Goal: Task Accomplishment & Management: Manage account settings

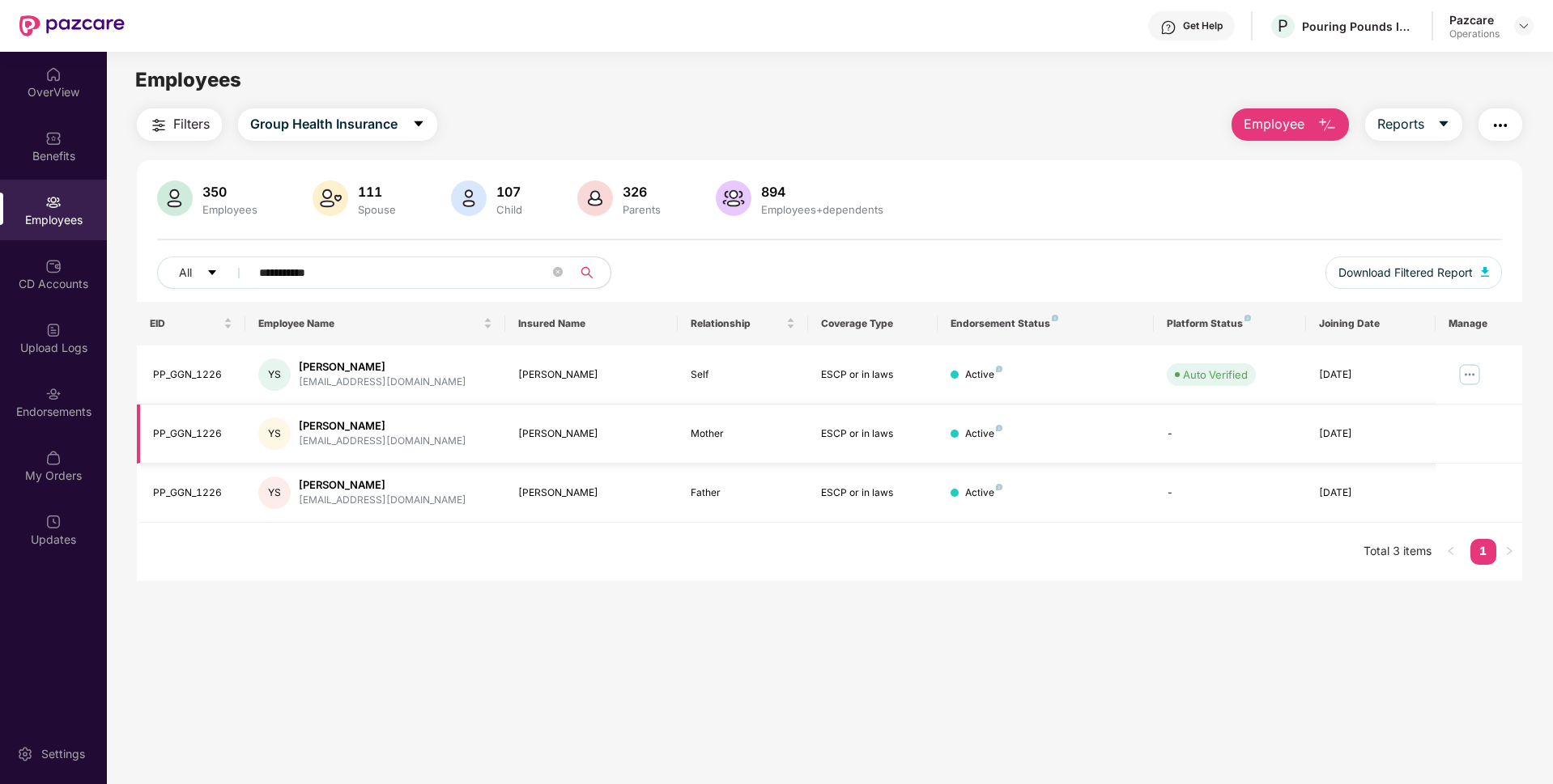
type input "**********"
click at [1368, 272] on span "Download Filtered Report" at bounding box center [1405, 272] width 135 height 18
click at [45, 401] on div "Endorsements" at bounding box center [53, 401] width 107 height 60
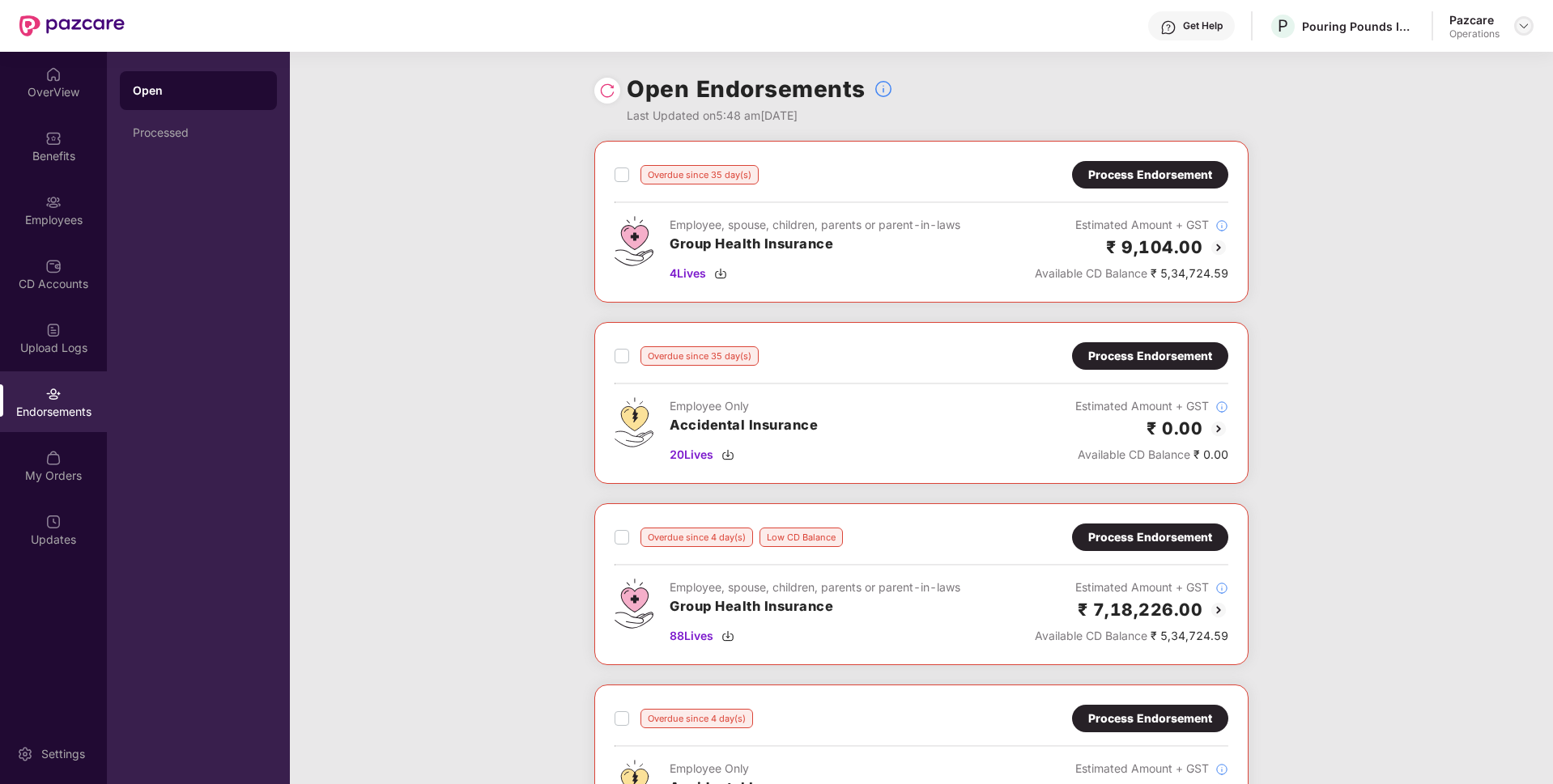
click at [1520, 27] on img at bounding box center [1524, 26] width 13 height 13
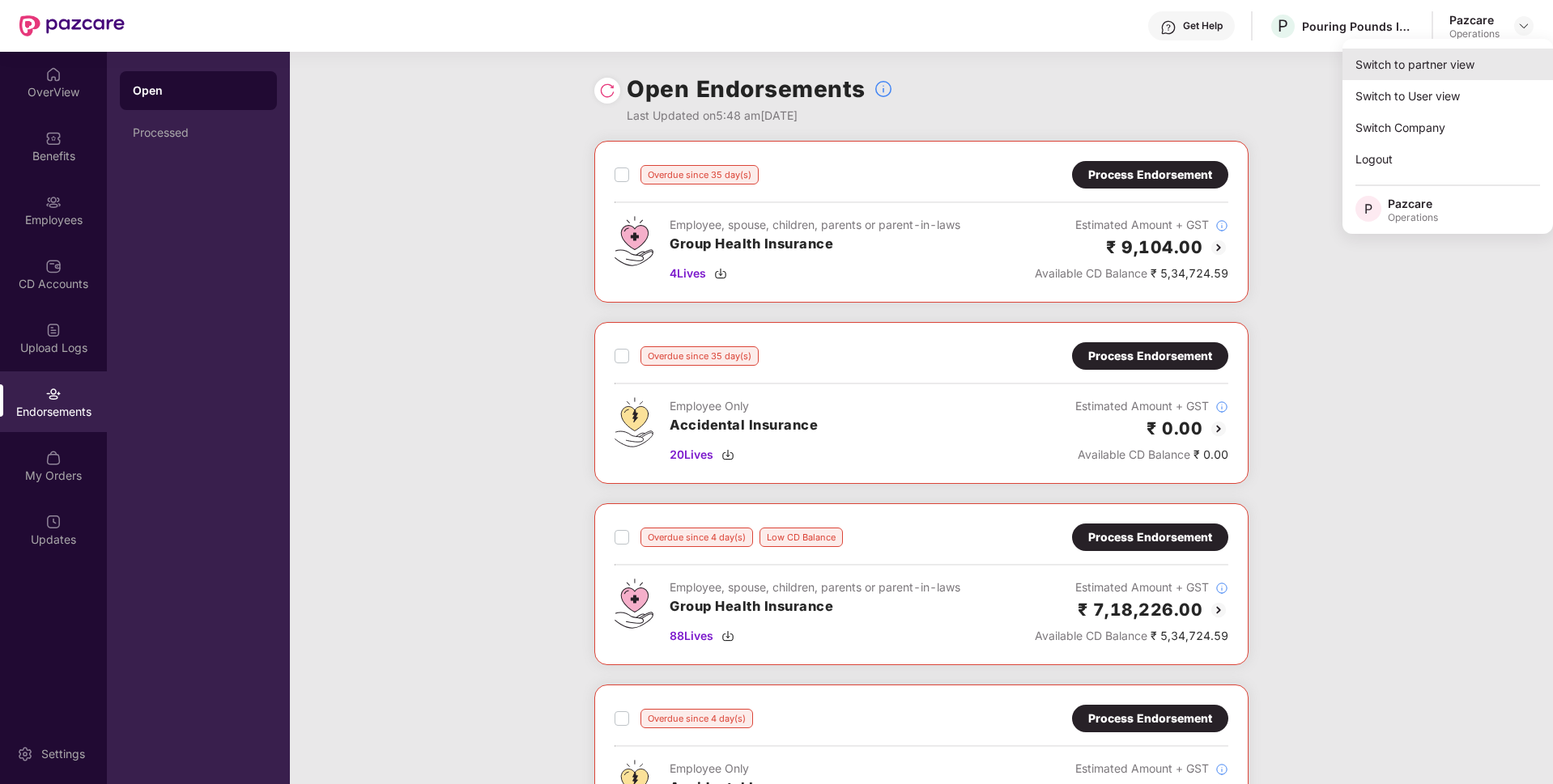
click at [1432, 58] on div "Switch to partner view" at bounding box center [1448, 64] width 211 height 32
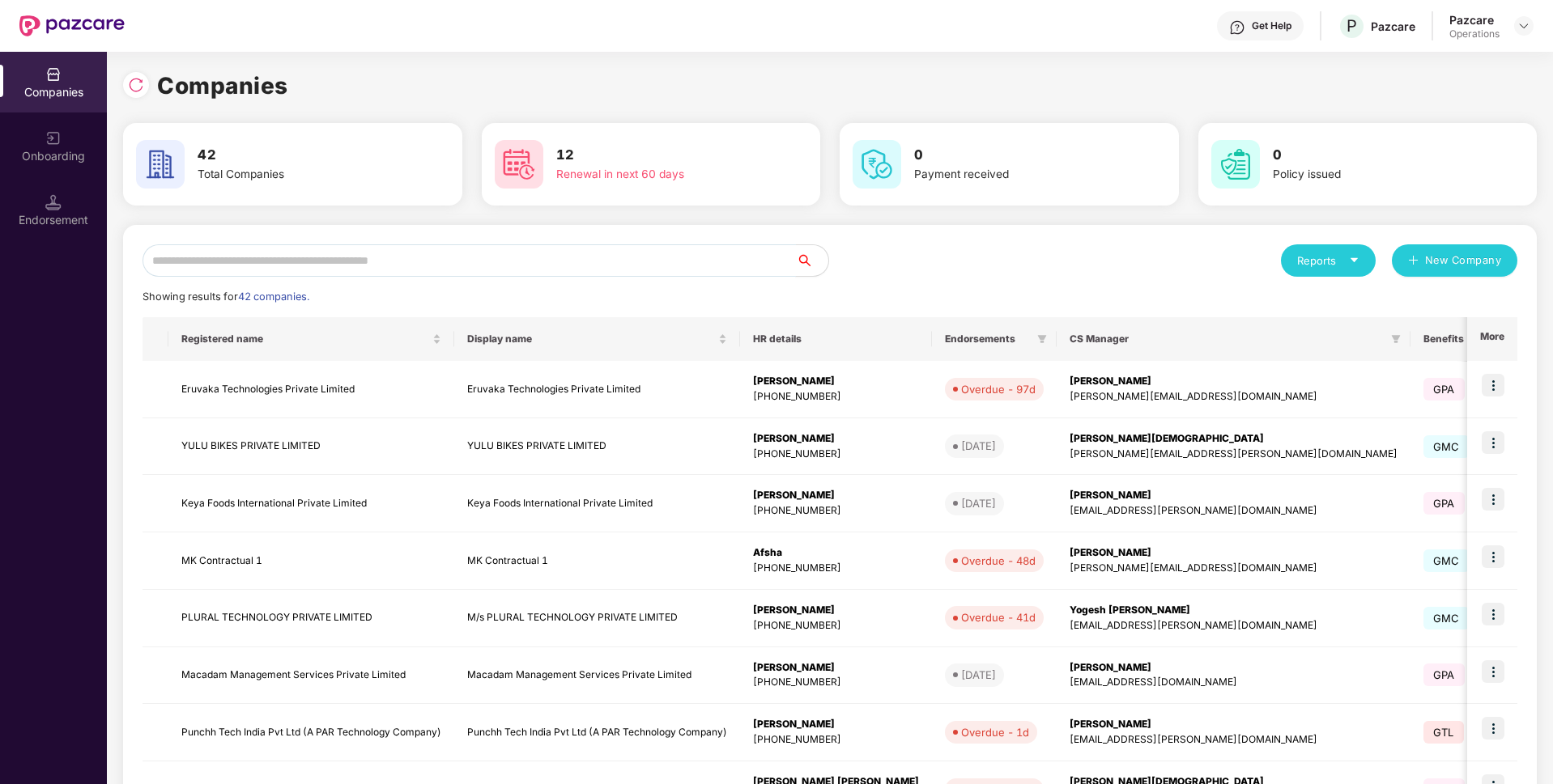
click at [619, 272] on input "text" at bounding box center [468, 260] width 653 height 33
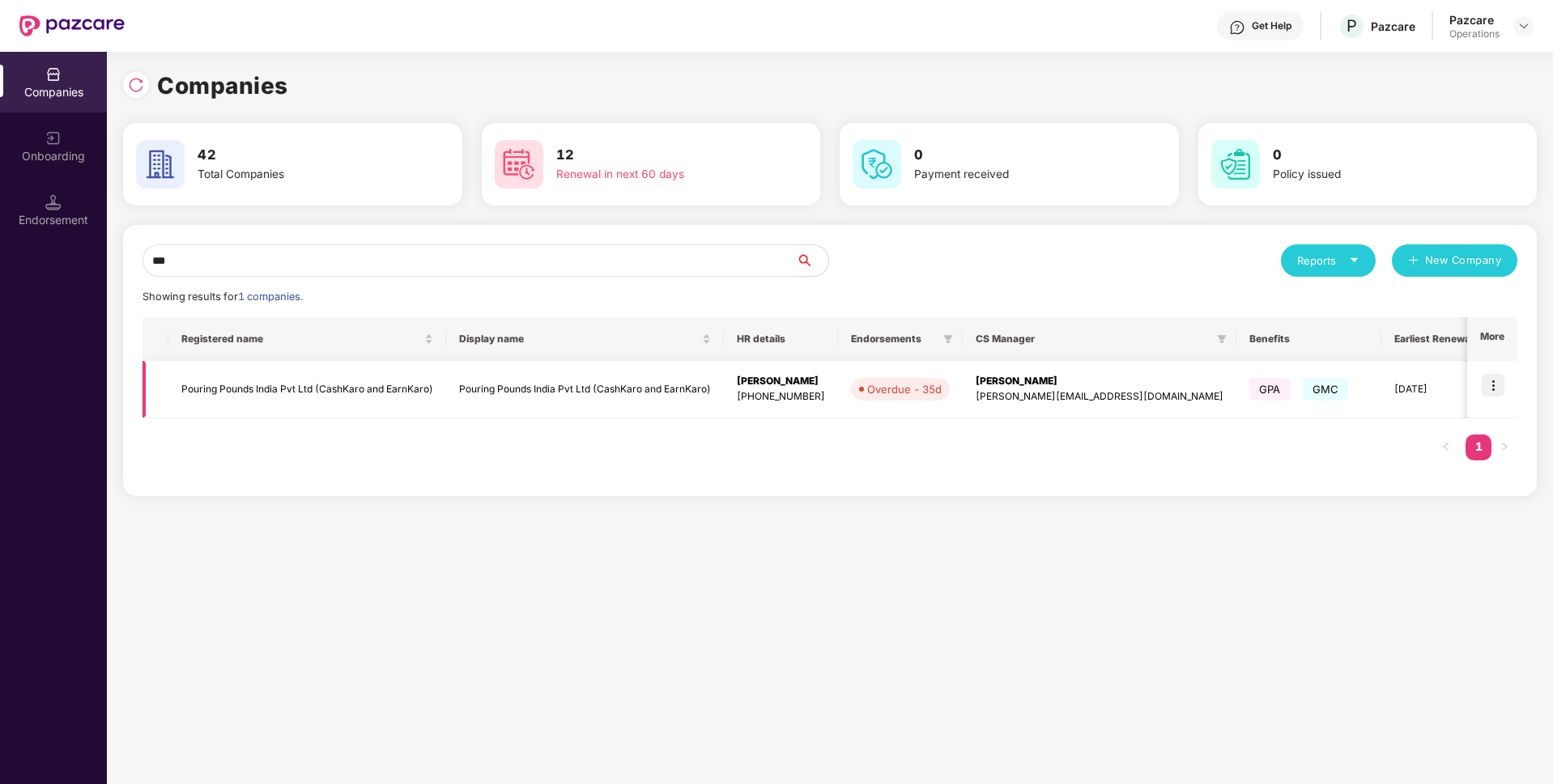
type input "***"
click at [424, 408] on td "Pouring Pounds India Pvt Ltd (CashKaro and EarnKaro)" at bounding box center [307, 390] width 278 height 58
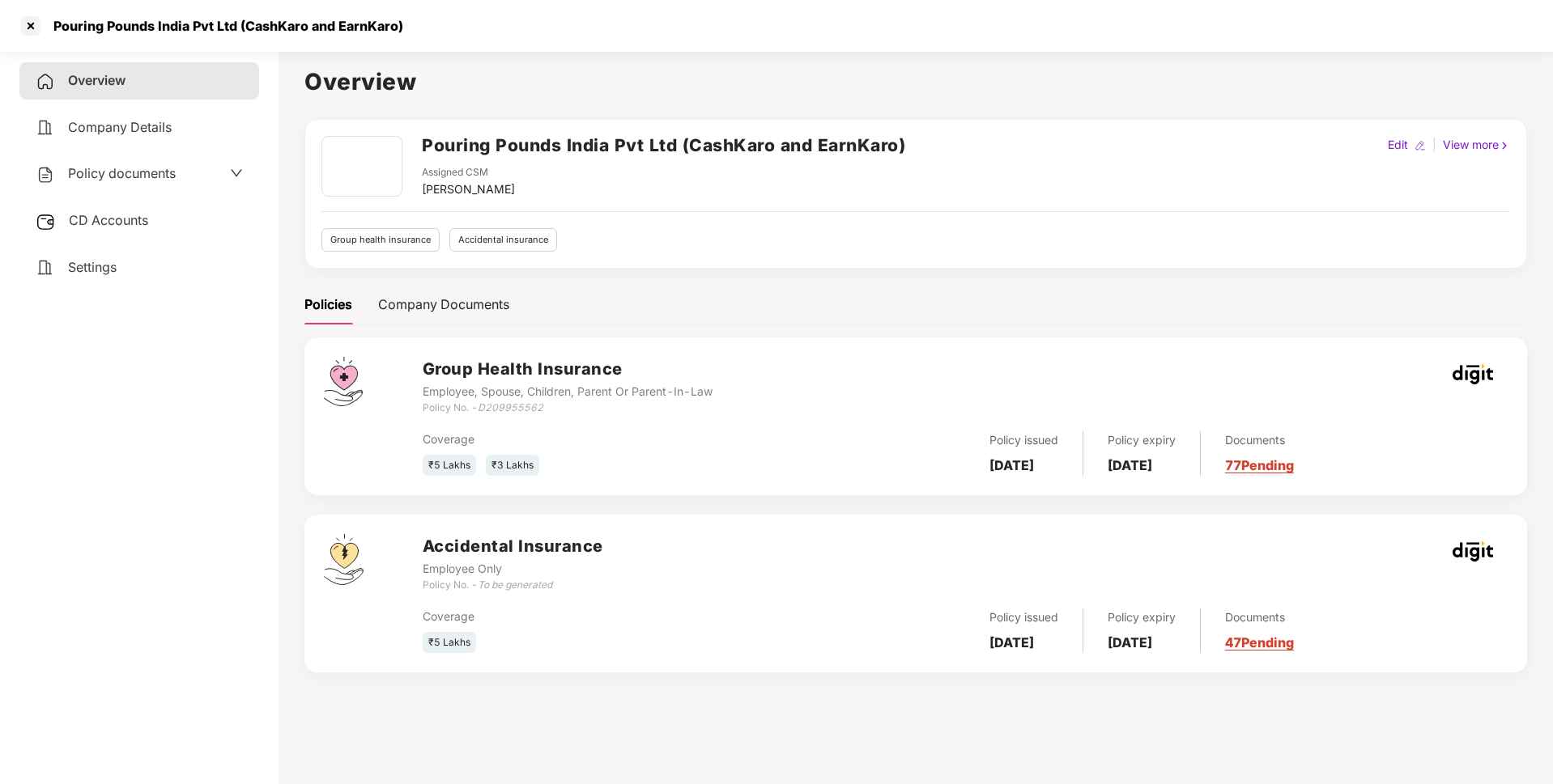
click at [170, 180] on span "Policy documents" at bounding box center [122, 173] width 108 height 16
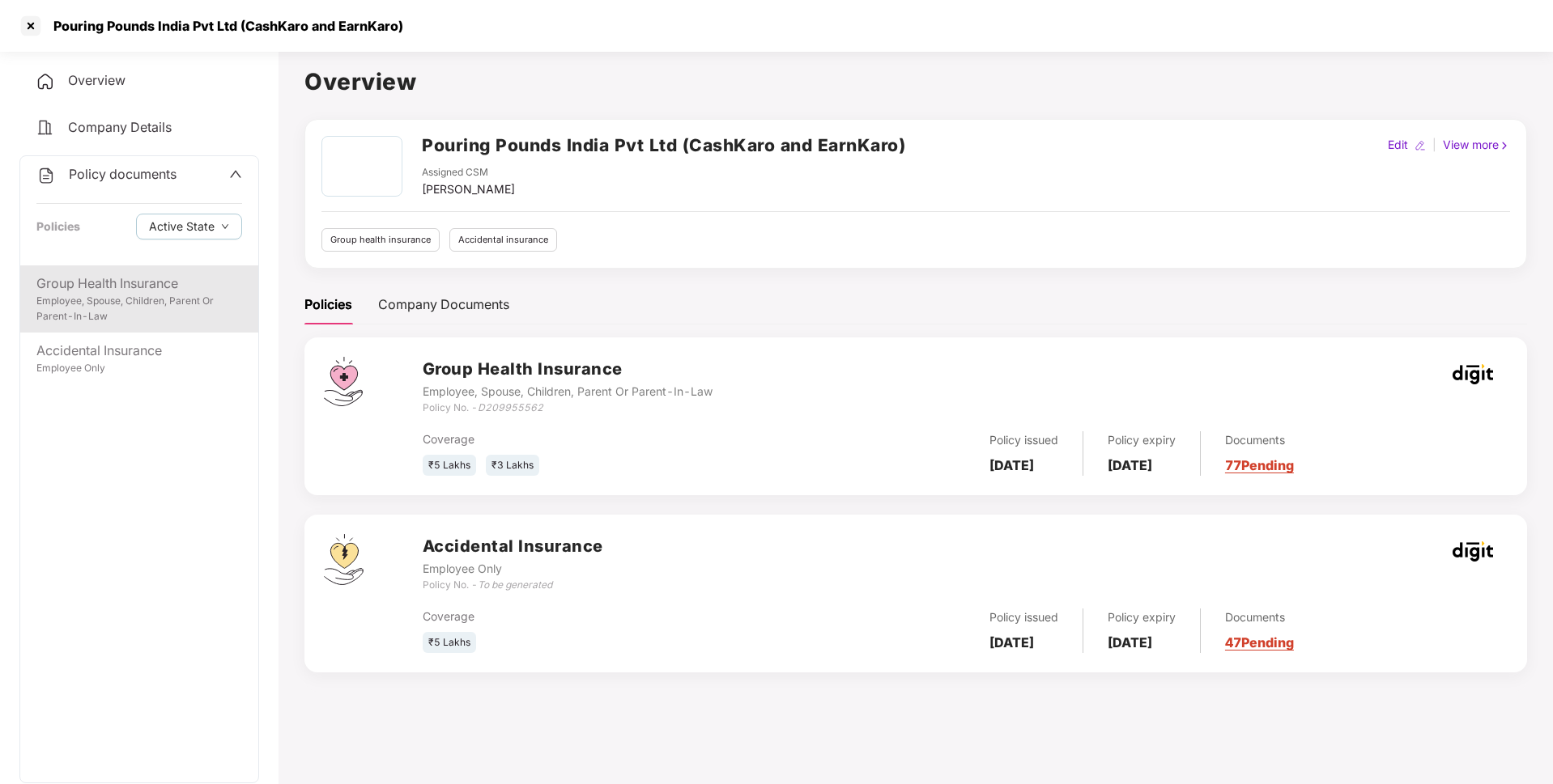
click at [139, 288] on div "Group Health Insurance" at bounding box center [138, 284] width 205 height 20
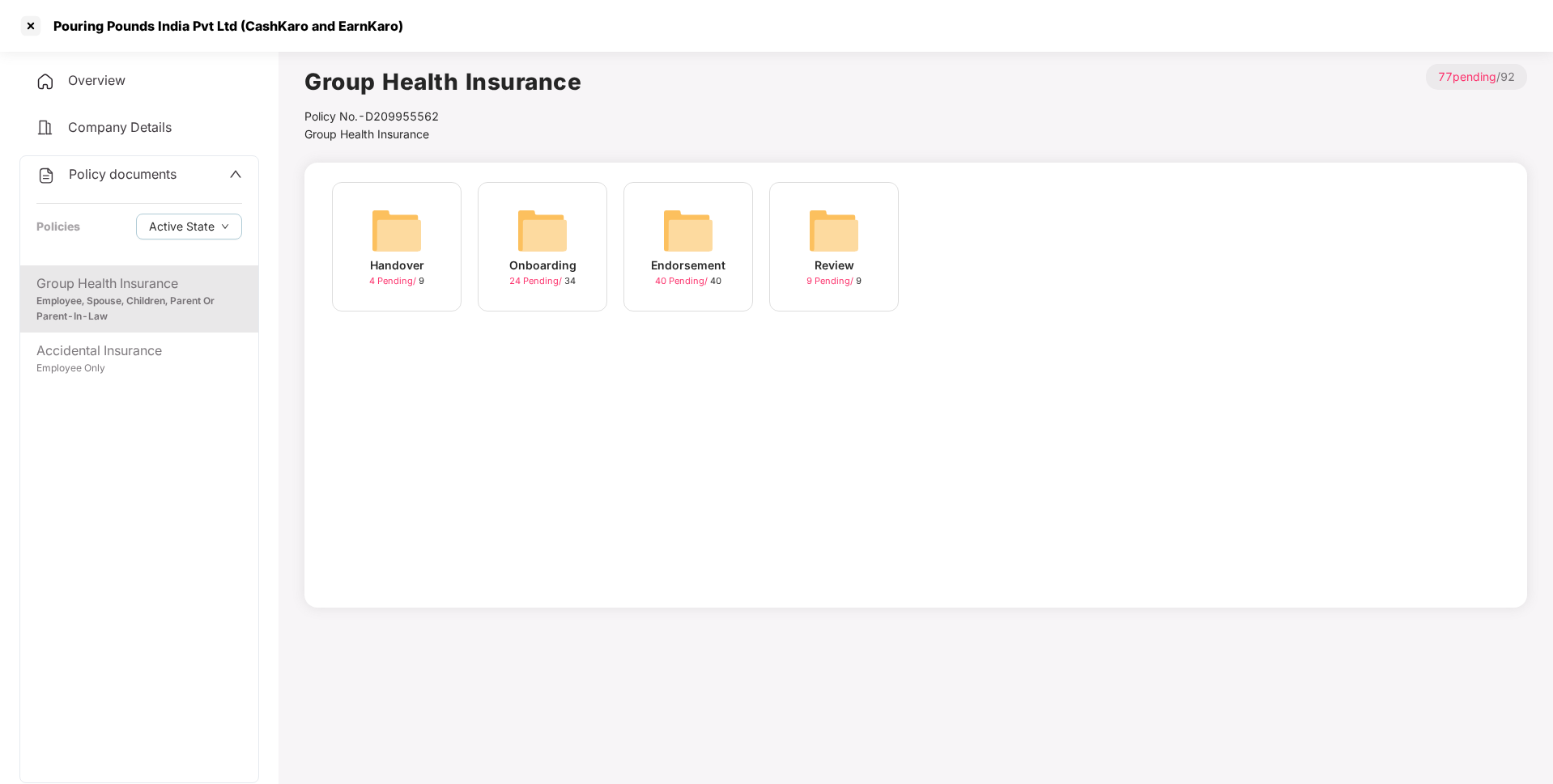
click at [677, 274] on div "40 Pending / 40" at bounding box center [688, 281] width 66 height 14
click at [556, 234] on img at bounding box center [543, 230] width 52 height 52
click at [408, 229] on img at bounding box center [397, 230] width 52 height 52
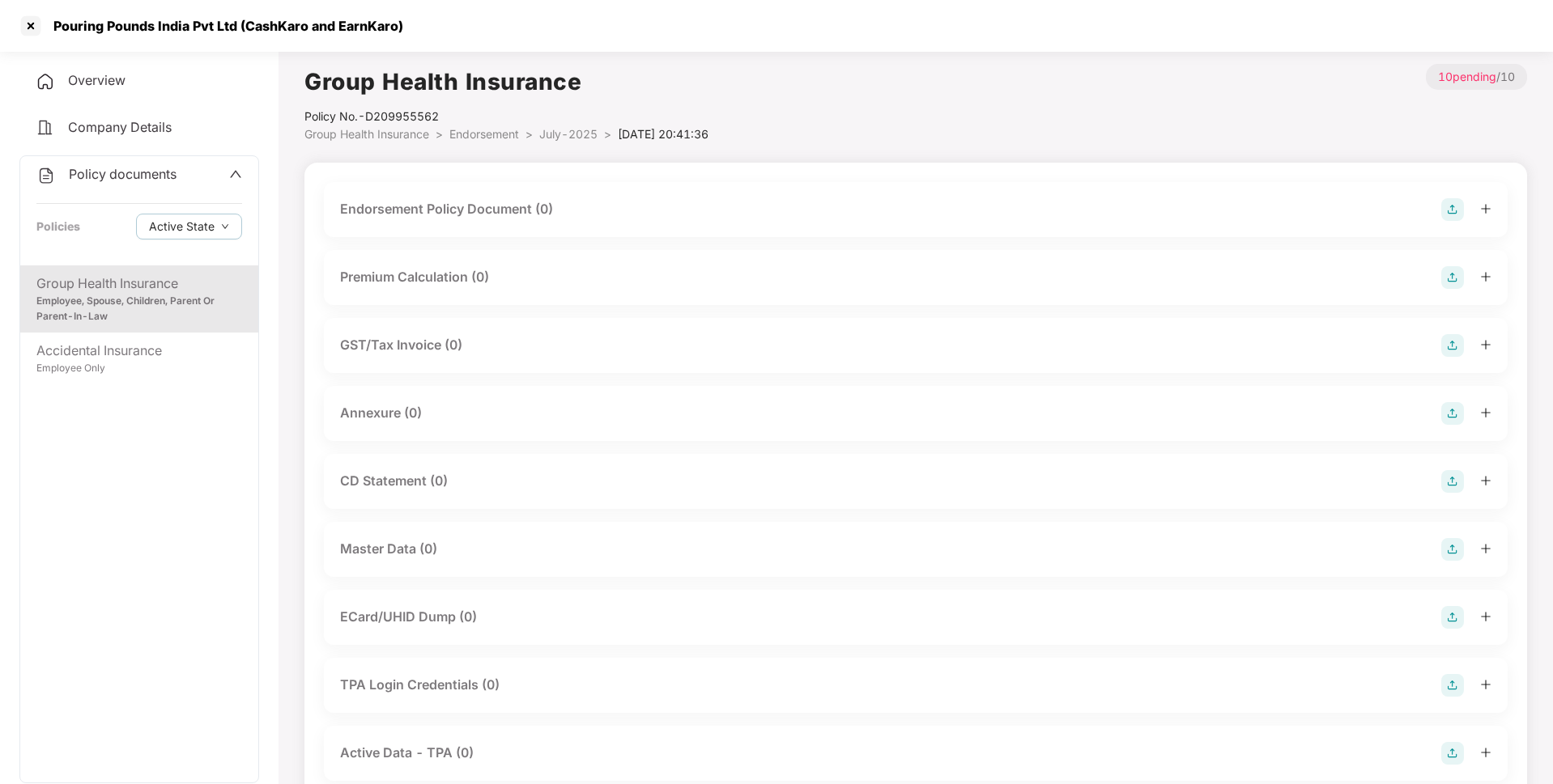
click at [1449, 208] on img at bounding box center [1453, 209] width 22 height 22
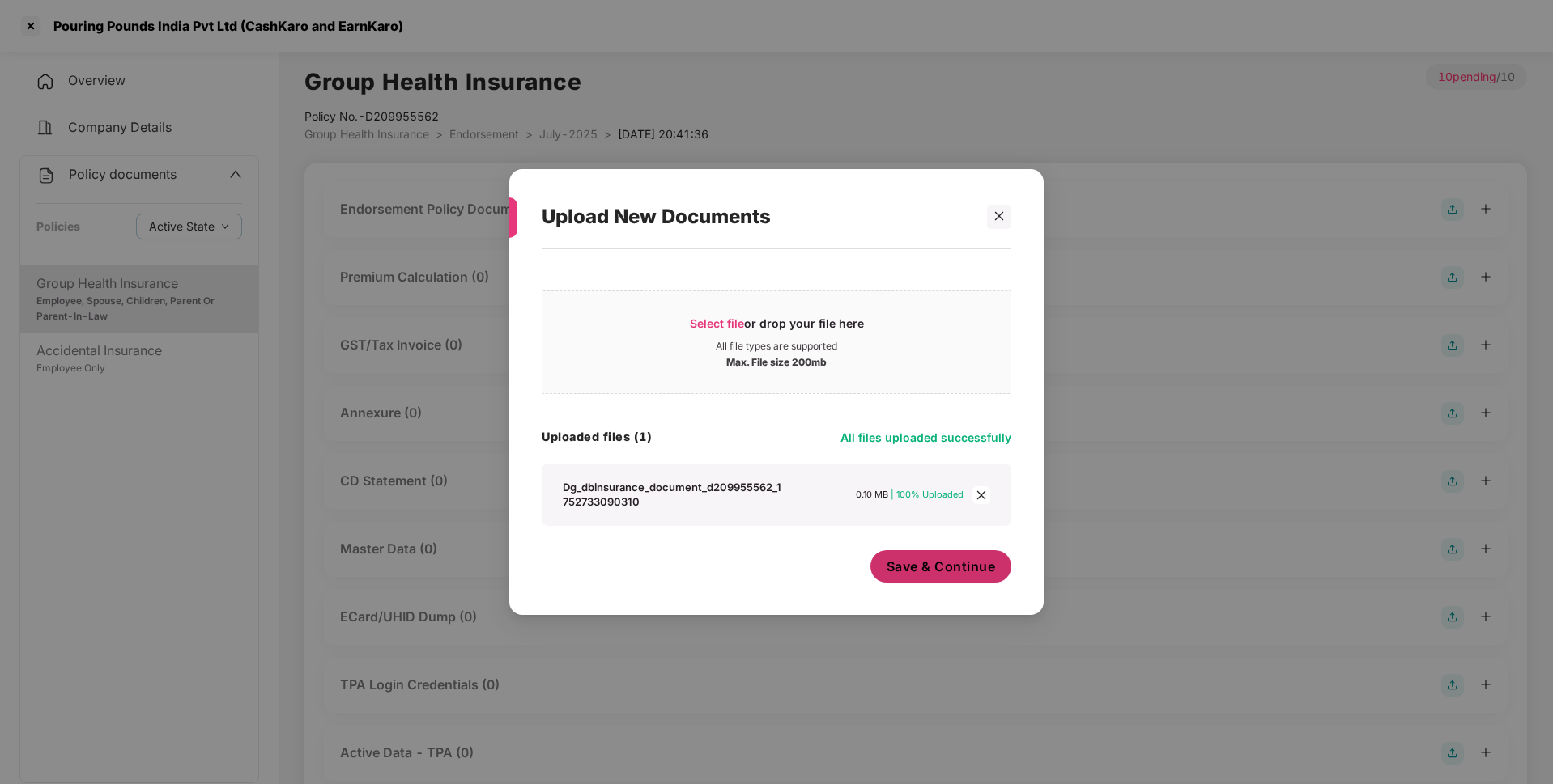
click at [922, 562] on span "Save & Continue" at bounding box center [941, 566] width 110 height 18
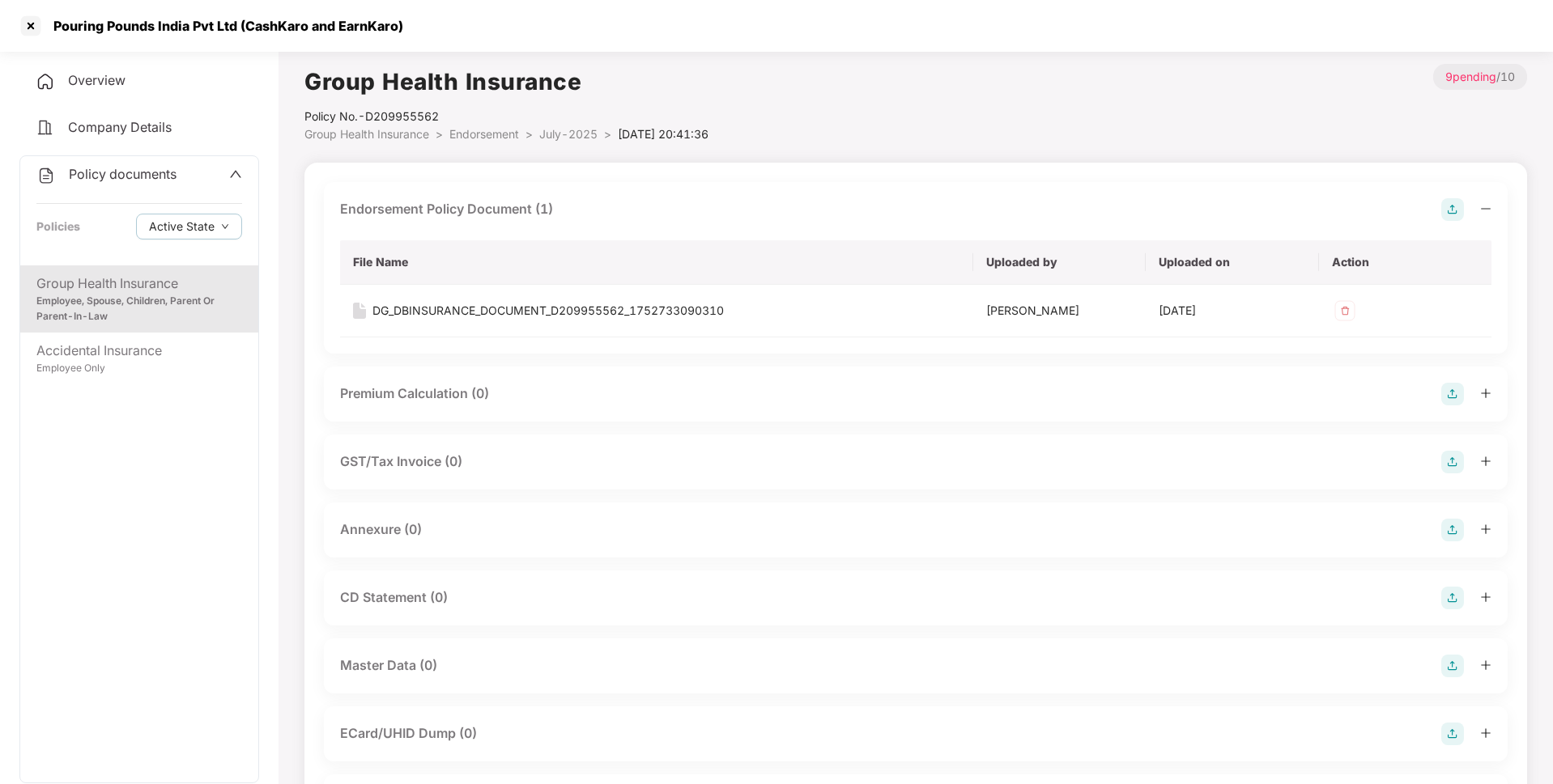
click at [1447, 531] on img at bounding box center [1453, 530] width 22 height 22
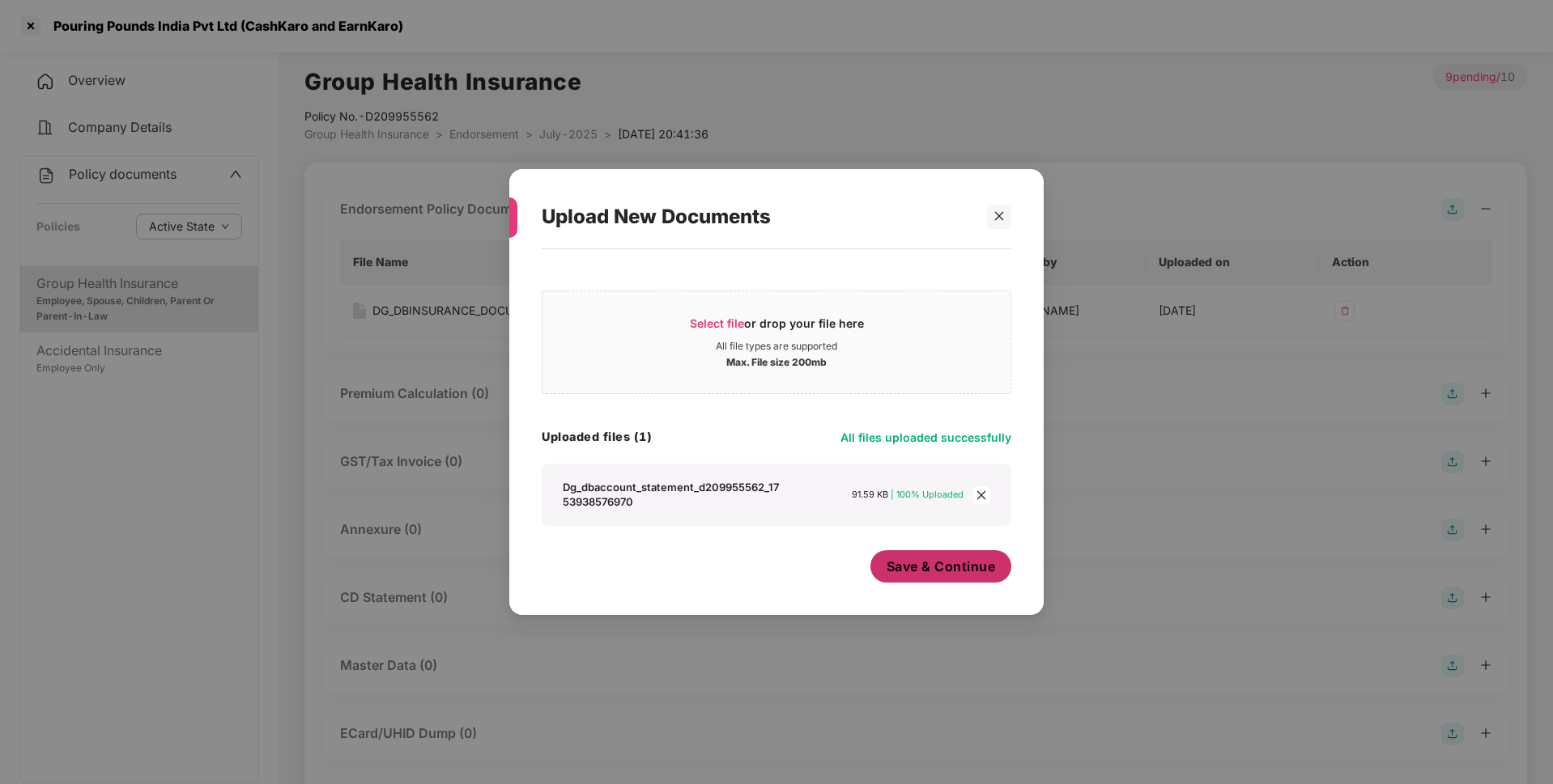
click at [934, 572] on span "Save & Continue" at bounding box center [941, 566] width 110 height 18
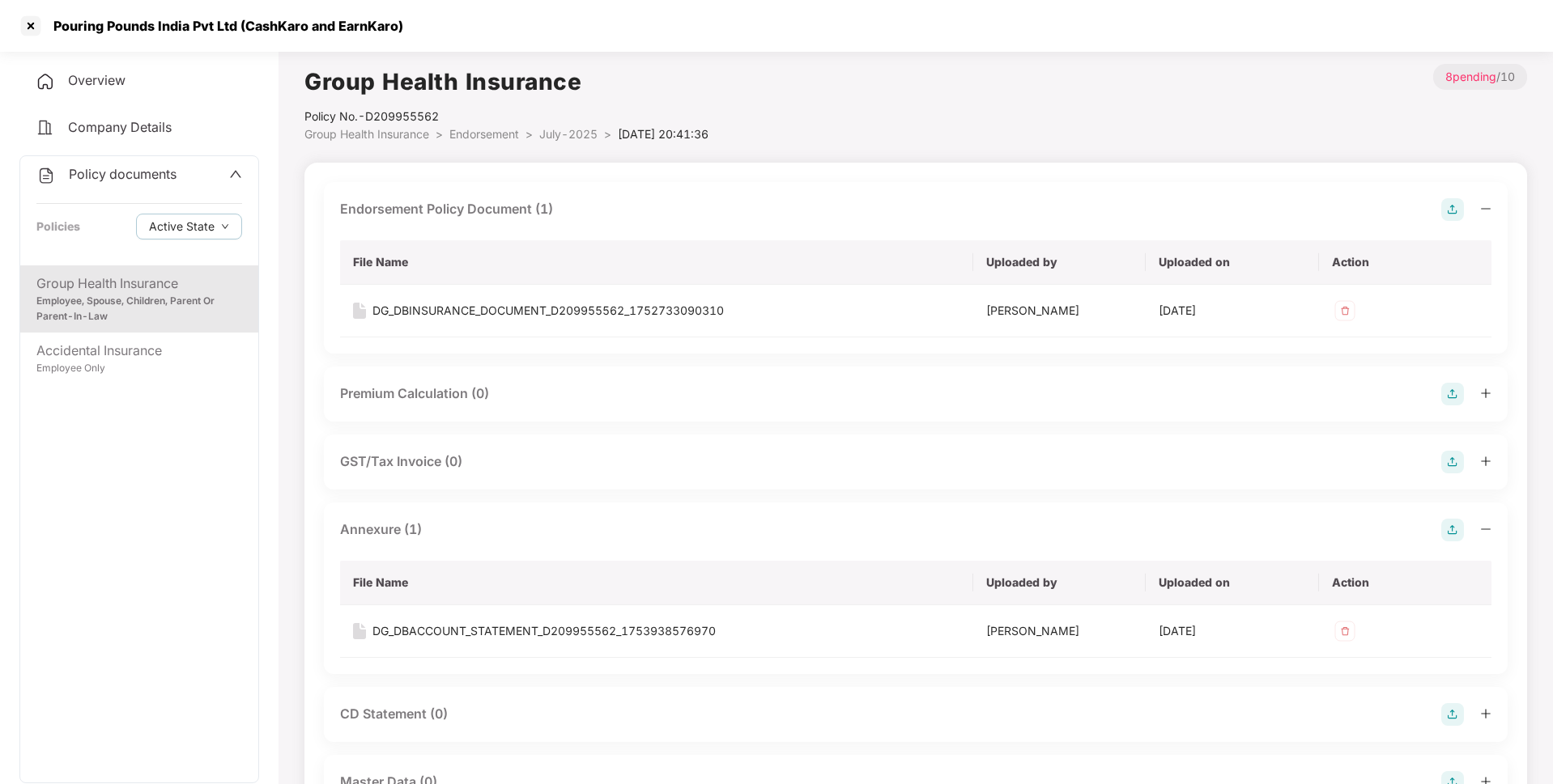
click at [563, 136] on span "July-2025" at bounding box center [568, 134] width 59 height 14
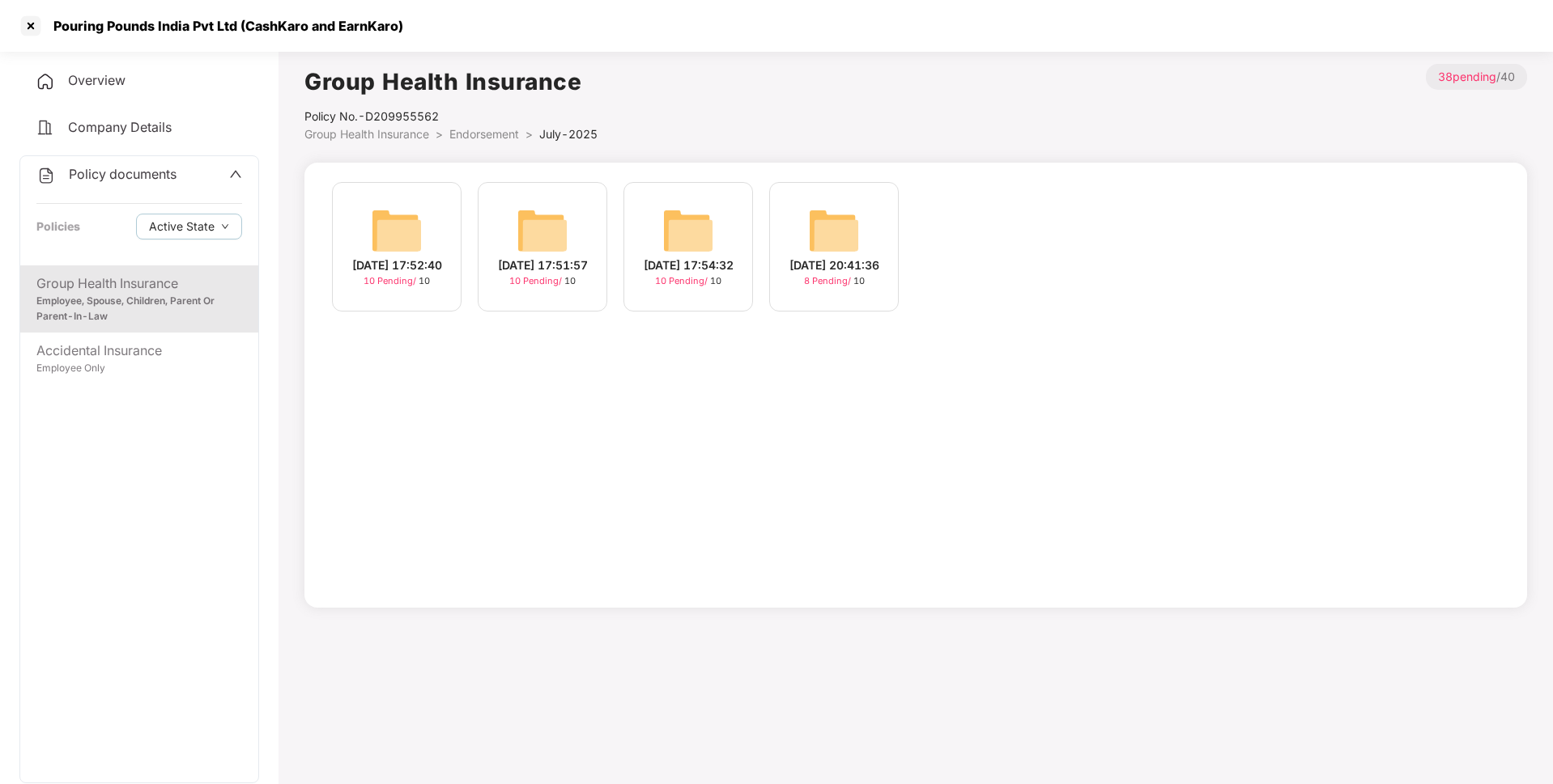
click at [384, 224] on img at bounding box center [397, 230] width 52 height 52
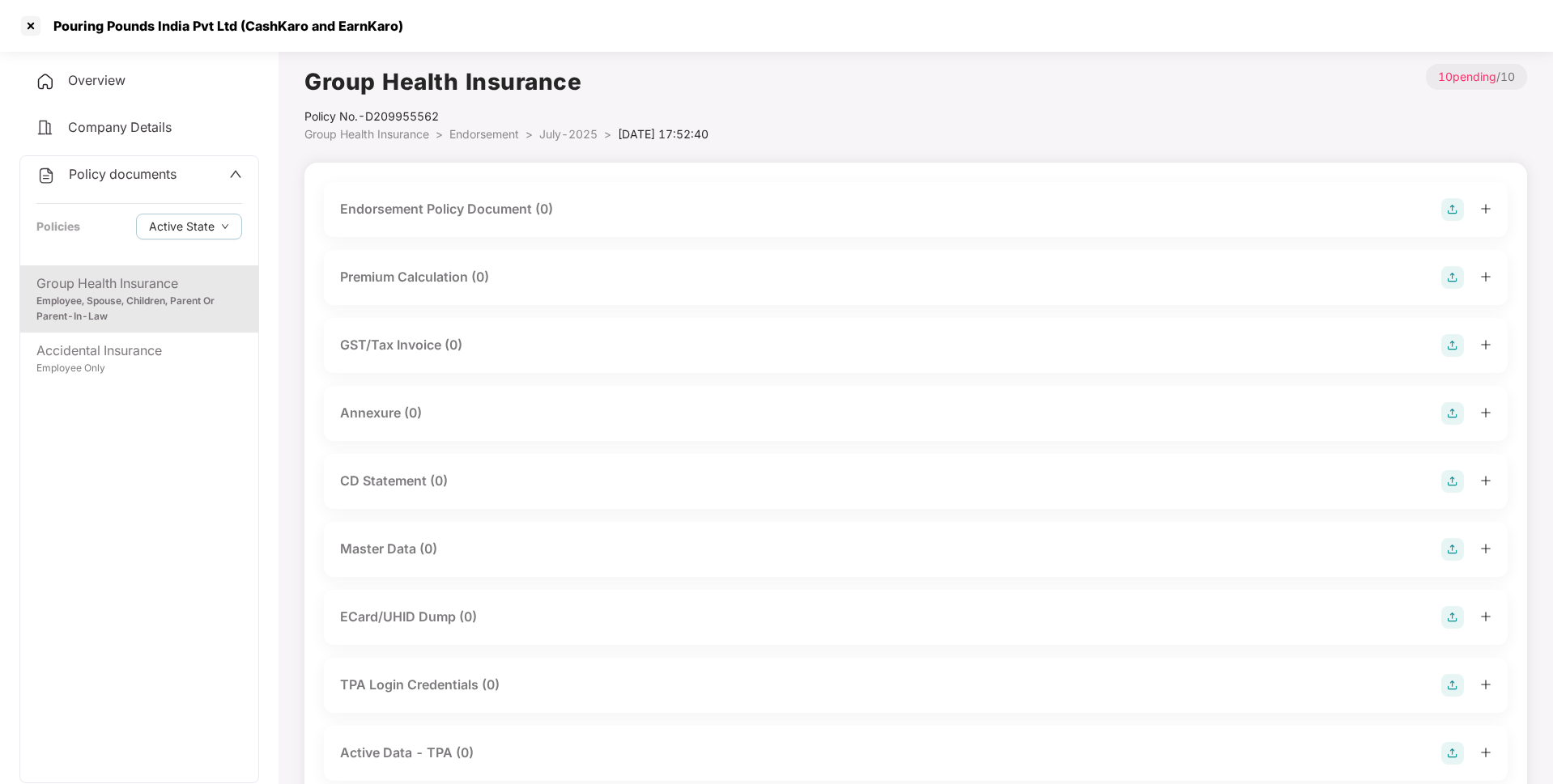
click at [1452, 213] on img at bounding box center [1453, 209] width 22 height 22
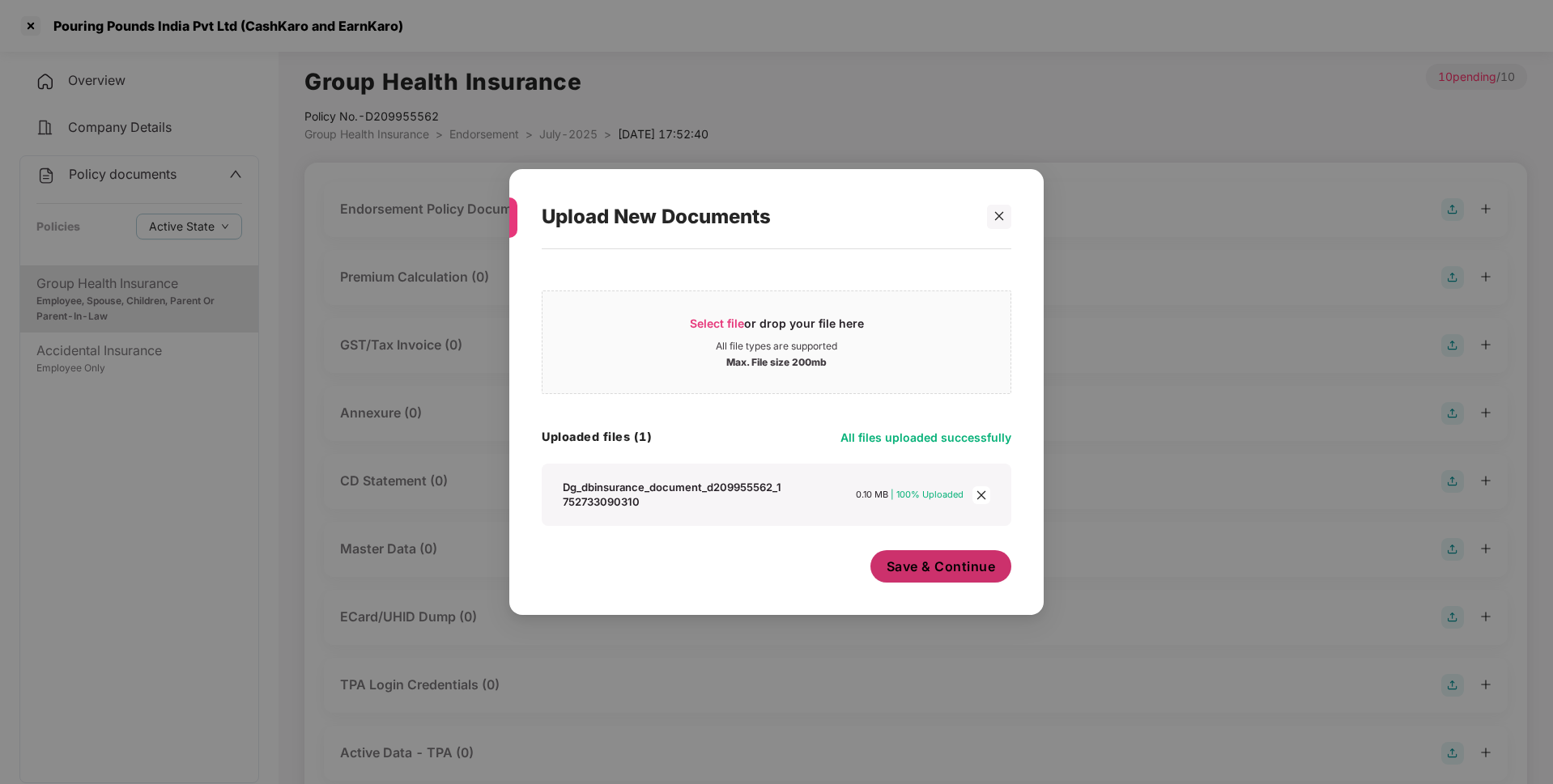
click at [931, 560] on span "Save & Continue" at bounding box center [941, 566] width 110 height 18
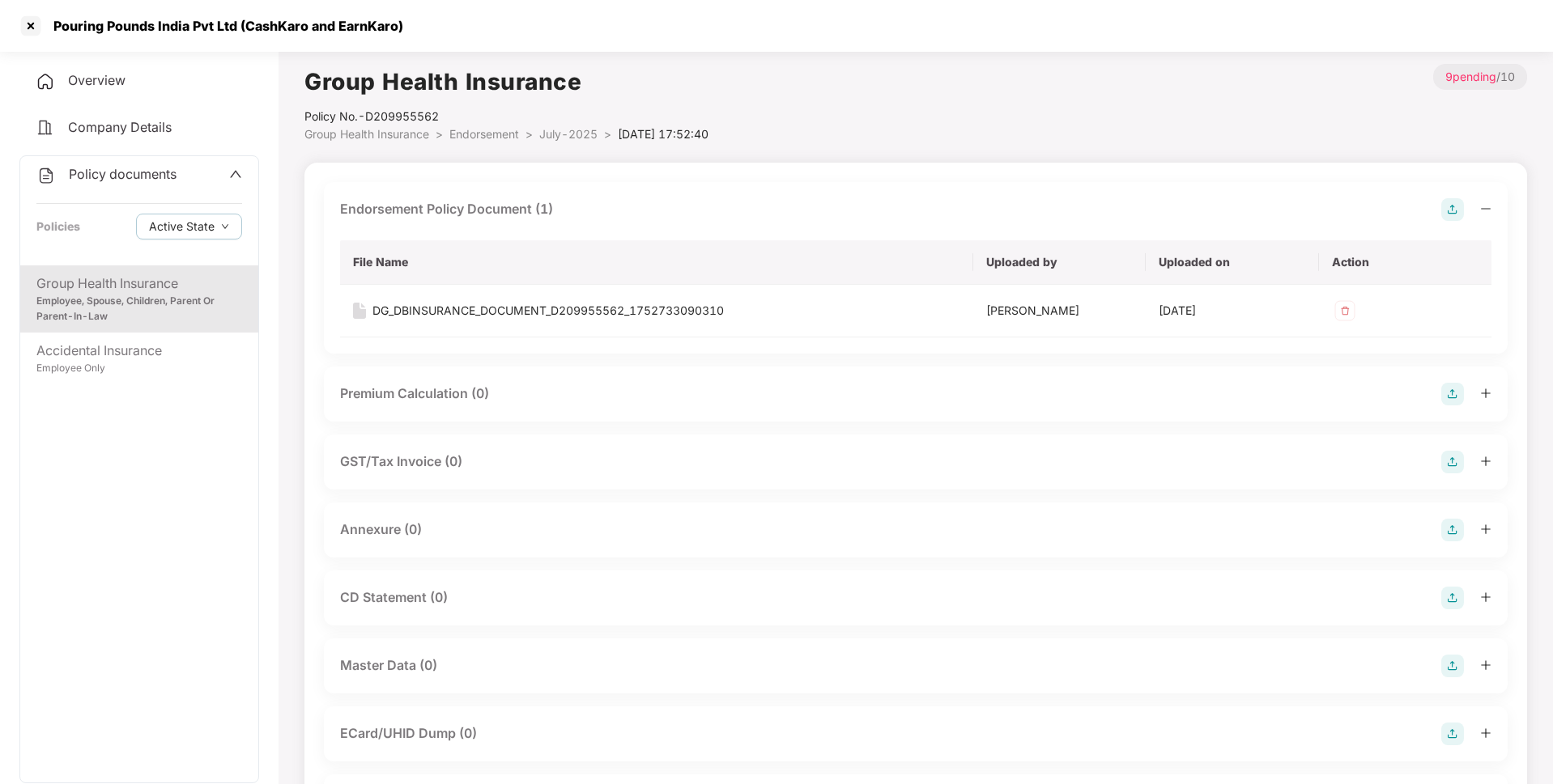
click at [1457, 527] on img at bounding box center [1453, 530] width 22 height 22
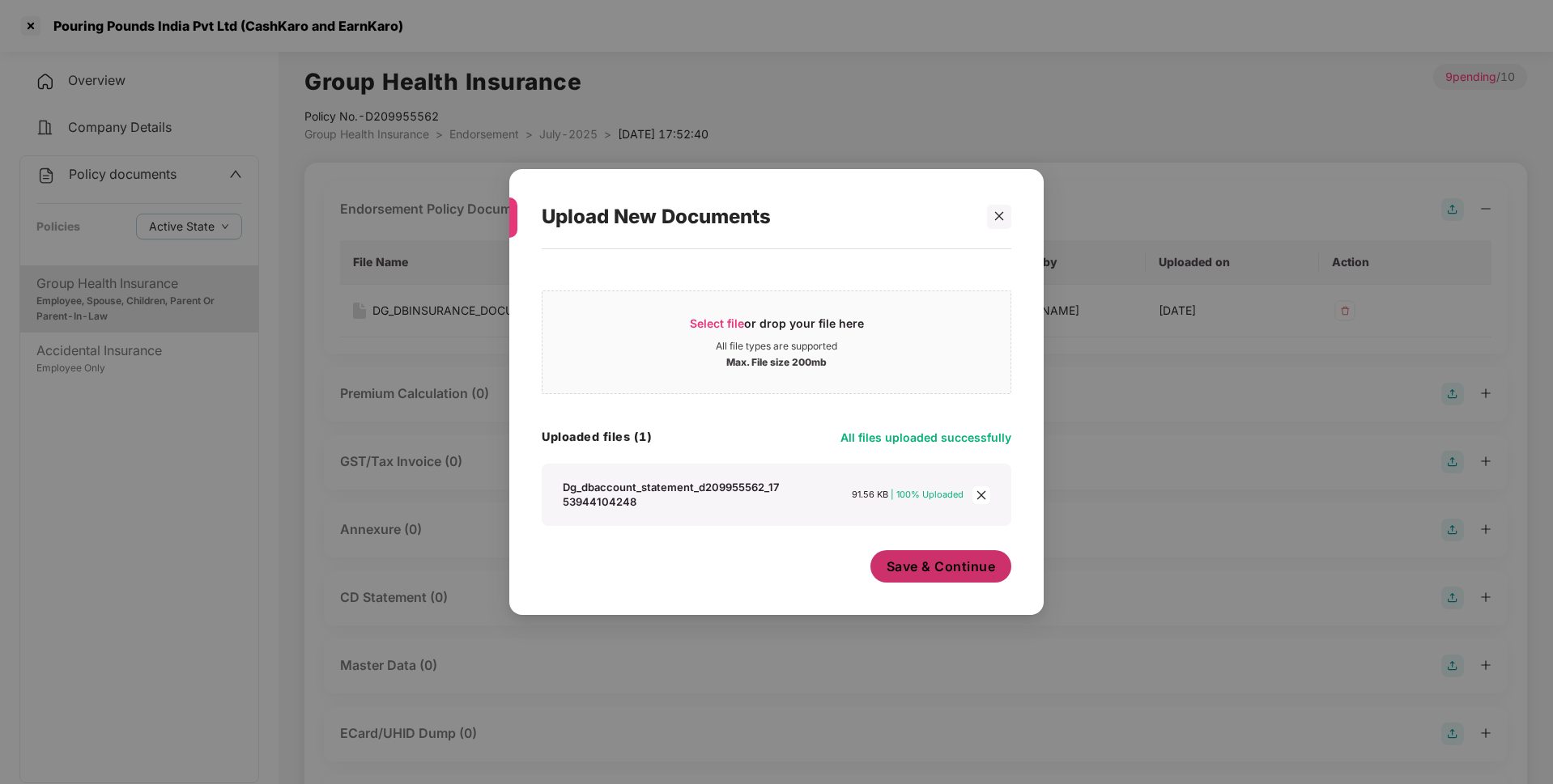
click at [915, 569] on span "Save & Continue" at bounding box center [941, 566] width 110 height 18
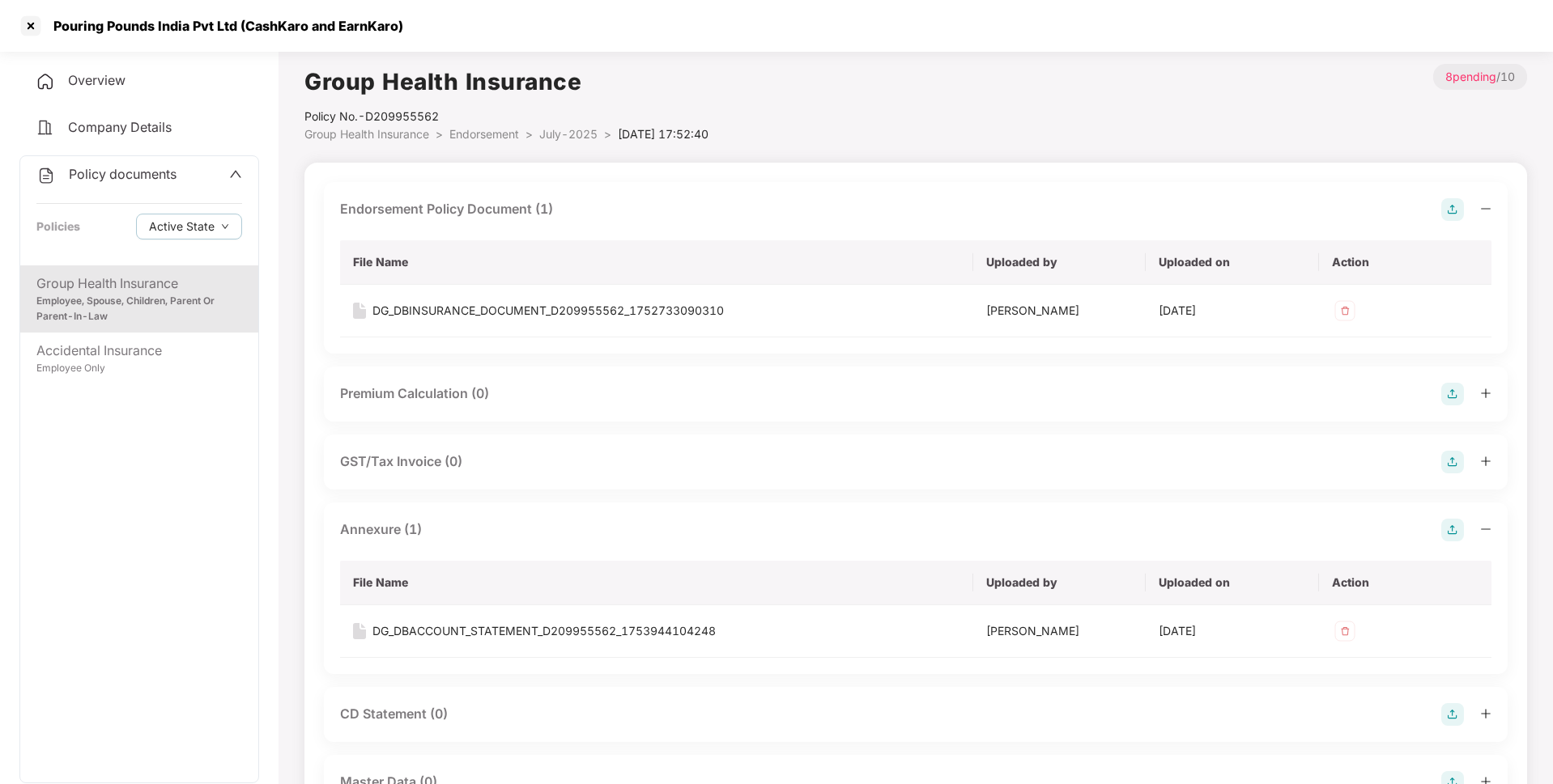
click at [554, 134] on span "July-2025" at bounding box center [568, 134] width 59 height 14
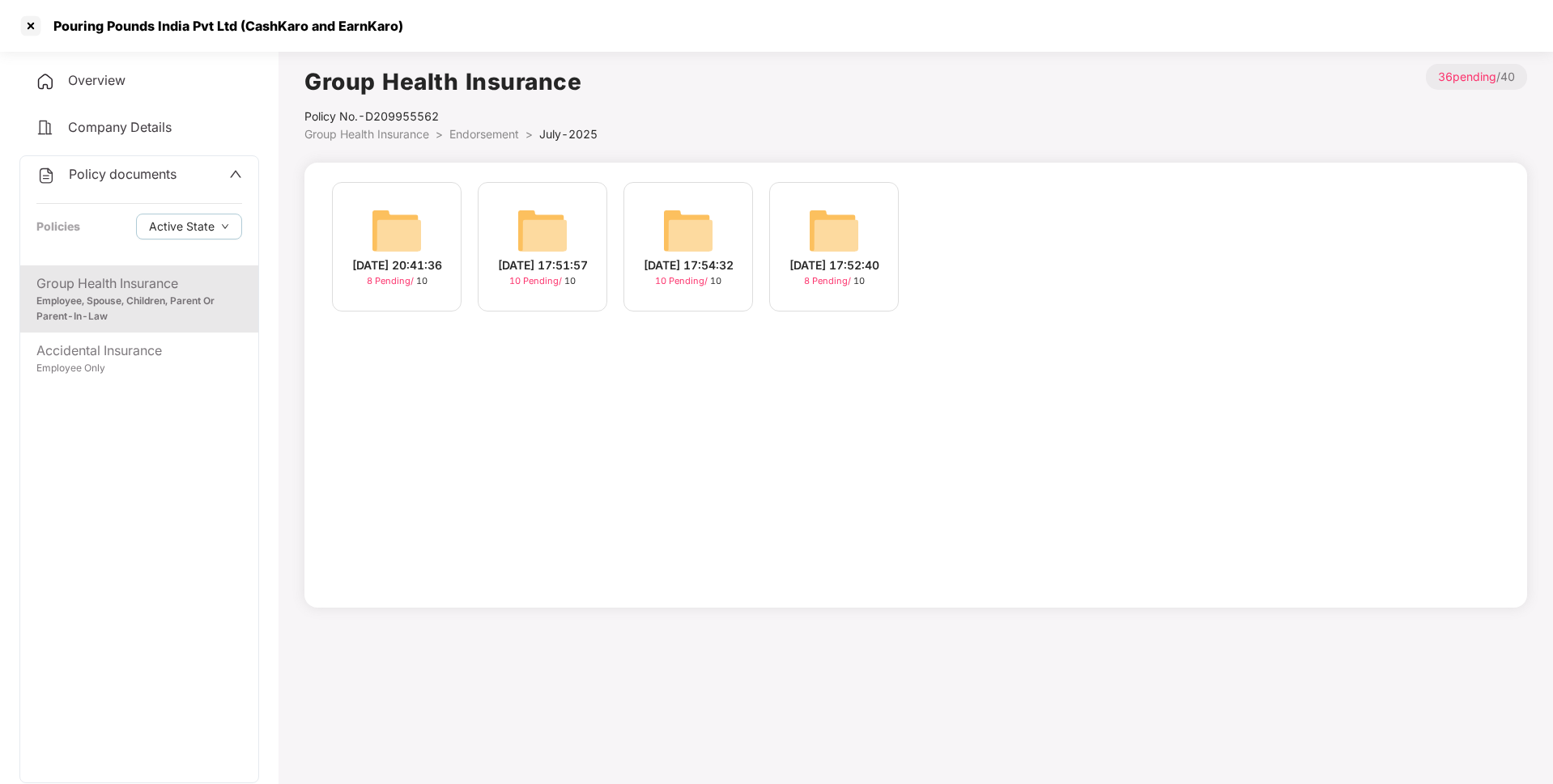
click at [574, 255] on div "30-Jul-2025 17:51:57 10 Pending / 10" at bounding box center [542, 246] width 129 height 129
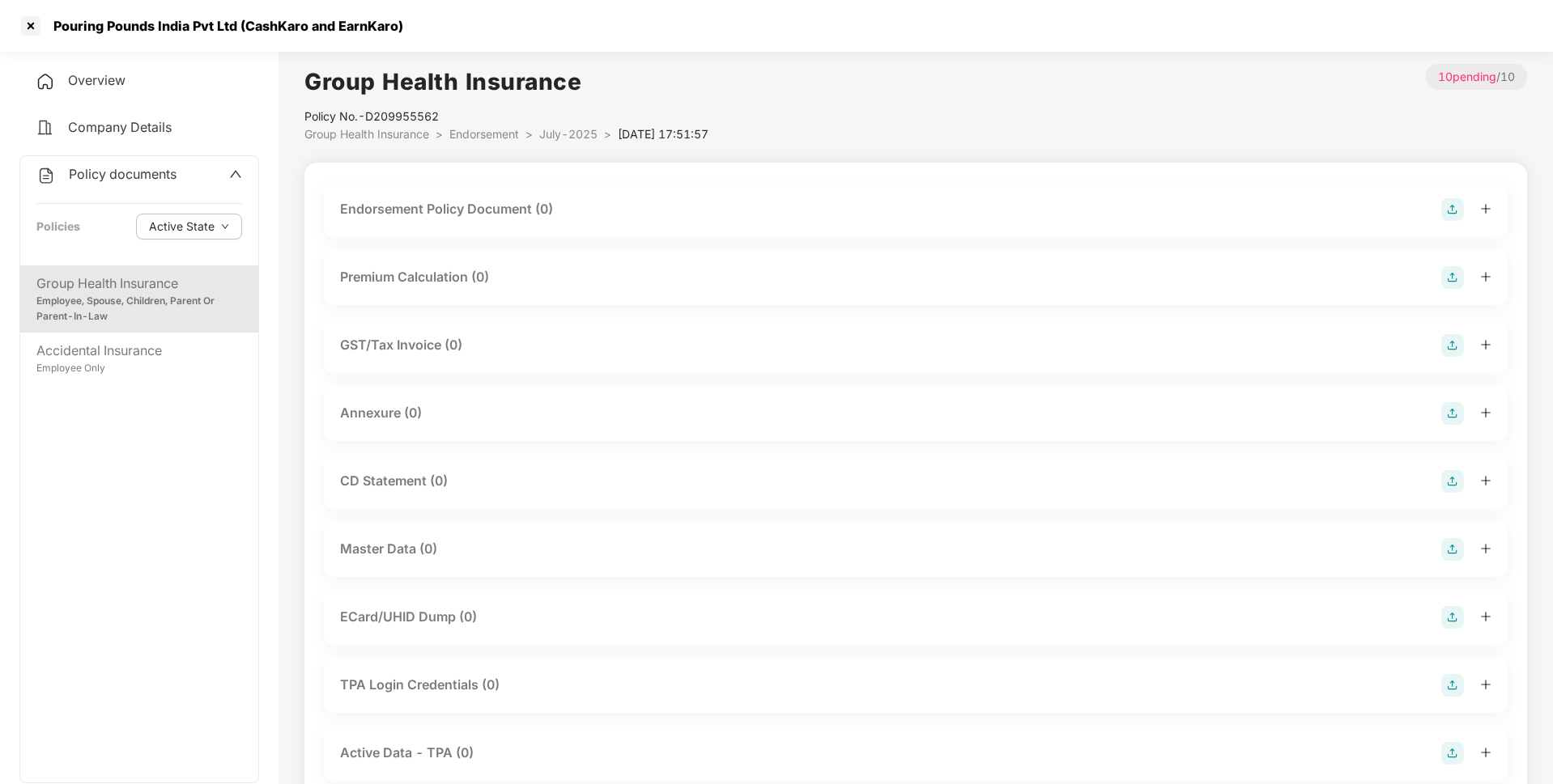
click at [1457, 210] on img at bounding box center [1453, 209] width 22 height 22
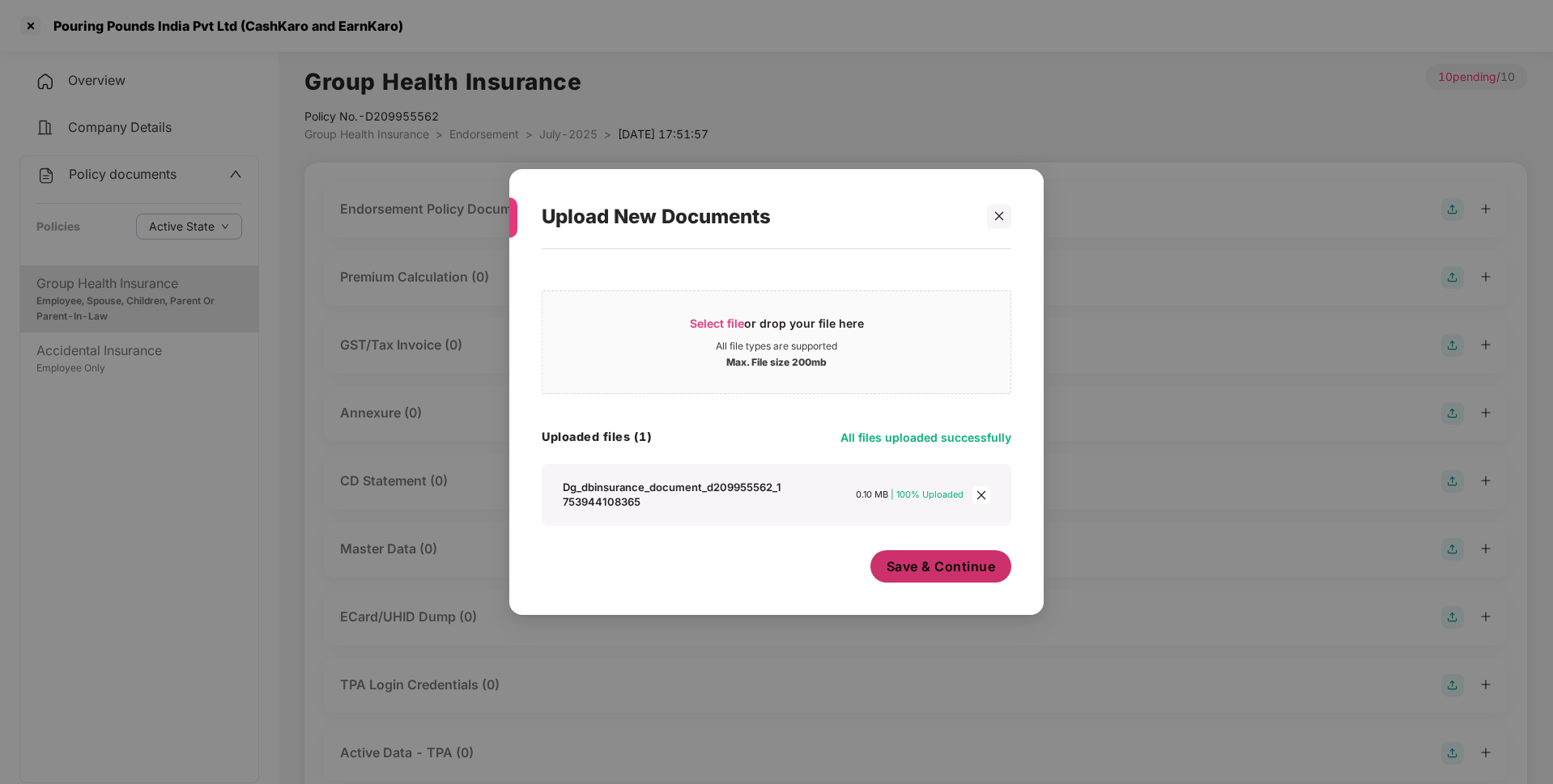
click at [947, 563] on span "Save & Continue" at bounding box center [941, 566] width 110 height 18
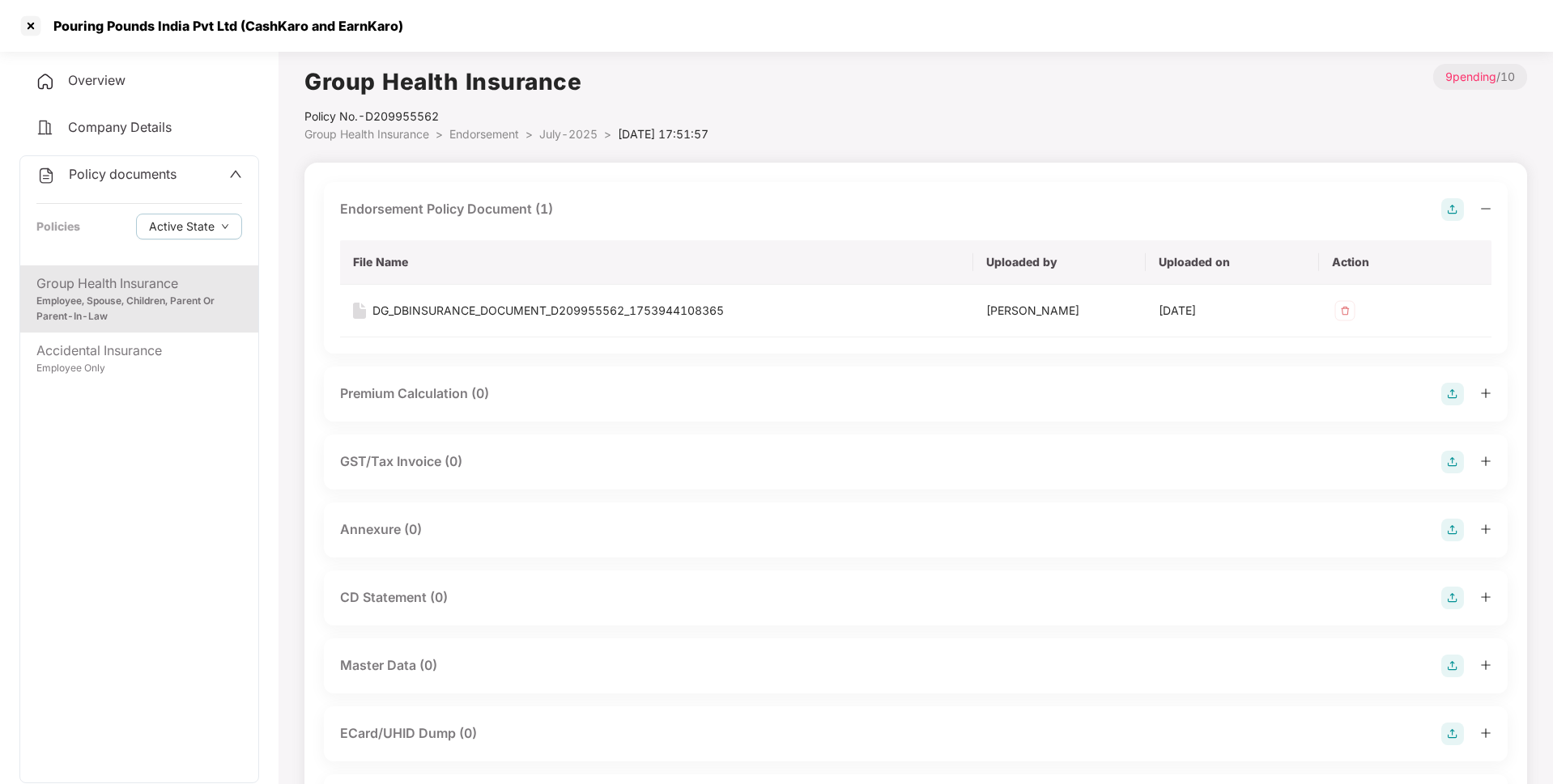
click at [1452, 527] on img at bounding box center [1453, 530] width 22 height 22
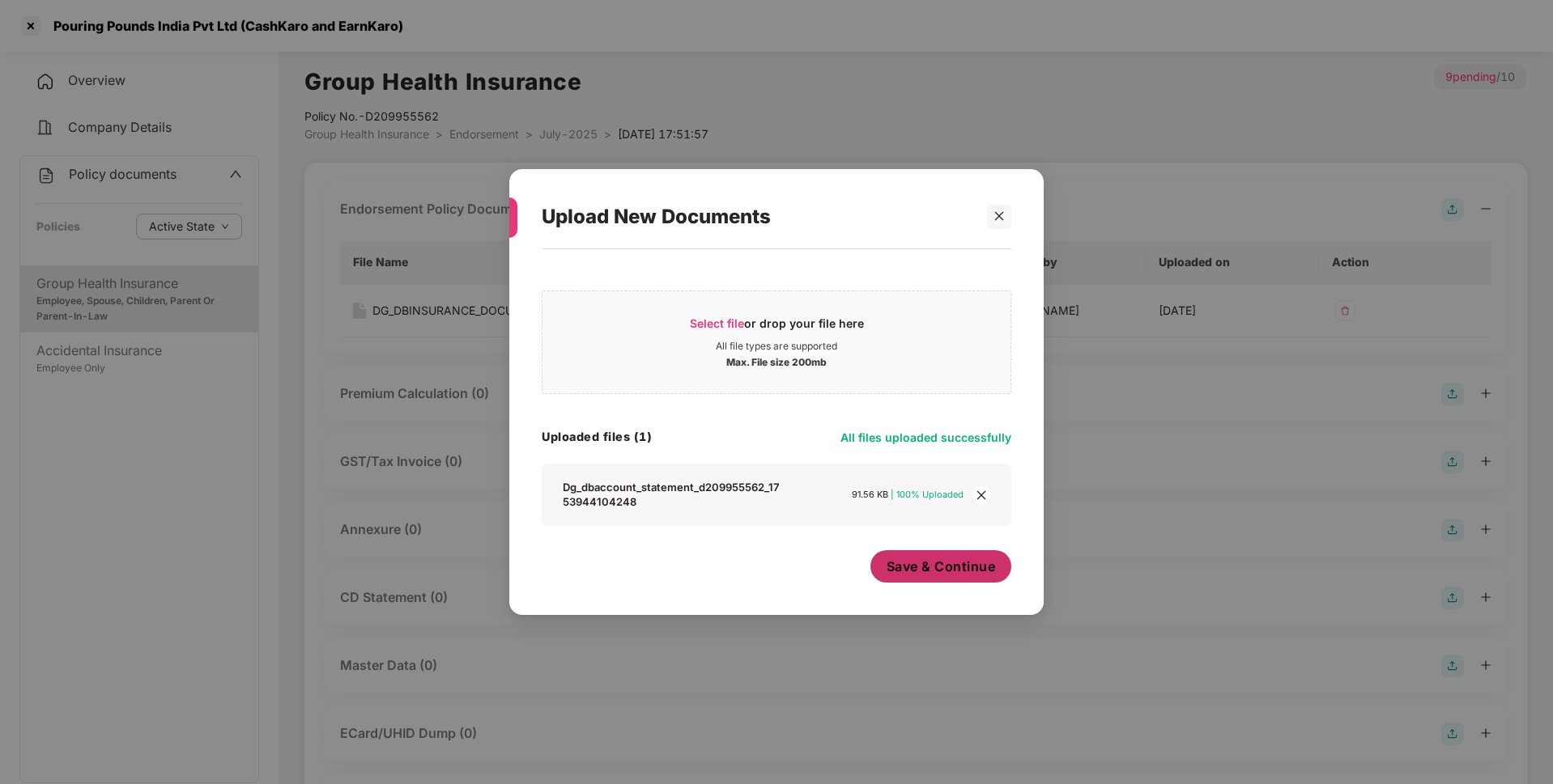
click at [910, 572] on span "Save & Continue" at bounding box center [941, 566] width 110 height 18
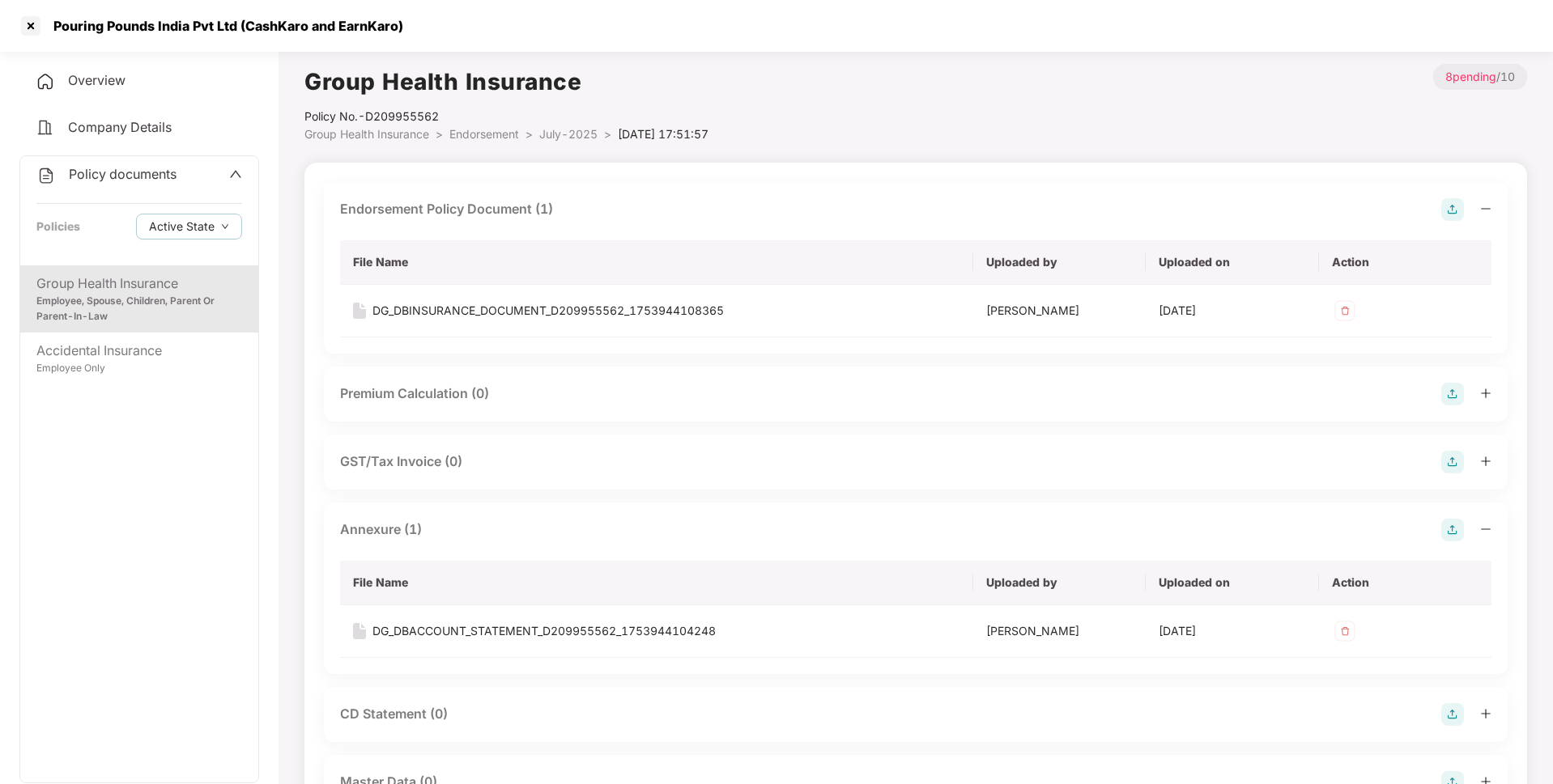
click at [499, 135] on span "Endorsement" at bounding box center [484, 134] width 70 height 14
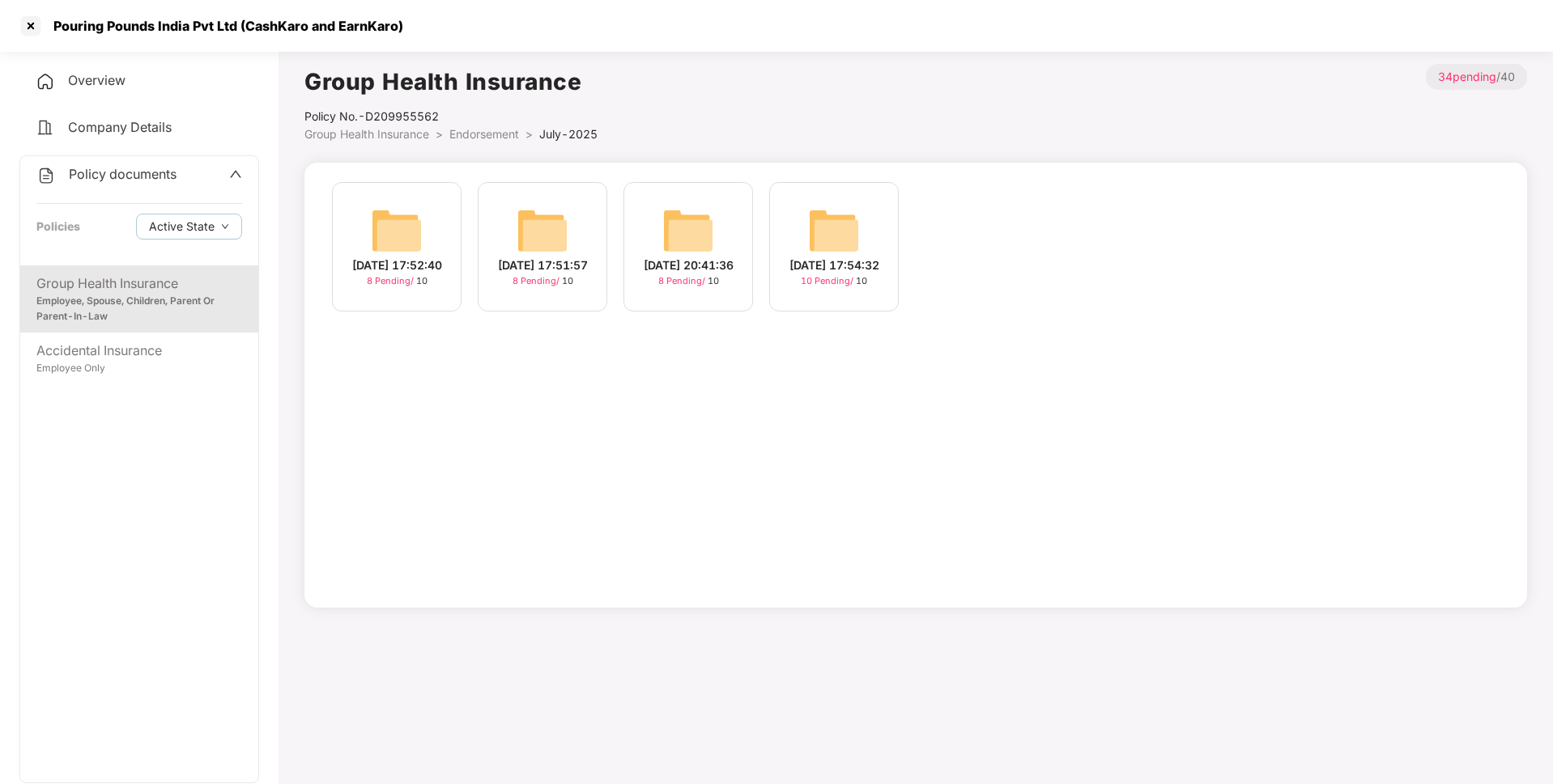
click at [796, 242] on div "30-Jul-2025 17:54:32 10 Pending / 10" at bounding box center [834, 246] width 129 height 129
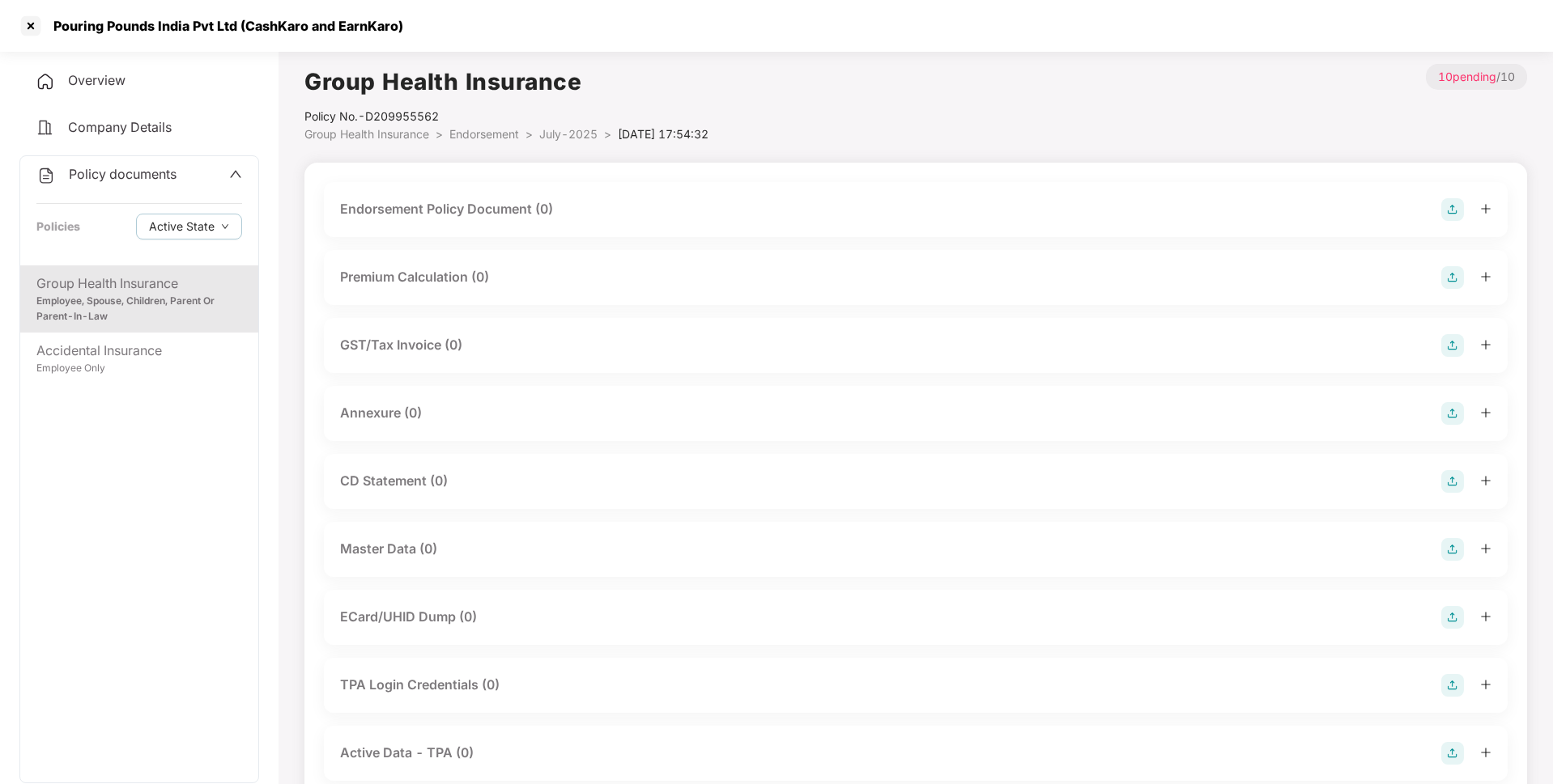
click at [1457, 215] on img at bounding box center [1453, 209] width 22 height 22
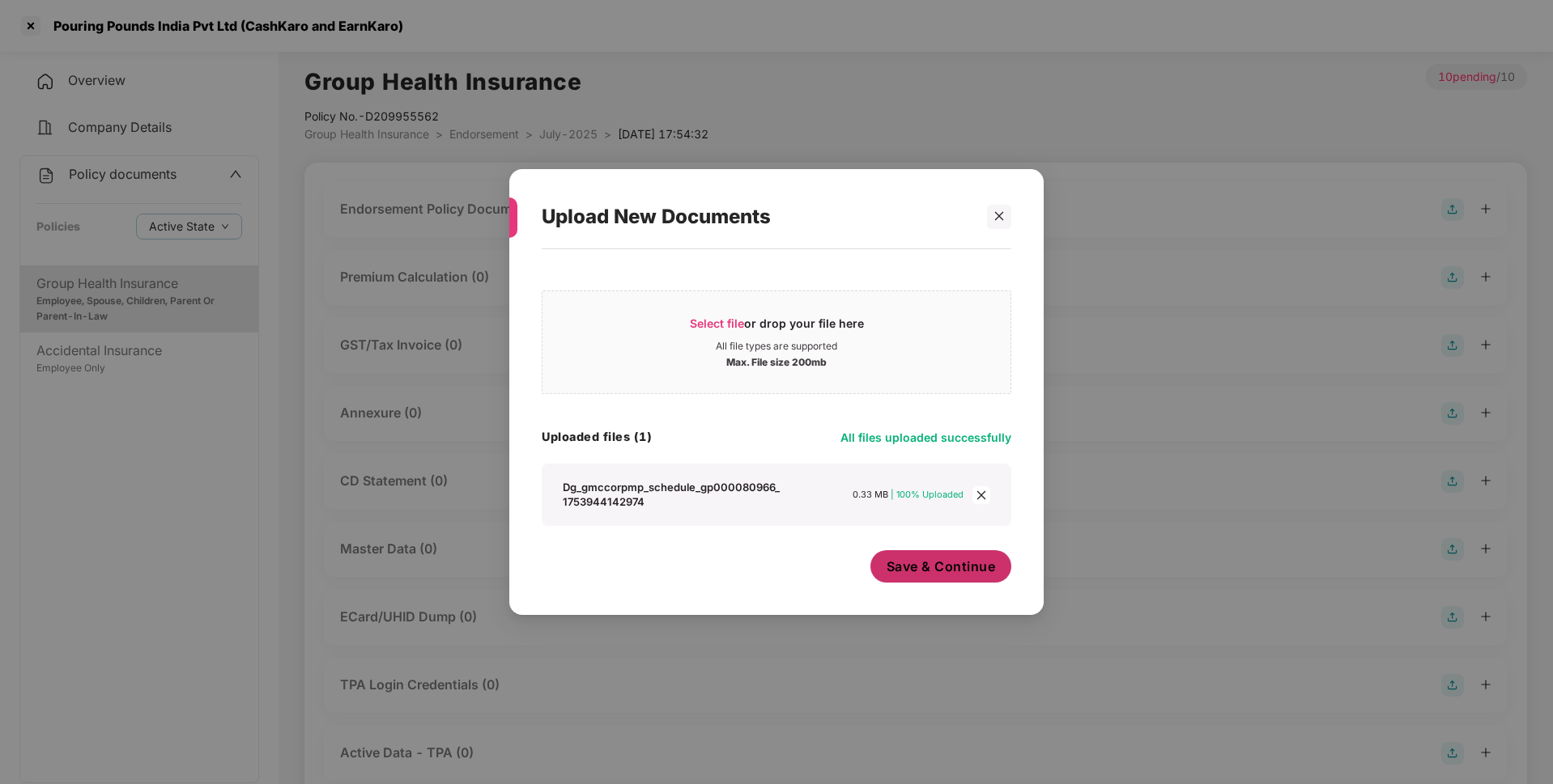
click at [918, 569] on span "Save & Continue" at bounding box center [941, 566] width 110 height 18
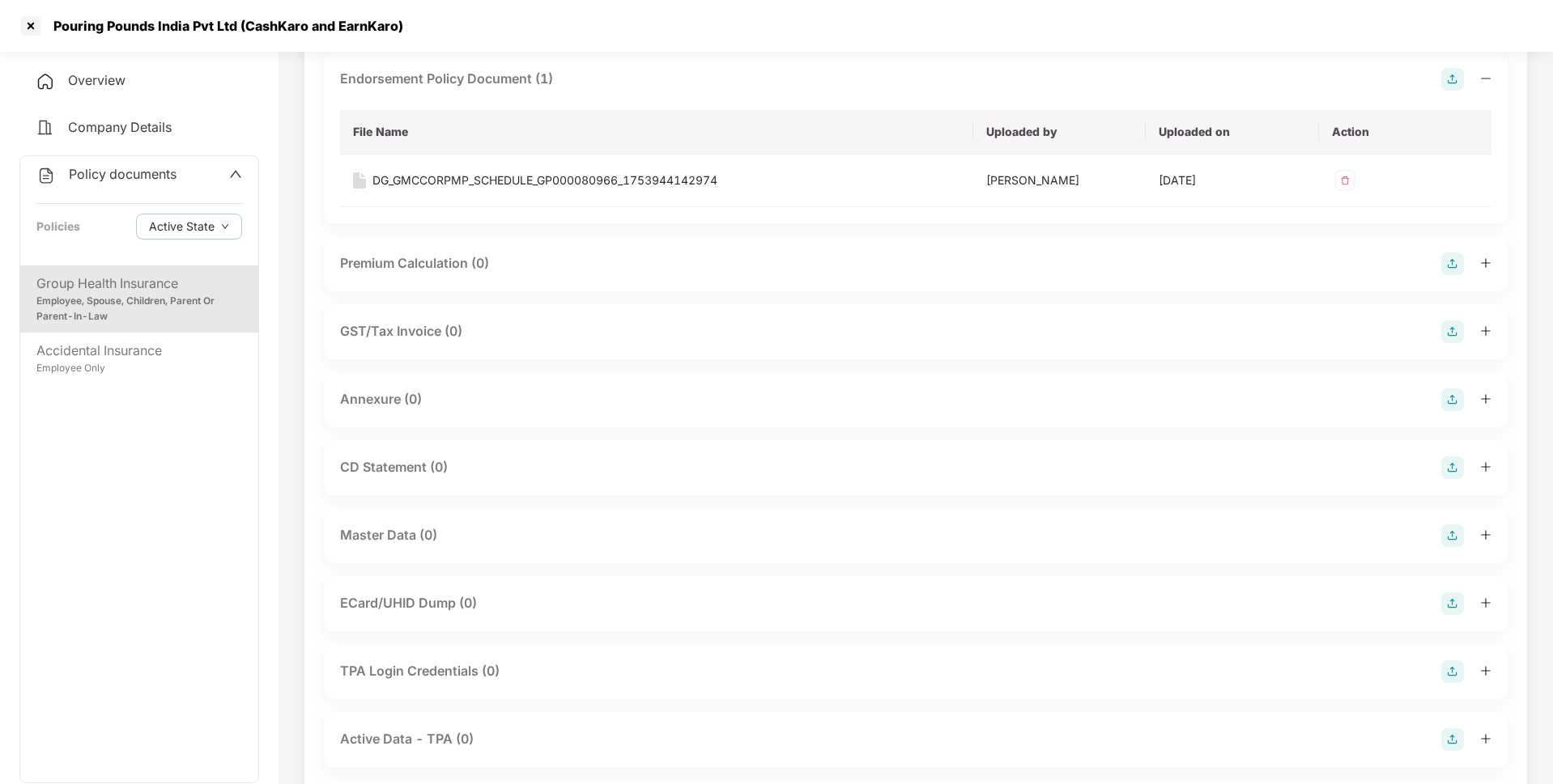
scroll to position [134, 0]
click at [1453, 398] on img at bounding box center [1453, 397] width 22 height 22
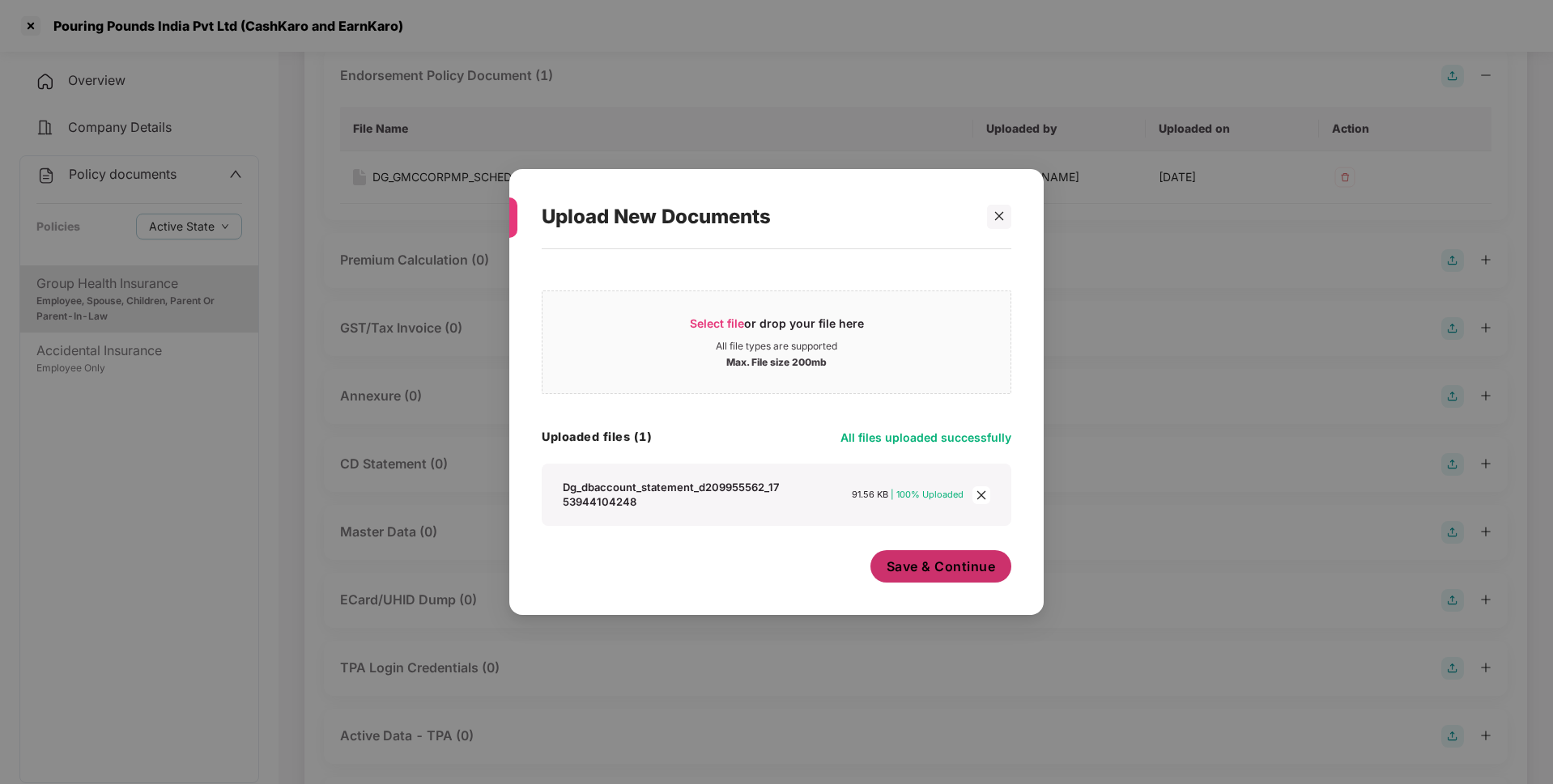
click at [937, 576] on span "Save & Continue" at bounding box center [941, 566] width 110 height 18
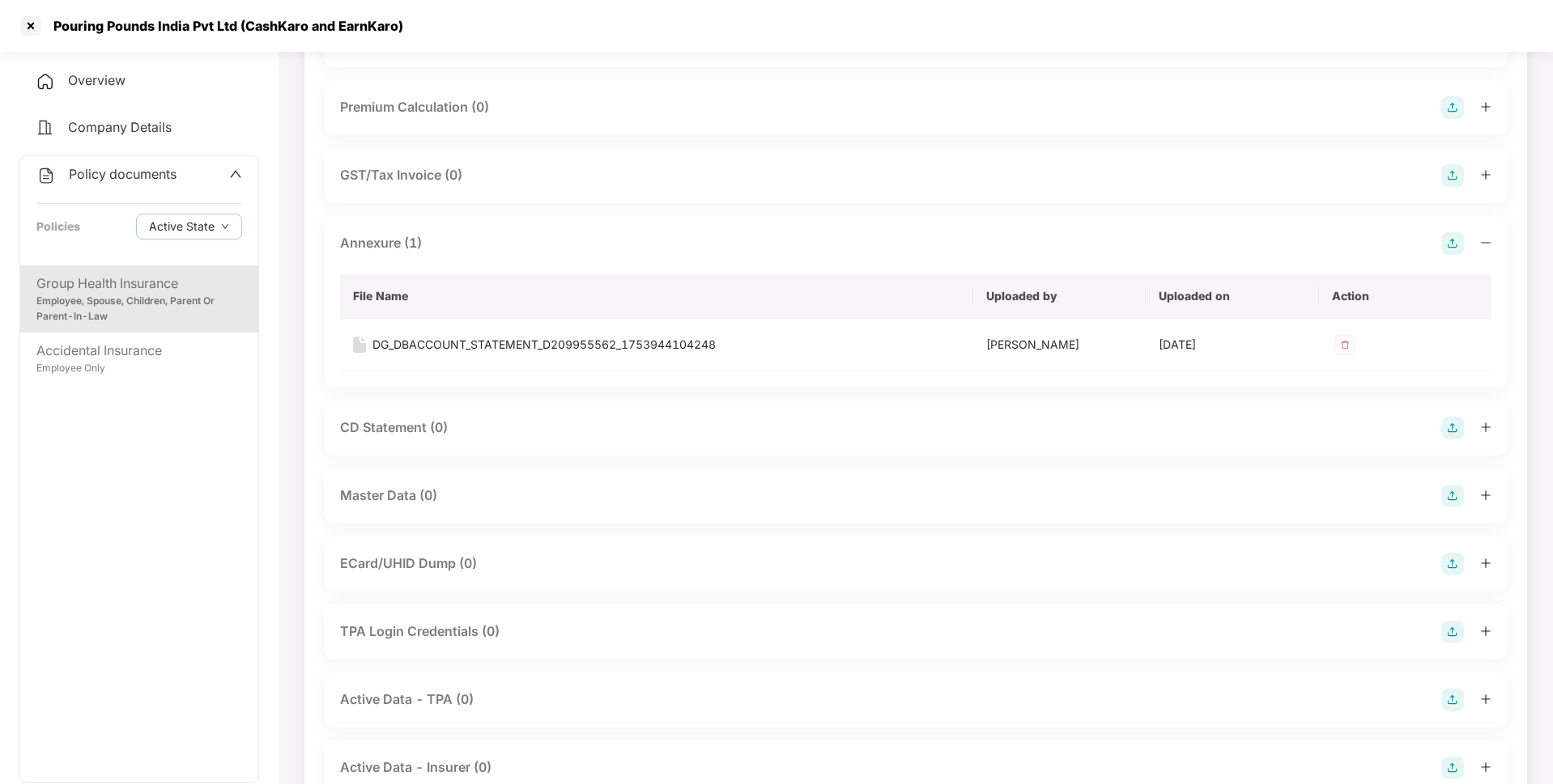
scroll to position [291, 0]
click at [1457, 493] on img at bounding box center [1453, 492] width 22 height 22
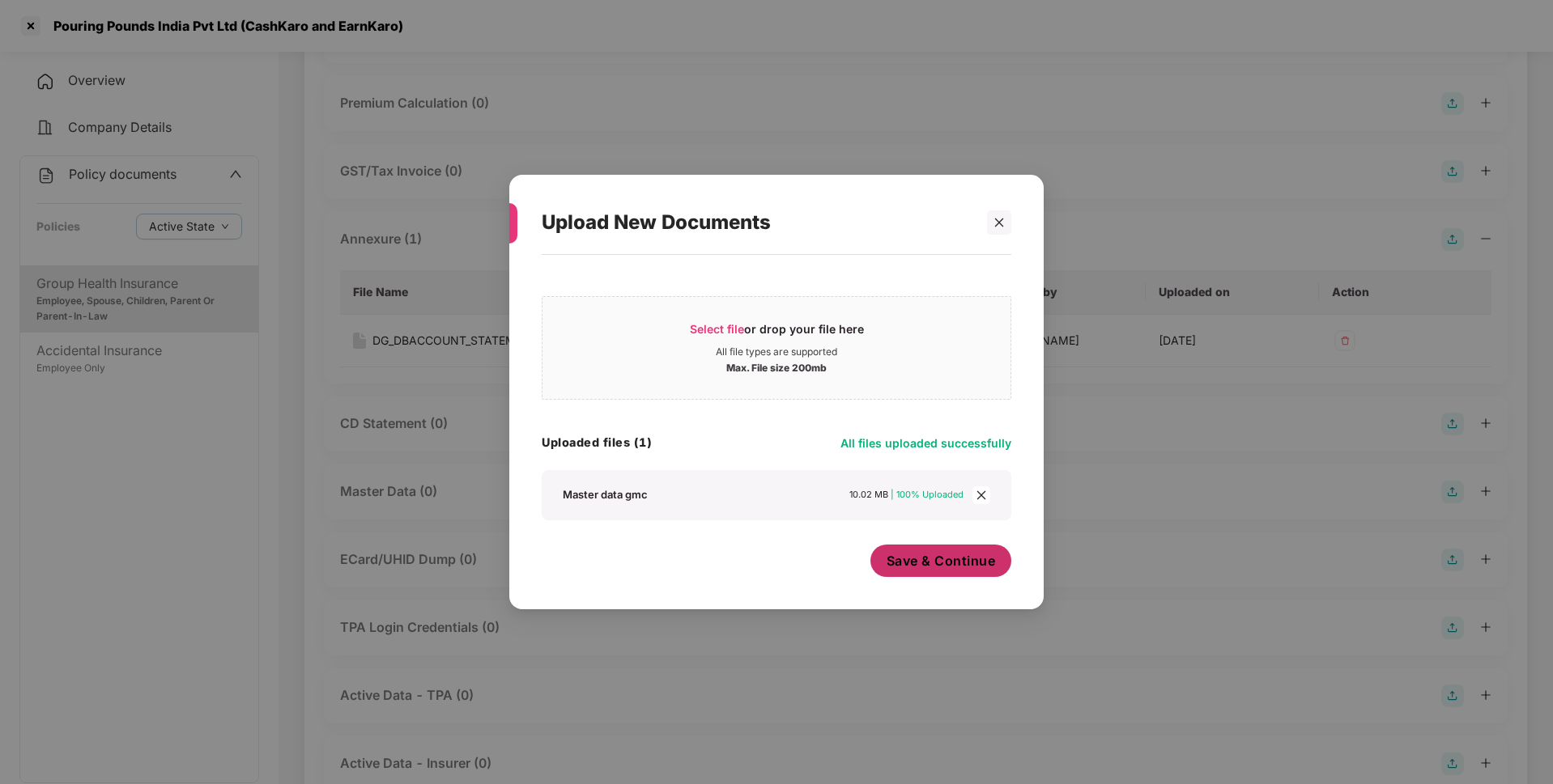
click at [928, 569] on span "Save & Continue" at bounding box center [941, 560] width 110 height 18
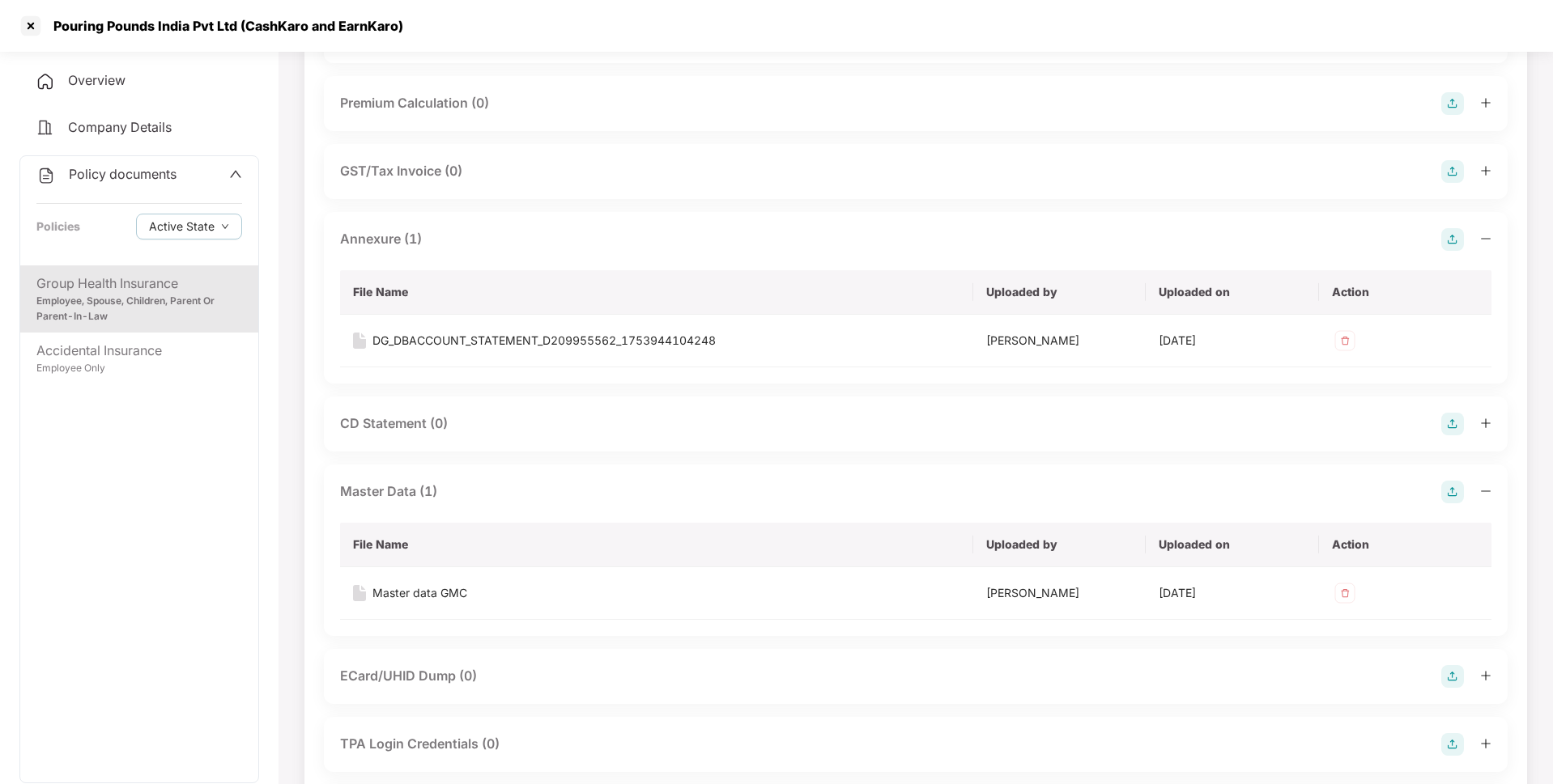
scroll to position [0, 0]
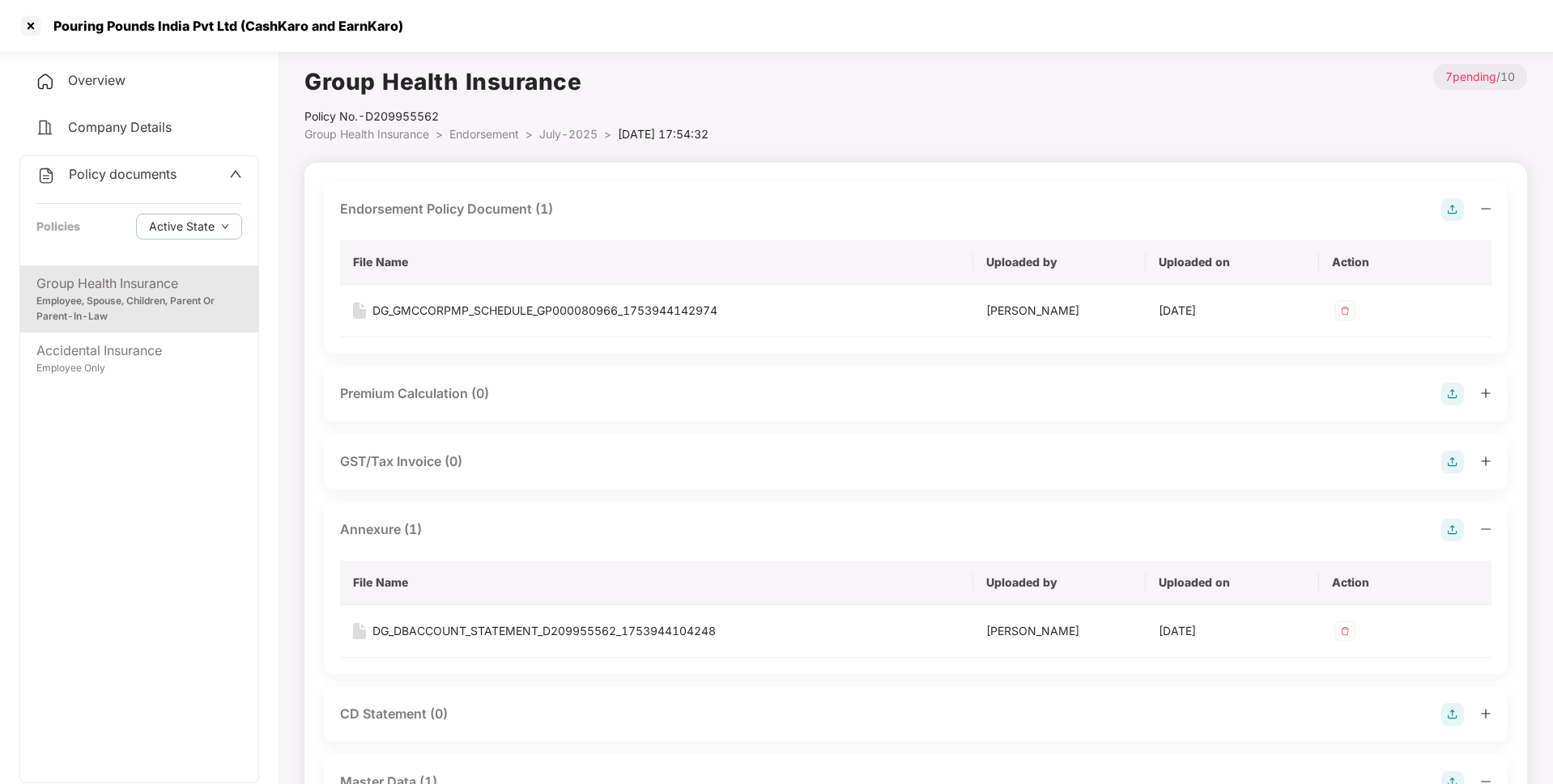
click at [99, 173] on span "Policy documents" at bounding box center [123, 174] width 108 height 16
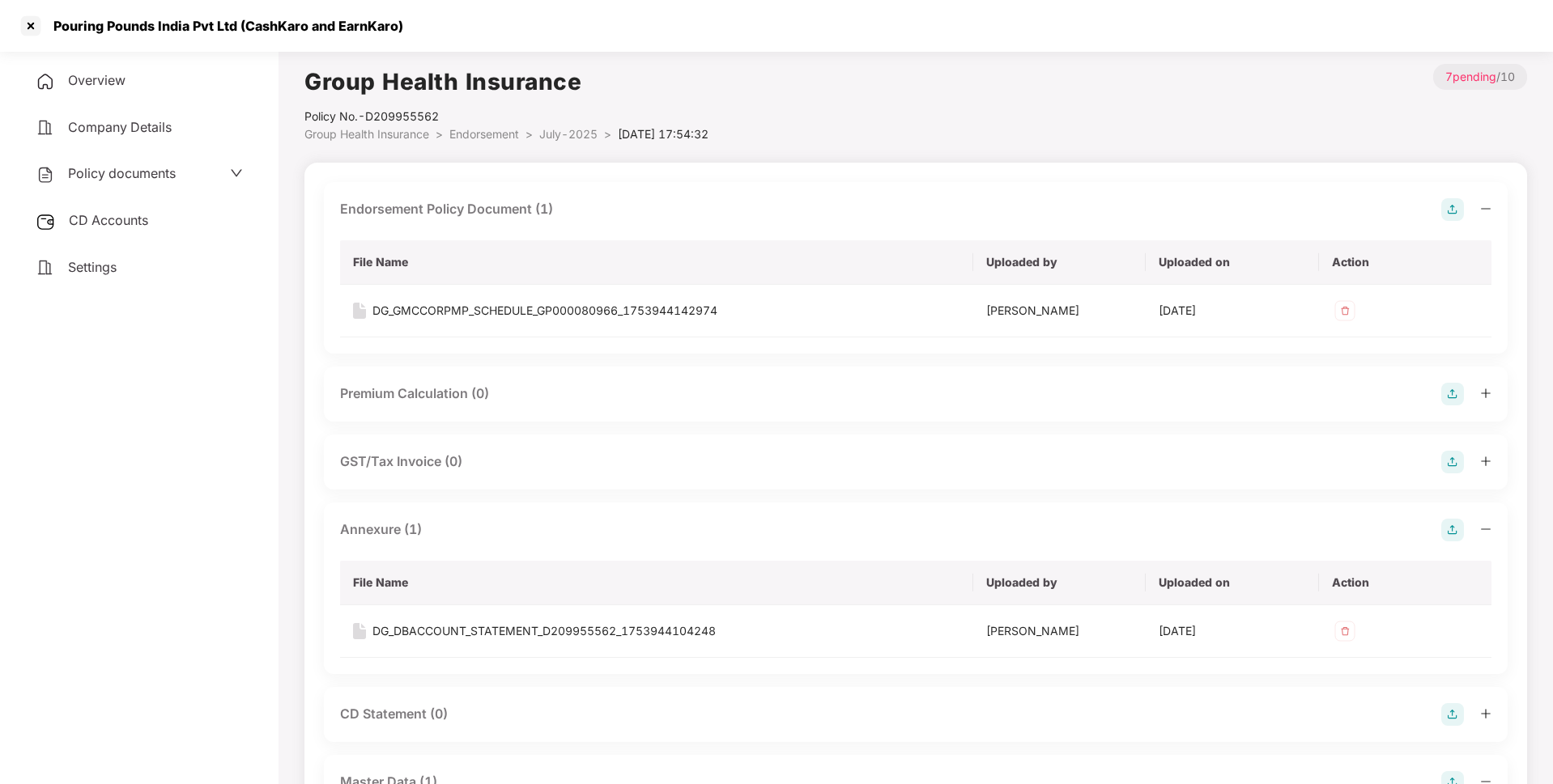
click at [109, 221] on span "CD Accounts" at bounding box center [108, 219] width 79 height 16
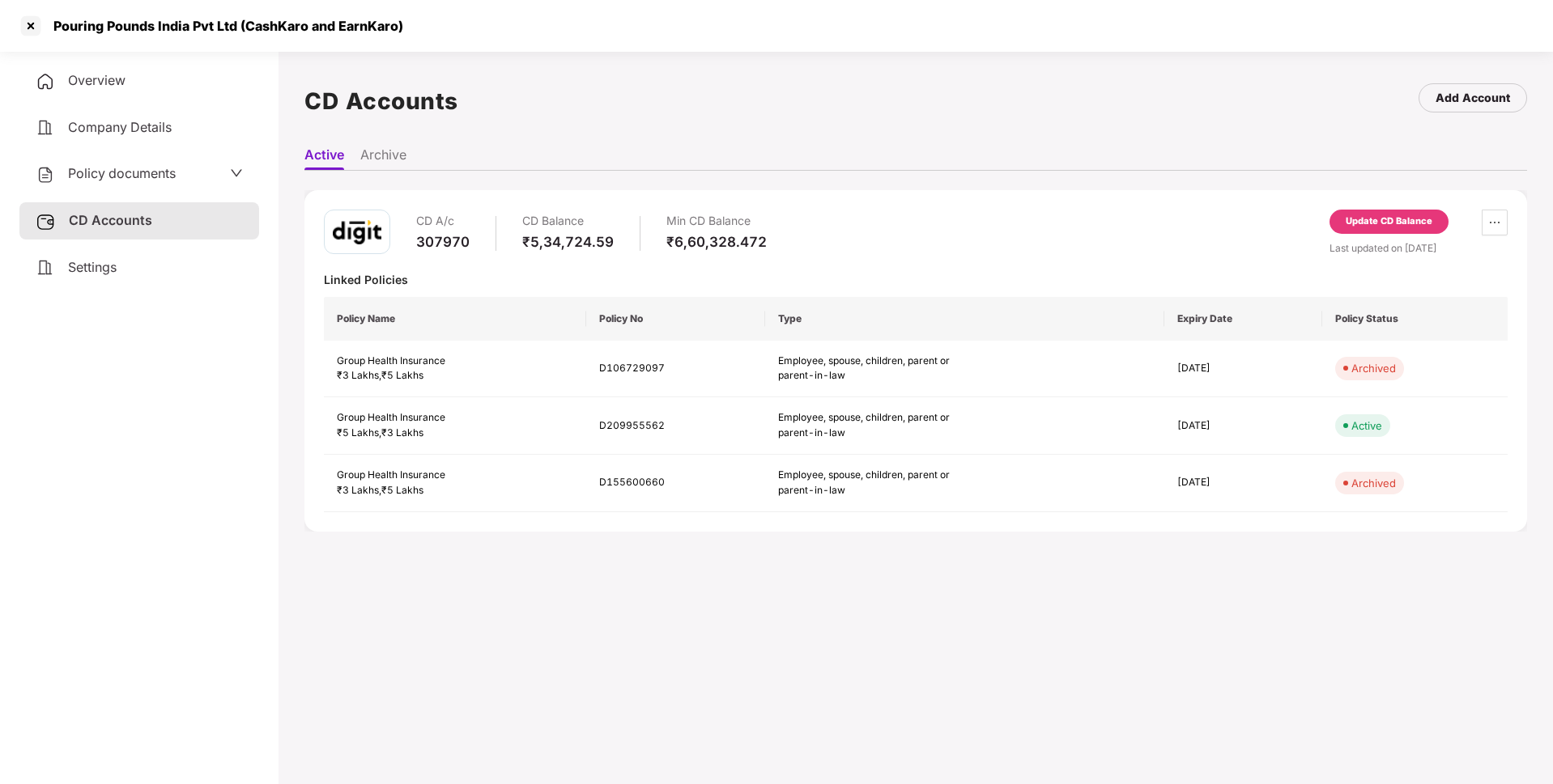
click at [1357, 226] on div "Update CD Balance" at bounding box center [1388, 222] width 86 height 15
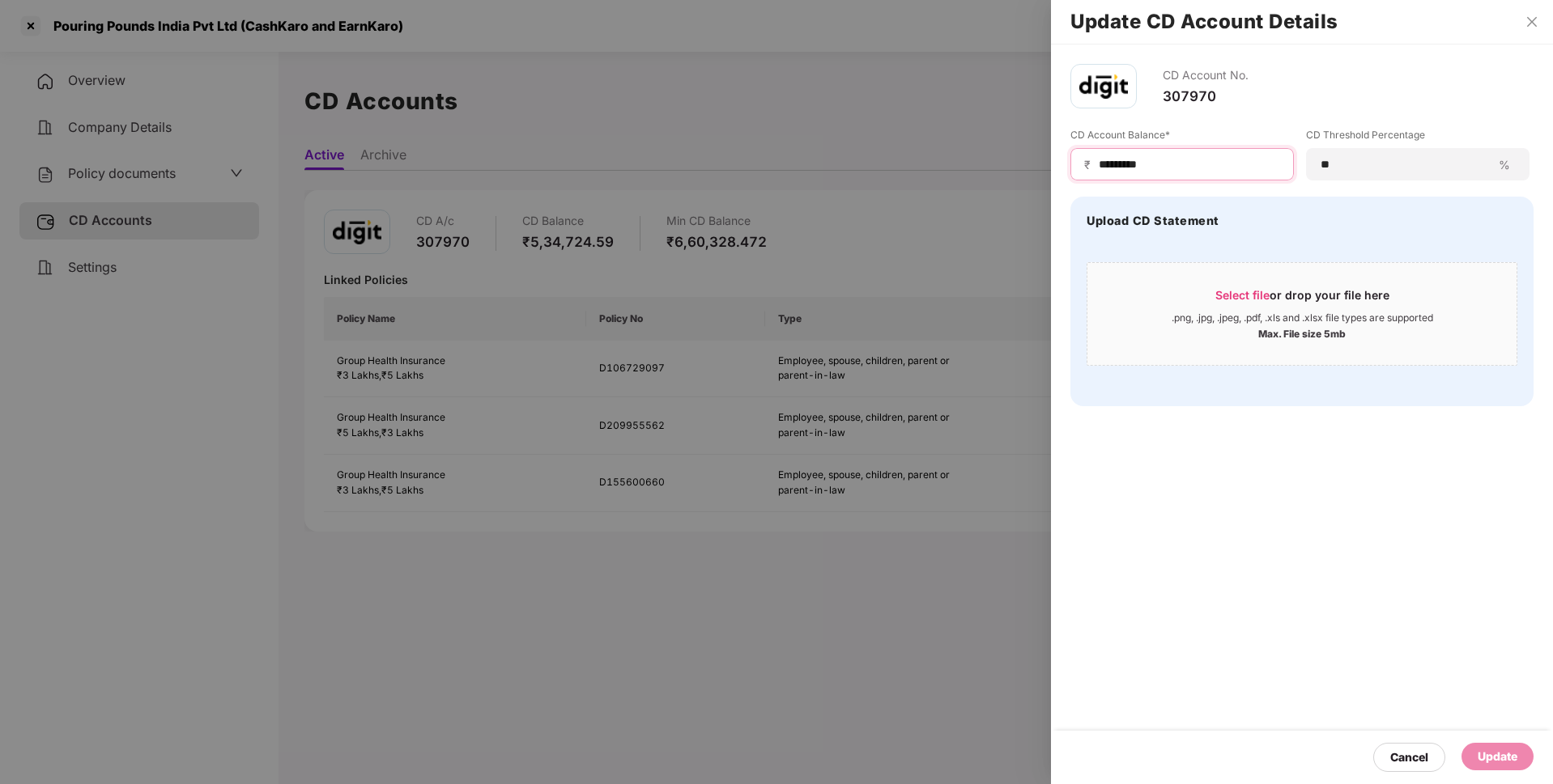
drag, startPoint x: 1176, startPoint y: 161, endPoint x: 1055, endPoint y: 167, distance: 121.1
click at [1055, 167] on div "CD Account No. 307970 CD Account Balance* ₹ ********* CD Threshold Percentage *…" at bounding box center [1302, 235] width 502 height 381
type input "******"
click at [1483, 759] on div "Update" at bounding box center [1497, 756] width 40 height 18
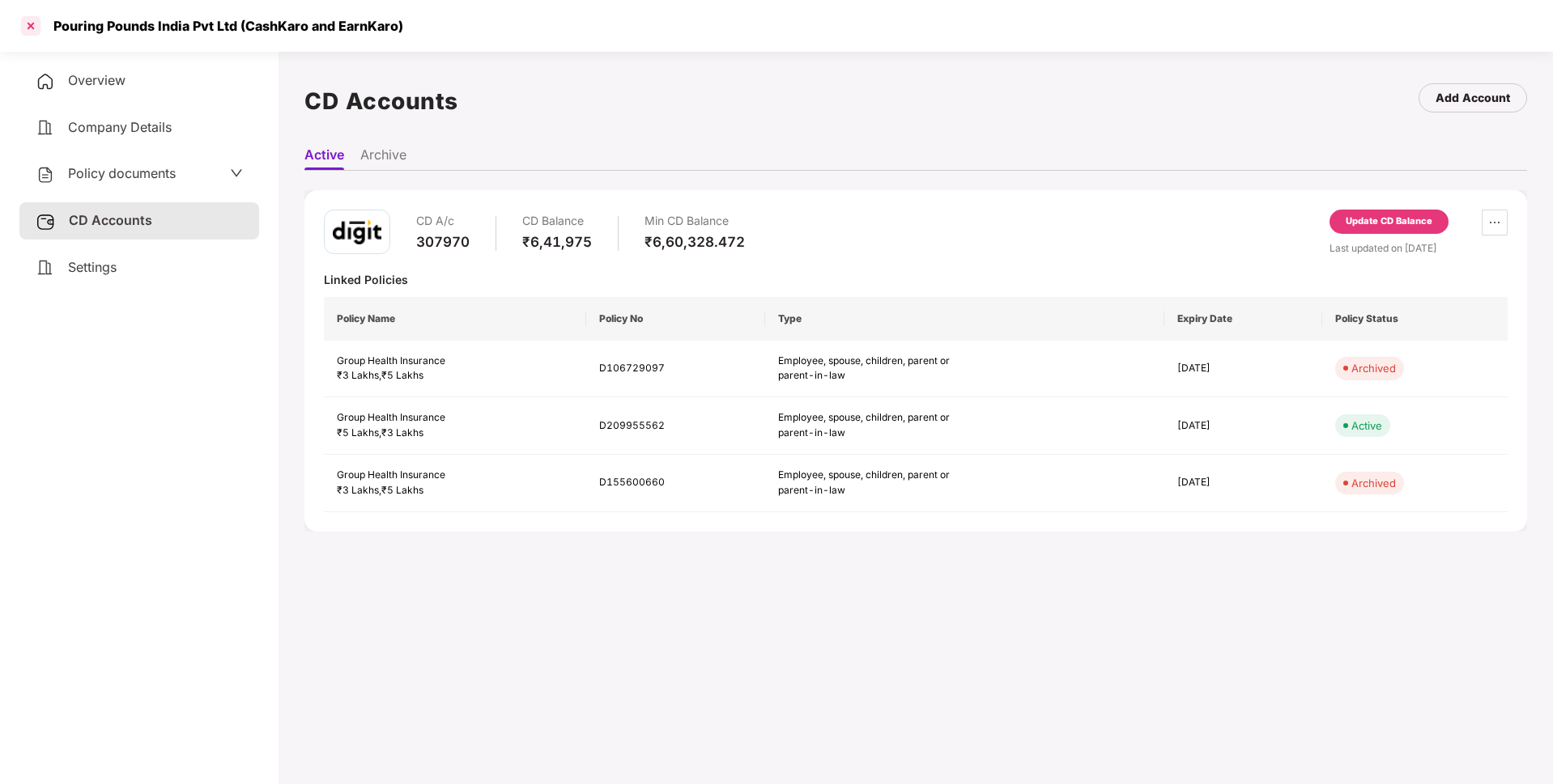
click at [34, 31] on div at bounding box center [31, 26] width 26 height 26
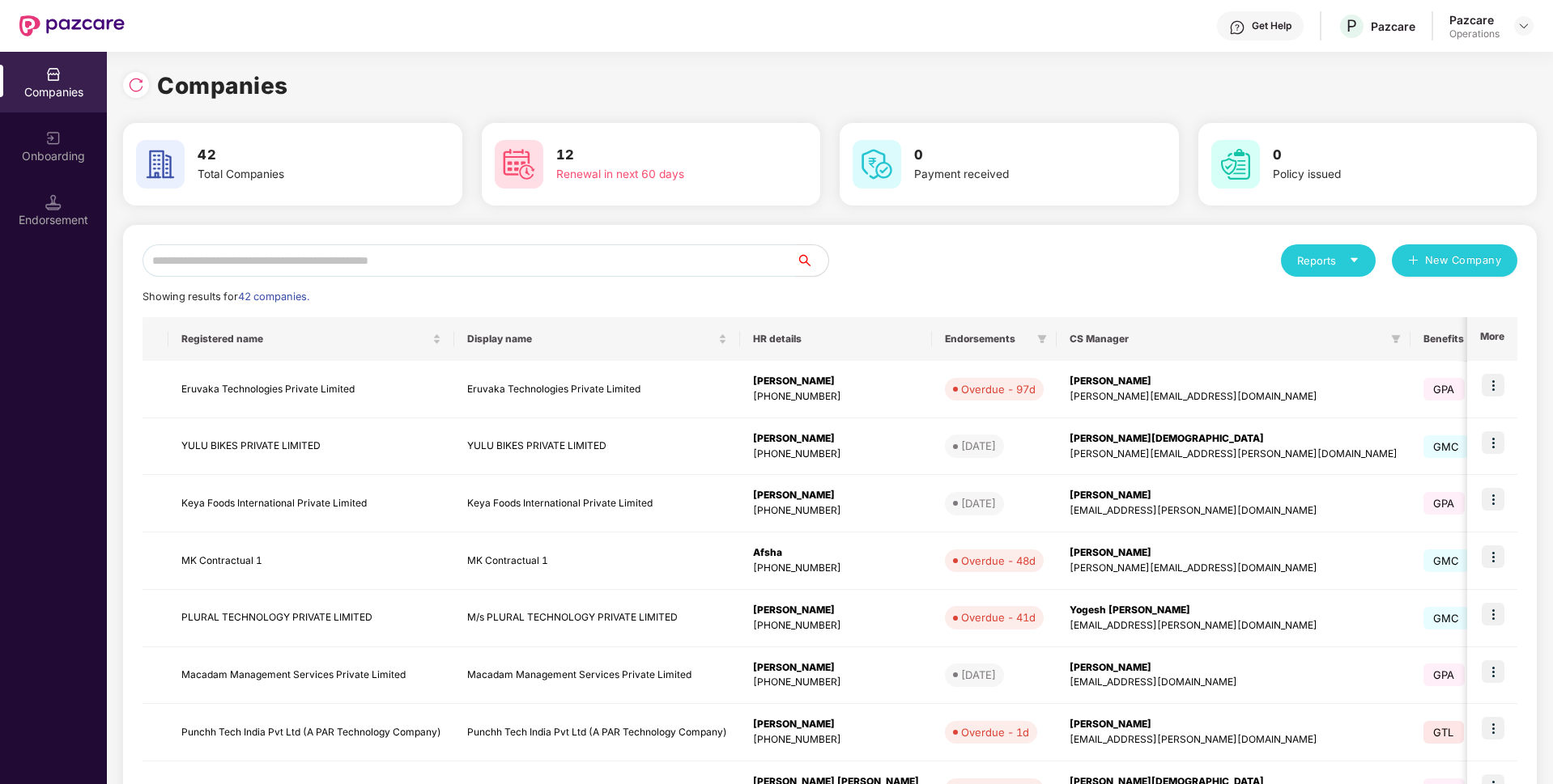
click at [277, 257] on input "text" at bounding box center [468, 260] width 653 height 33
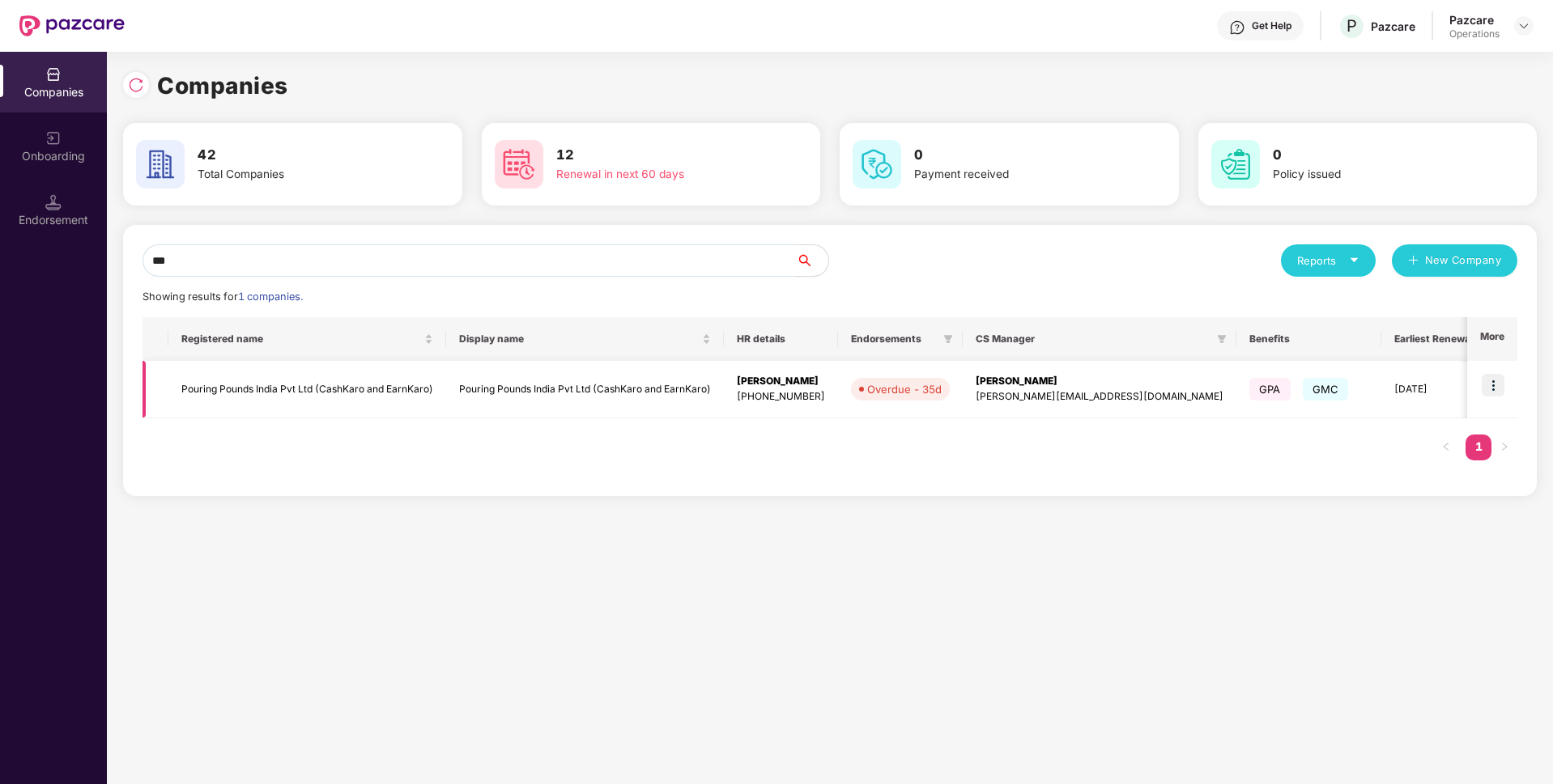
type input "***"
click at [1487, 384] on img at bounding box center [1494, 385] width 22 height 22
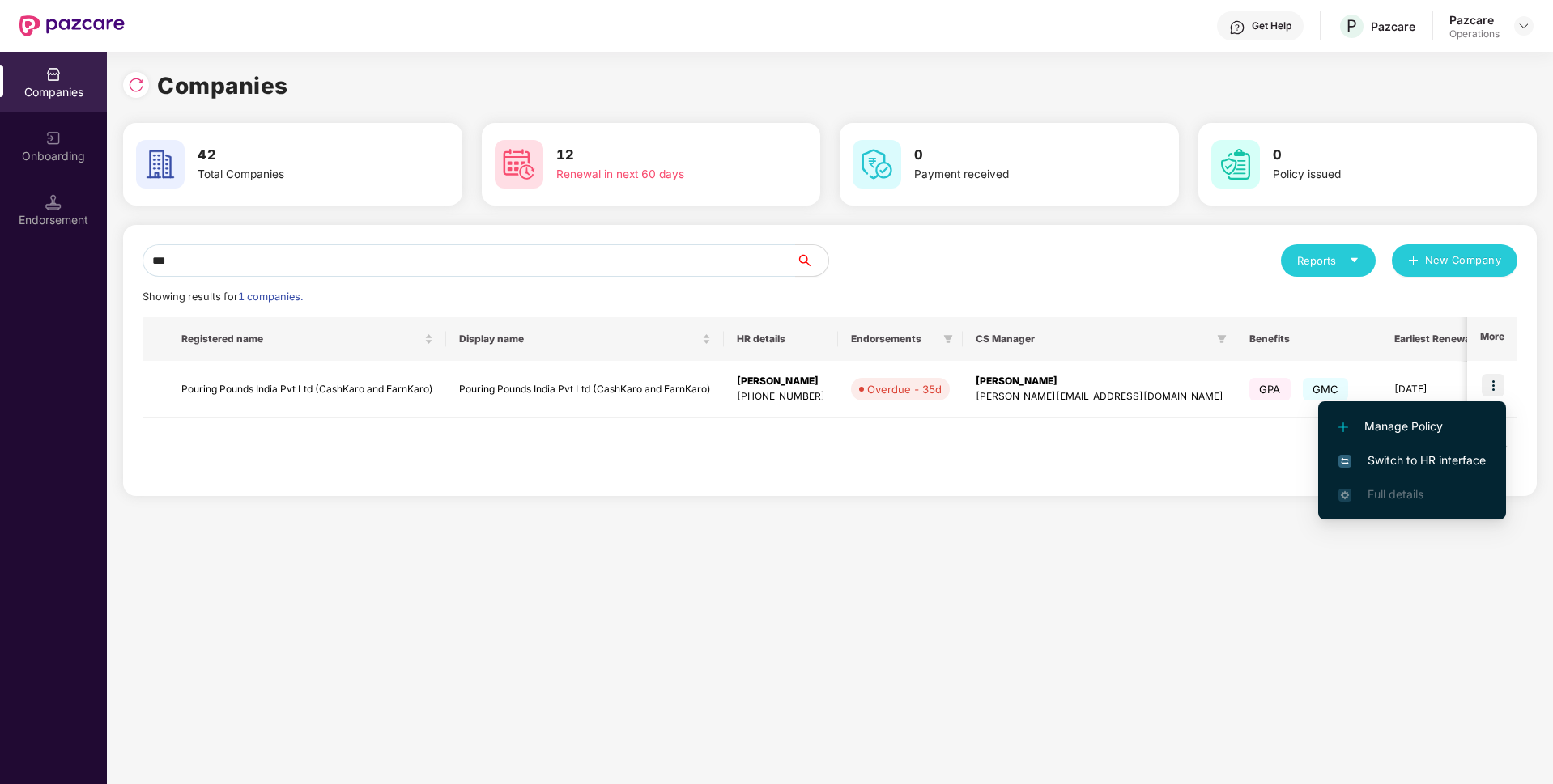
click at [1358, 452] on span "Switch to HR interface" at bounding box center [1412, 460] width 148 height 18
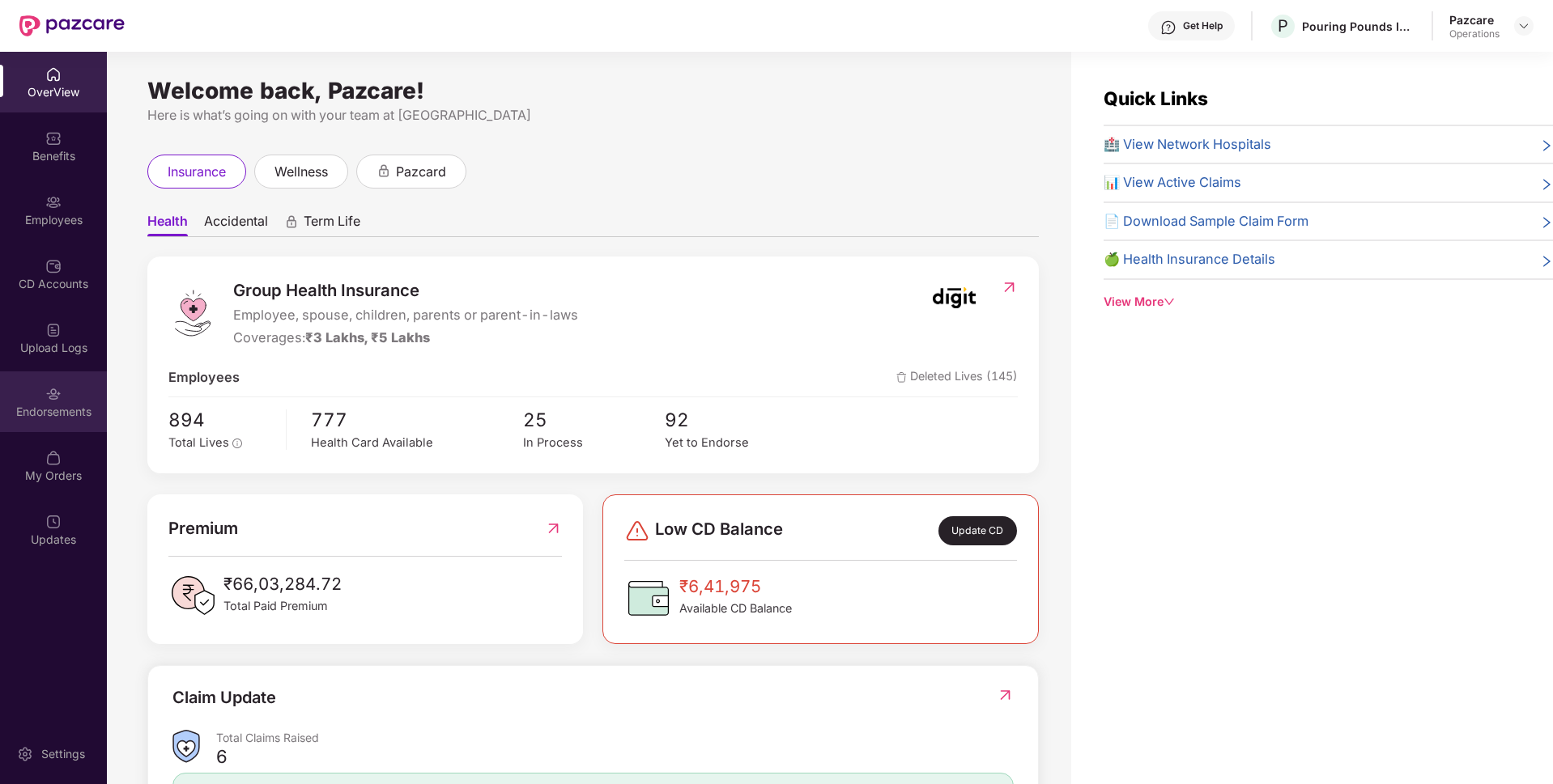
click at [79, 400] on div "Endorsements" at bounding box center [53, 401] width 107 height 60
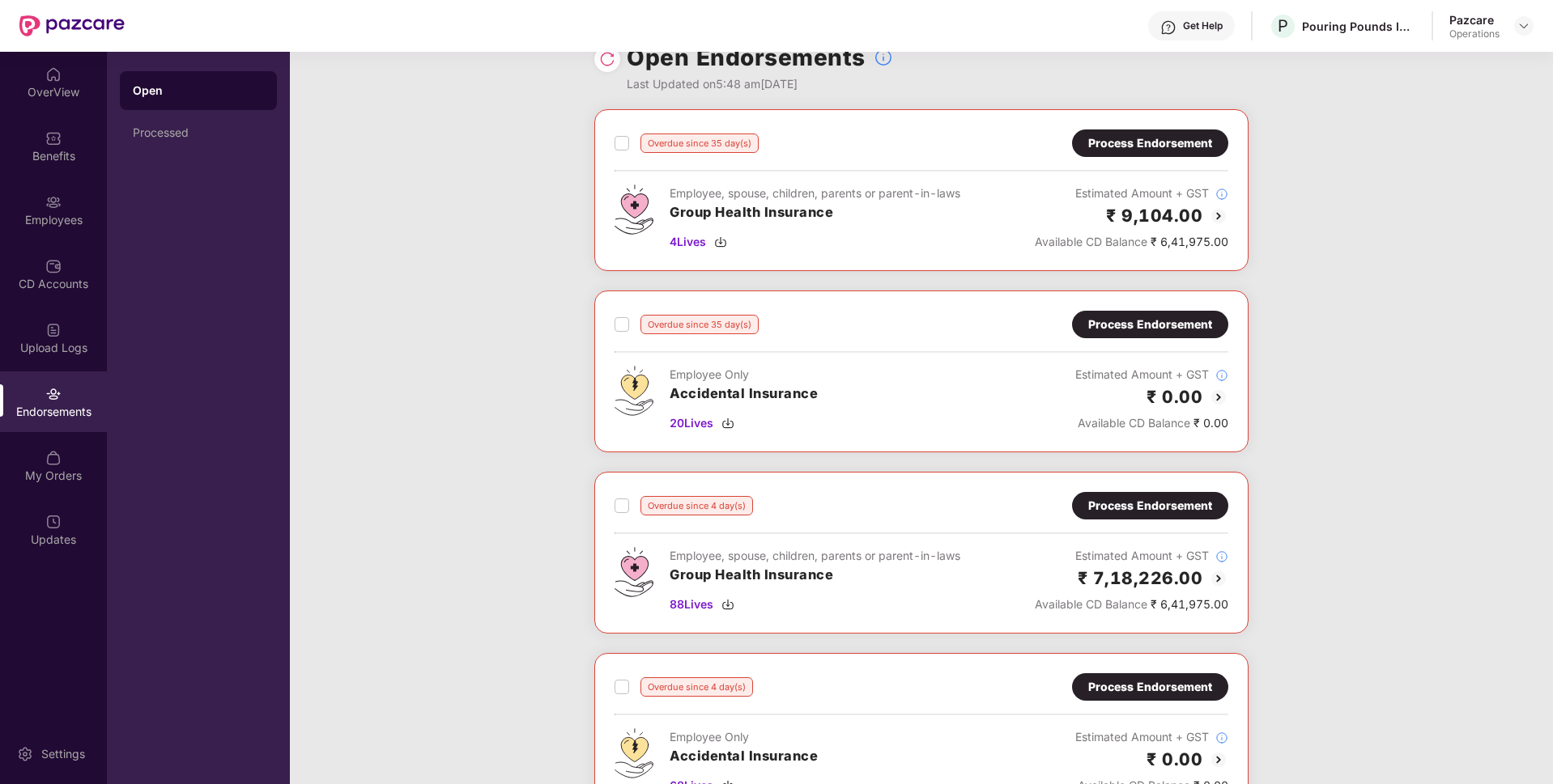
scroll to position [30, 0]
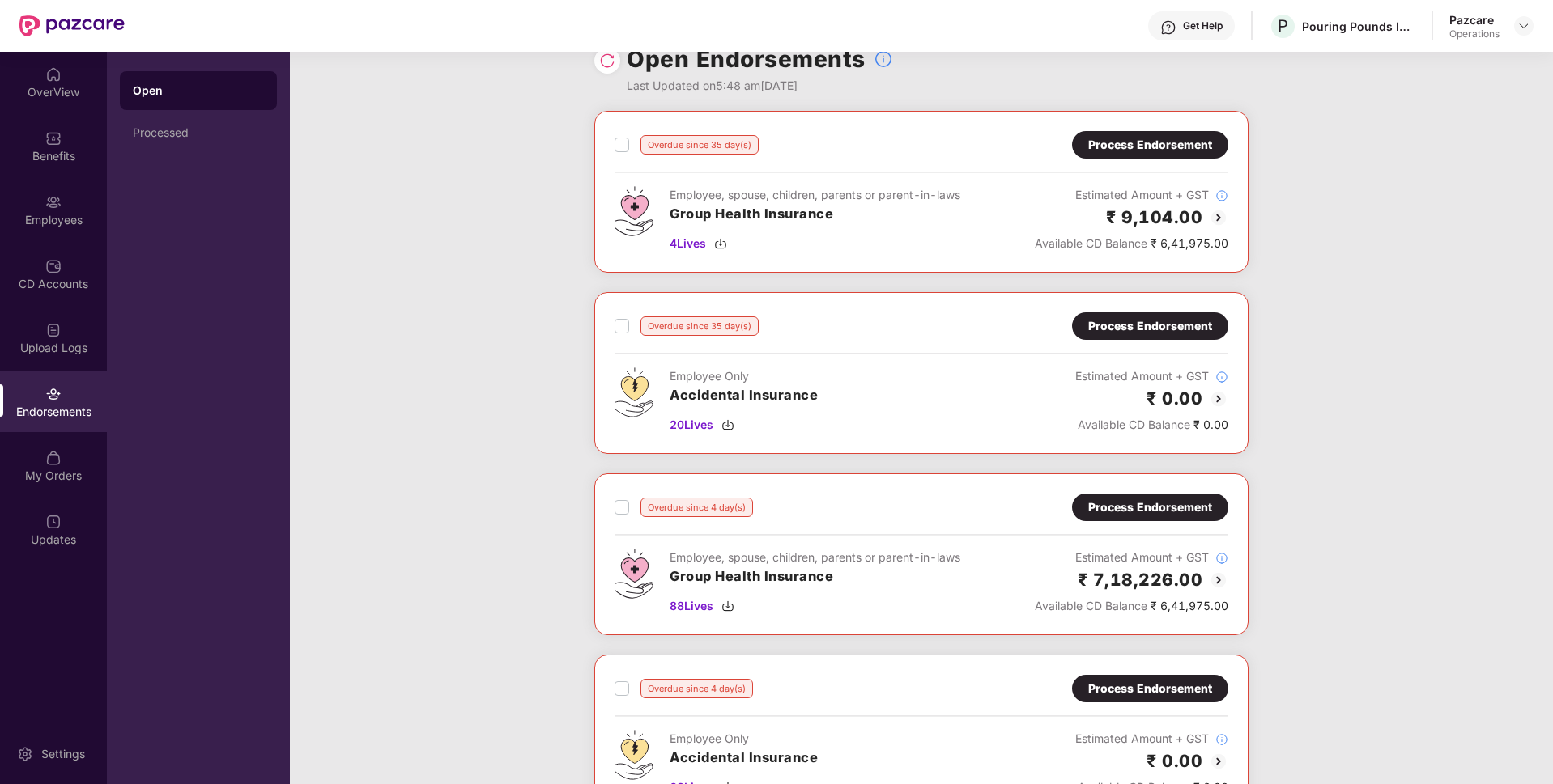
click at [628, 152] on div "Overdue since 35 day(s)" at bounding box center [686, 145] width 144 height 20
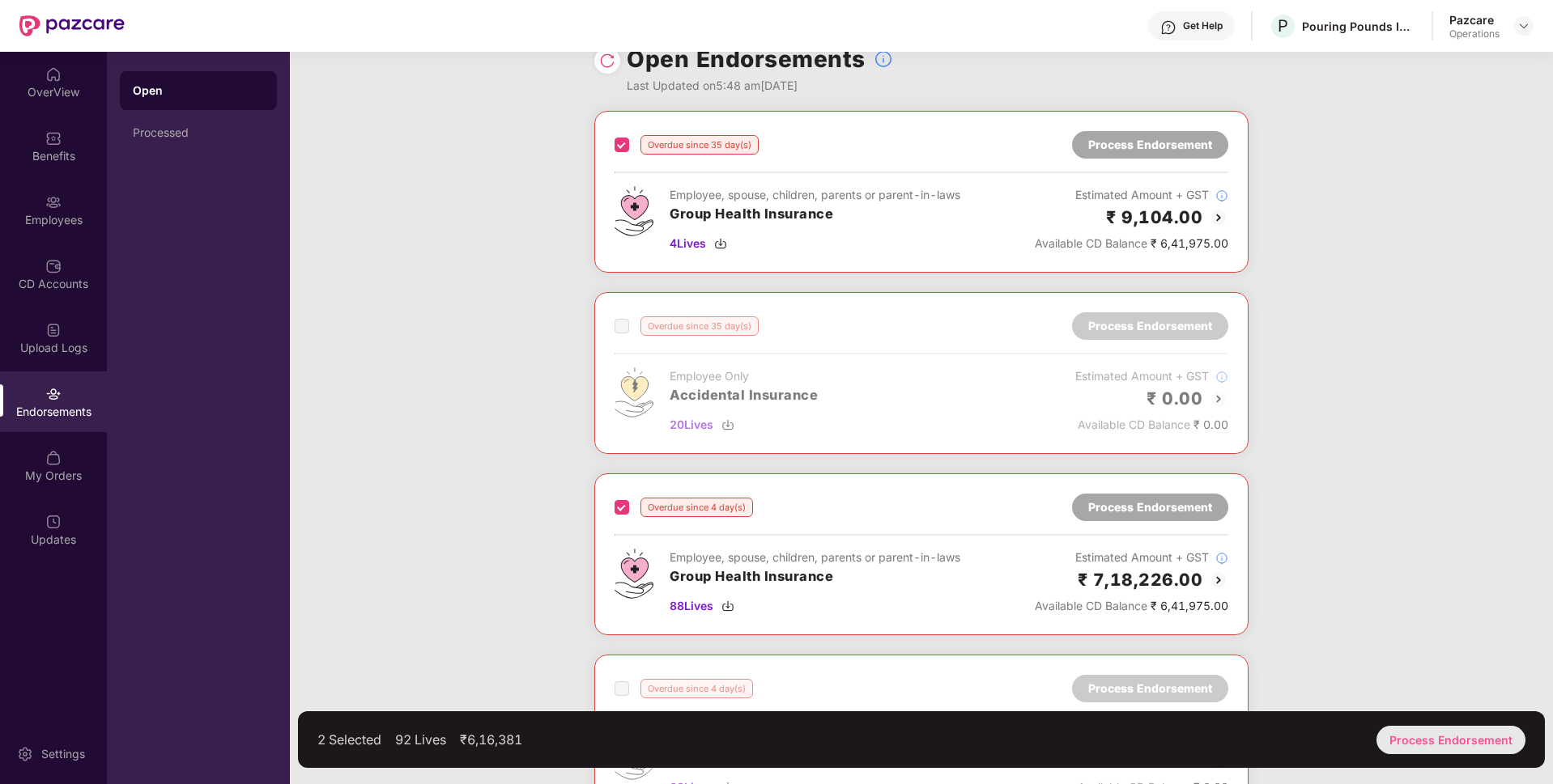
click at [1415, 734] on div "Process Endorsement" at bounding box center [1451, 740] width 149 height 28
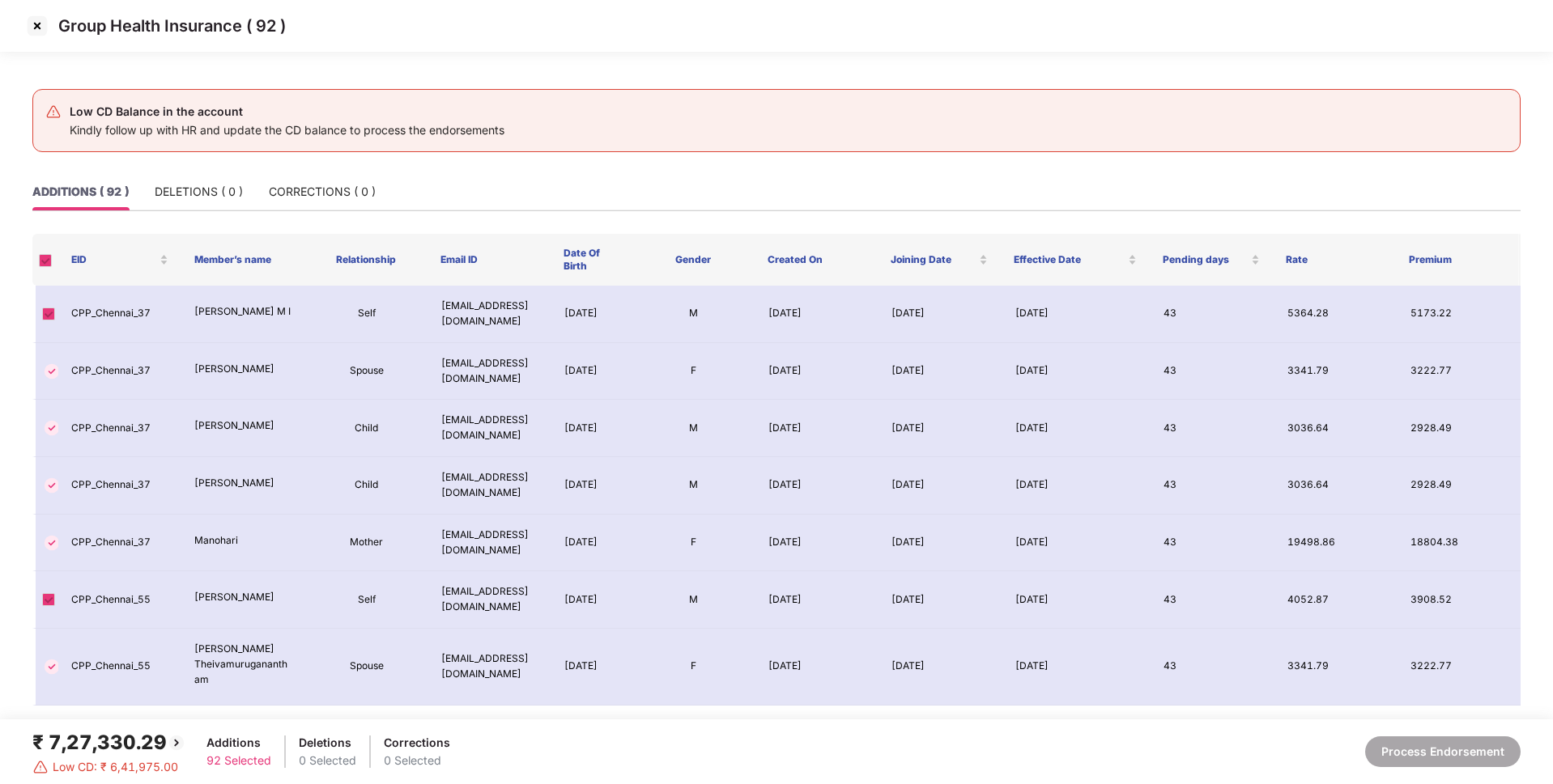
click at [35, 26] on img at bounding box center [37, 26] width 26 height 26
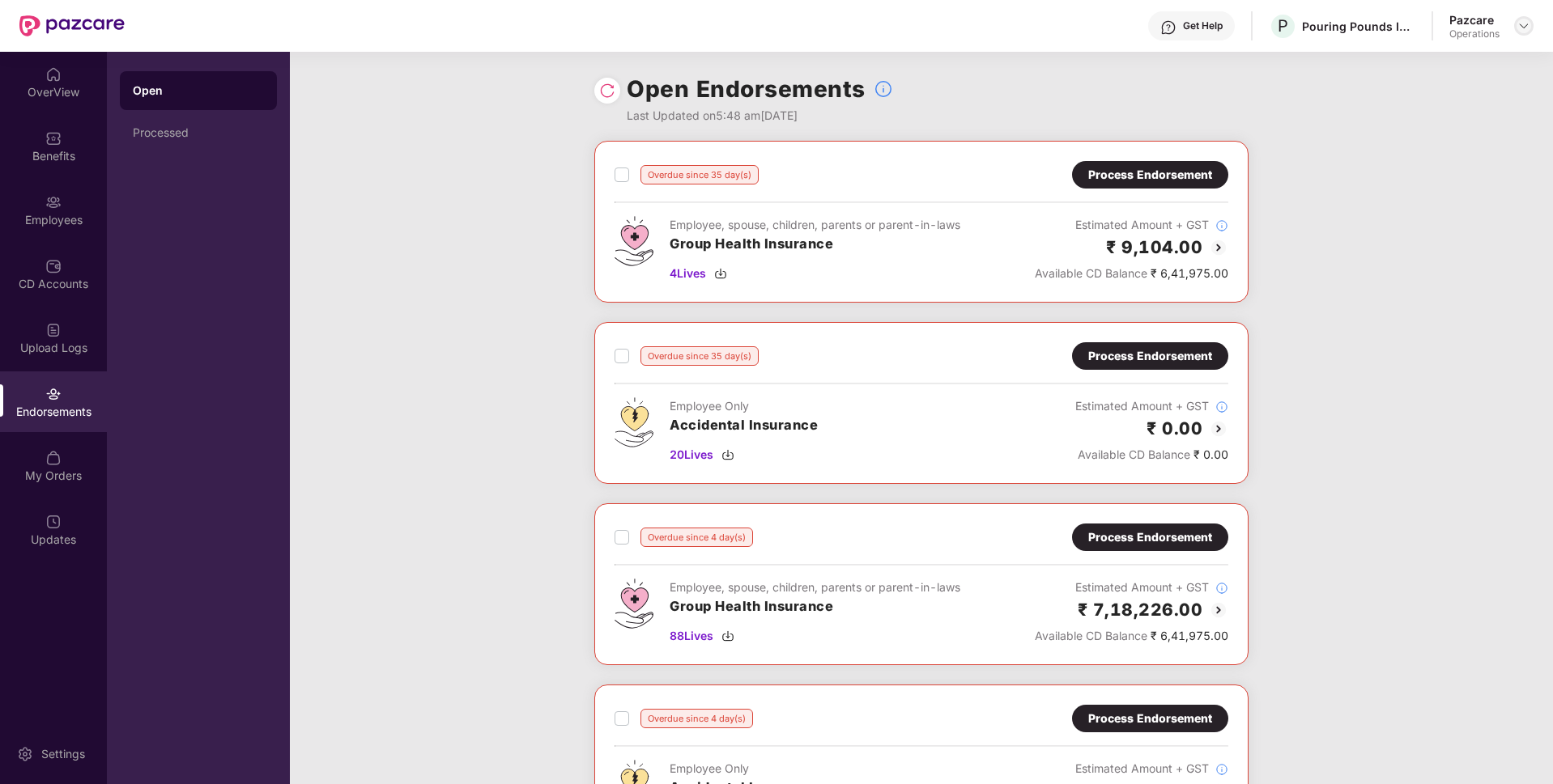
click at [1523, 24] on img at bounding box center [1524, 26] width 13 height 13
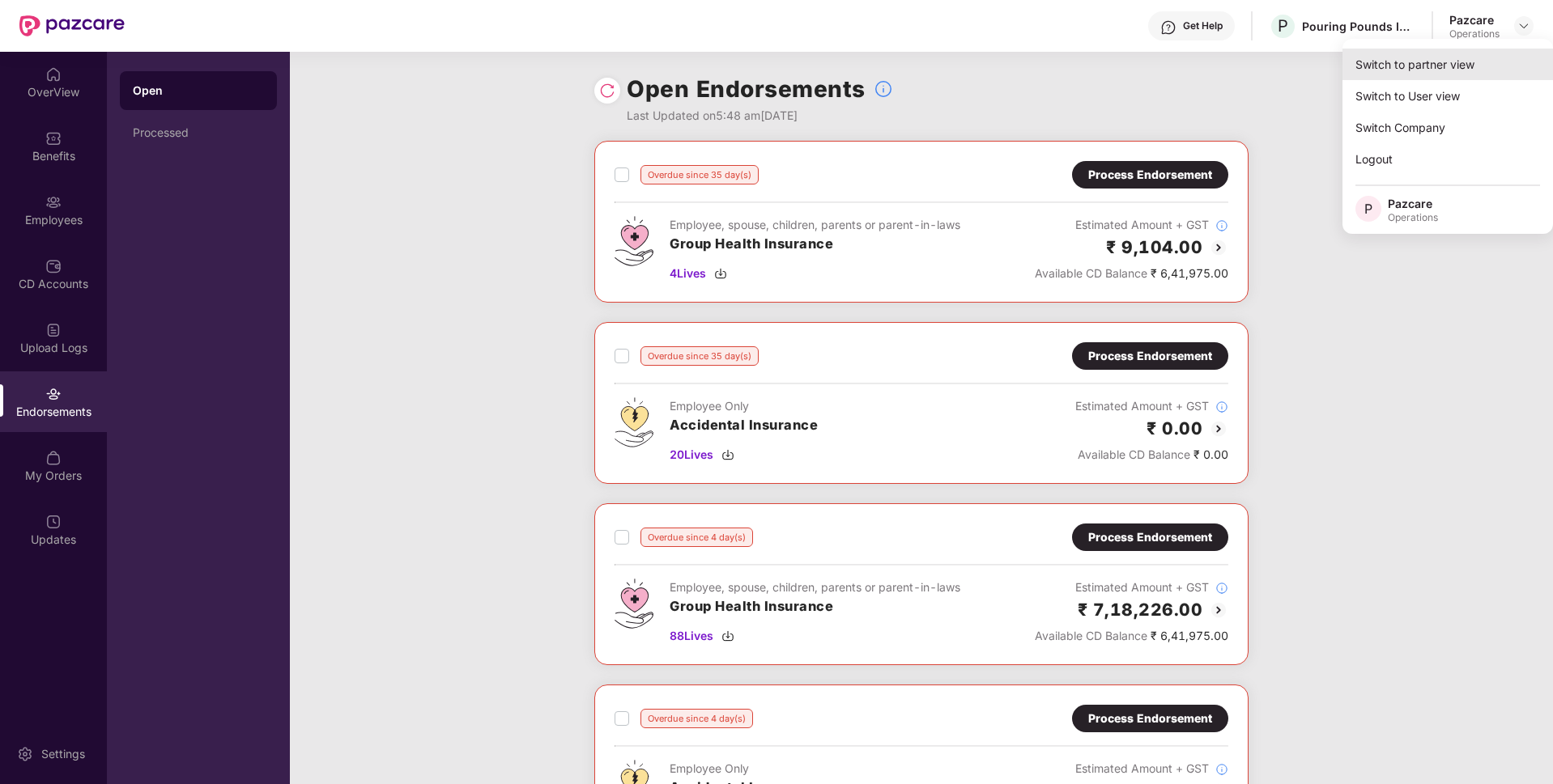
click at [1428, 63] on div "Switch to partner view" at bounding box center [1448, 64] width 211 height 32
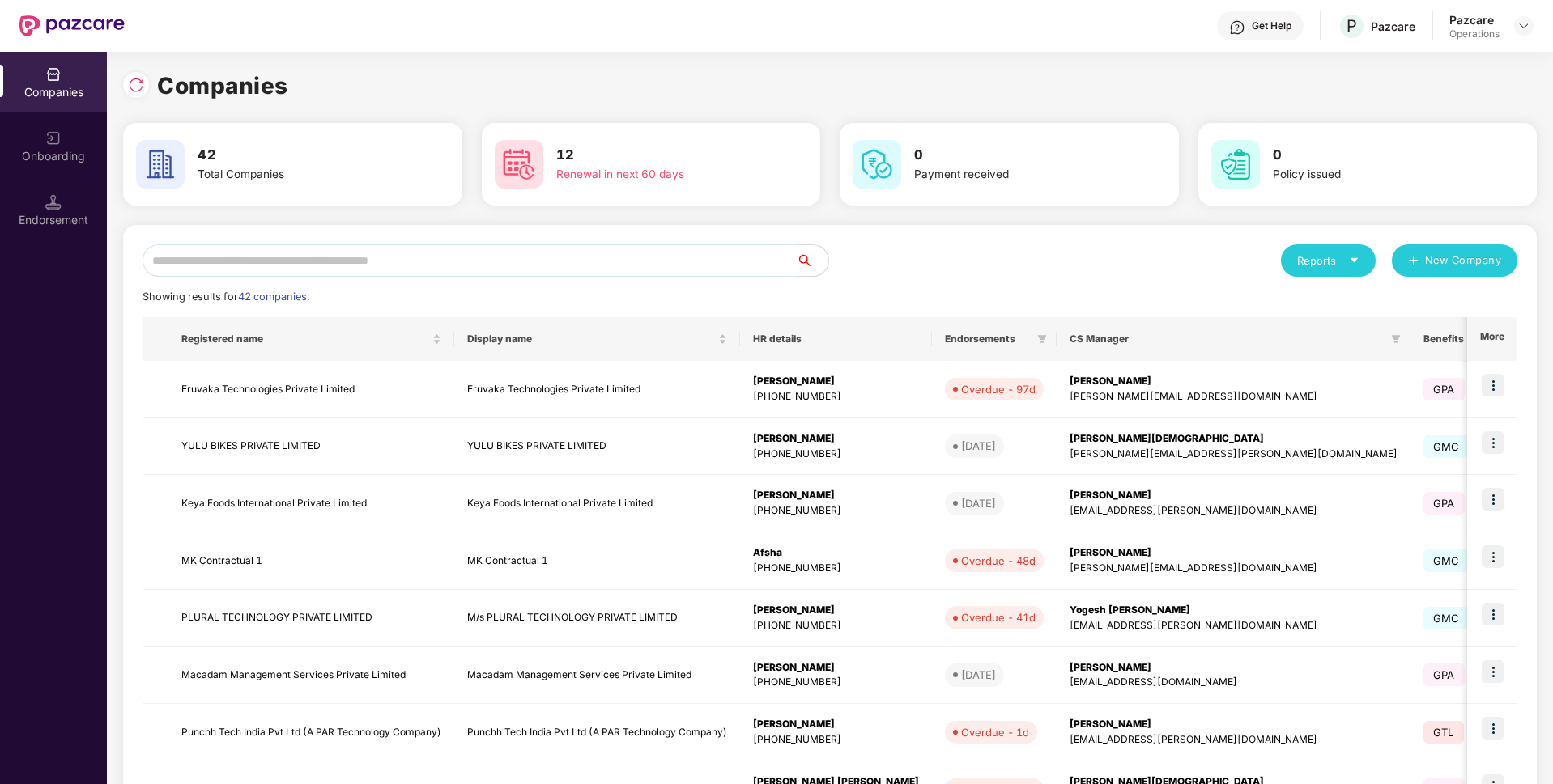
click at [690, 250] on input "text" at bounding box center [468, 260] width 653 height 33
paste input "**********"
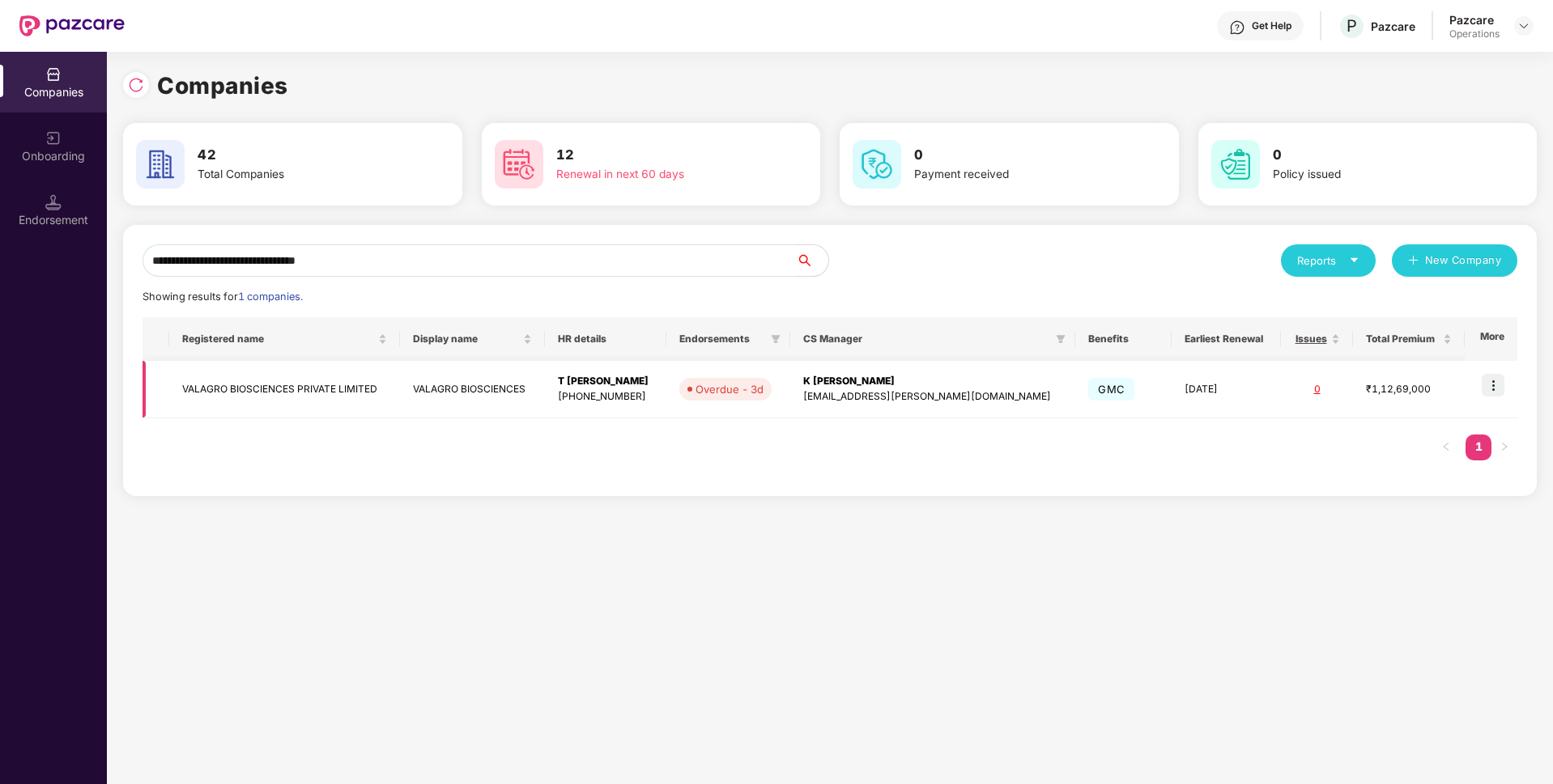
type input "**********"
click at [1494, 387] on img at bounding box center [1494, 385] width 22 height 22
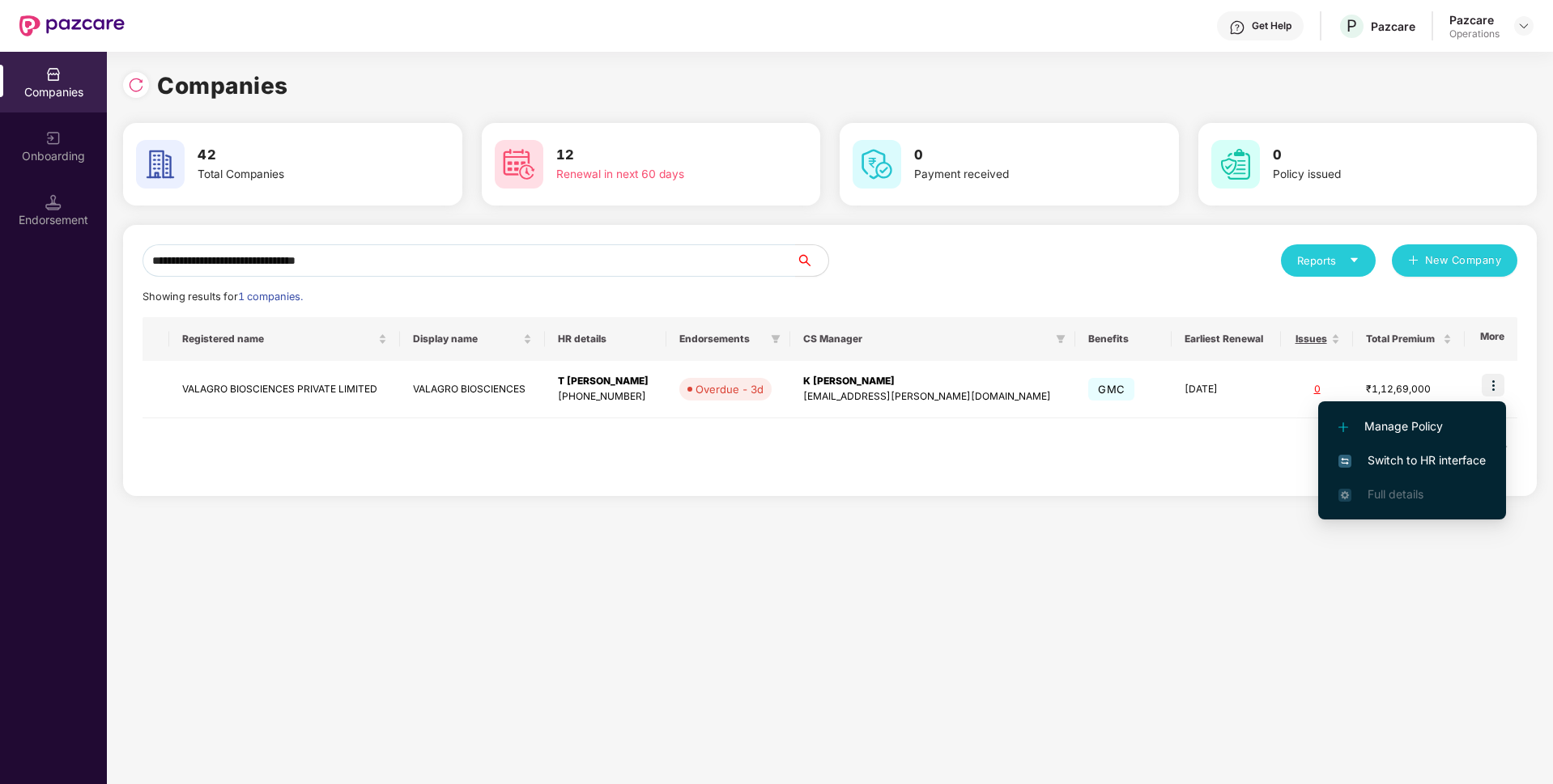
click at [1375, 473] on li "Switch to HR interface" at bounding box center [1413, 461] width 188 height 34
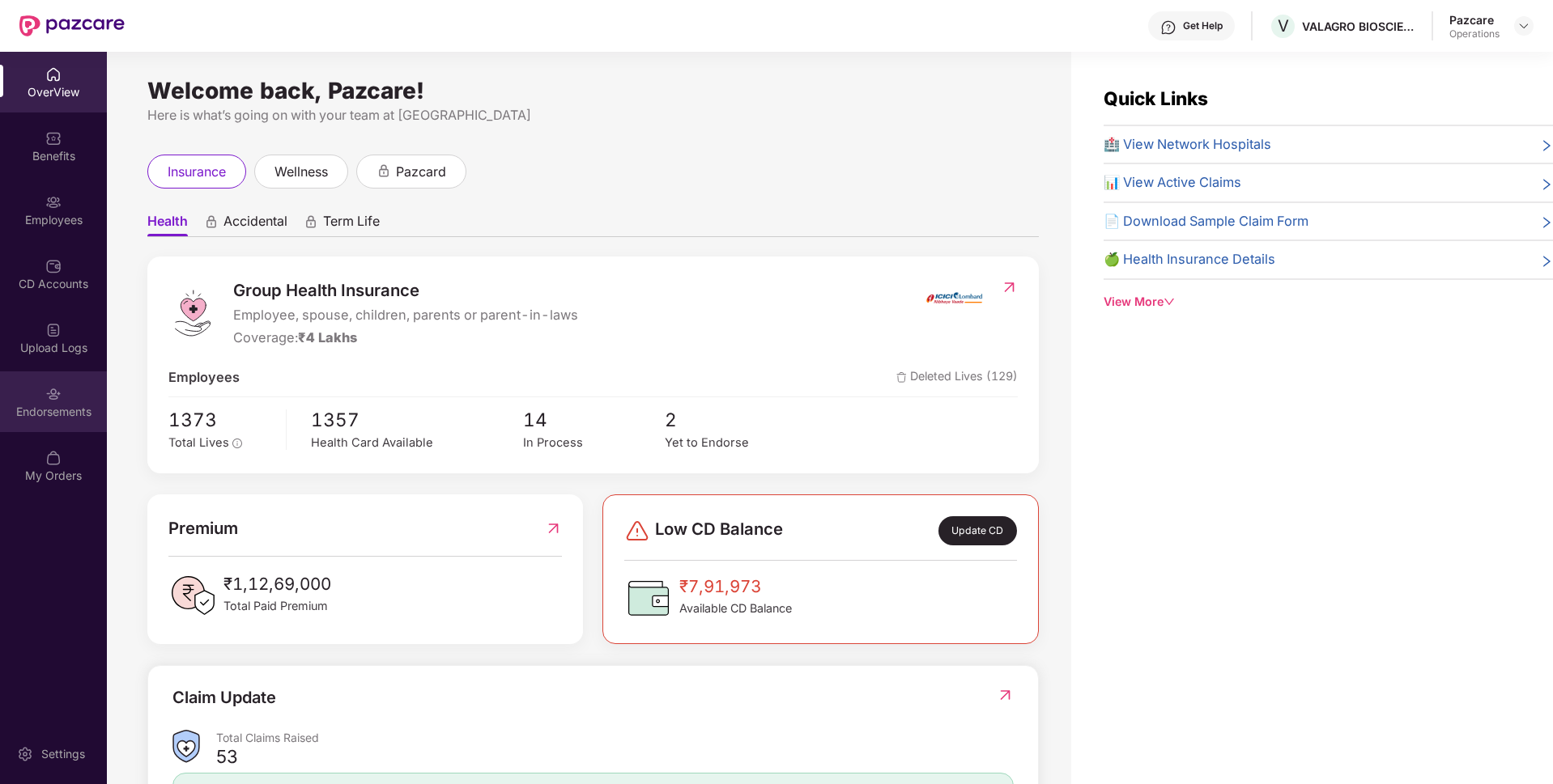
click at [83, 416] on div "Endorsements" at bounding box center [53, 412] width 107 height 16
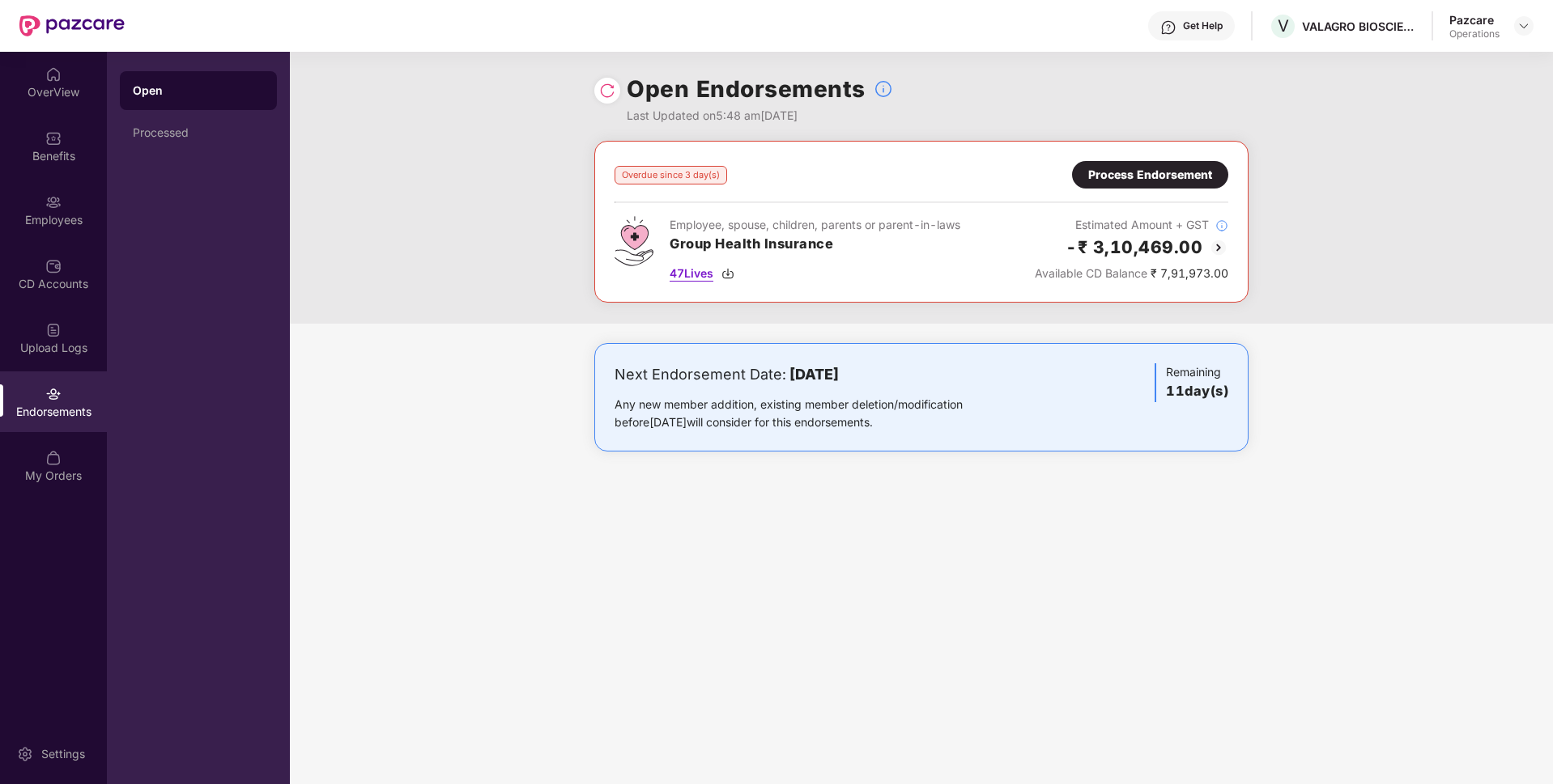
click at [677, 281] on span "47 Lives" at bounding box center [691, 273] width 44 height 18
click at [1172, 186] on div "Process Endorsement" at bounding box center [1151, 175] width 156 height 28
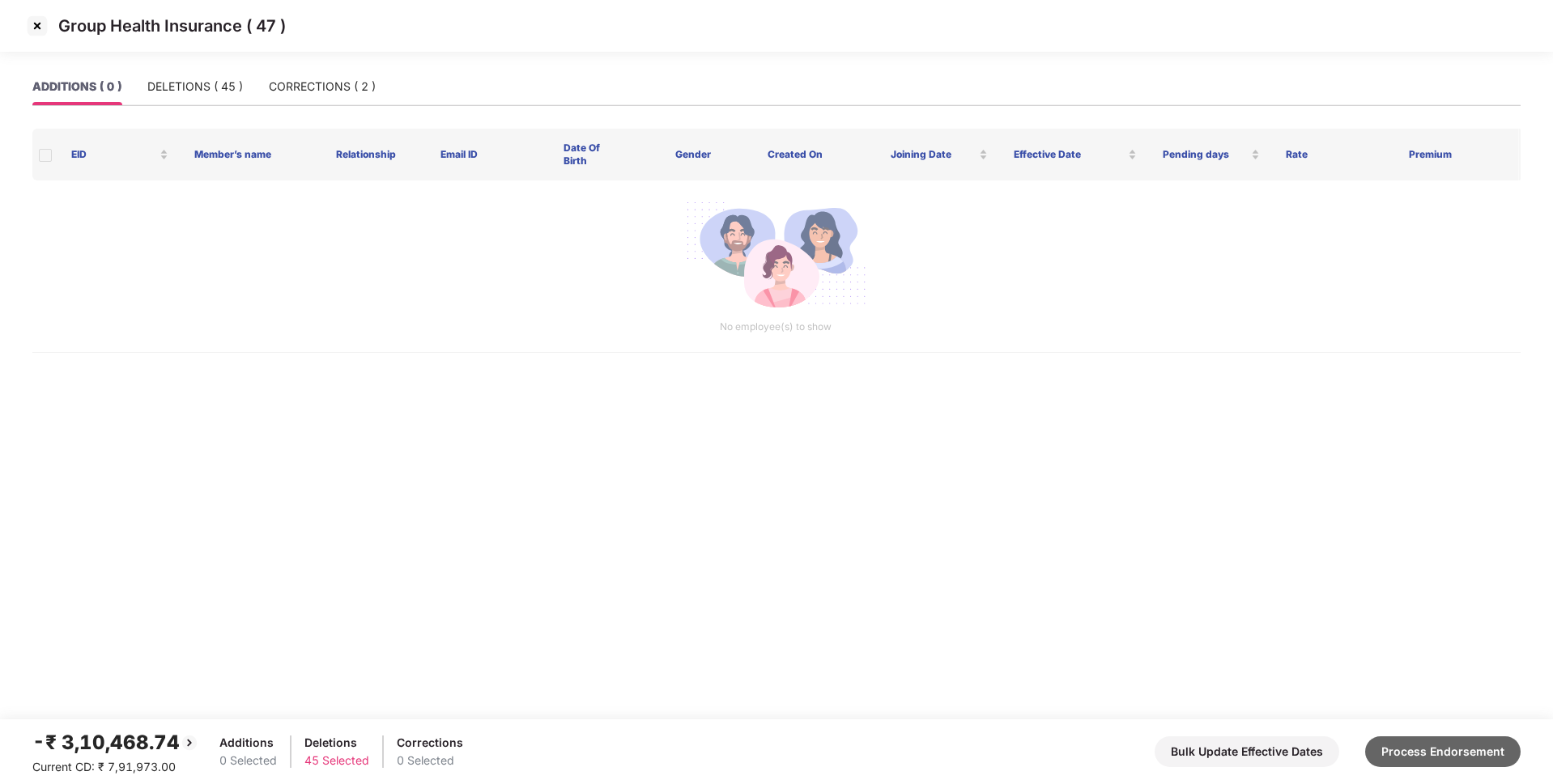
click at [1436, 742] on button "Process Endorsement" at bounding box center [1442, 751] width 155 height 31
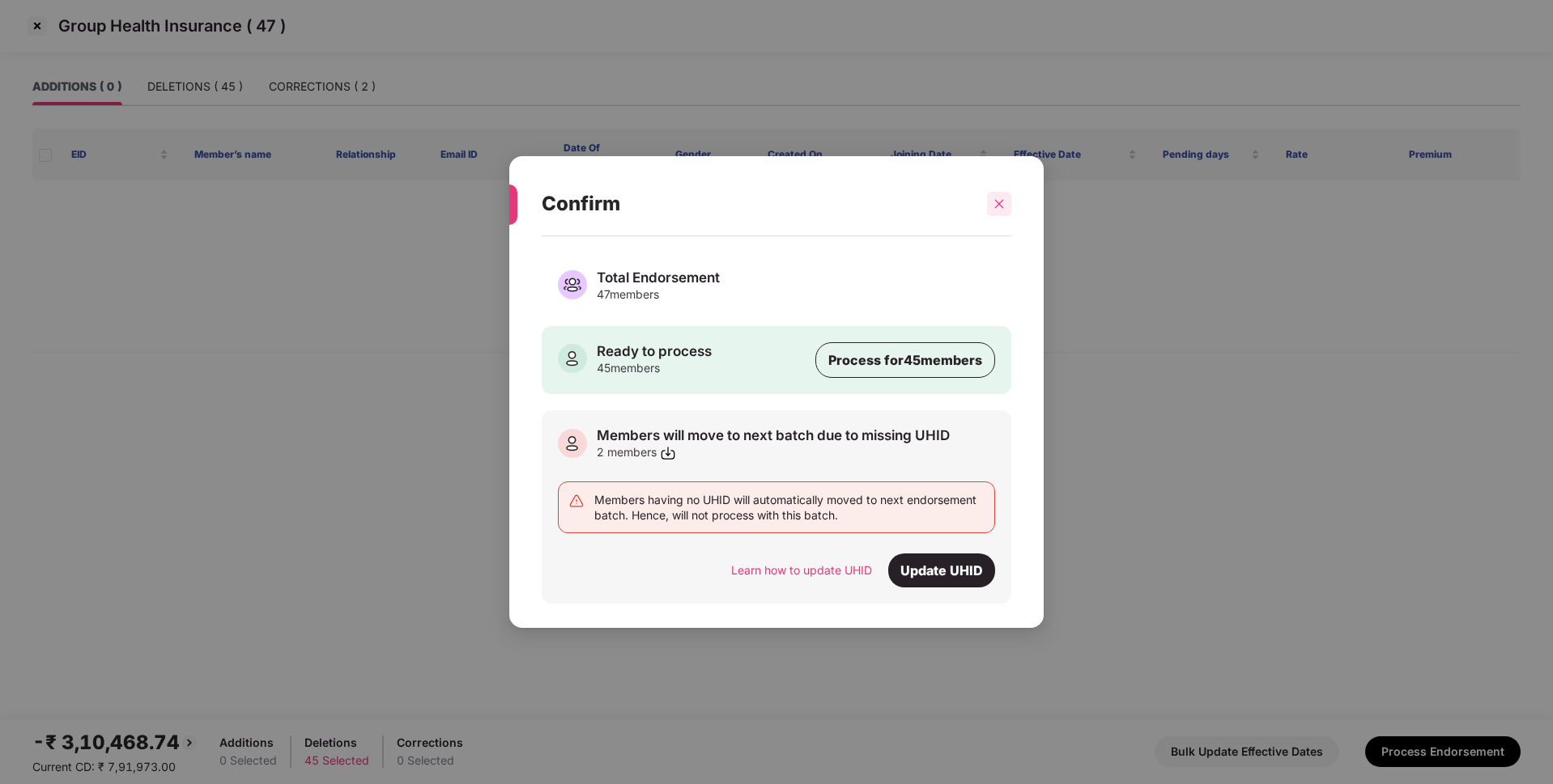
click at [1002, 198] on icon "close" at bounding box center [999, 203] width 11 height 11
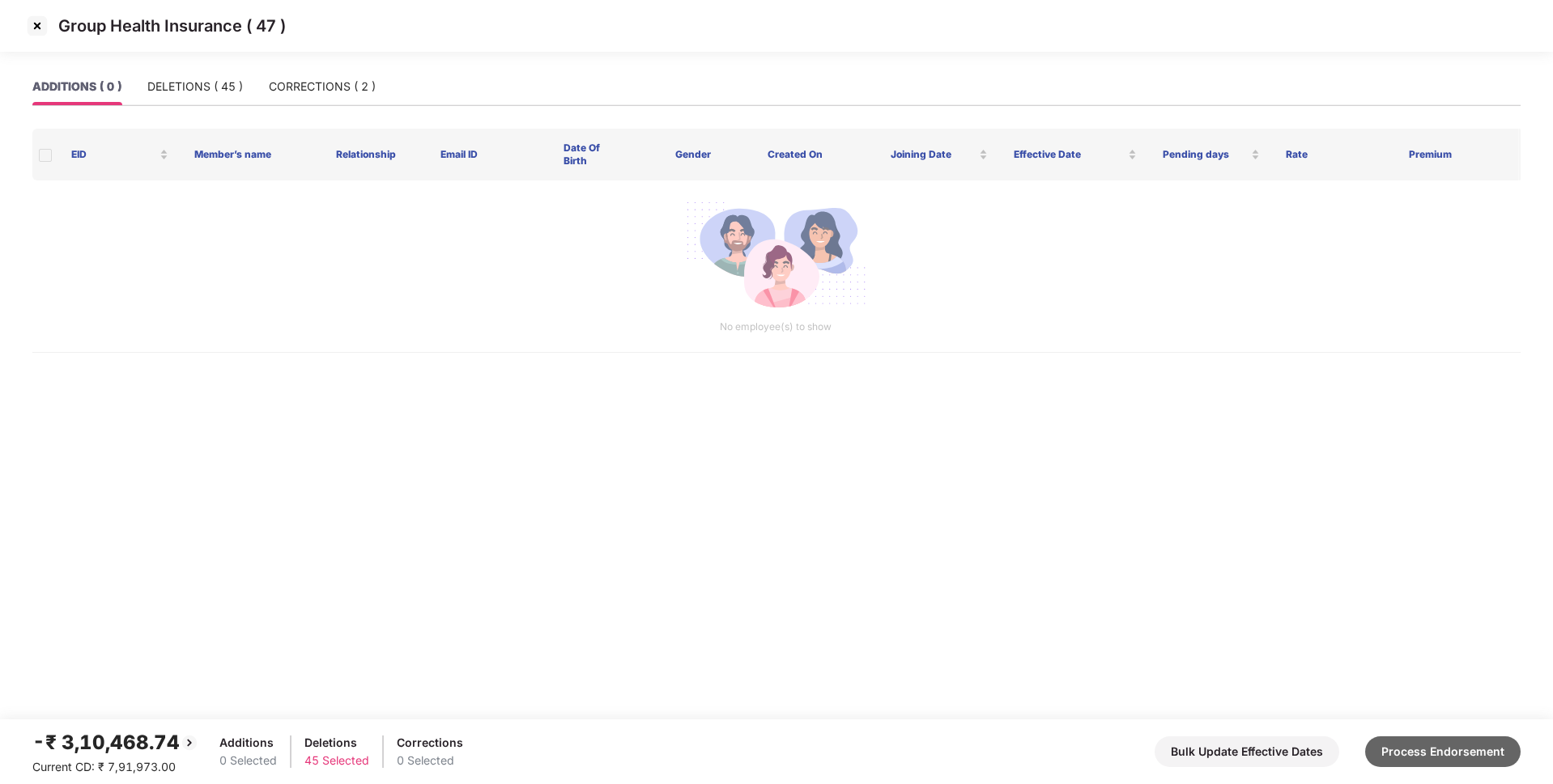
click at [1444, 749] on button "Process Endorsement" at bounding box center [1442, 751] width 155 height 31
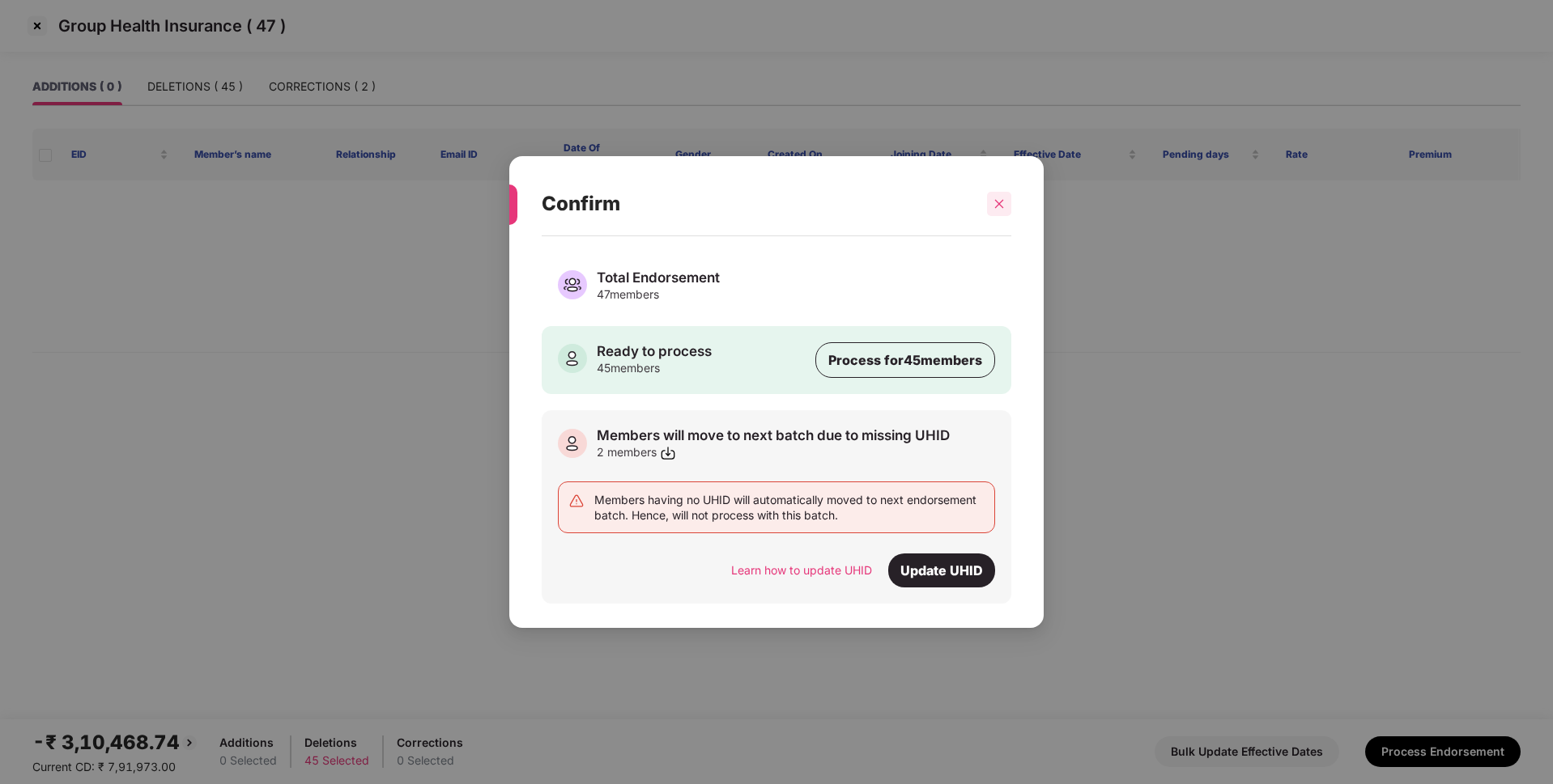
click at [1009, 204] on div at bounding box center [999, 204] width 24 height 24
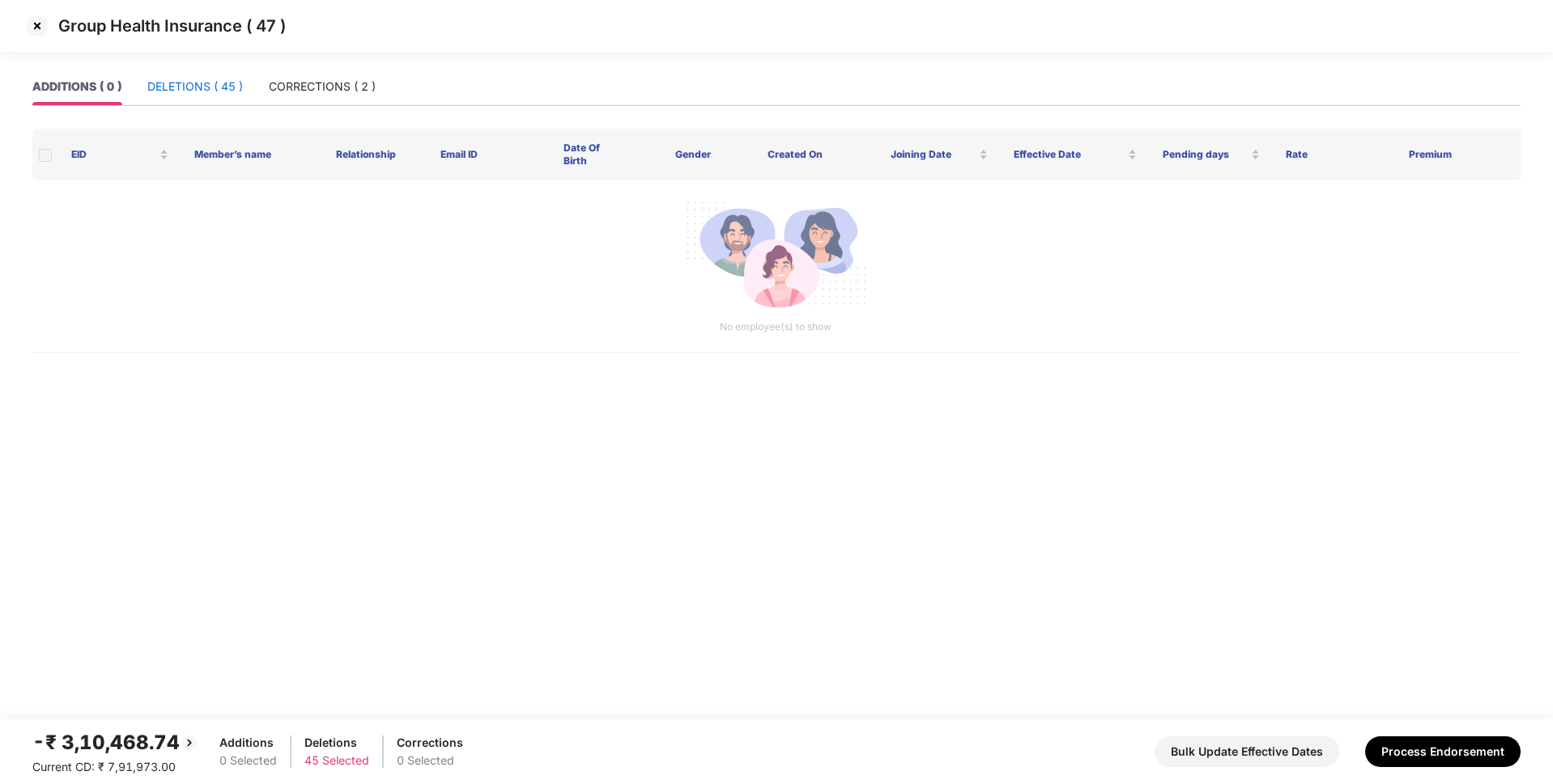
click at [223, 91] on div "DELETIONS ( 45 )" at bounding box center [195, 86] width 96 height 18
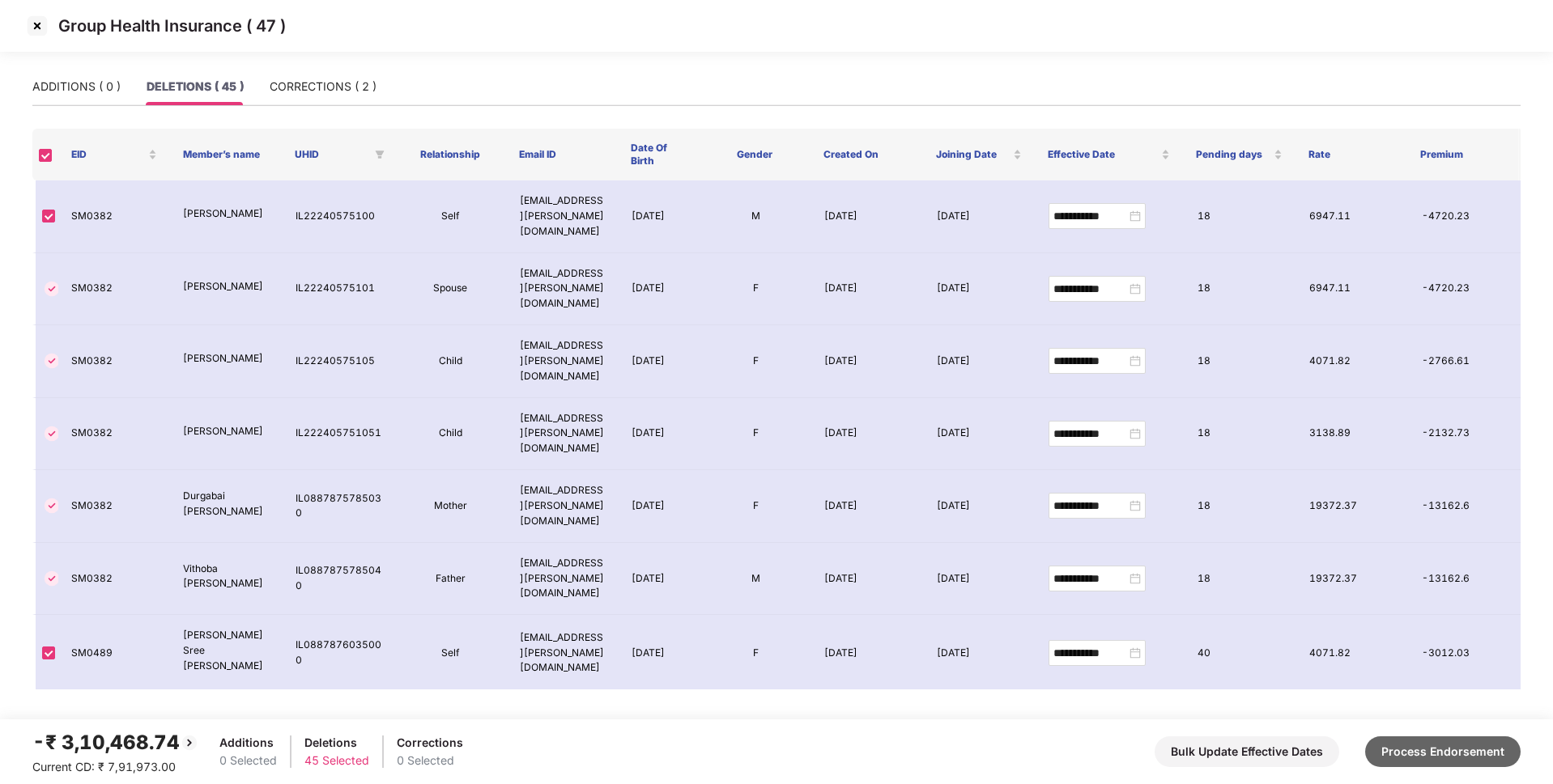
click at [1453, 752] on button "Process Endorsement" at bounding box center [1442, 751] width 155 height 31
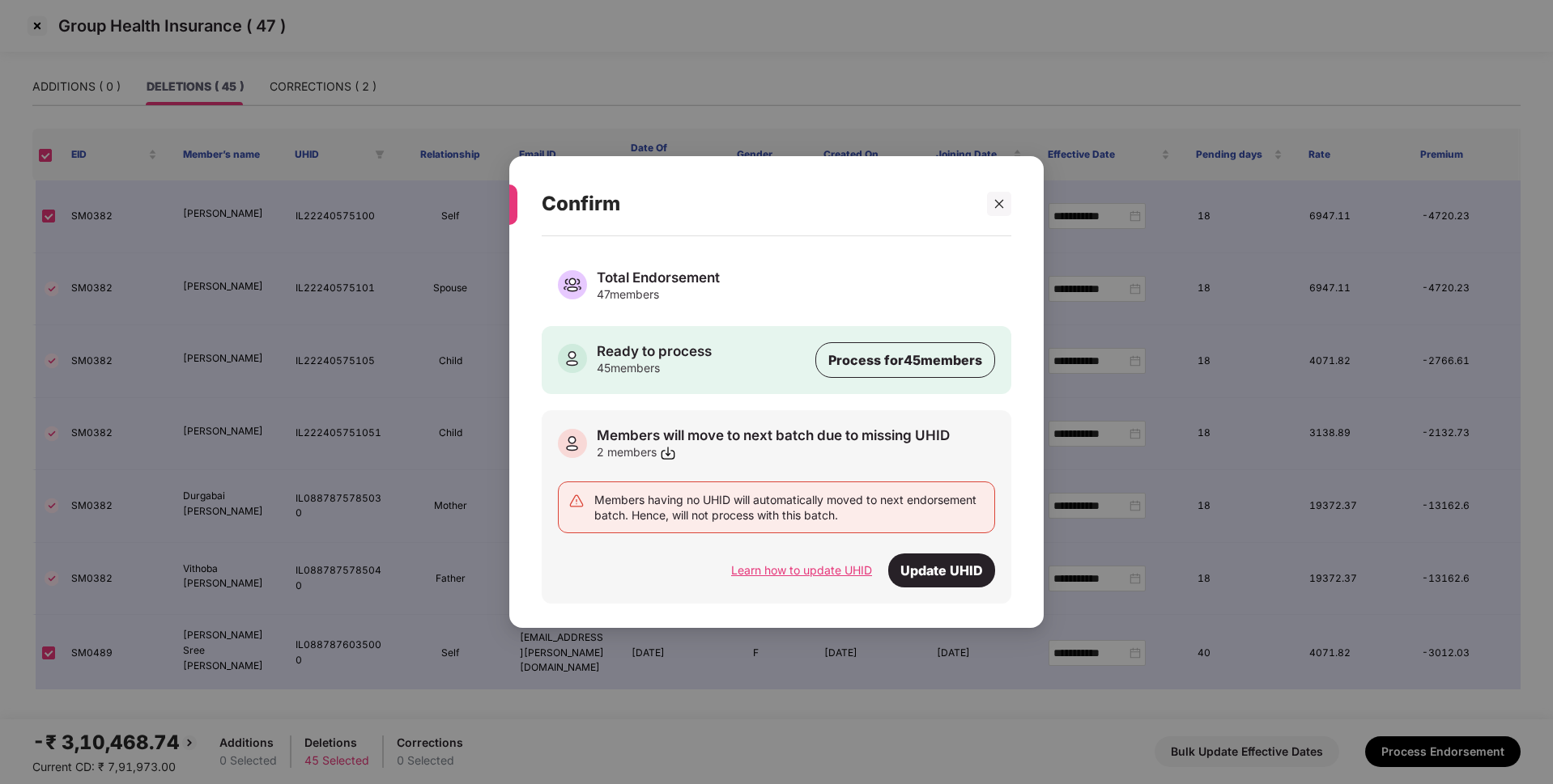
click at [829, 565] on div "Learn how to update UHID" at bounding box center [802, 570] width 141 height 18
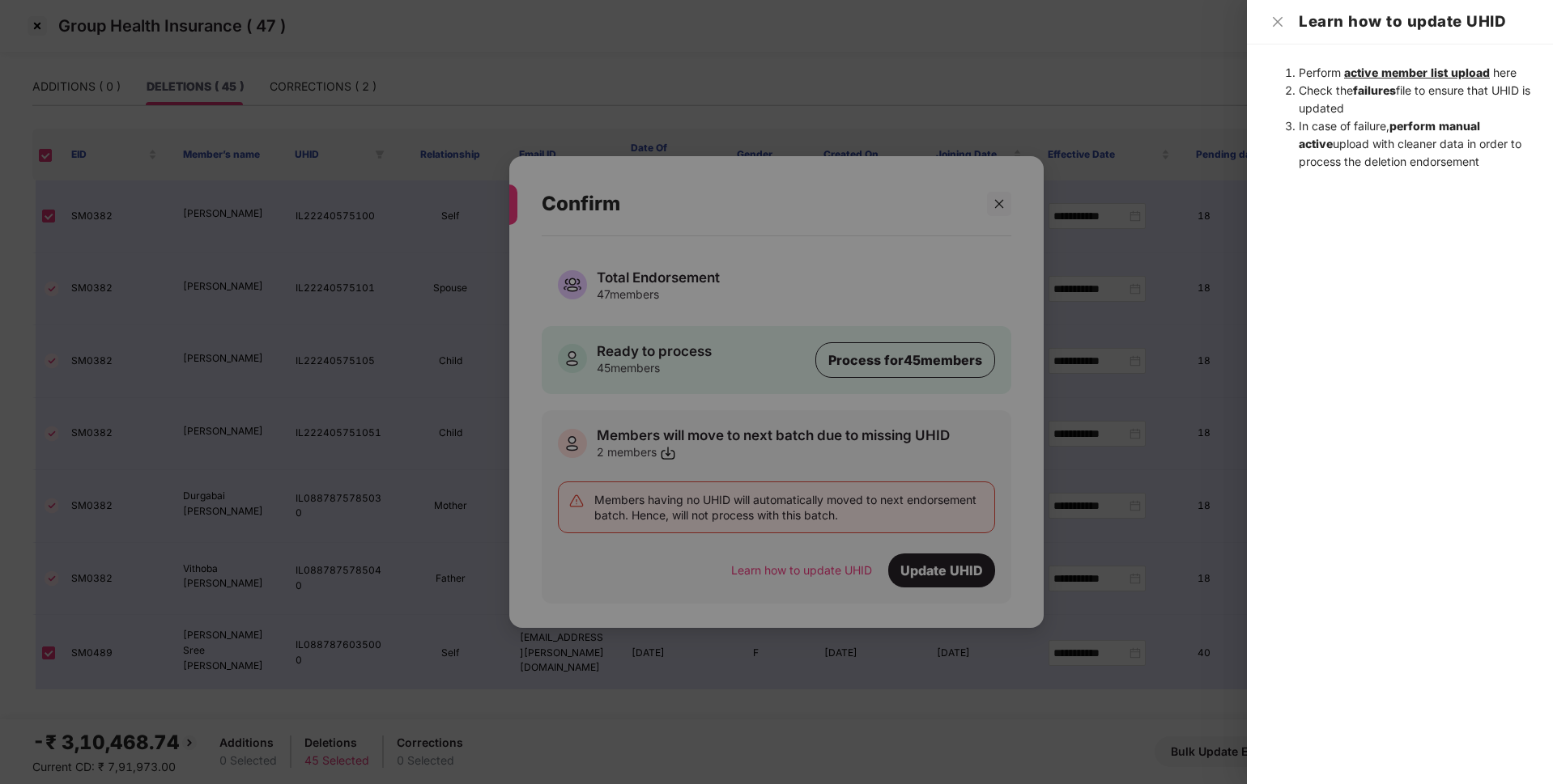
click at [1283, 30] on div "Learn how to update UHID" at bounding box center [1401, 21] width 268 height 18
click at [1276, 20] on icon "close" at bounding box center [1278, 21] width 9 height 9
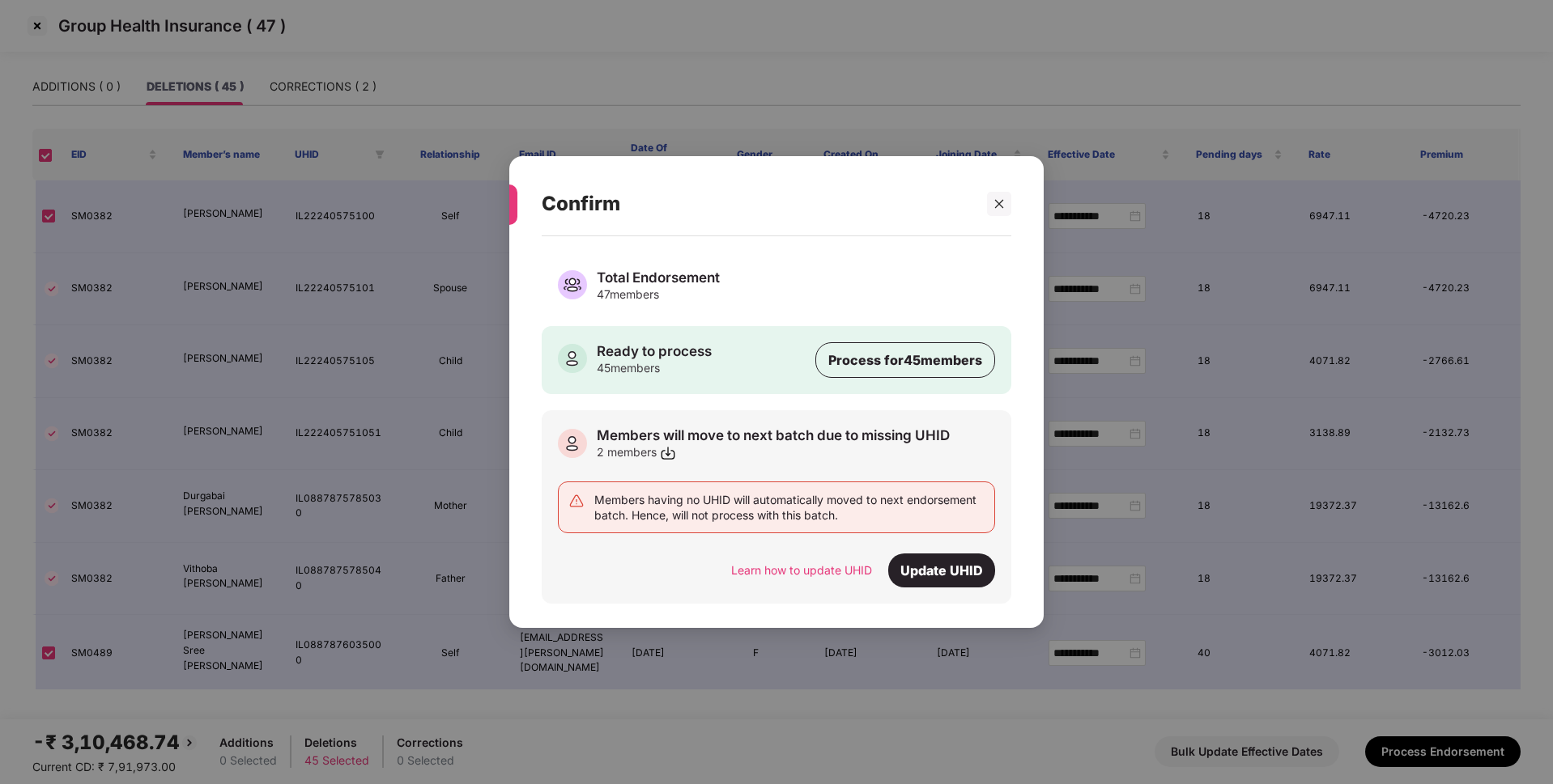
click at [674, 452] on img at bounding box center [667, 452] width 16 height 16
click at [824, 283] on div "Total Endorsement 47 members" at bounding box center [776, 285] width 438 height 33
click at [941, 572] on div "Update UHID" at bounding box center [941, 570] width 107 height 34
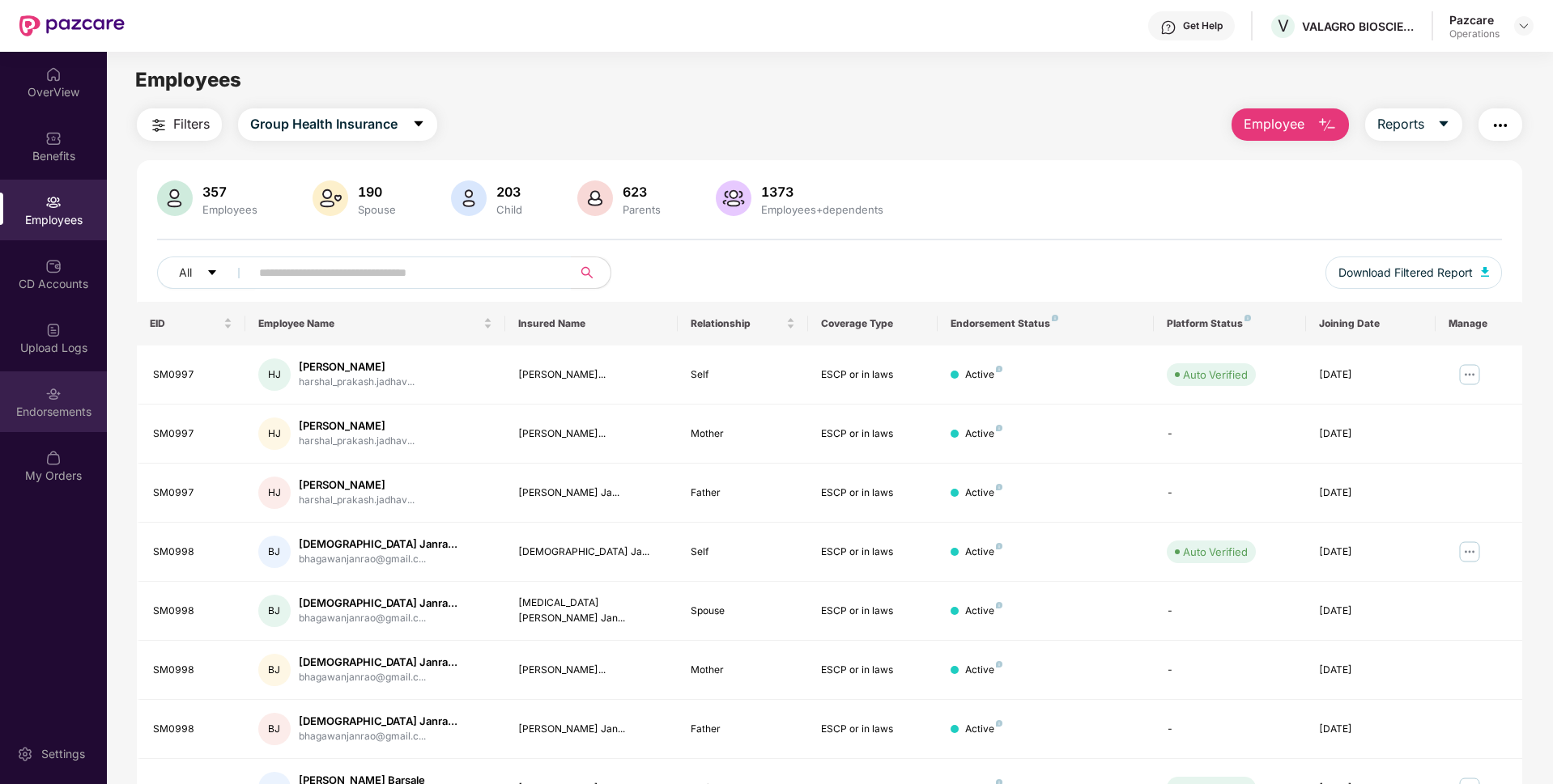
click at [54, 389] on img at bounding box center [53, 394] width 16 height 16
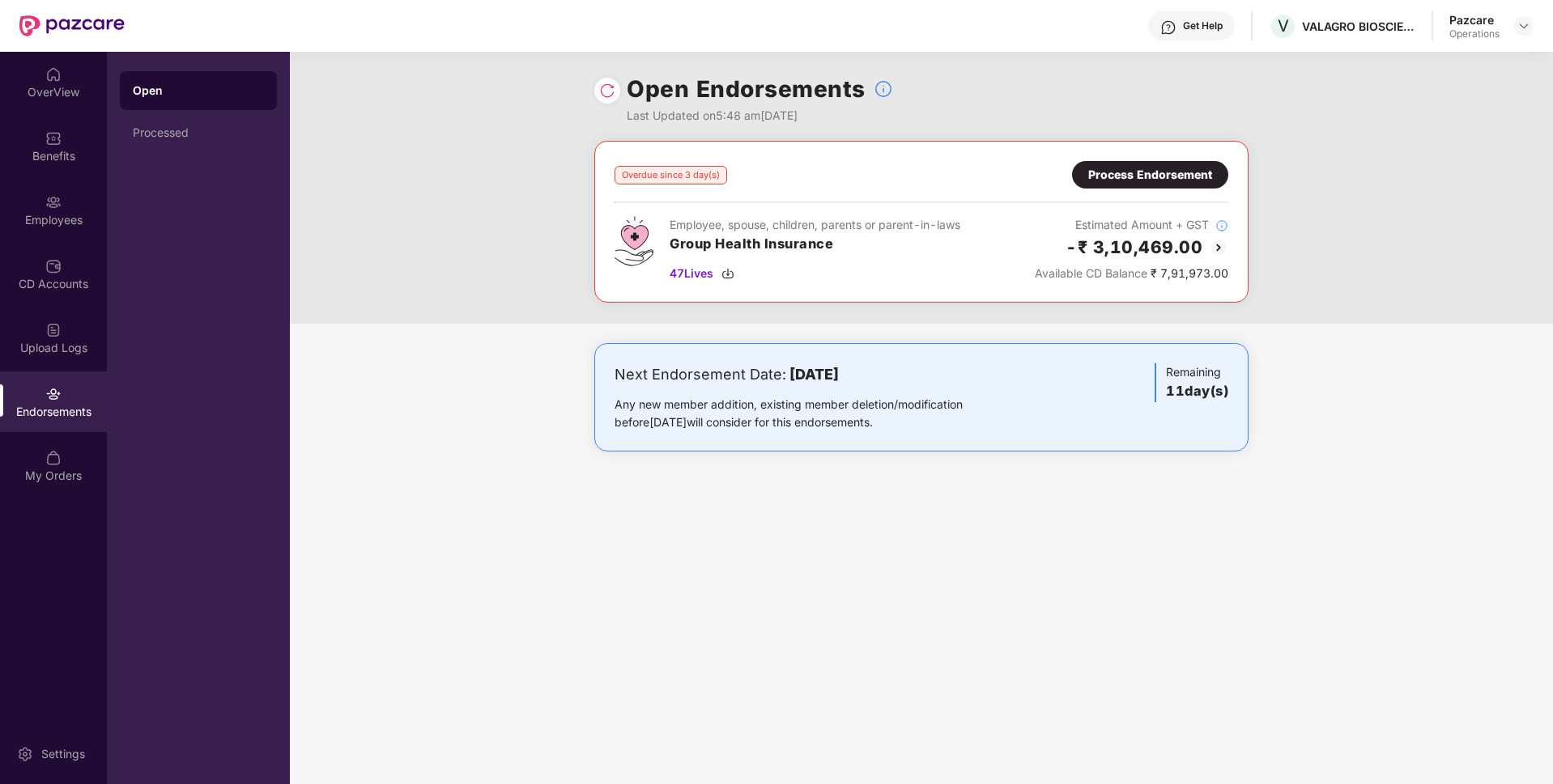
click at [1174, 176] on div "Process Endorsement" at bounding box center [1150, 175] width 124 height 18
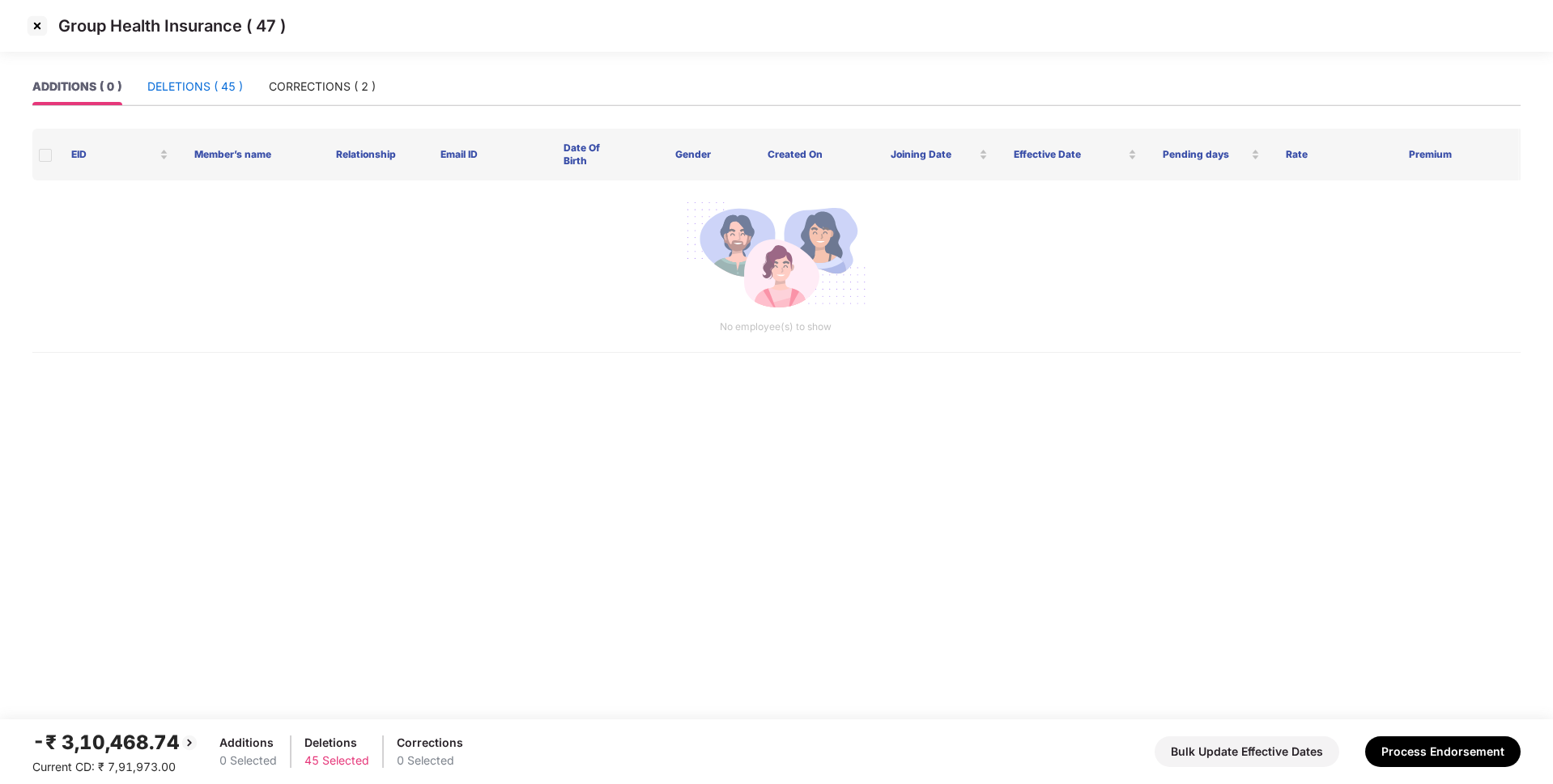
click at [219, 85] on div "DELETIONS ( 45 )" at bounding box center [195, 86] width 96 height 18
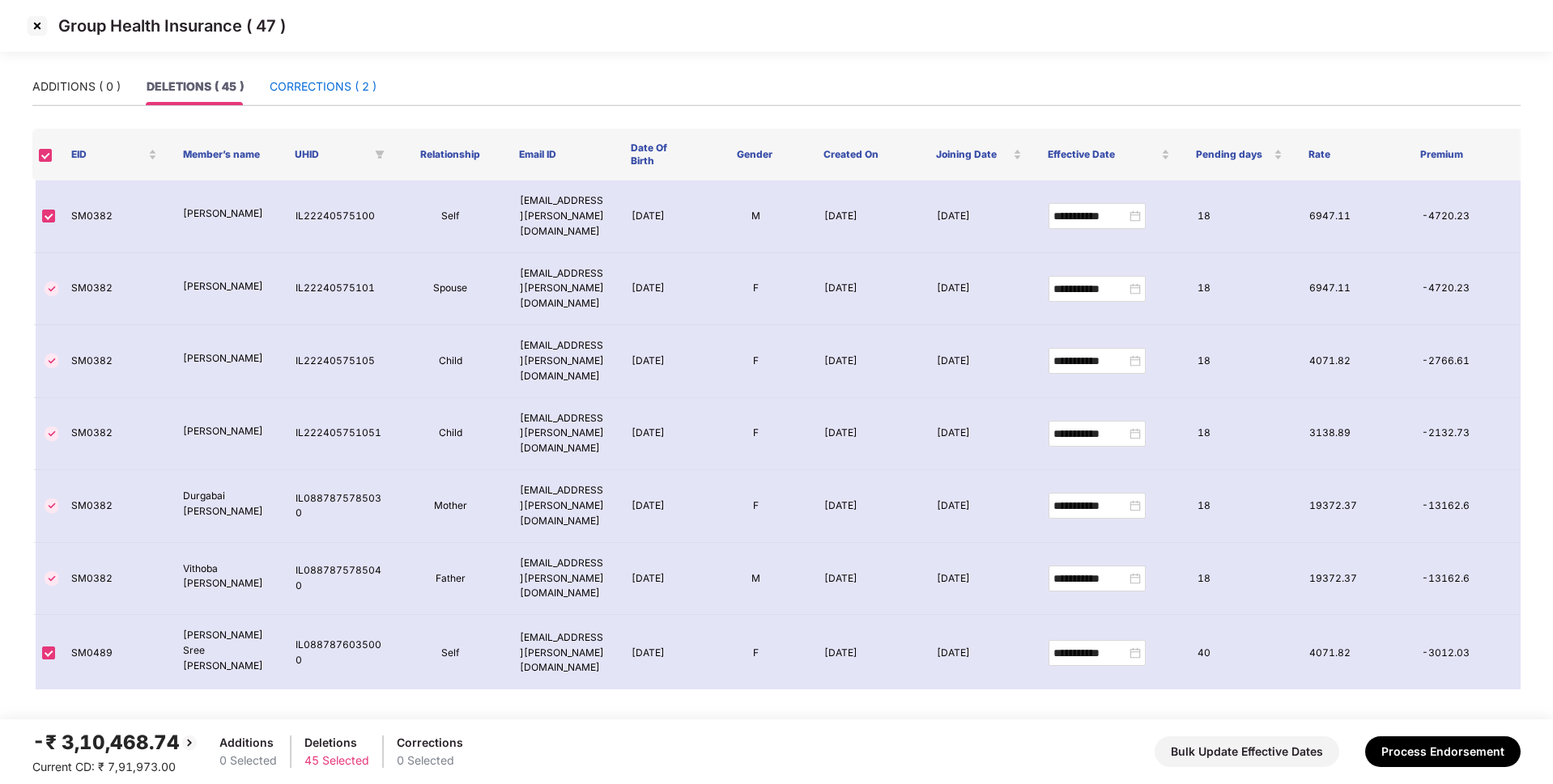
click at [296, 85] on div "CORRECTIONS ( 2 )" at bounding box center [322, 86] width 107 height 18
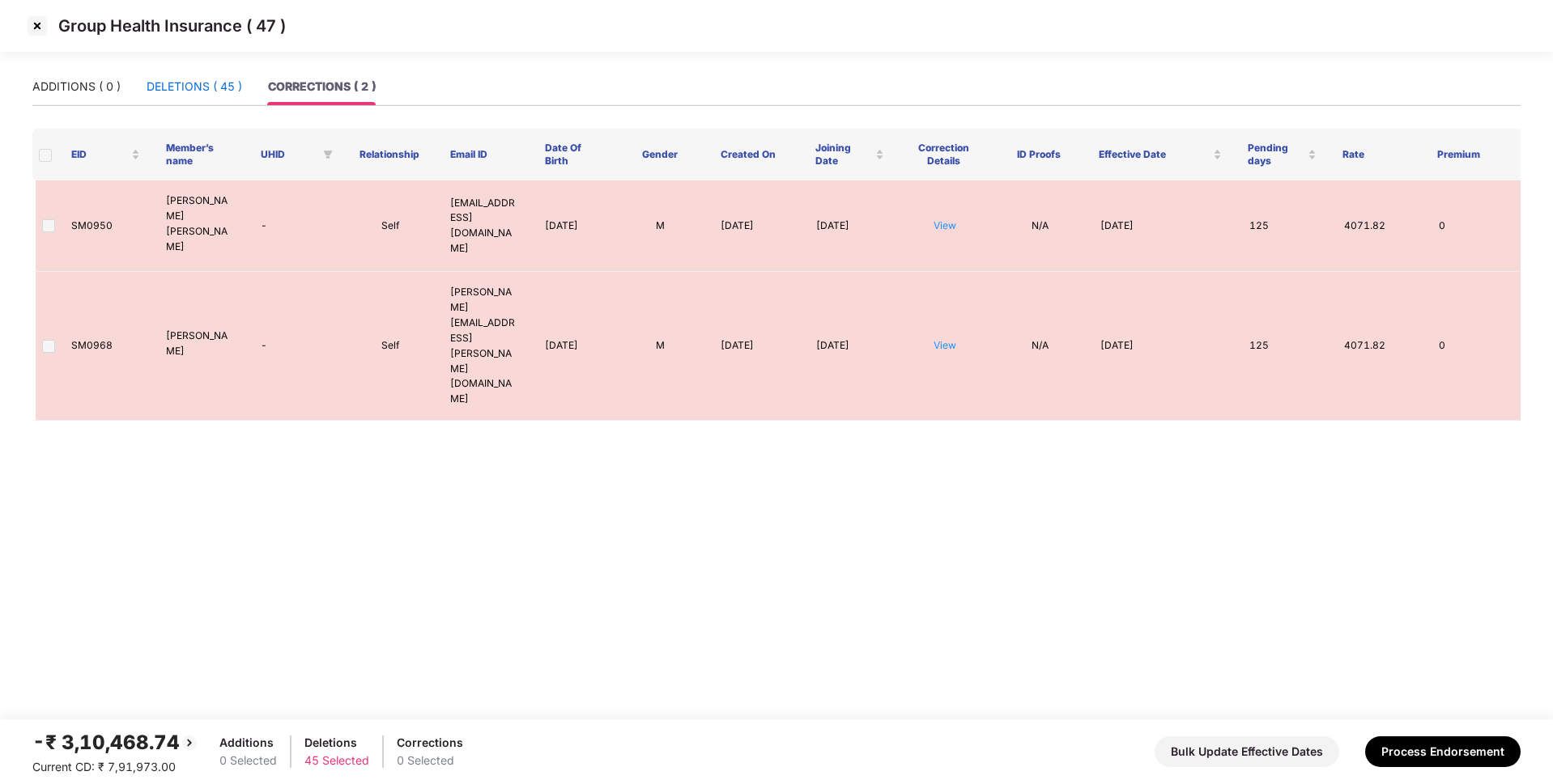
click at [209, 95] on div "DELETIONS ( 45 )" at bounding box center [194, 86] width 96 height 18
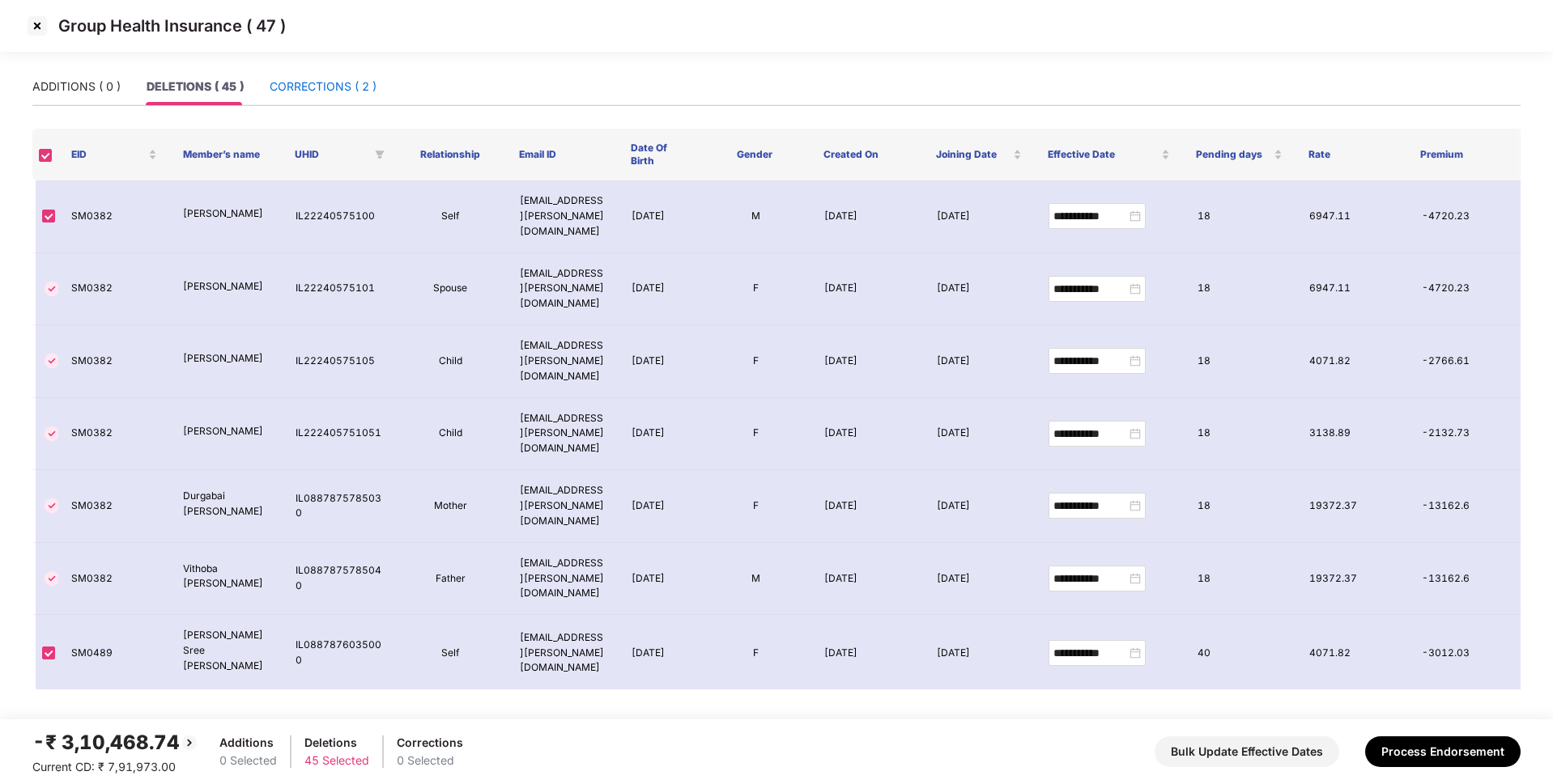
click at [319, 85] on div "CORRECTIONS ( 2 )" at bounding box center [322, 86] width 107 height 18
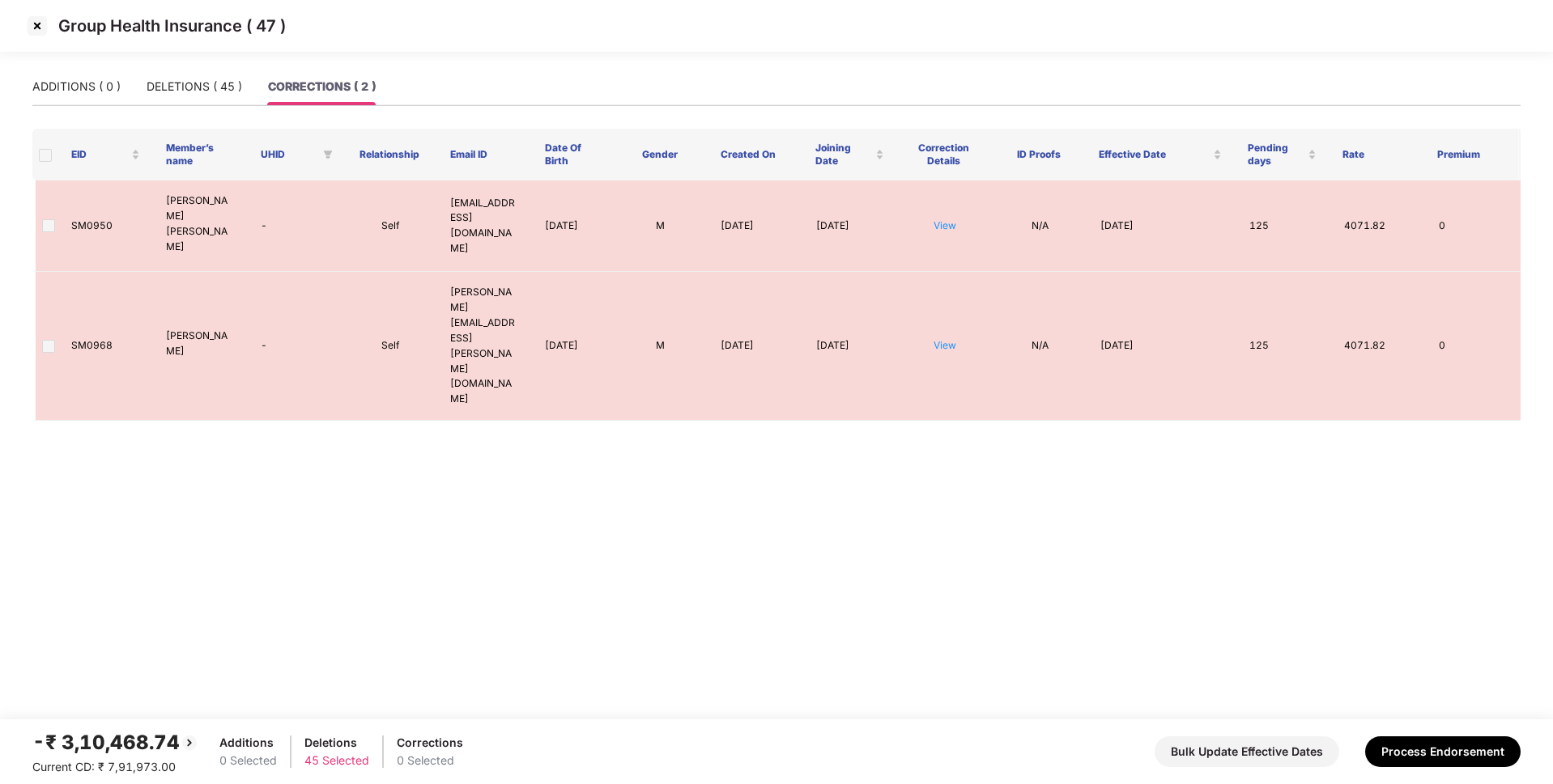
click at [46, 156] on span at bounding box center [46, 155] width 13 height 13
click at [200, 85] on div "DELETIONS ( 45 )" at bounding box center [194, 86] width 96 height 18
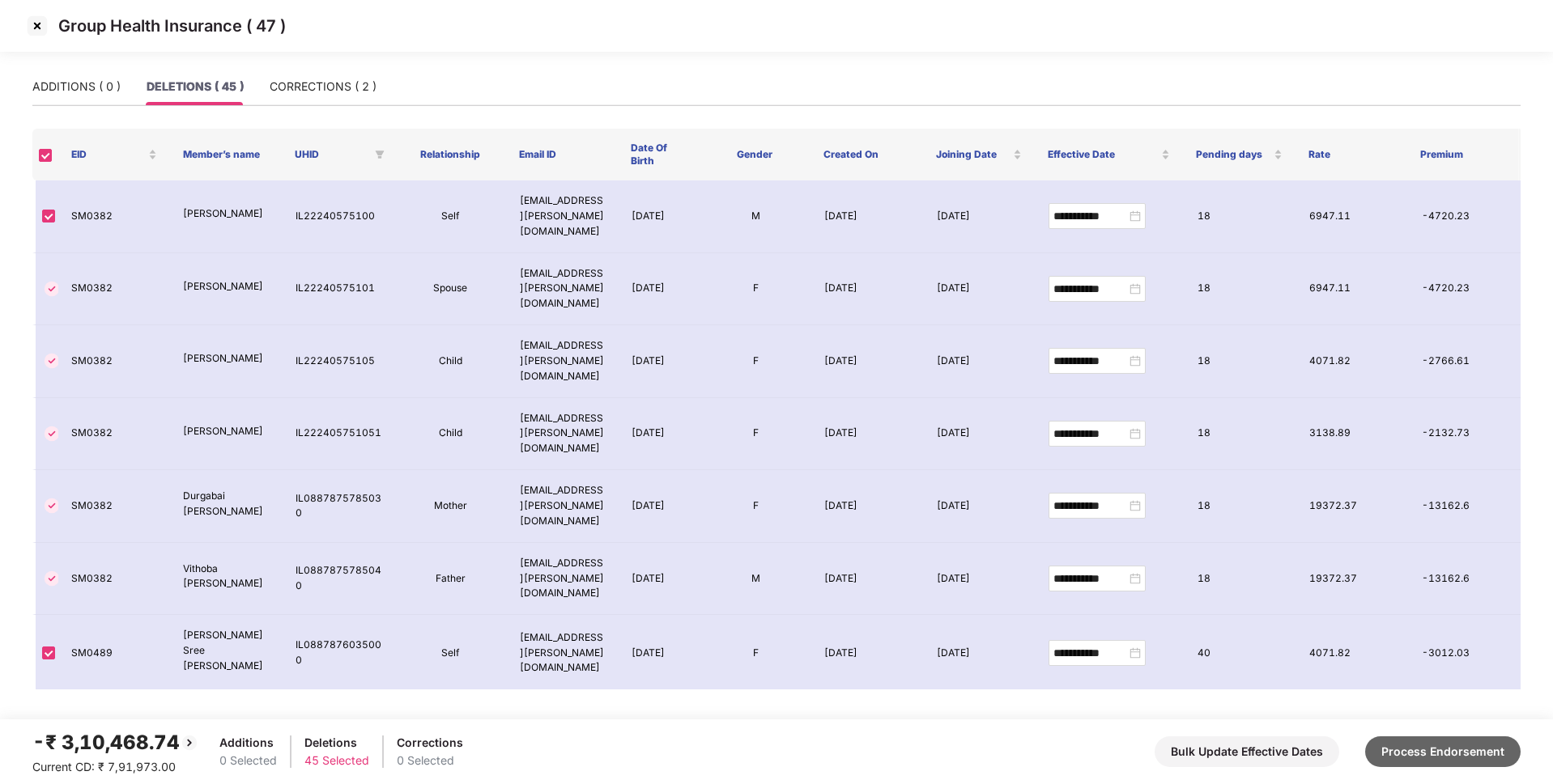
click at [1432, 754] on button "Process Endorsement" at bounding box center [1442, 751] width 155 height 31
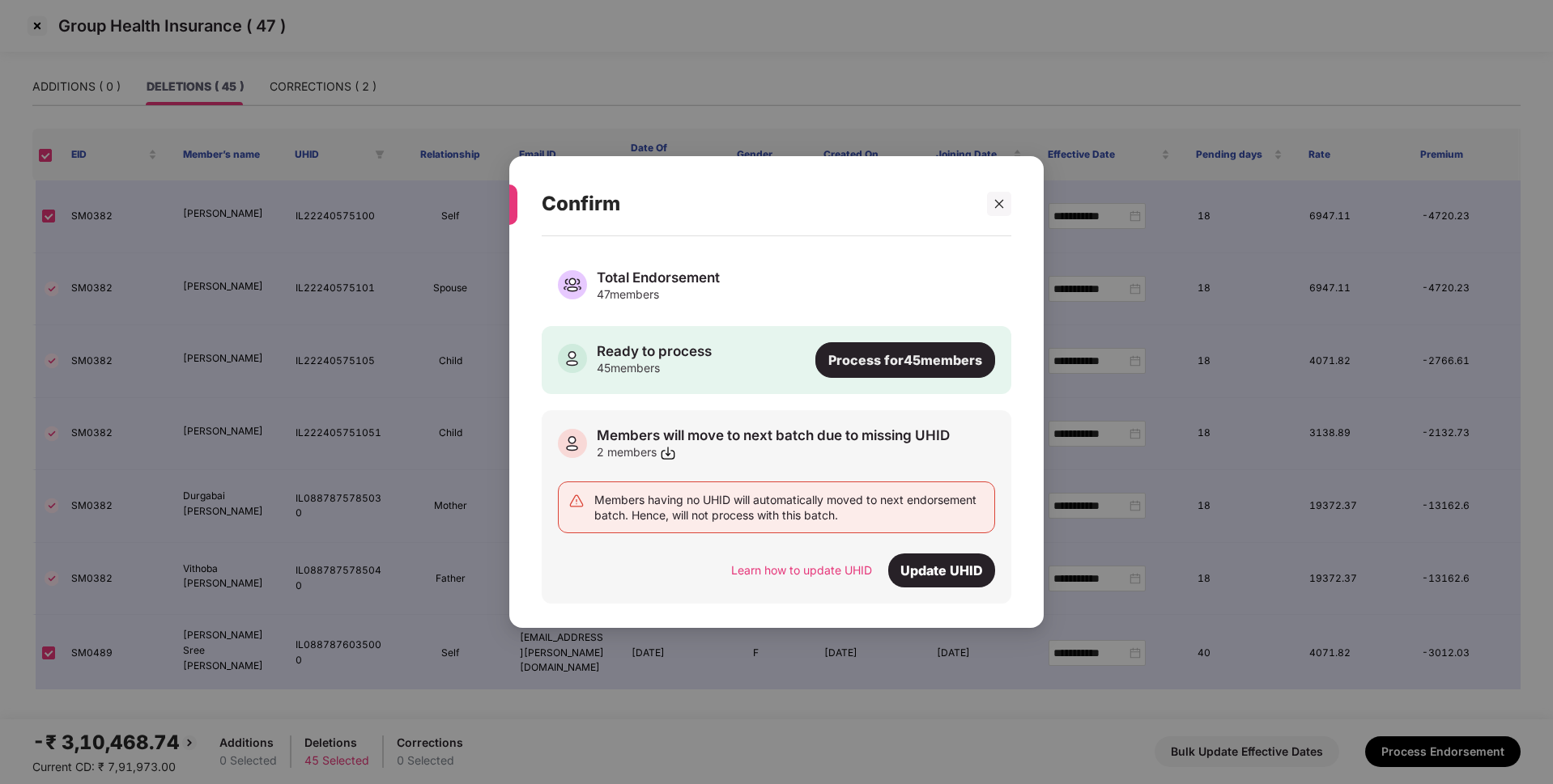
click at [921, 368] on div "Process for 45 members" at bounding box center [904, 360] width 179 height 35
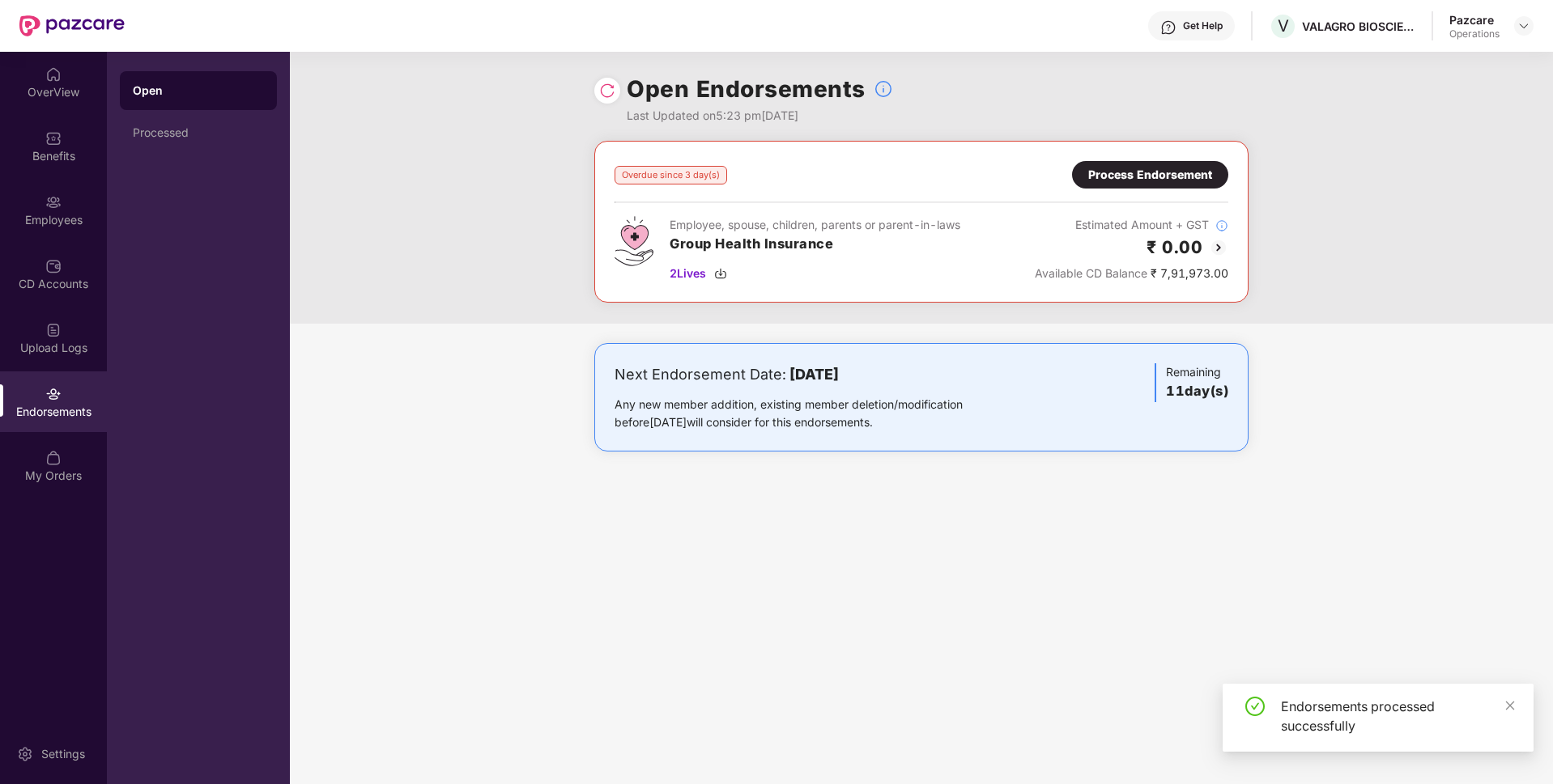
click at [1129, 177] on div "Process Endorsement" at bounding box center [1150, 175] width 124 height 18
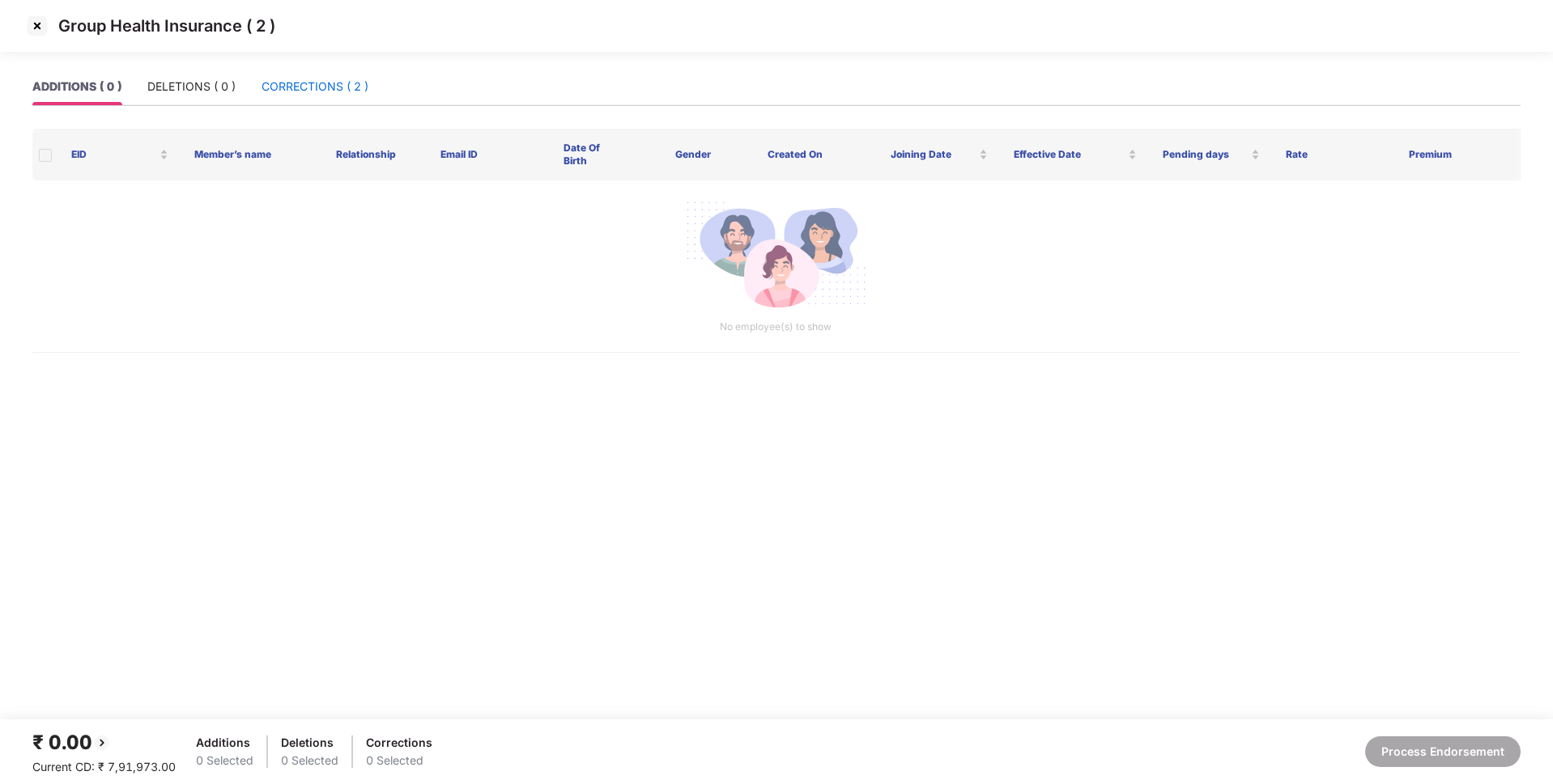
click at [306, 87] on div "CORRECTIONS ( 2 )" at bounding box center [314, 86] width 107 height 18
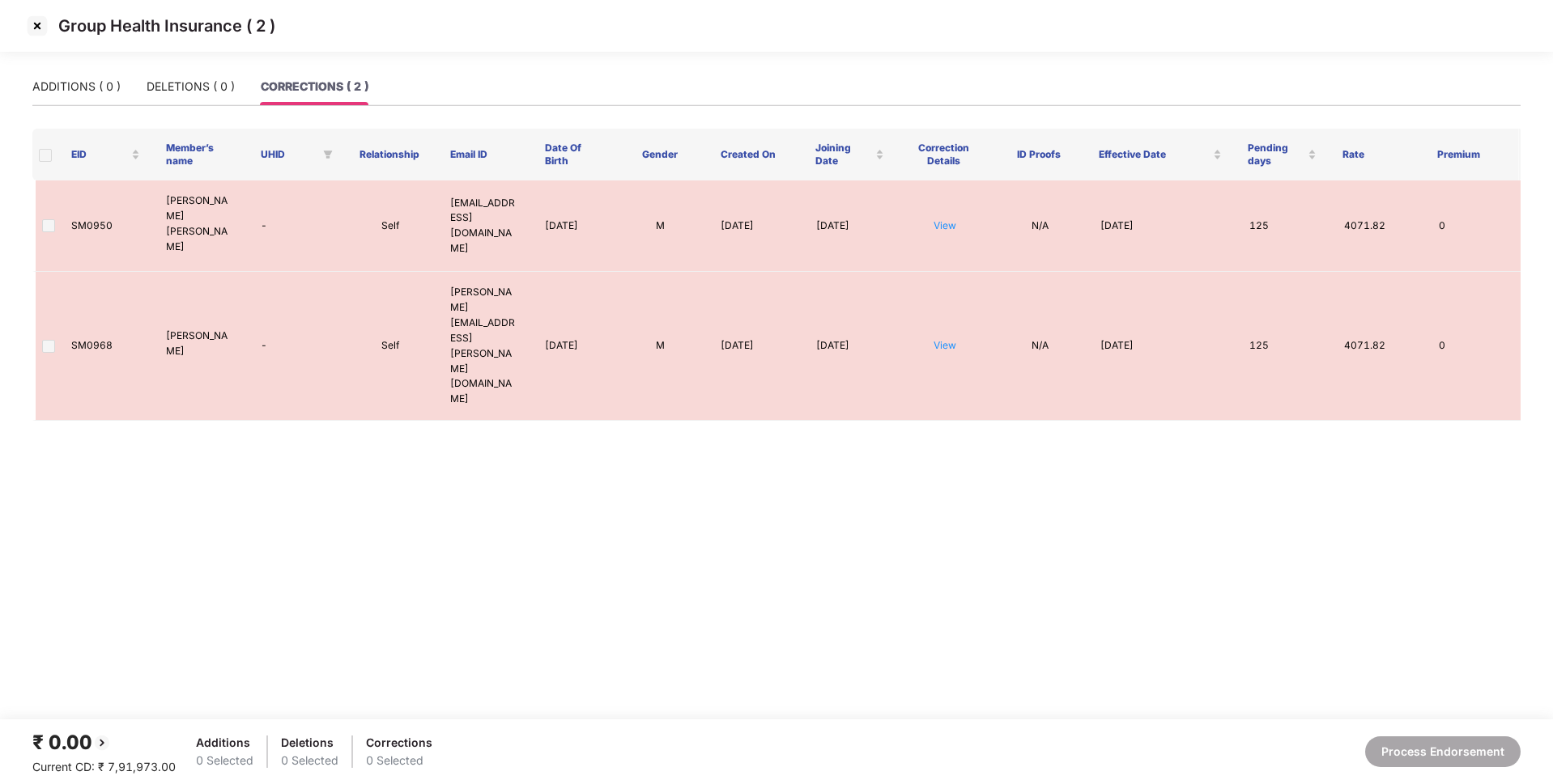
click at [45, 157] on span at bounding box center [46, 155] width 13 height 13
click at [35, 22] on img at bounding box center [37, 26] width 26 height 26
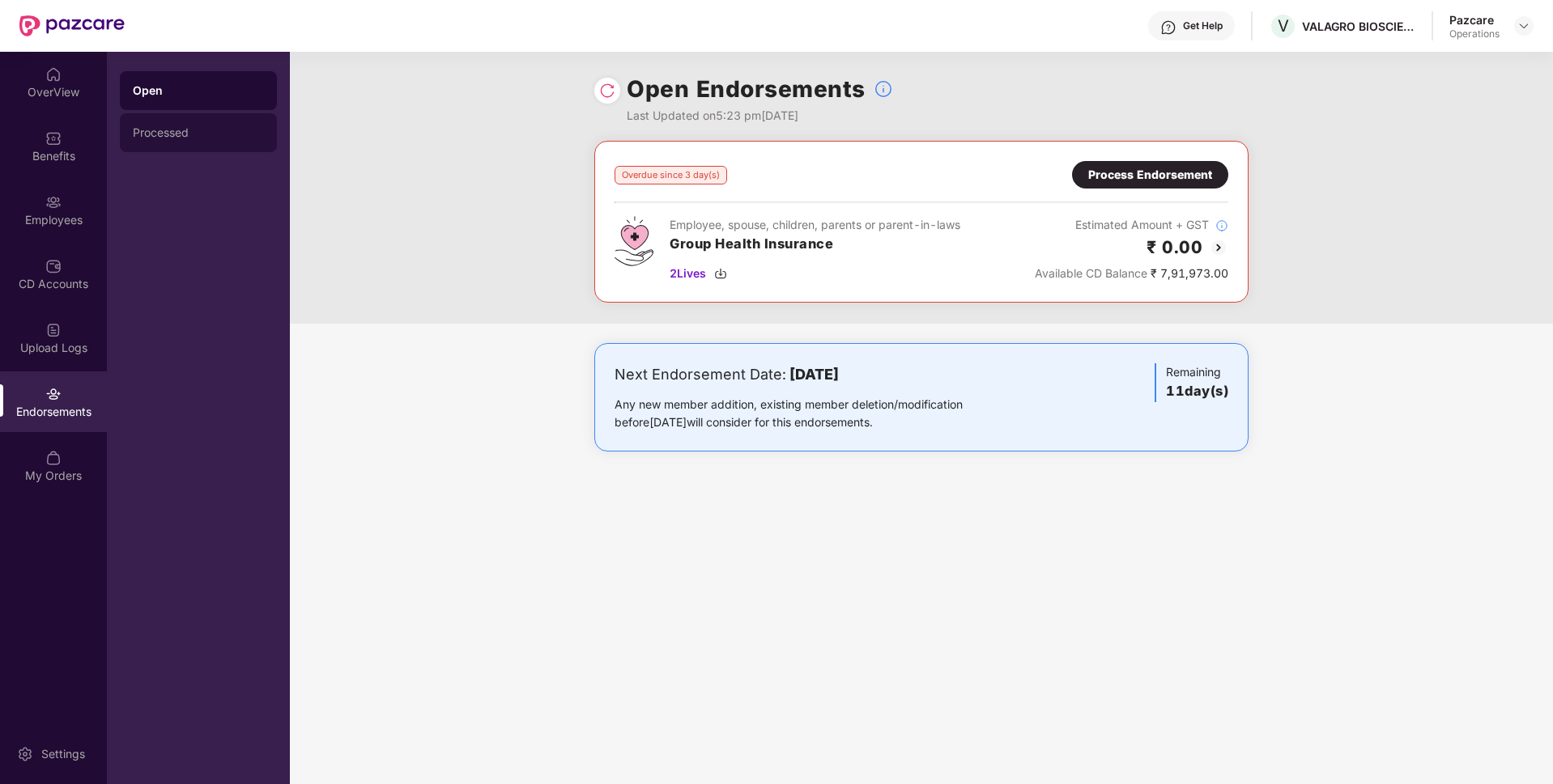
click at [166, 124] on div "Processed" at bounding box center [198, 133] width 157 height 39
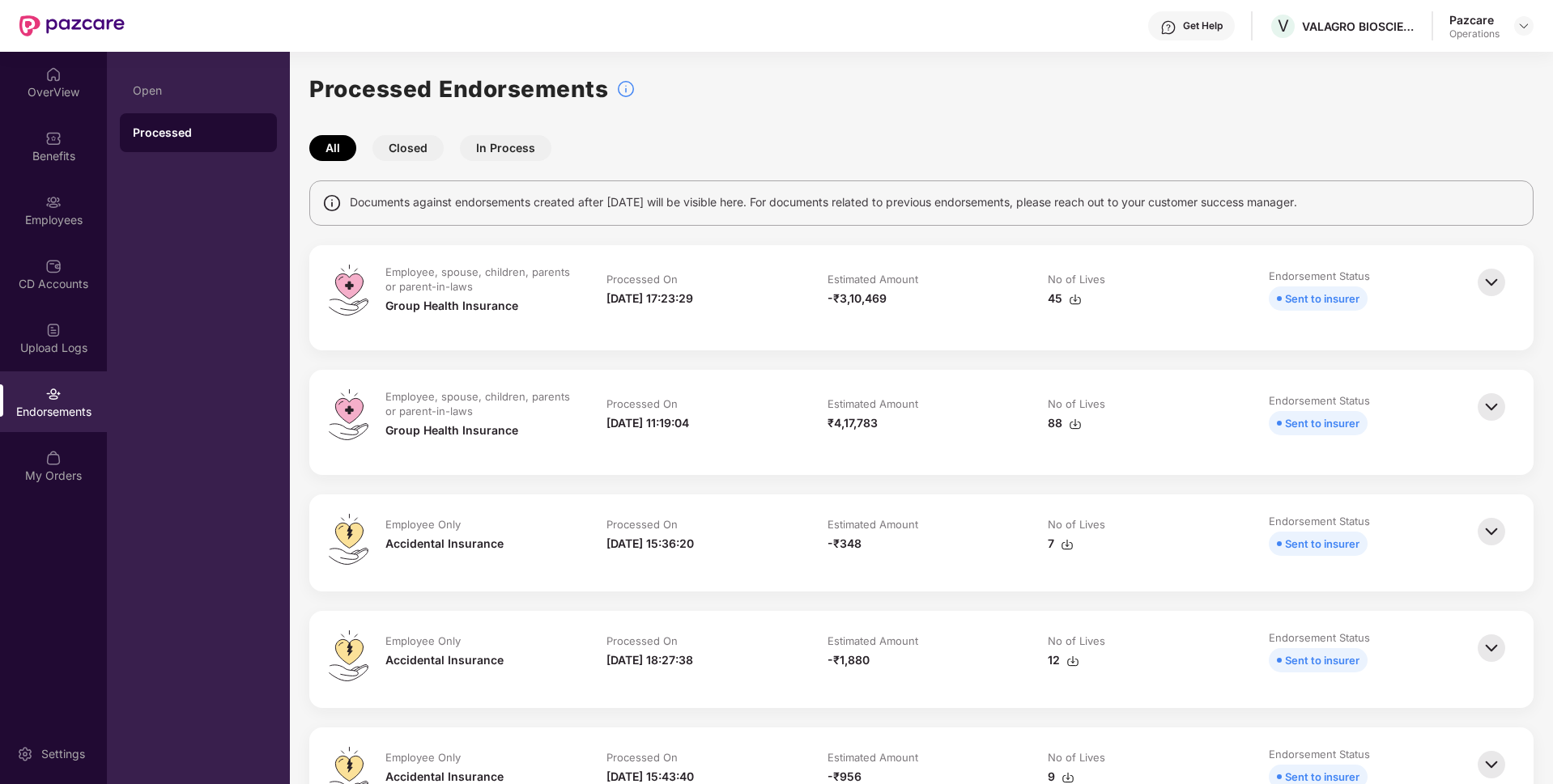
click at [1487, 279] on img at bounding box center [1492, 282] width 35 height 35
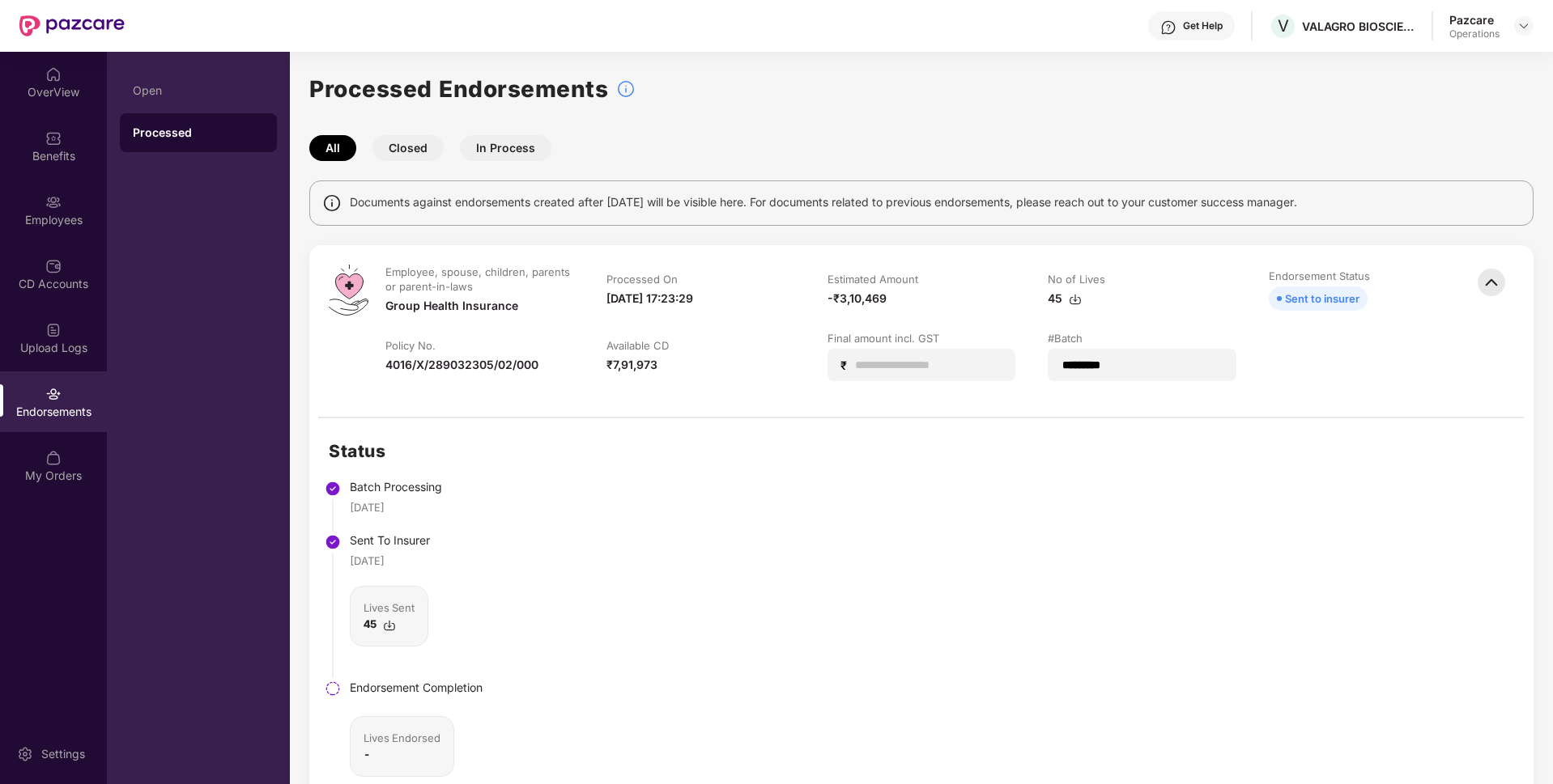
click at [62, 416] on div "Endorsements" at bounding box center [53, 412] width 107 height 16
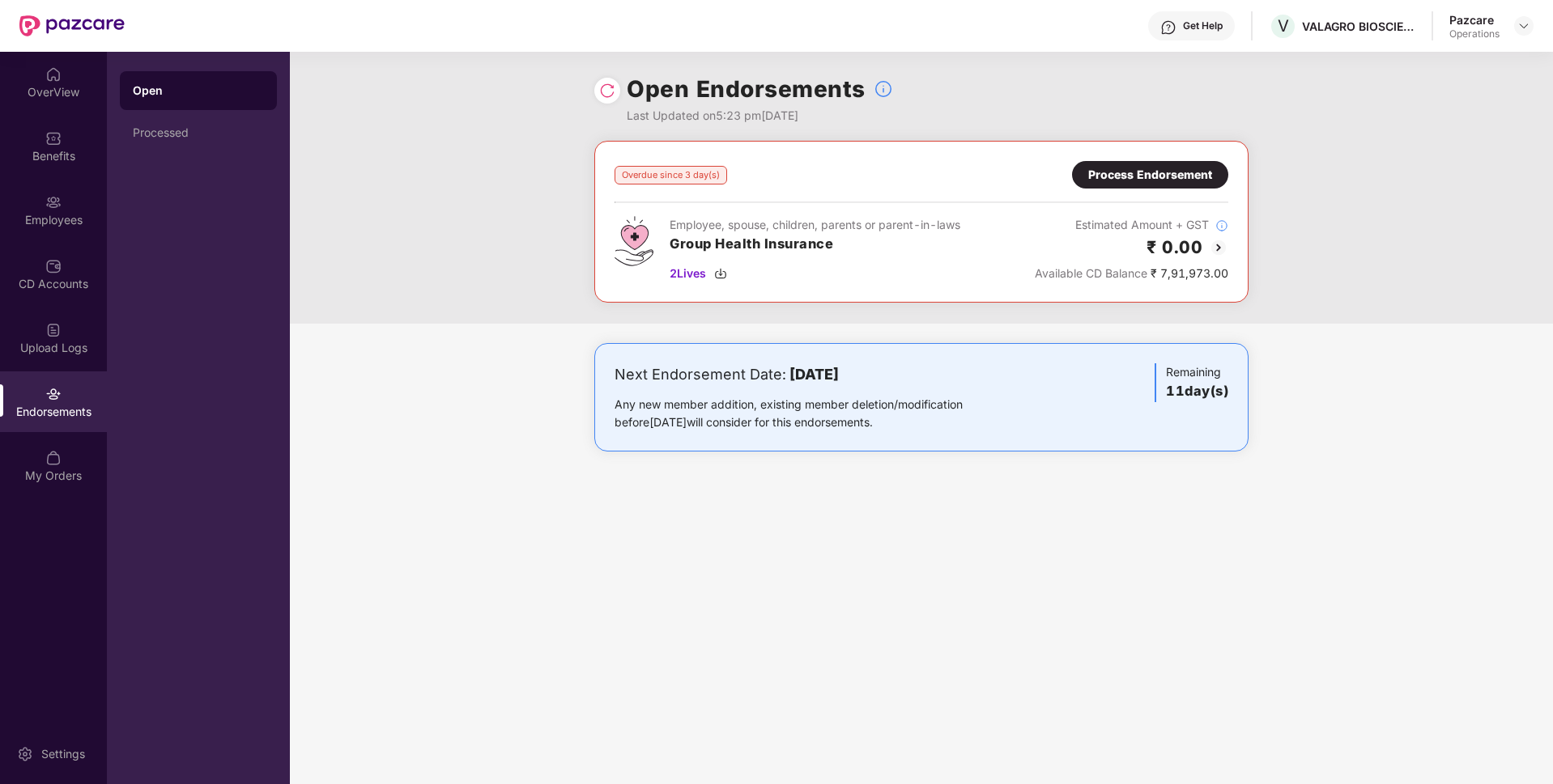
click at [1182, 176] on div "Process Endorsement" at bounding box center [1150, 175] width 124 height 18
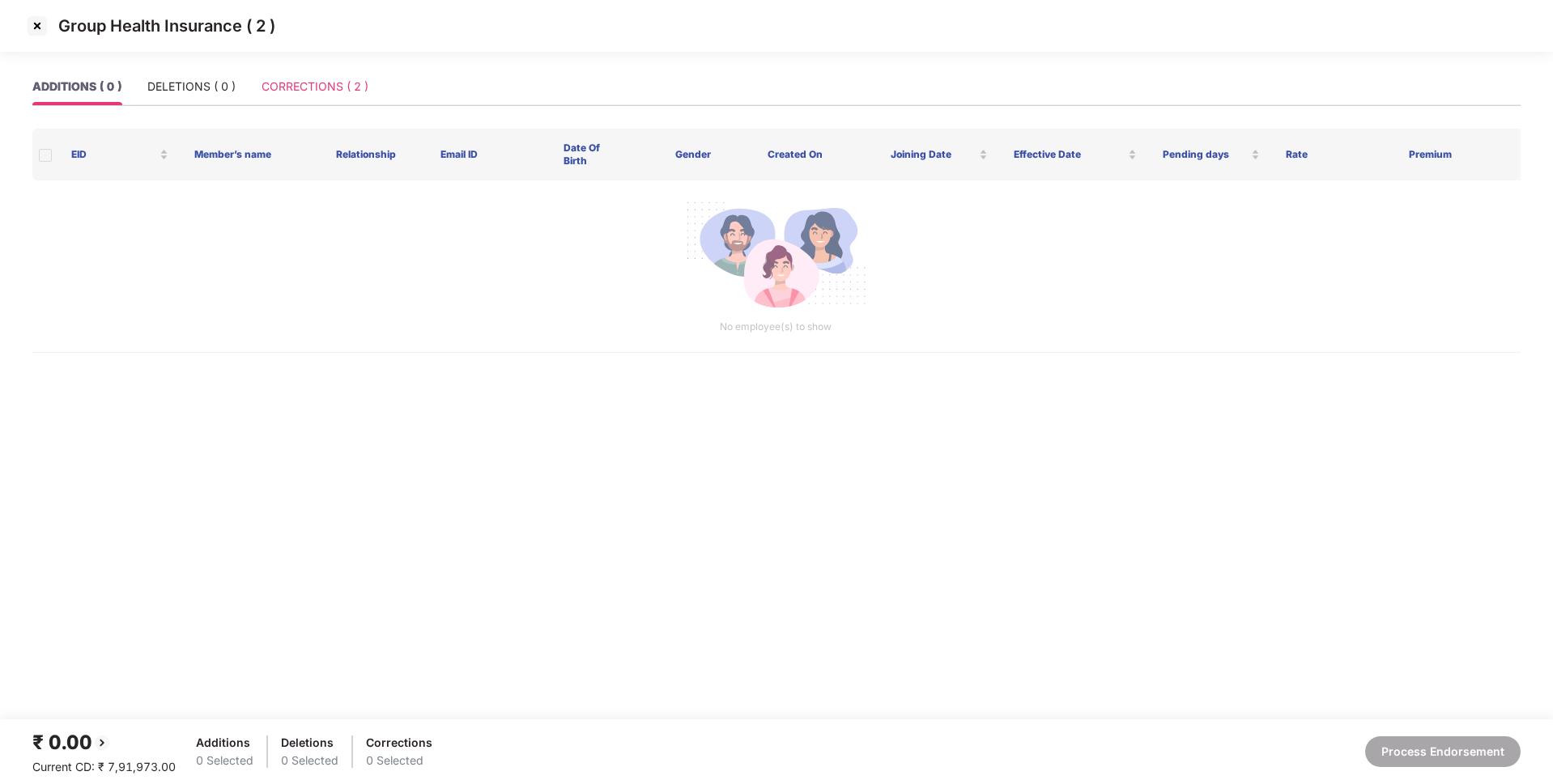
click at [321, 74] on div "CORRECTIONS ( 2 )" at bounding box center [314, 86] width 107 height 37
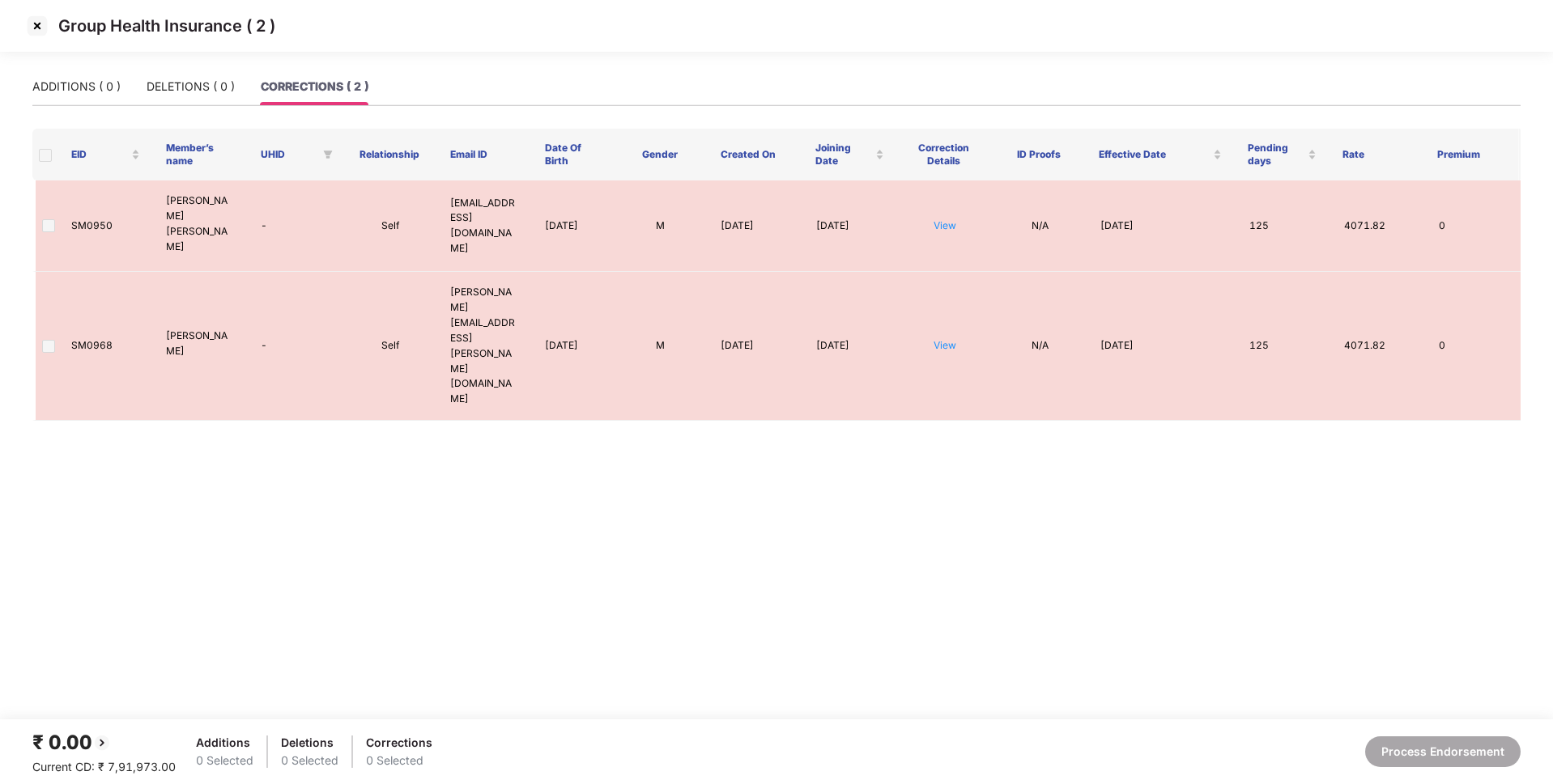
click at [38, 157] on th at bounding box center [46, 155] width 26 height 52
click at [32, 13] on img at bounding box center [37, 26] width 26 height 26
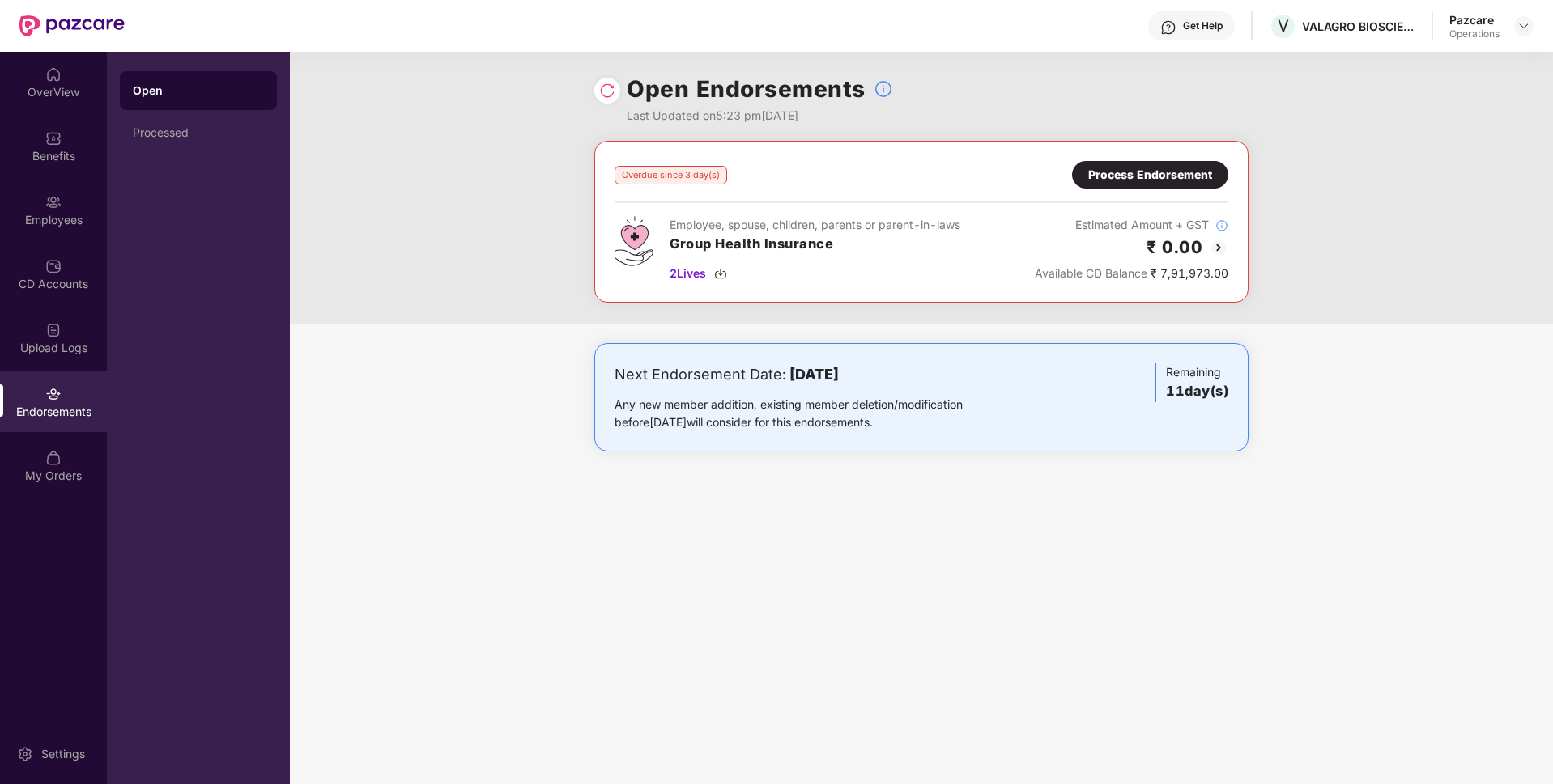
click at [48, 400] on img at bounding box center [53, 394] width 16 height 16
click at [1204, 173] on div "Process Endorsement" at bounding box center [1150, 175] width 124 height 18
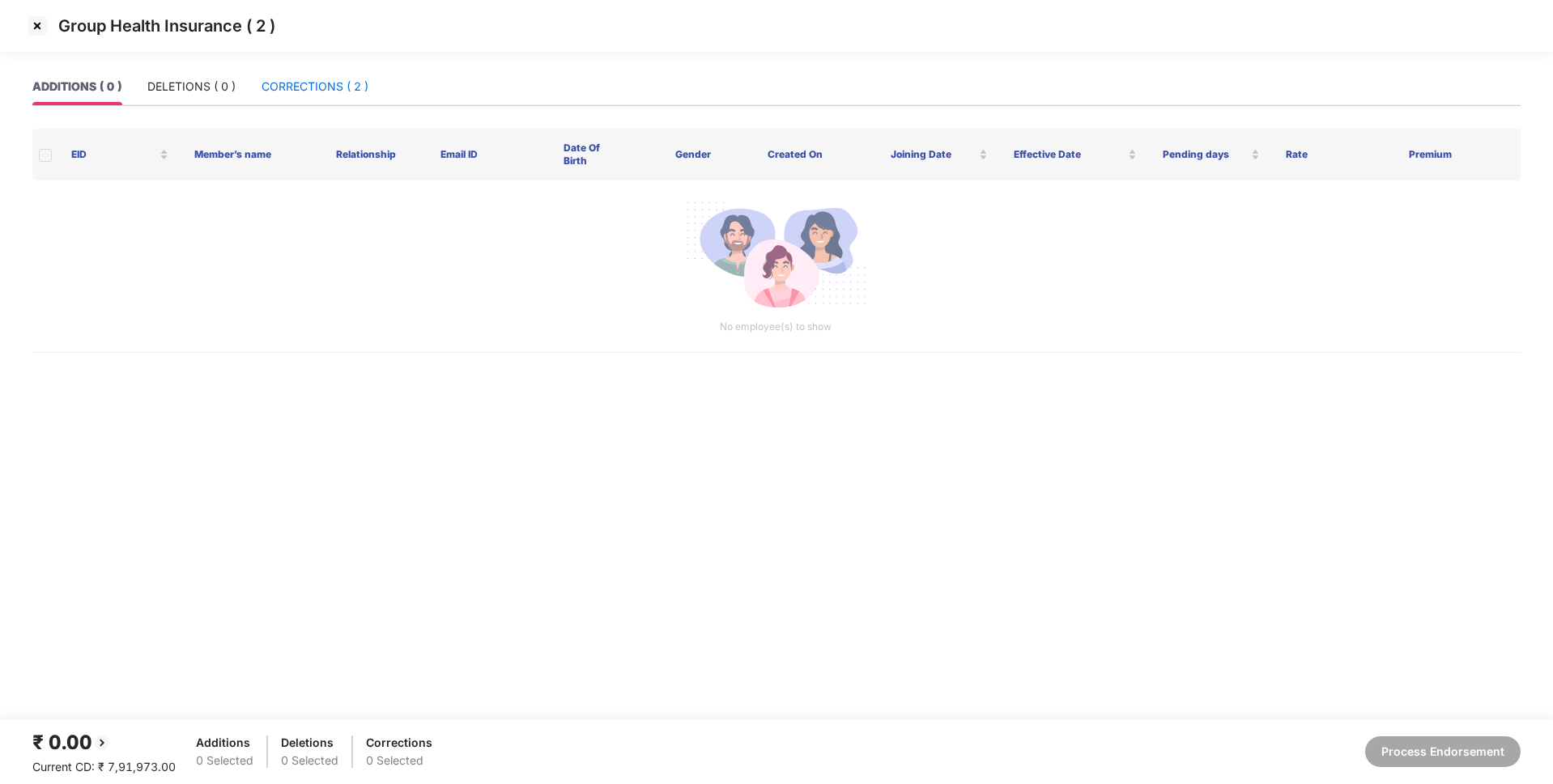
click at [314, 88] on div "CORRECTIONS ( 2 )" at bounding box center [314, 86] width 107 height 18
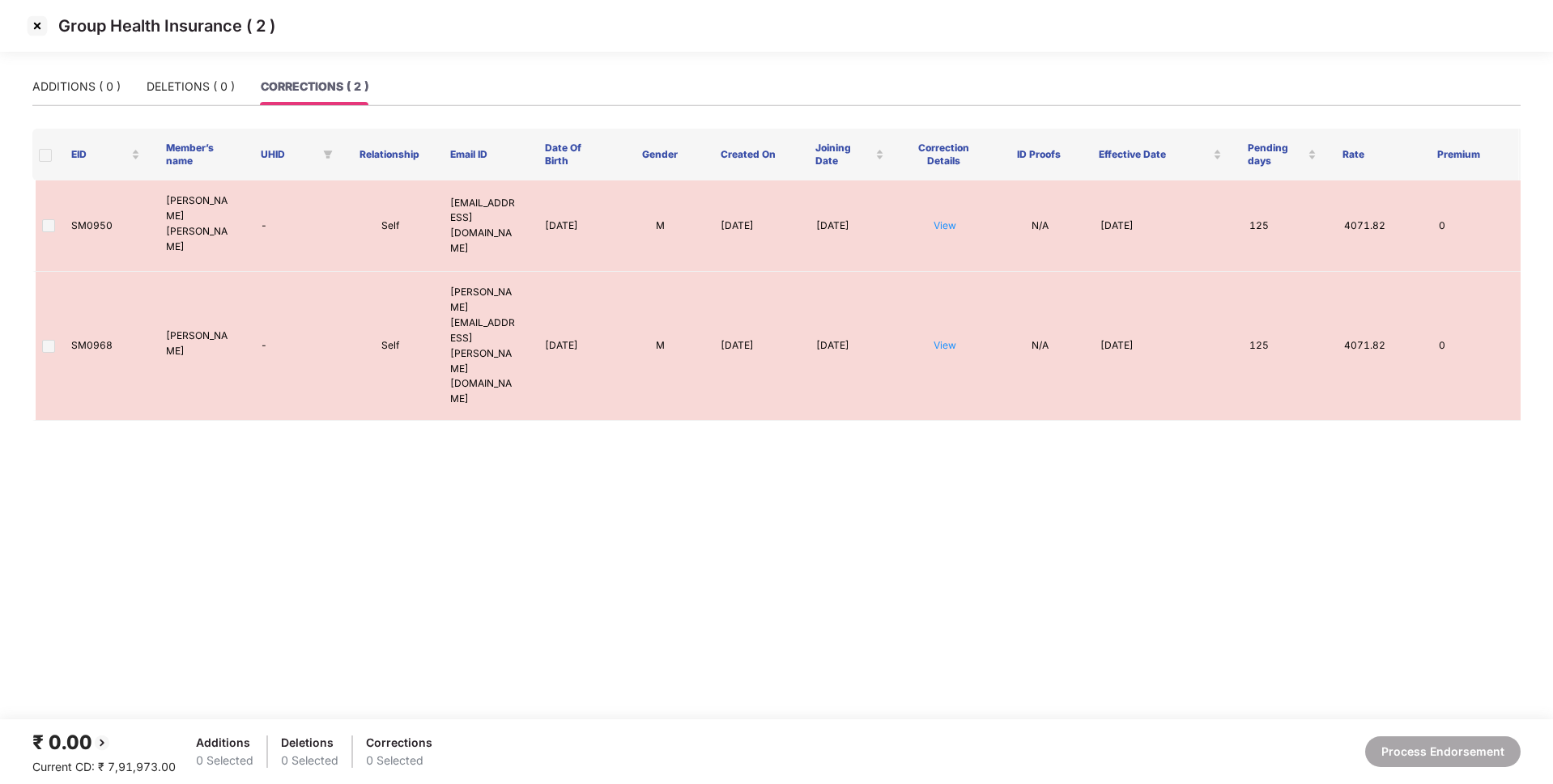
click at [41, 156] on span at bounding box center [46, 155] width 13 height 13
click at [46, 221] on span at bounding box center [48, 226] width 13 height 13
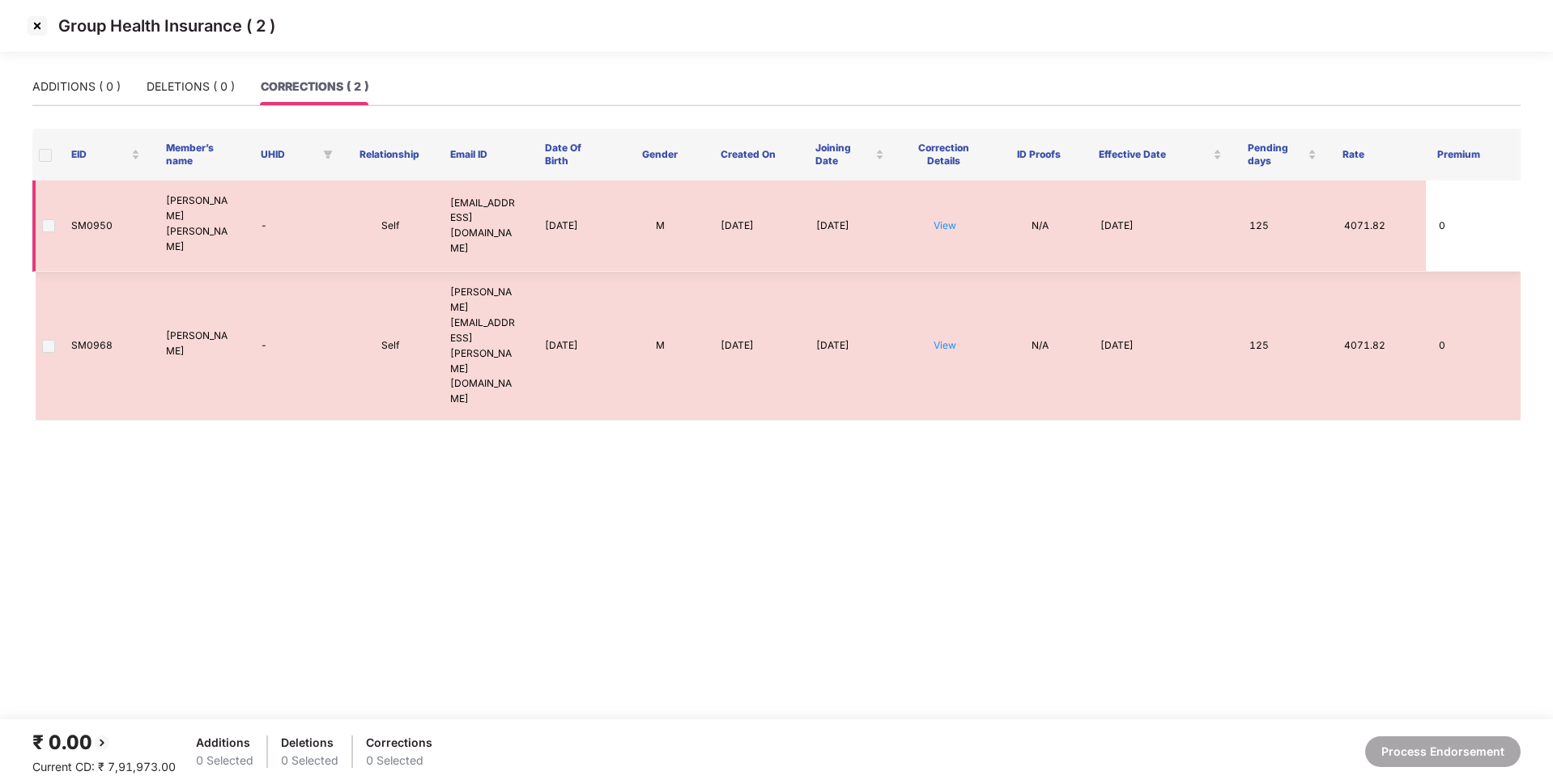
click at [46, 221] on span at bounding box center [48, 226] width 13 height 13
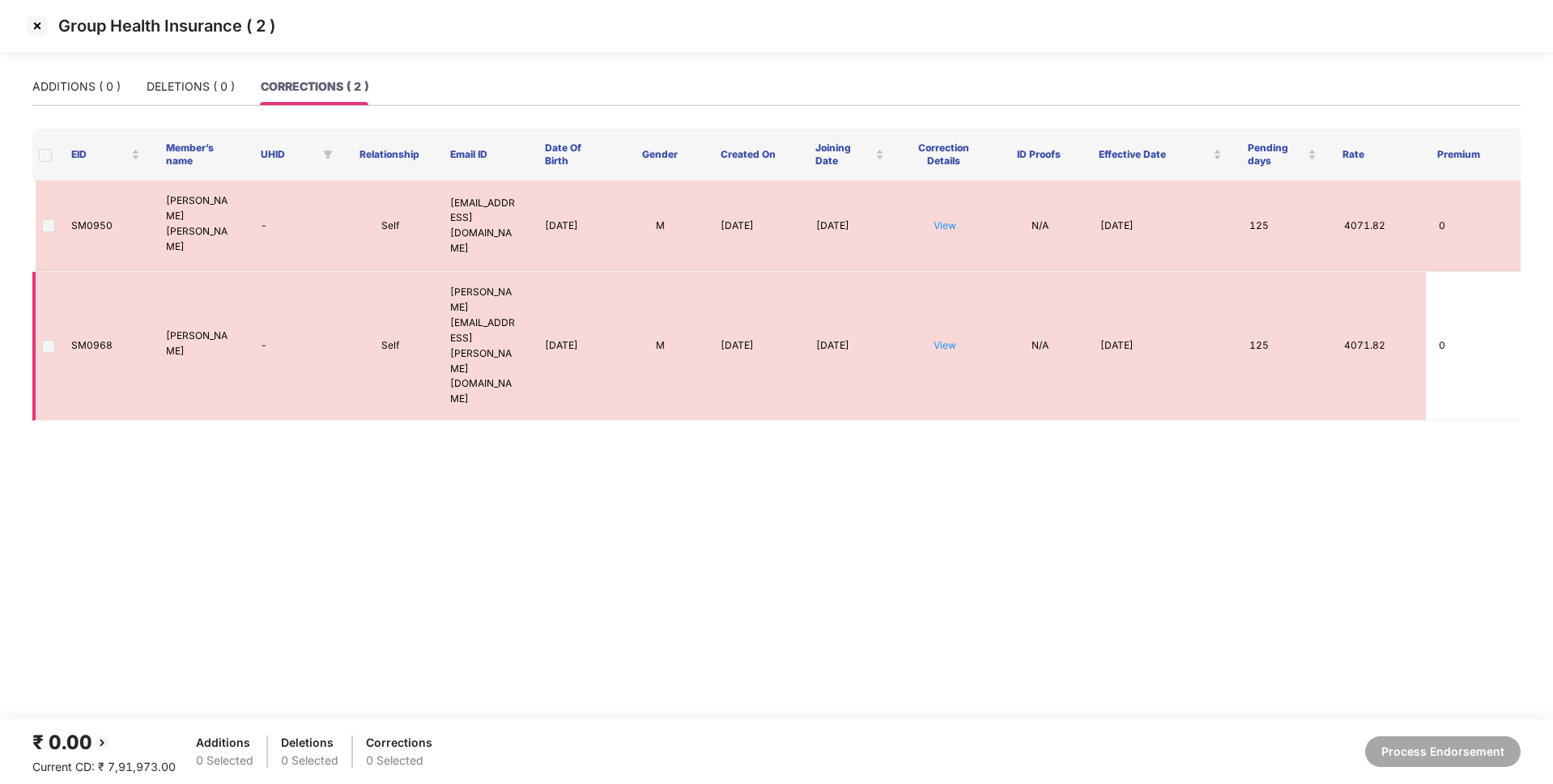
click at [50, 340] on span at bounding box center [48, 346] width 13 height 13
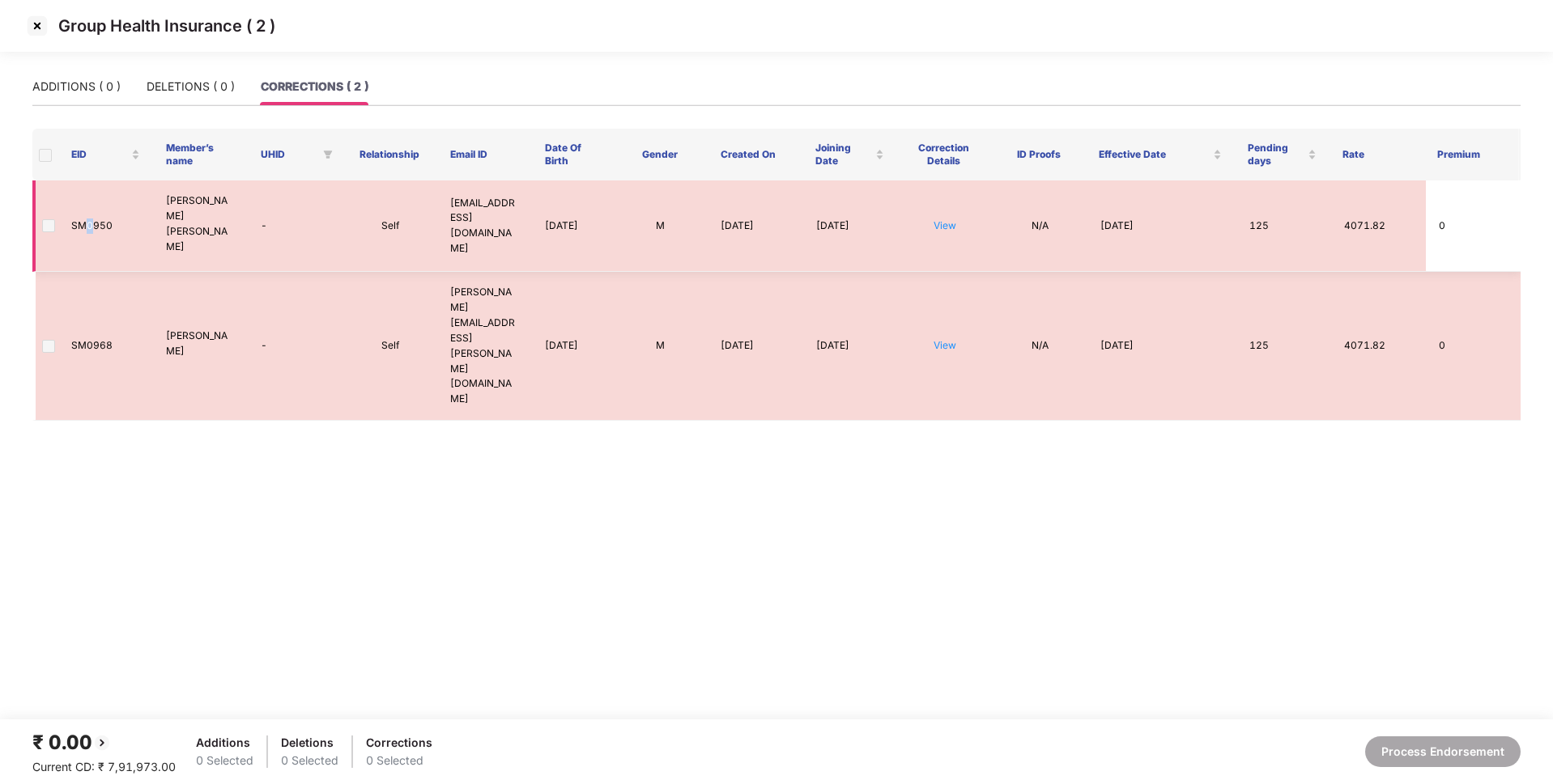
drag, startPoint x: 94, startPoint y: 225, endPoint x: 86, endPoint y: 215, distance: 12.8
click at [86, 215] on td "SM0950" at bounding box center [106, 226] width 95 height 91
click at [110, 224] on td "SM0950" at bounding box center [106, 226] width 95 height 91
drag, startPoint x: 110, startPoint y: 215, endPoint x: 70, endPoint y: 217, distance: 40.0
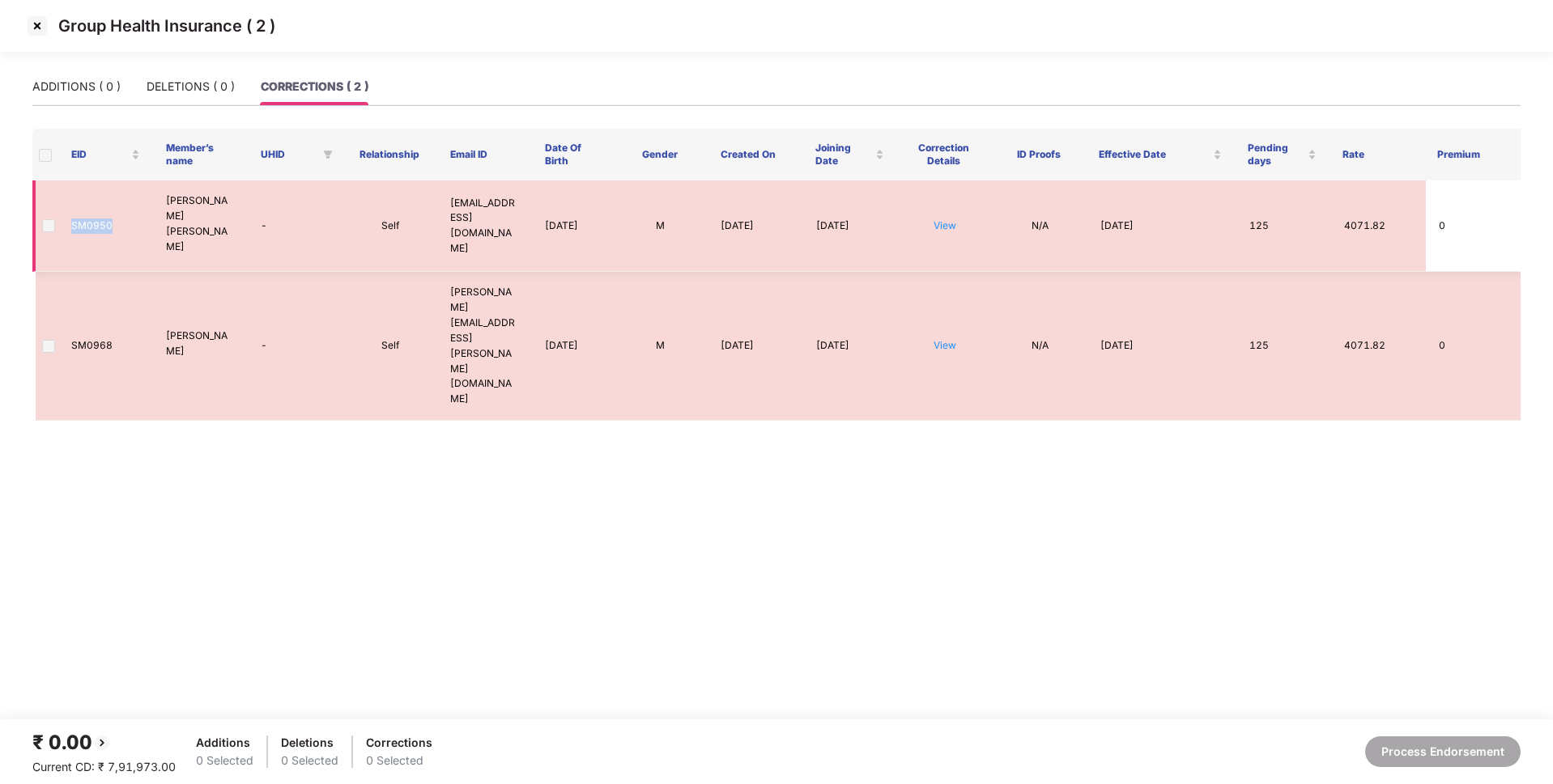
click at [70, 217] on td "SM0950" at bounding box center [106, 226] width 95 height 91
copy td "SM0950"
click at [35, 30] on img at bounding box center [37, 26] width 26 height 26
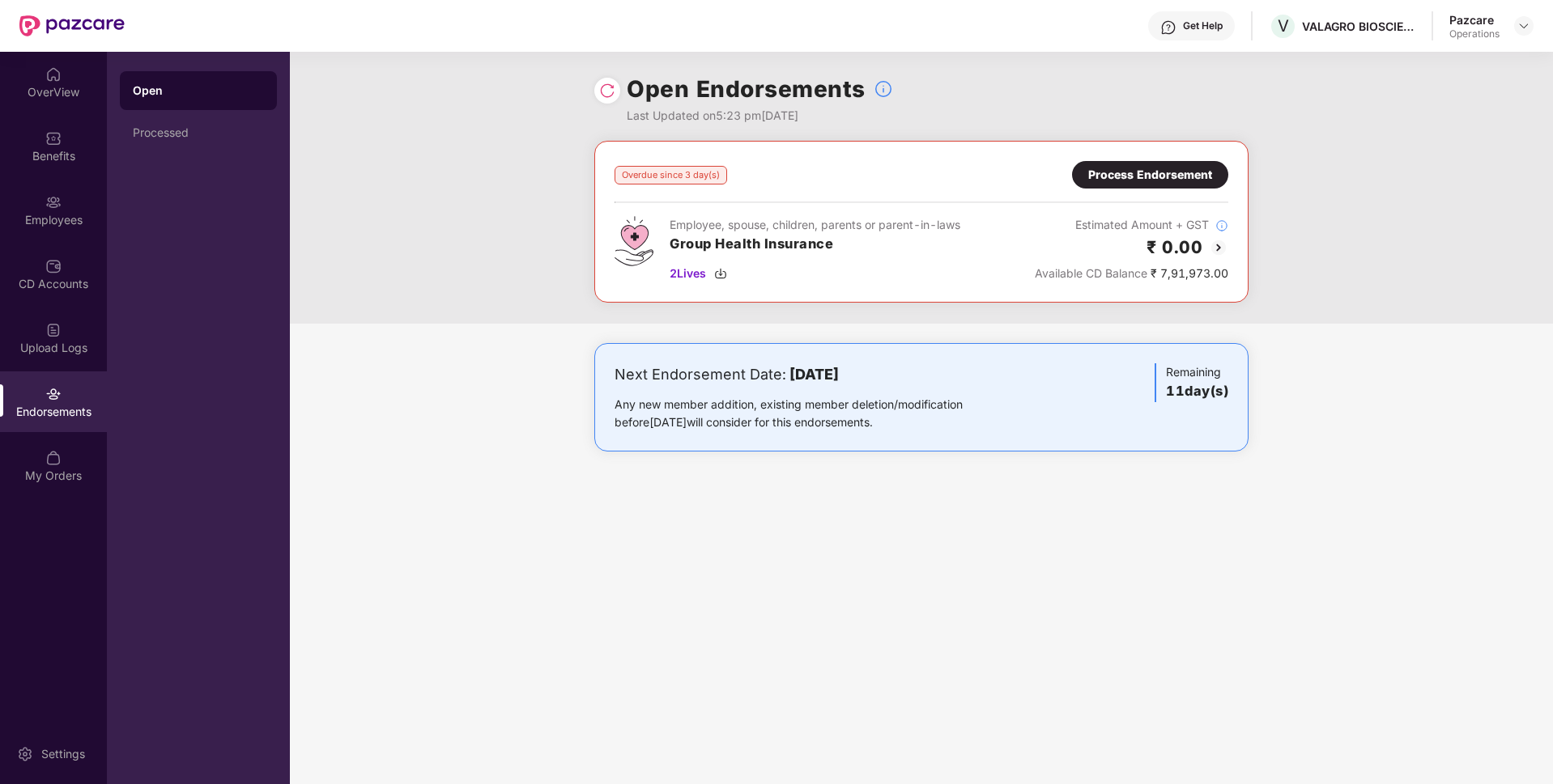
click at [64, 204] on div "Employees" at bounding box center [53, 209] width 107 height 60
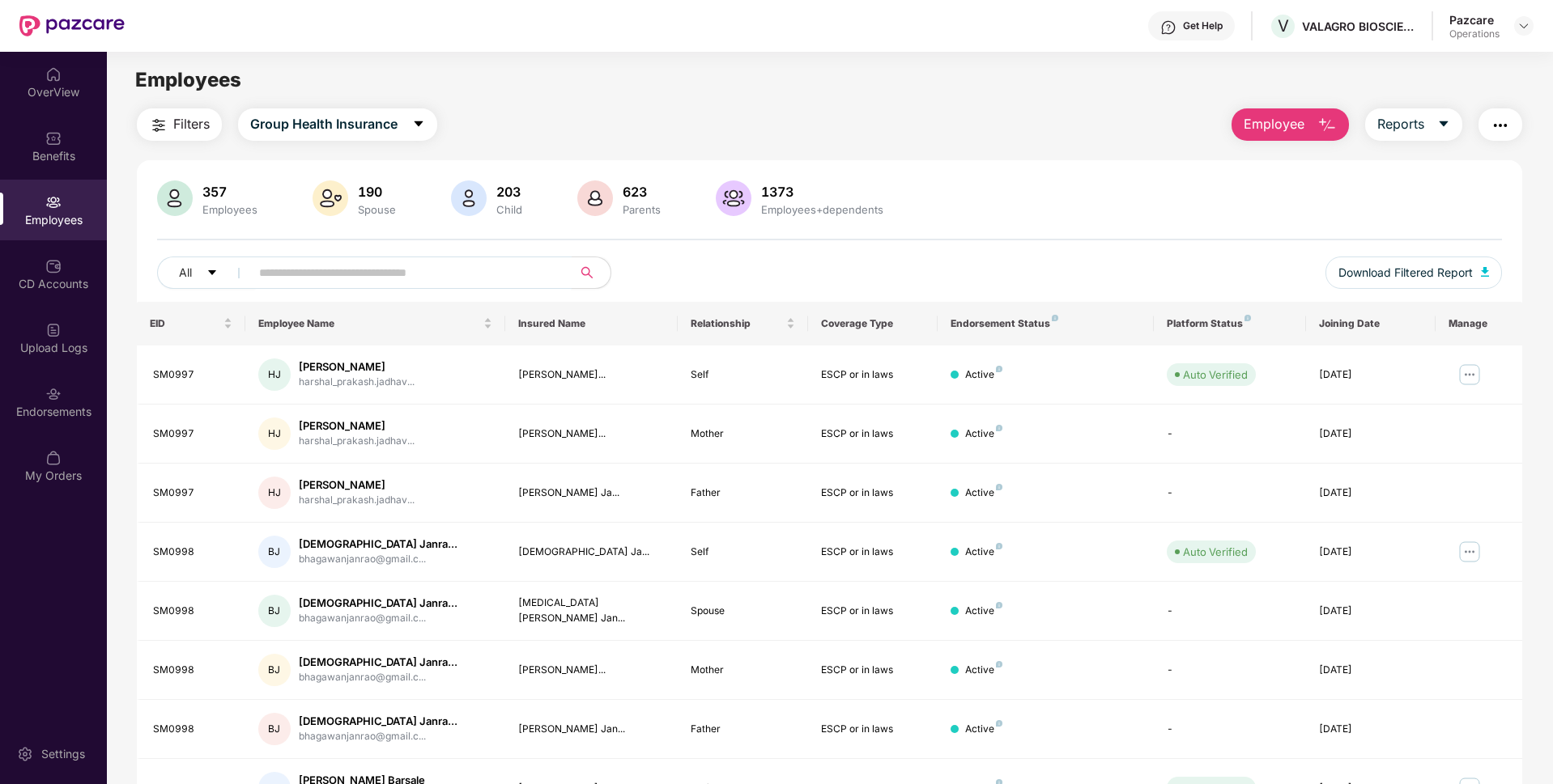
click at [295, 259] on span at bounding box center [405, 272] width 332 height 33
paste input "******"
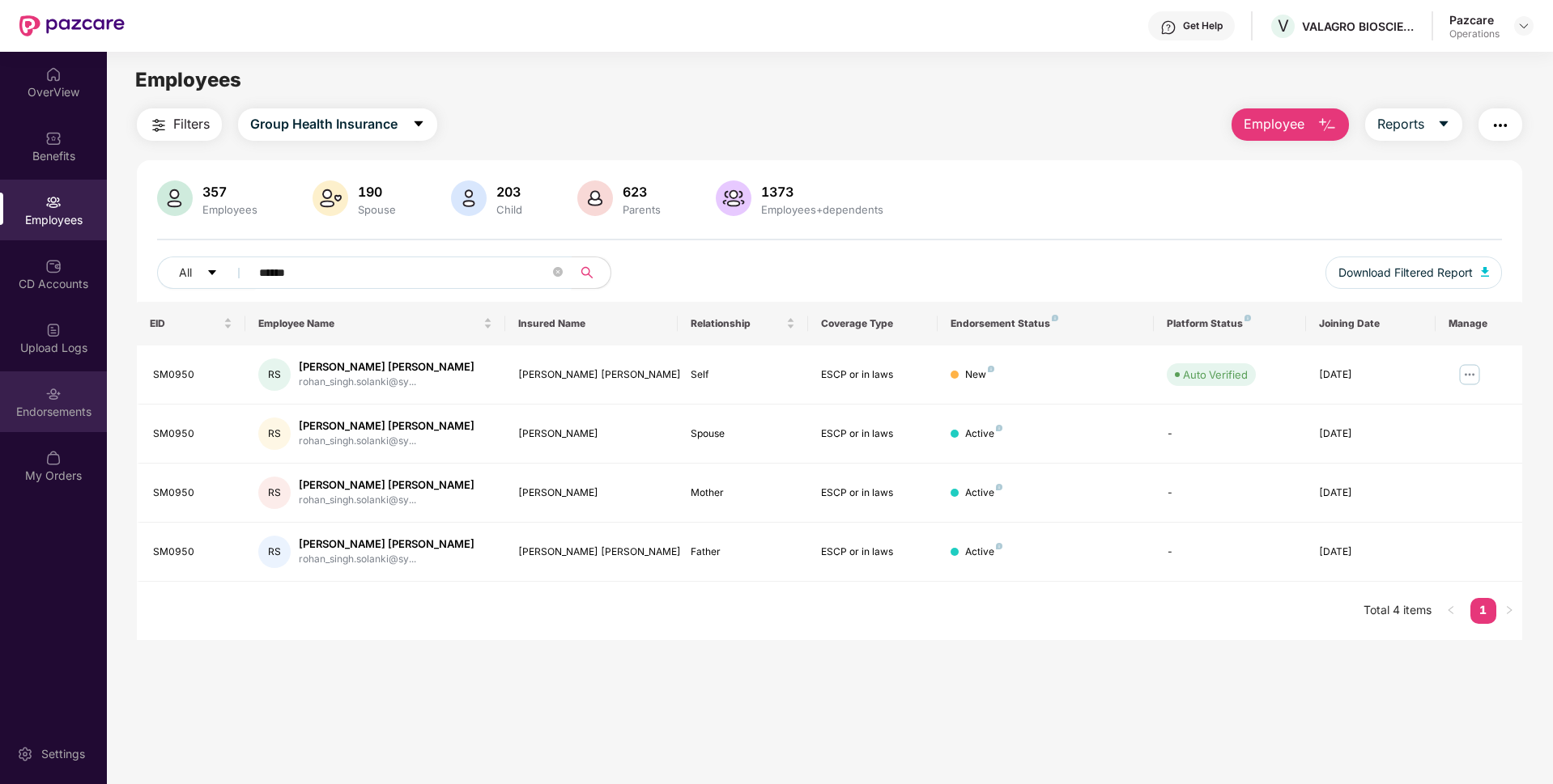
type input "******"
click at [0, 410] on div "Endorsements" at bounding box center [53, 412] width 107 height 16
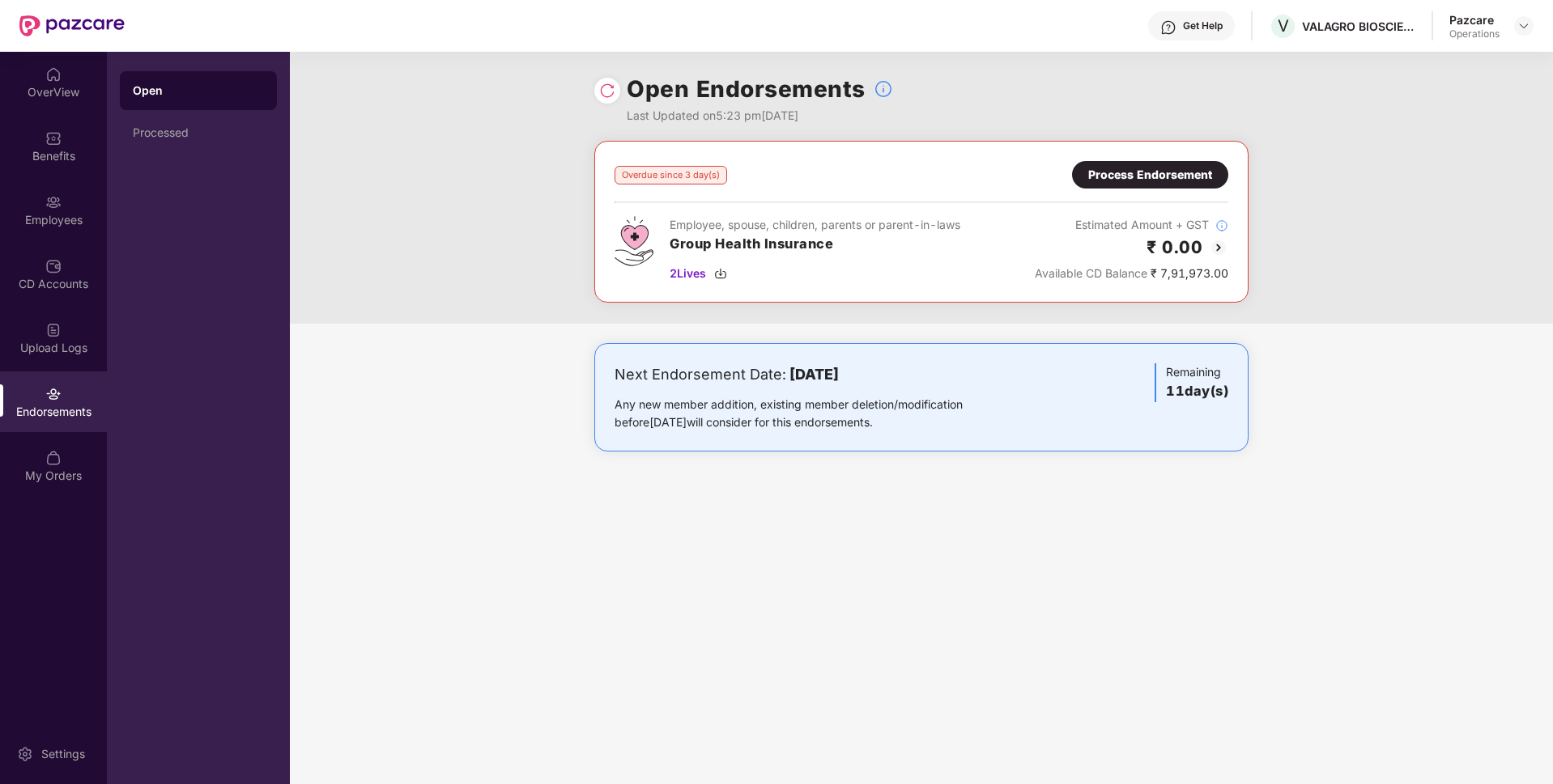
click at [1112, 180] on div "Process Endorsement" at bounding box center [1150, 175] width 124 height 18
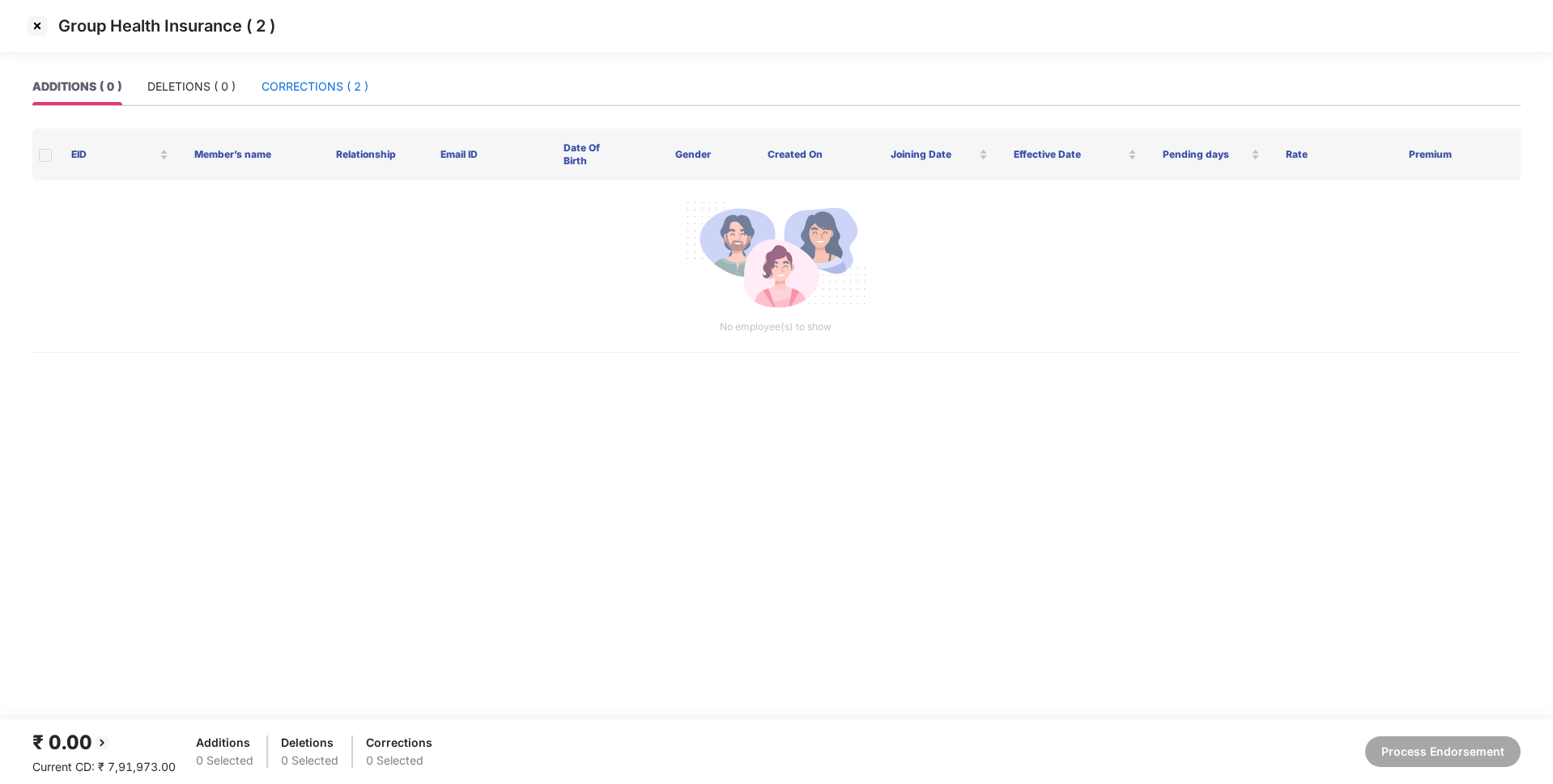
click at [310, 93] on div "CORRECTIONS ( 2 )" at bounding box center [314, 86] width 107 height 18
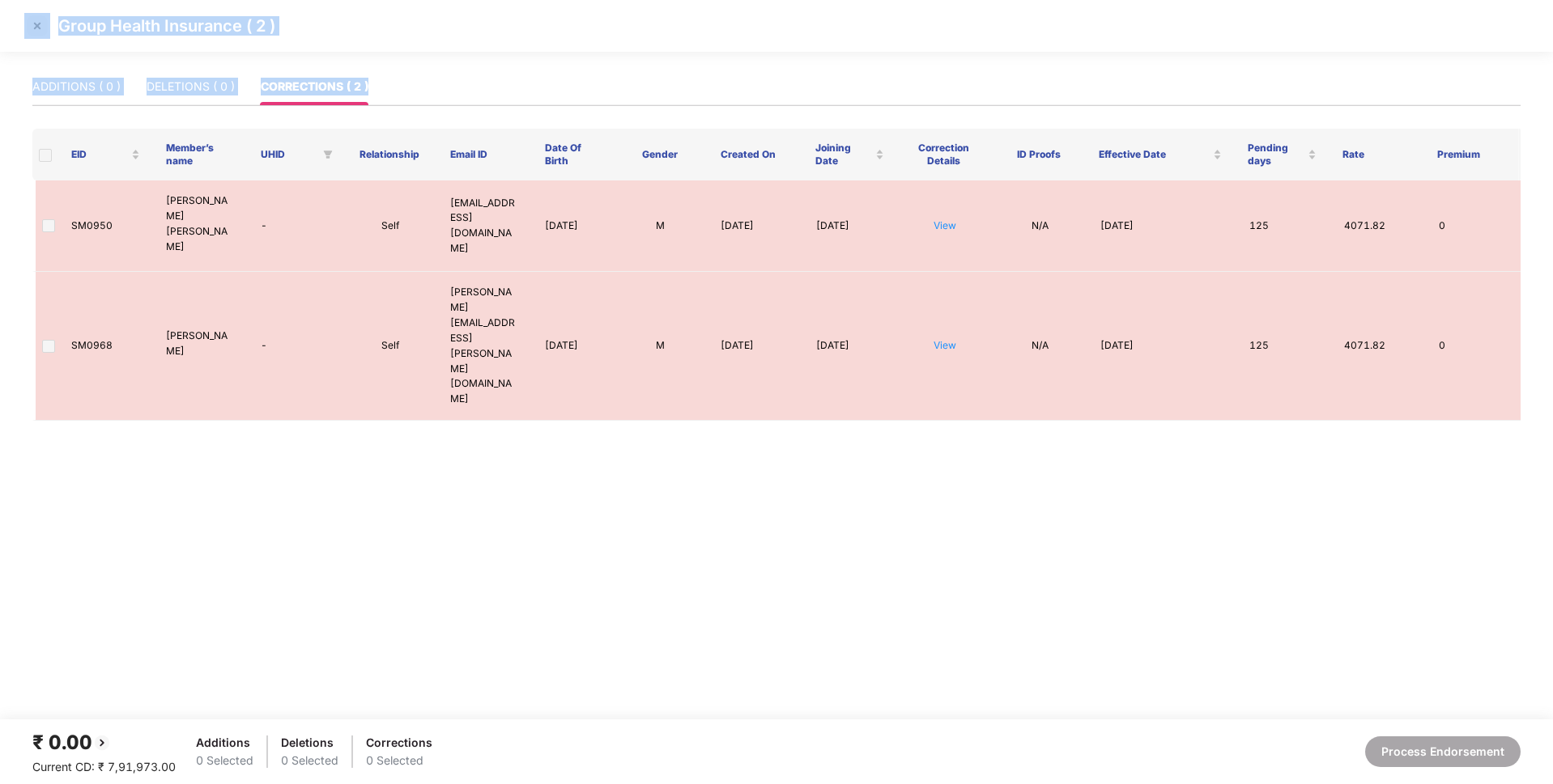
drag, startPoint x: 50, startPoint y: 150, endPoint x: 48, endPoint y: 29, distance: 121.0
click at [48, 29] on section "Group Health Insurance ( 2 ) ADDITIONS ( 0 ) DELETIONS ( 0 ) CORRECTIONS ( 2 ) …" at bounding box center [776, 392] width 1553 height 784
click at [41, 28] on img at bounding box center [37, 26] width 26 height 26
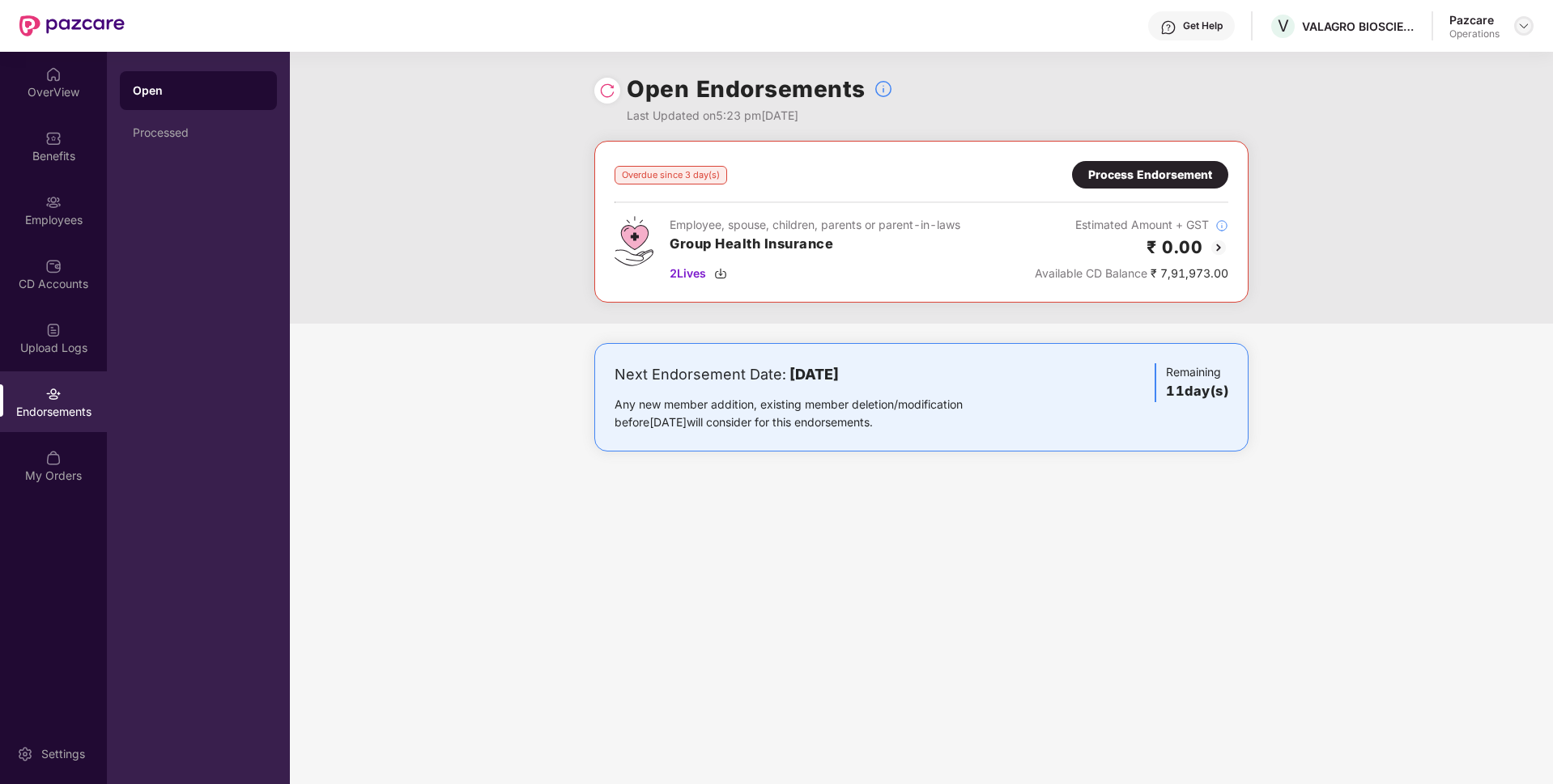
click at [1514, 24] on div at bounding box center [1523, 25] width 20 height 20
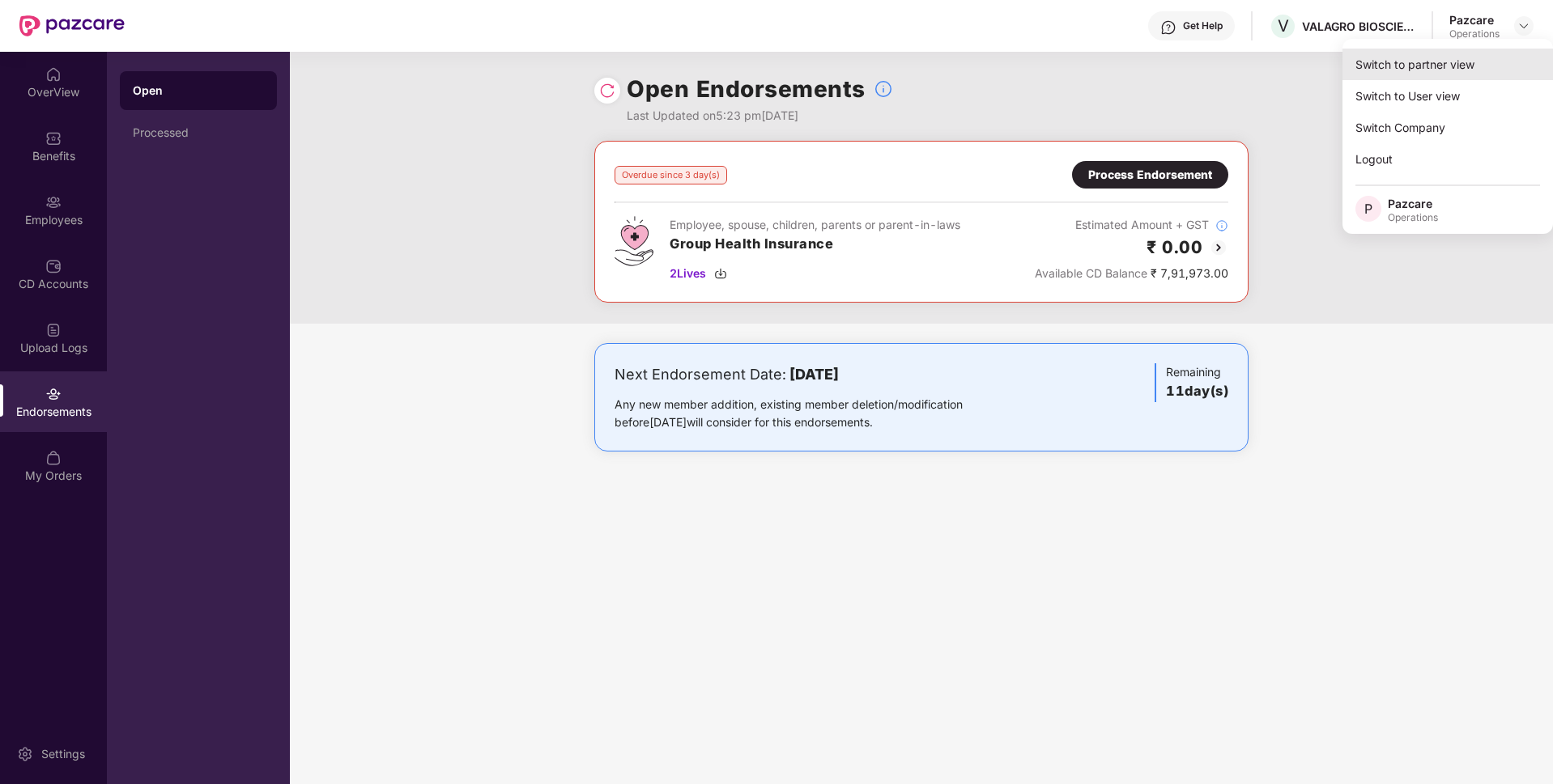
click at [1432, 48] on div "Switch to partner view" at bounding box center [1448, 64] width 211 height 32
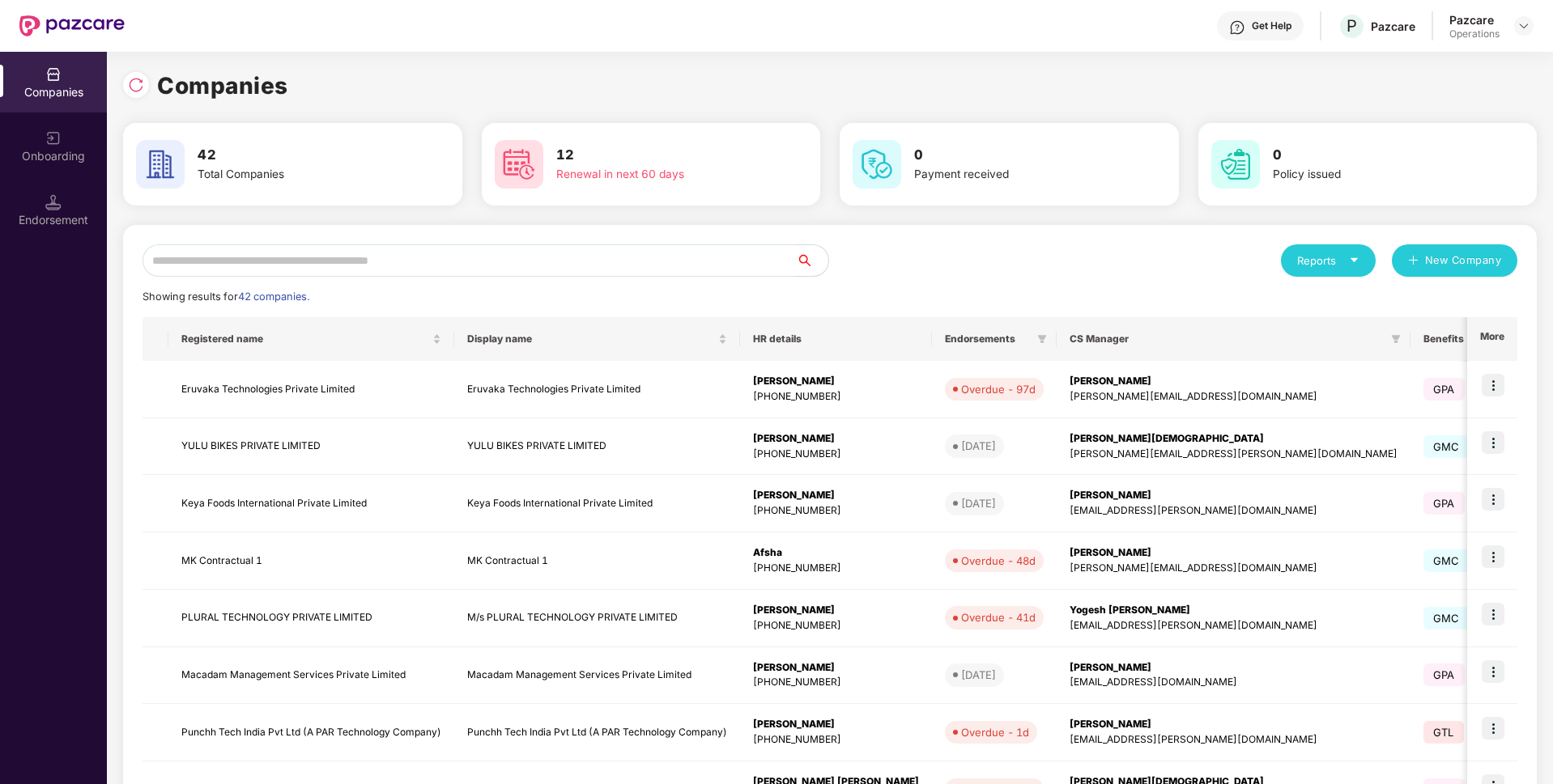
click at [643, 257] on input "text" at bounding box center [468, 260] width 653 height 33
click at [47, 209] on img at bounding box center [53, 202] width 16 height 16
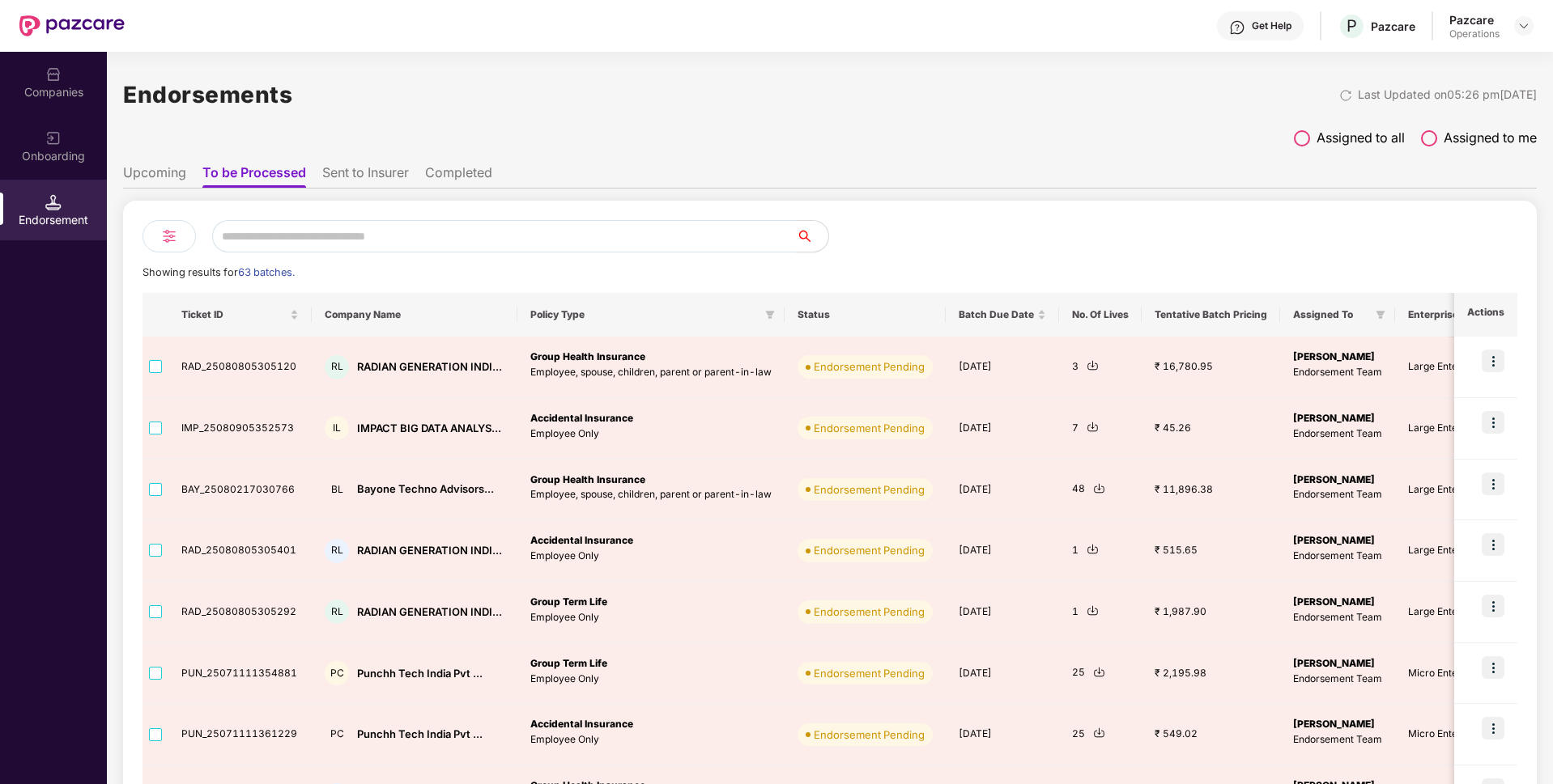
click at [512, 227] on input "text" at bounding box center [504, 236] width 584 height 33
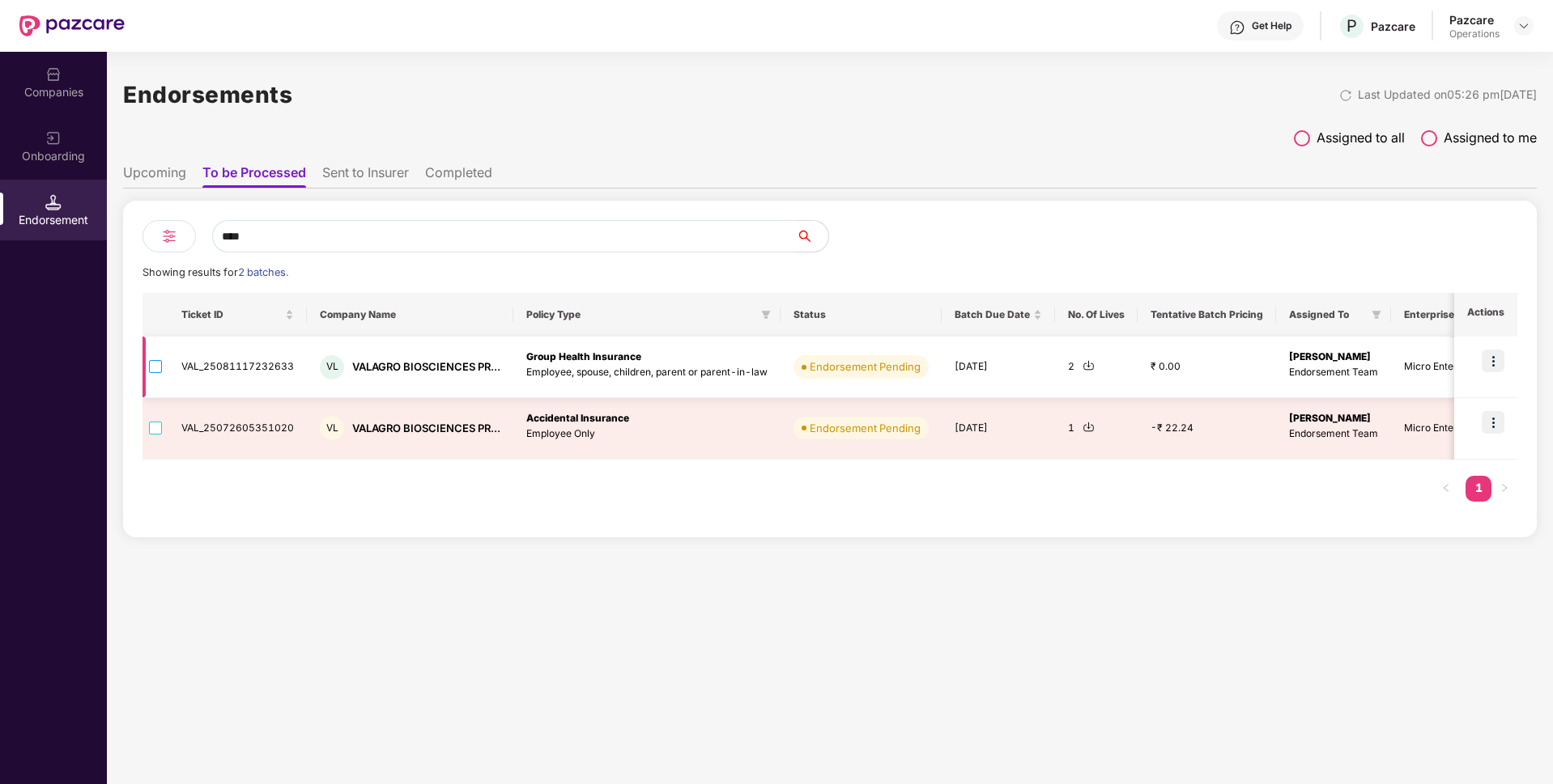
type input "****"
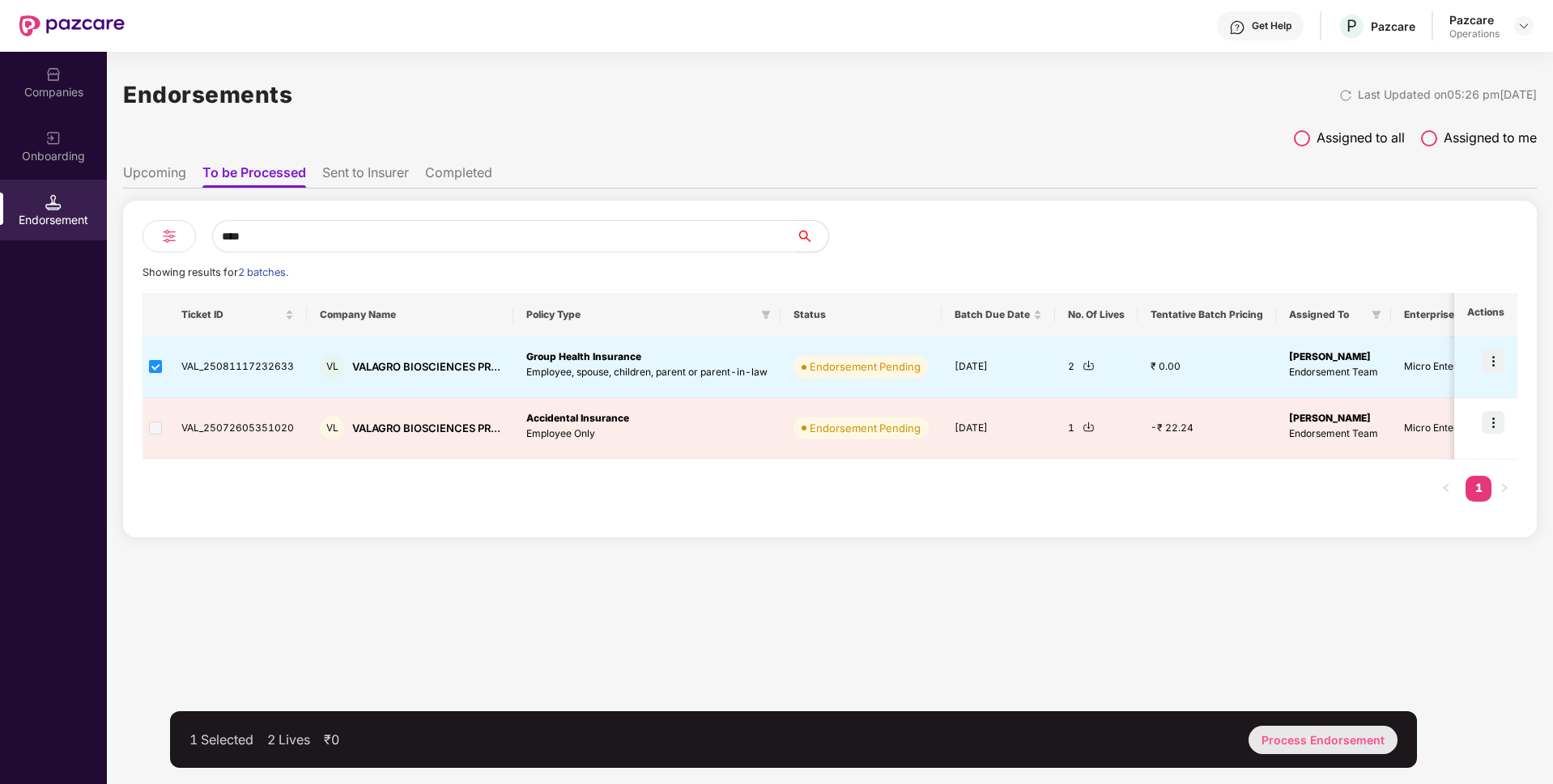
click at [1323, 738] on div "Process Endorsement" at bounding box center [1323, 740] width 149 height 28
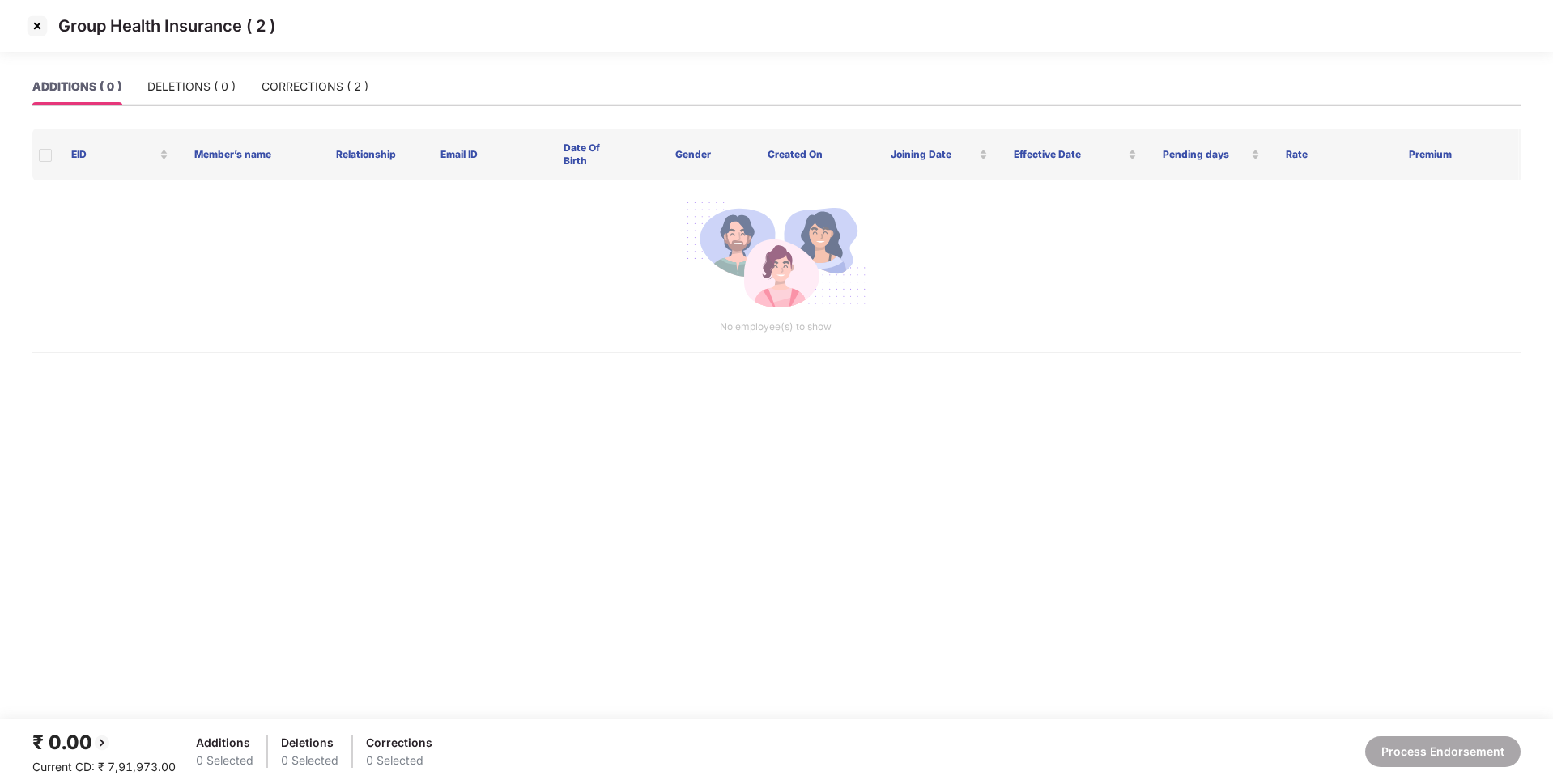
click at [322, 116] on div "ADDITIONS ( 0 ) DELETIONS ( 0 ) CORRECTIONS ( 2 )" at bounding box center [777, 93] width 1489 height 51
click at [343, 66] on div "Group Health Insurance ( 2 )" at bounding box center [776, 33] width 1553 height 68
click at [329, 84] on div "CORRECTIONS ( 2 )" at bounding box center [314, 86] width 107 height 18
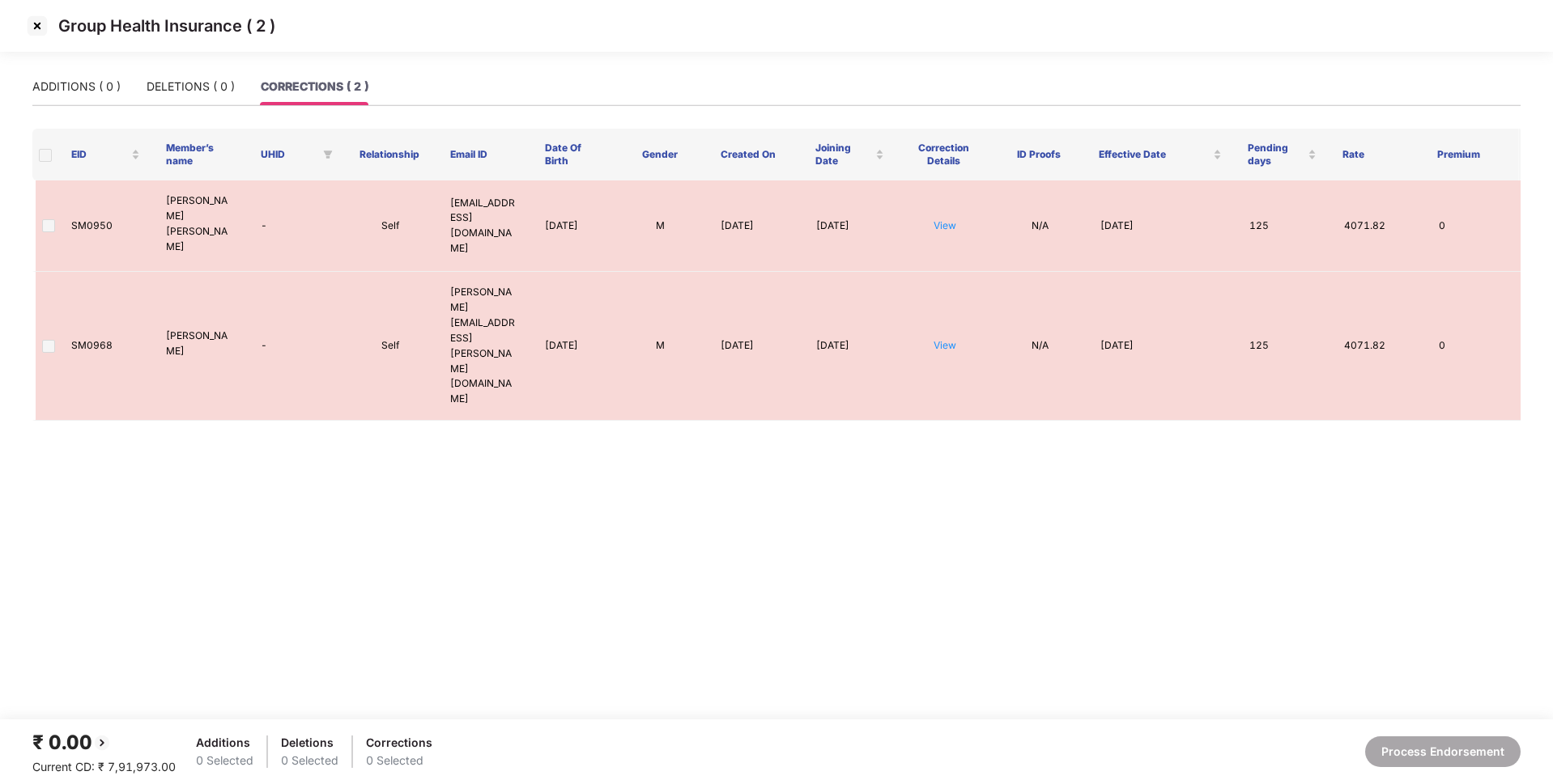
click at [46, 152] on span at bounding box center [46, 155] width 13 height 13
click at [34, 24] on img at bounding box center [37, 26] width 26 height 26
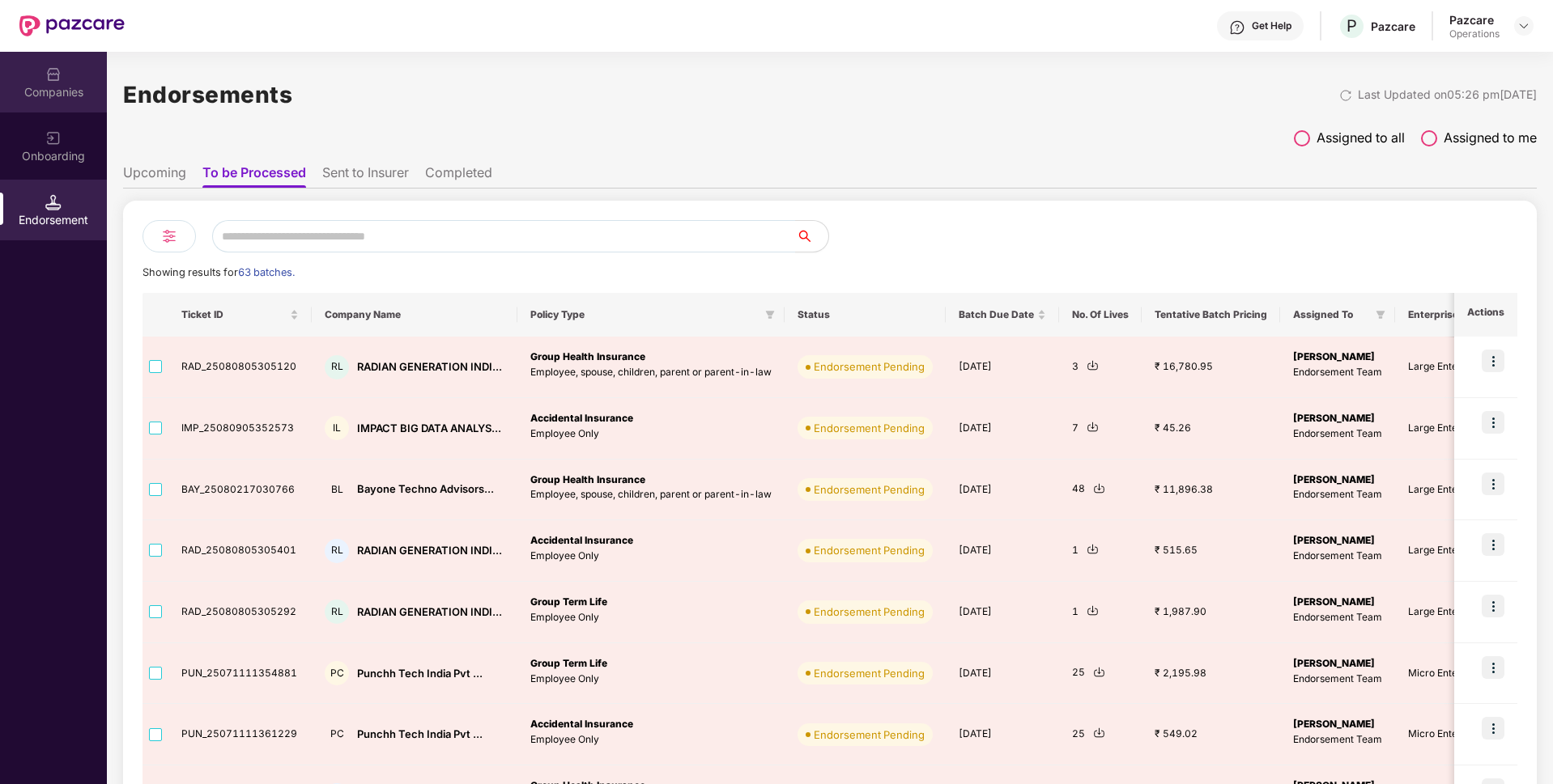
click at [69, 91] on div "Companies" at bounding box center [53, 92] width 107 height 16
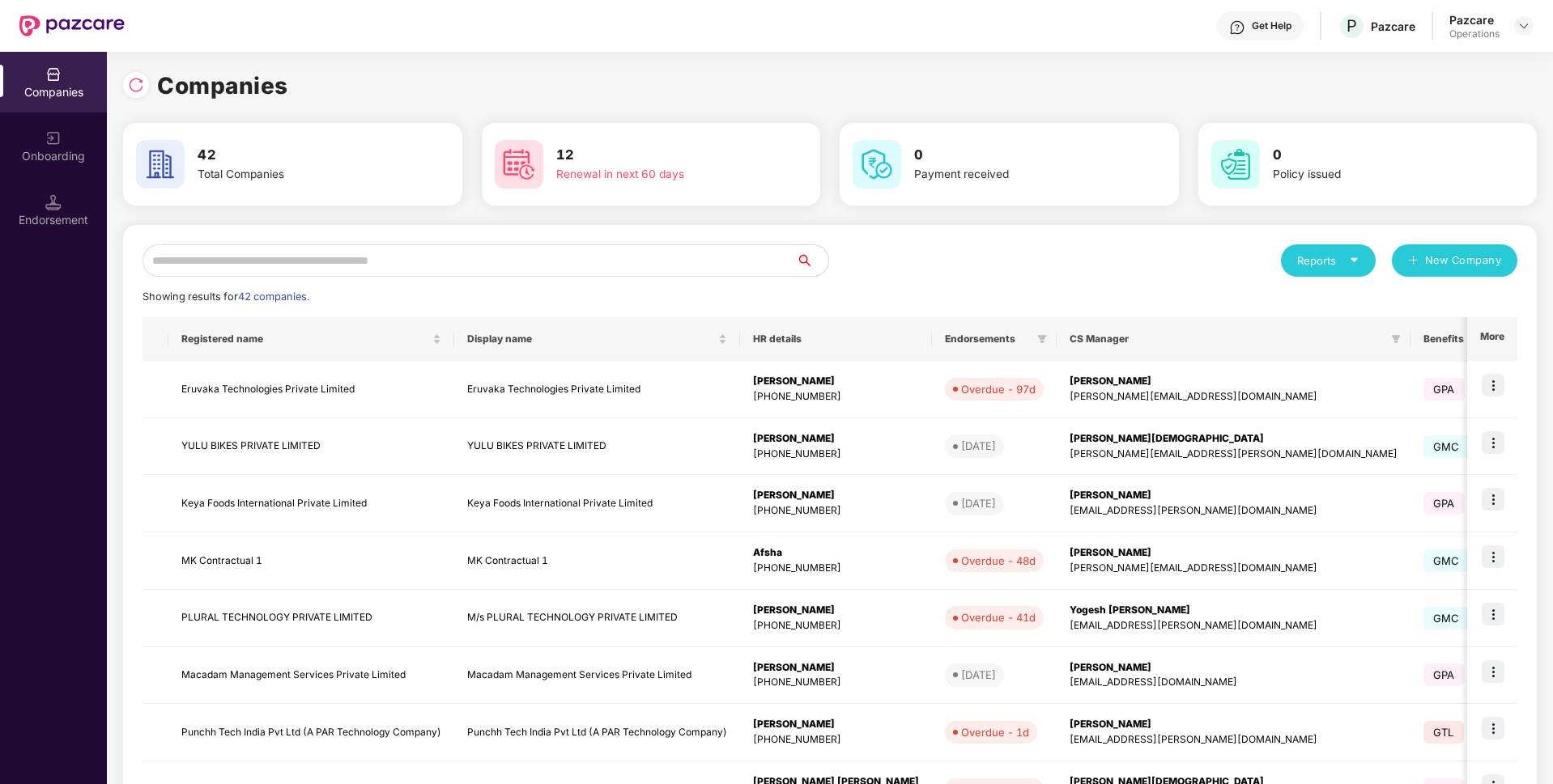
click at [331, 275] on input "text" at bounding box center [468, 260] width 653 height 33
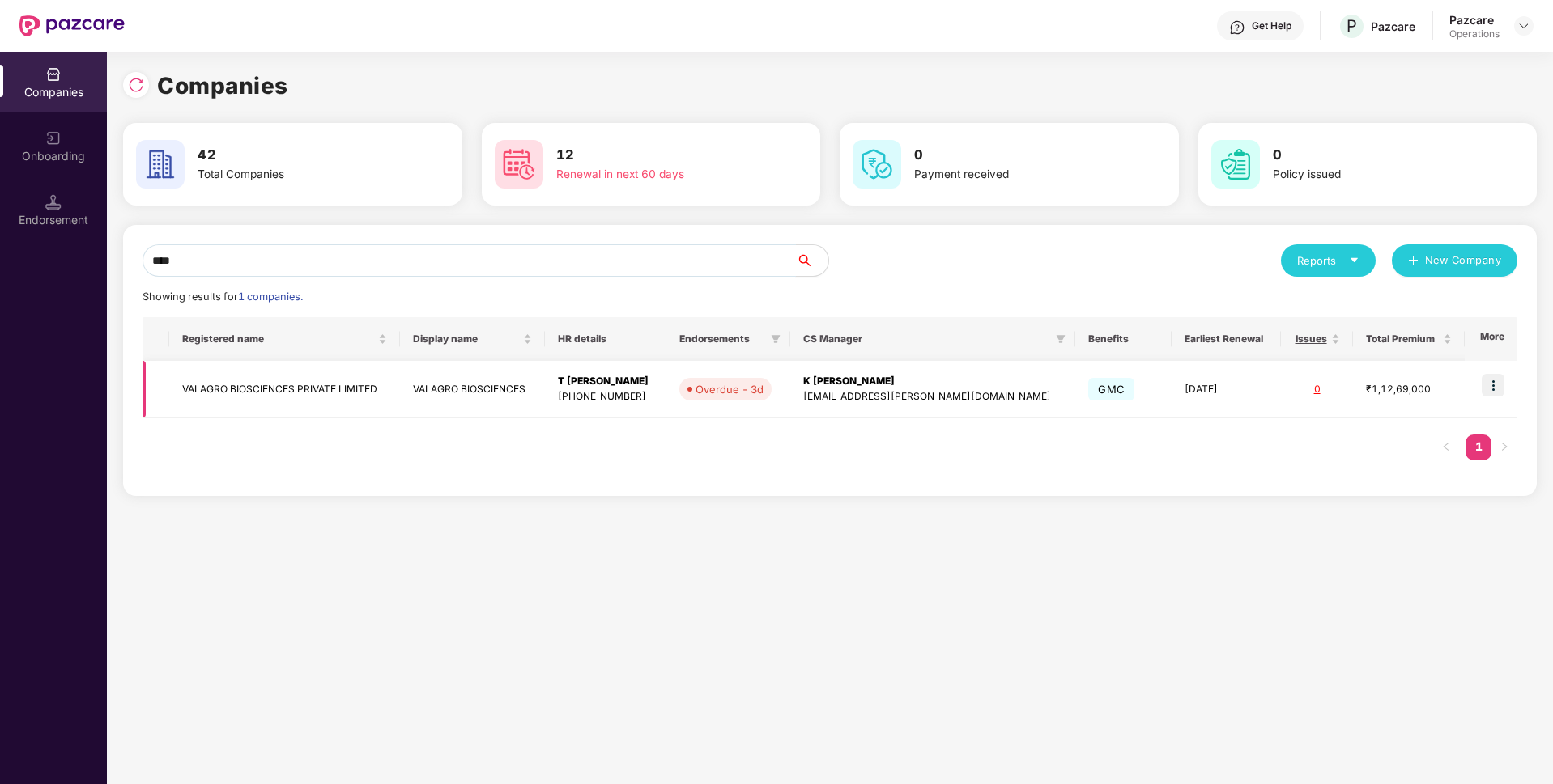
type input "****"
click at [1496, 385] on img at bounding box center [1494, 385] width 22 height 22
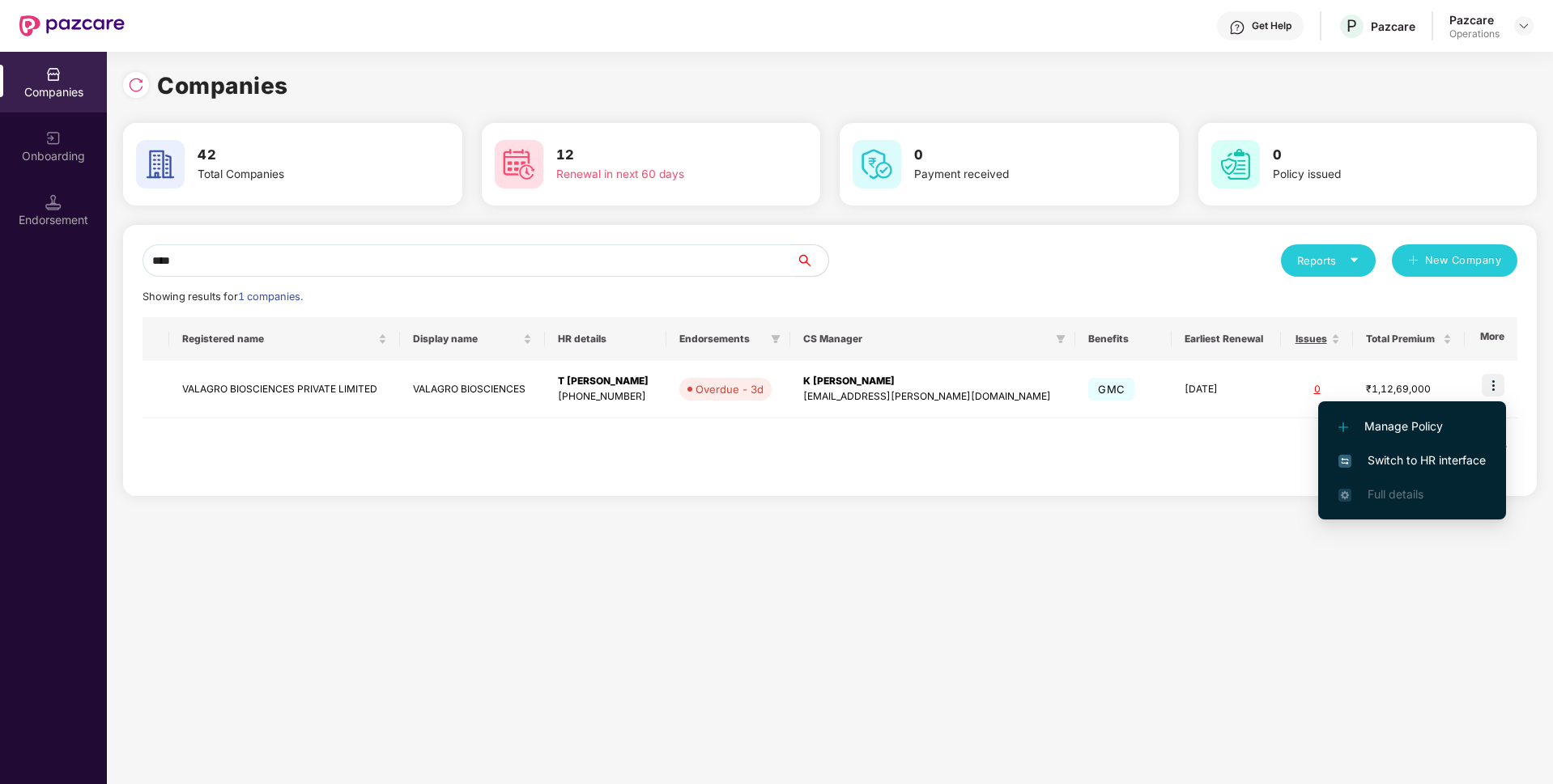
click at [1402, 456] on span "Switch to HR interface" at bounding box center [1412, 460] width 148 height 18
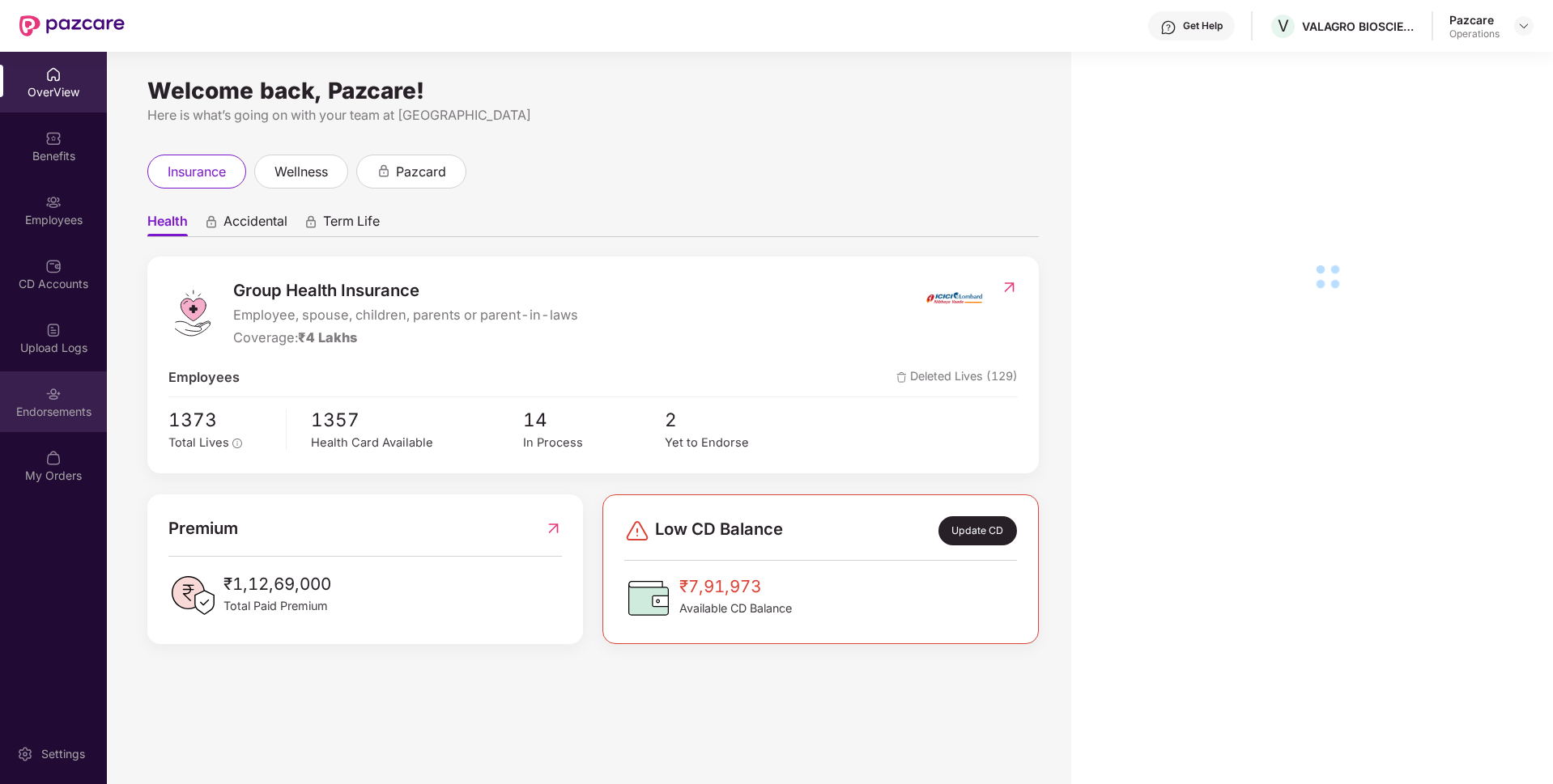
click at [7, 404] on div "Endorsements" at bounding box center [53, 412] width 107 height 16
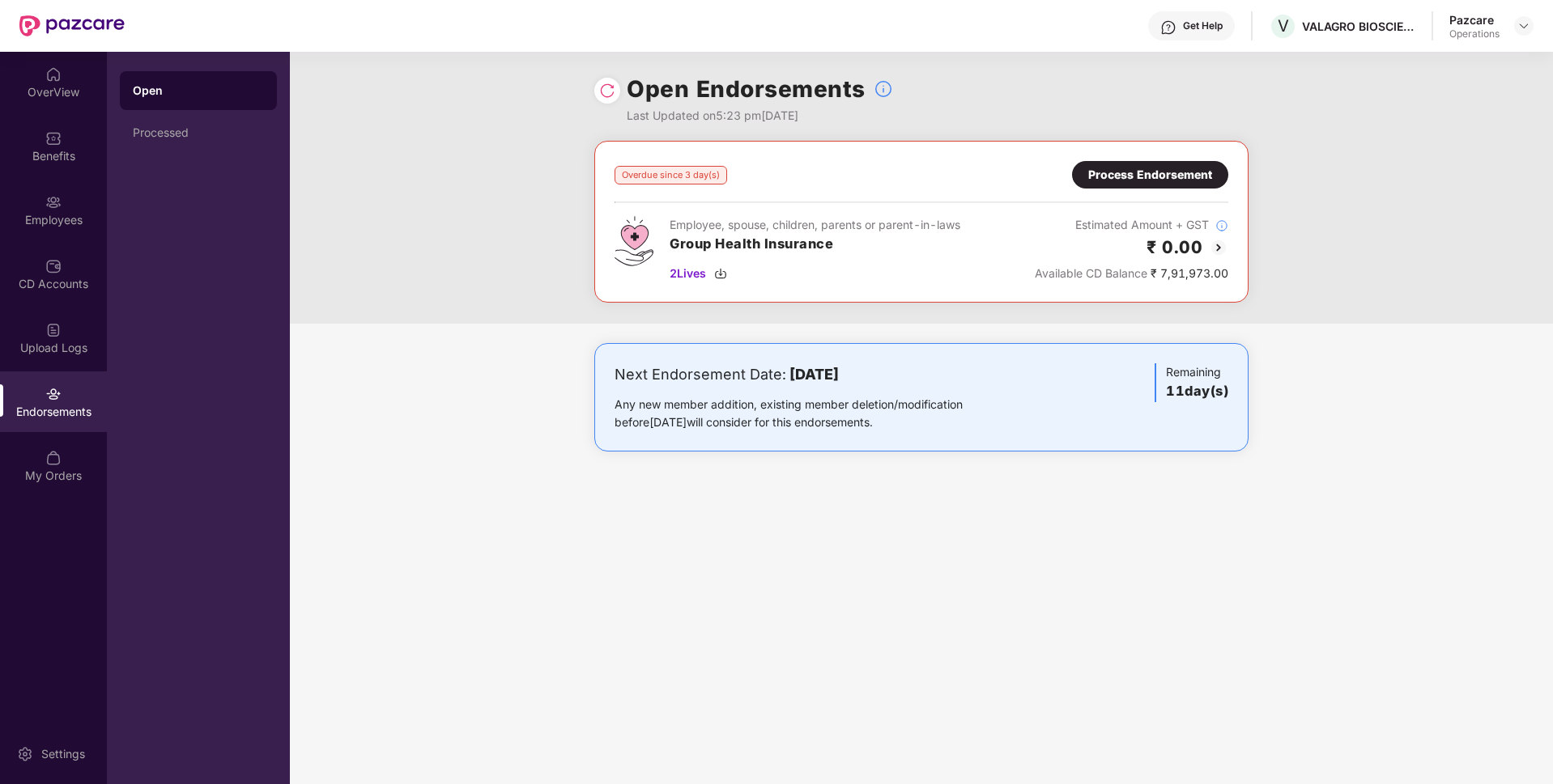
click at [1133, 173] on div "Process Endorsement" at bounding box center [1150, 175] width 124 height 18
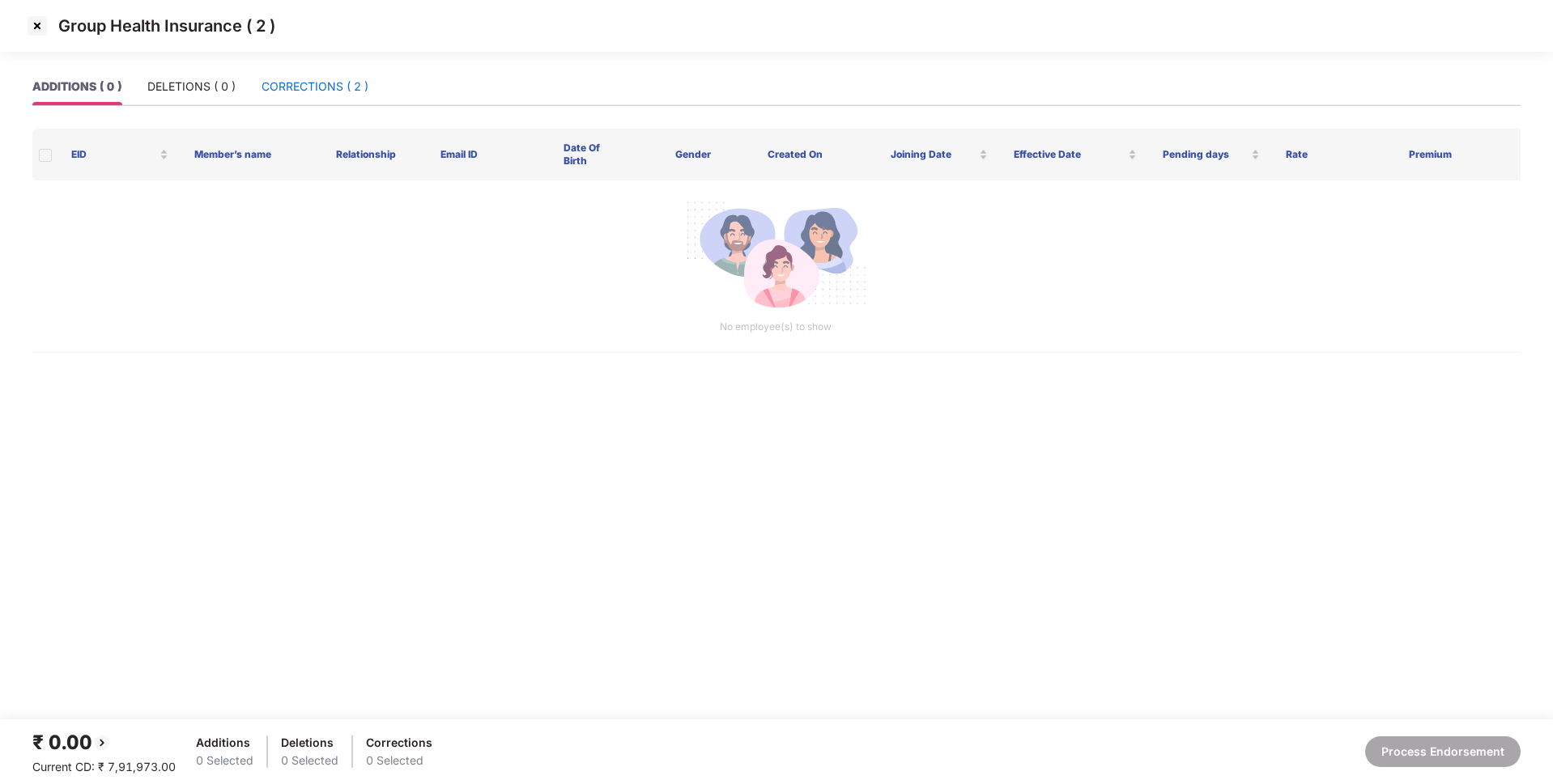
click at [322, 90] on div "CORRECTIONS ( 2 )" at bounding box center [314, 86] width 107 height 18
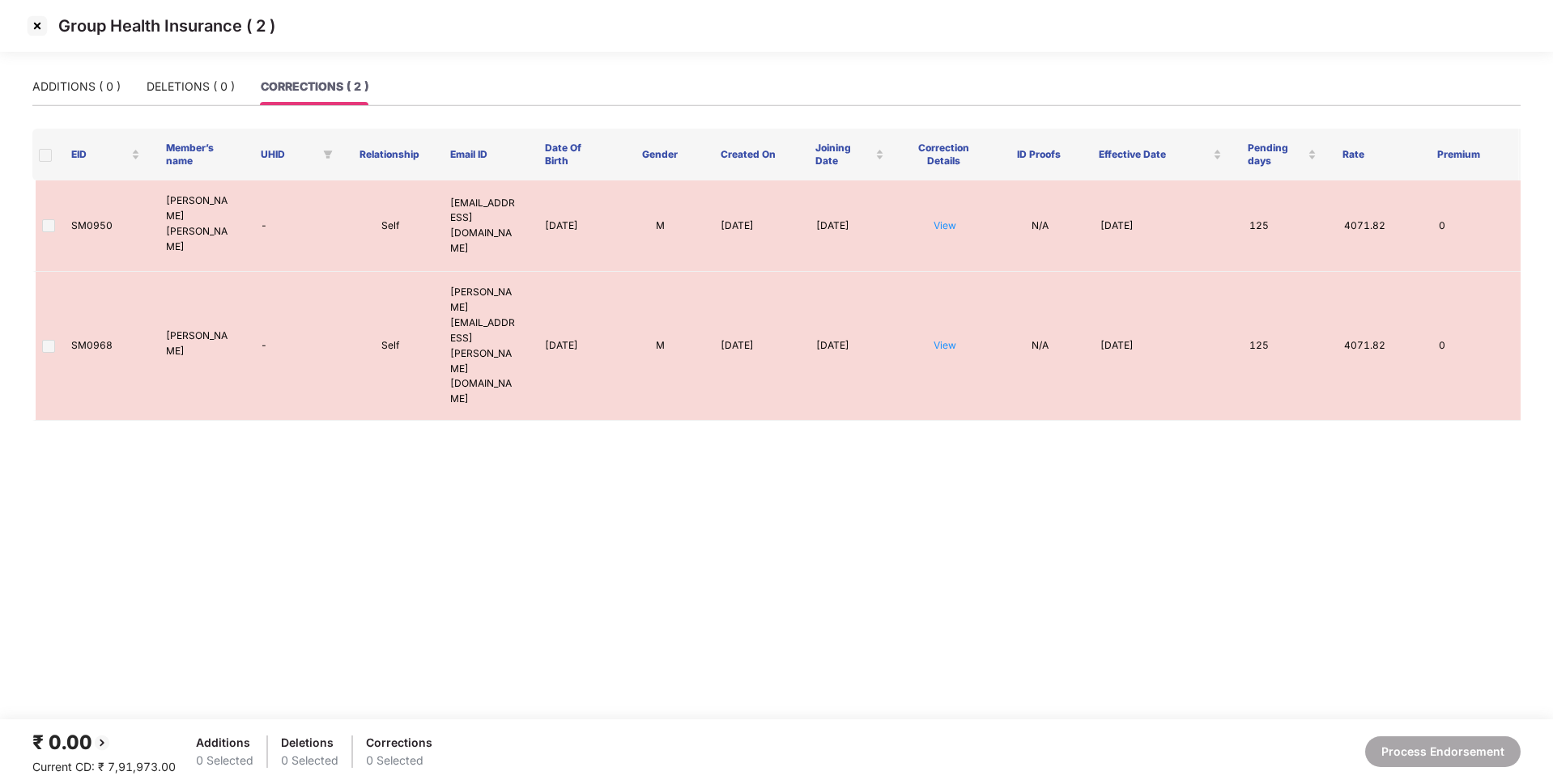
click at [33, 21] on img at bounding box center [37, 26] width 26 height 26
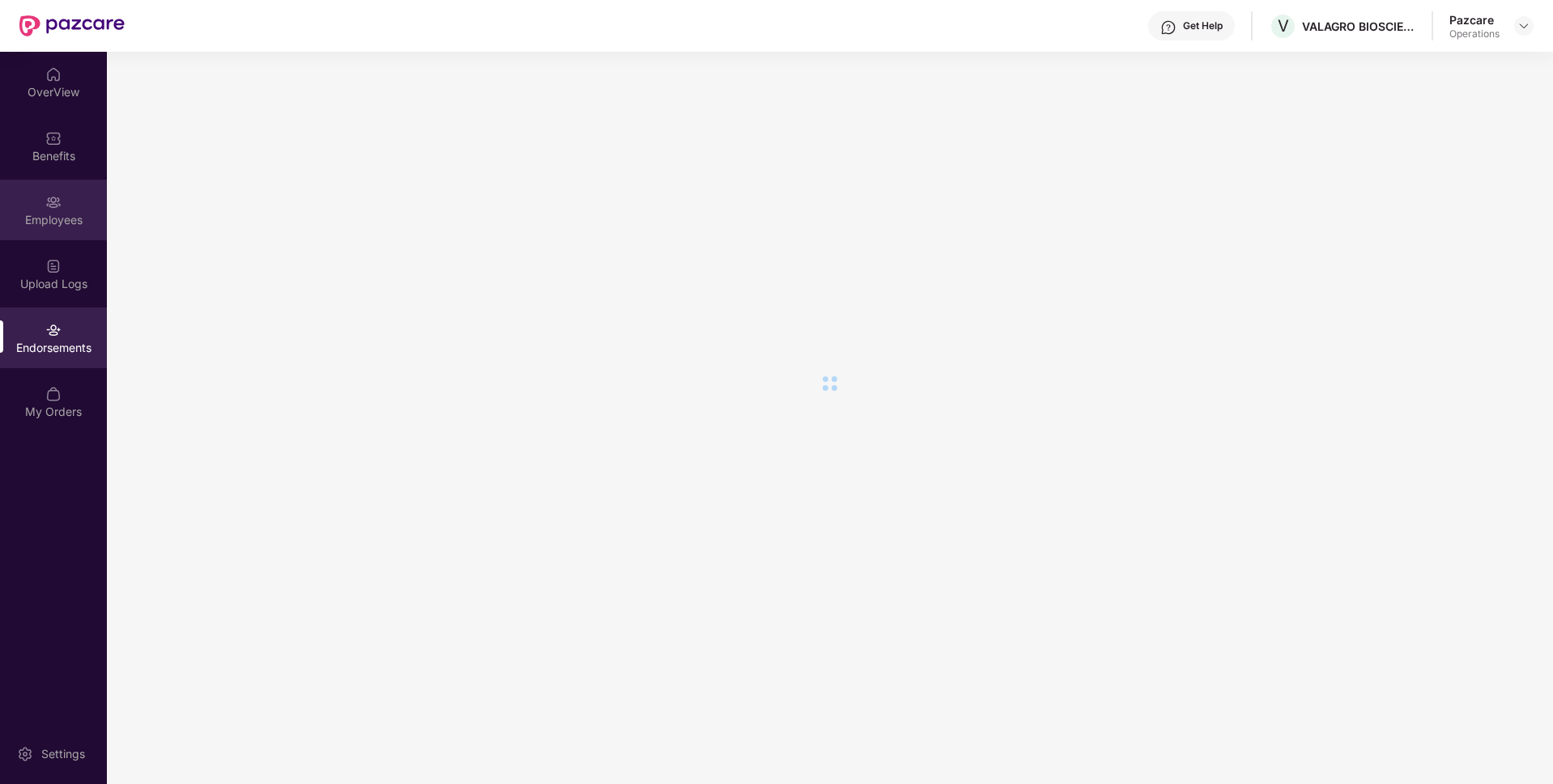
click at [22, 205] on div "Employees" at bounding box center [53, 209] width 107 height 60
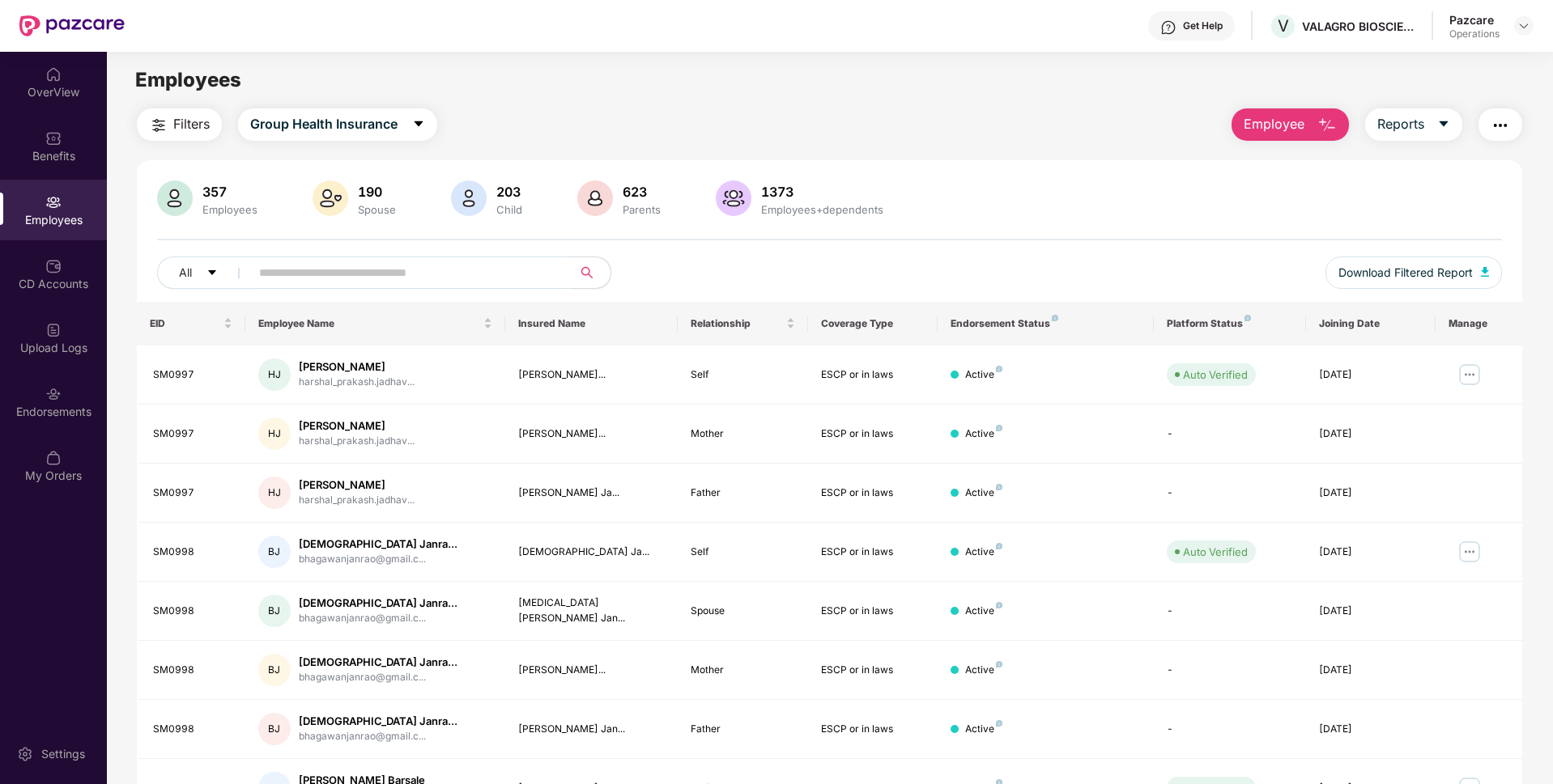
click at [1488, 124] on button "button" at bounding box center [1500, 124] width 44 height 33
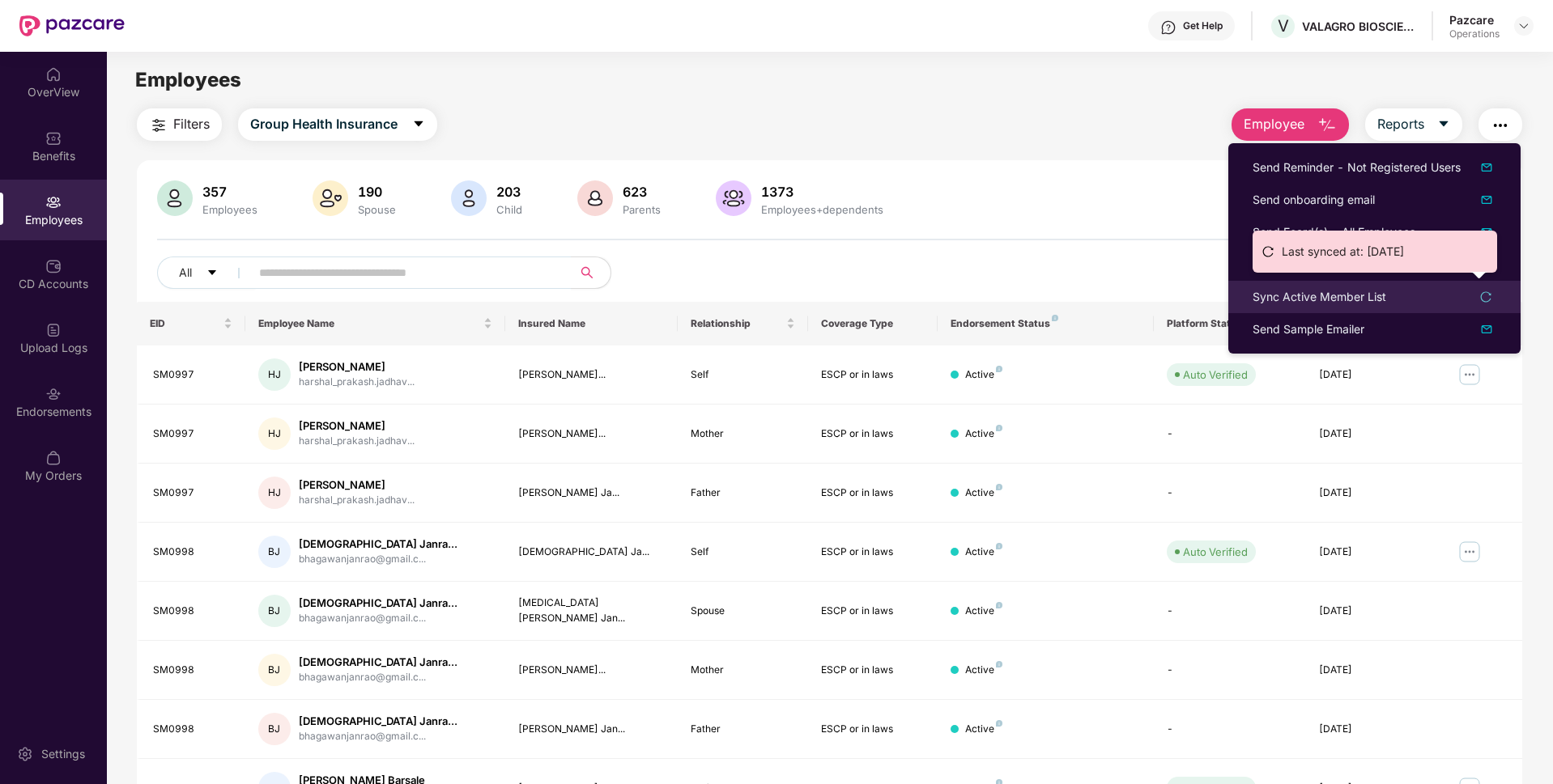
click at [1350, 296] on div "Sync Active Member List" at bounding box center [1320, 296] width 134 height 18
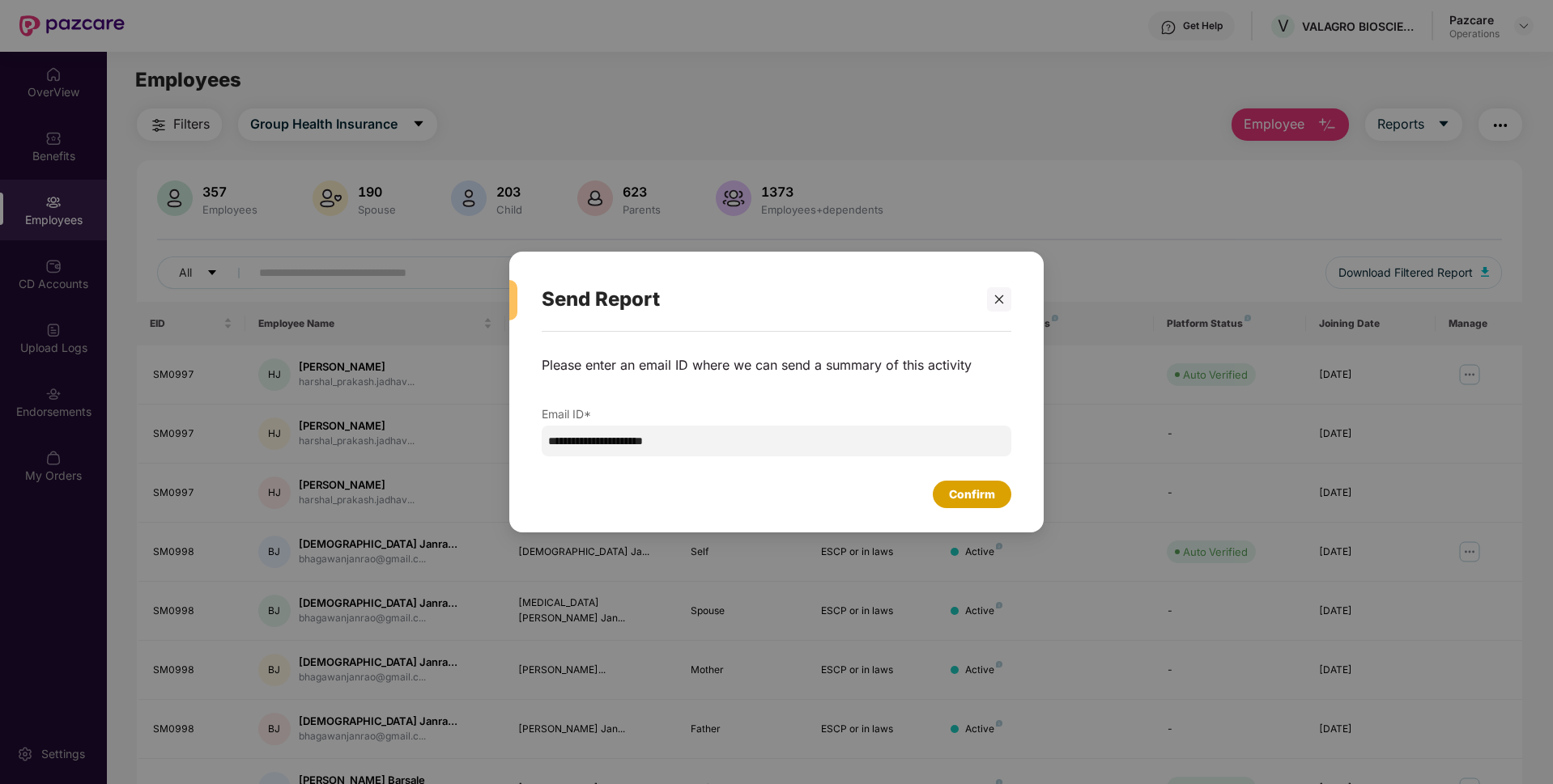
click at [960, 503] on div "Confirm" at bounding box center [972, 494] width 46 height 18
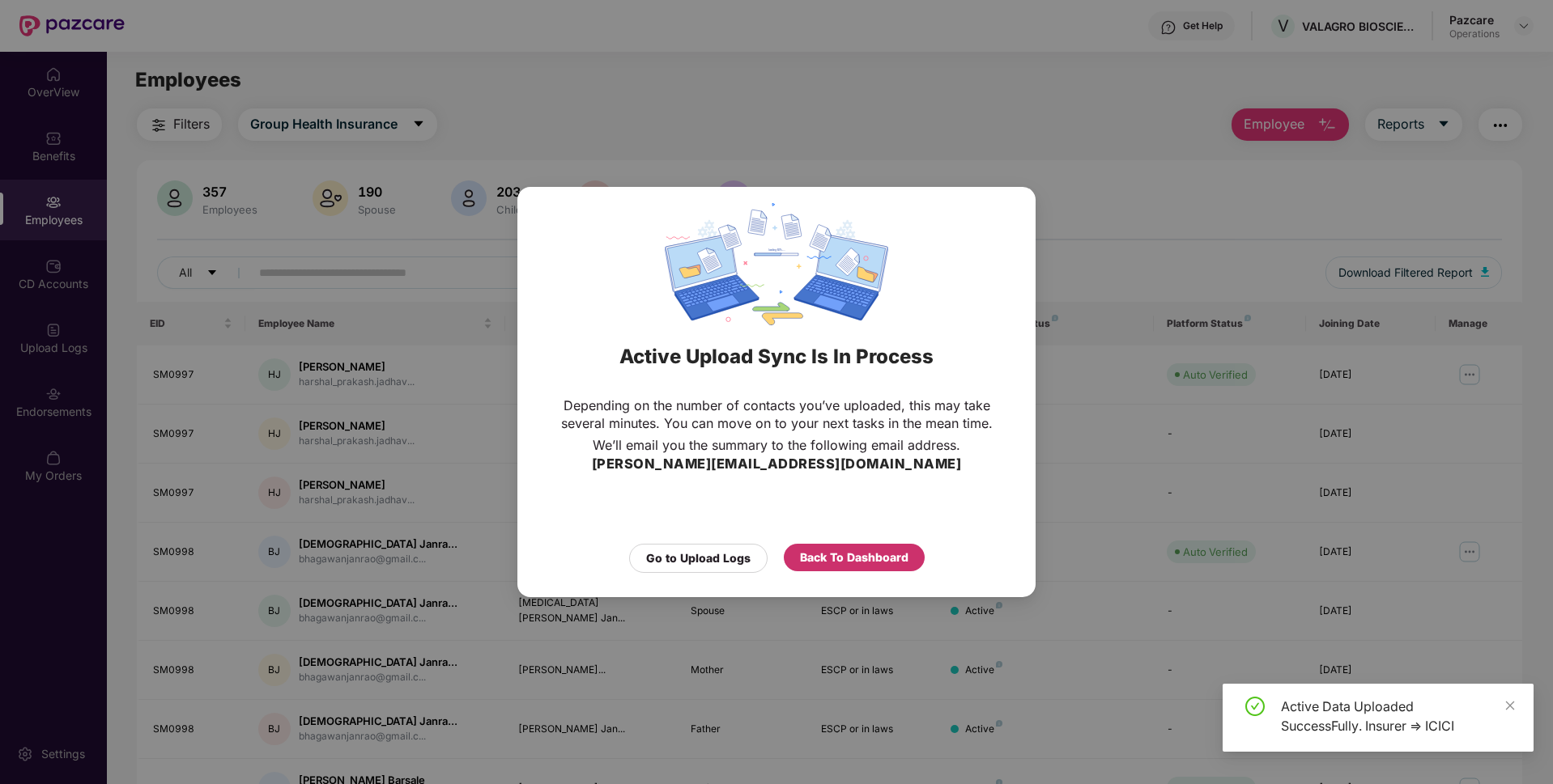
click at [849, 564] on div "Back To Dashboard" at bounding box center [854, 557] width 109 height 18
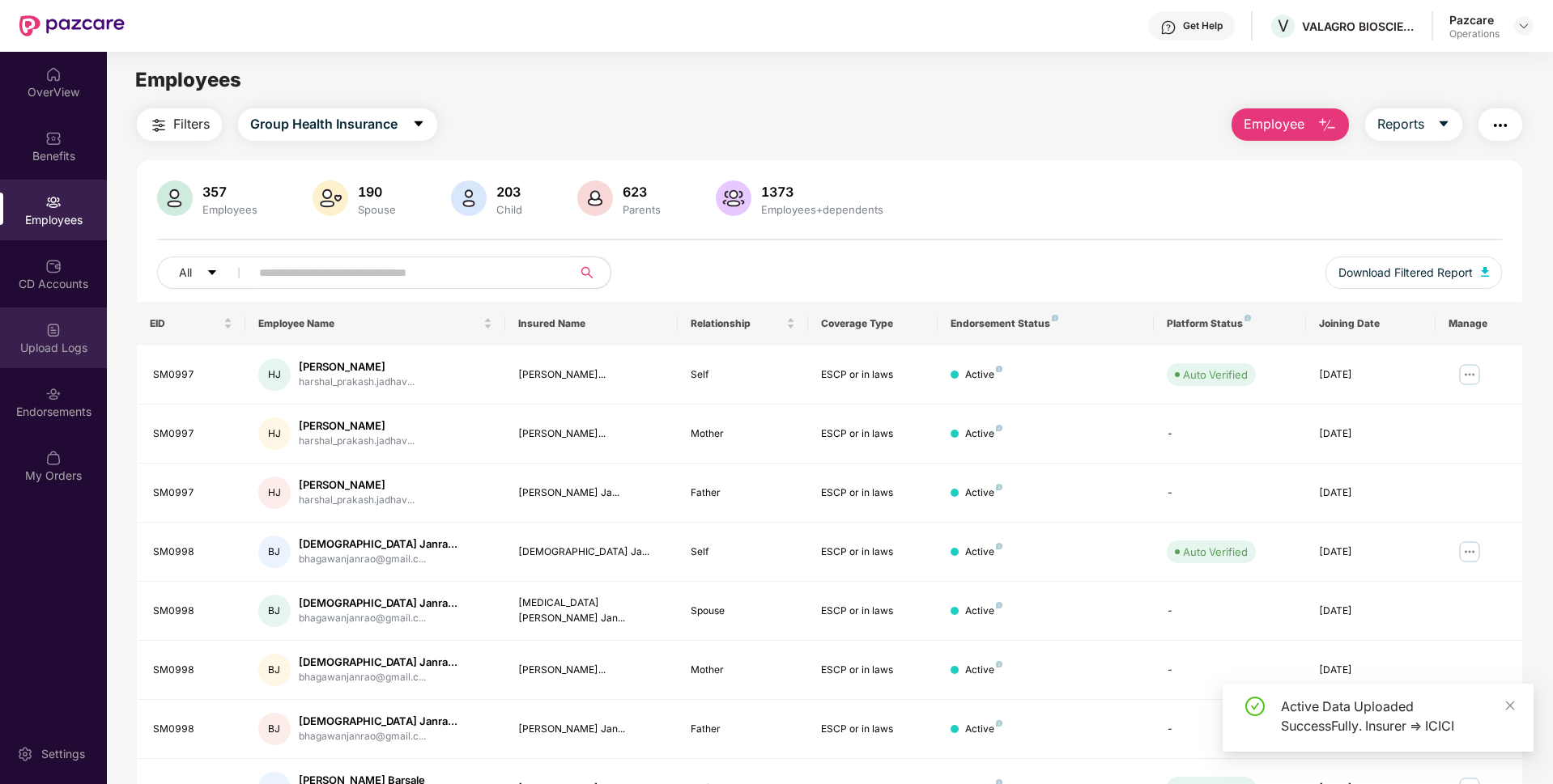
click at [25, 336] on div "Upload Logs" at bounding box center [53, 337] width 107 height 60
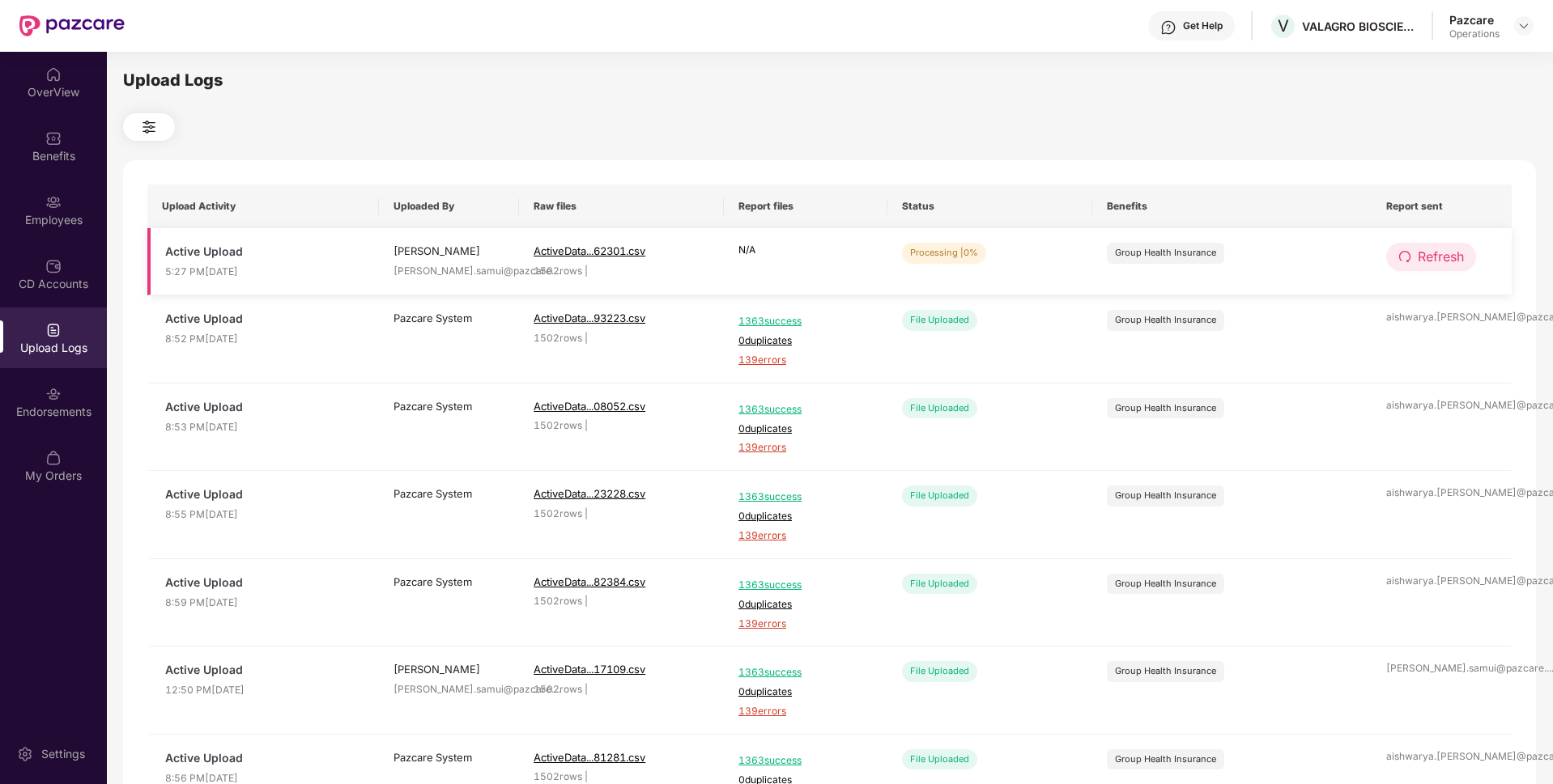
click at [1448, 254] on span "Refresh" at bounding box center [1441, 257] width 46 height 20
click at [1421, 243] on button "Refresh" at bounding box center [1431, 256] width 90 height 28
click at [62, 208] on div "Employees" at bounding box center [53, 209] width 107 height 60
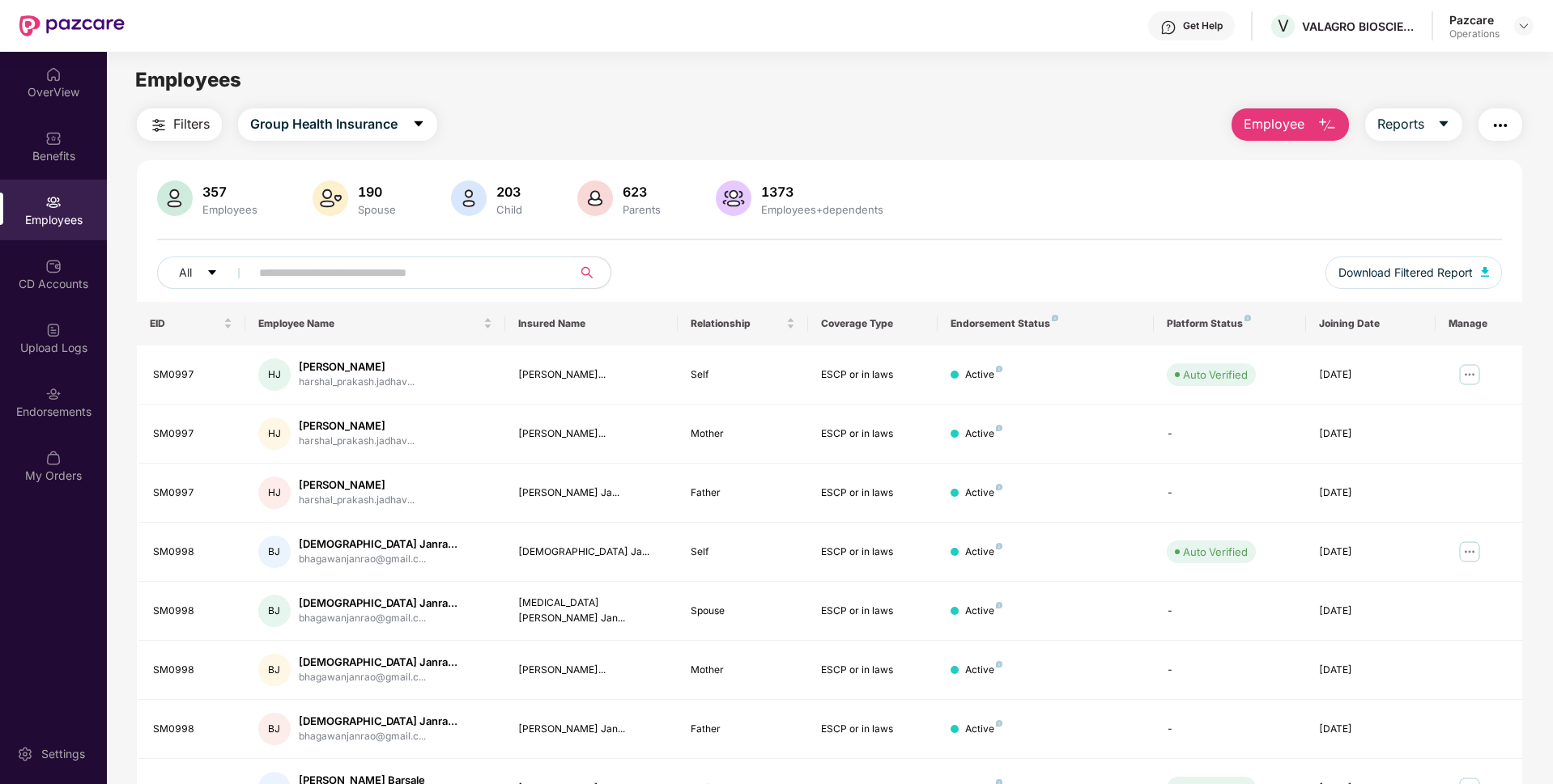
click at [1510, 137] on button "button" at bounding box center [1500, 124] width 44 height 33
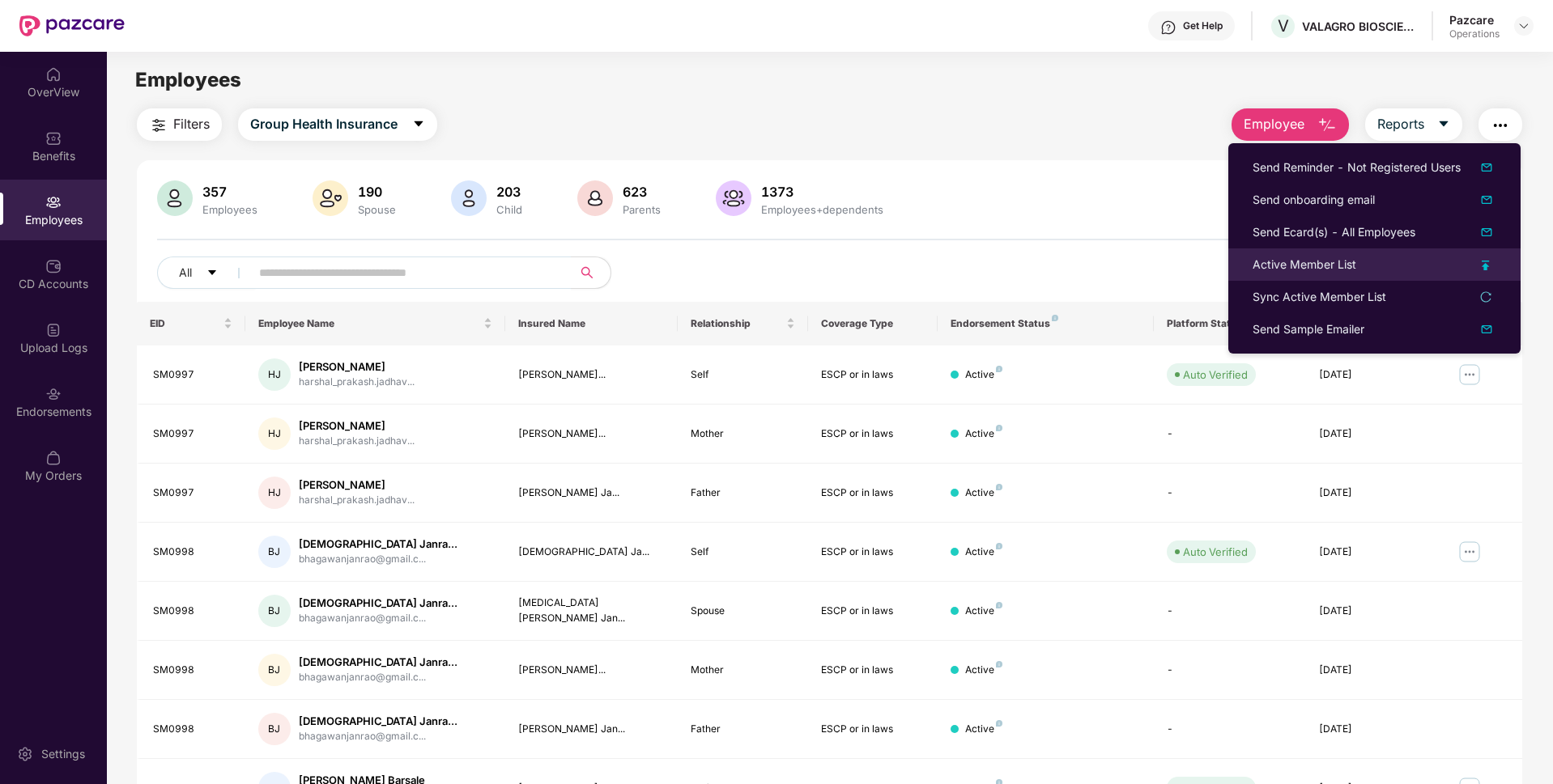
click at [1323, 254] on li "Active Member List" at bounding box center [1375, 265] width 293 height 33
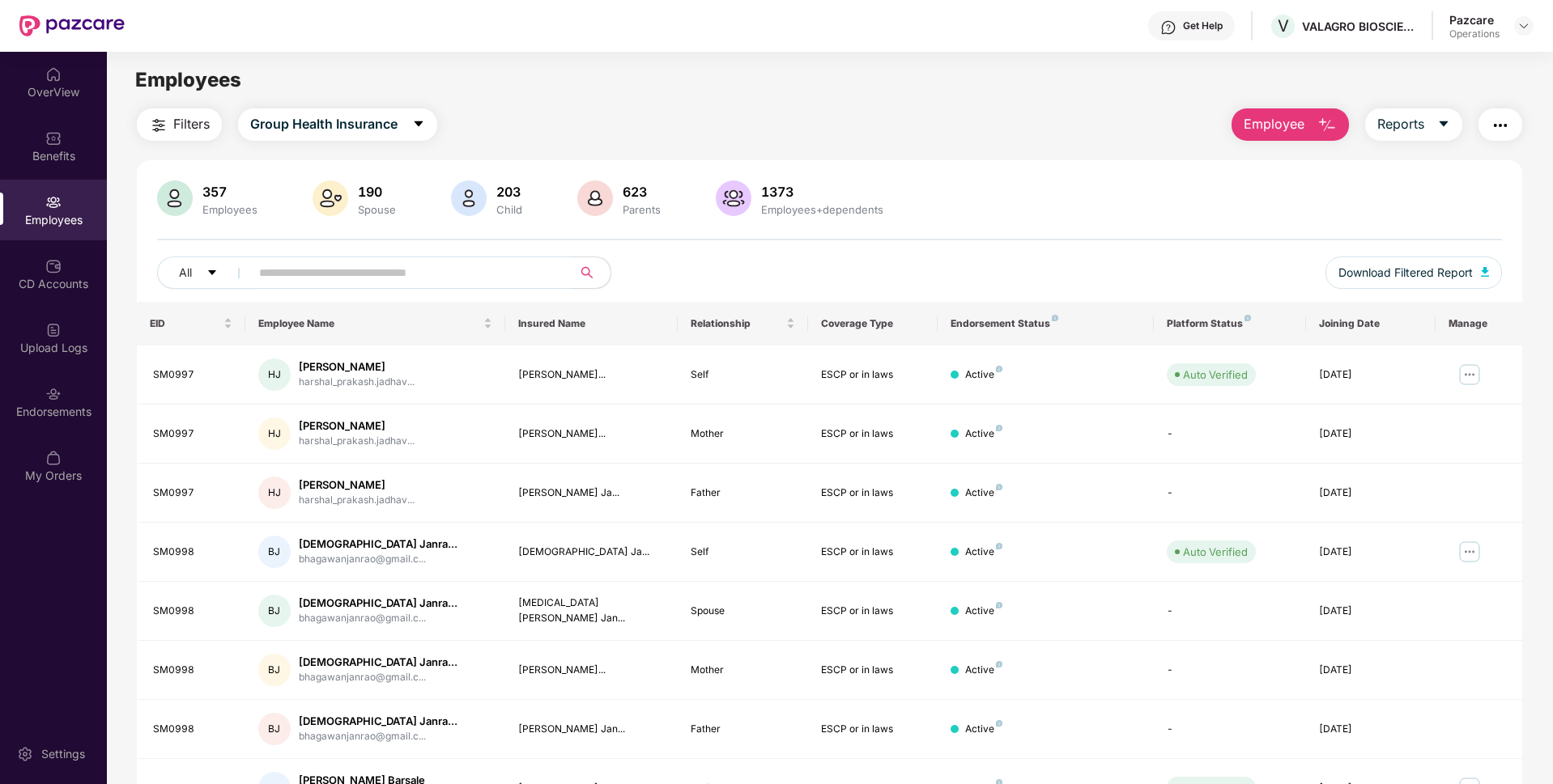
click at [1510, 126] on button "button" at bounding box center [1500, 124] width 44 height 33
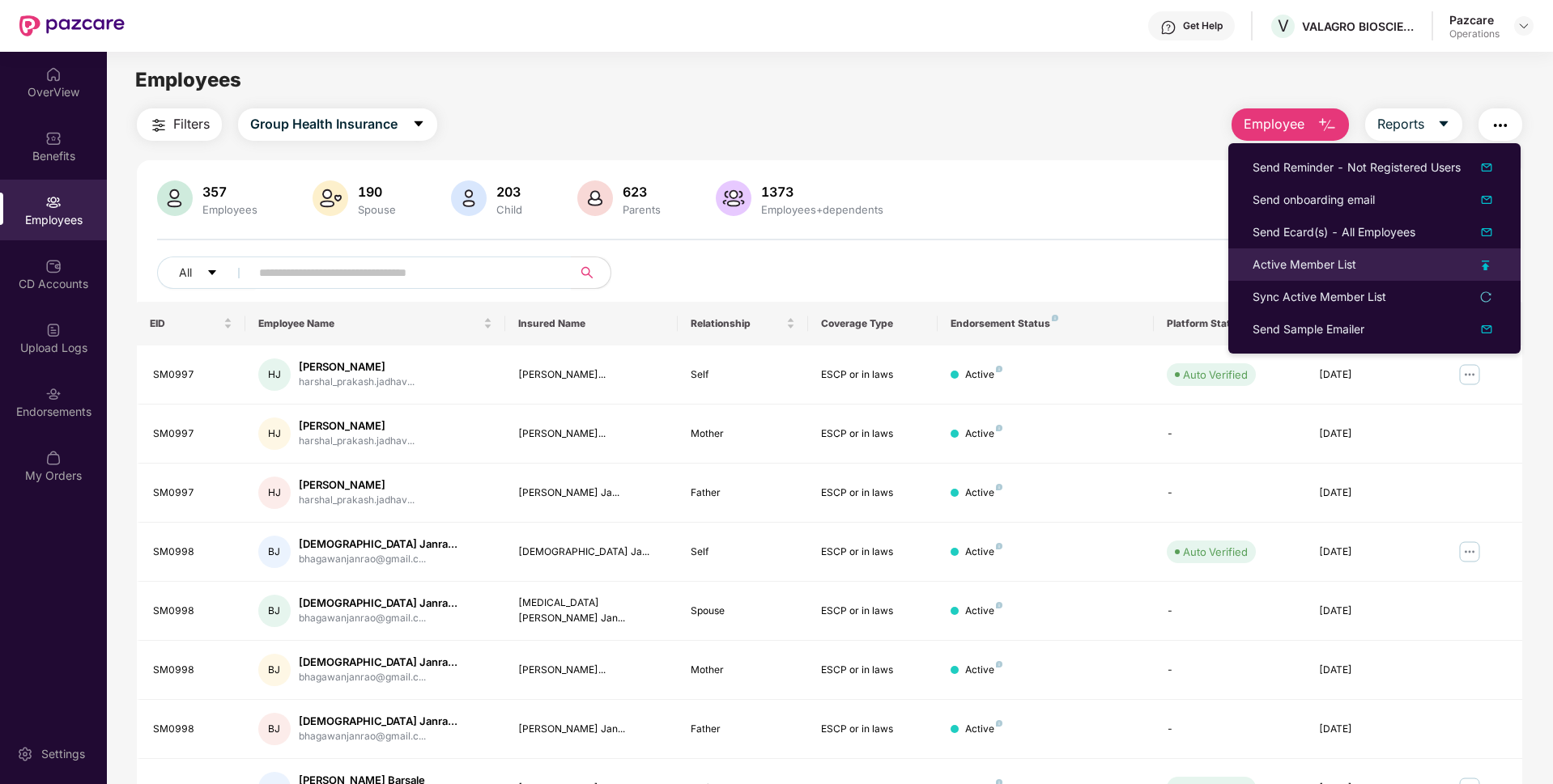
click at [1308, 274] on li "Active Member List" at bounding box center [1375, 265] width 293 height 33
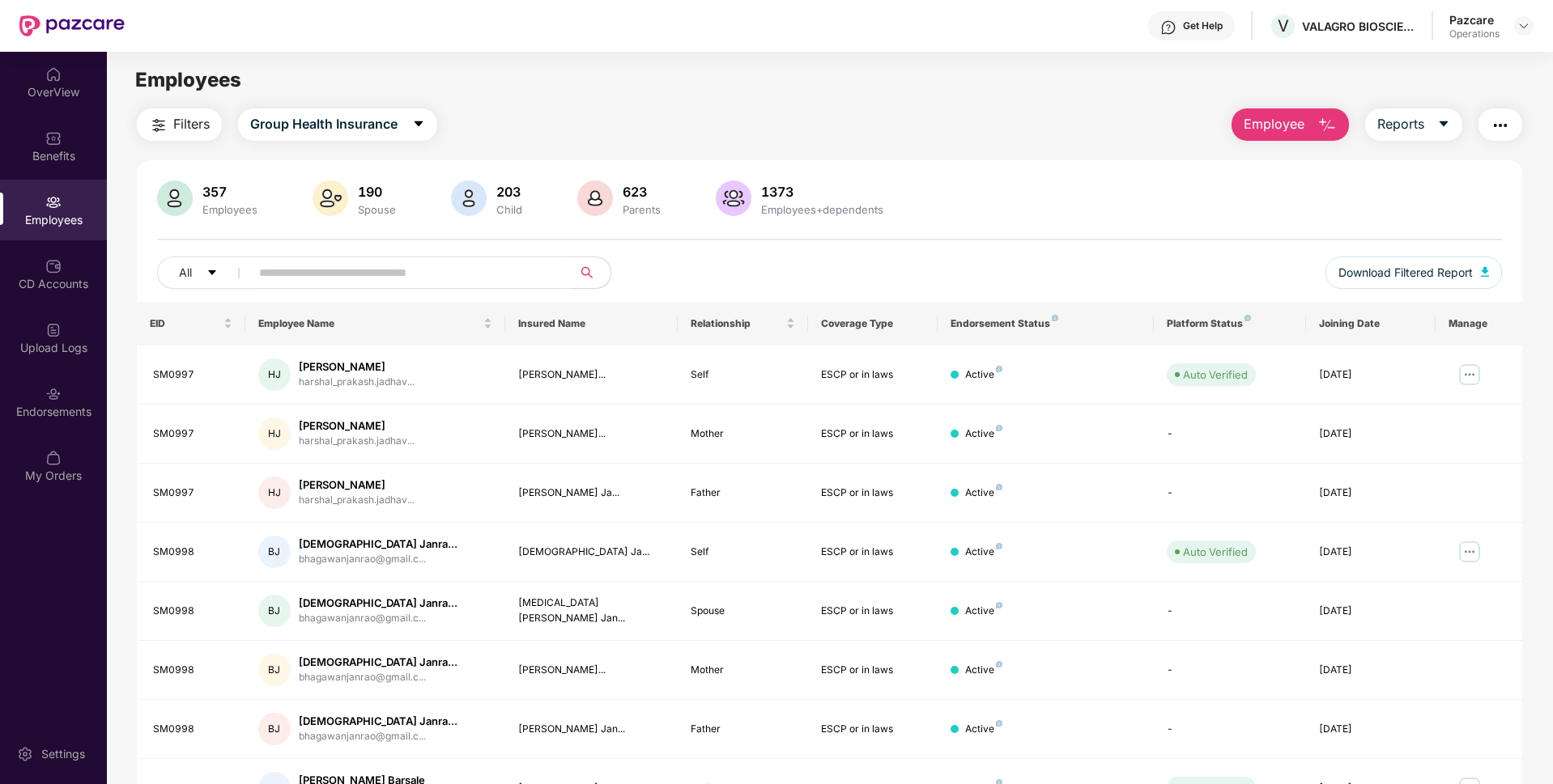
click at [1491, 129] on img "button" at bounding box center [1500, 125] width 20 height 20
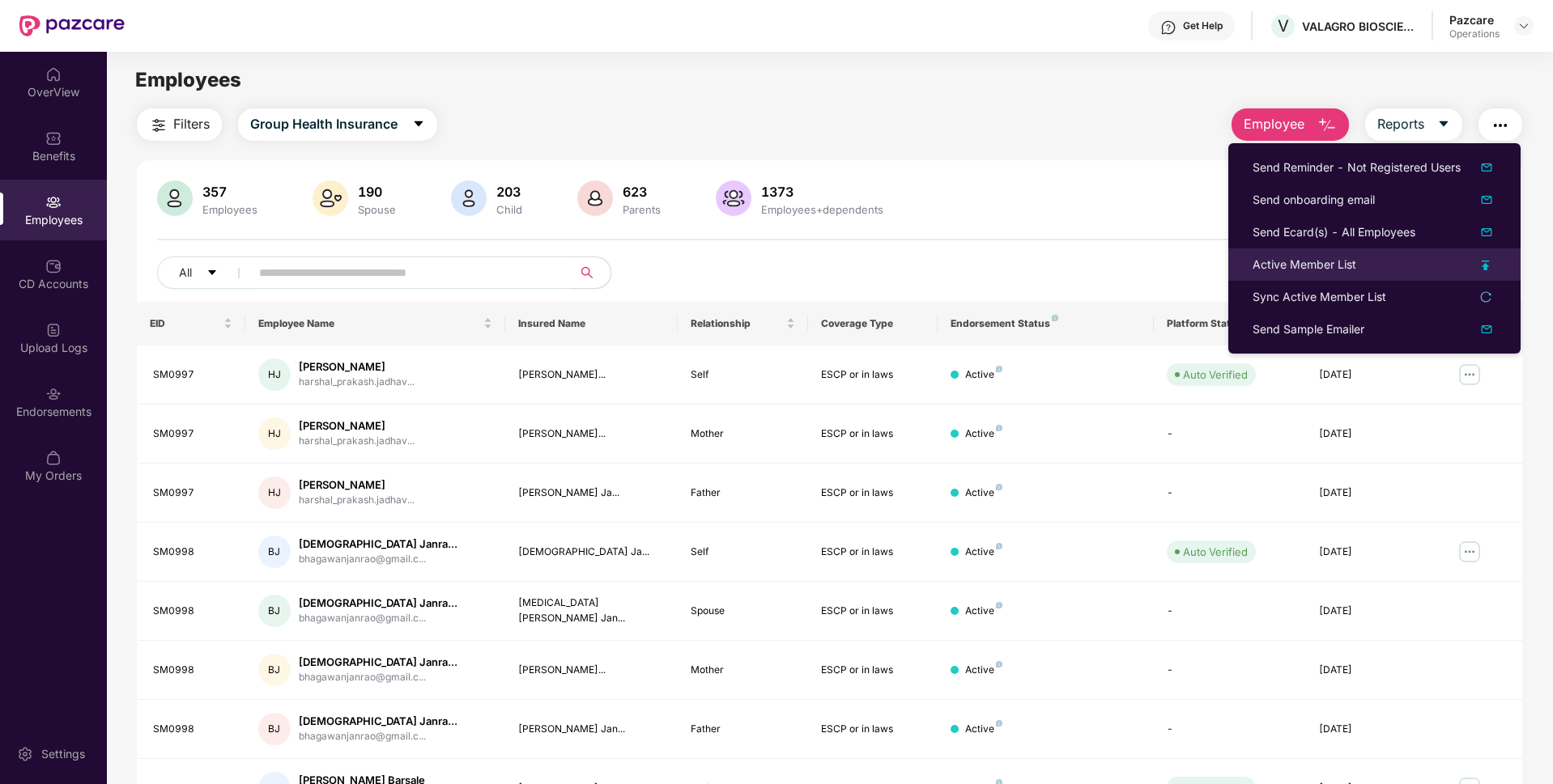
click at [1304, 268] on div "Active Member List" at bounding box center [1305, 264] width 104 height 18
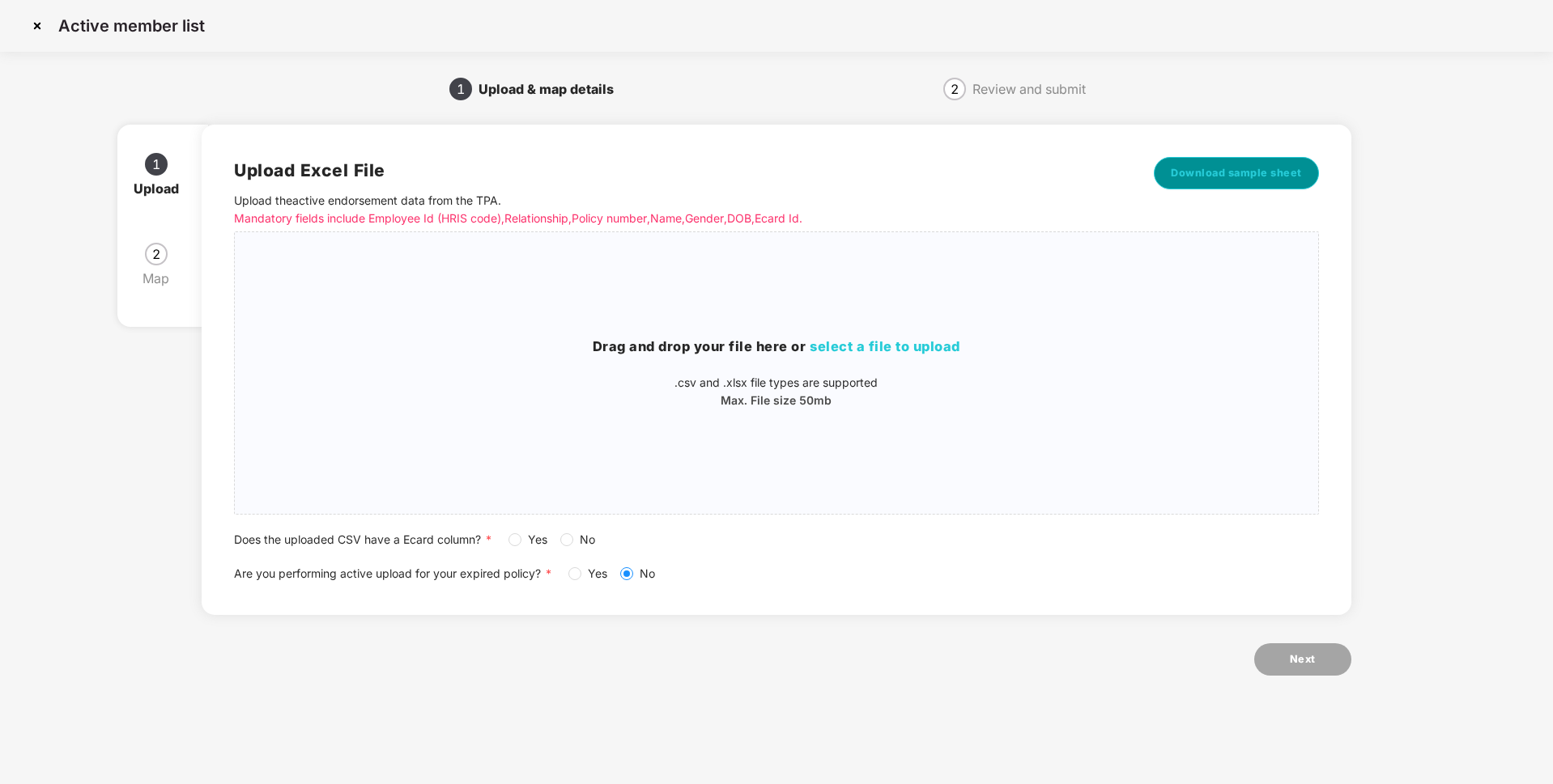
click at [1255, 178] on span "Download sample sheet" at bounding box center [1236, 173] width 131 height 16
click at [39, 26] on img at bounding box center [37, 26] width 26 height 26
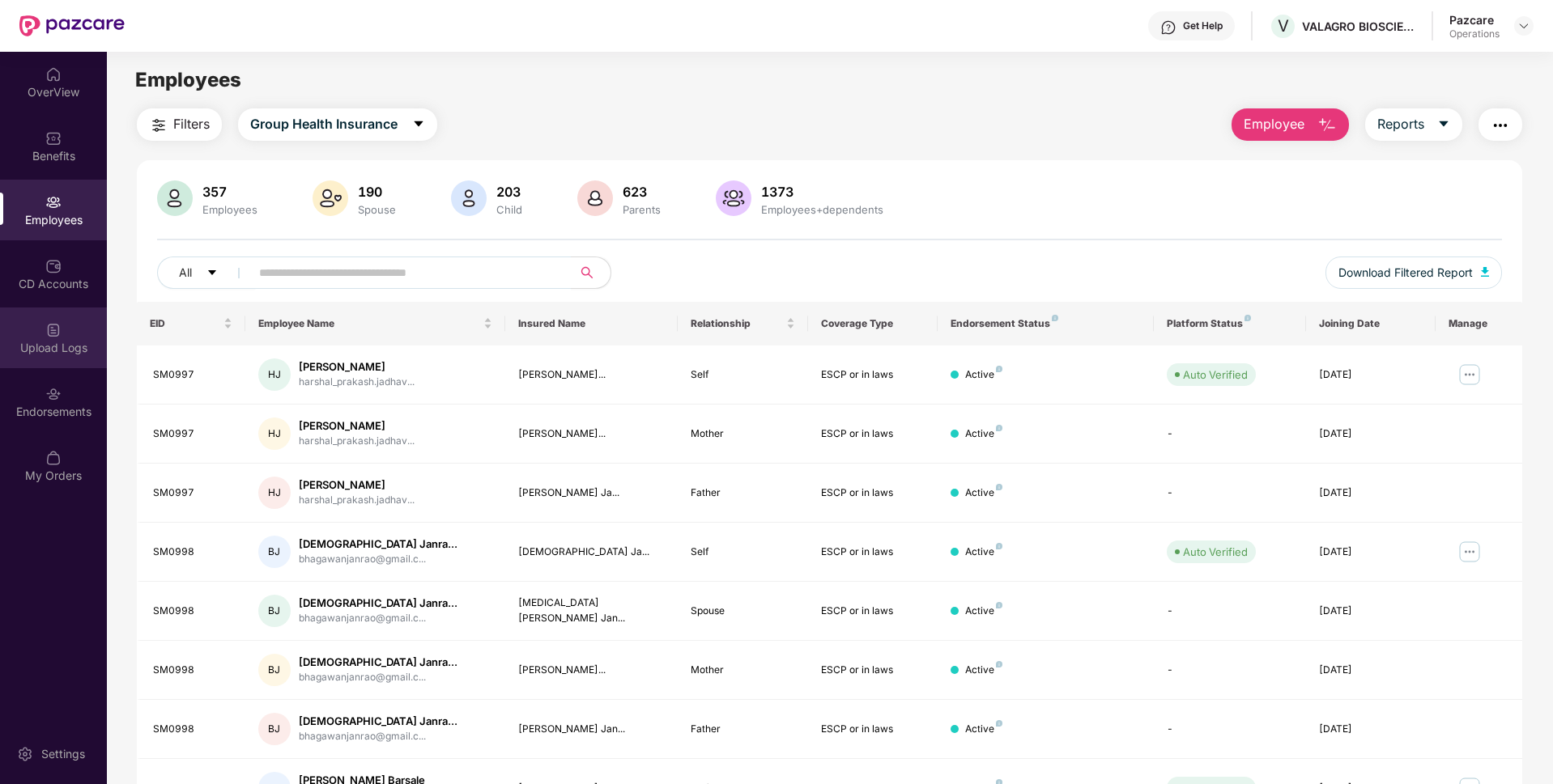
click at [46, 359] on div "Upload Logs" at bounding box center [53, 337] width 107 height 60
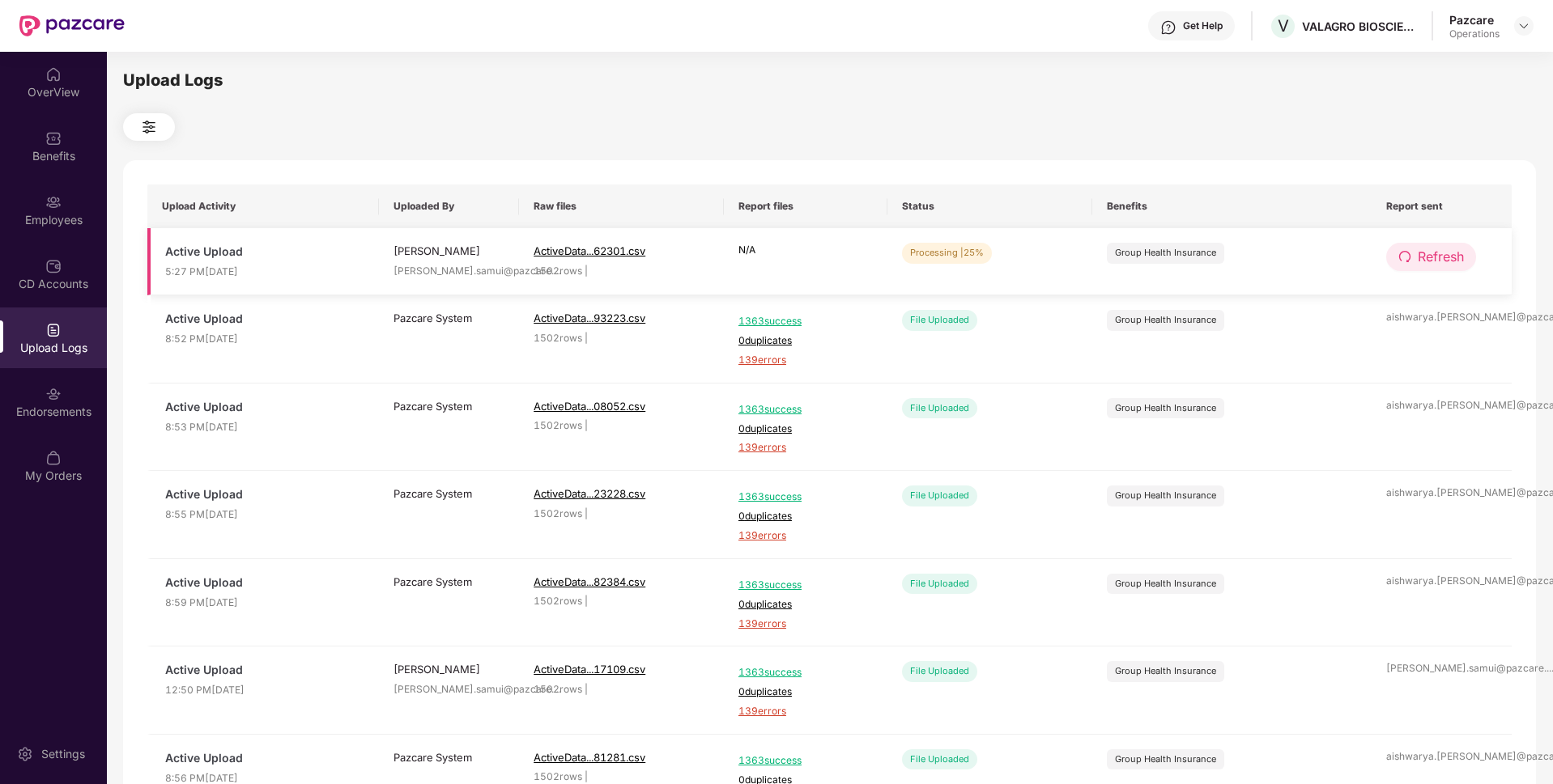
click at [1423, 244] on button "Refresh" at bounding box center [1431, 256] width 90 height 28
click at [46, 393] on img at bounding box center [53, 394] width 16 height 16
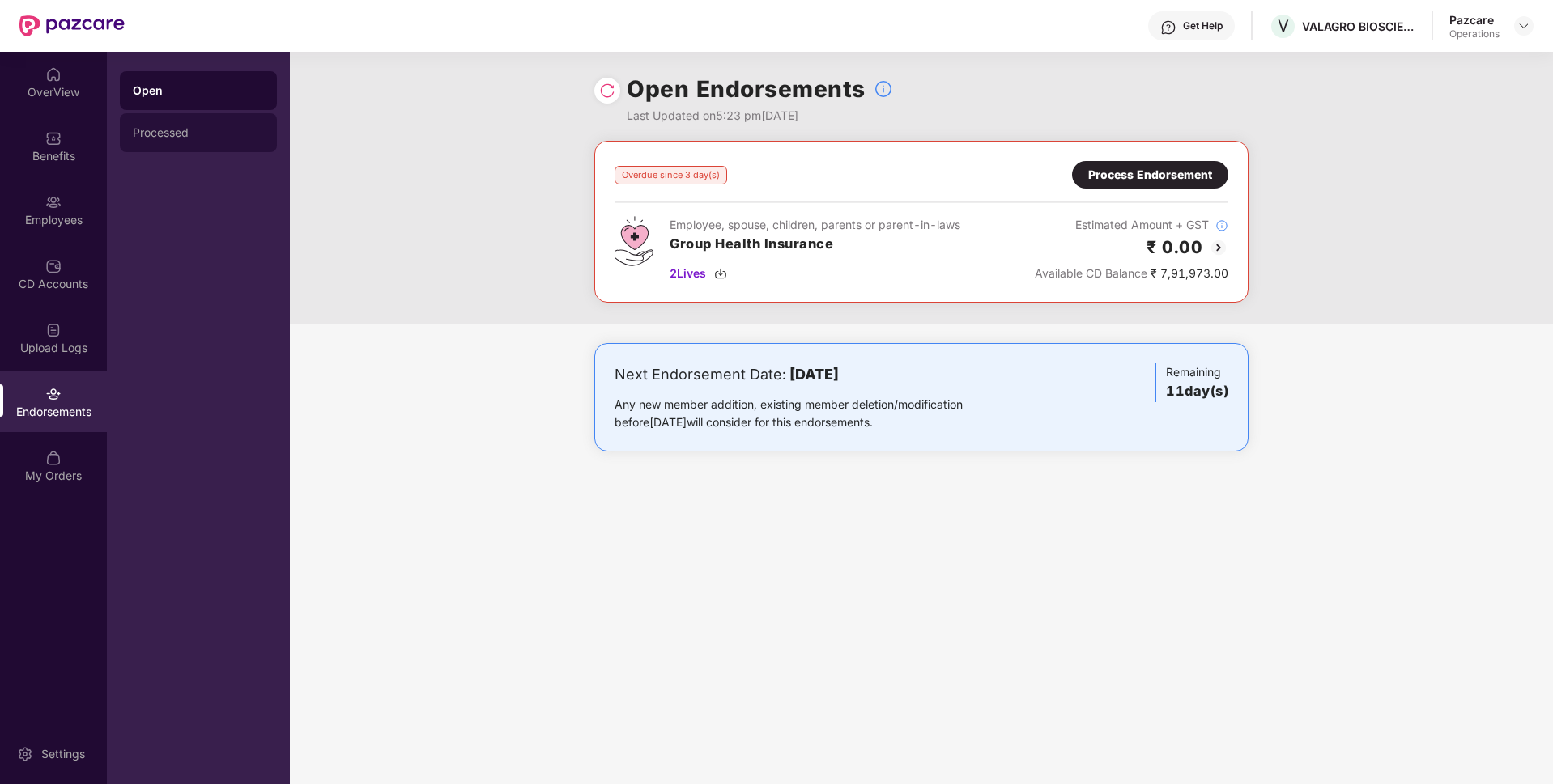
click at [147, 139] on div "Processed" at bounding box center [198, 133] width 157 height 39
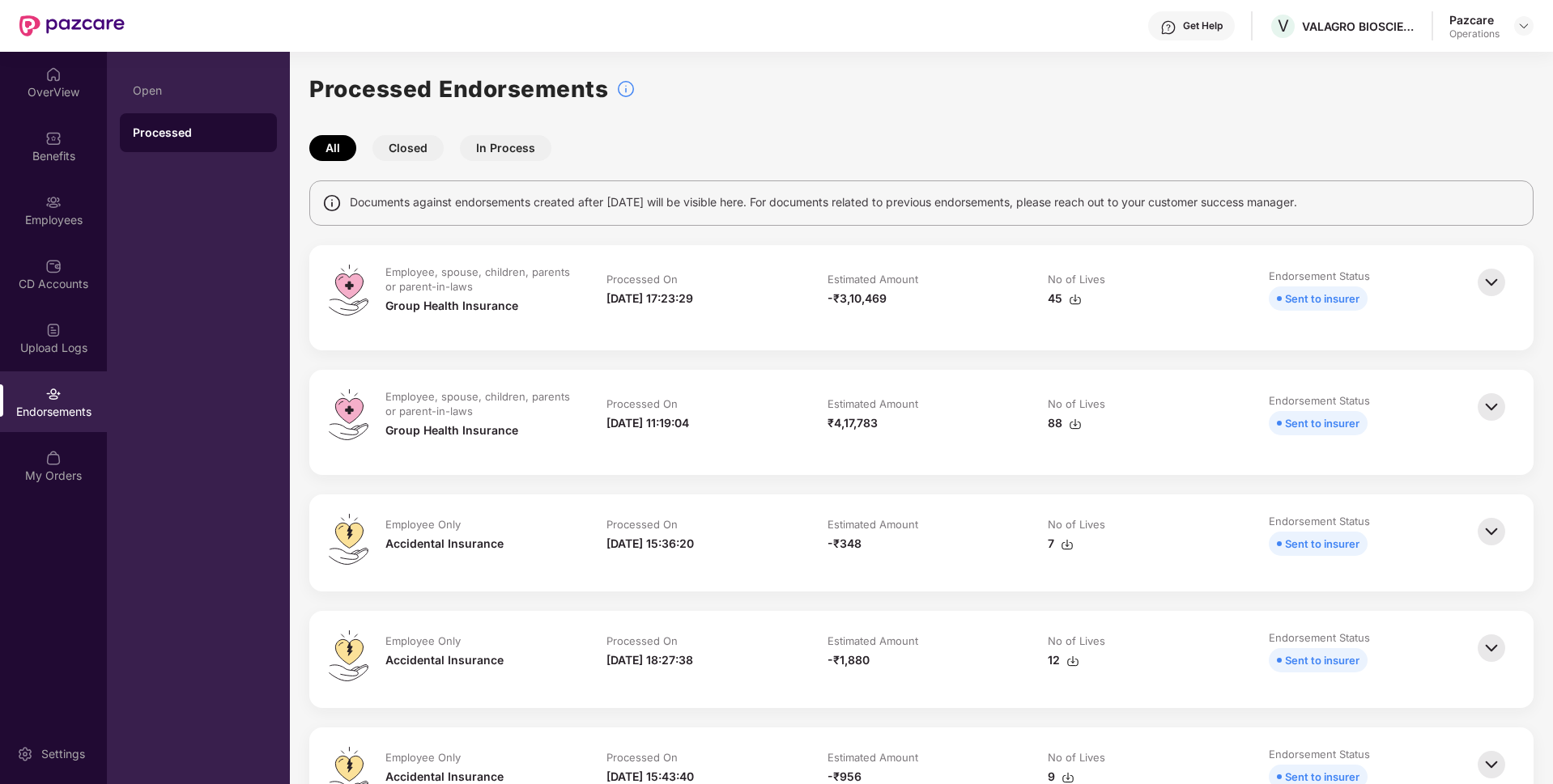
click at [1486, 281] on img at bounding box center [1492, 282] width 35 height 35
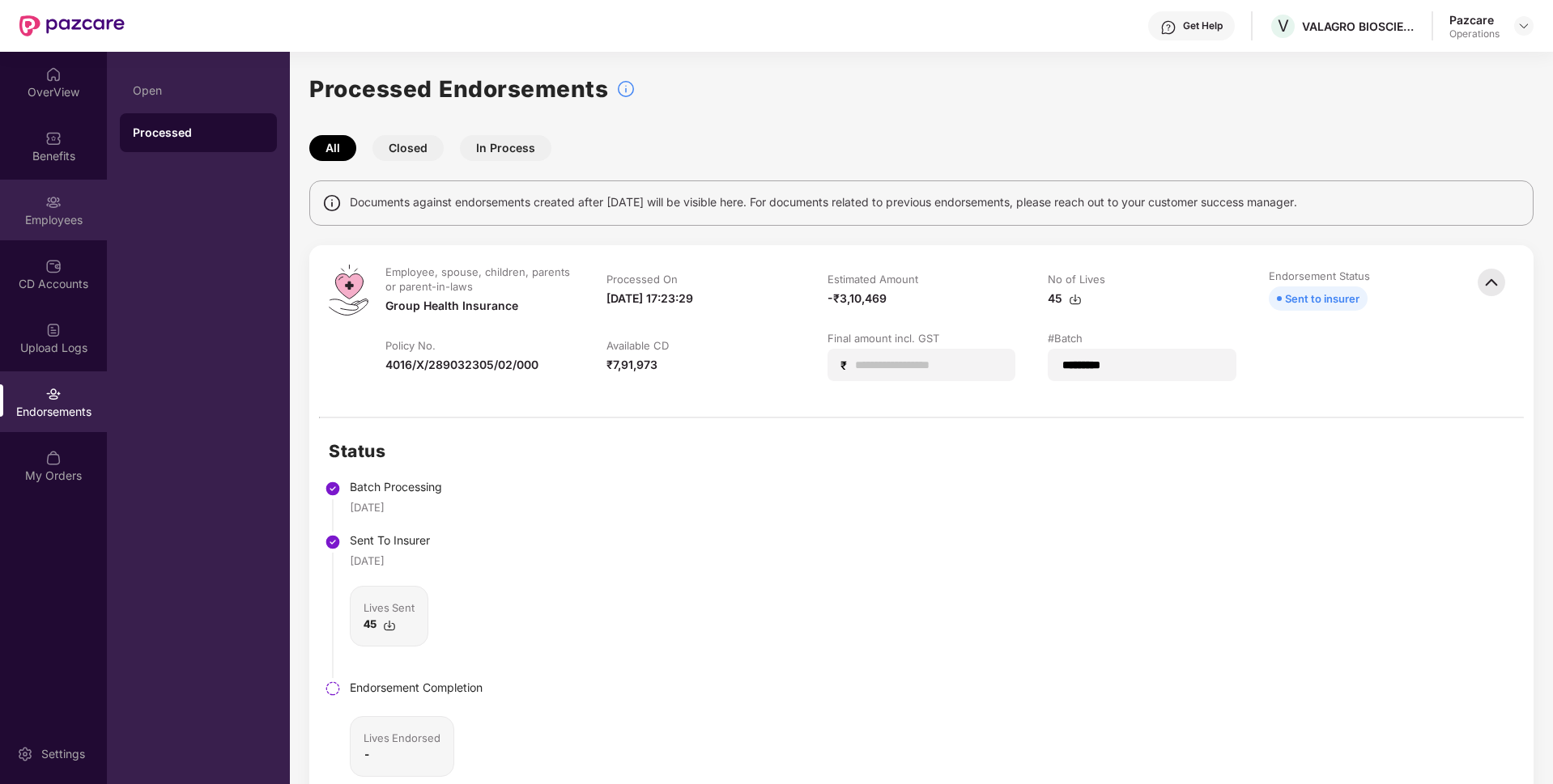
click at [47, 207] on img at bounding box center [53, 202] width 16 height 16
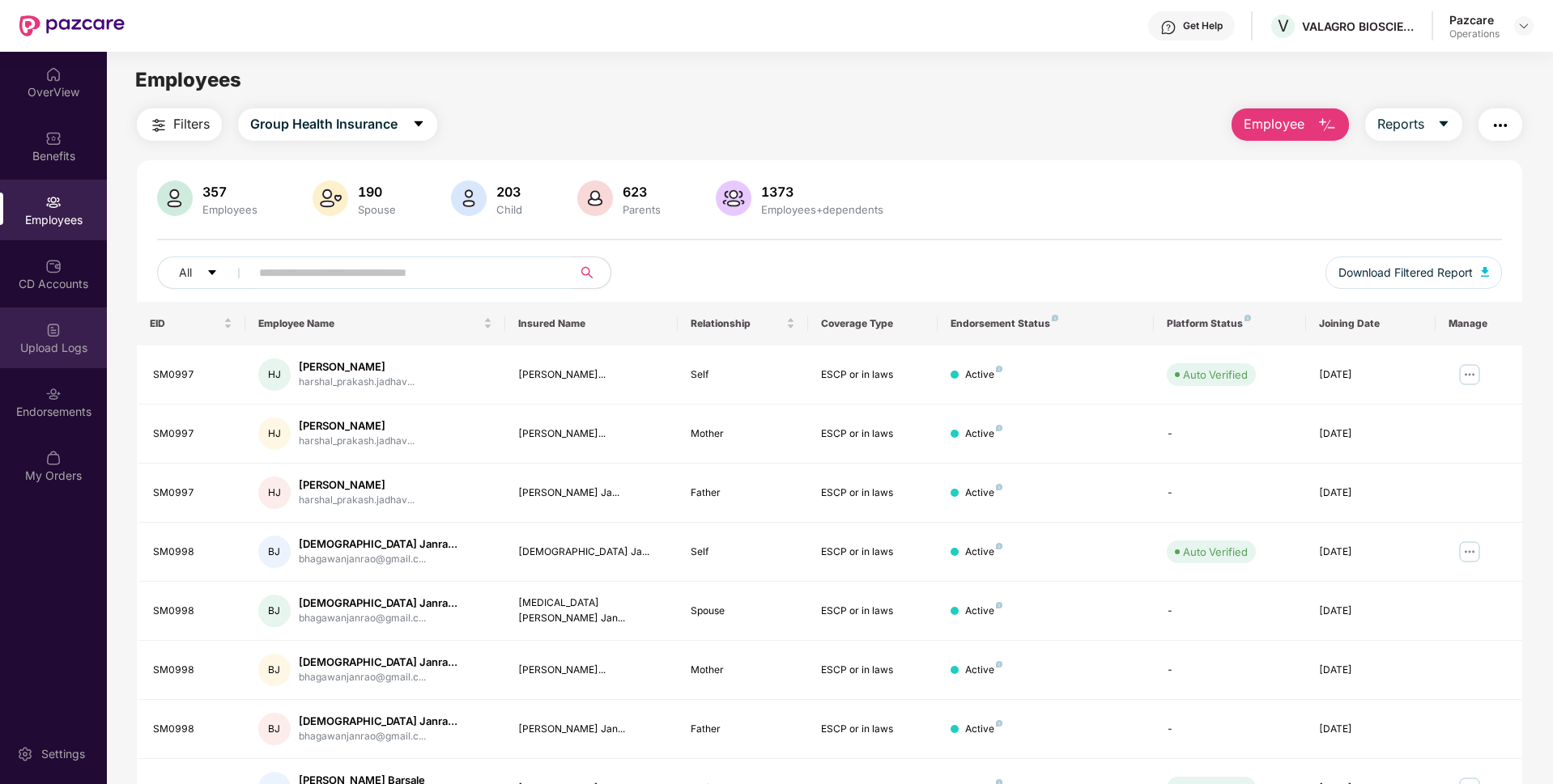
click at [61, 336] on div "Upload Logs" at bounding box center [53, 337] width 107 height 60
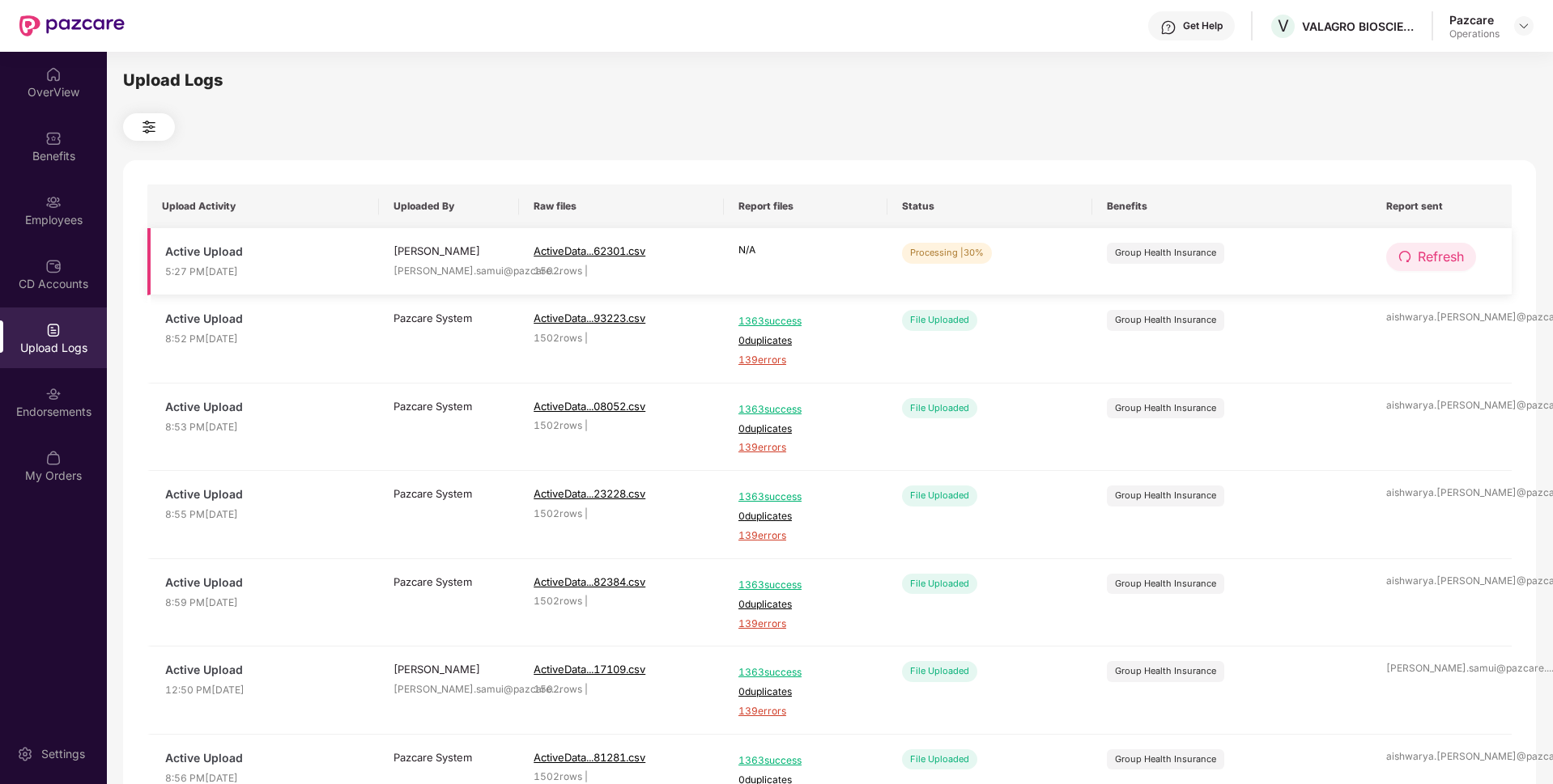
click at [1420, 261] on span "Refresh" at bounding box center [1441, 257] width 46 height 20
click at [1407, 251] on icon "redo" at bounding box center [1405, 256] width 13 height 13
click at [1440, 255] on span "Refresh" at bounding box center [1441, 257] width 46 height 20
click at [47, 416] on div "Endorsements" at bounding box center [53, 412] width 107 height 16
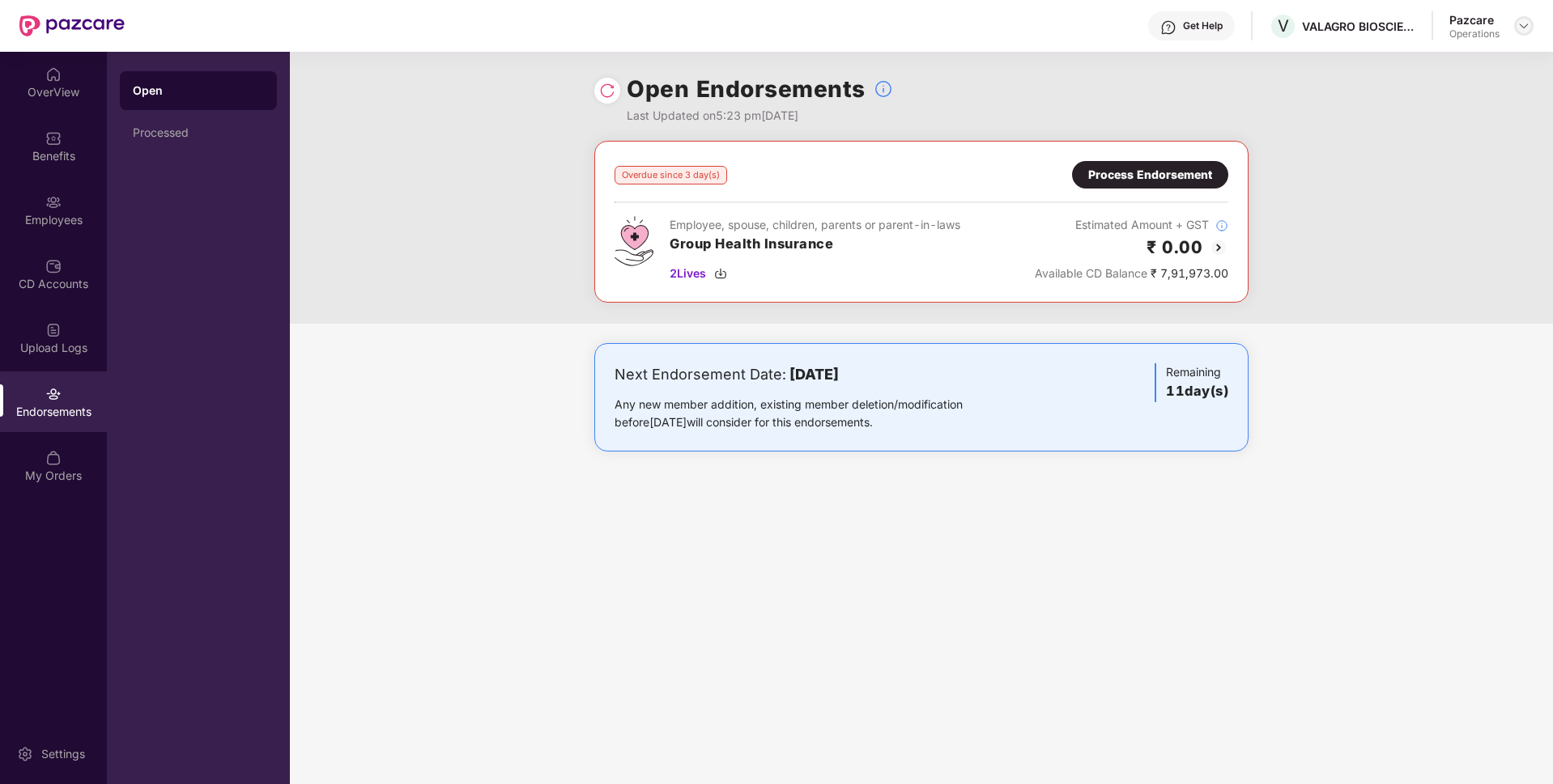
click at [1519, 30] on img at bounding box center [1524, 26] width 13 height 13
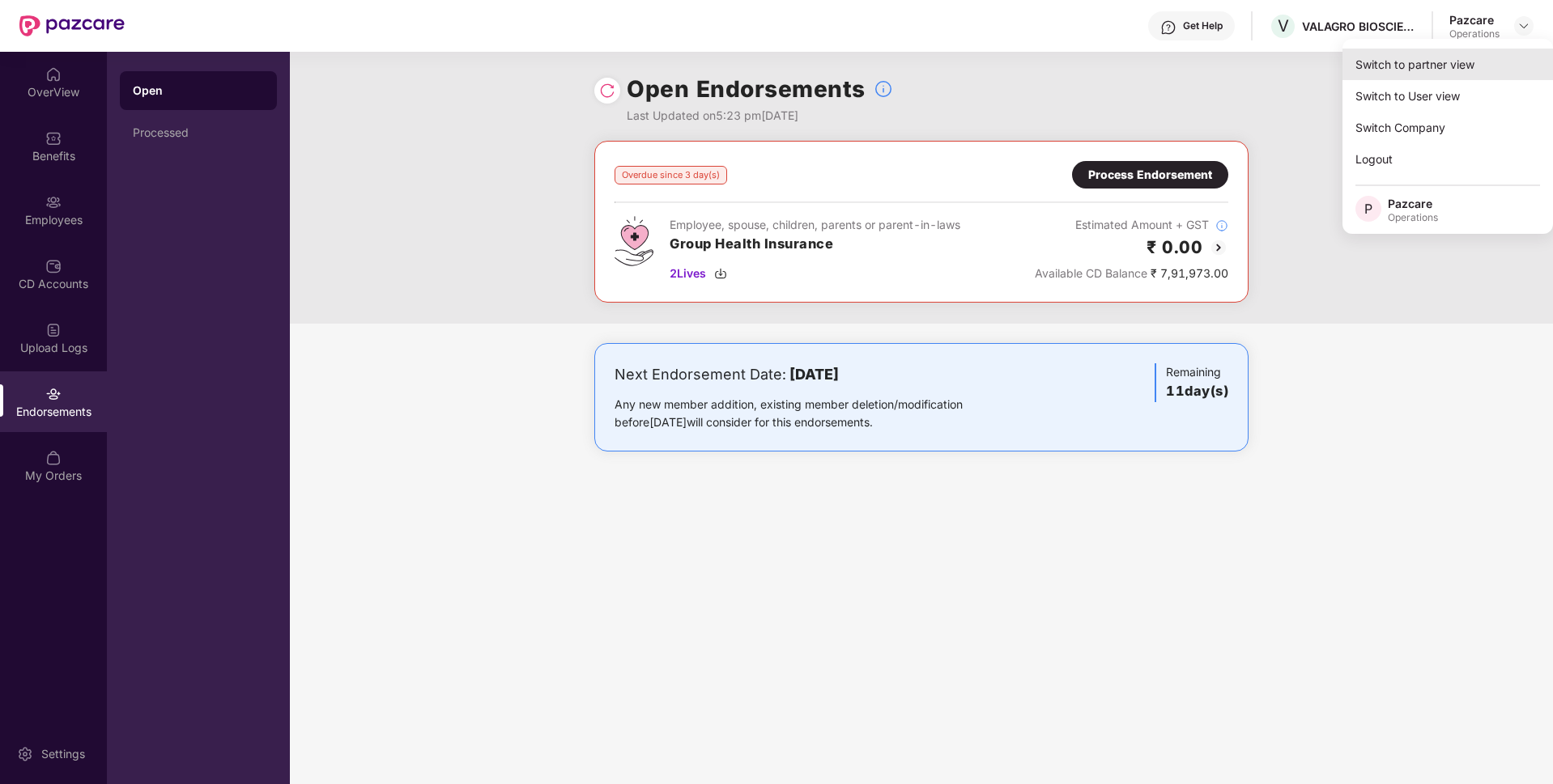
click at [1451, 66] on div "Switch to partner view" at bounding box center [1448, 64] width 211 height 32
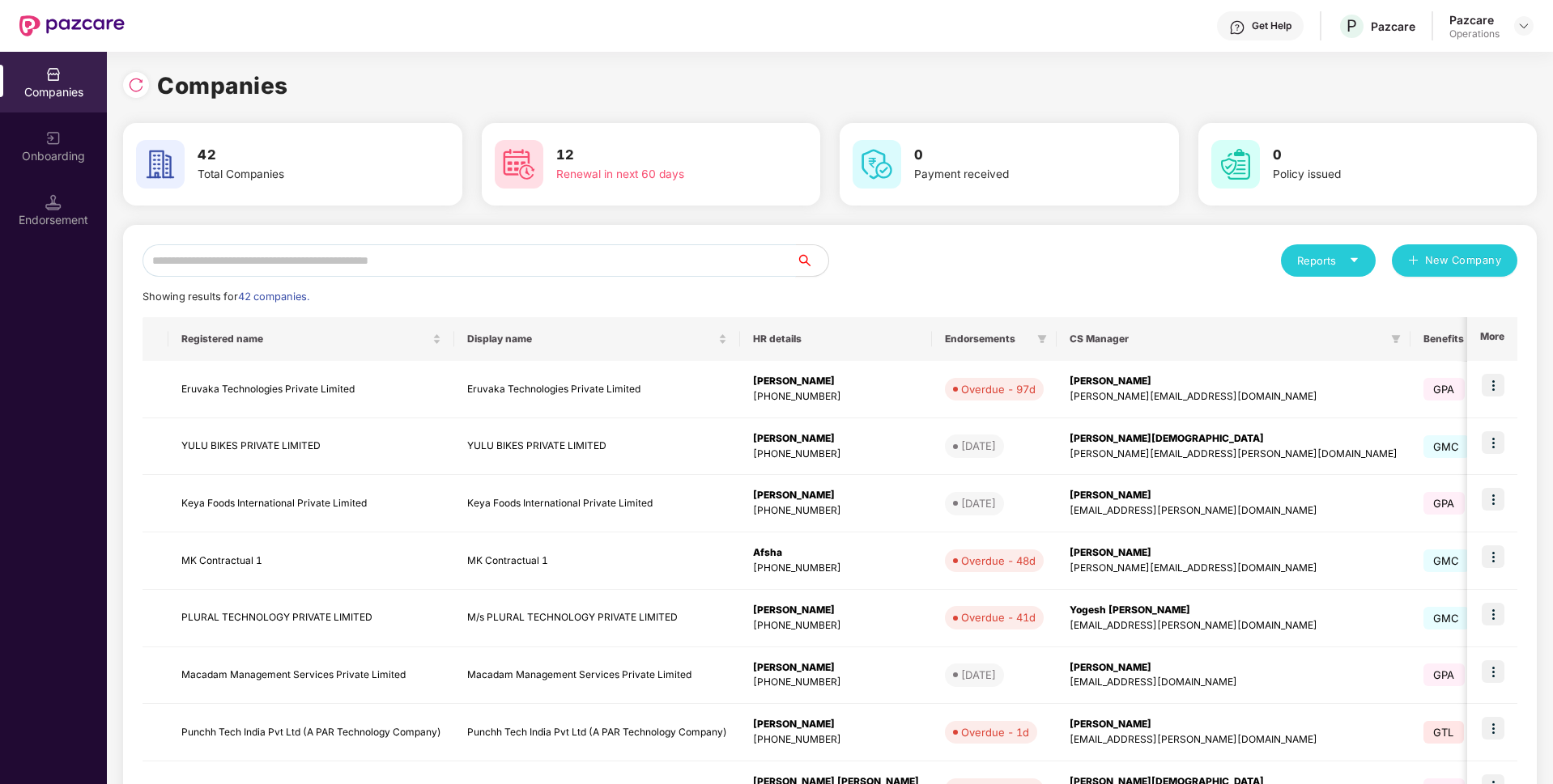
click at [532, 262] on input "text" at bounding box center [468, 260] width 653 height 33
paste input "**********"
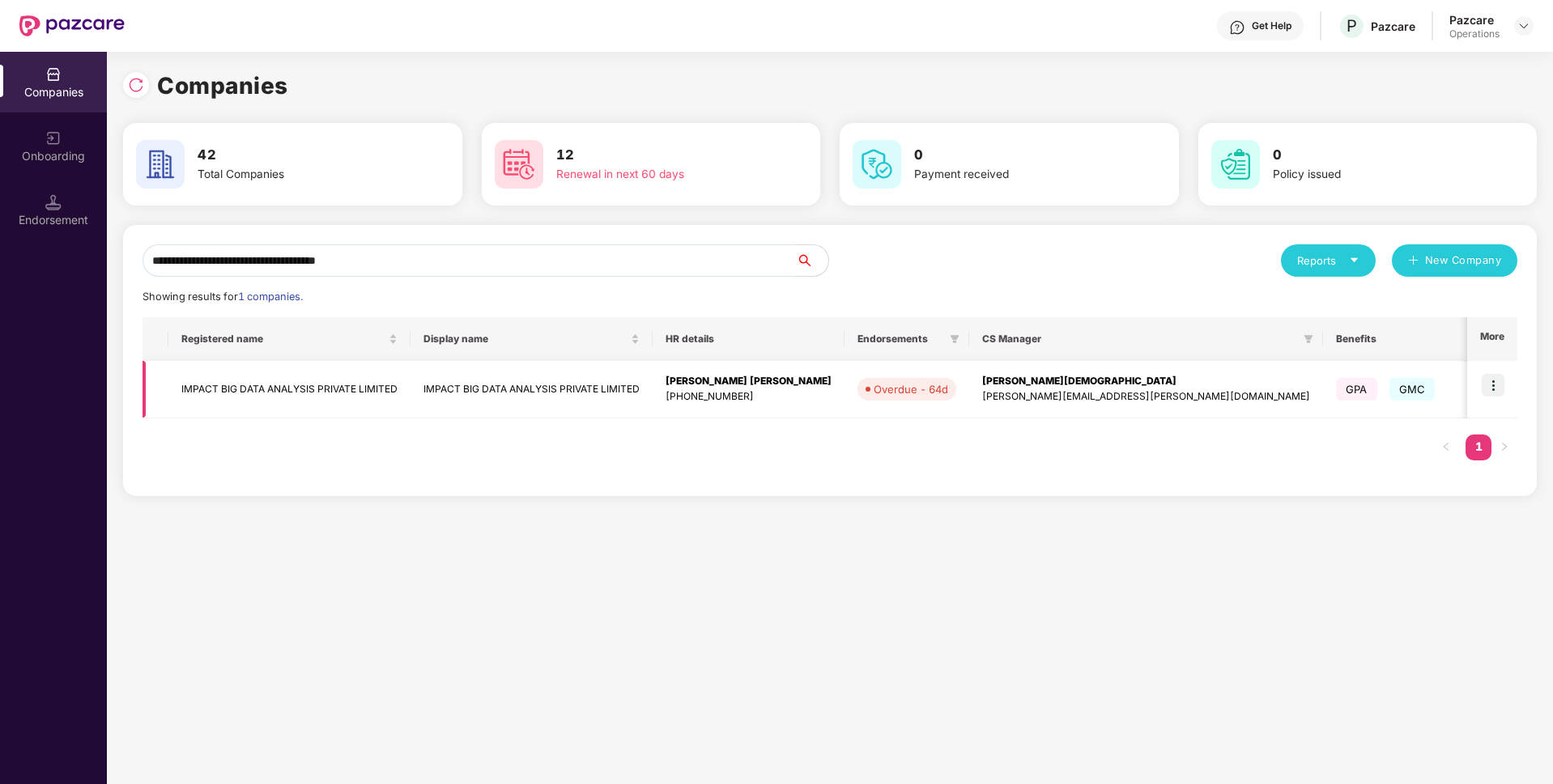
type input "**********"
click at [1499, 381] on img at bounding box center [1494, 385] width 22 height 22
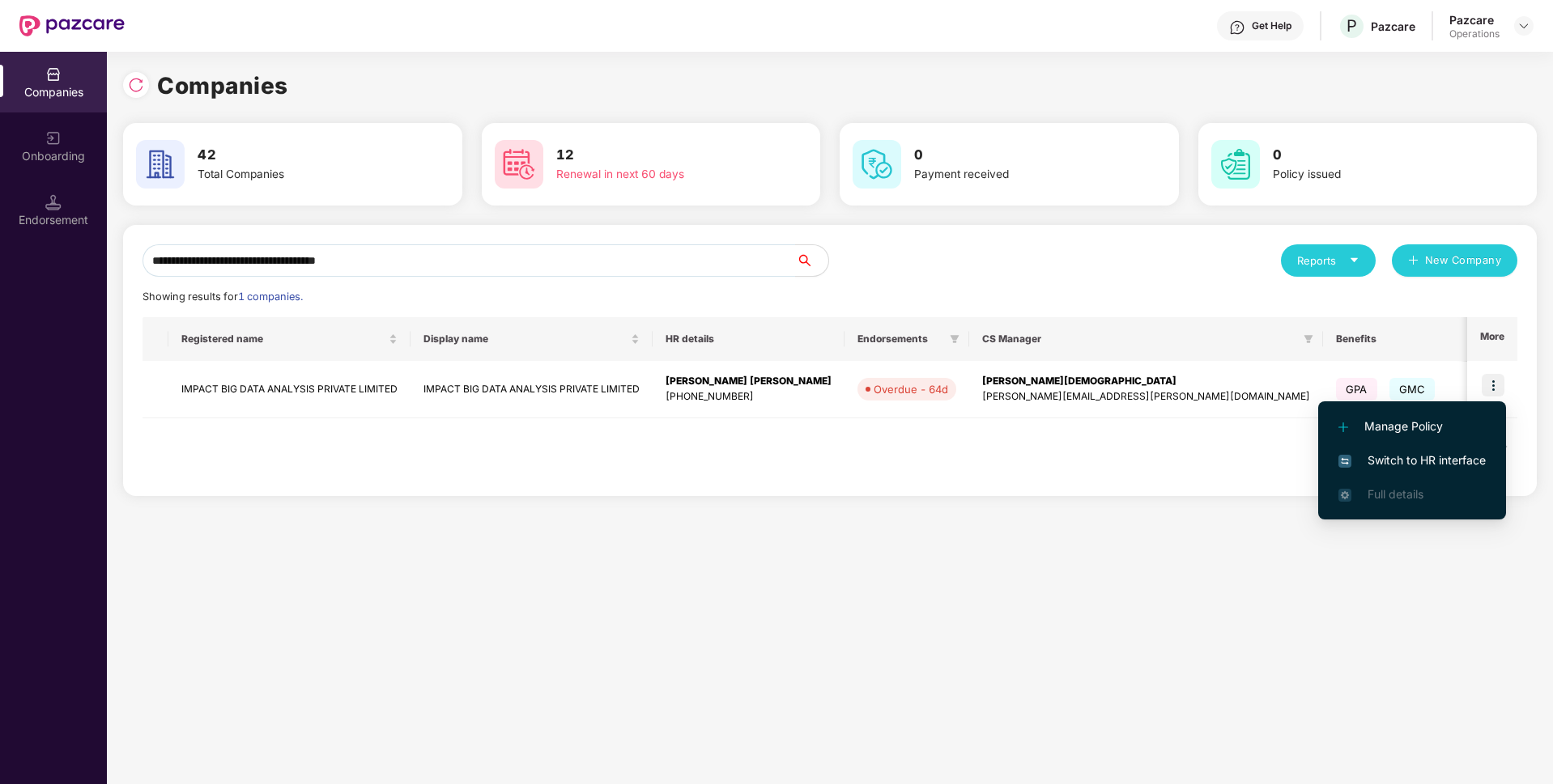
click at [1388, 463] on span "Switch to HR interface" at bounding box center [1412, 460] width 148 height 18
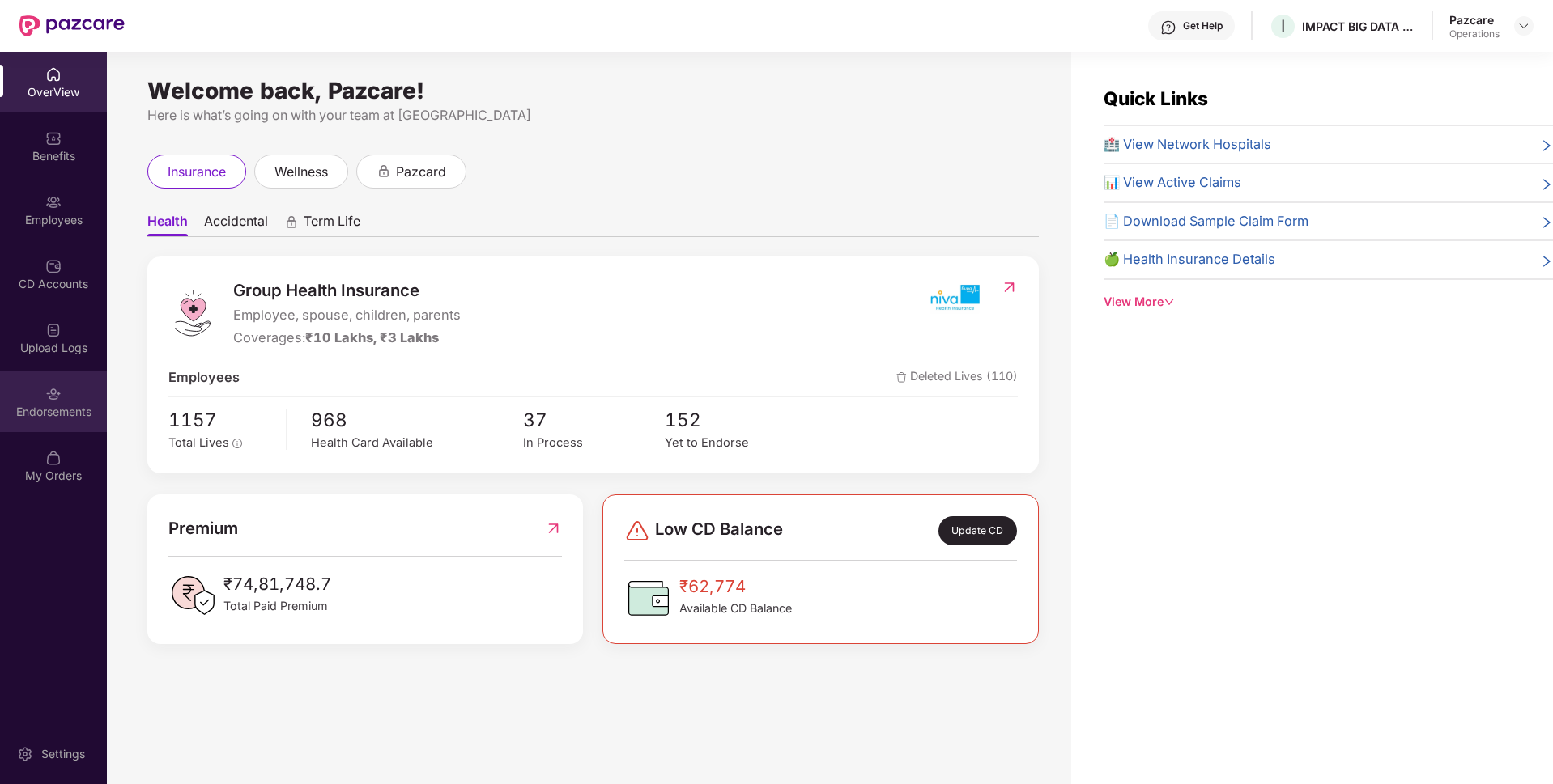
click at [49, 412] on div "Endorsements" at bounding box center [53, 412] width 107 height 16
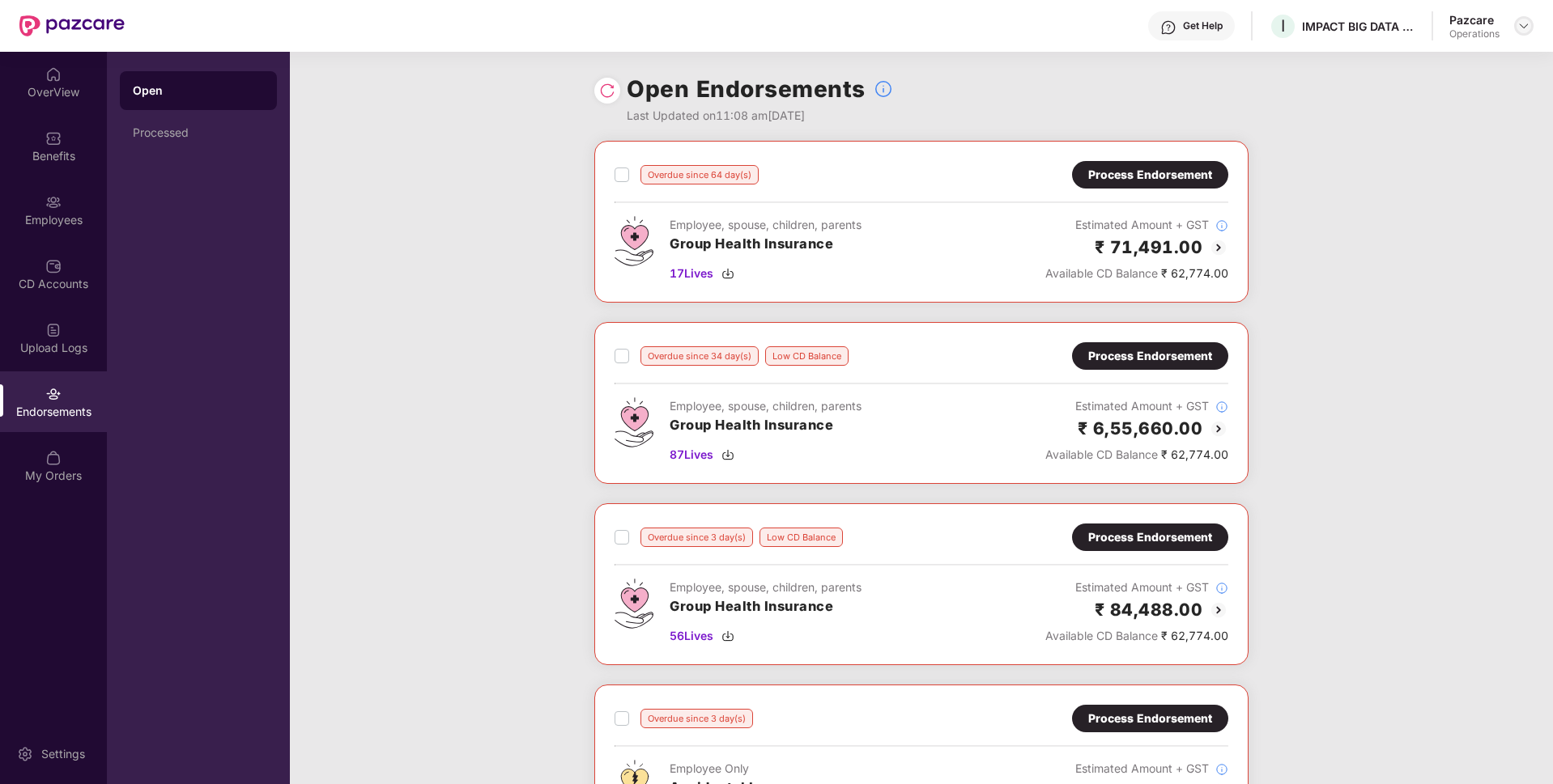
click at [1530, 29] on img at bounding box center [1524, 26] width 13 height 13
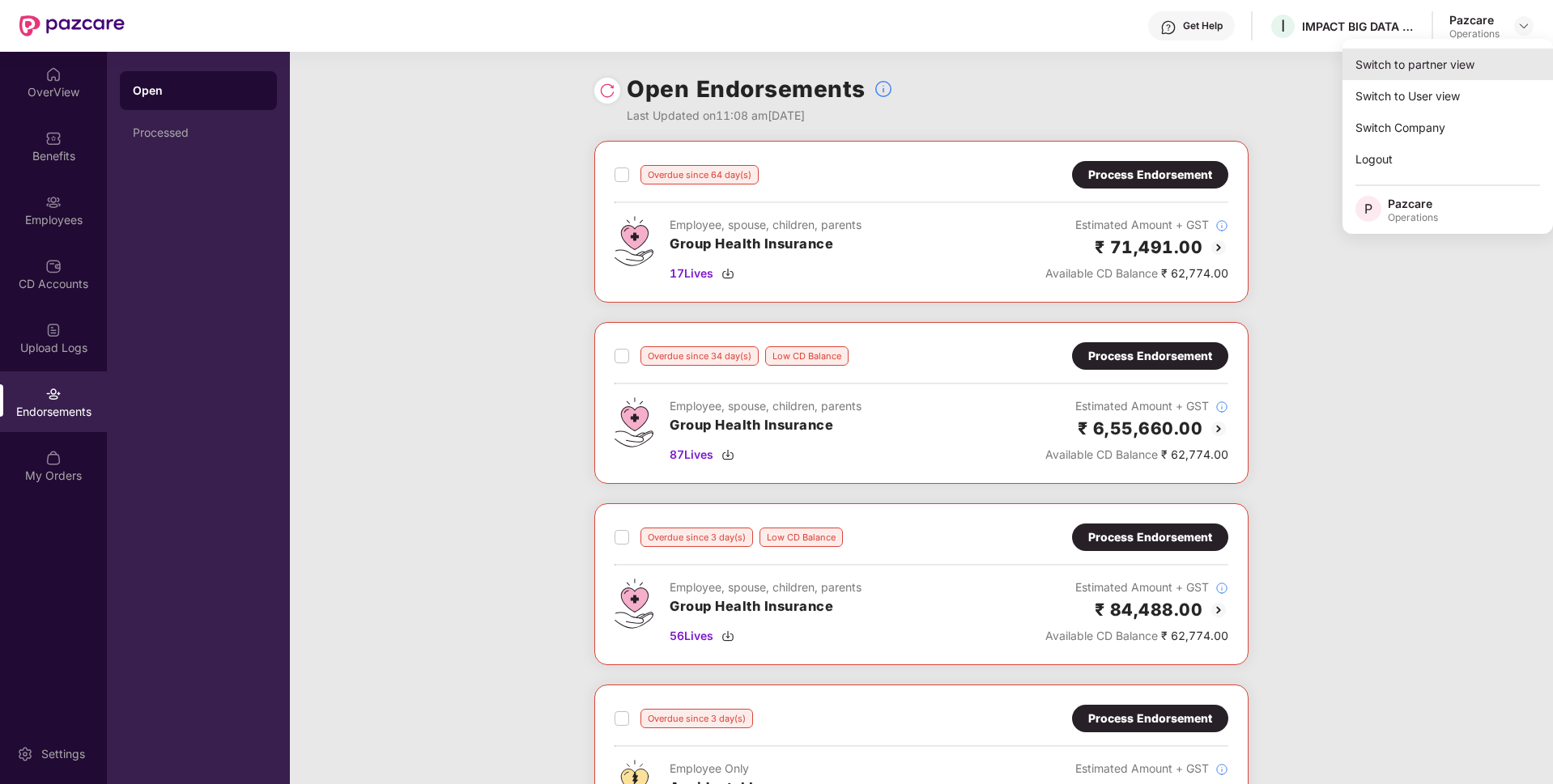
click at [1420, 76] on div "Switch to partner view" at bounding box center [1448, 64] width 211 height 32
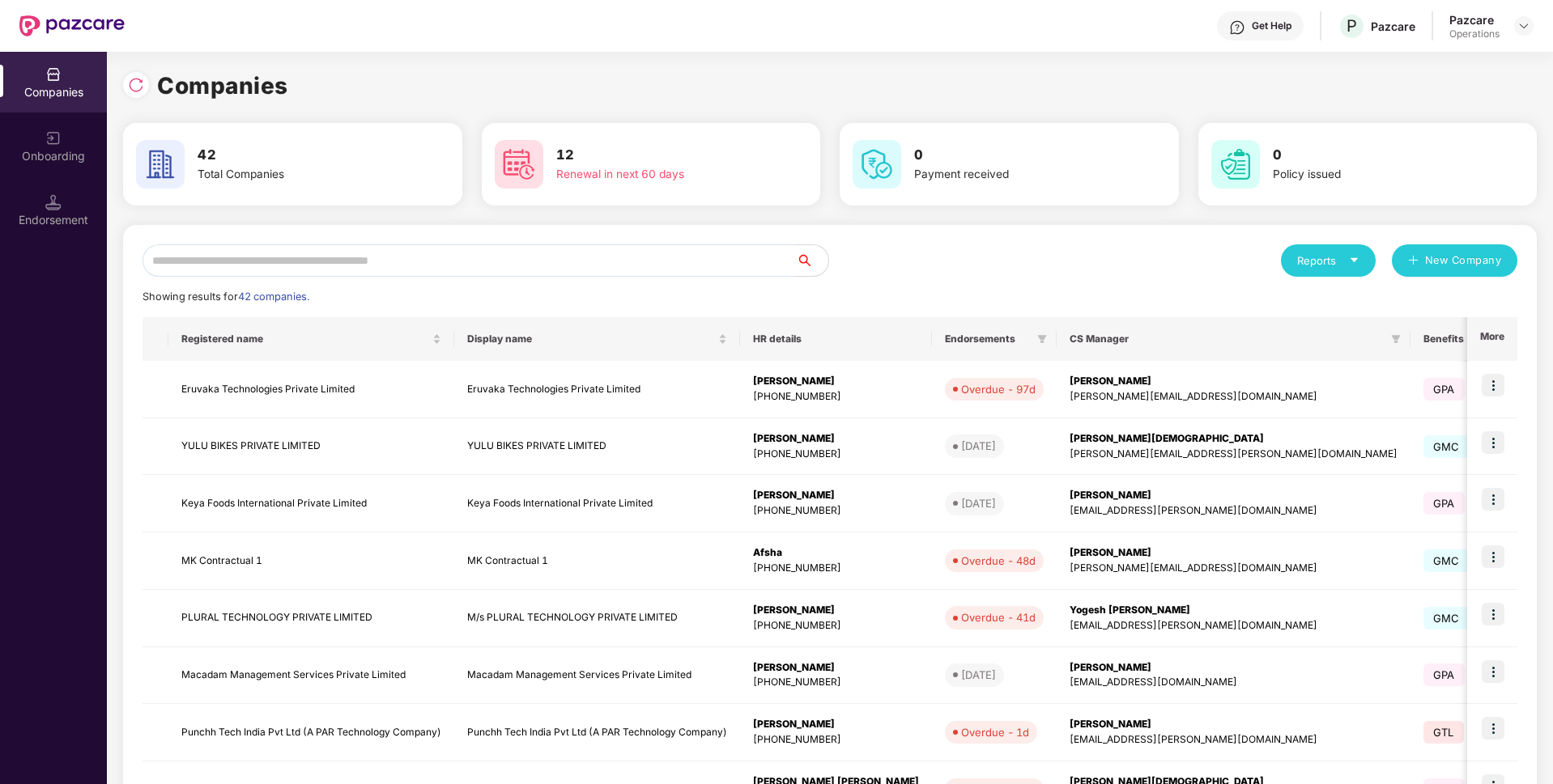
click at [534, 246] on input "text" at bounding box center [468, 260] width 653 height 33
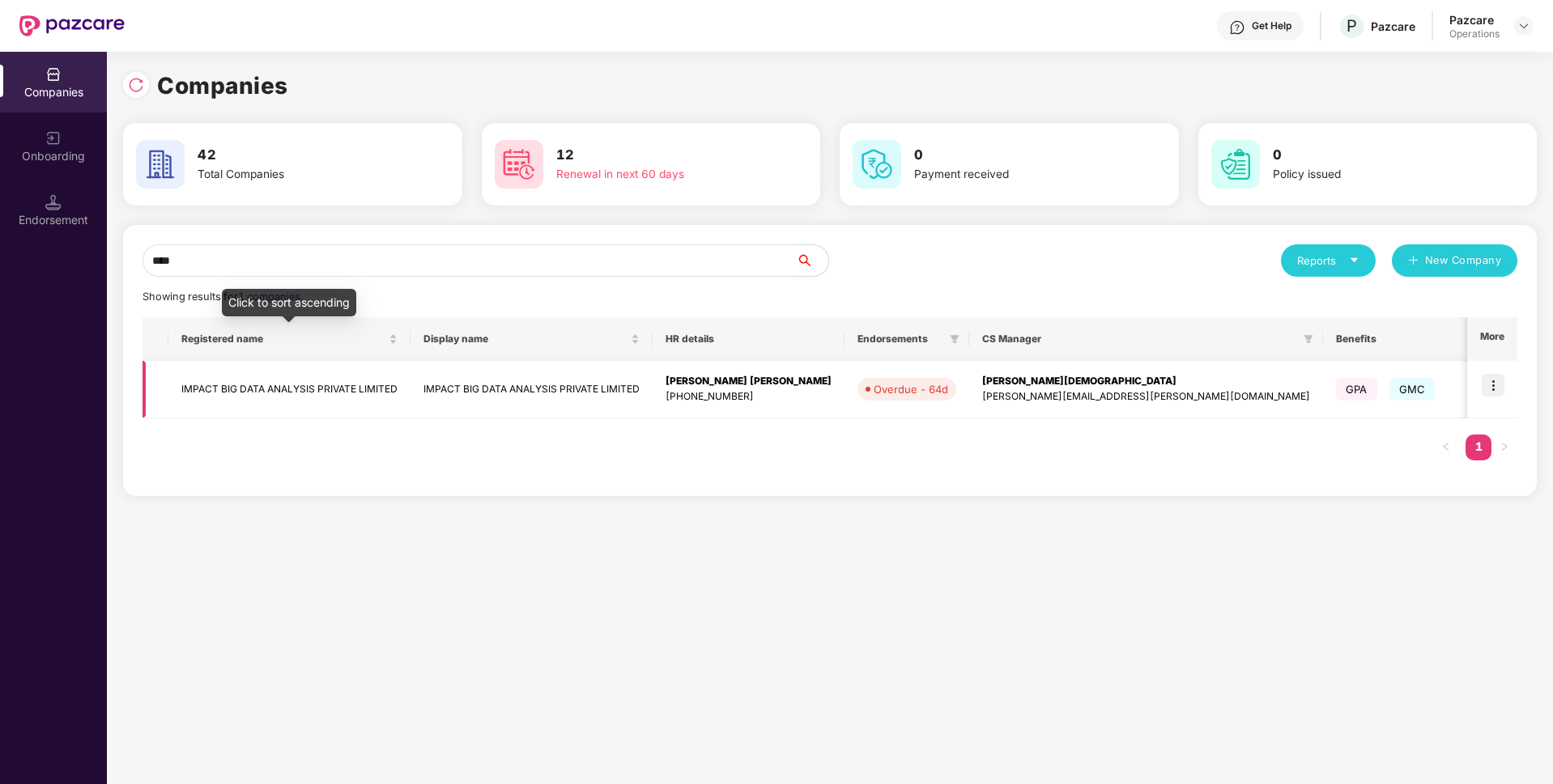
type input "****"
click at [331, 381] on td "IMPACT BIG DATA ANALYSIS PRIVATE LIMITED" at bounding box center [289, 390] width 243 height 58
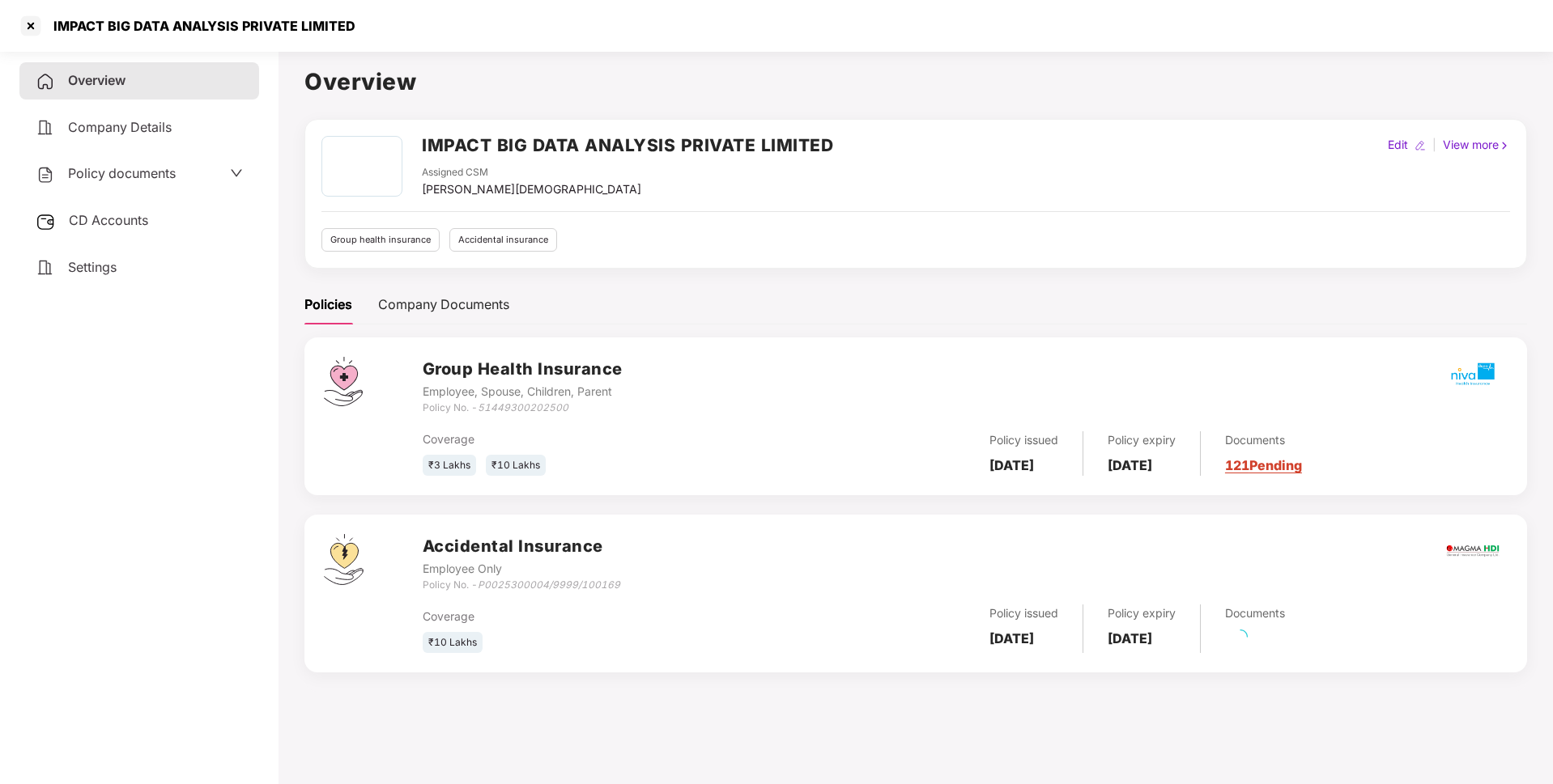
click at [165, 177] on span "Policy documents" at bounding box center [122, 173] width 108 height 16
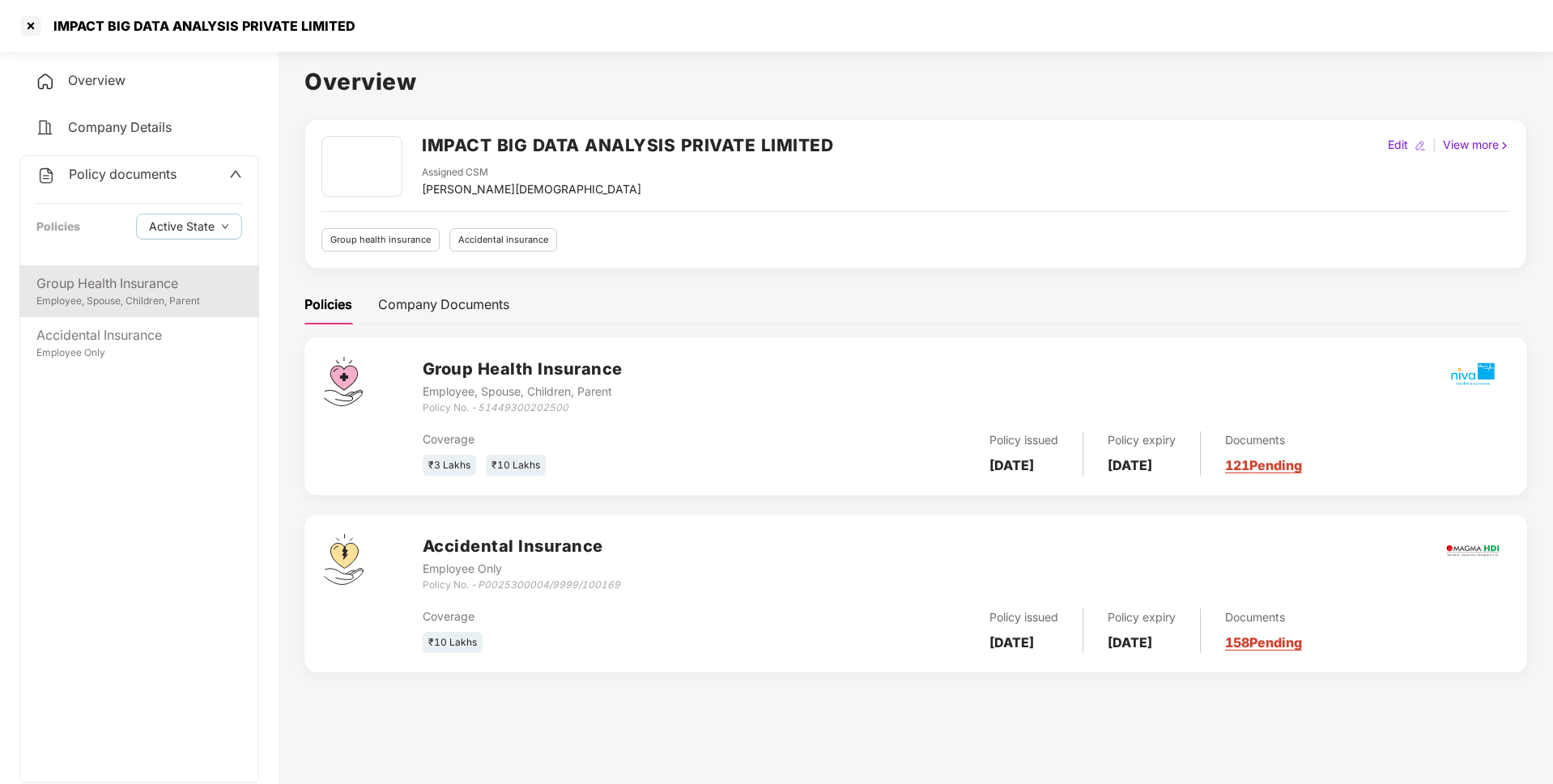
click at [145, 305] on div "Employee, Spouse, Children, Parent" at bounding box center [138, 301] width 205 height 16
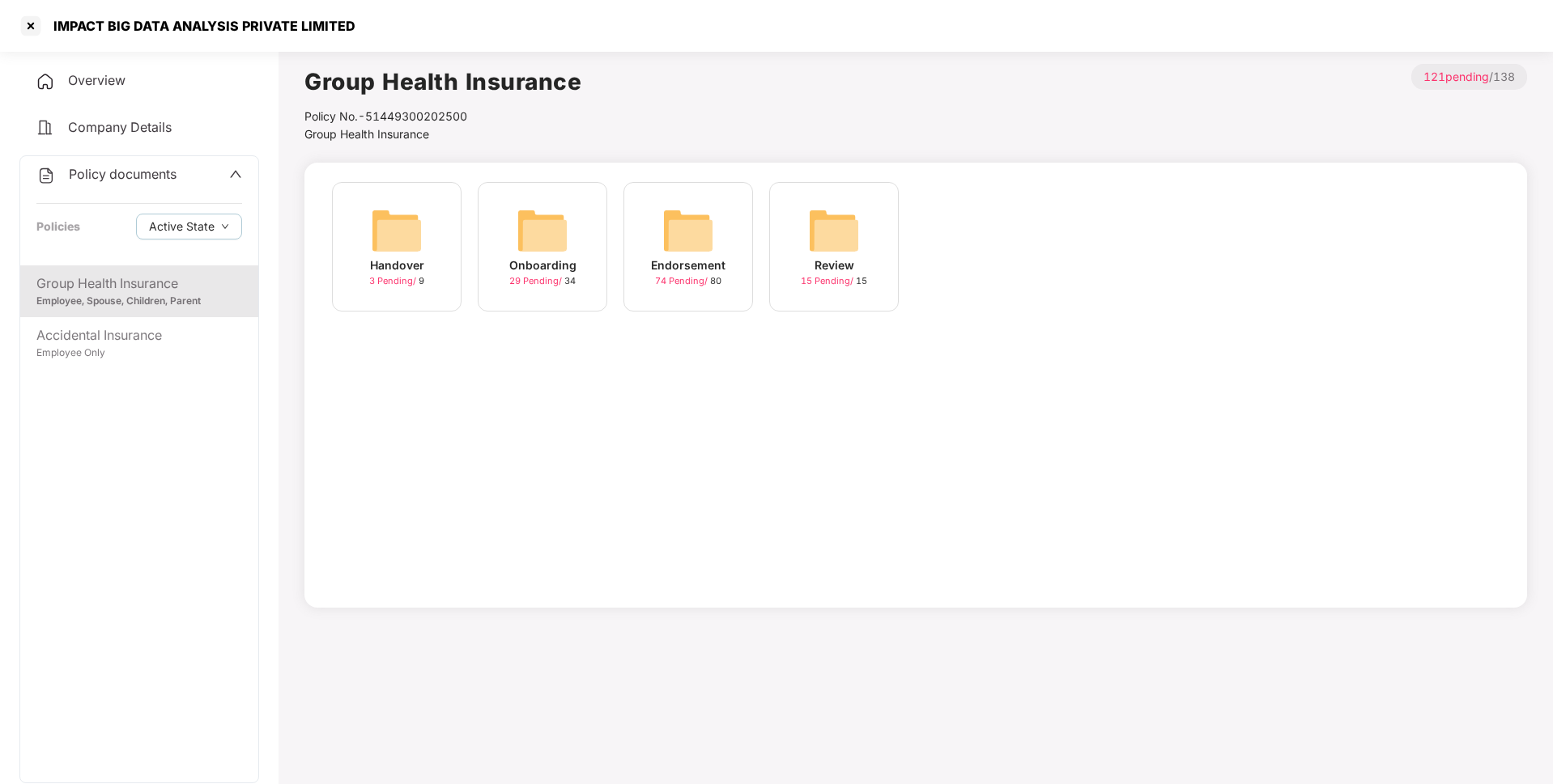
click at [697, 286] on span "74 Pending /" at bounding box center [682, 281] width 55 height 11
click at [808, 252] on div "July-2025 60 Pending / 60" at bounding box center [834, 246] width 129 height 129
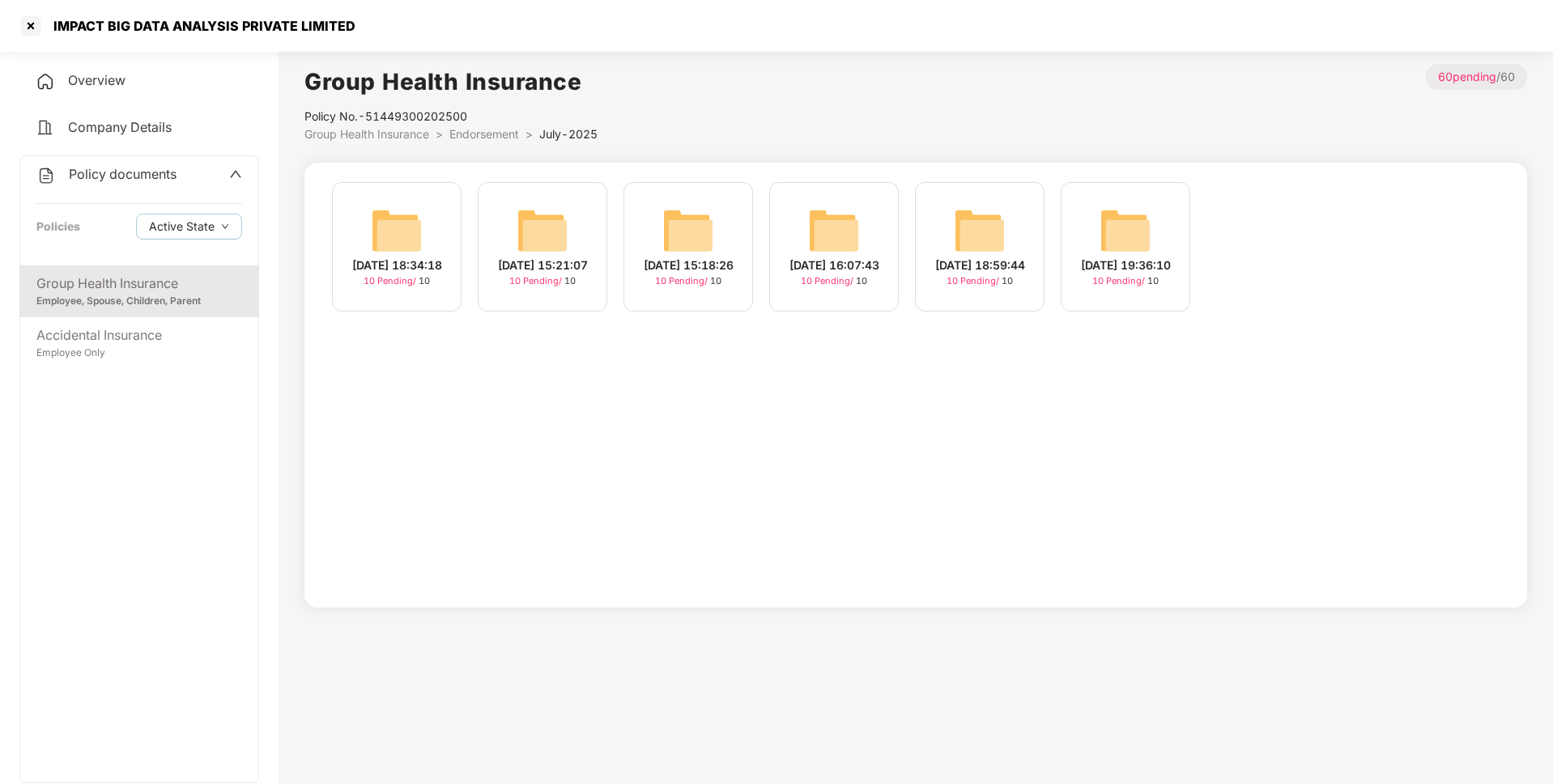
click at [103, 179] on span "Policy documents" at bounding box center [123, 174] width 108 height 16
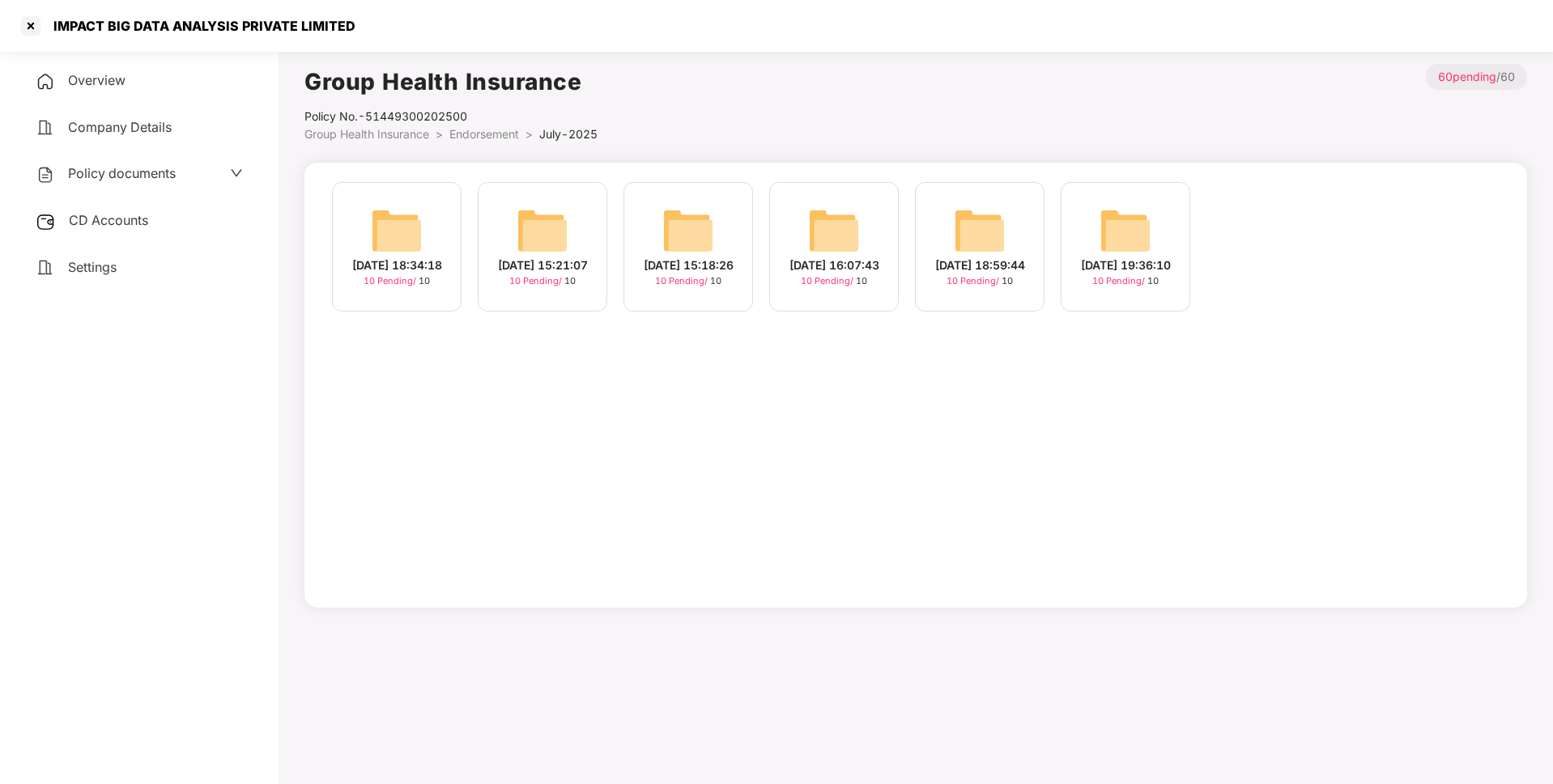
click at [143, 224] on span "CD Accounts" at bounding box center [108, 219] width 79 height 16
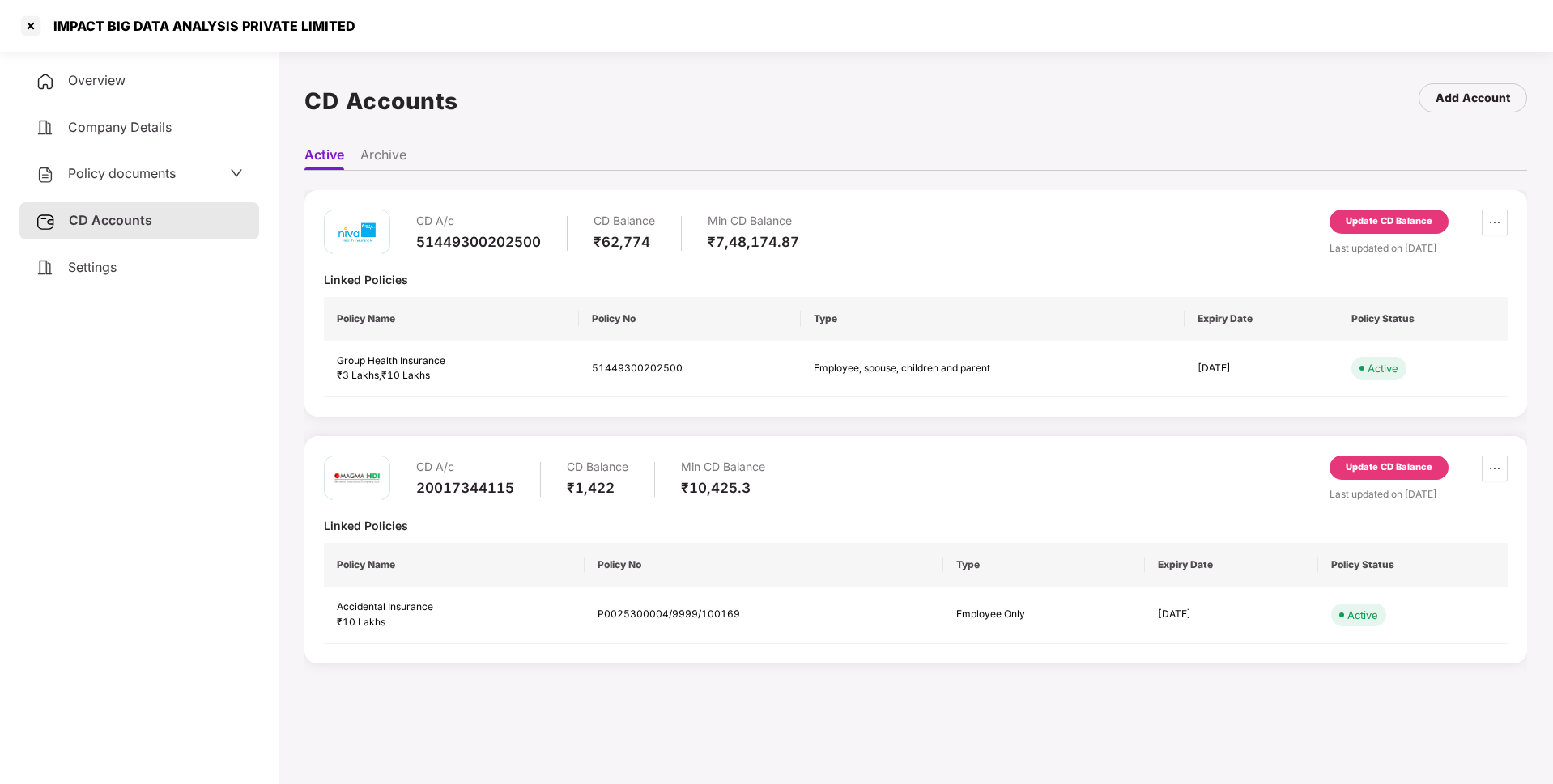
click at [1413, 223] on div "Update CD Balance" at bounding box center [1388, 222] width 86 height 15
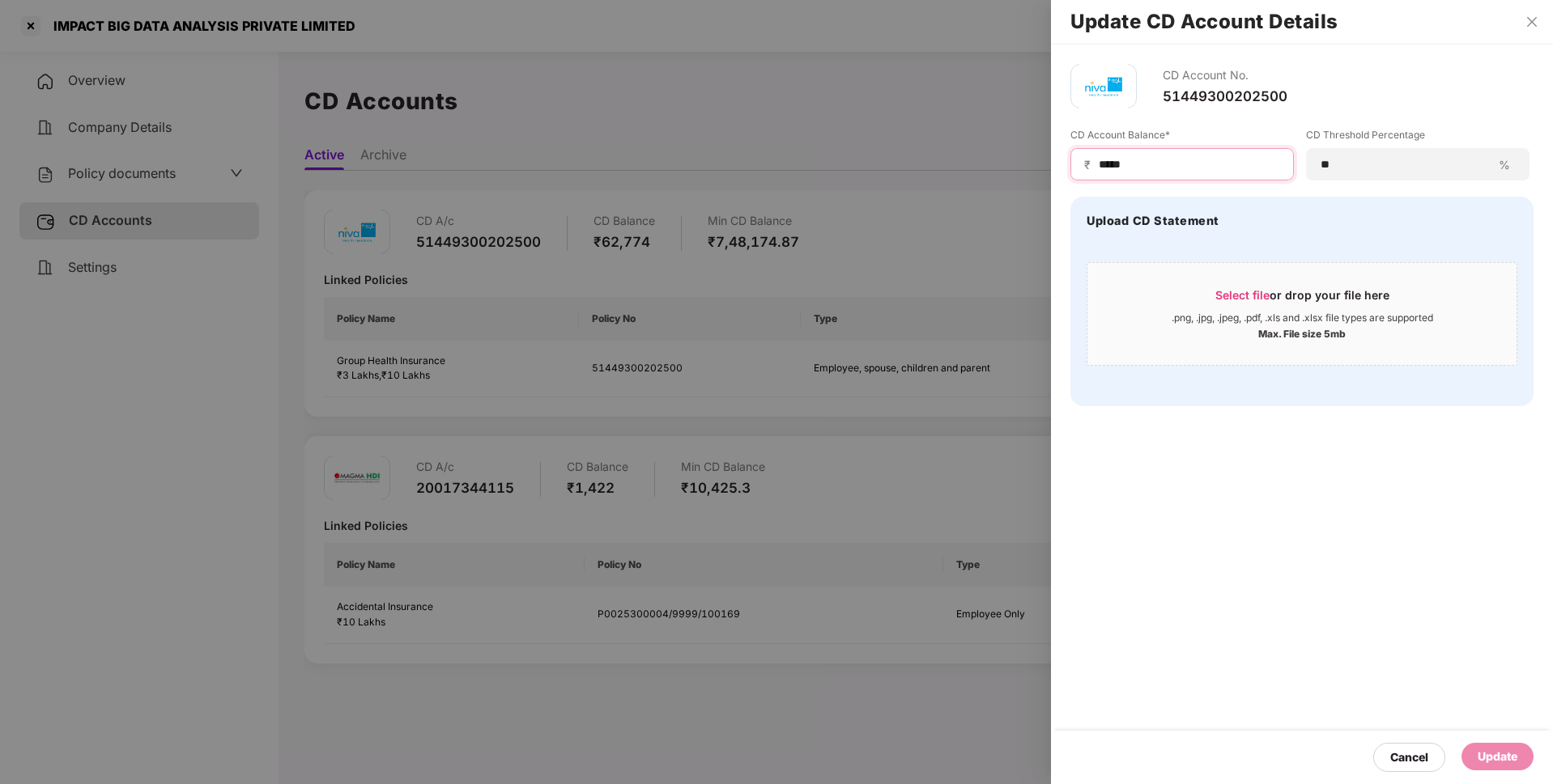
drag, startPoint x: 1168, startPoint y: 156, endPoint x: 1017, endPoint y: 167, distance: 151.4
click at [1017, 167] on div "Update CD Account Details CD Account No. 51449300202500 CD Account Balance* ₹ *…" at bounding box center [776, 392] width 1553 height 784
type input "*****"
click at [1495, 748] on div "Update" at bounding box center [1497, 756] width 40 height 18
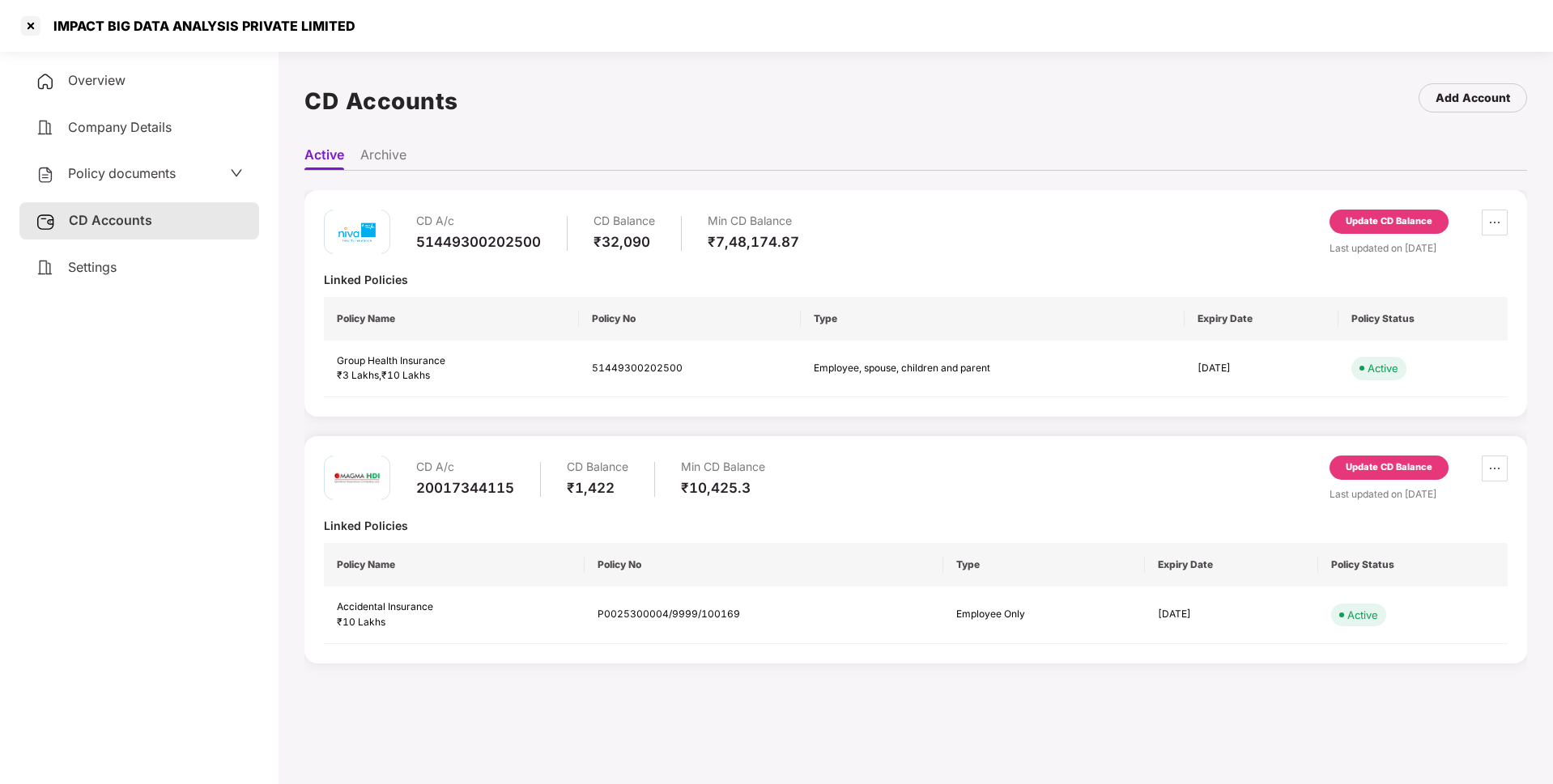
click at [179, 153] on div "Overview Company Details Policy documents CD Accounts Settings" at bounding box center [139, 174] width 240 height 224
click at [175, 178] on span "Policy documents" at bounding box center [122, 173] width 108 height 16
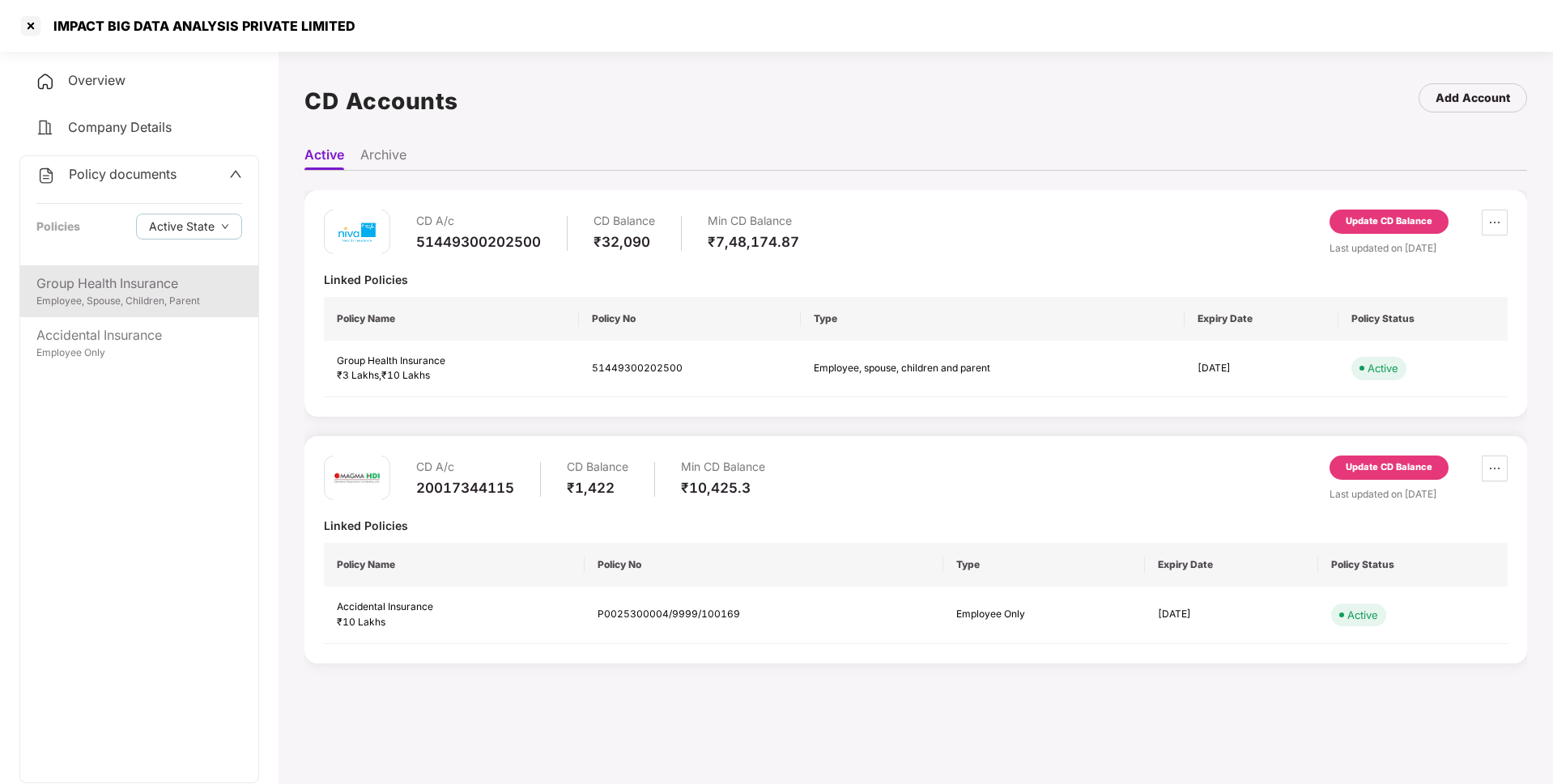
click at [164, 284] on div "Group Health Insurance" at bounding box center [138, 284] width 205 height 20
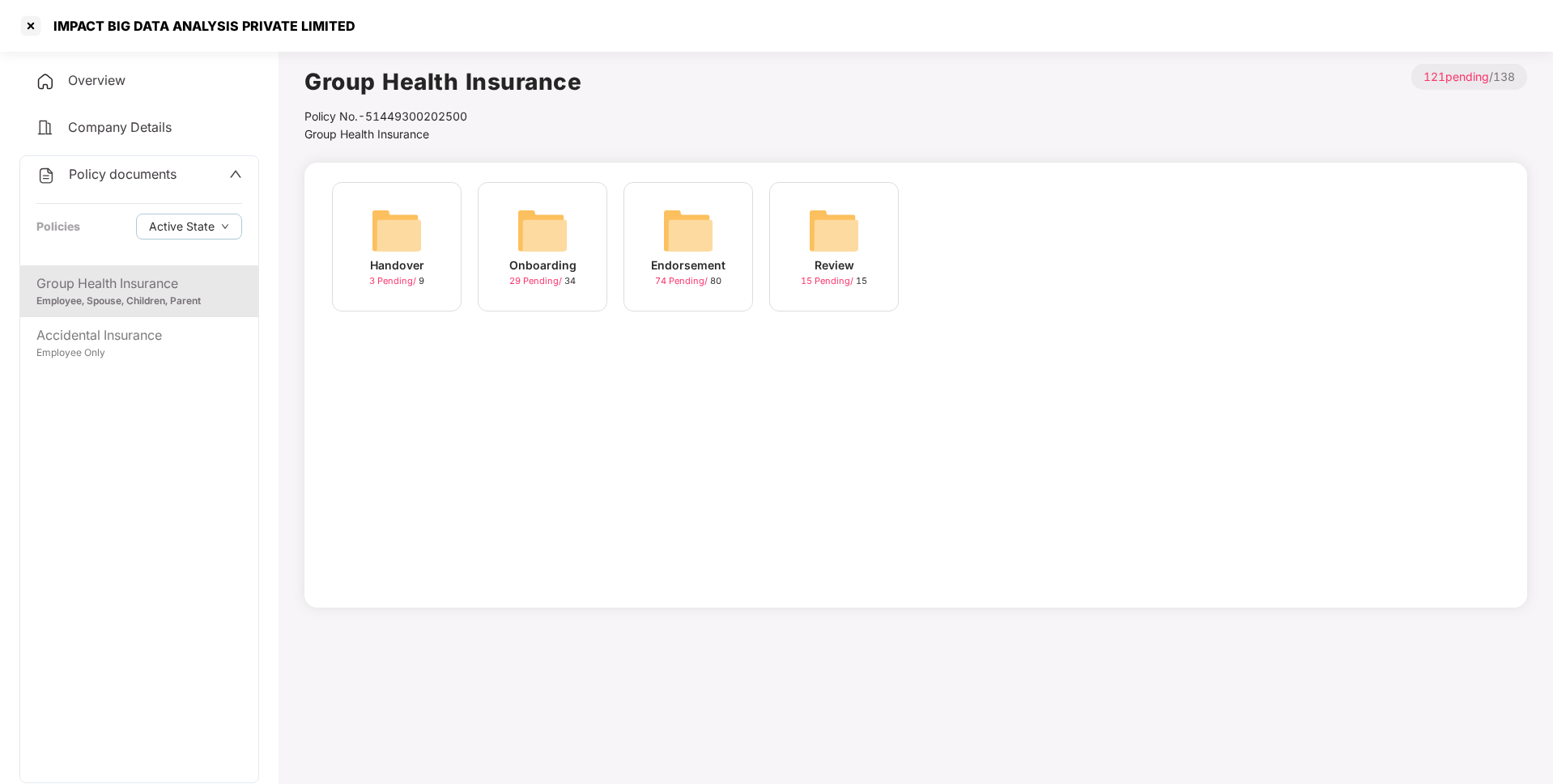
click at [664, 251] on img at bounding box center [689, 230] width 52 height 52
click at [712, 238] on img at bounding box center [689, 230] width 52 height 52
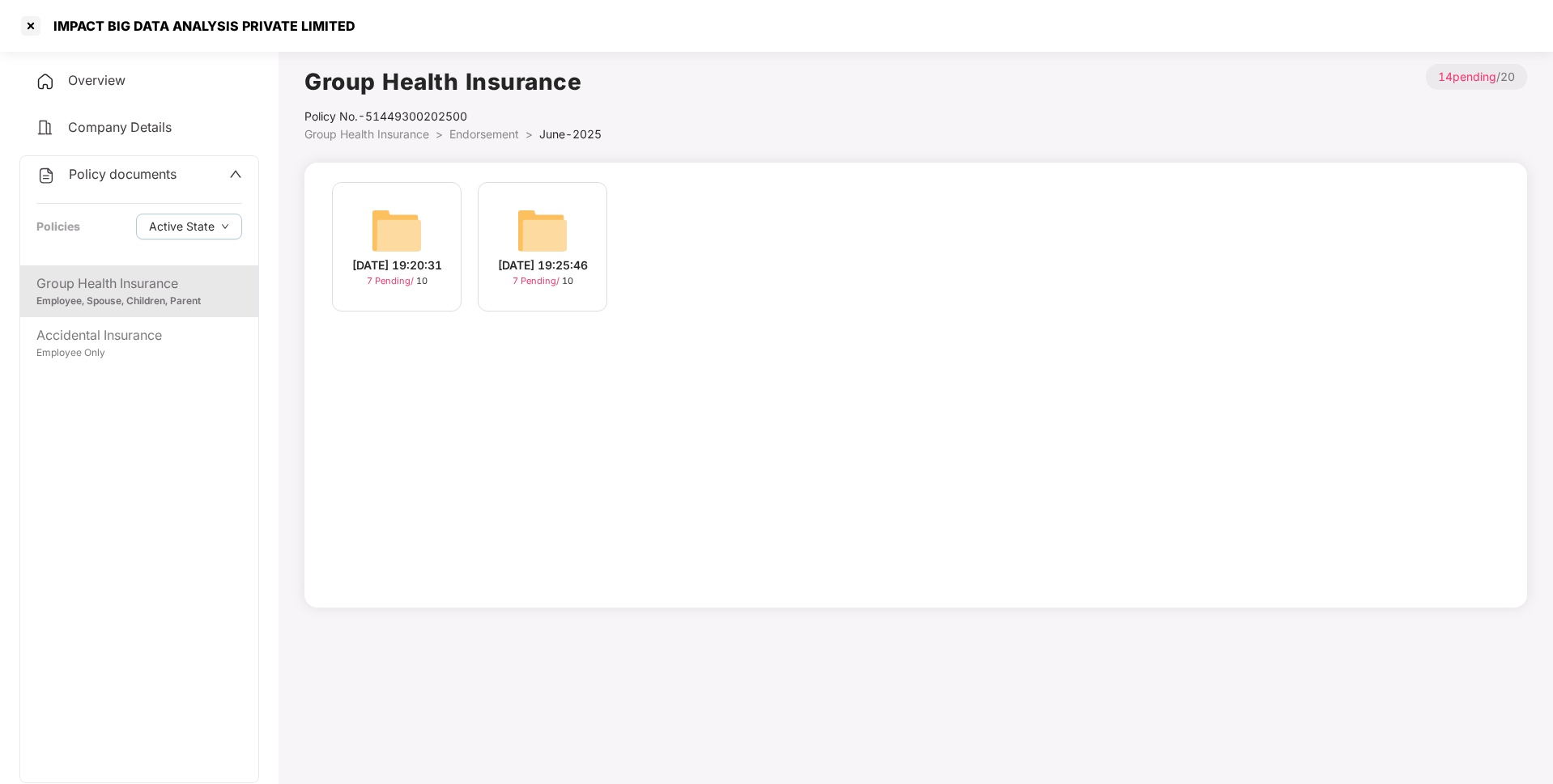
click at [501, 136] on span "Endorsement" at bounding box center [484, 134] width 70 height 14
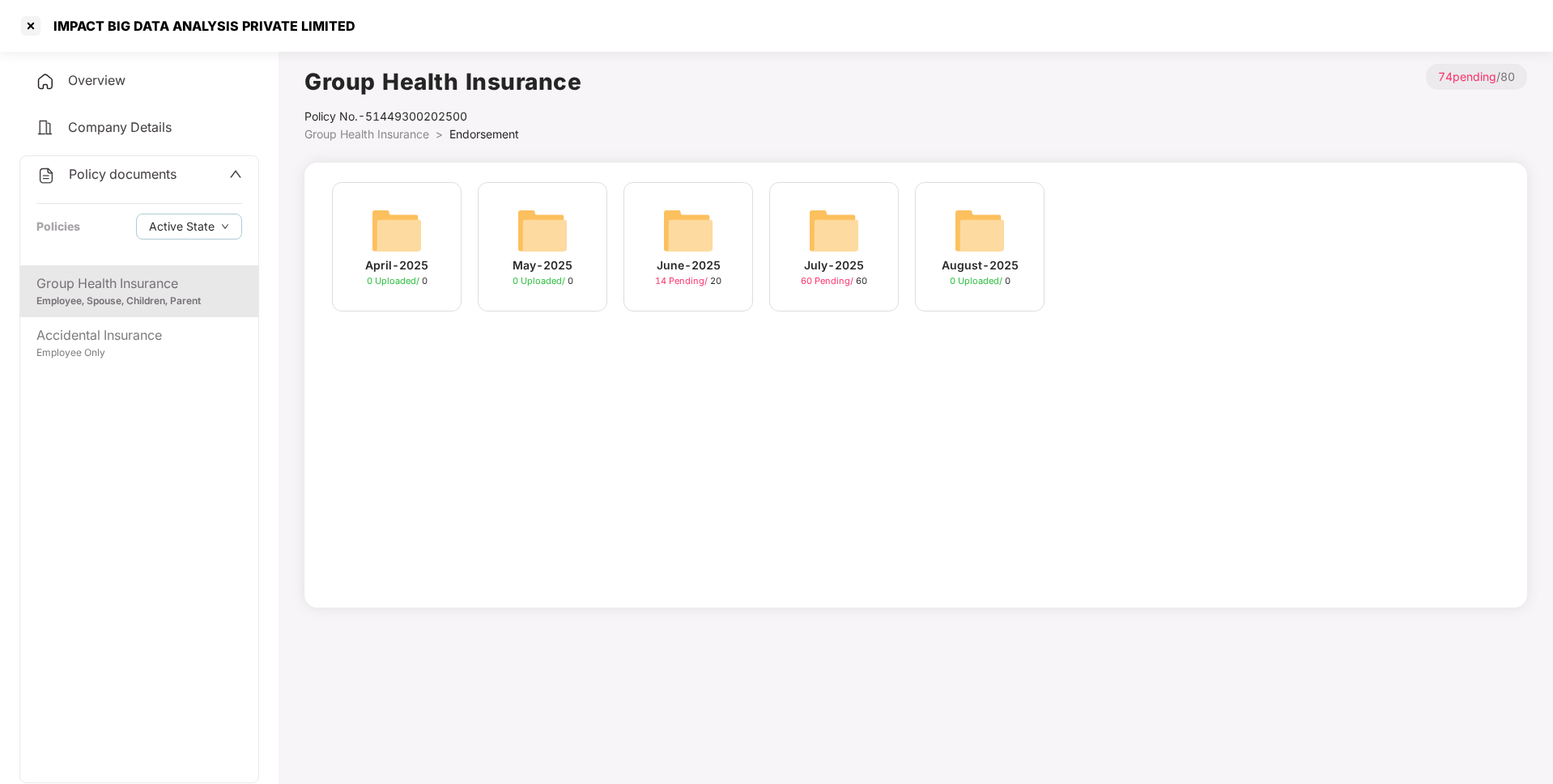
click at [827, 238] on img at bounding box center [835, 230] width 52 height 52
click at [699, 235] on img at bounding box center [689, 230] width 52 height 52
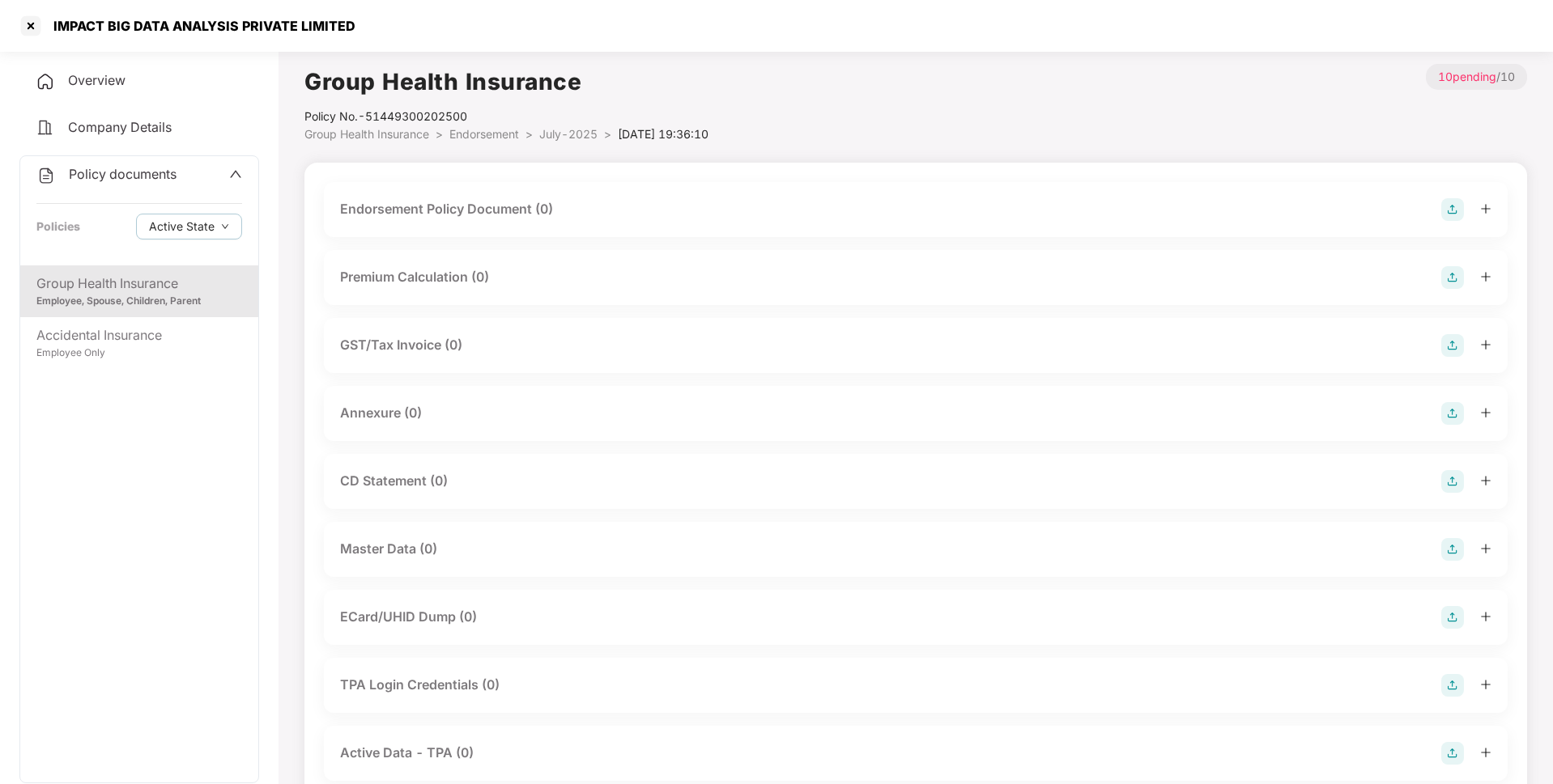
click at [1452, 211] on img at bounding box center [1453, 209] width 22 height 22
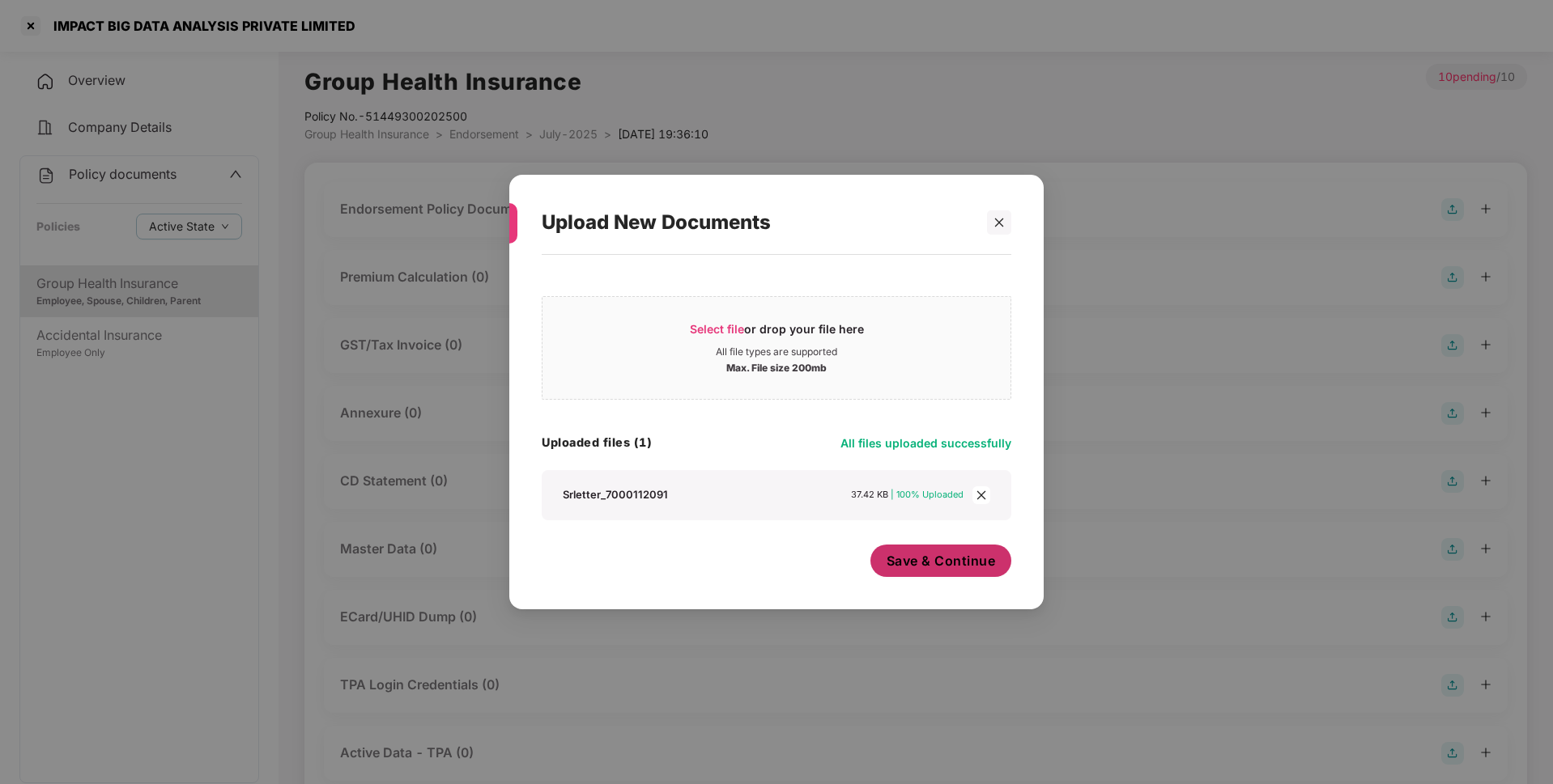
click at [926, 565] on span "Save & Continue" at bounding box center [941, 560] width 110 height 18
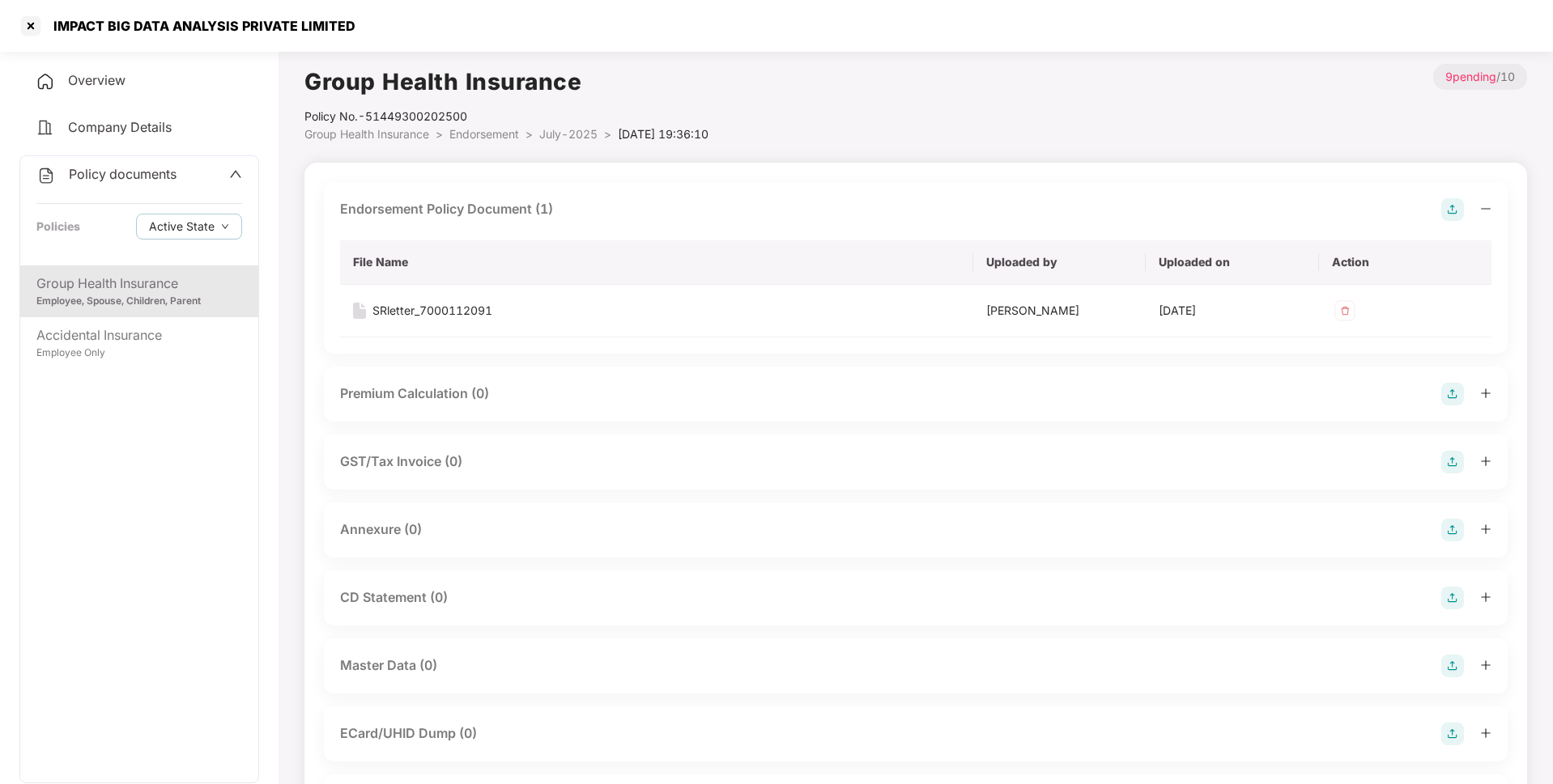
click at [1455, 211] on img at bounding box center [1453, 209] width 22 height 22
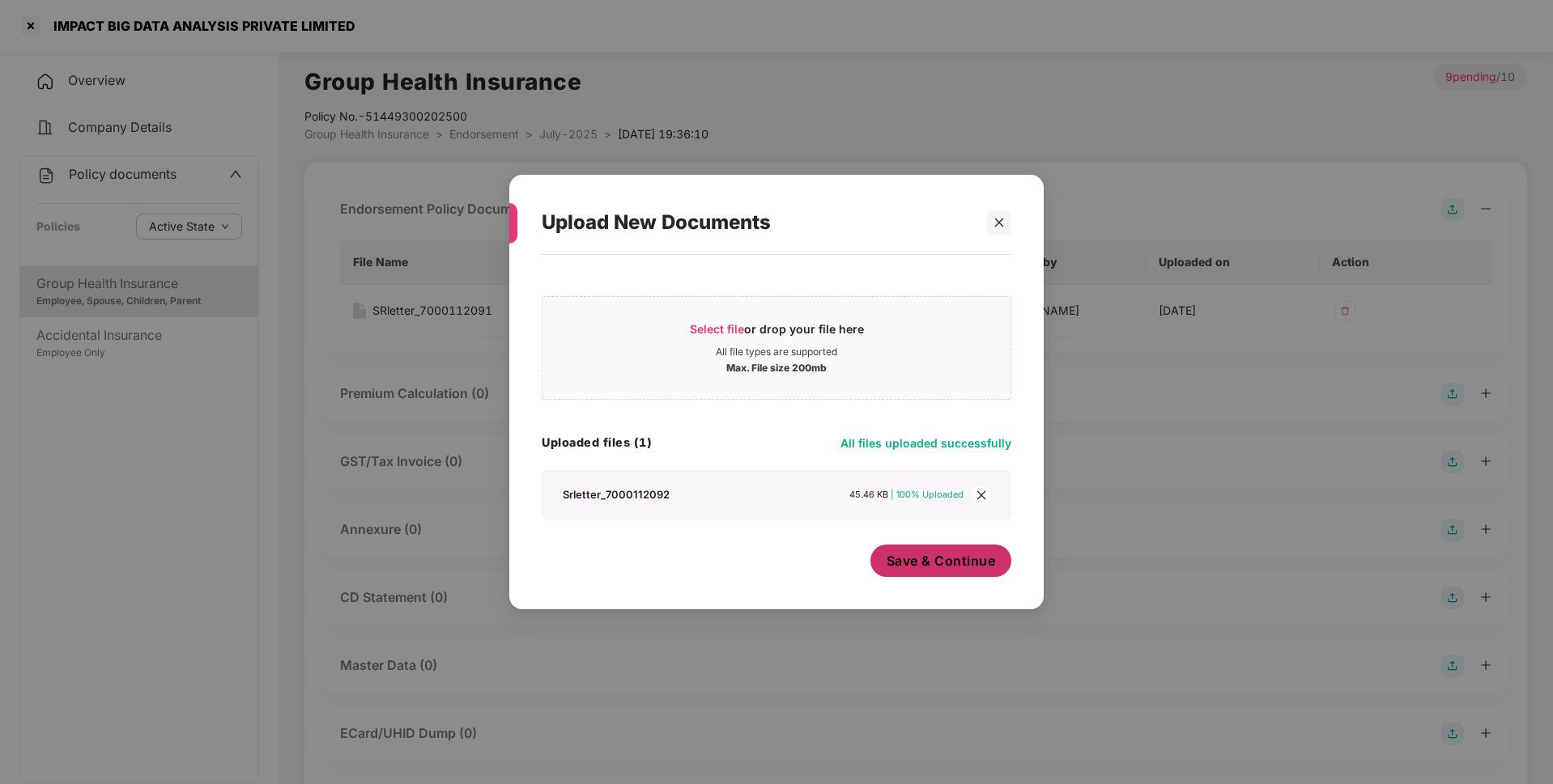
click at [921, 558] on span "Save & Continue" at bounding box center [941, 560] width 110 height 18
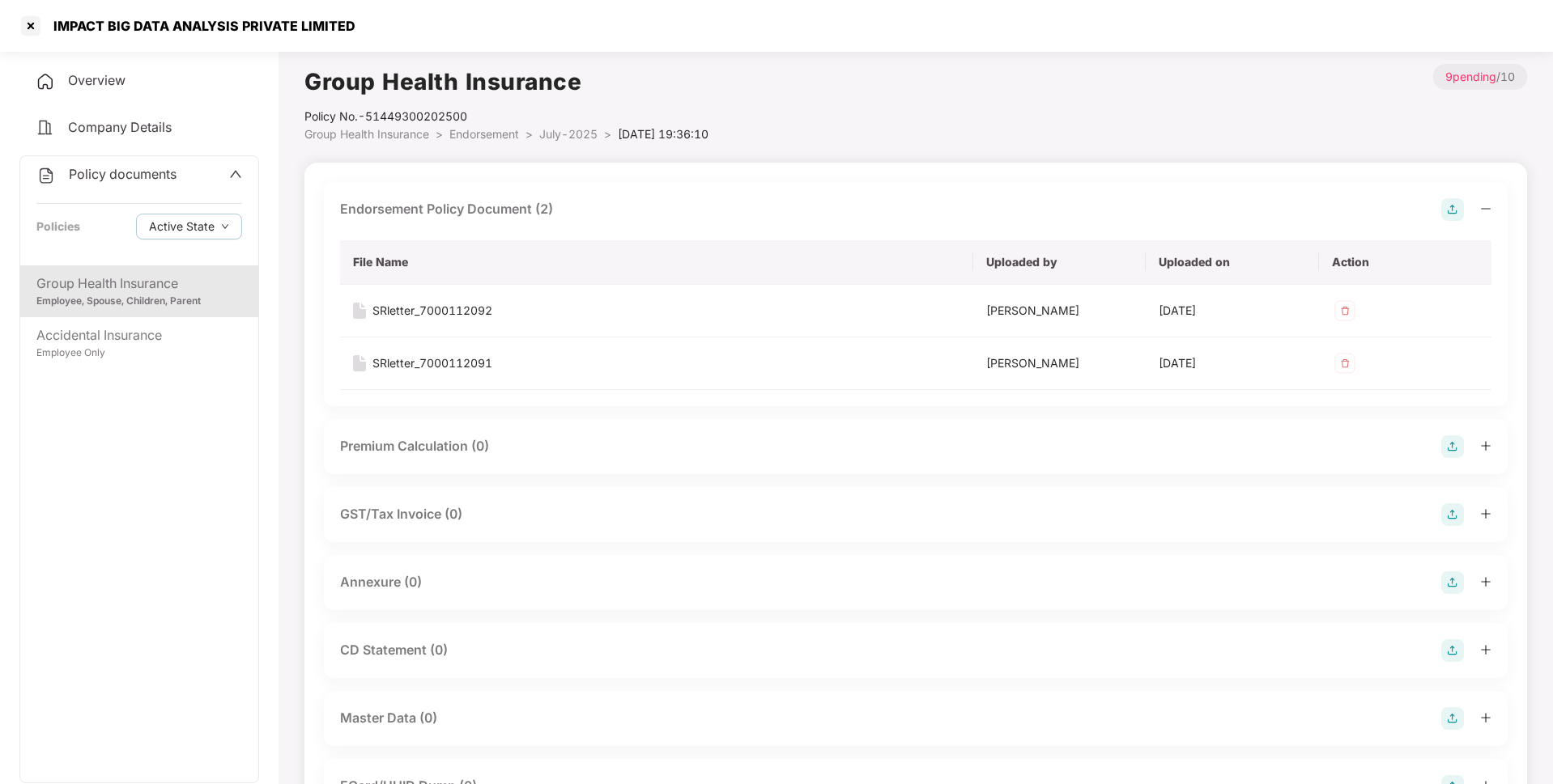
click at [1455, 515] on img at bounding box center [1453, 515] width 22 height 22
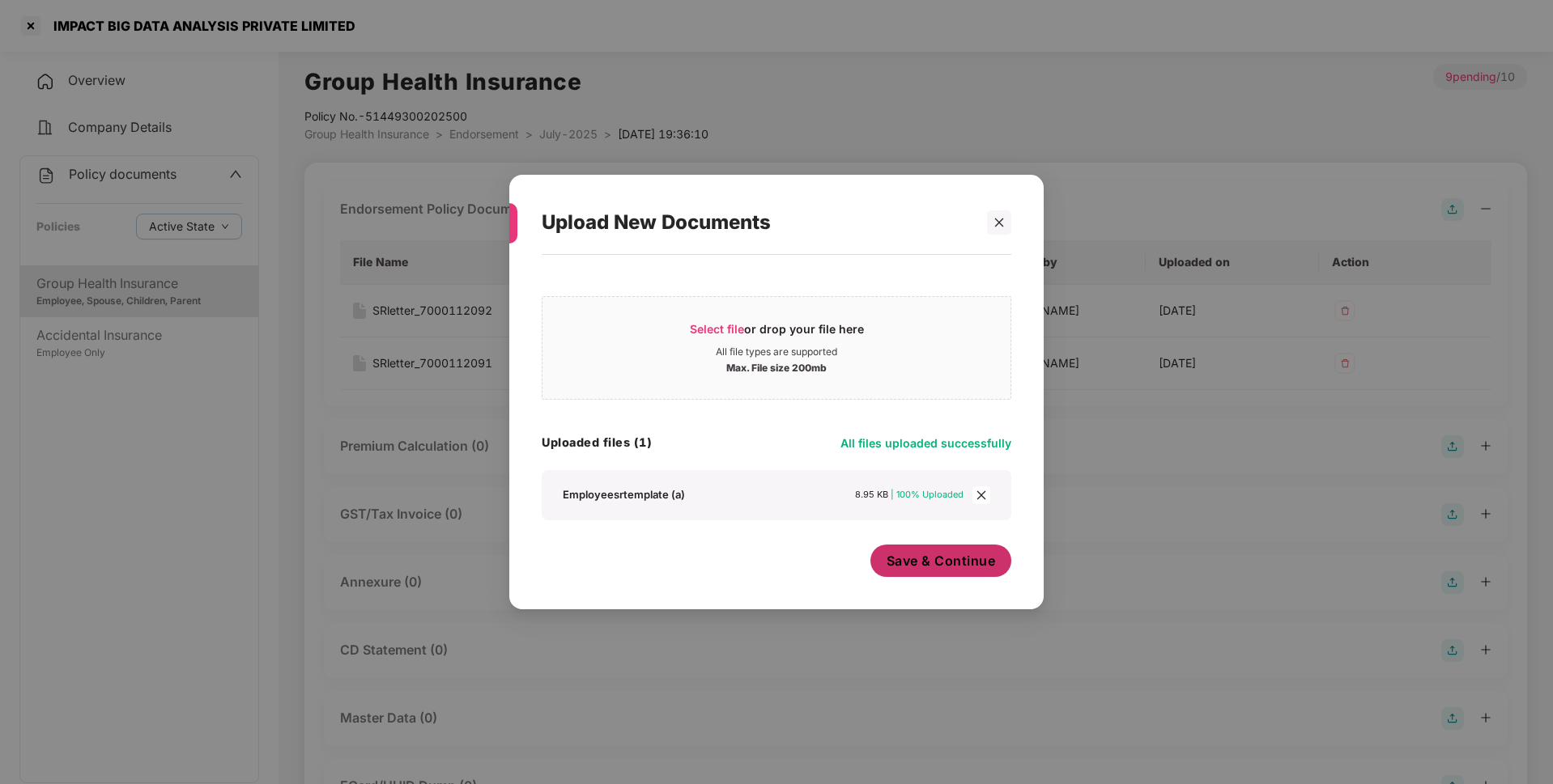
click at [922, 562] on span "Save & Continue" at bounding box center [941, 560] width 110 height 18
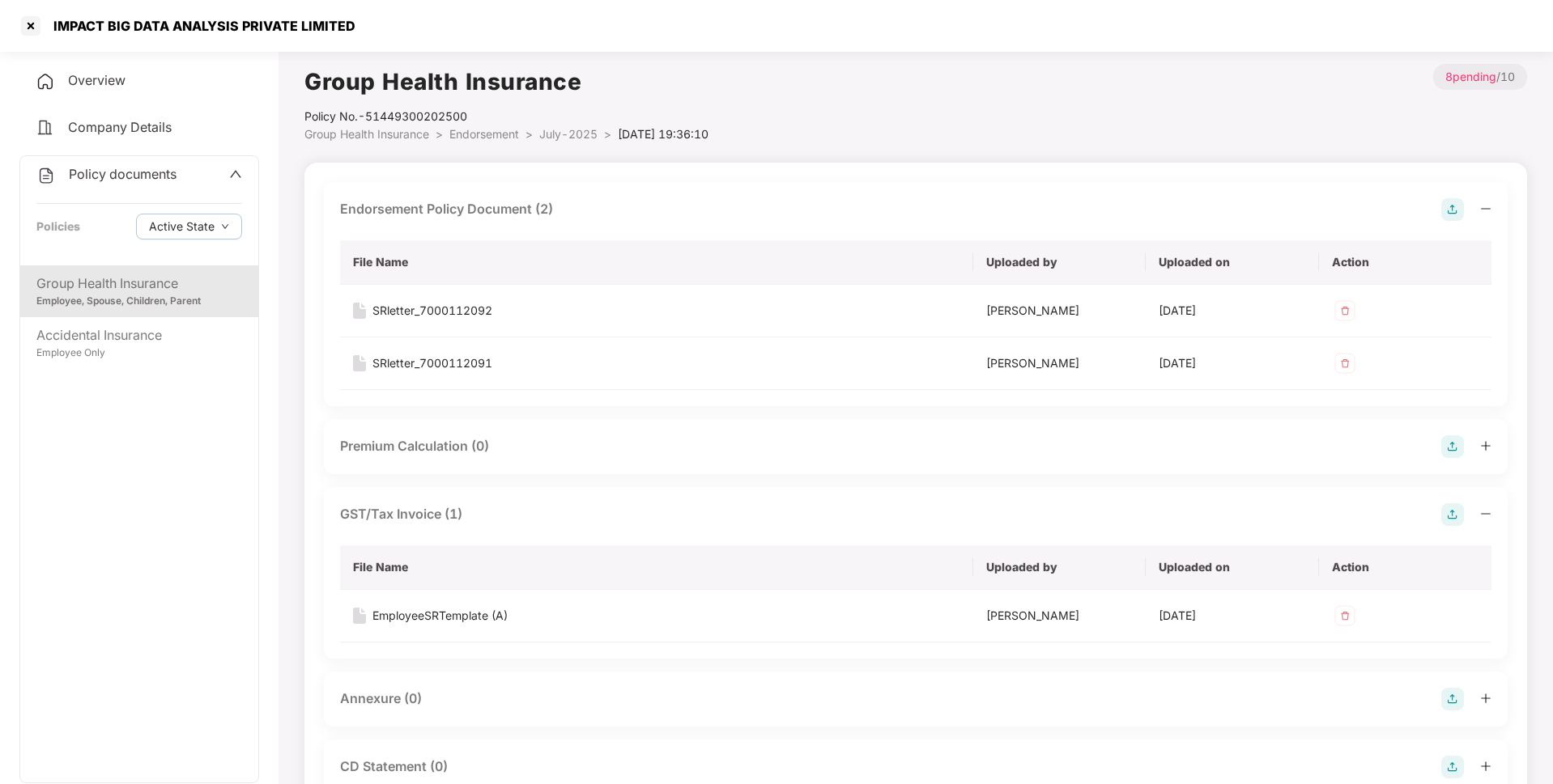
click at [558, 131] on span "July-2025" at bounding box center [568, 134] width 59 height 14
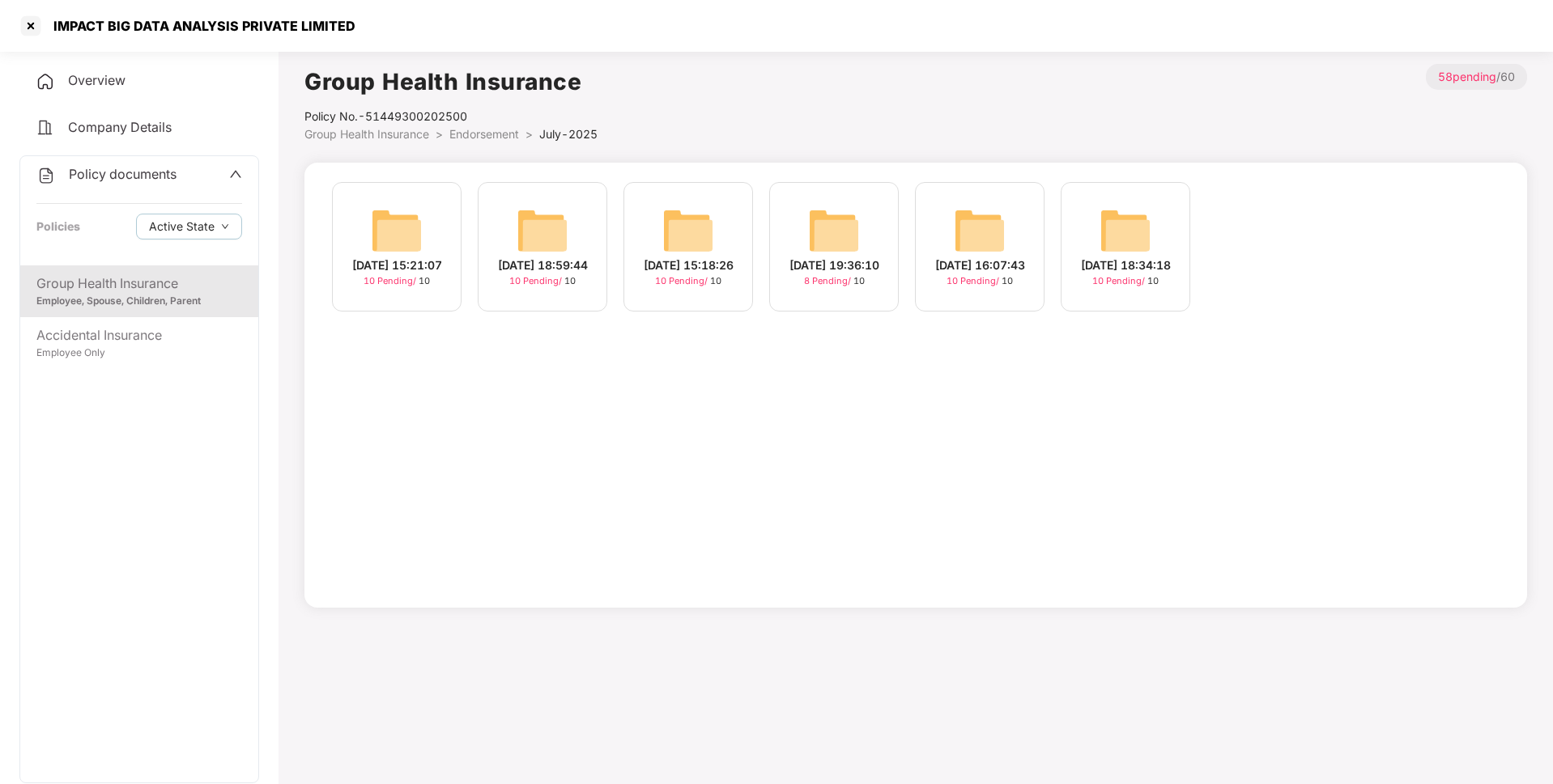
click at [689, 229] on img at bounding box center [689, 230] width 52 height 52
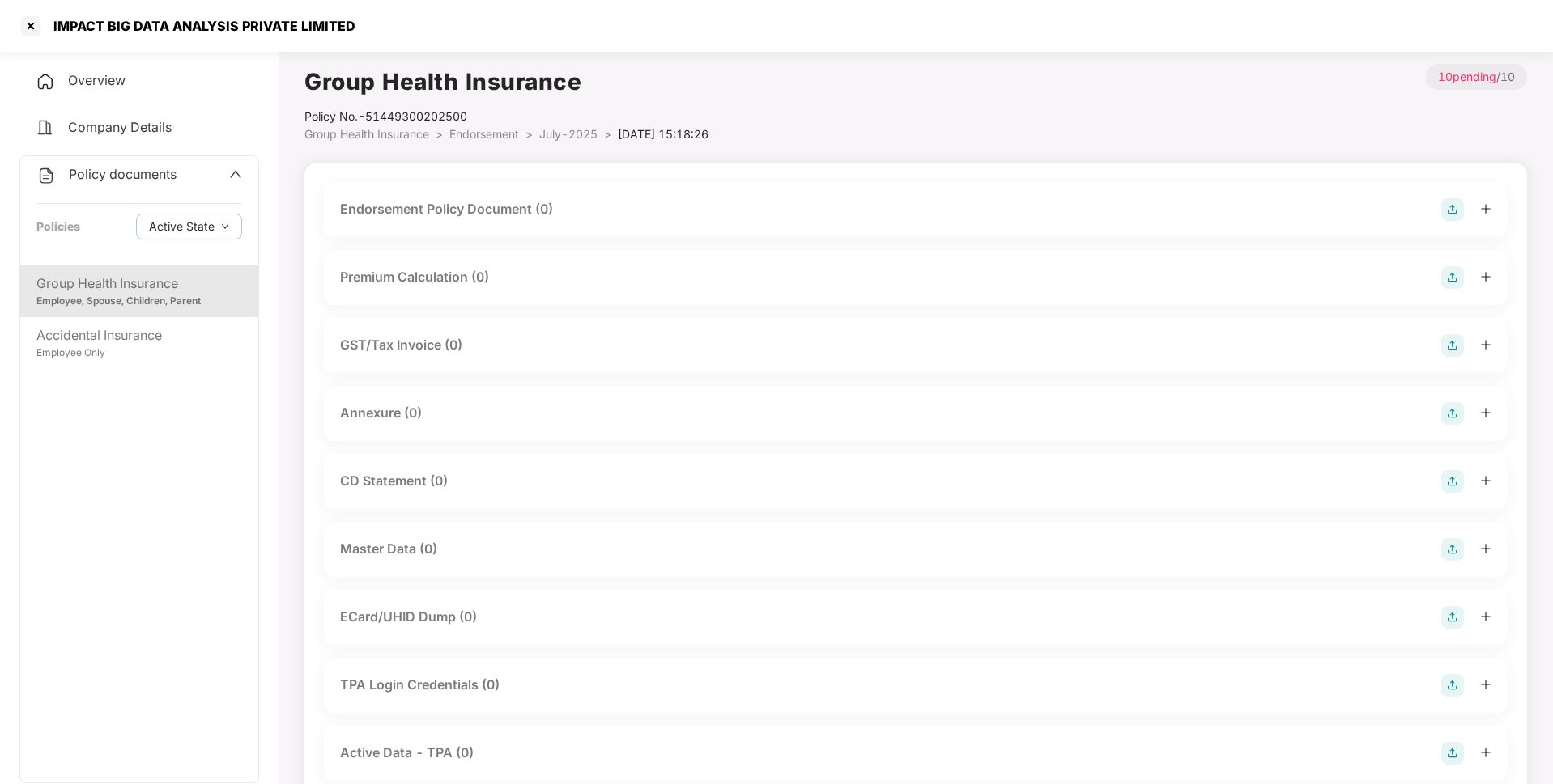
click at [1456, 210] on img at bounding box center [1453, 209] width 22 height 22
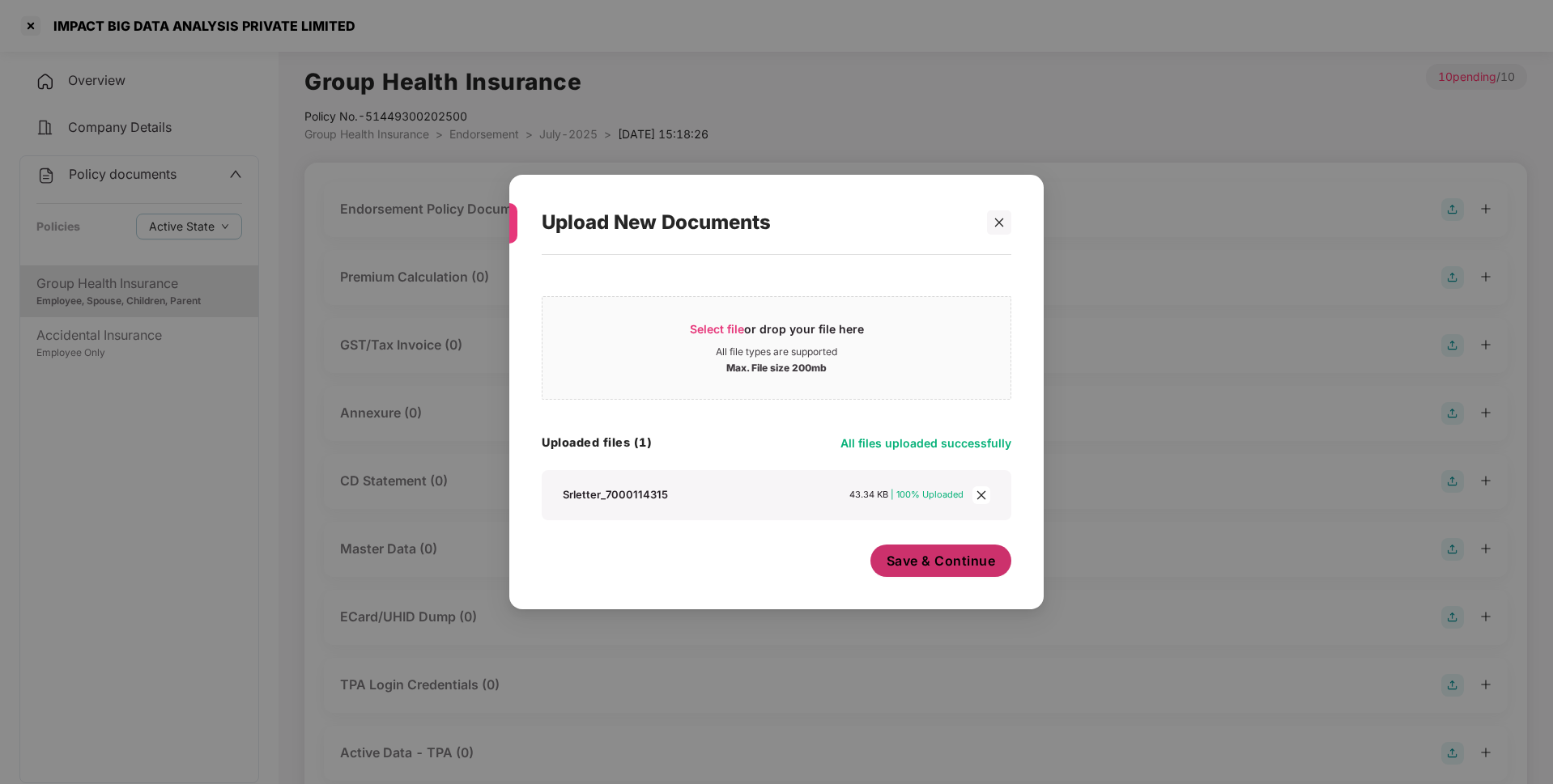
click at [895, 559] on span "Save & Continue" at bounding box center [941, 560] width 110 height 18
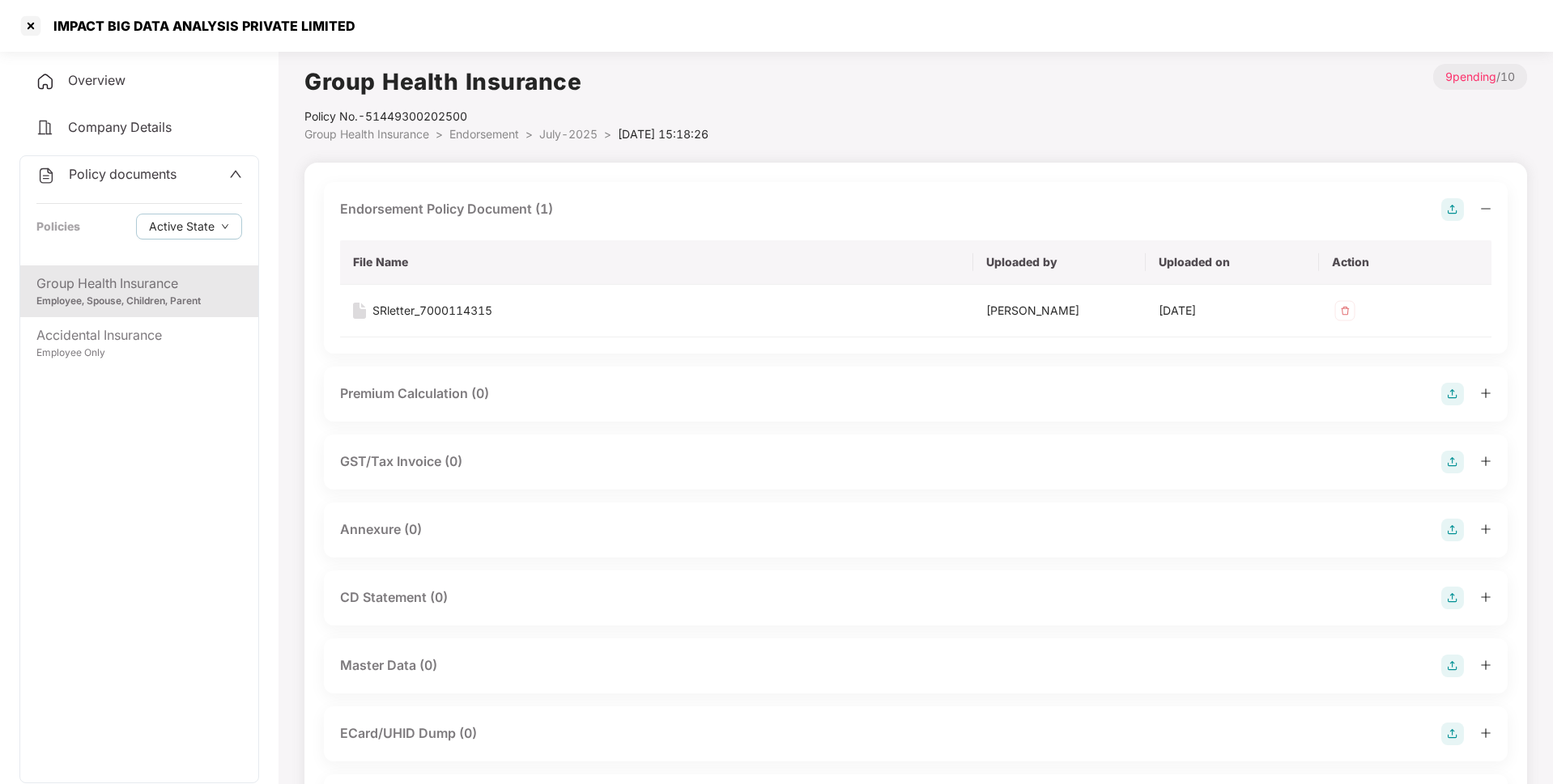
click at [1457, 530] on img at bounding box center [1453, 530] width 22 height 22
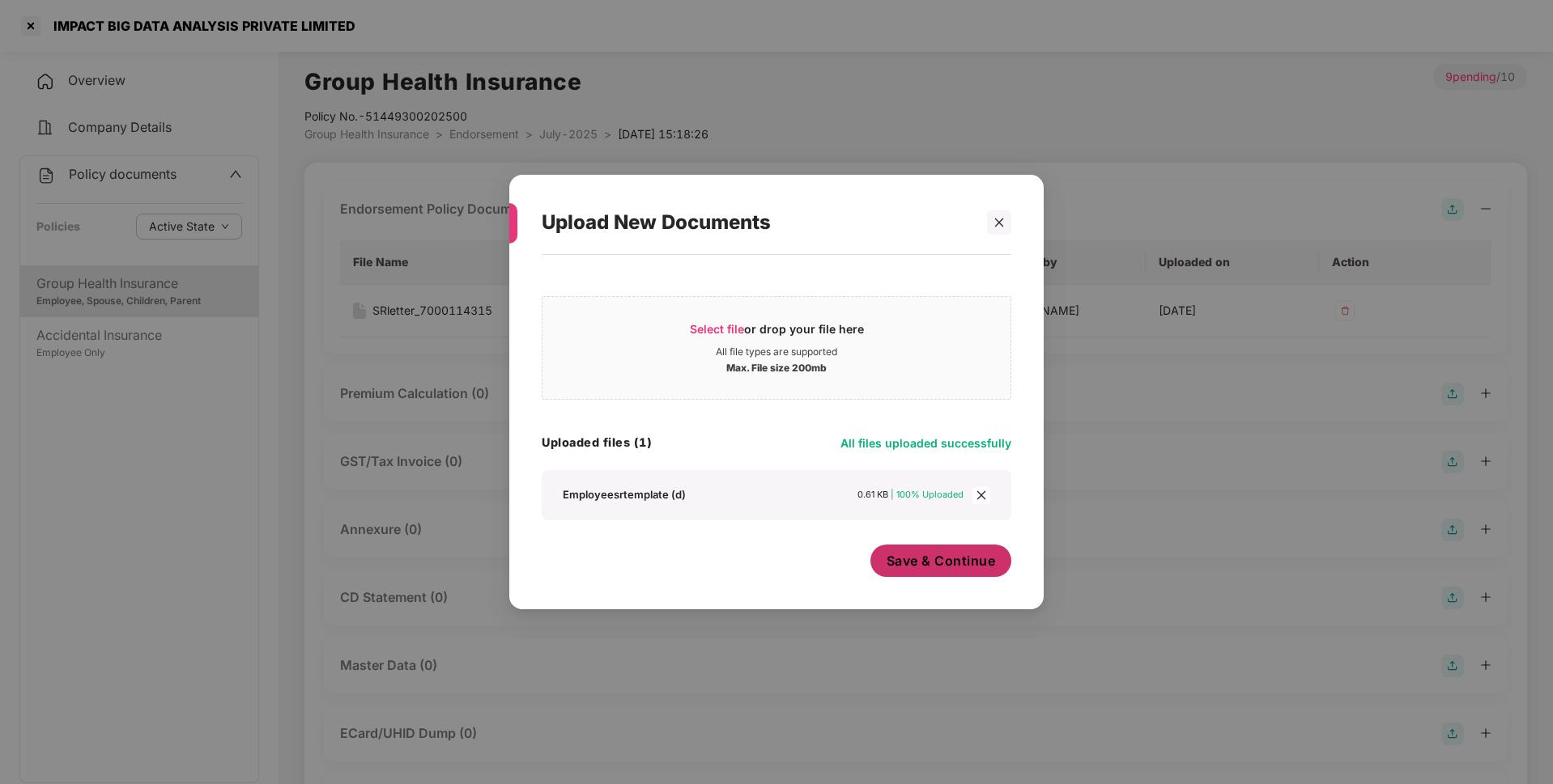
click at [931, 569] on span "Save & Continue" at bounding box center [941, 560] width 110 height 18
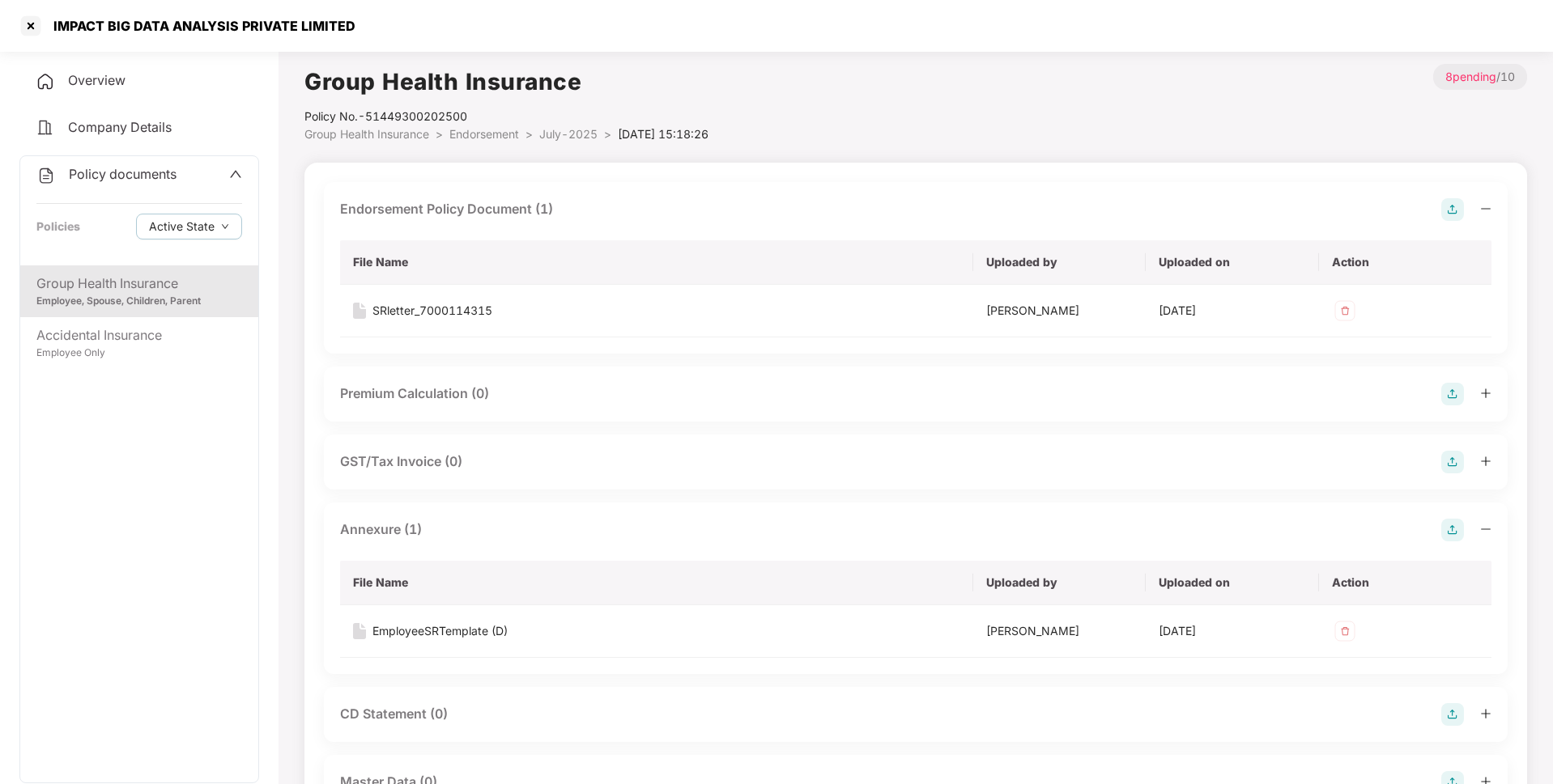
click at [568, 136] on span "July-2025" at bounding box center [568, 134] width 59 height 14
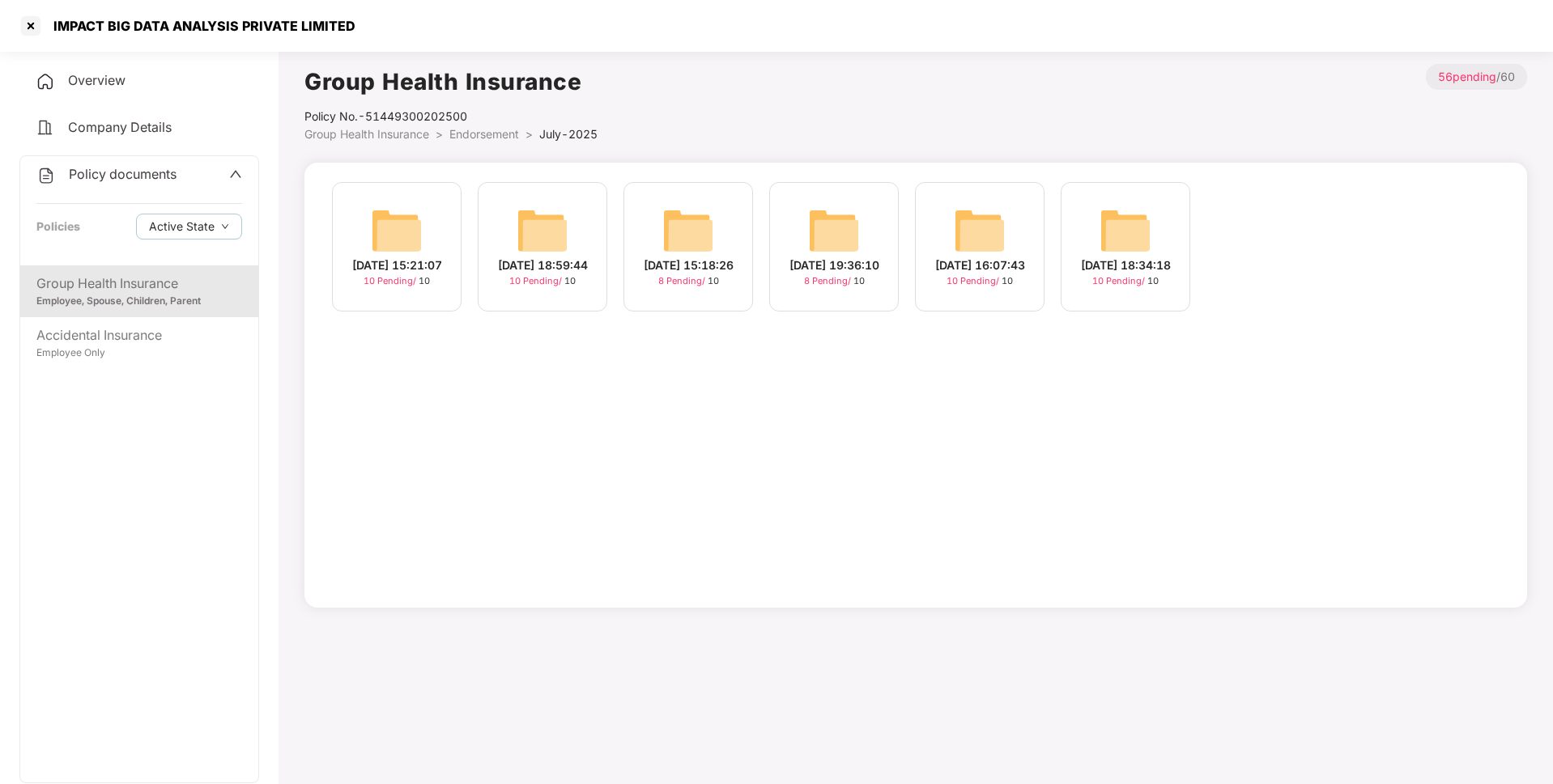
click at [419, 242] on img at bounding box center [397, 230] width 52 height 52
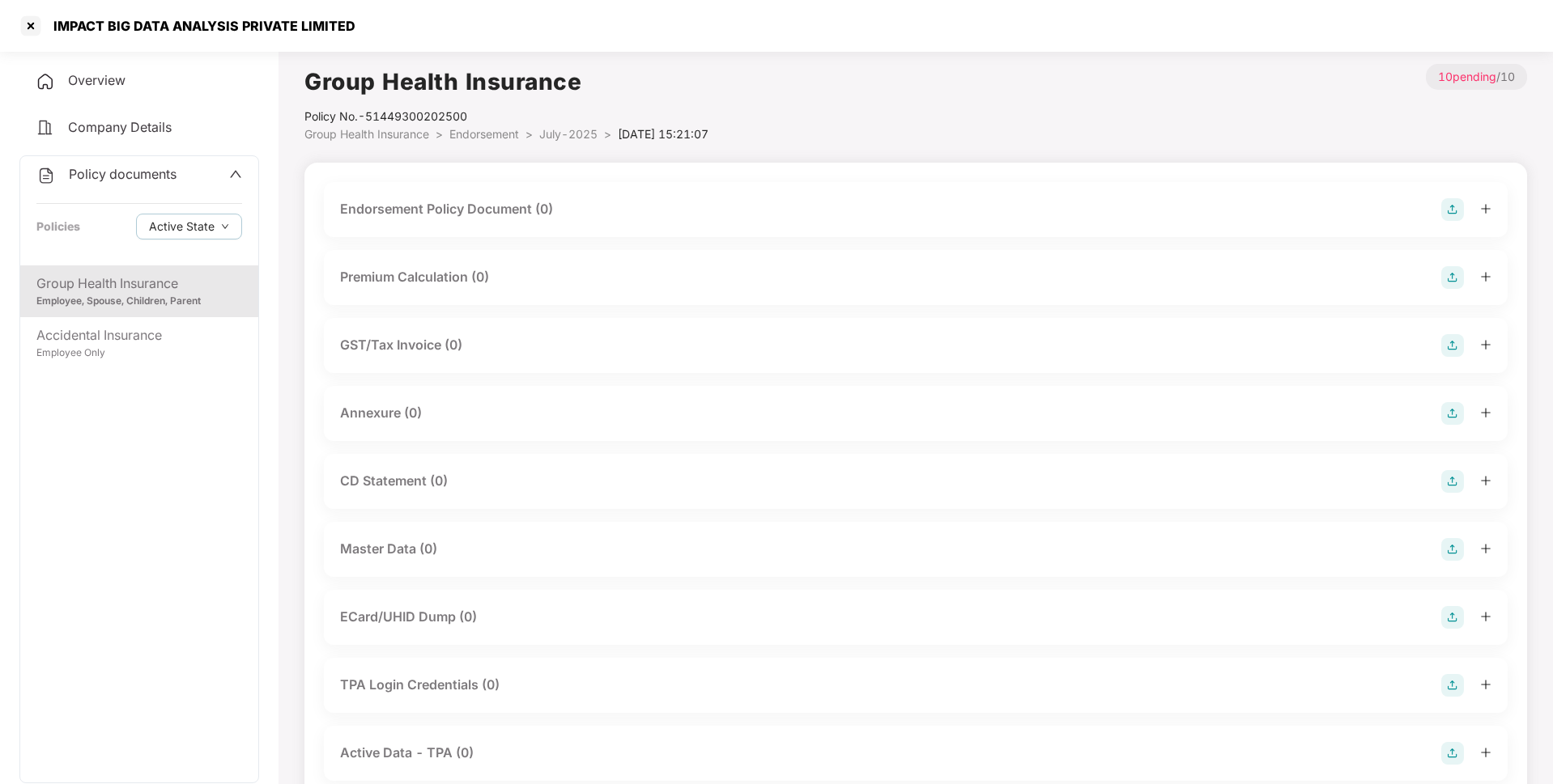
click at [1449, 211] on img at bounding box center [1453, 209] width 22 height 22
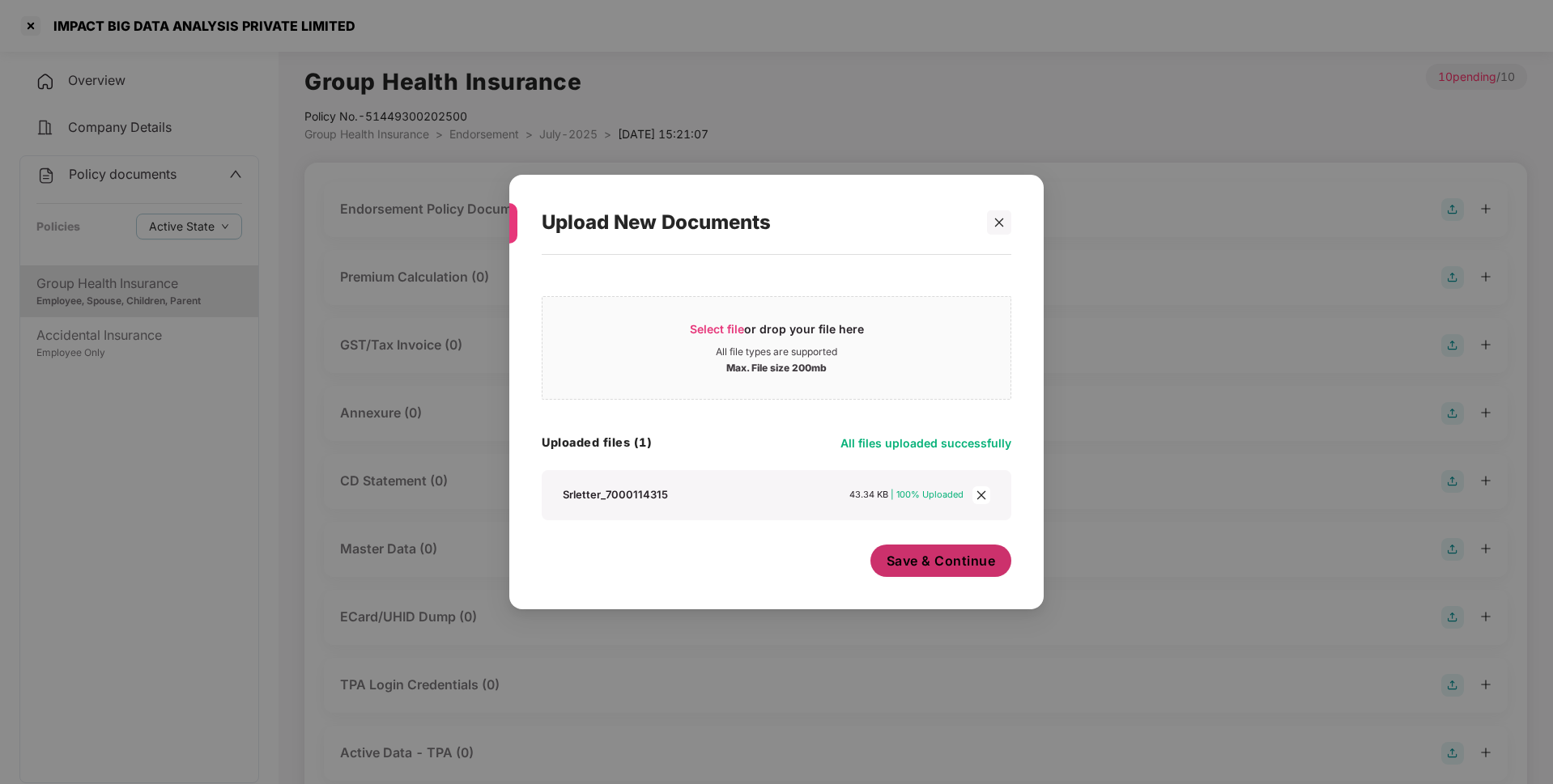
click at [928, 550] on button "Save & Continue" at bounding box center [941, 560] width 141 height 33
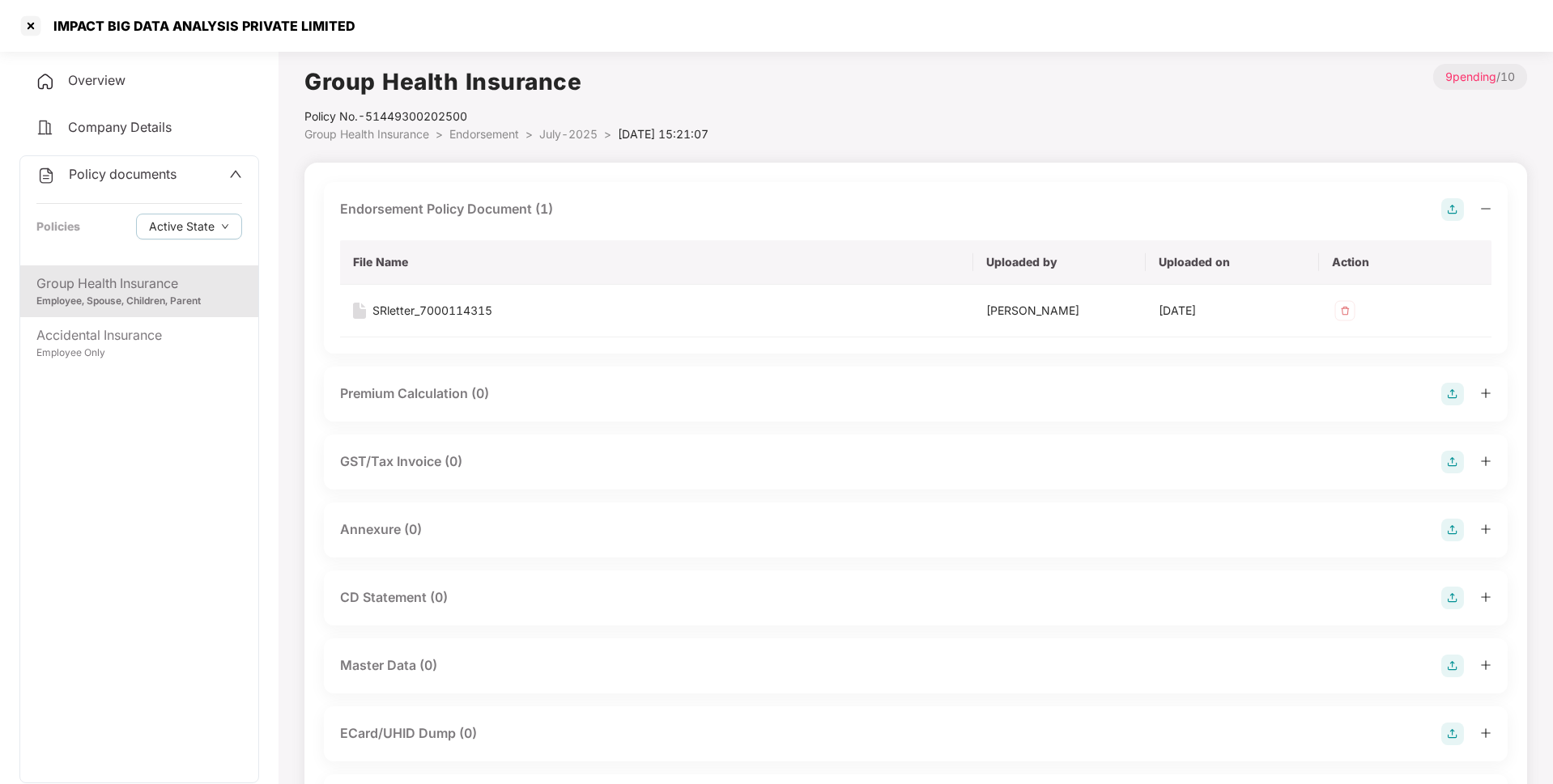
click at [1452, 531] on img at bounding box center [1453, 530] width 22 height 22
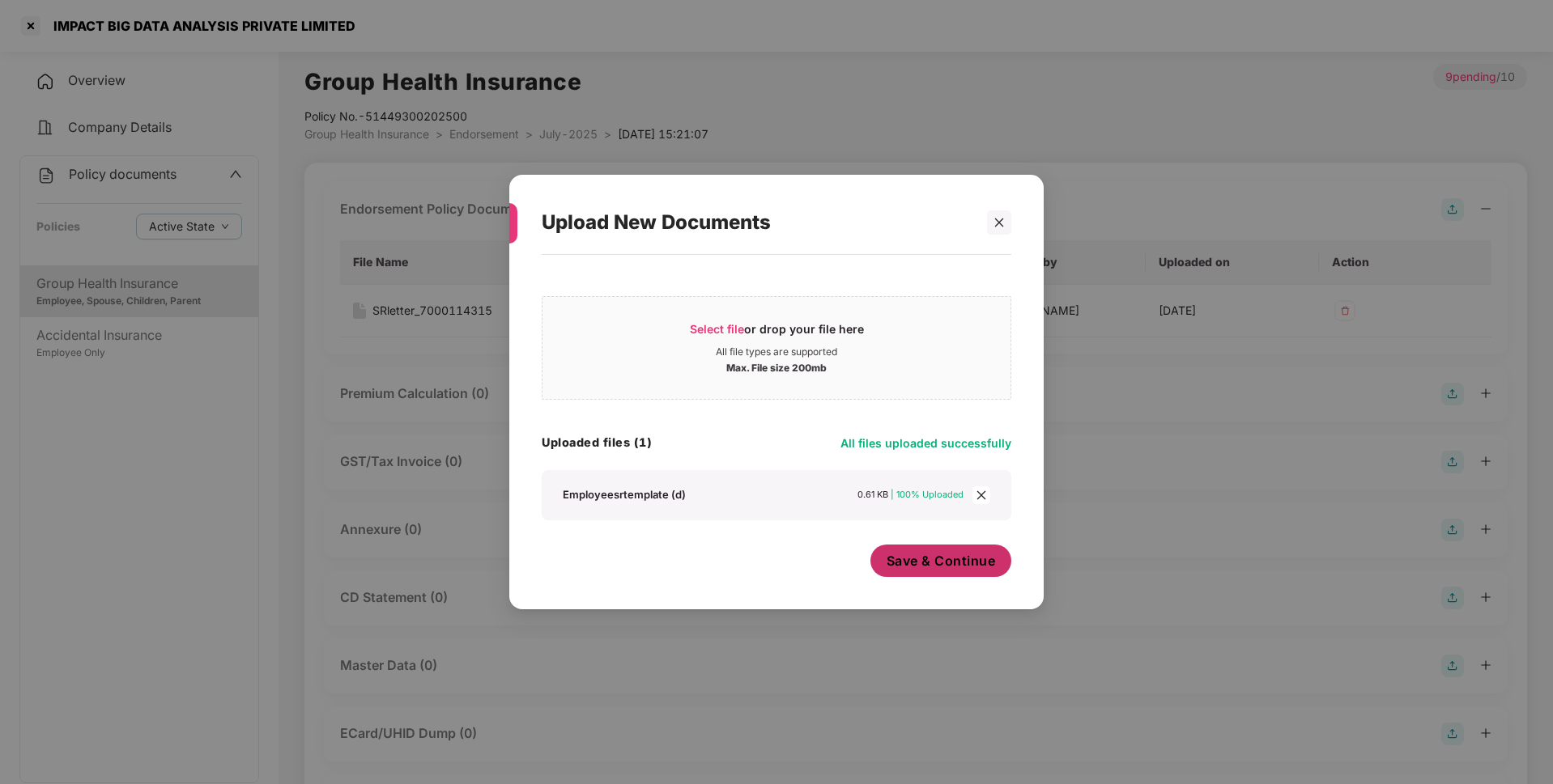
click at [897, 576] on button "Save & Continue" at bounding box center [941, 560] width 141 height 33
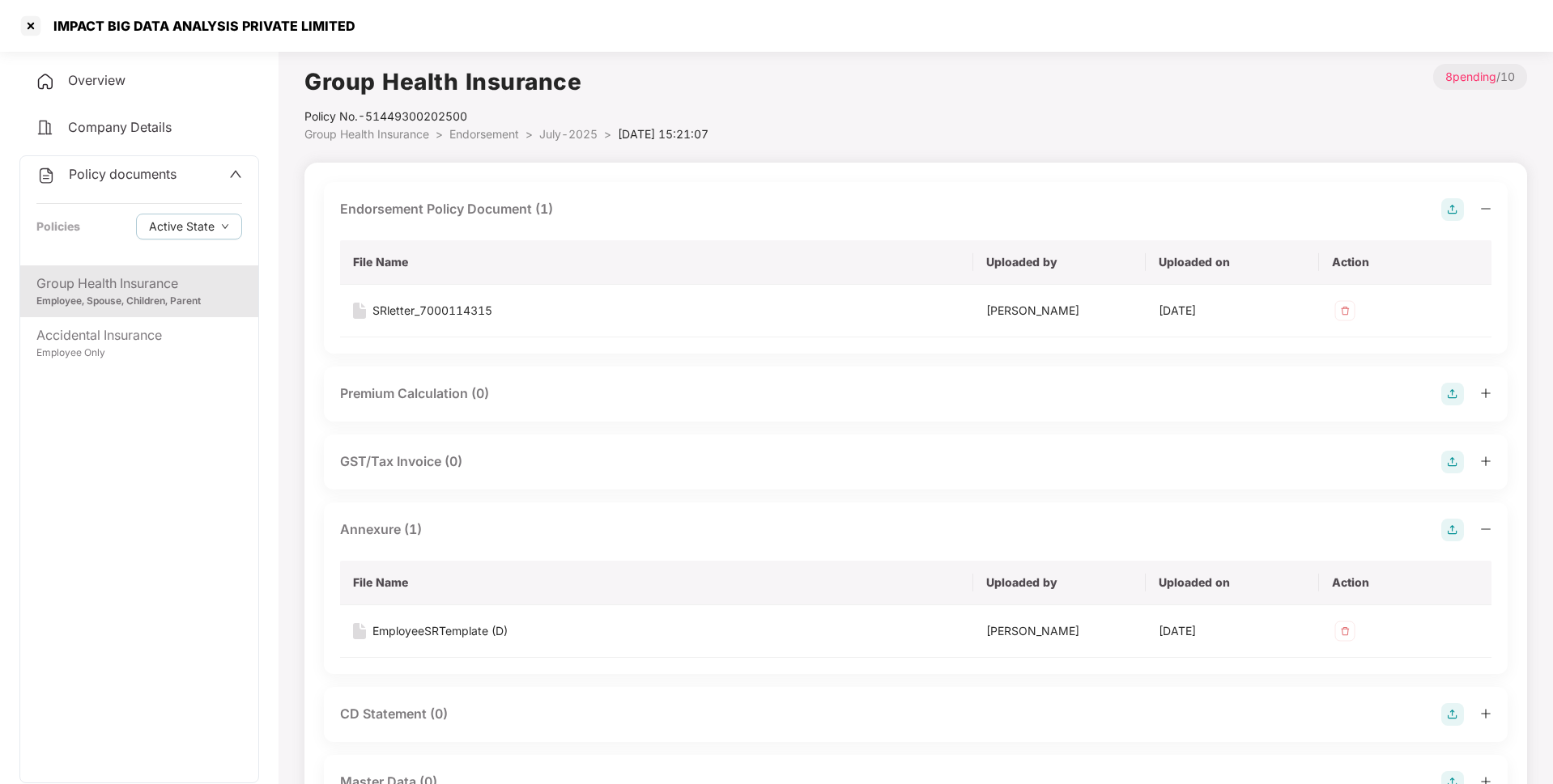
click at [565, 138] on span "July-2025" at bounding box center [568, 134] width 59 height 14
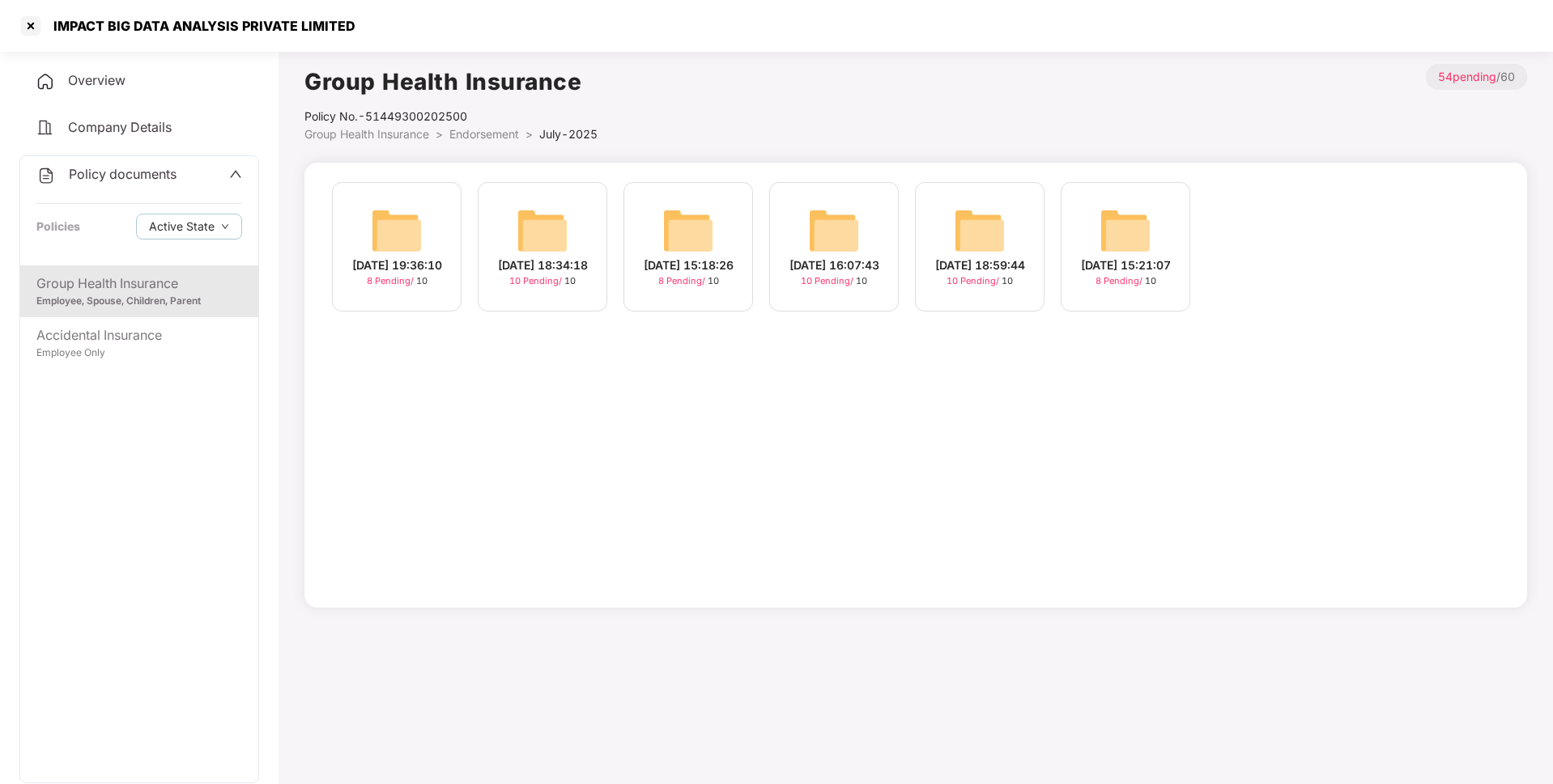
click at [1100, 249] on img at bounding box center [1125, 230] width 52 height 52
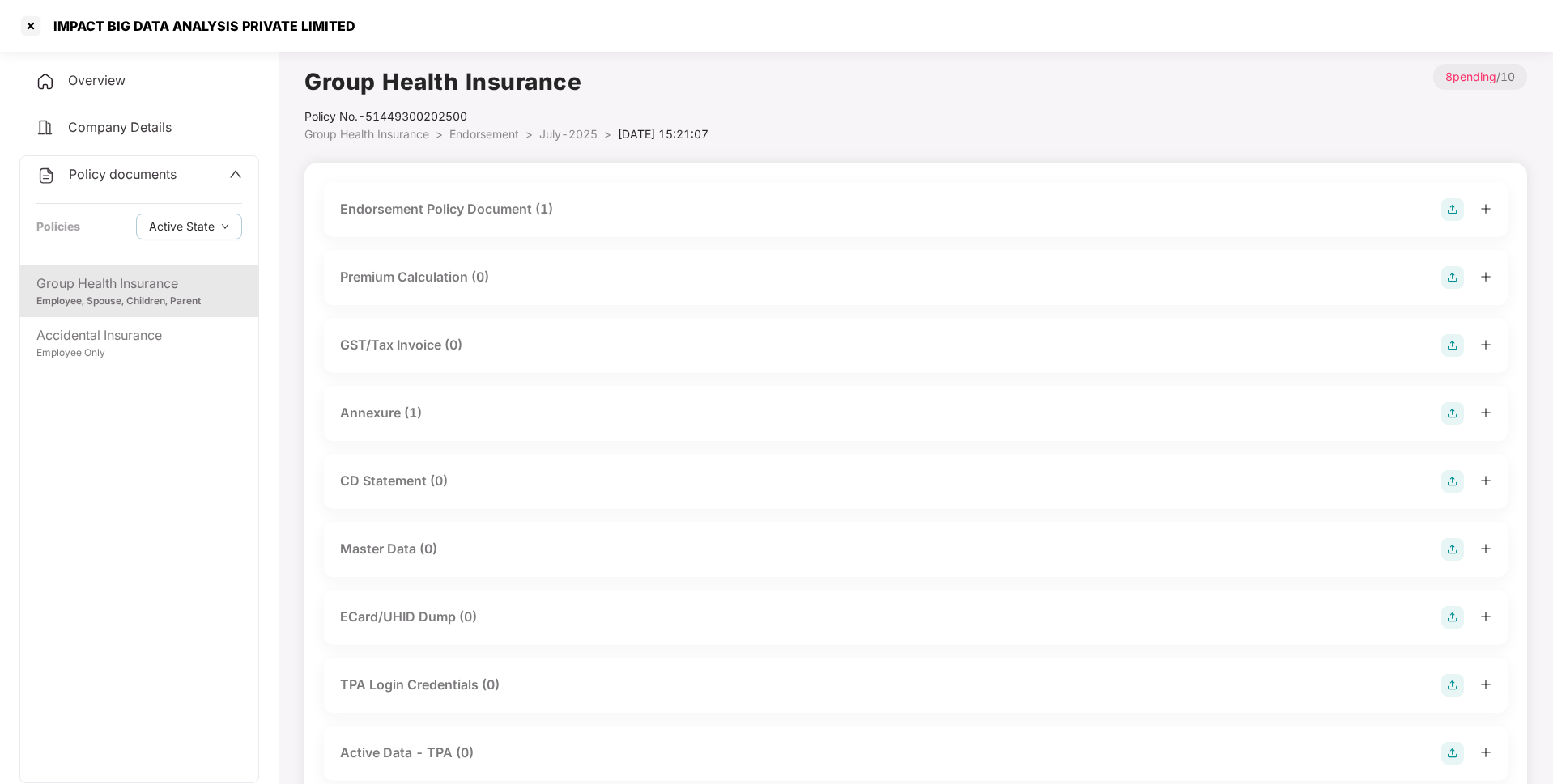
click at [1441, 214] on img at bounding box center [1453, 209] width 22 height 22
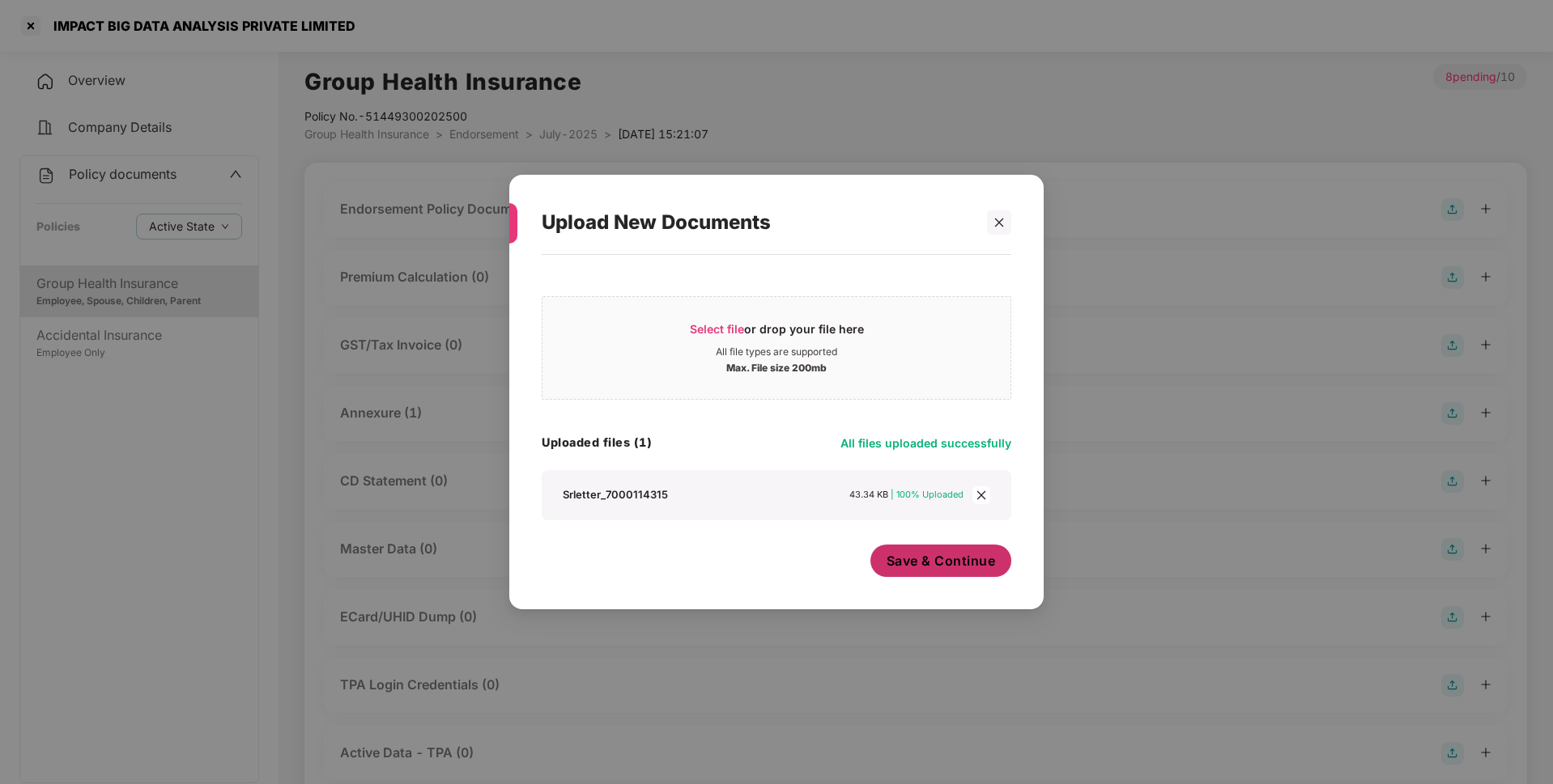
click at [926, 573] on button "Save & Continue" at bounding box center [941, 560] width 141 height 33
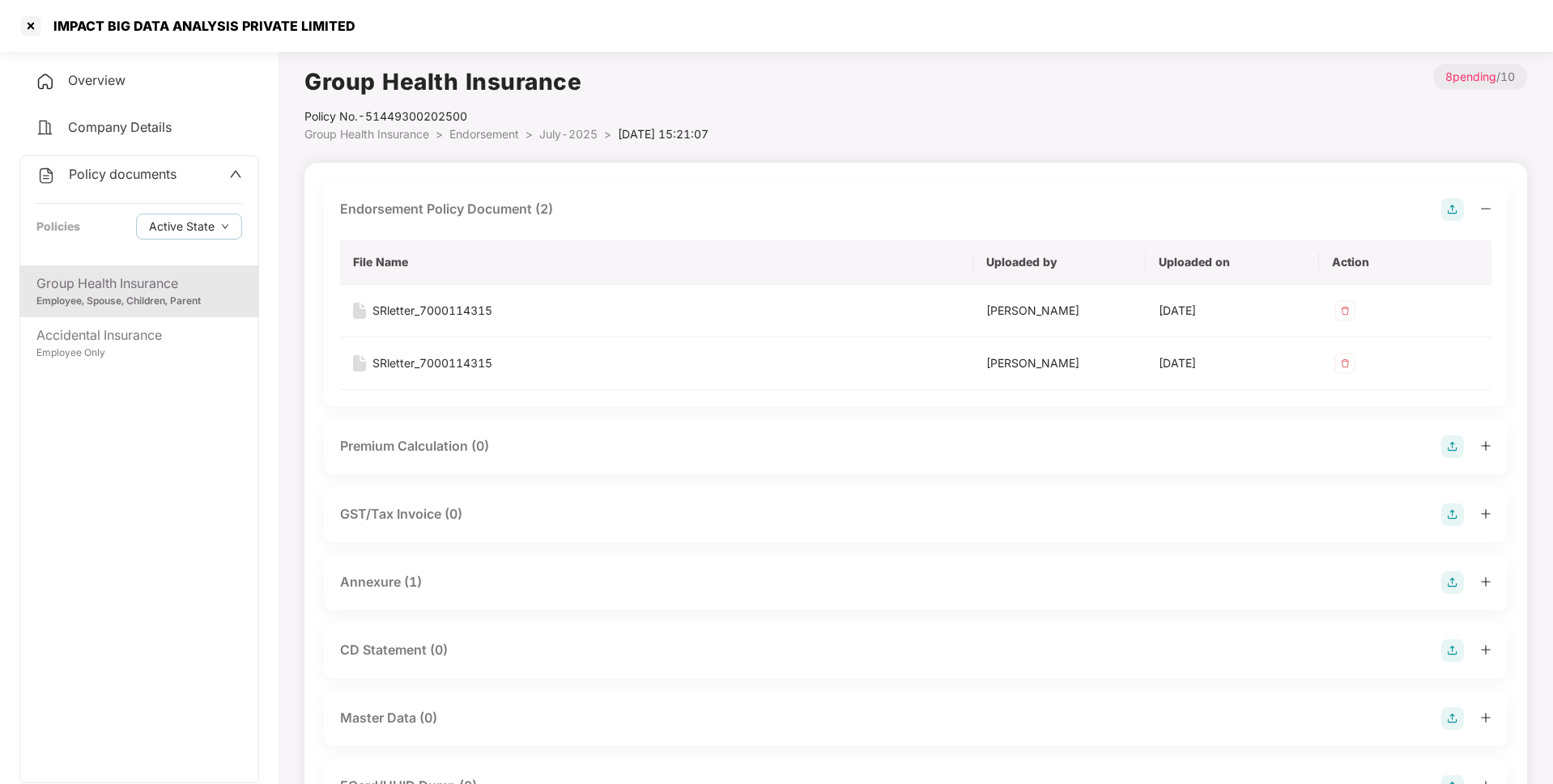
click at [581, 139] on span "July-2025" at bounding box center [568, 134] width 59 height 14
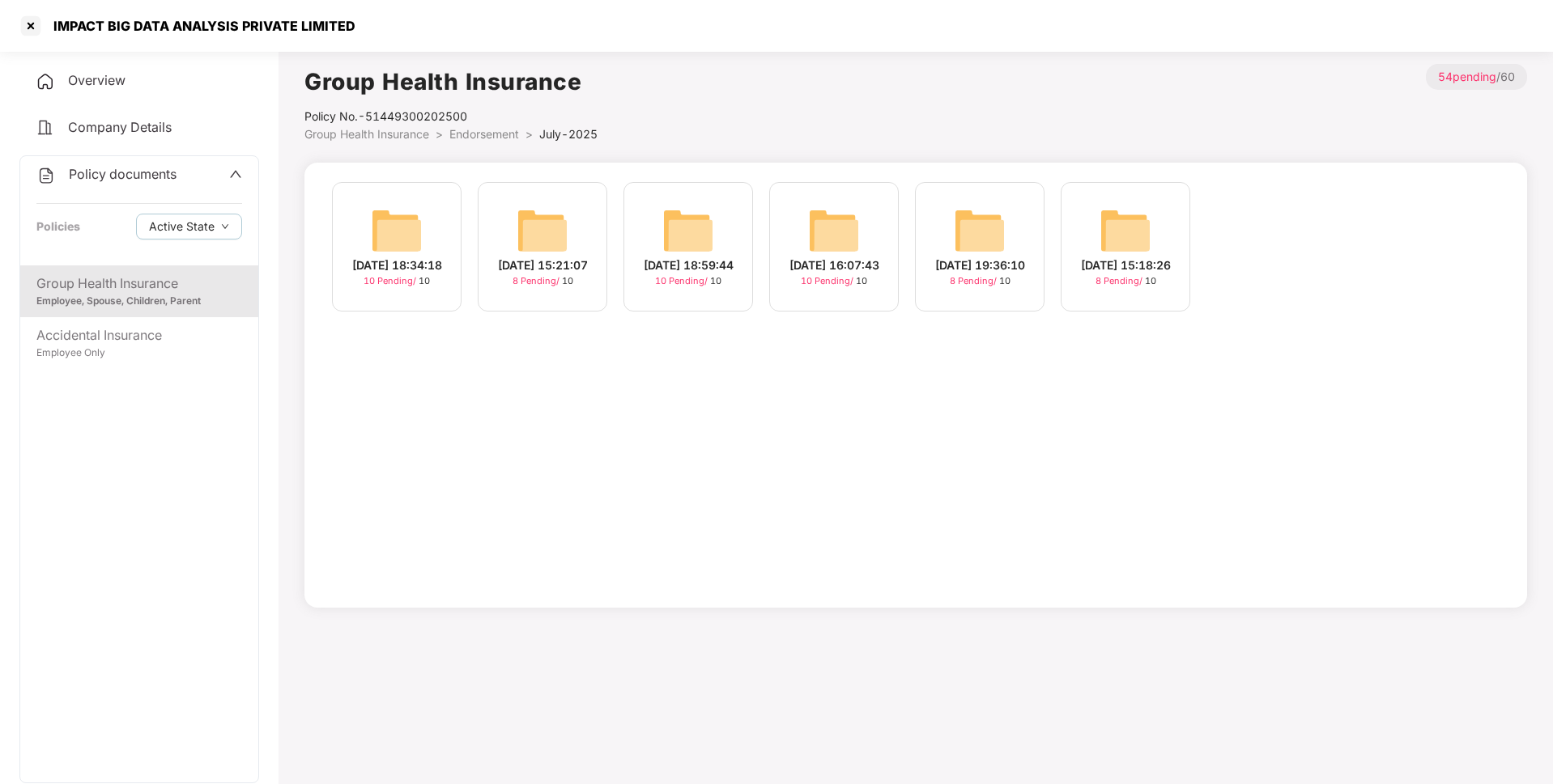
click at [841, 240] on img at bounding box center [835, 230] width 52 height 52
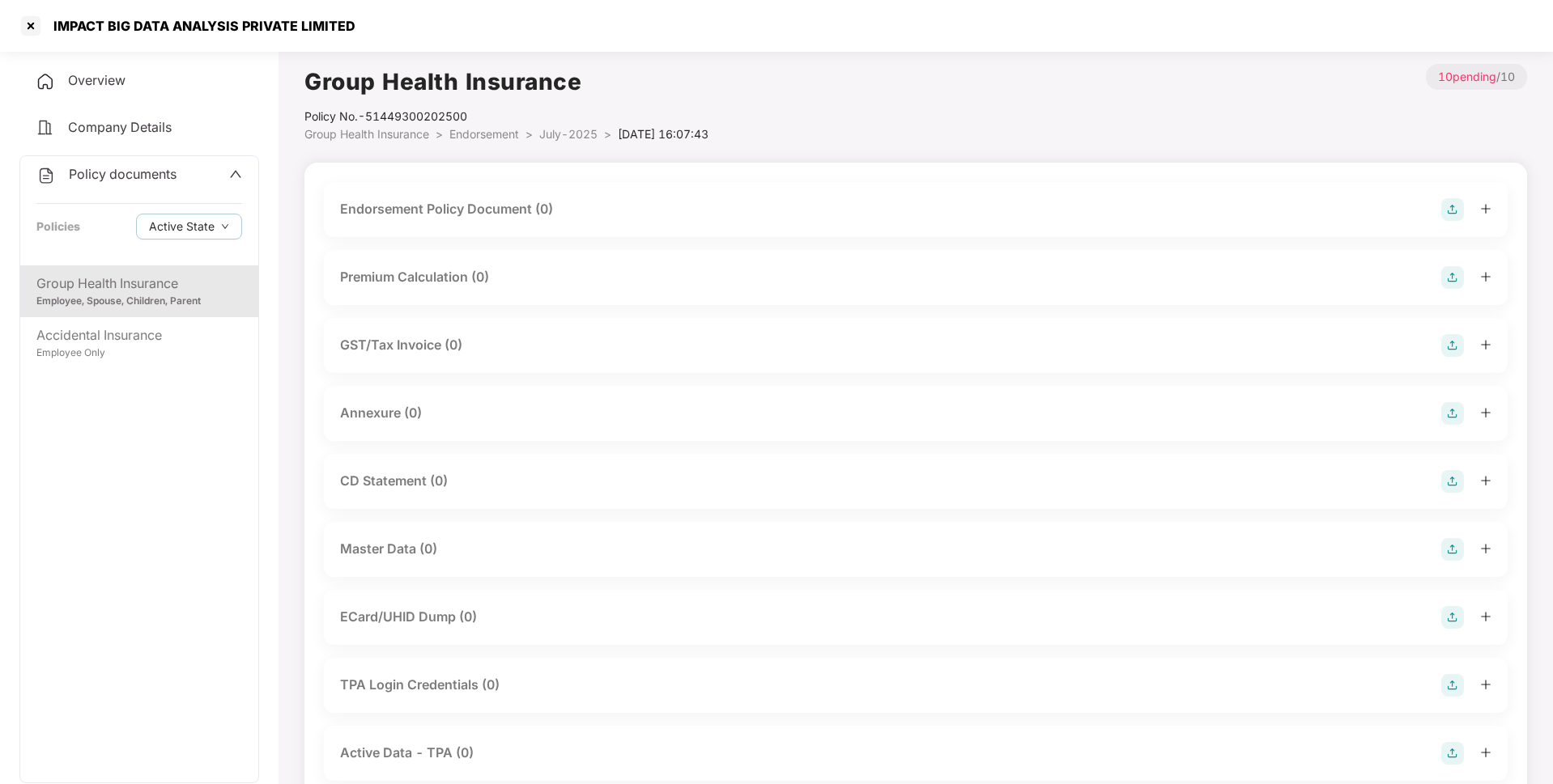
click at [1450, 211] on img at bounding box center [1453, 209] width 22 height 22
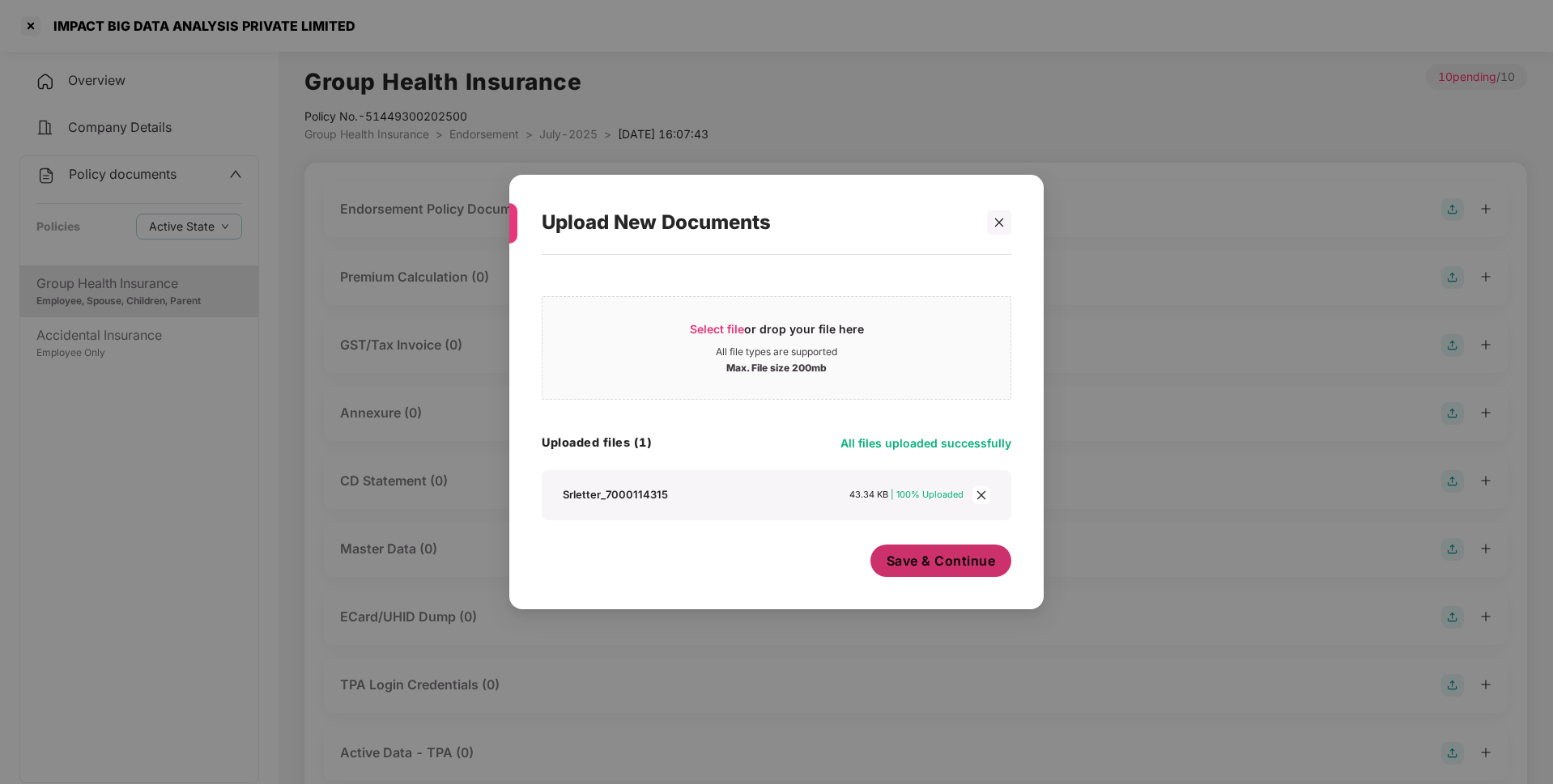
click at [929, 568] on span "Save & Continue" at bounding box center [941, 560] width 110 height 18
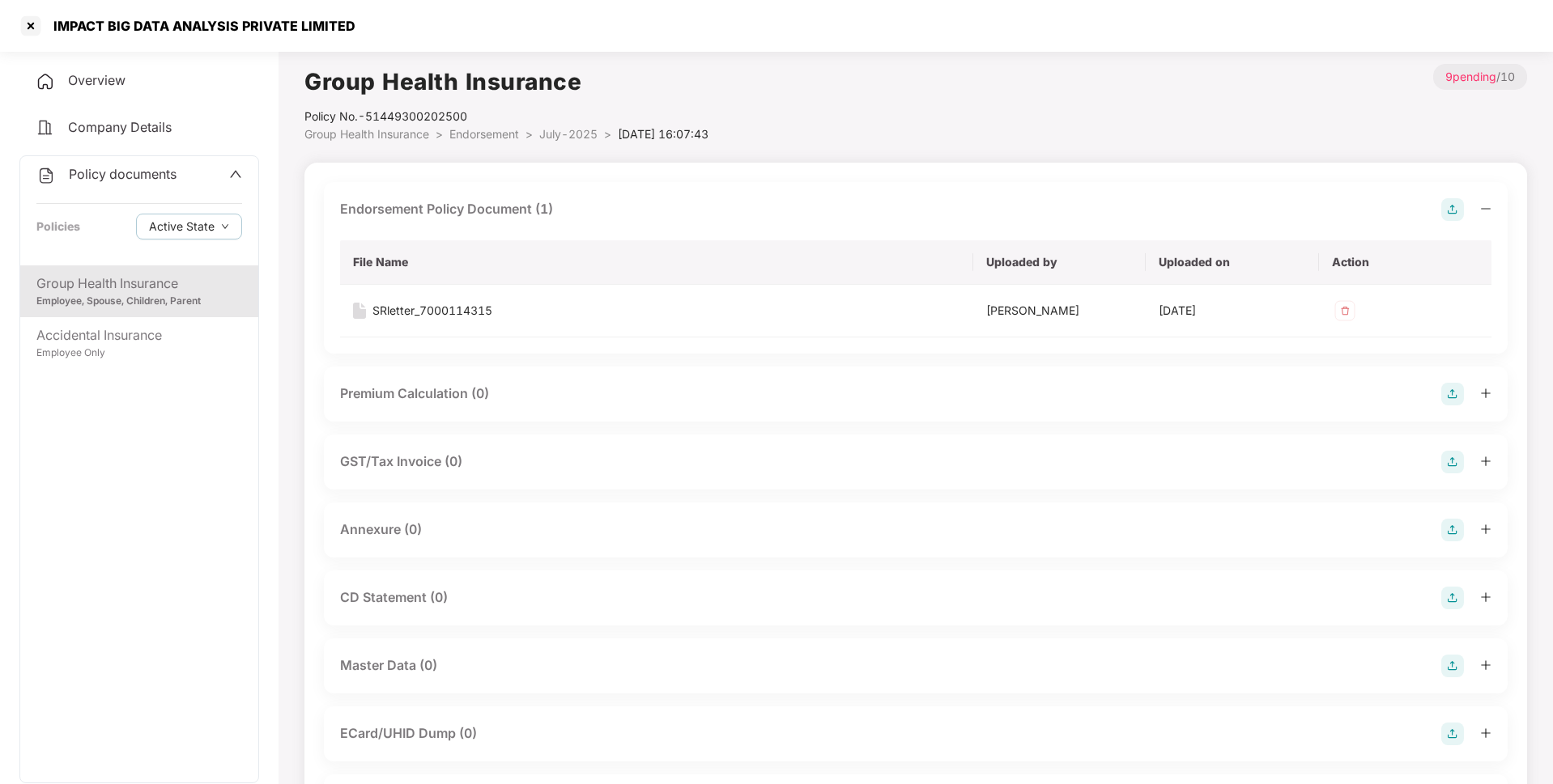
click at [1458, 531] on img at bounding box center [1453, 530] width 22 height 22
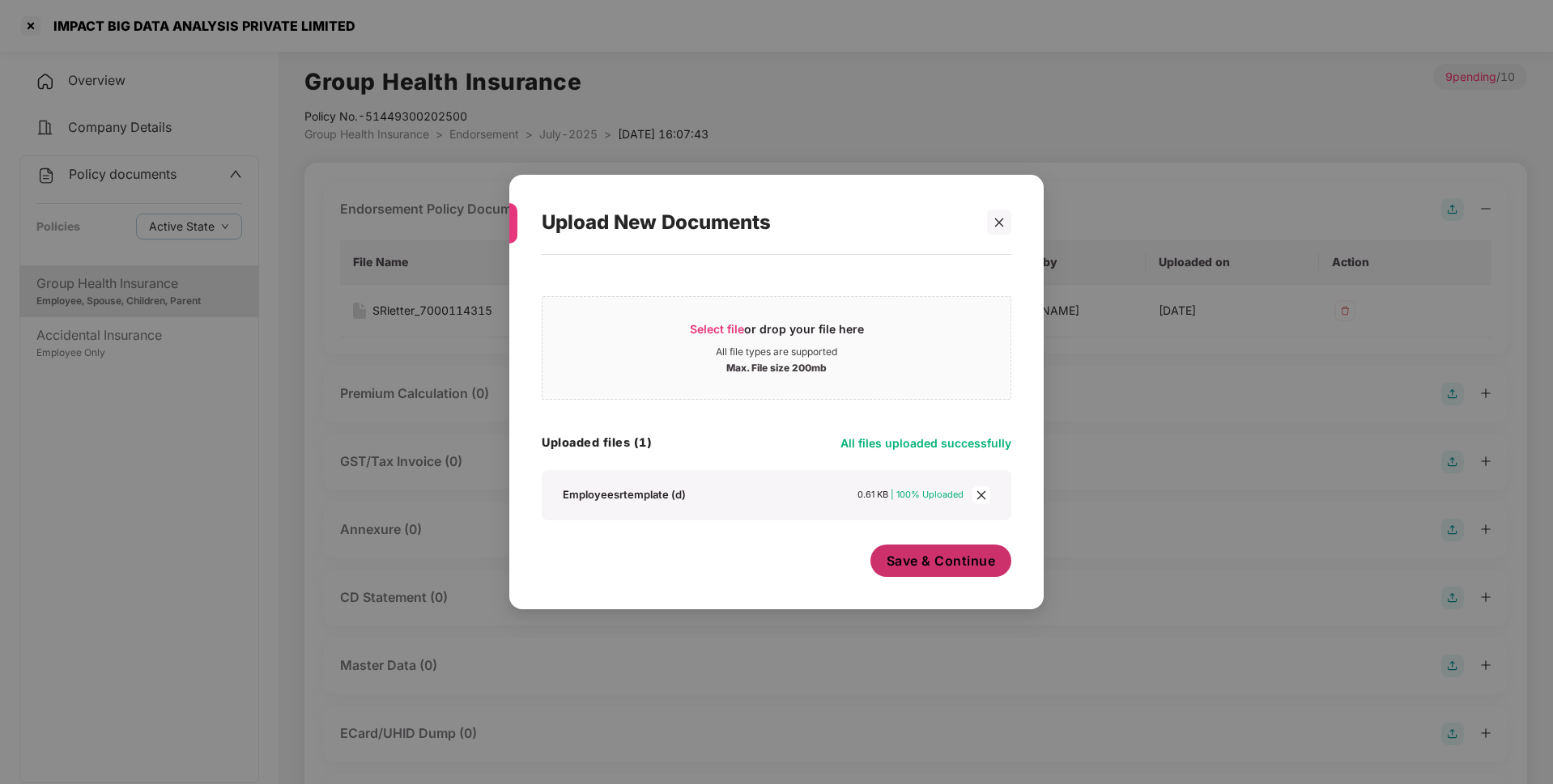
click at [930, 568] on span "Save & Continue" at bounding box center [941, 560] width 110 height 18
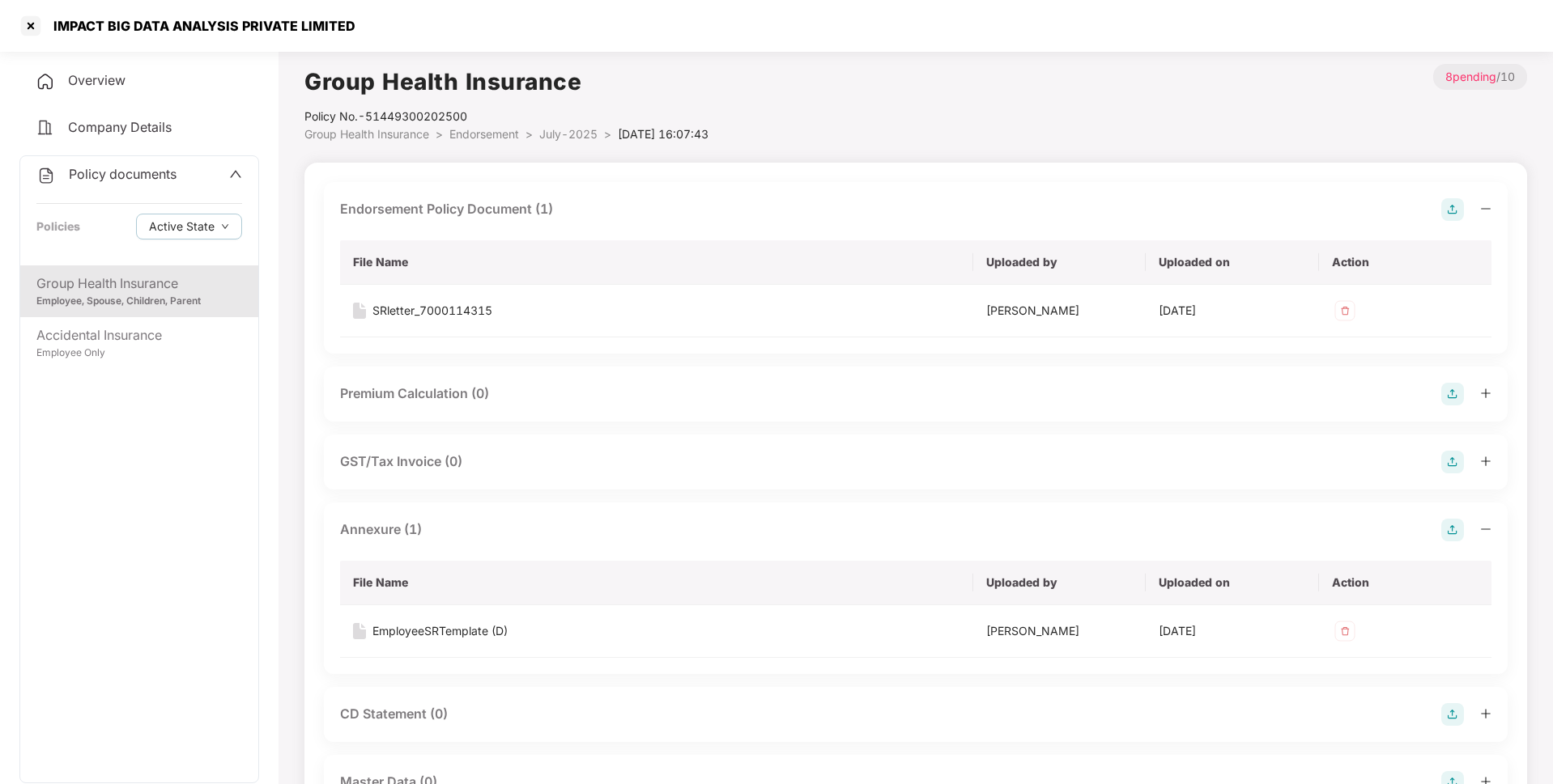
click at [564, 130] on span "July-2025" at bounding box center [568, 134] width 59 height 14
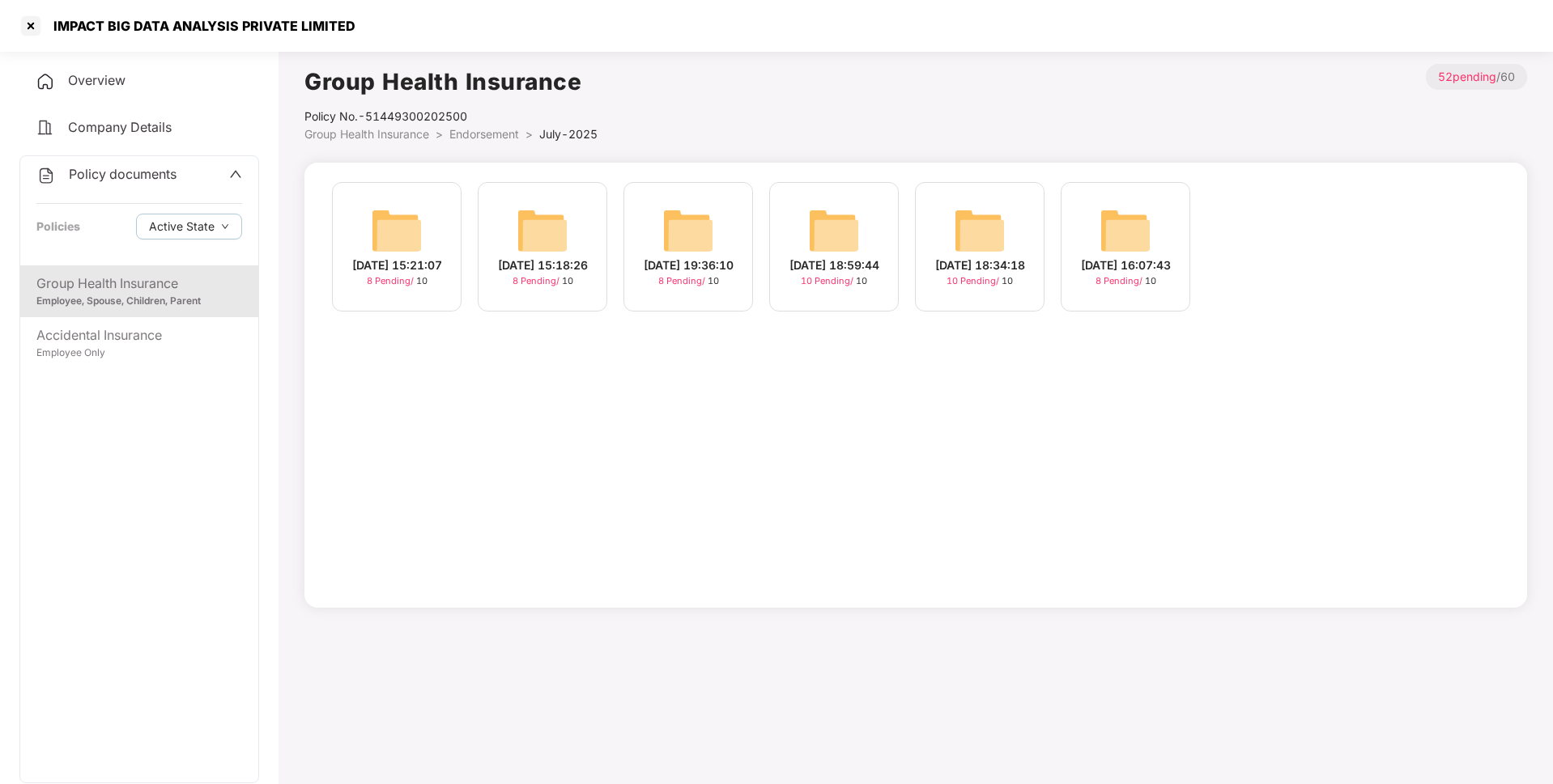
click at [831, 249] on img at bounding box center [835, 230] width 52 height 52
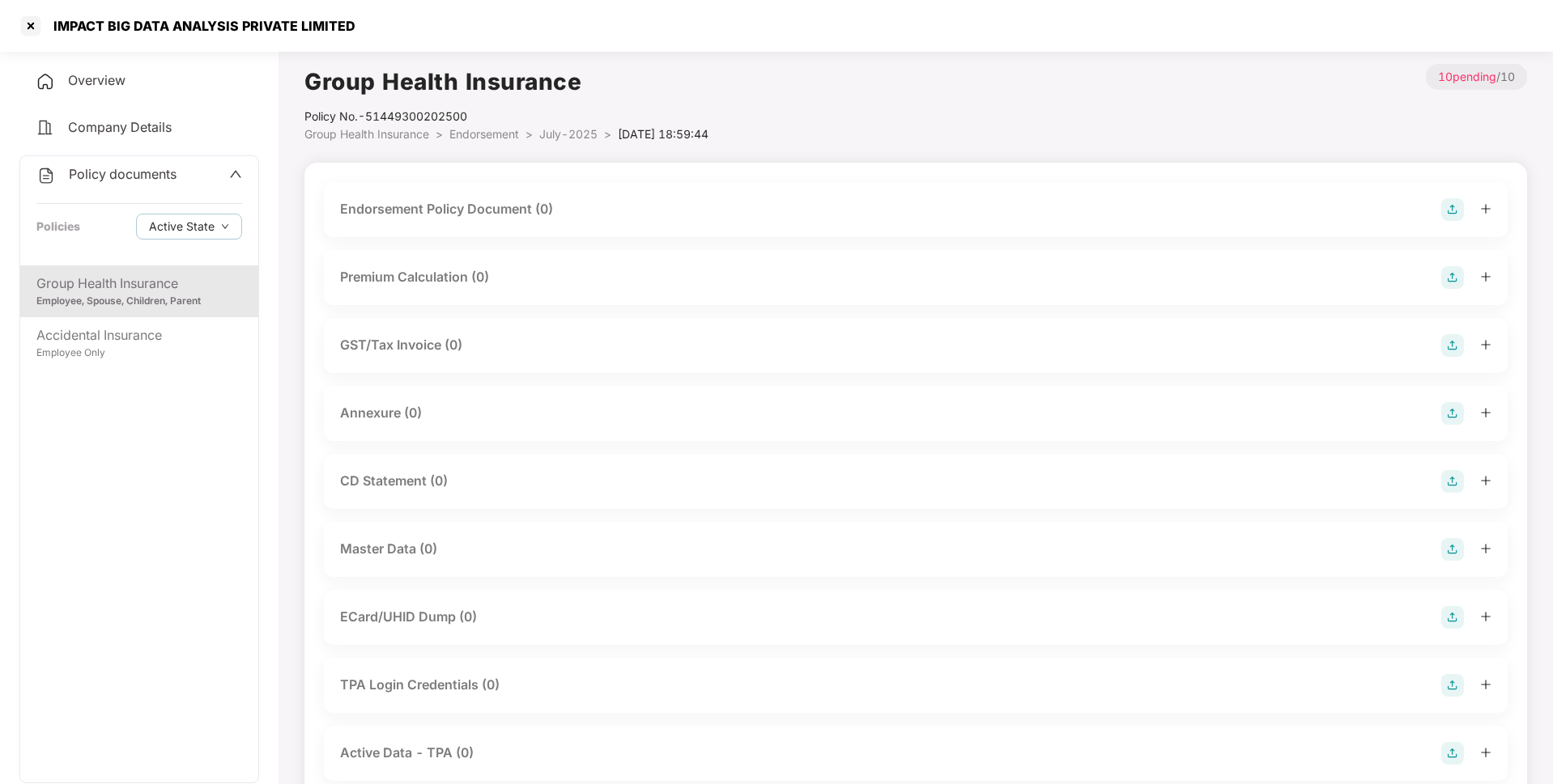
click at [1448, 205] on img at bounding box center [1453, 209] width 22 height 22
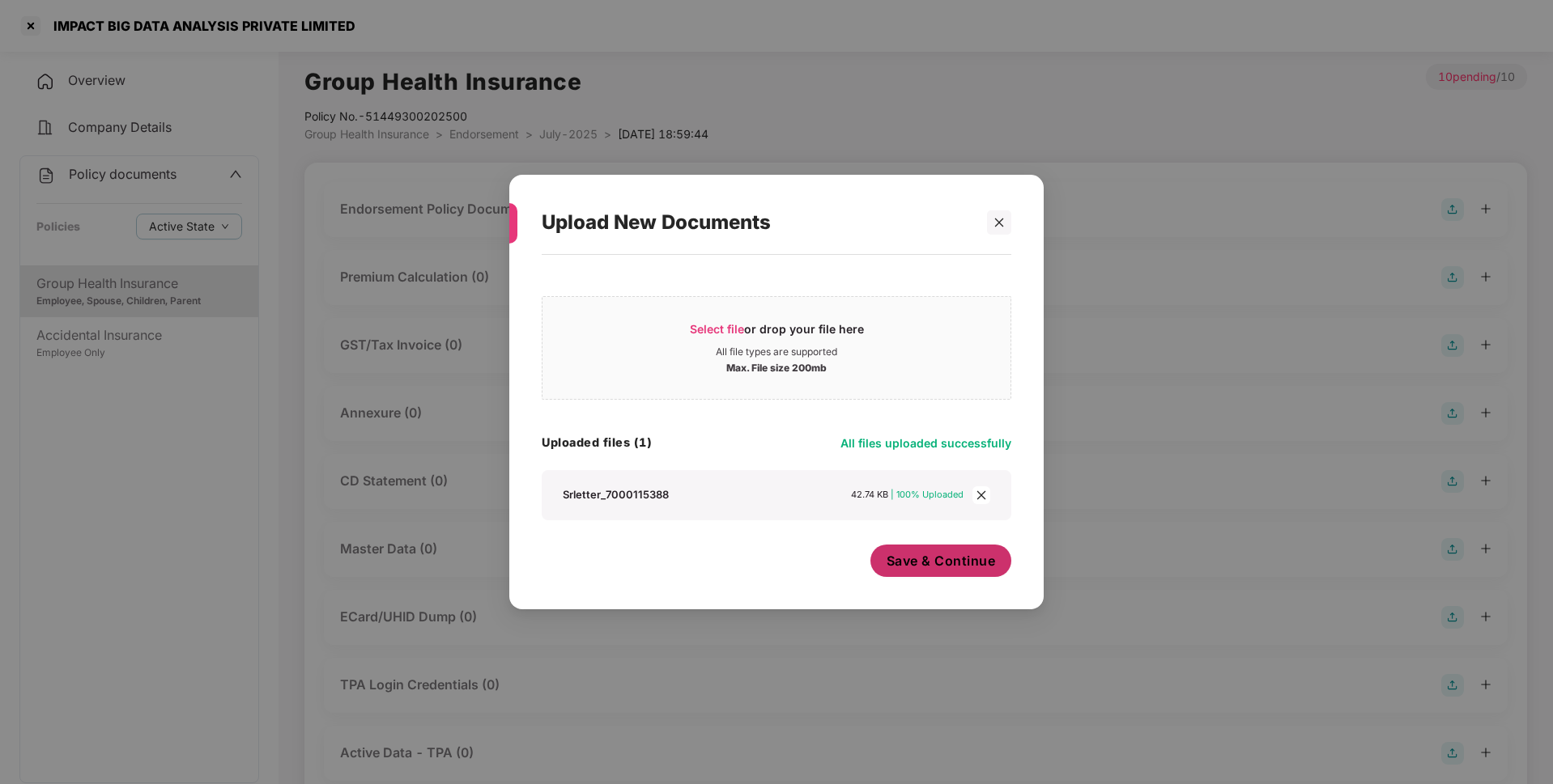
click at [956, 575] on button "Save & Continue" at bounding box center [941, 560] width 141 height 33
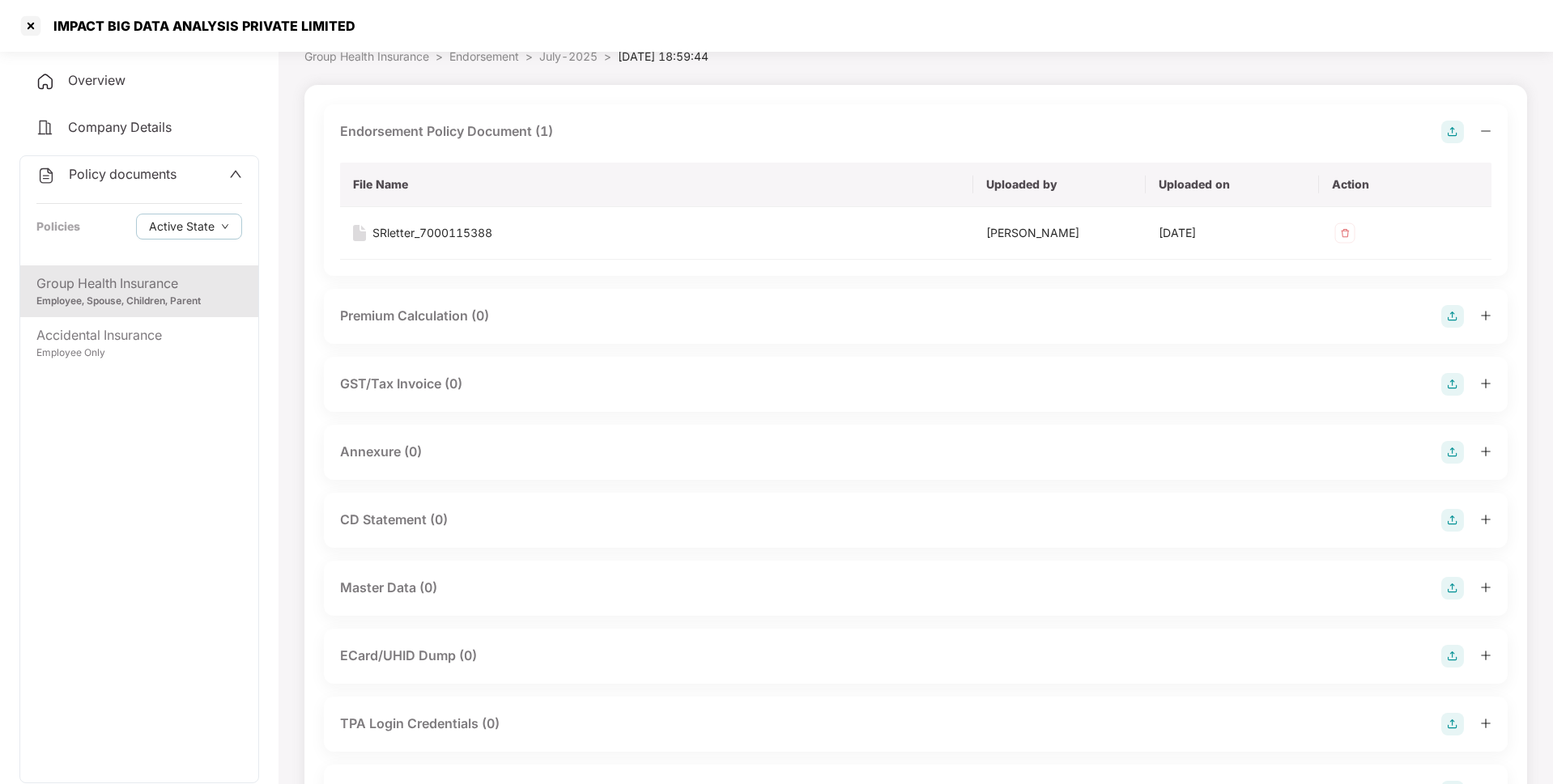
scroll to position [85, 0]
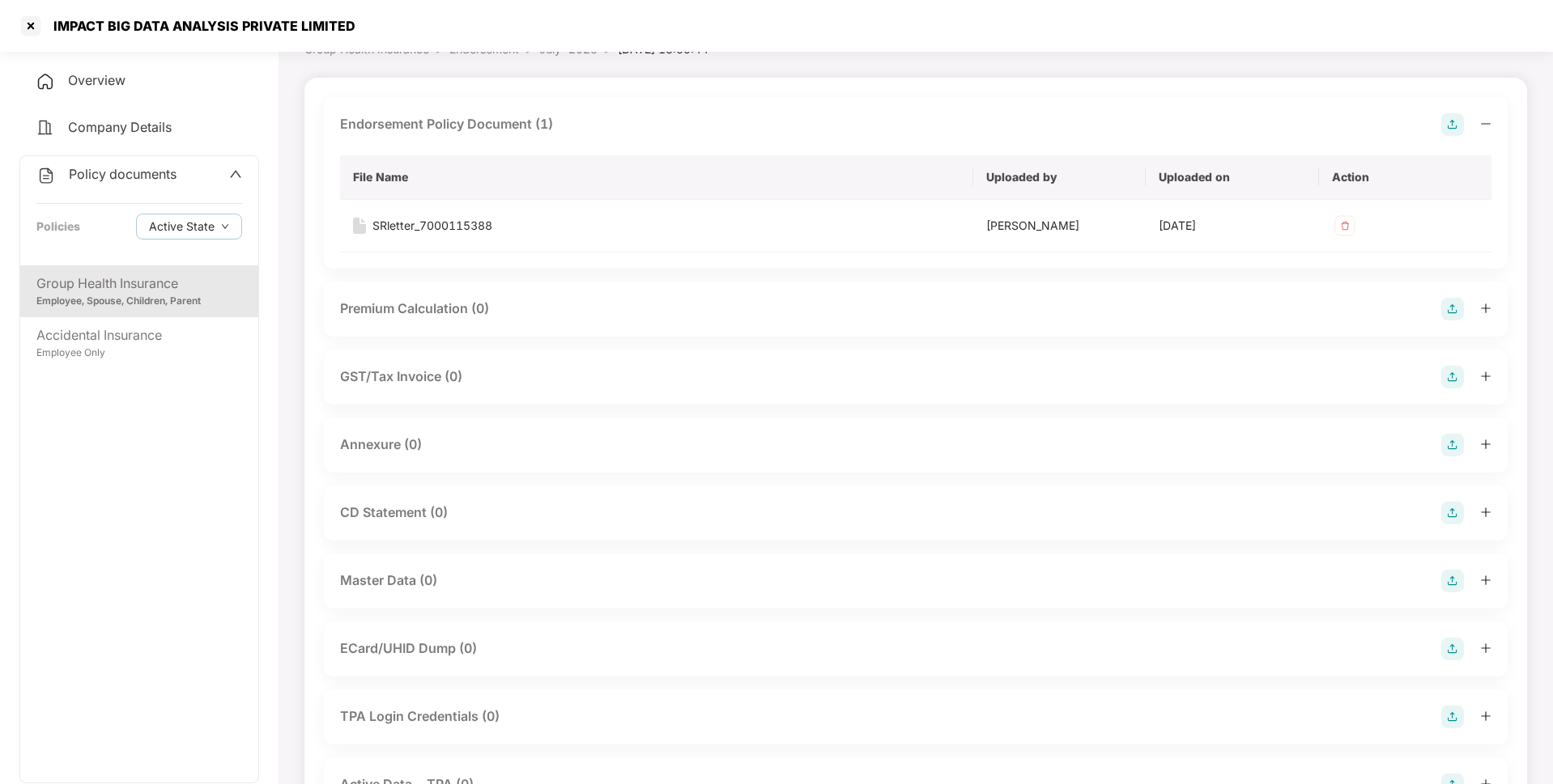
click at [1454, 449] on img at bounding box center [1453, 445] width 22 height 22
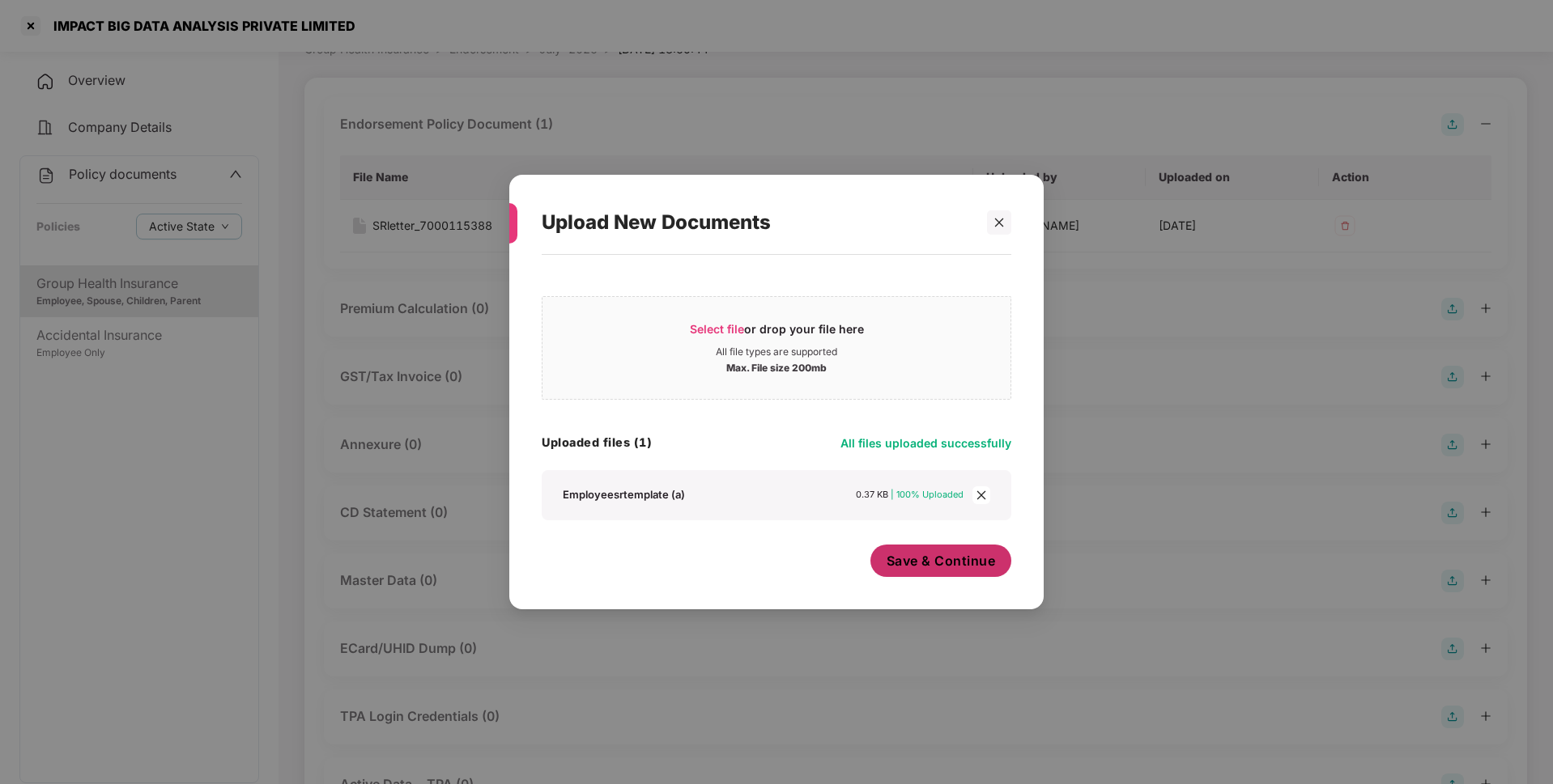
click at [927, 568] on span "Save & Continue" at bounding box center [941, 560] width 110 height 18
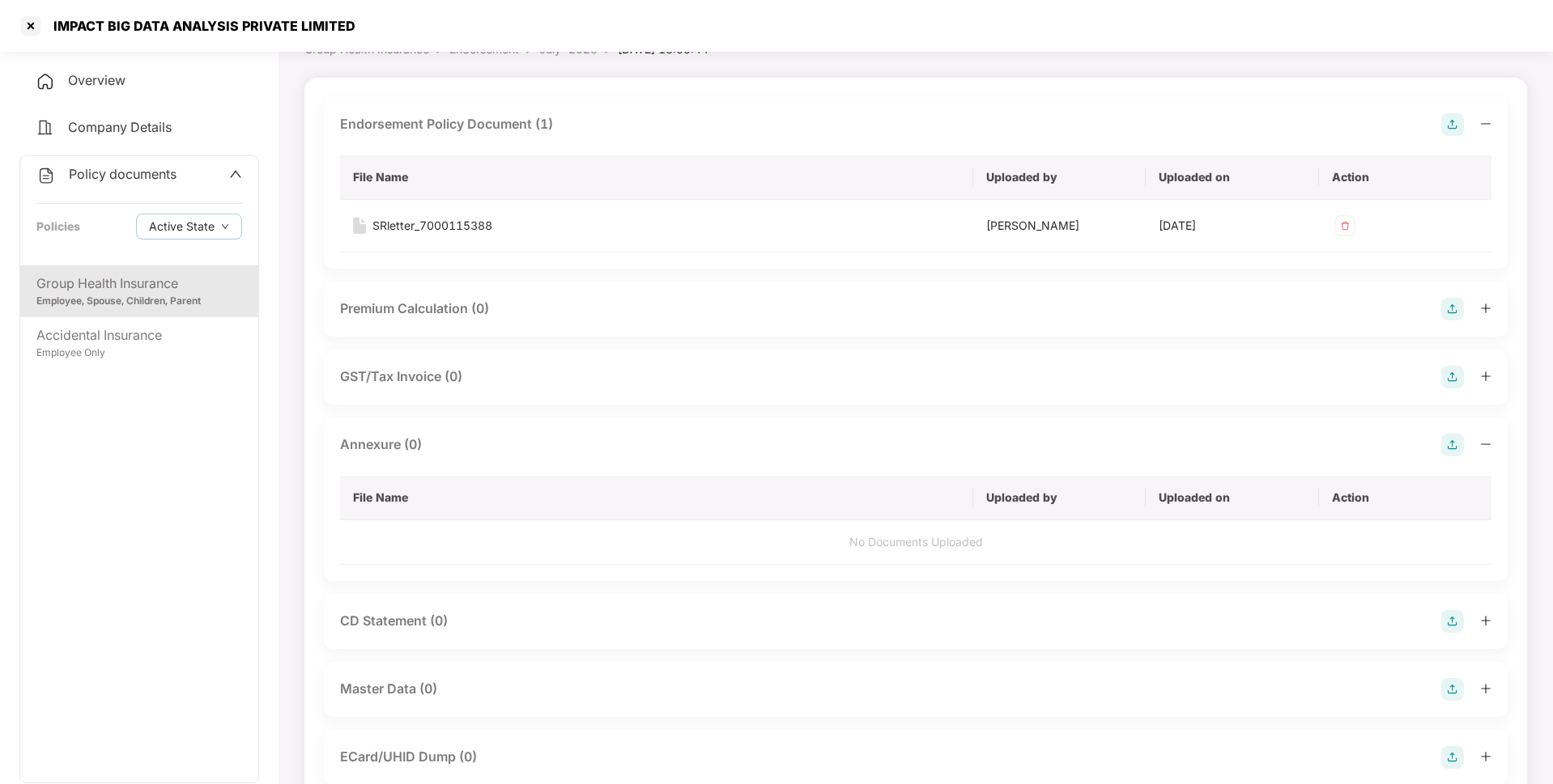
scroll to position [0, 0]
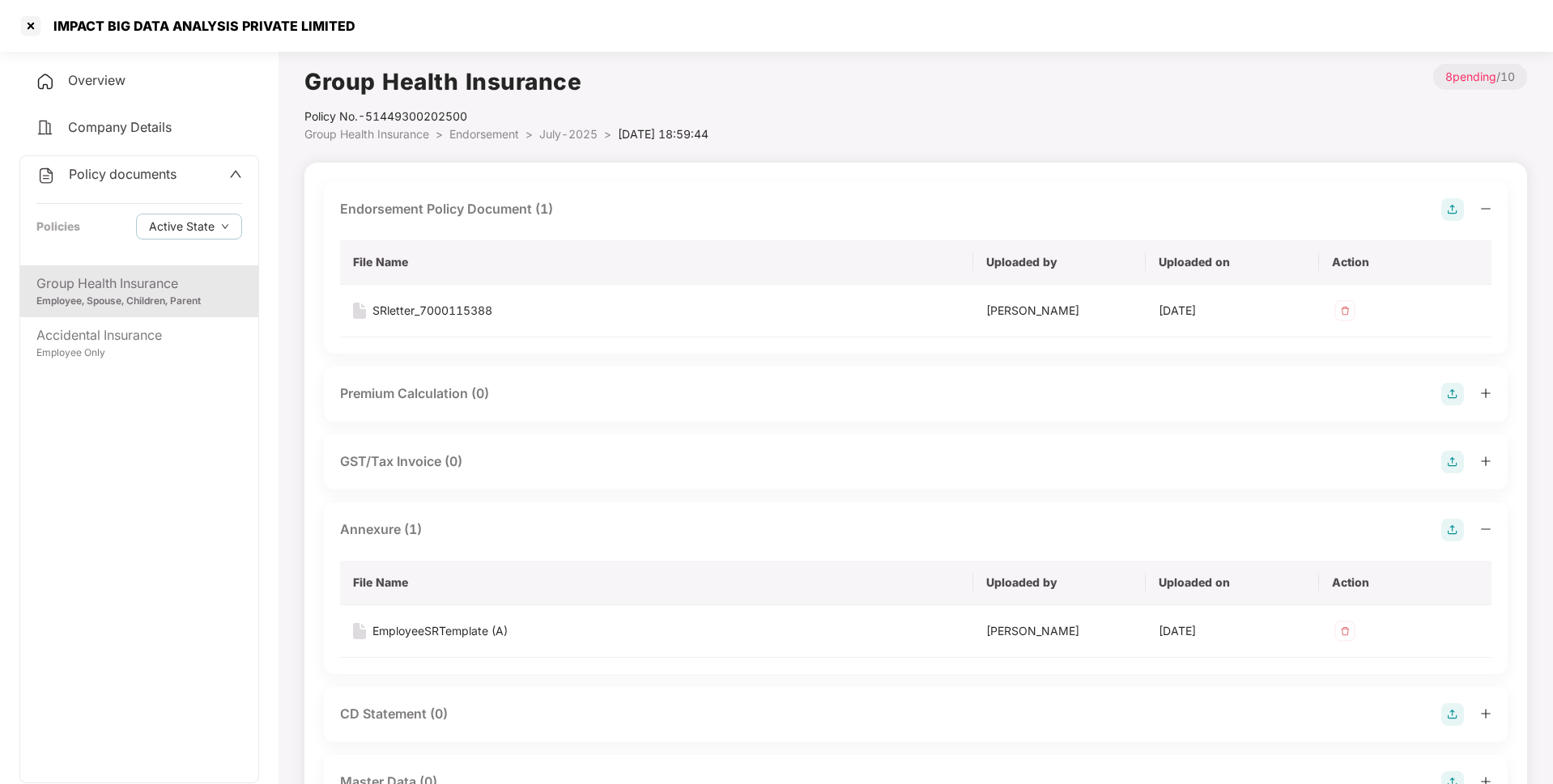
click at [587, 130] on span "July-2025" at bounding box center [568, 134] width 59 height 14
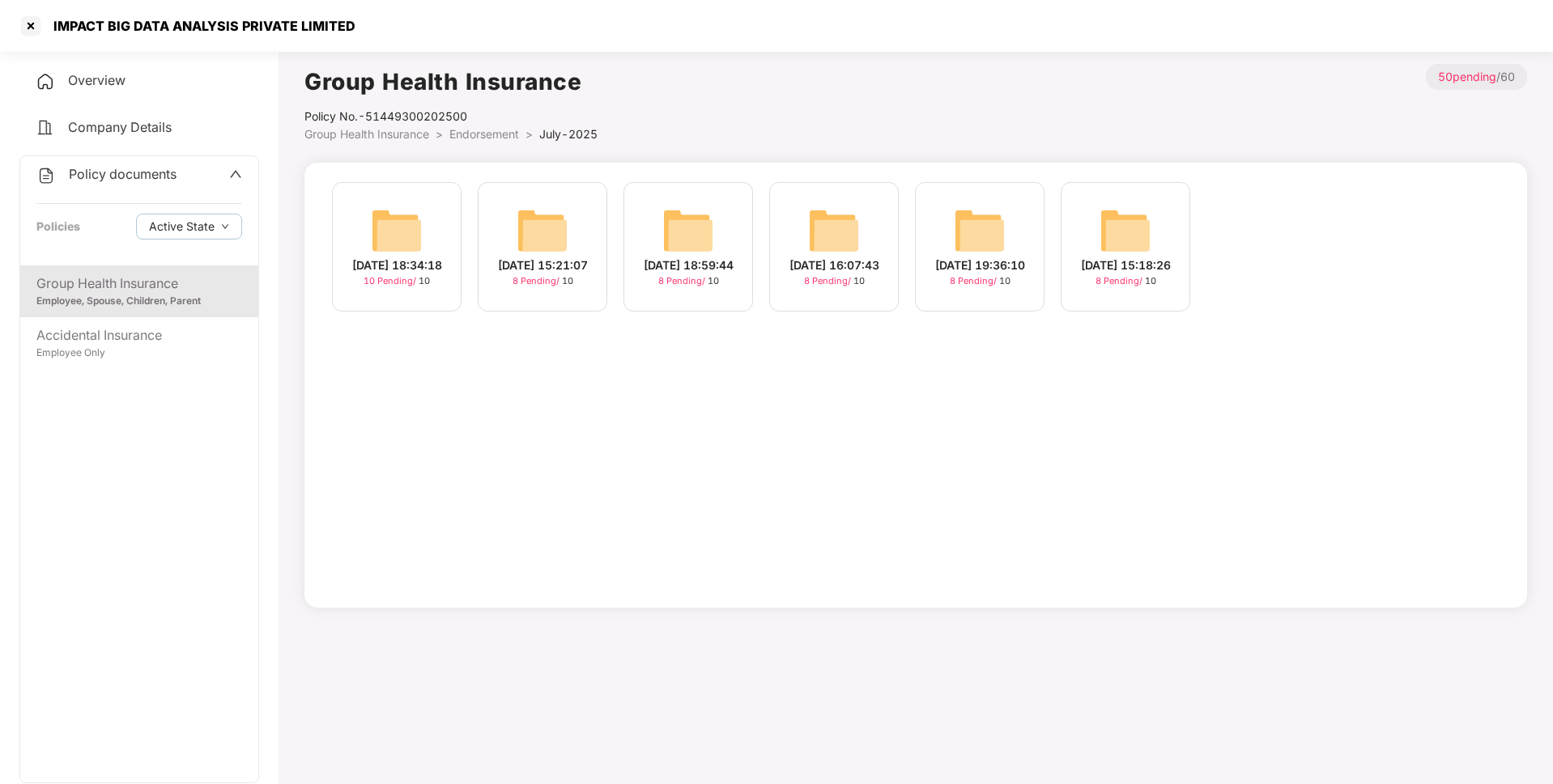
click at [413, 254] on img at bounding box center [397, 230] width 52 height 52
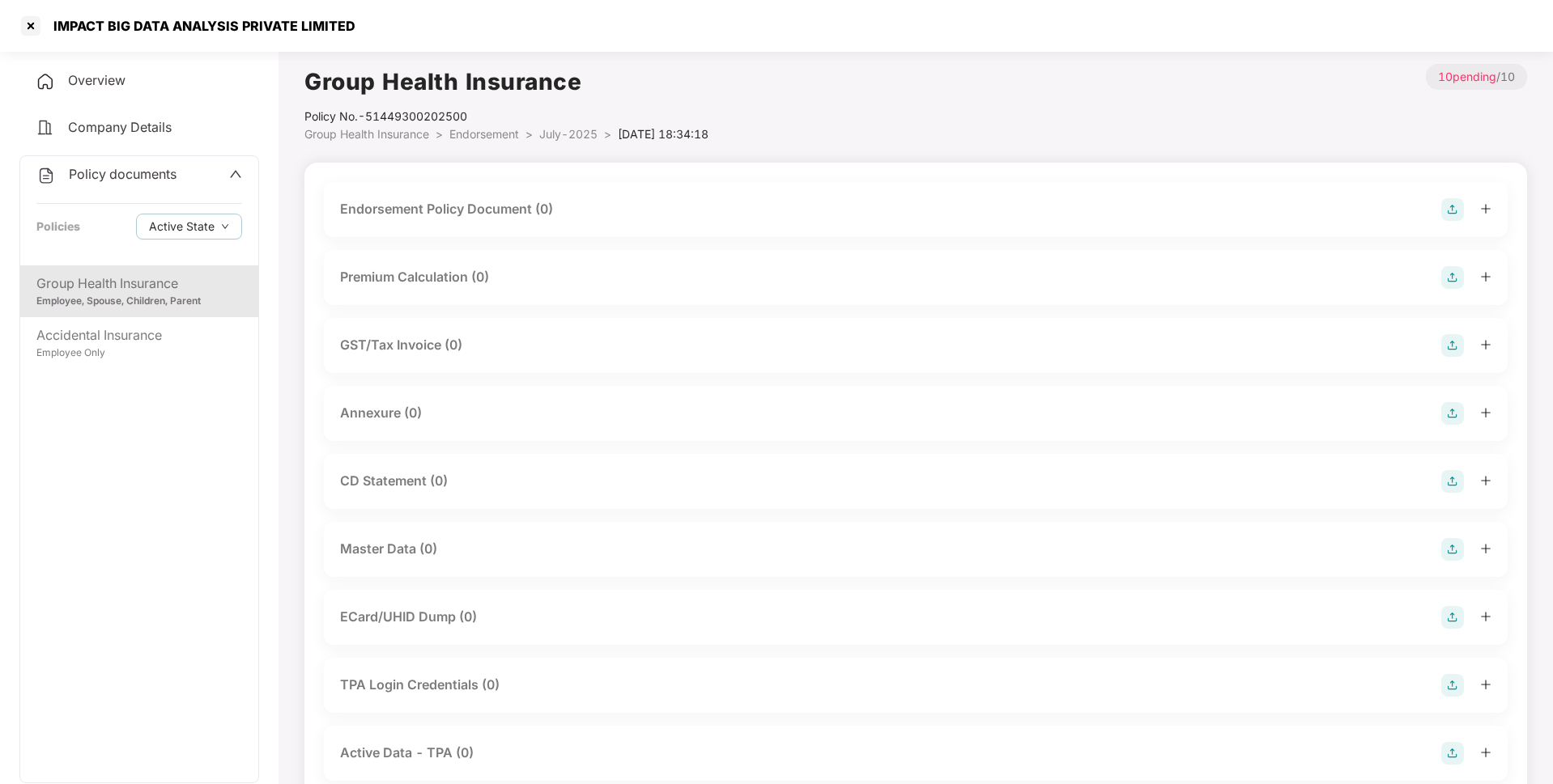
click at [1452, 214] on img at bounding box center [1453, 209] width 22 height 22
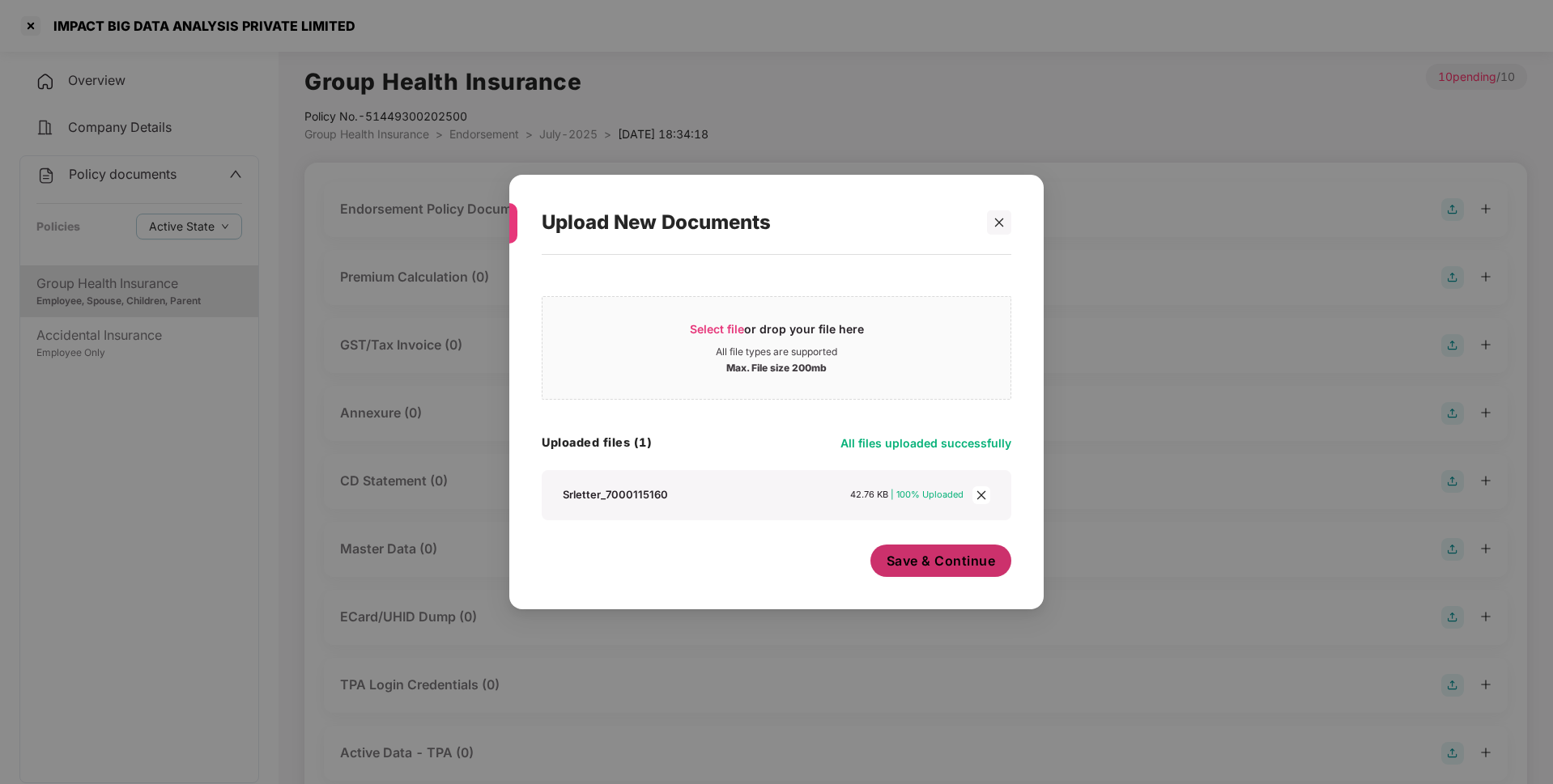
click at [940, 559] on span "Save & Continue" at bounding box center [941, 560] width 110 height 18
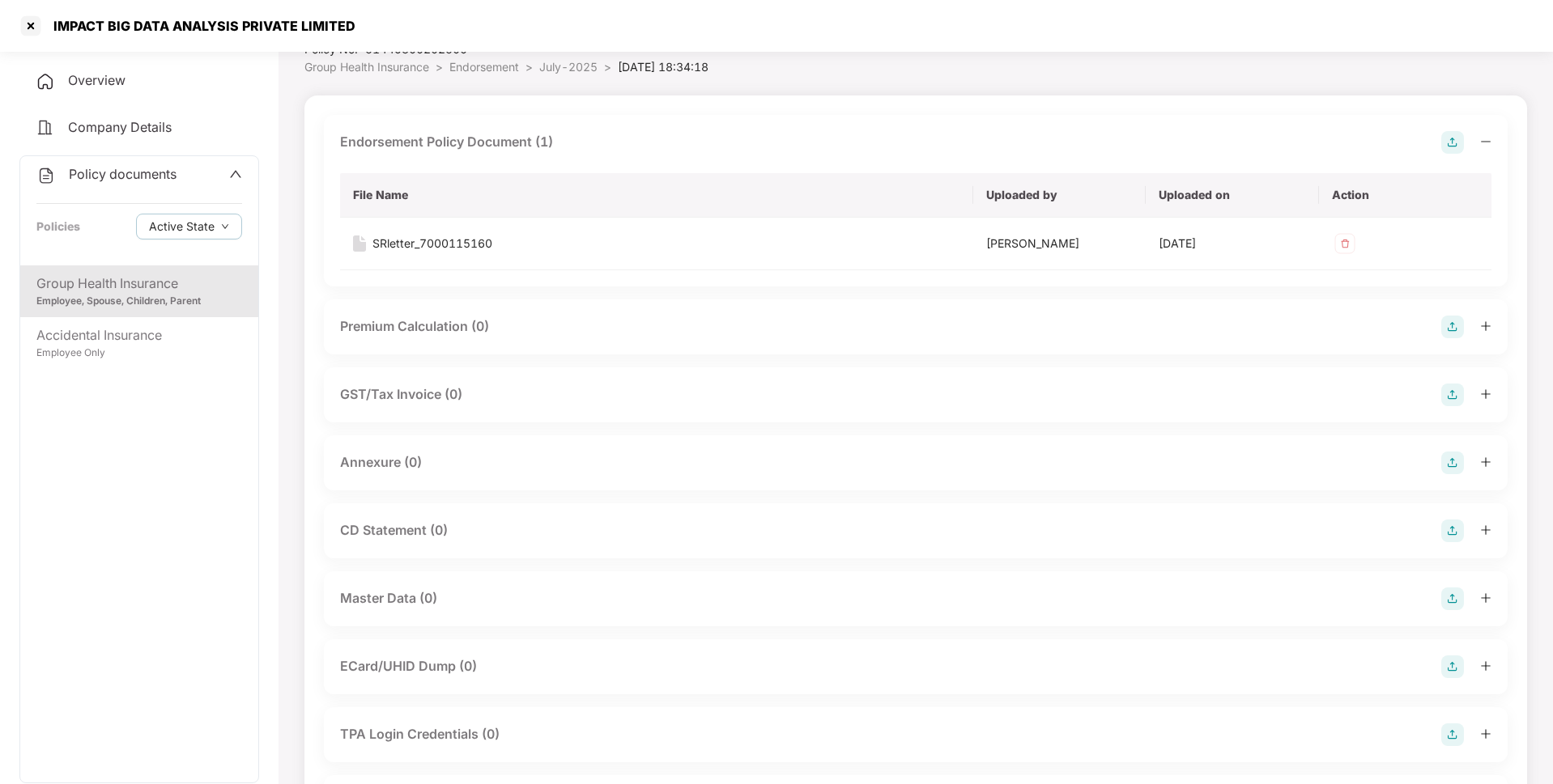
scroll to position [68, 0]
click at [1444, 468] on img at bounding box center [1453, 462] width 22 height 22
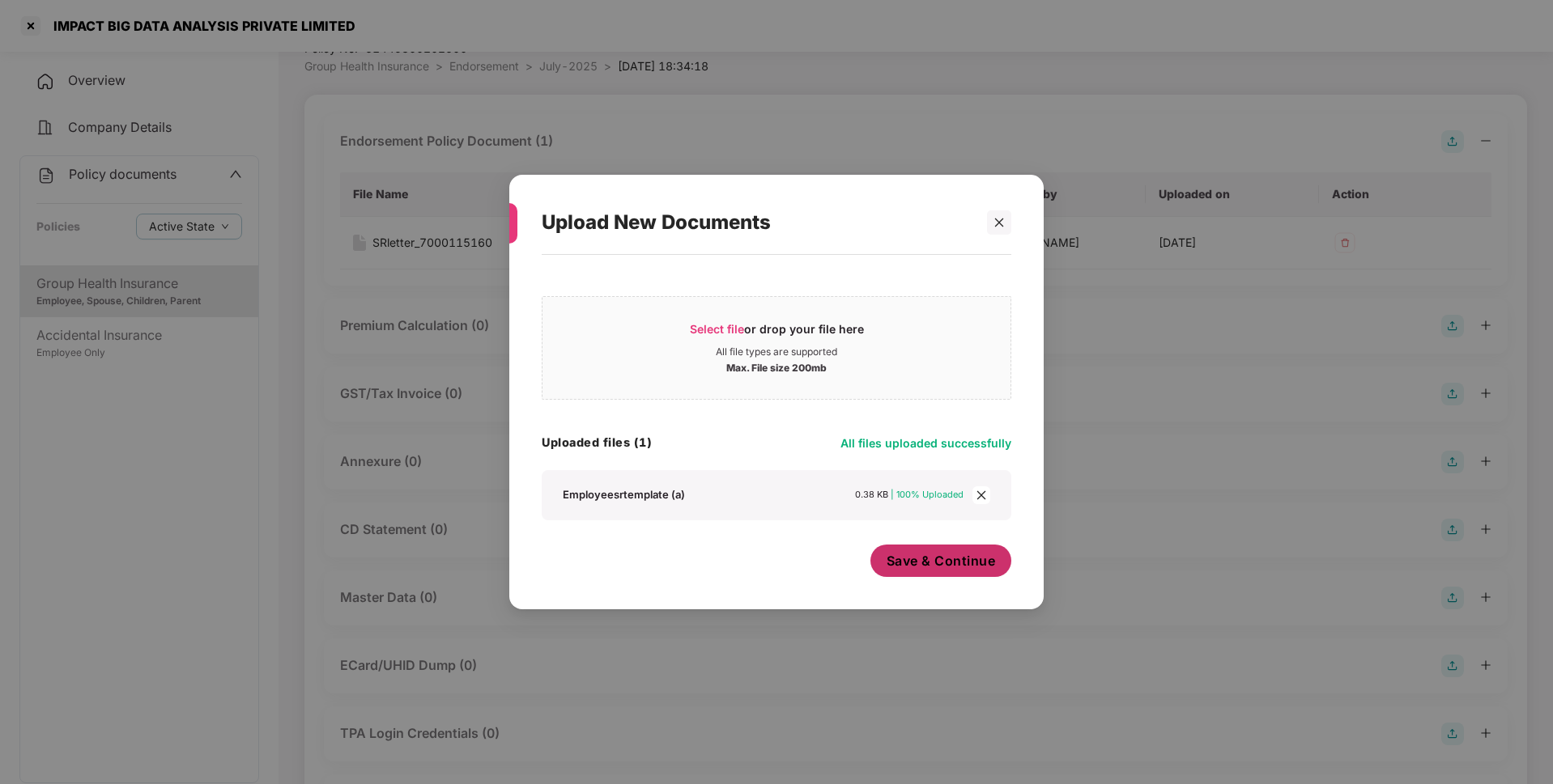
click at [954, 568] on span "Save & Continue" at bounding box center [941, 560] width 110 height 18
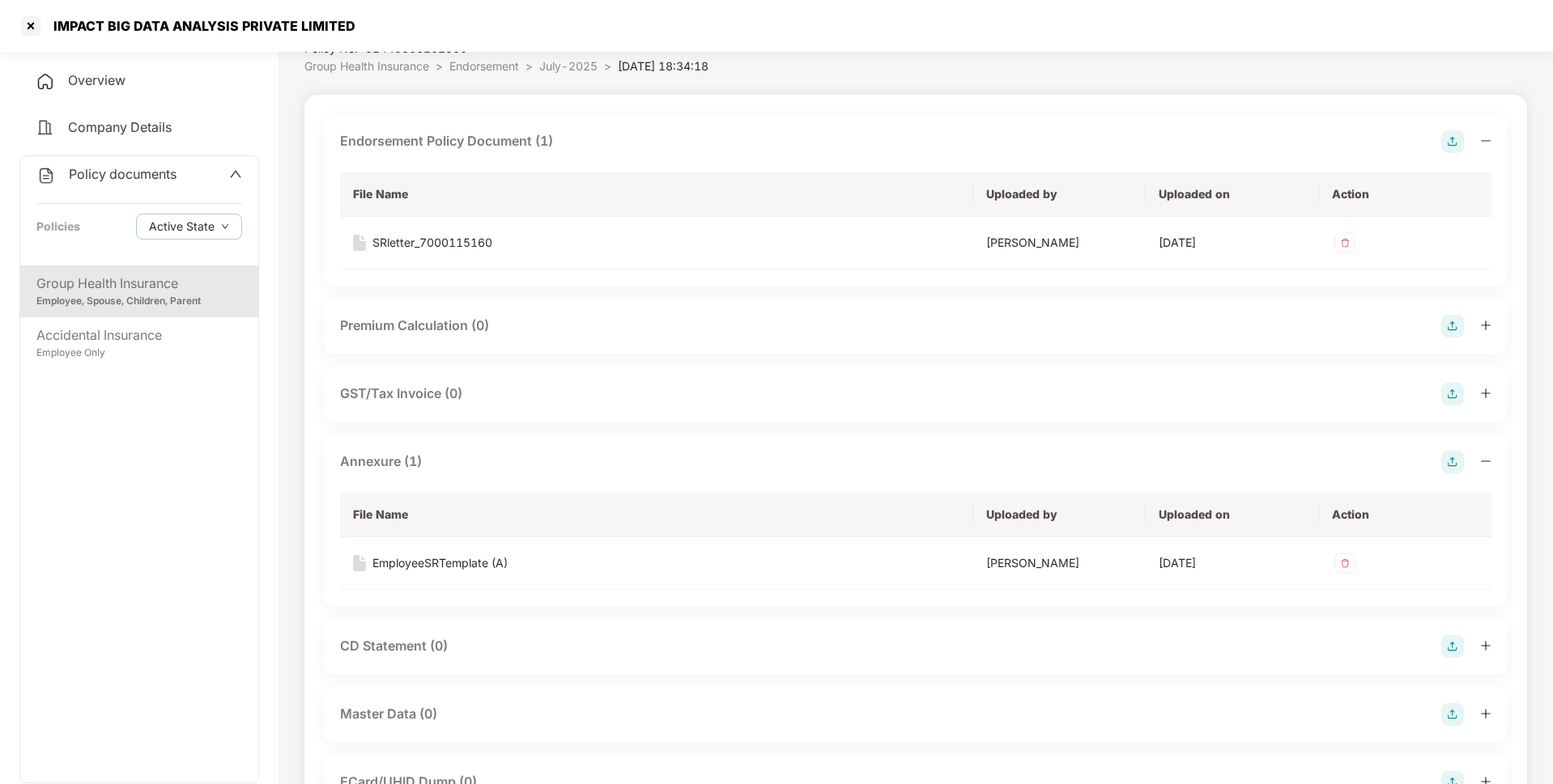
click at [553, 67] on span "July-2025" at bounding box center [568, 66] width 59 height 14
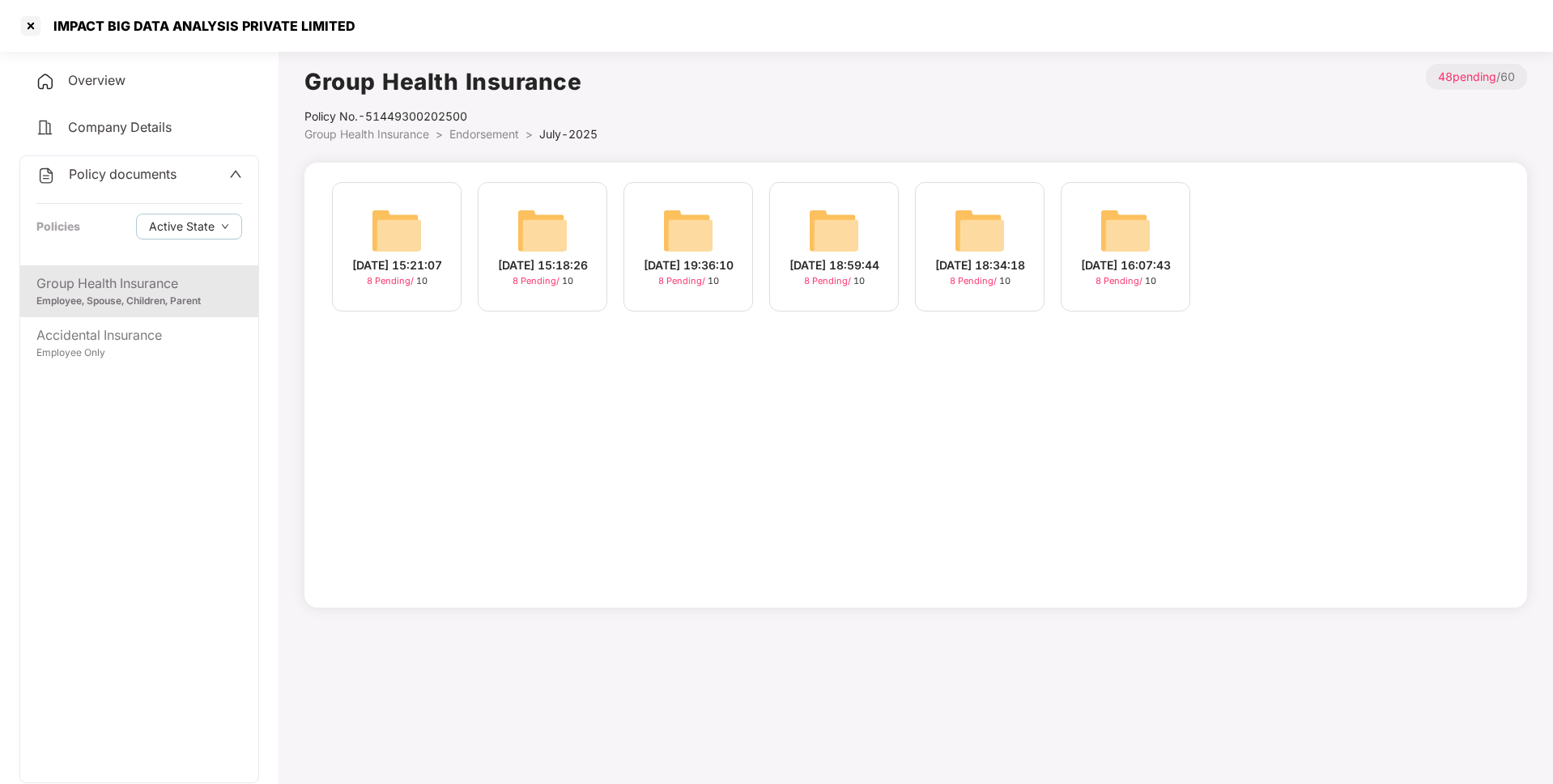
click at [836, 234] on img at bounding box center [835, 230] width 52 height 52
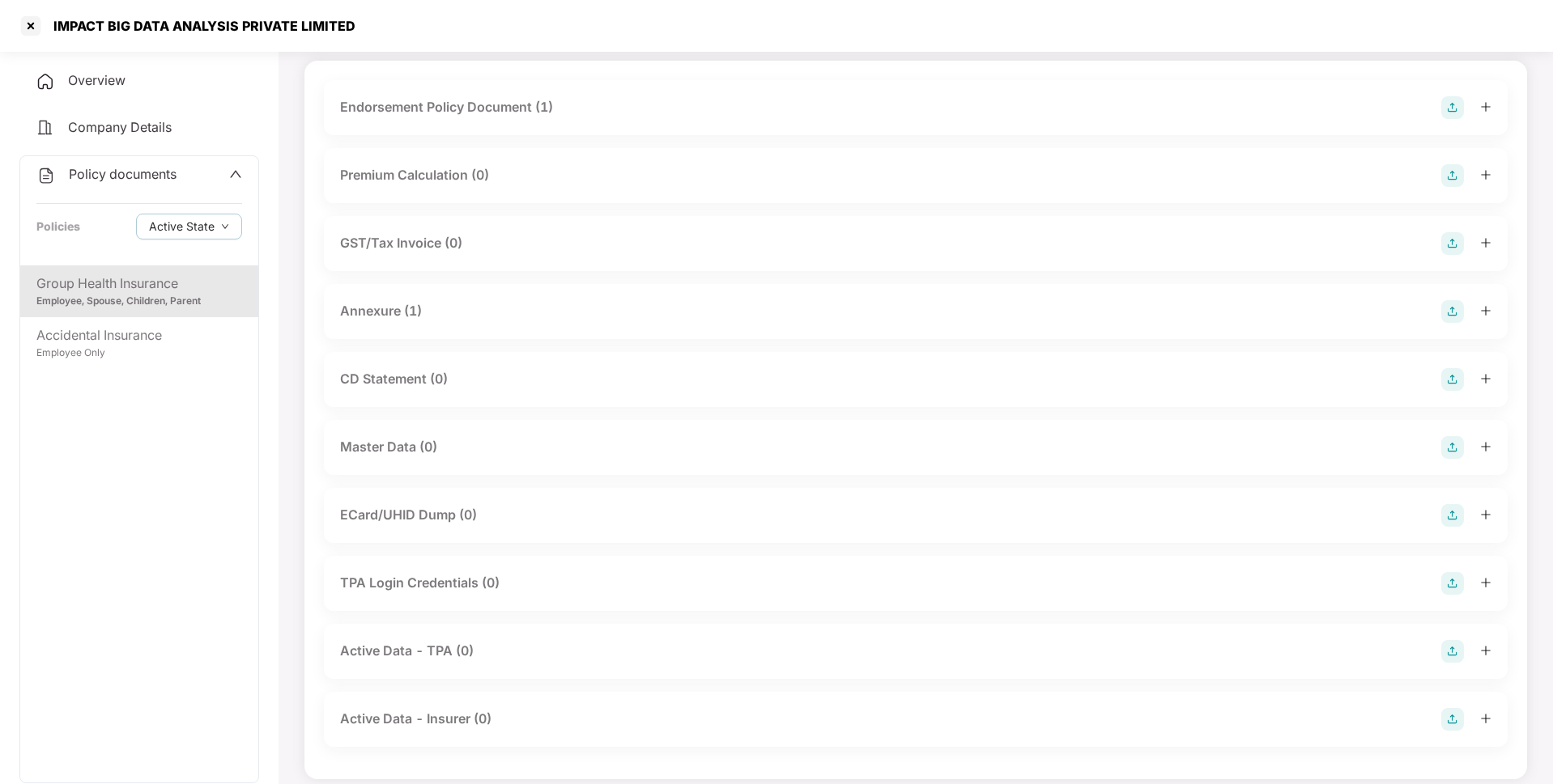
scroll to position [104, 0]
click at [1452, 450] on img at bounding box center [1453, 445] width 22 height 22
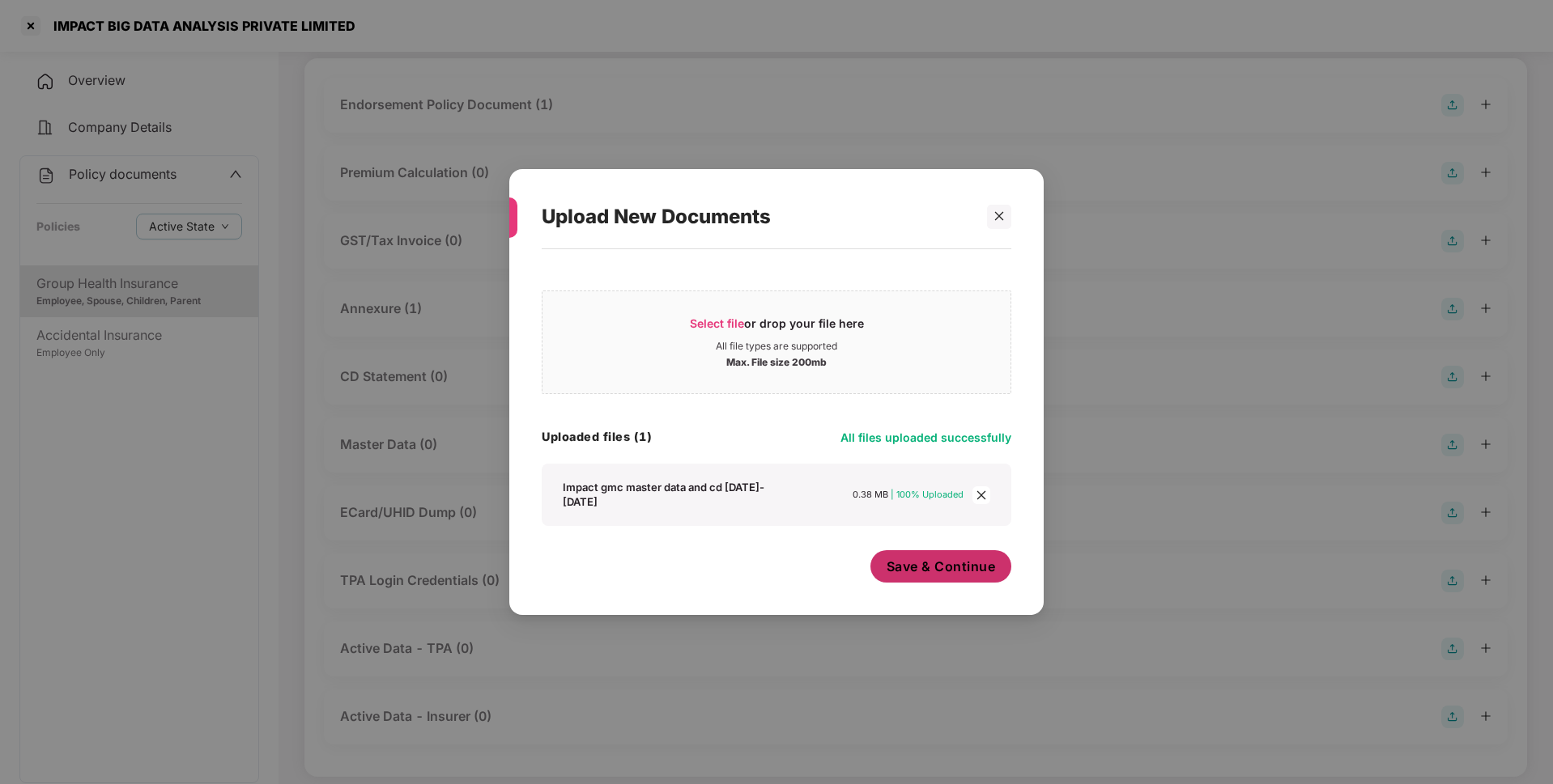
click at [927, 575] on span "Save & Continue" at bounding box center [941, 566] width 110 height 18
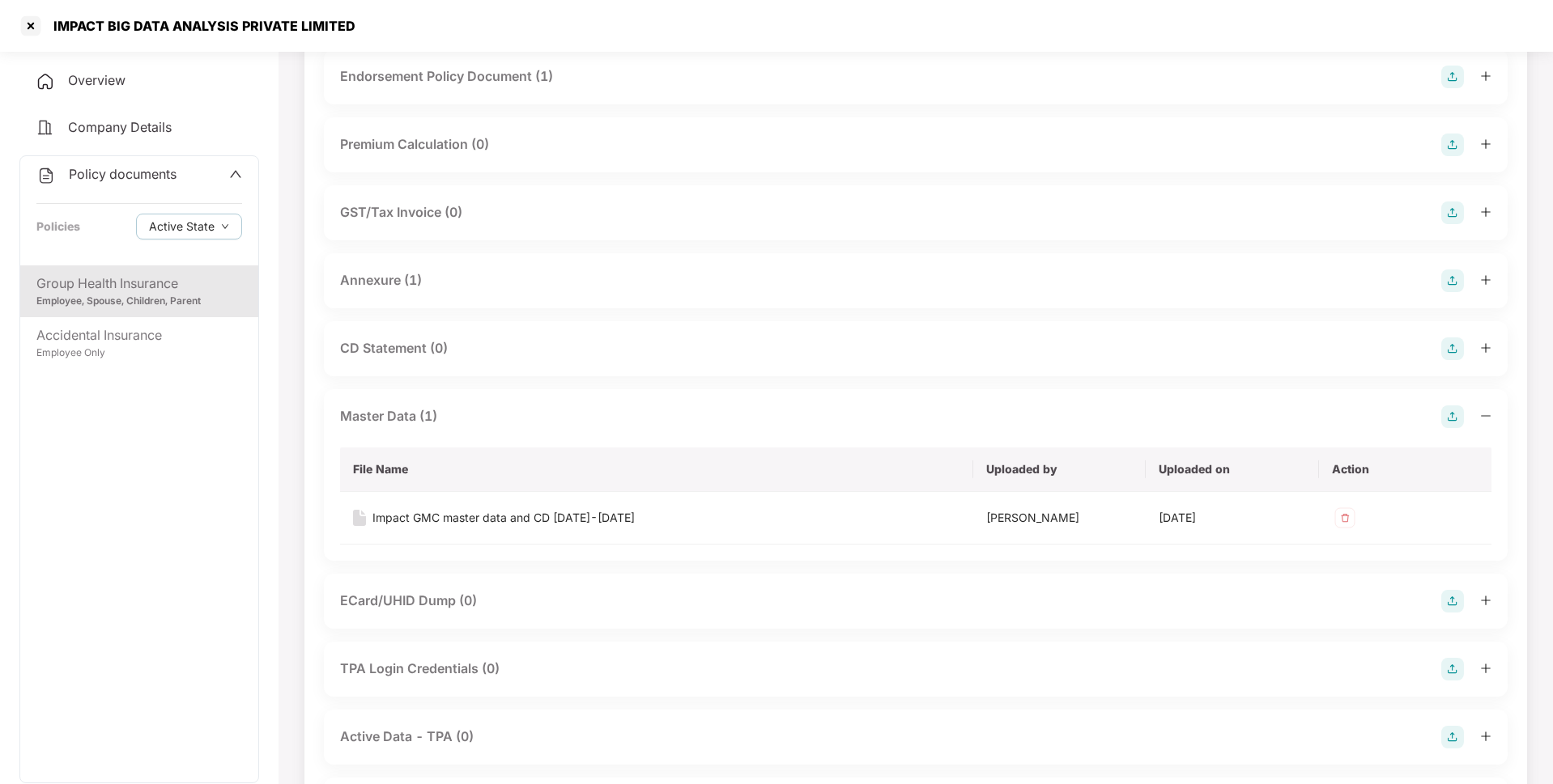
scroll to position [0, 0]
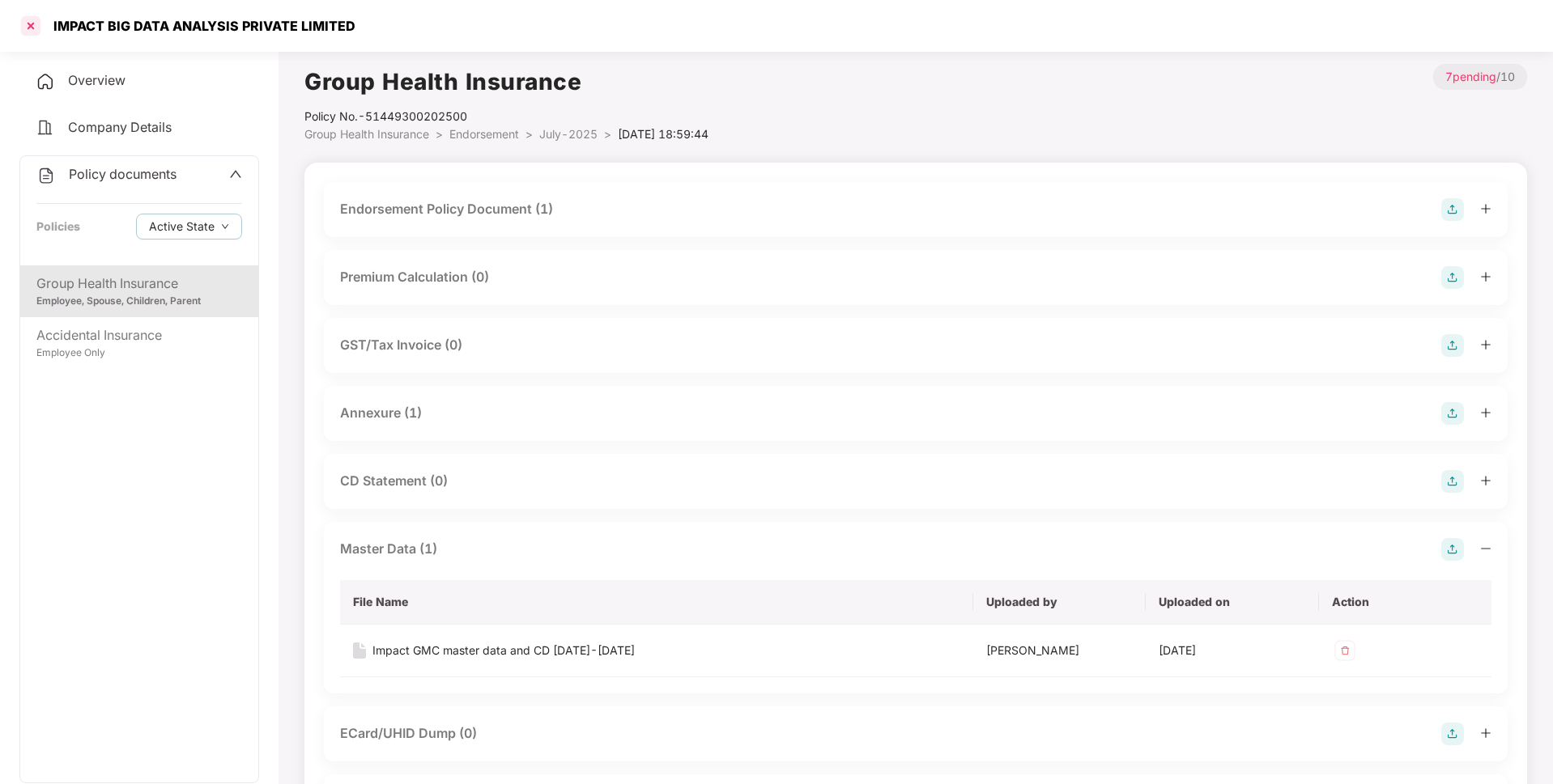
click at [28, 23] on div at bounding box center [31, 26] width 26 height 26
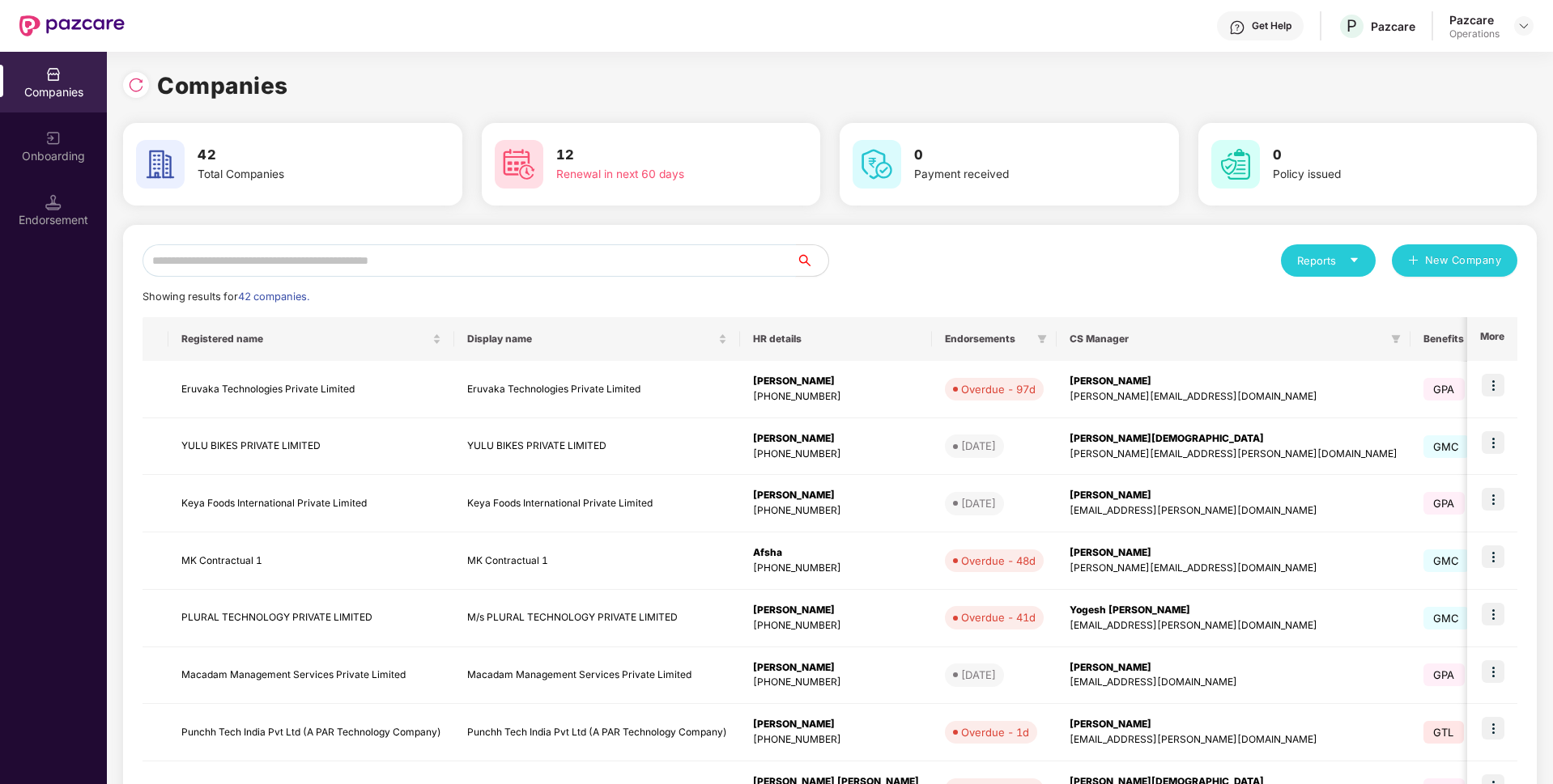
click at [226, 255] on input "text" at bounding box center [468, 260] width 653 height 33
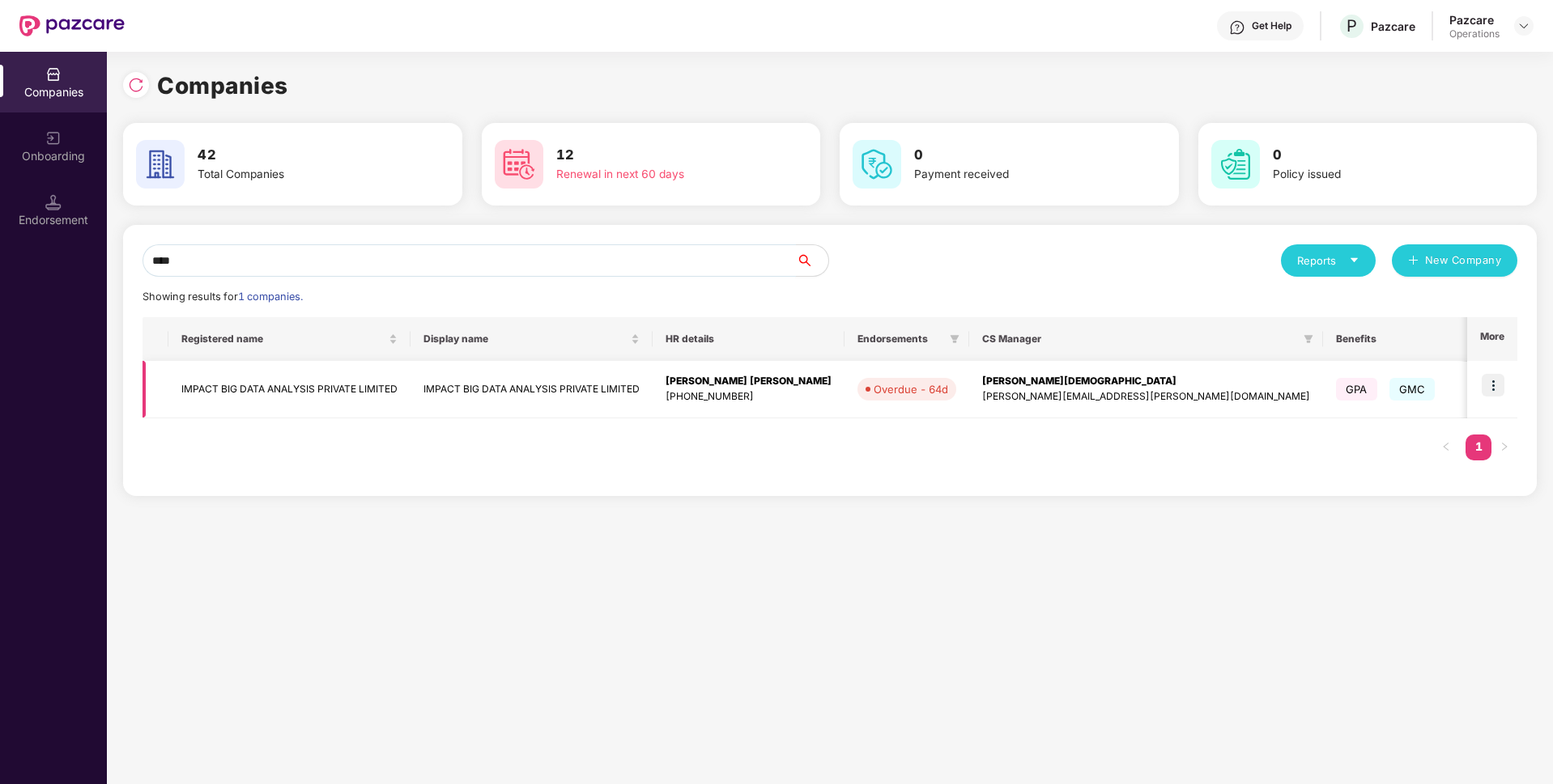
type input "****"
click at [1494, 385] on img at bounding box center [1494, 385] width 22 height 22
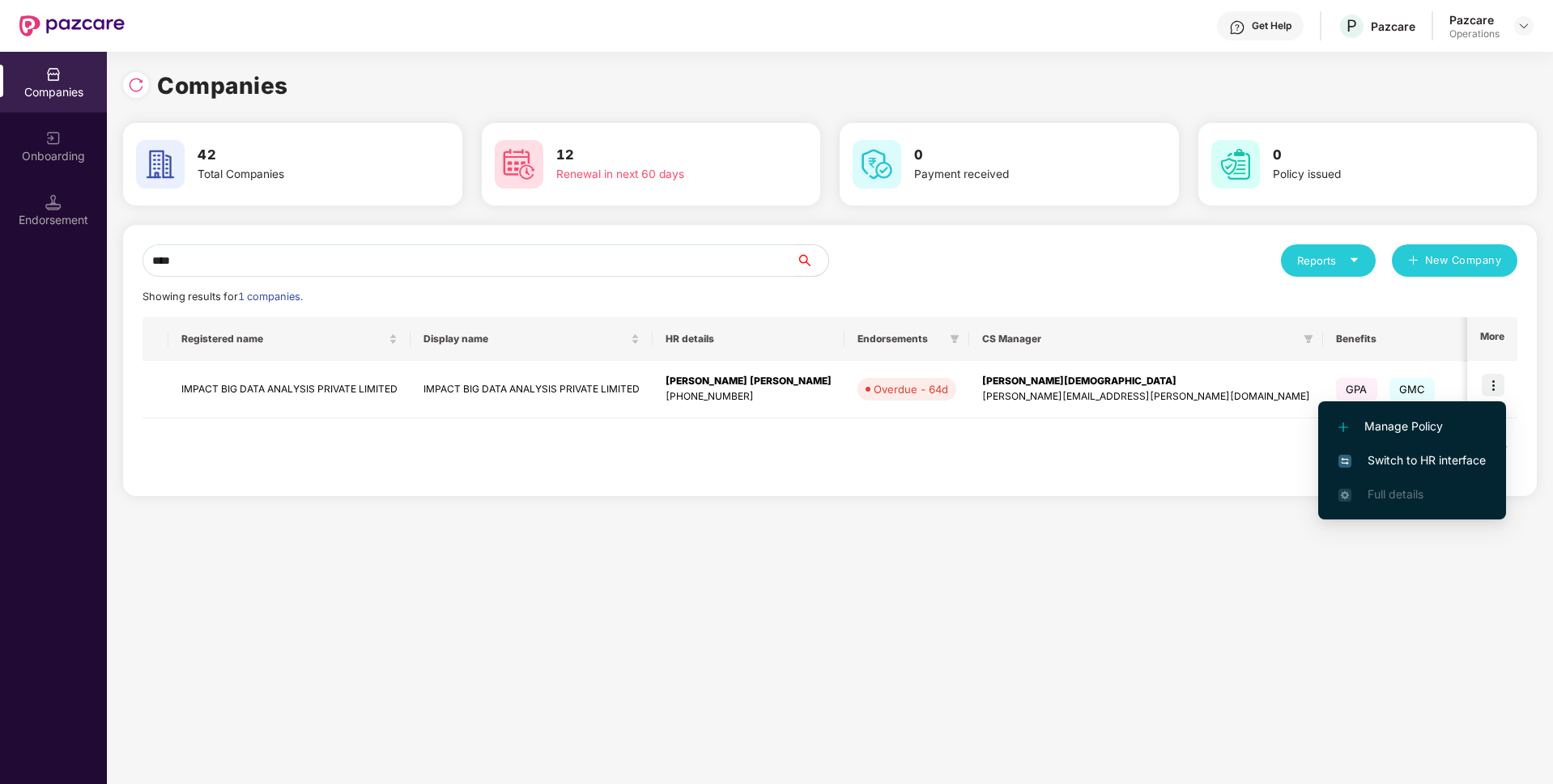
click at [1392, 459] on span "Switch to HR interface" at bounding box center [1412, 460] width 148 height 18
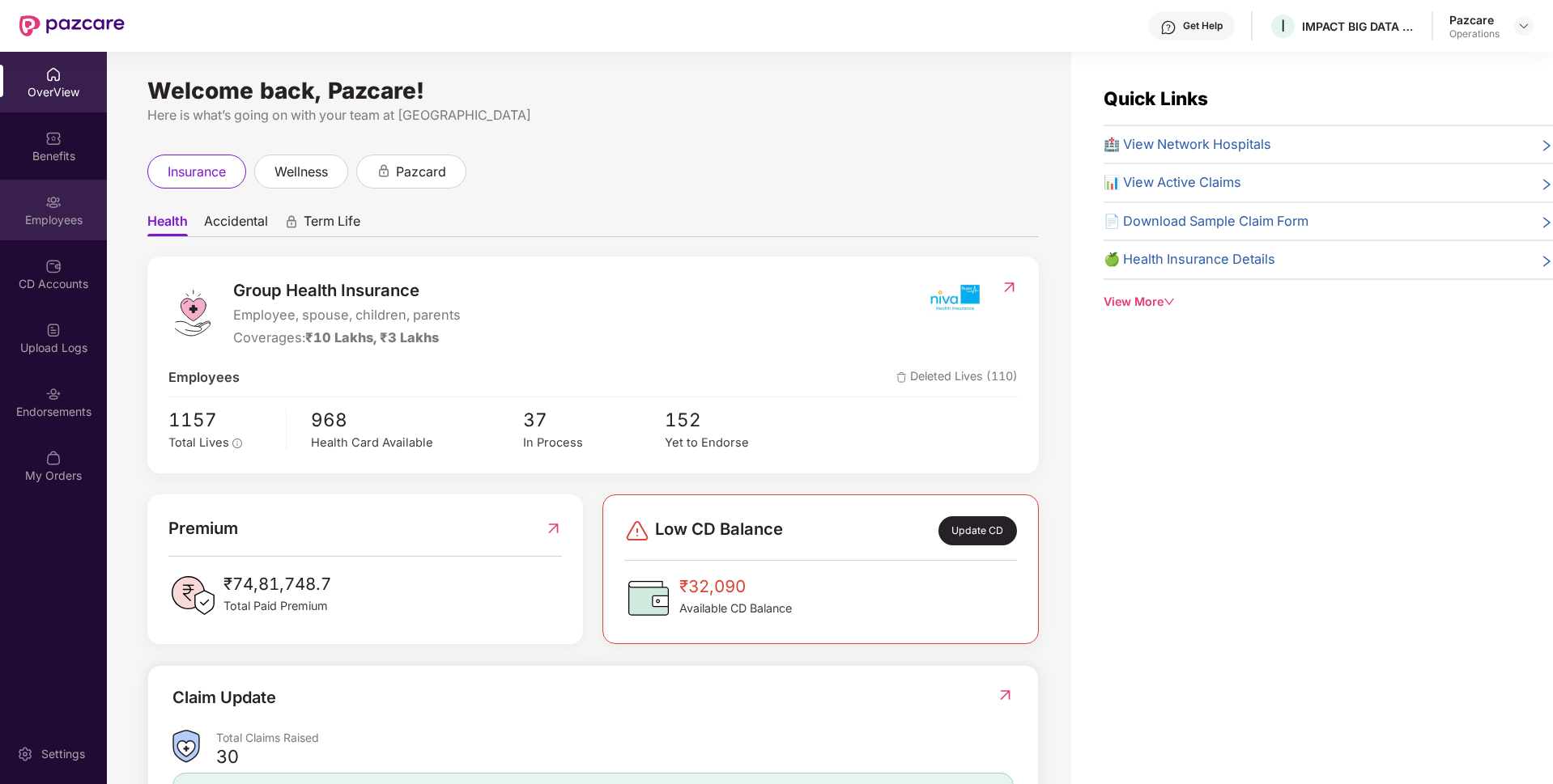
click at [77, 222] on div "Employees" at bounding box center [53, 219] width 107 height 16
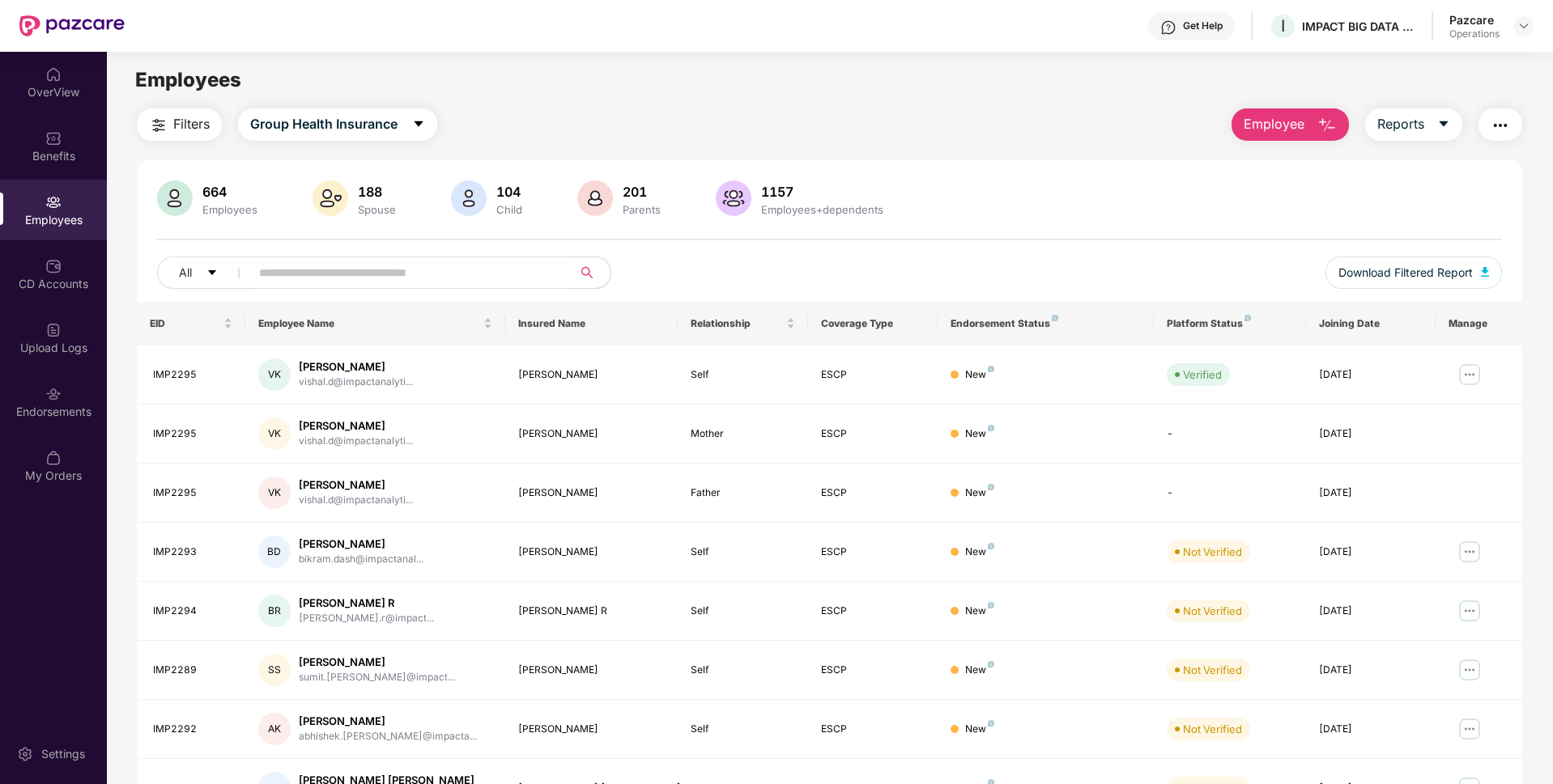
click at [1487, 119] on button "button" at bounding box center [1500, 124] width 44 height 33
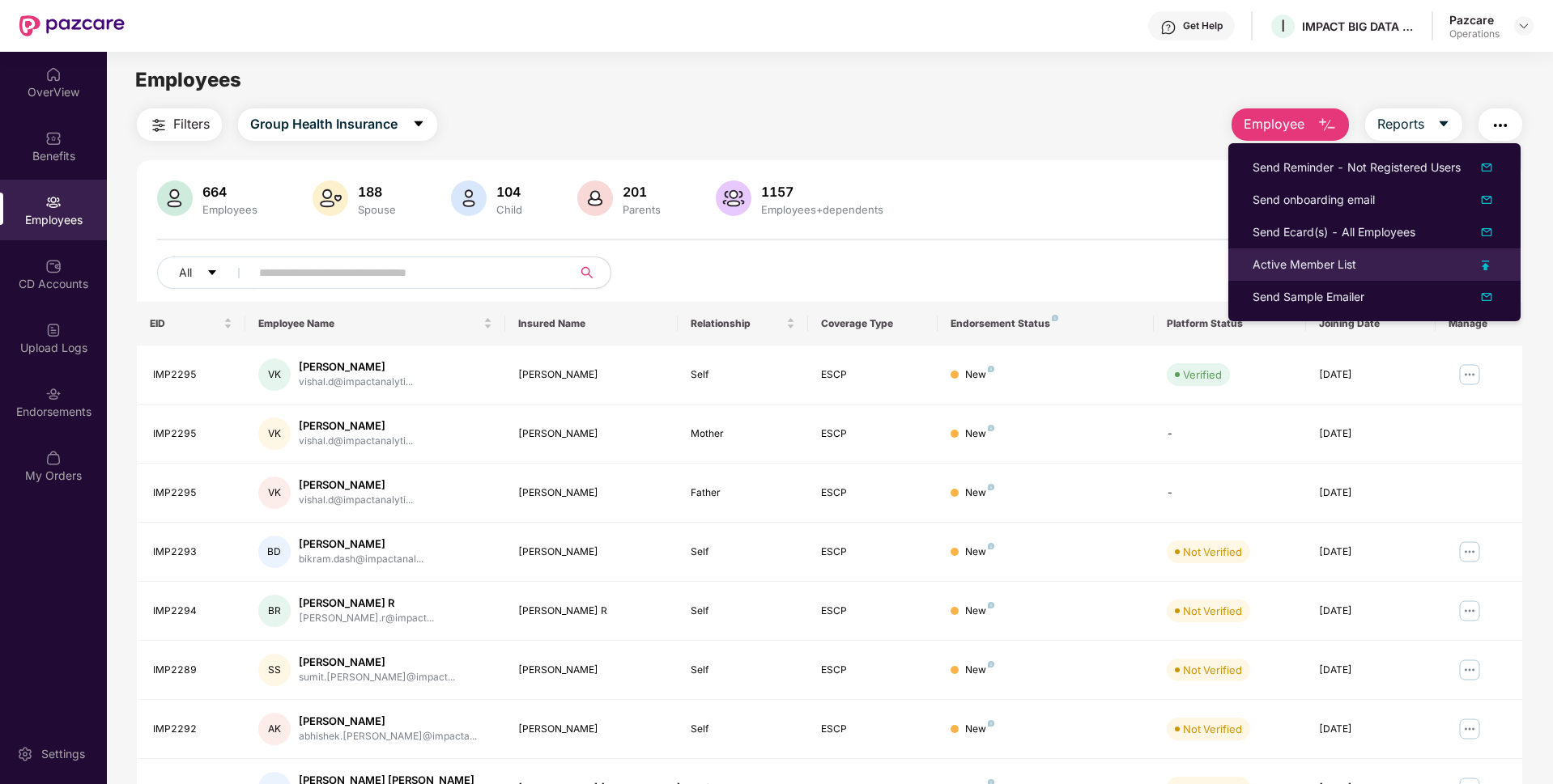
click at [1304, 261] on div "Active Member List" at bounding box center [1305, 264] width 104 height 18
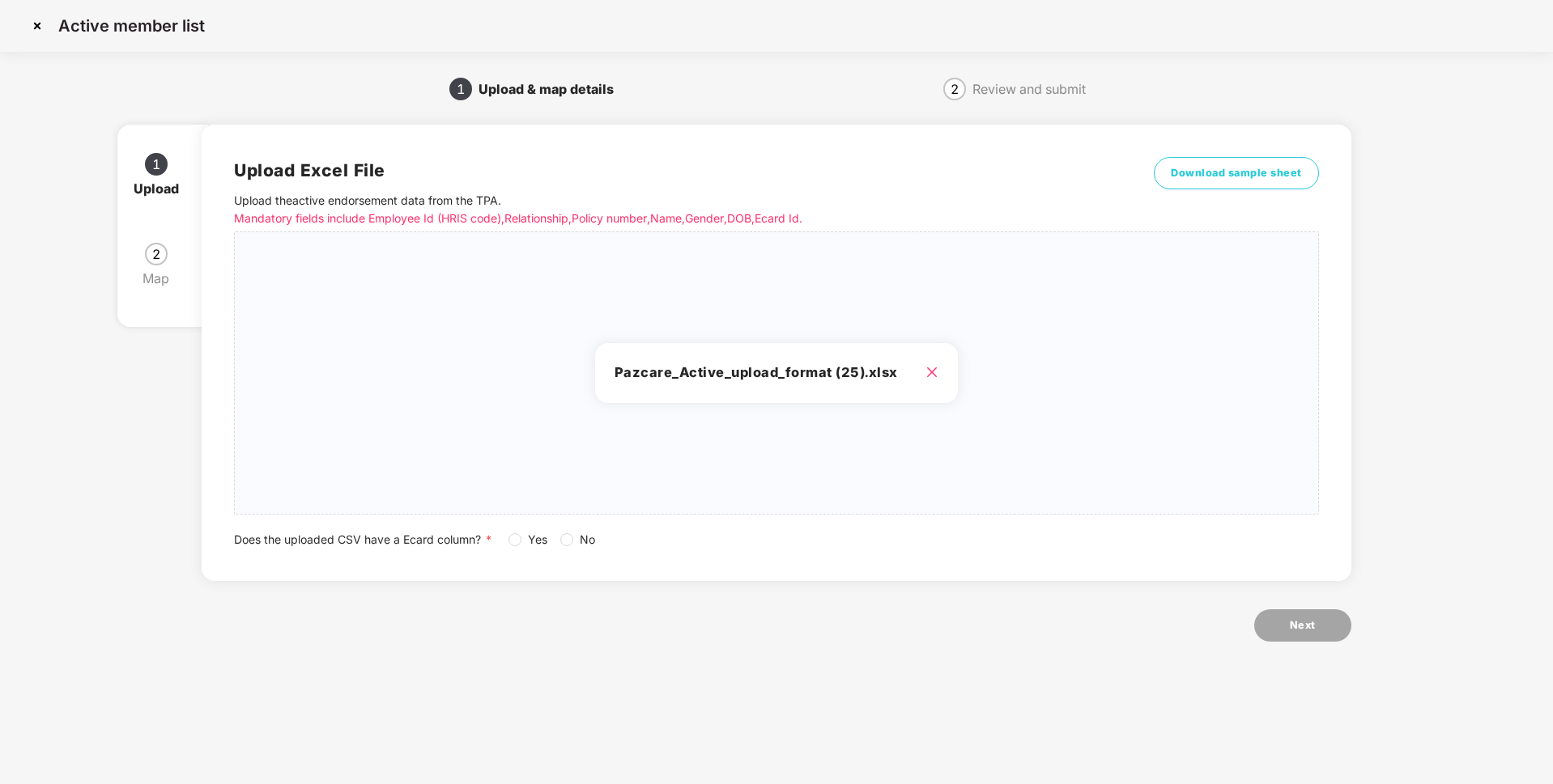
click at [517, 547] on label "Yes" at bounding box center [531, 540] width 46 height 18
click at [1276, 625] on button "Next" at bounding box center [1303, 625] width 98 height 33
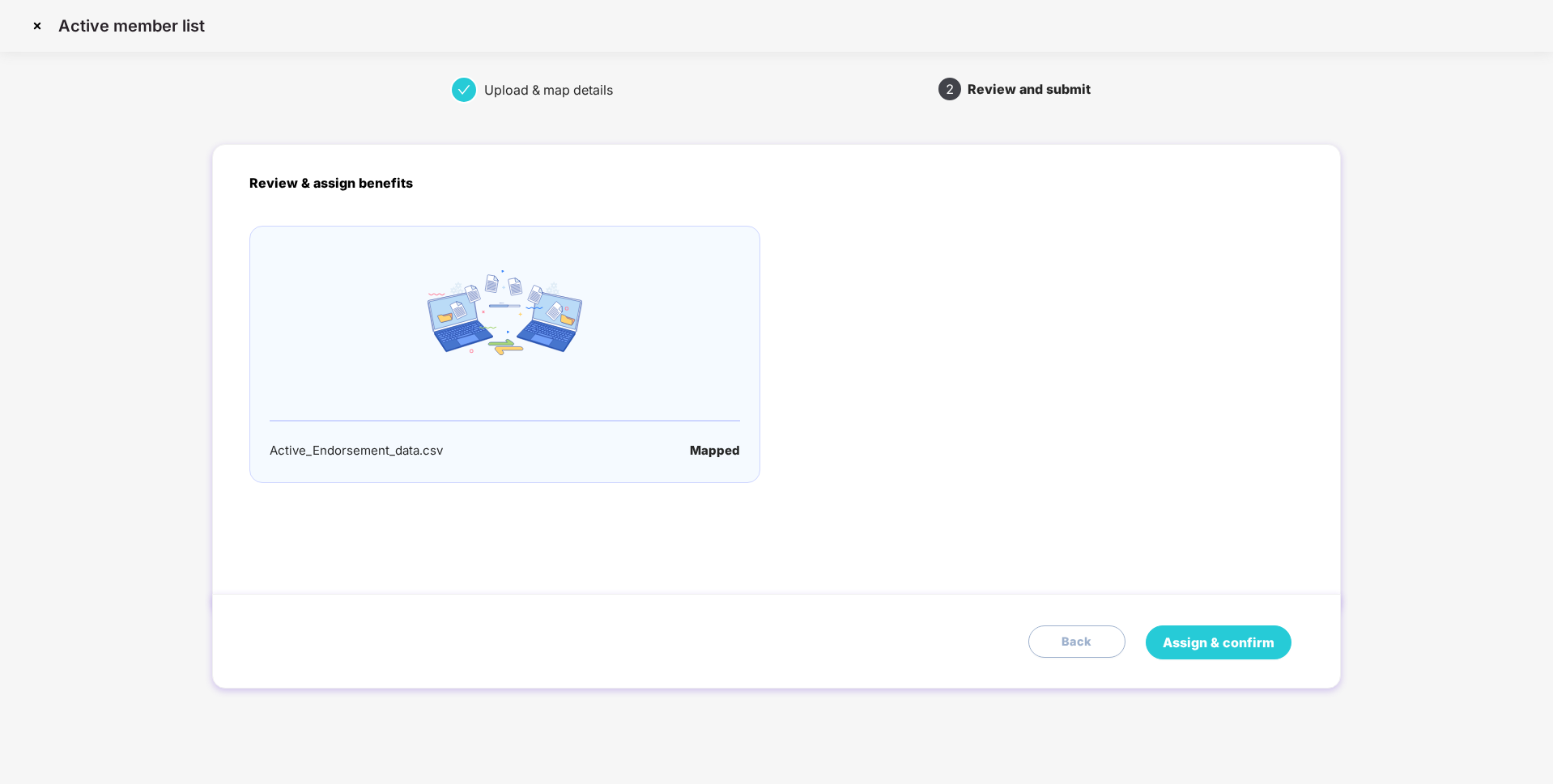
click at [1176, 641] on span "Assign & confirm" at bounding box center [1218, 643] width 112 height 20
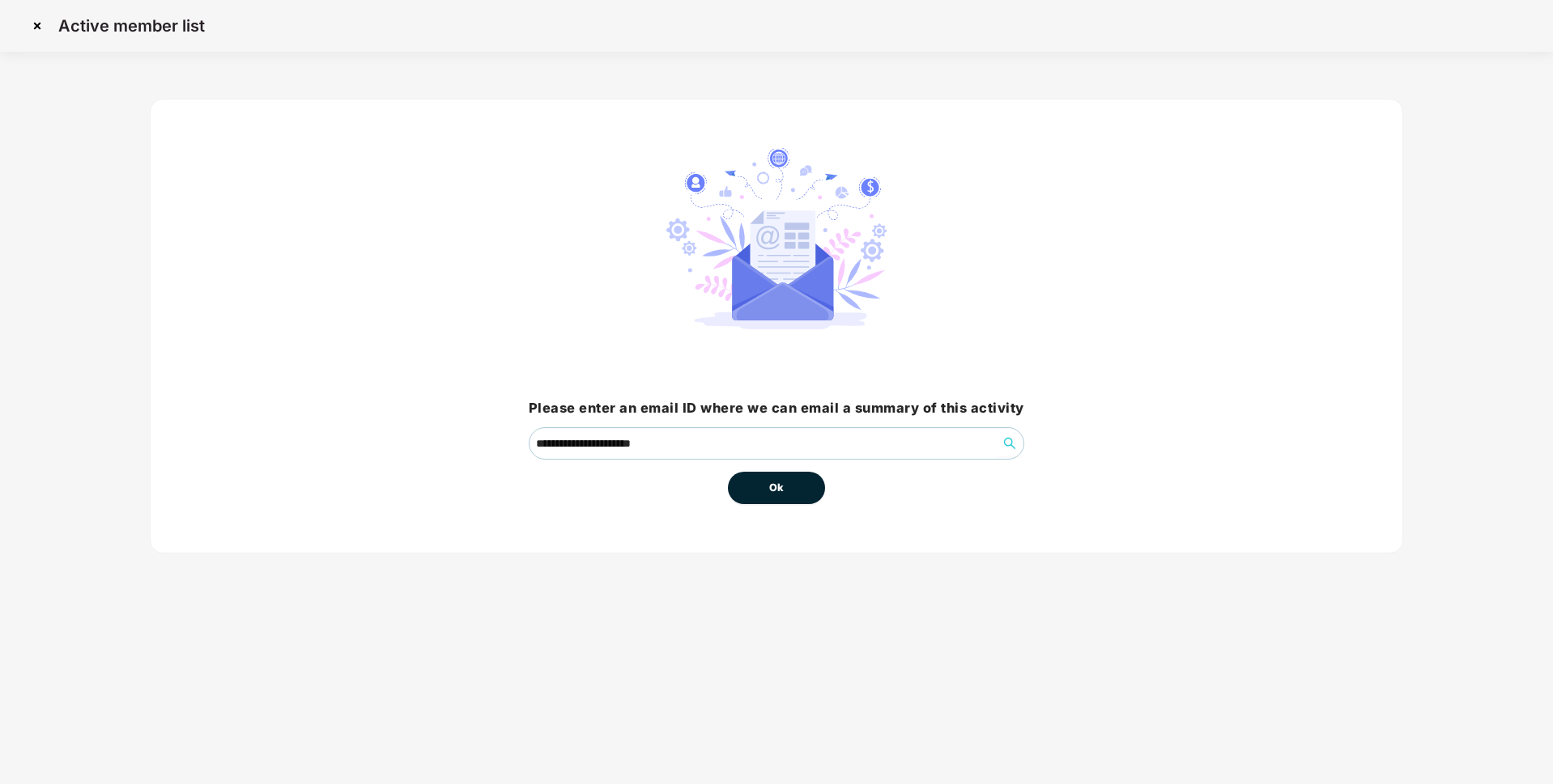
click at [783, 484] on span "Ok" at bounding box center [777, 488] width 15 height 16
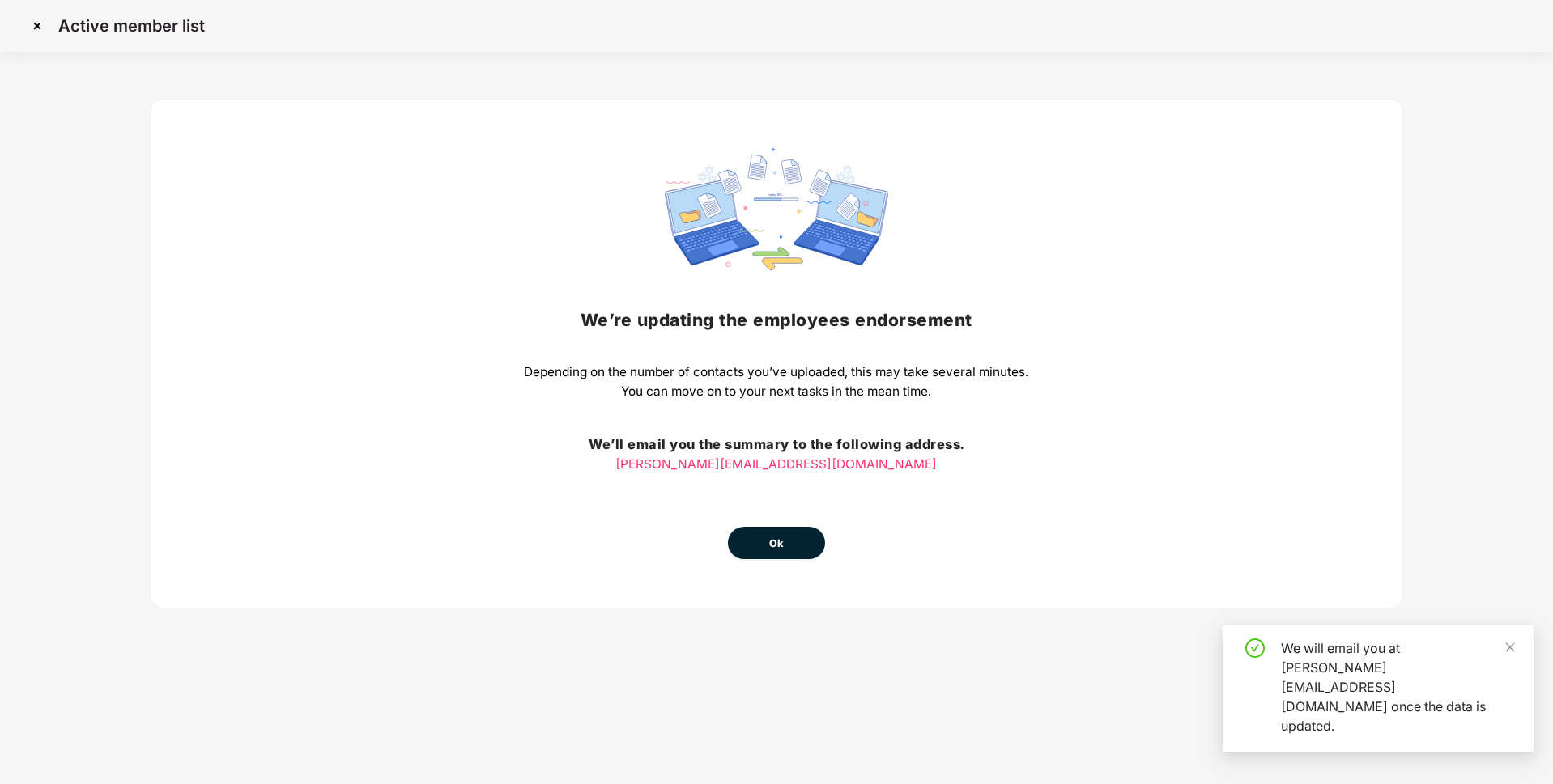
click at [778, 551] on span "Ok" at bounding box center [777, 543] width 15 height 16
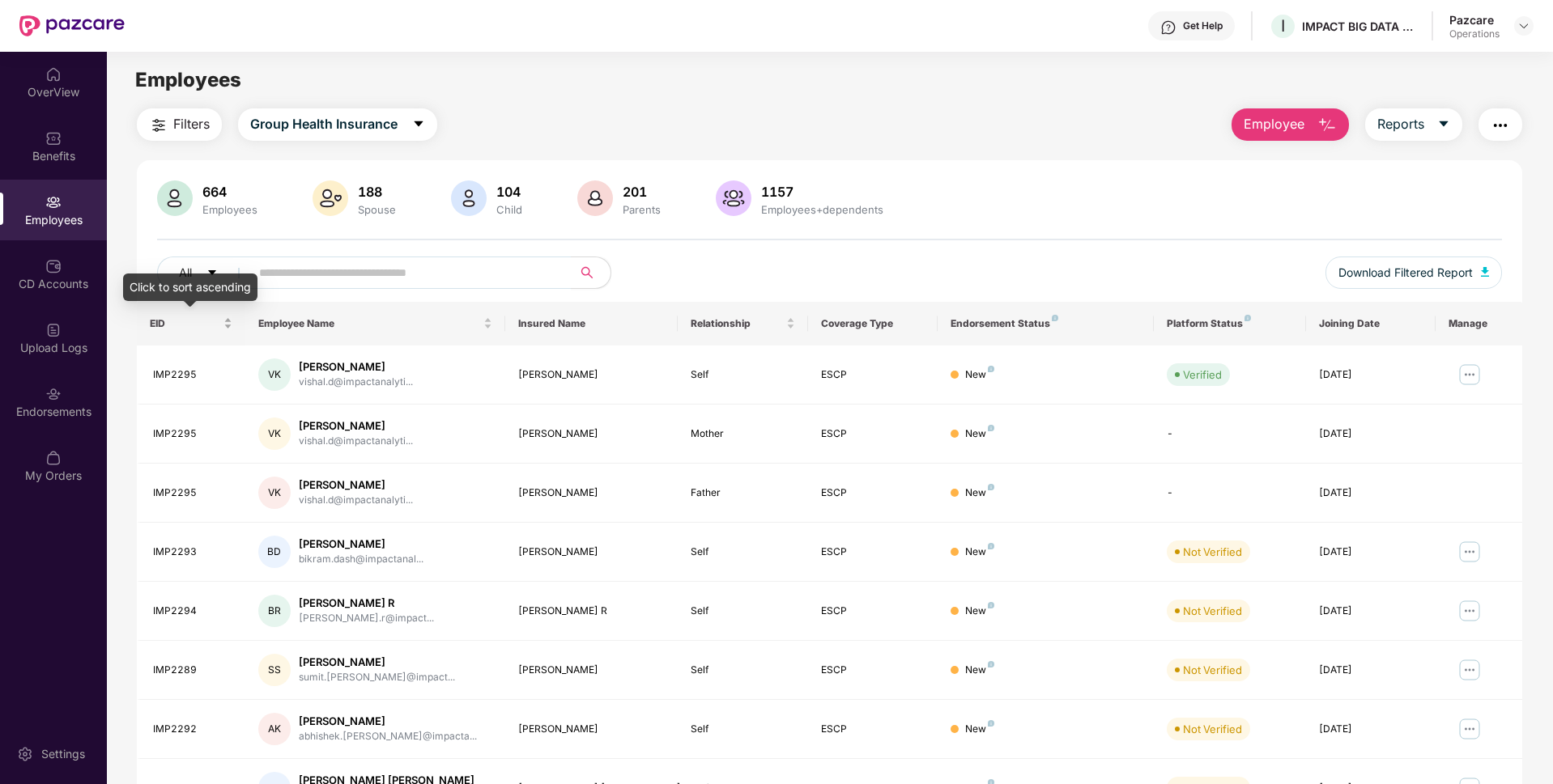
click at [156, 326] on span "EID" at bounding box center [185, 324] width 71 height 13
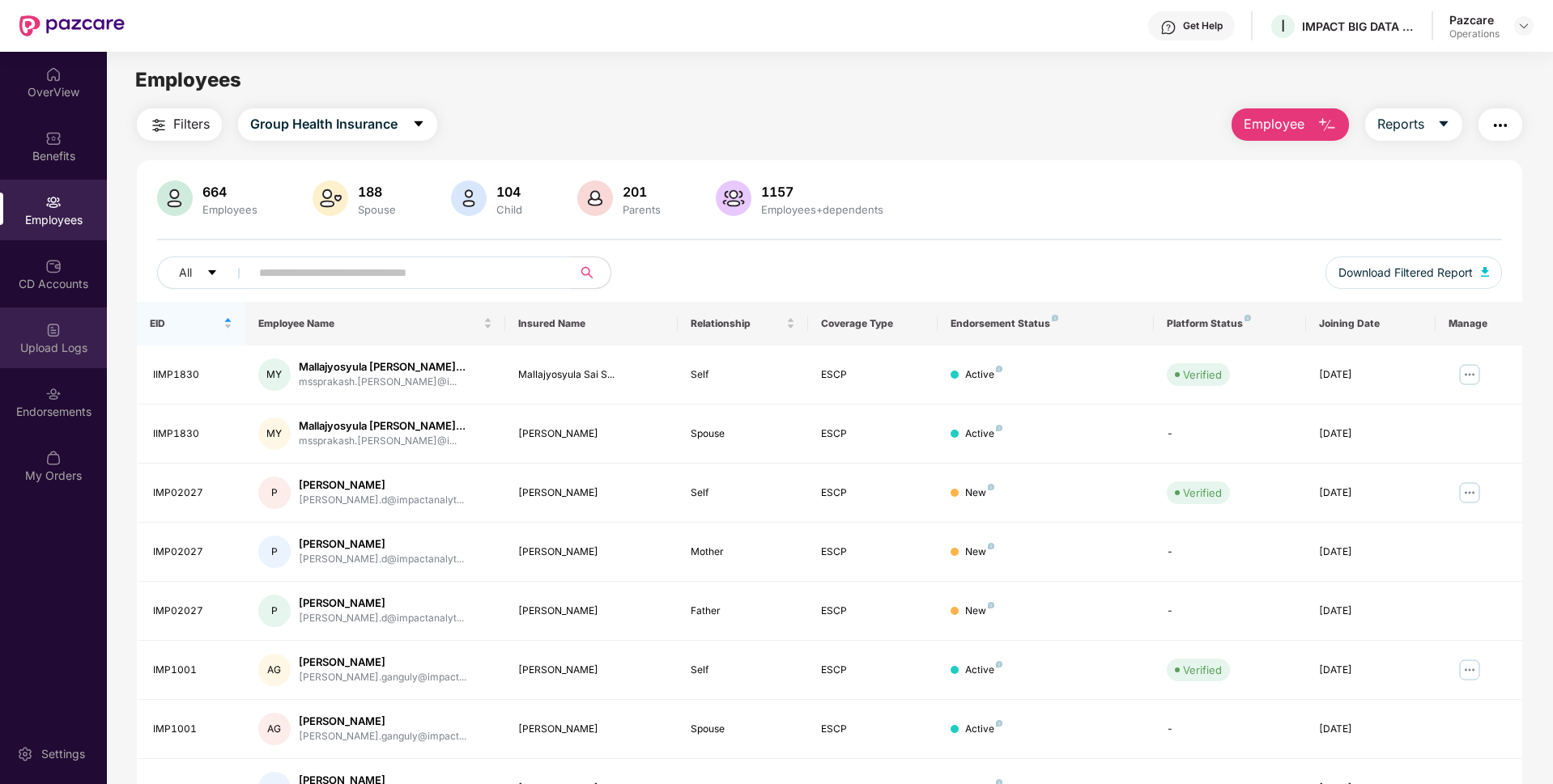
click at [71, 340] on div "Upload Logs" at bounding box center [53, 347] width 107 height 16
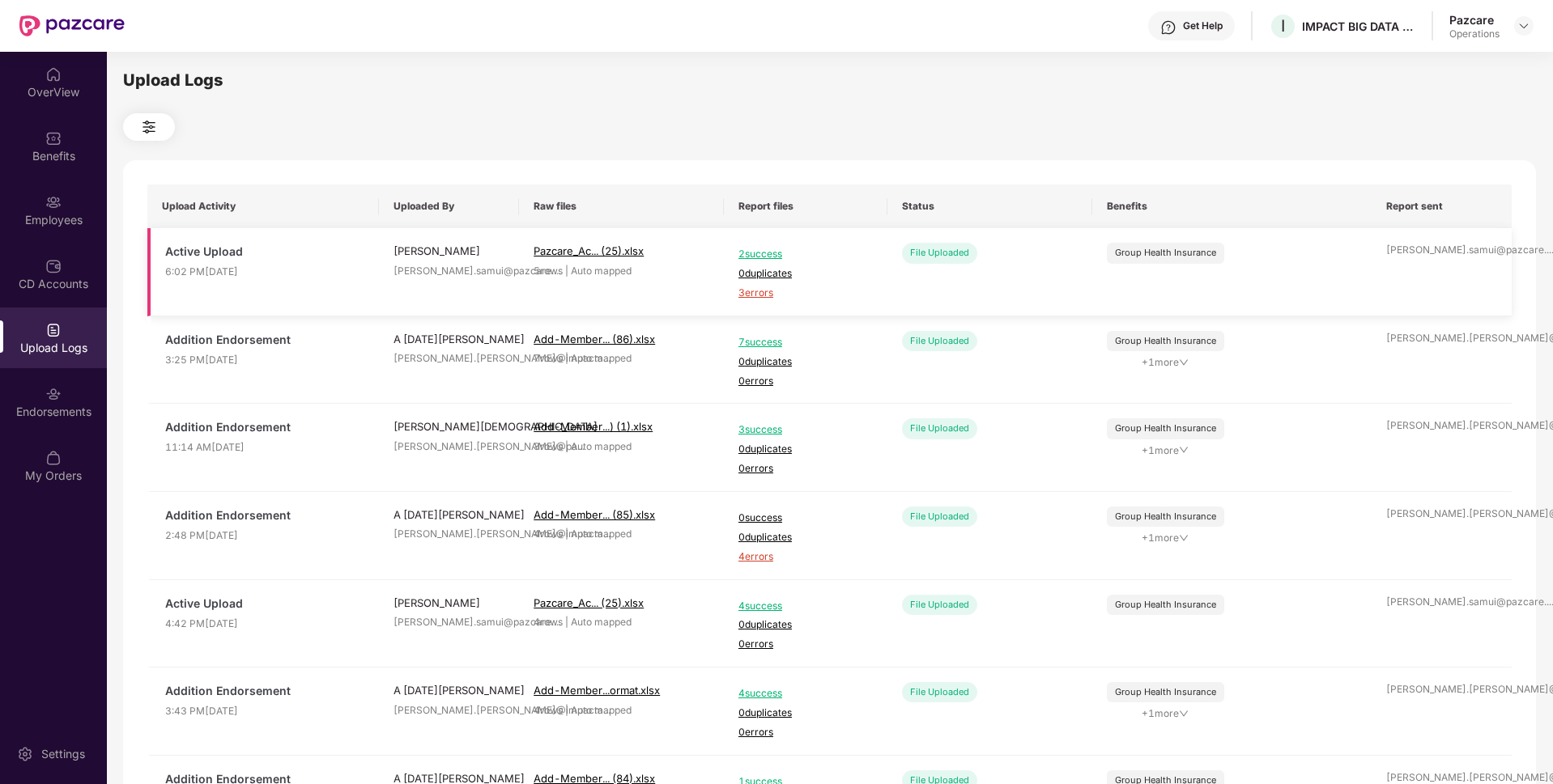
click at [744, 294] on span "3 errors" at bounding box center [806, 294] width 135 height 16
click at [39, 412] on div "Endorsements" at bounding box center [53, 412] width 107 height 16
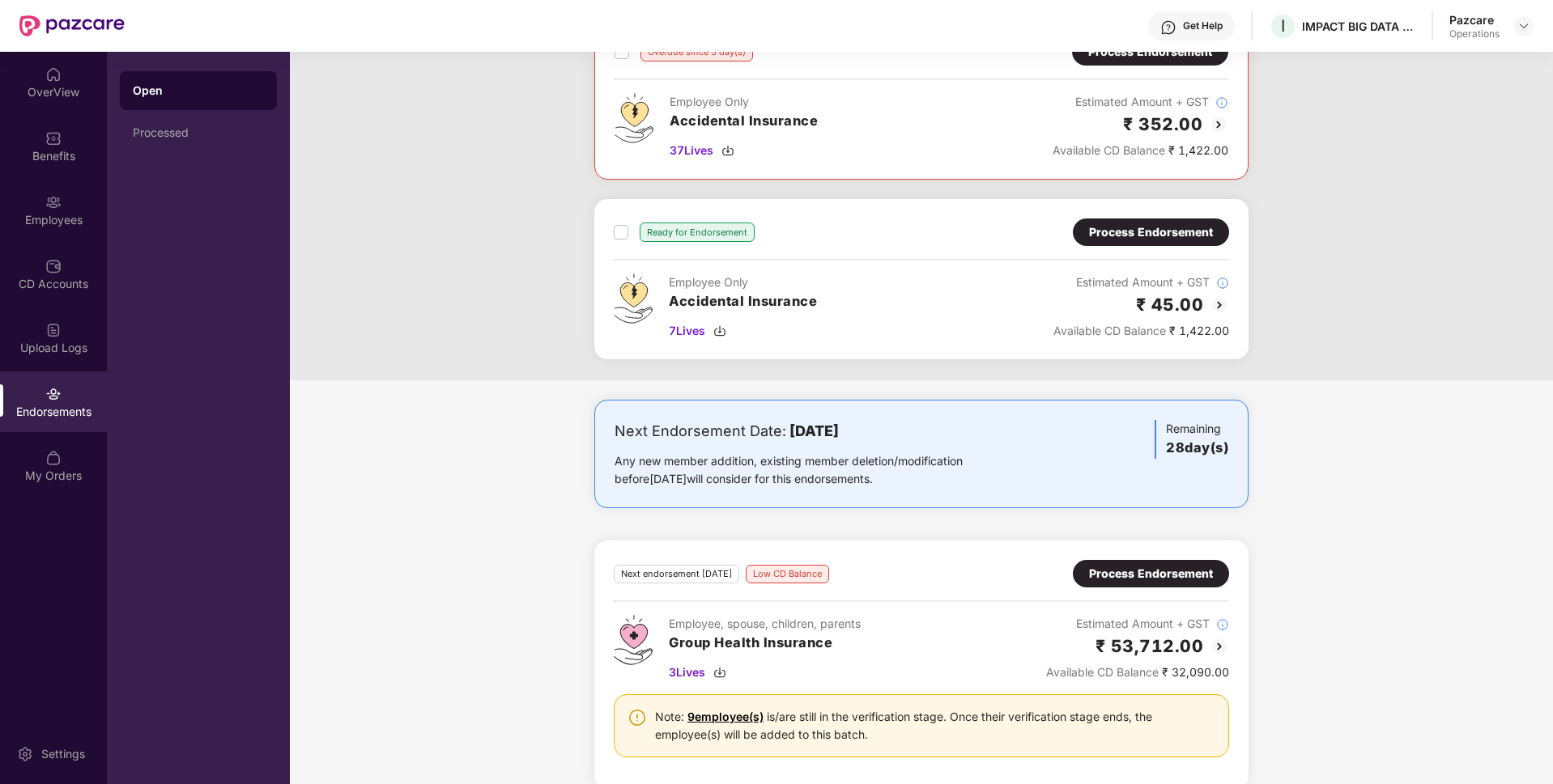
scroll to position [692, 0]
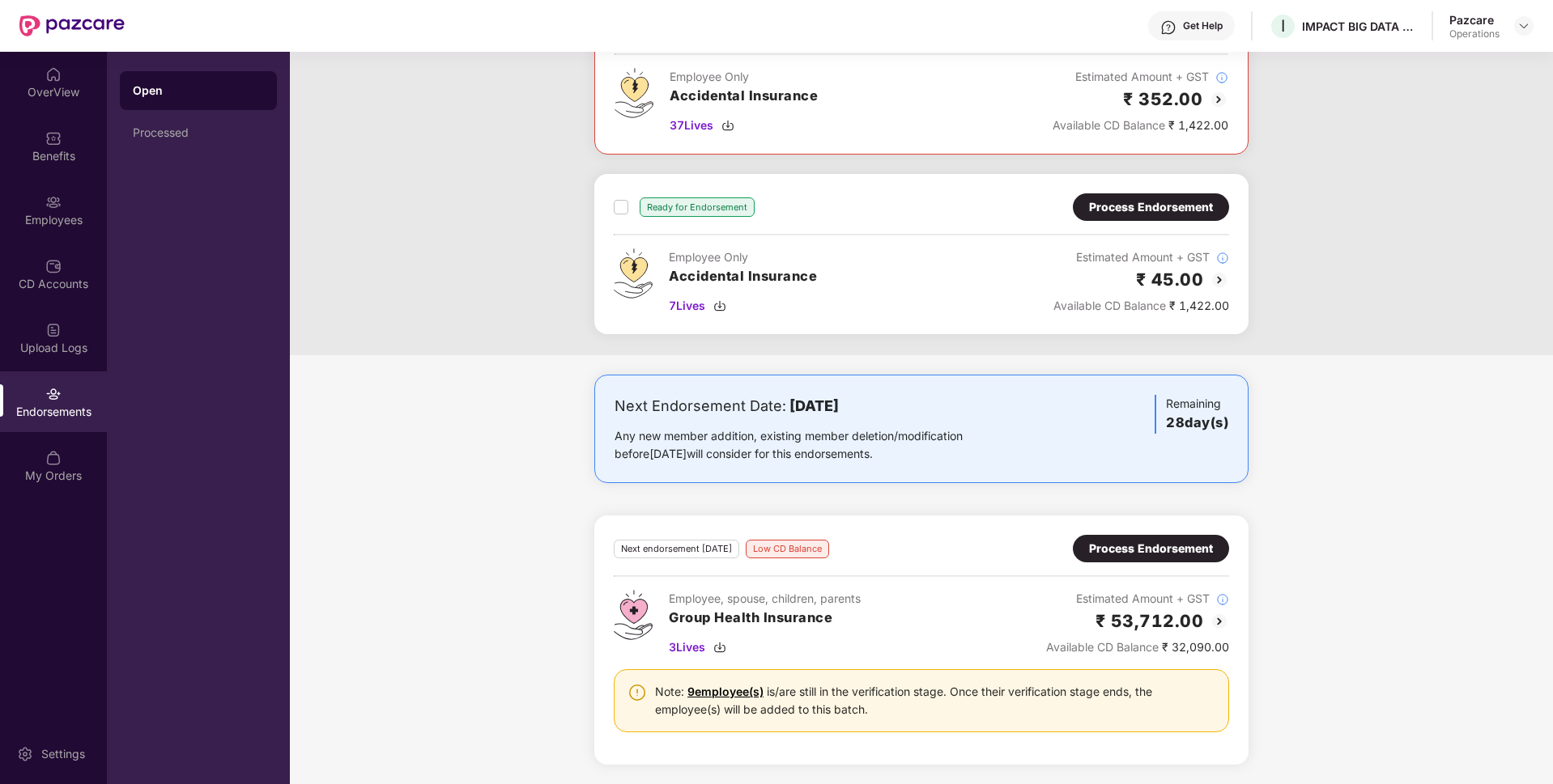
click at [1118, 545] on div "Process Endorsement" at bounding box center [1151, 548] width 124 height 18
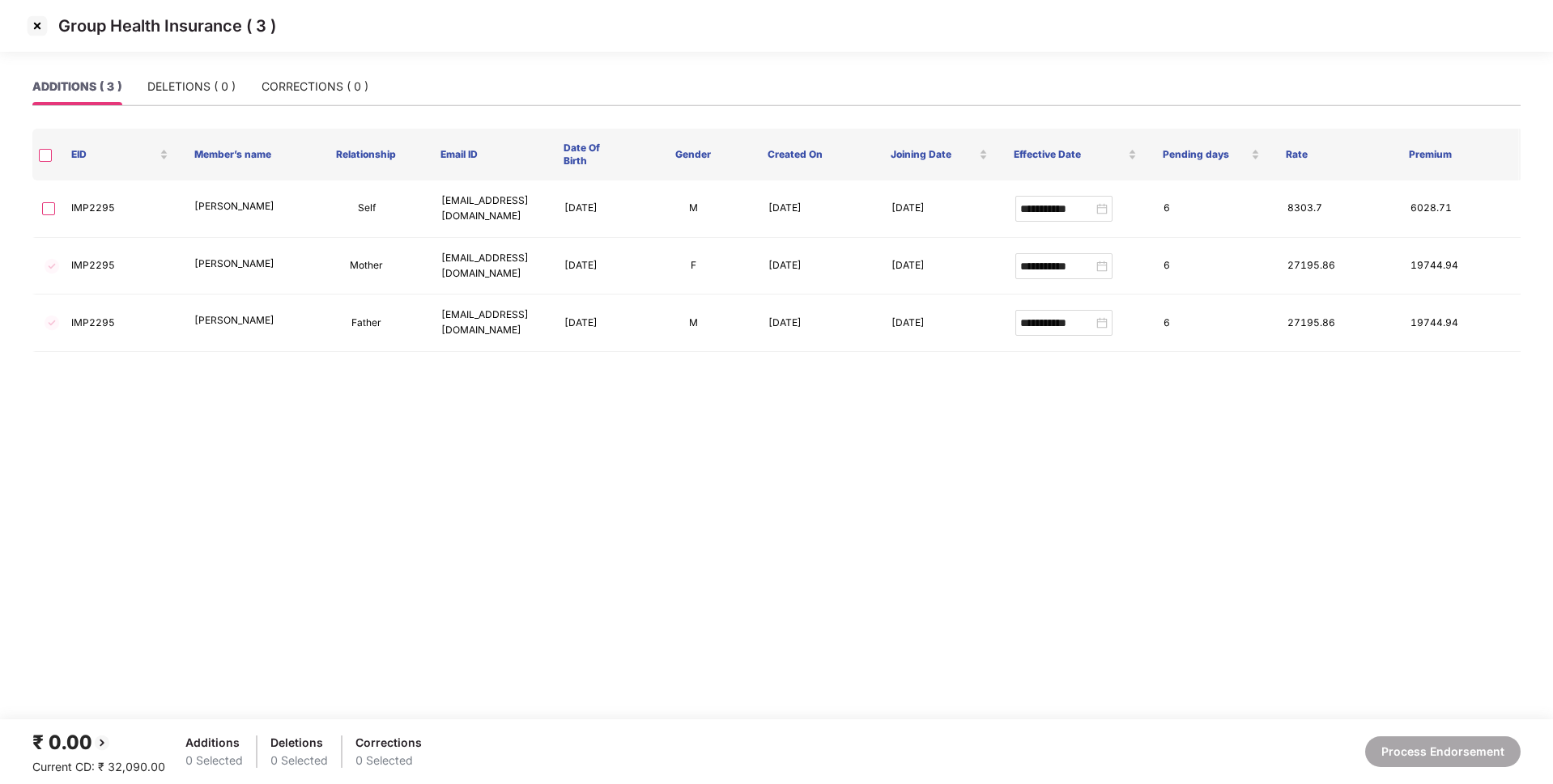
click at [34, 28] on img at bounding box center [37, 26] width 26 height 26
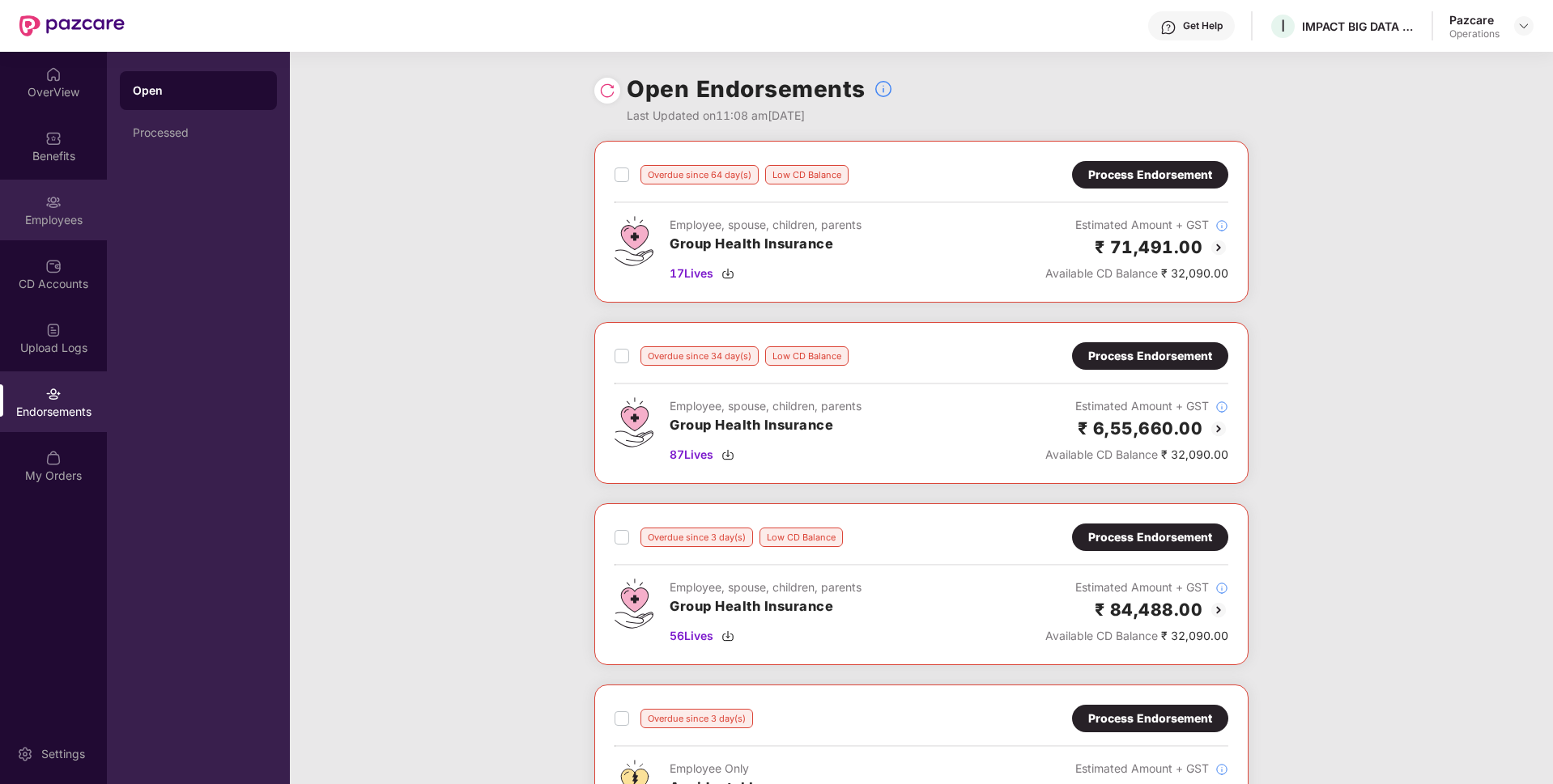
click at [48, 232] on div "Employees" at bounding box center [53, 209] width 107 height 60
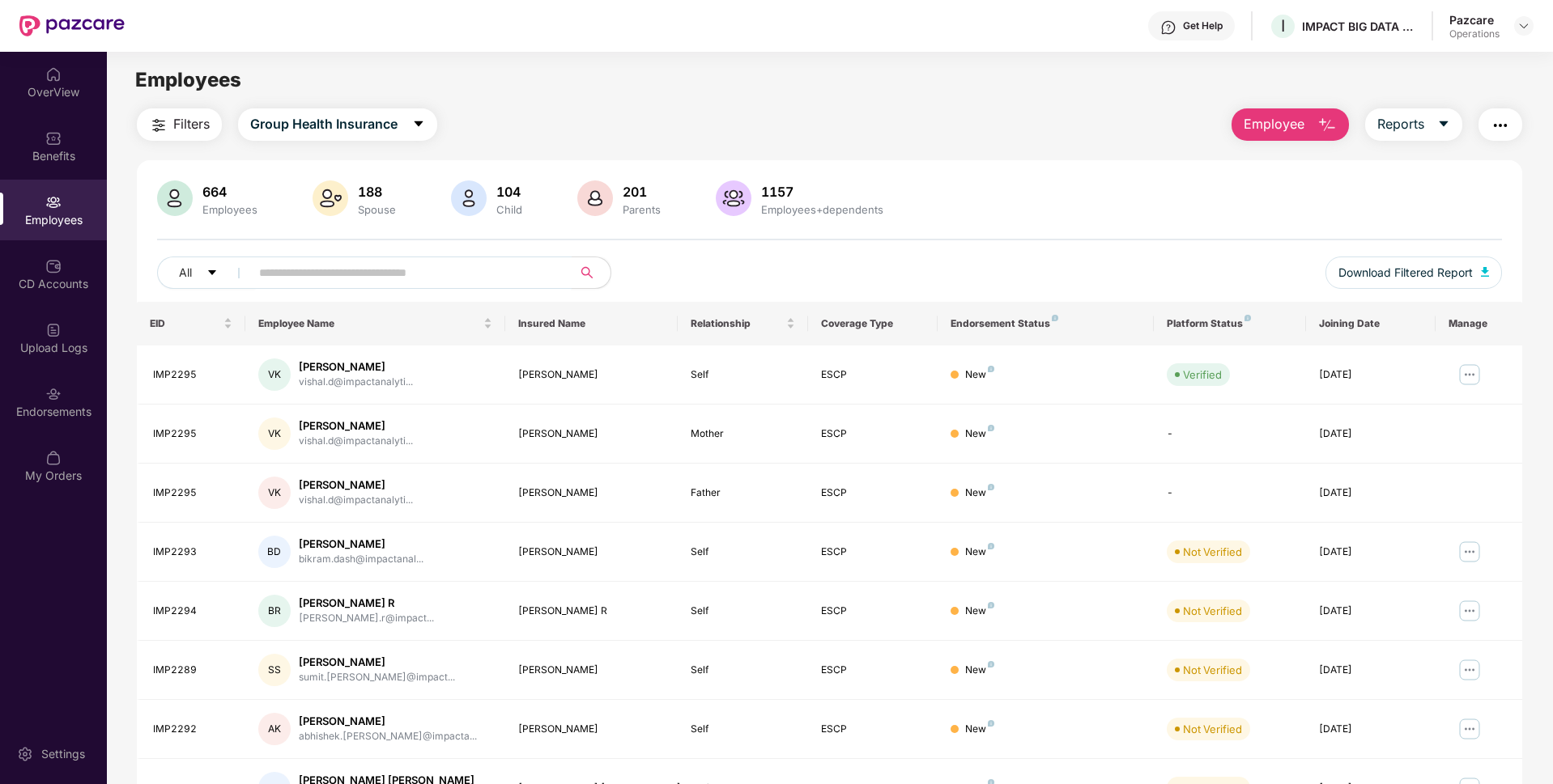
click at [331, 261] on input "text" at bounding box center [404, 273] width 291 height 24
paste input "********"
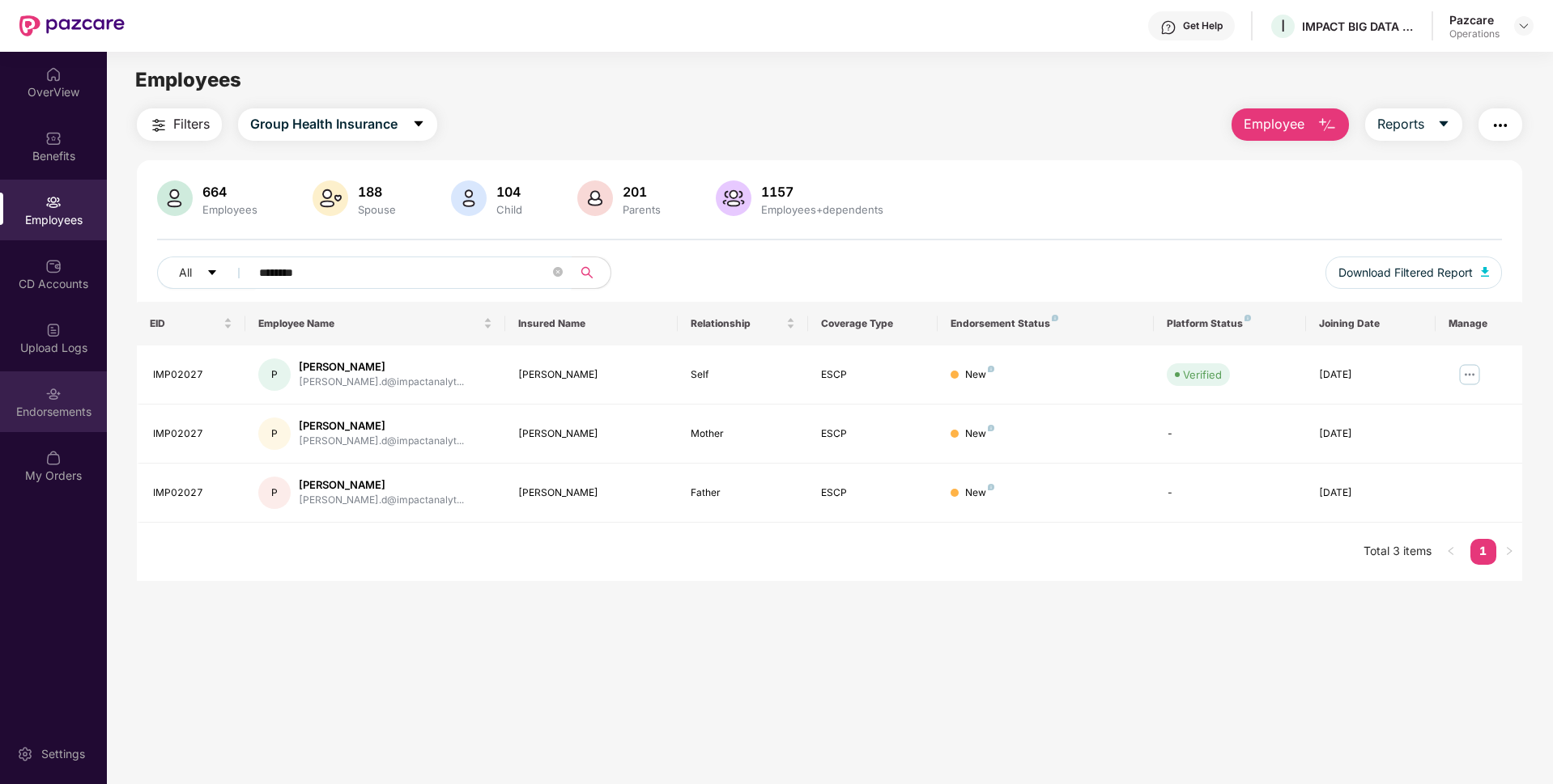
type input "********"
click at [52, 412] on div "Endorsements" at bounding box center [53, 412] width 107 height 16
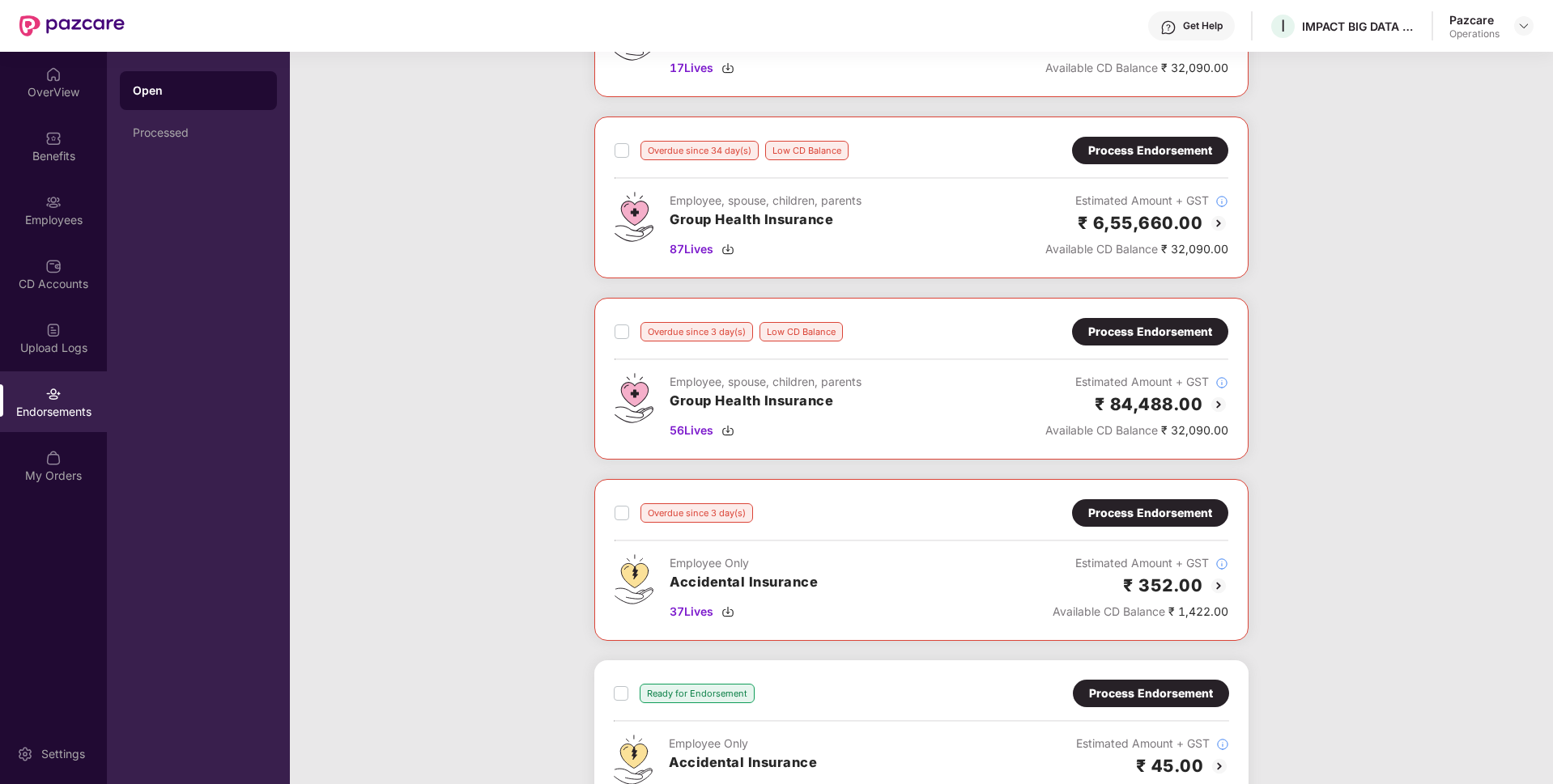
scroll to position [204, 0]
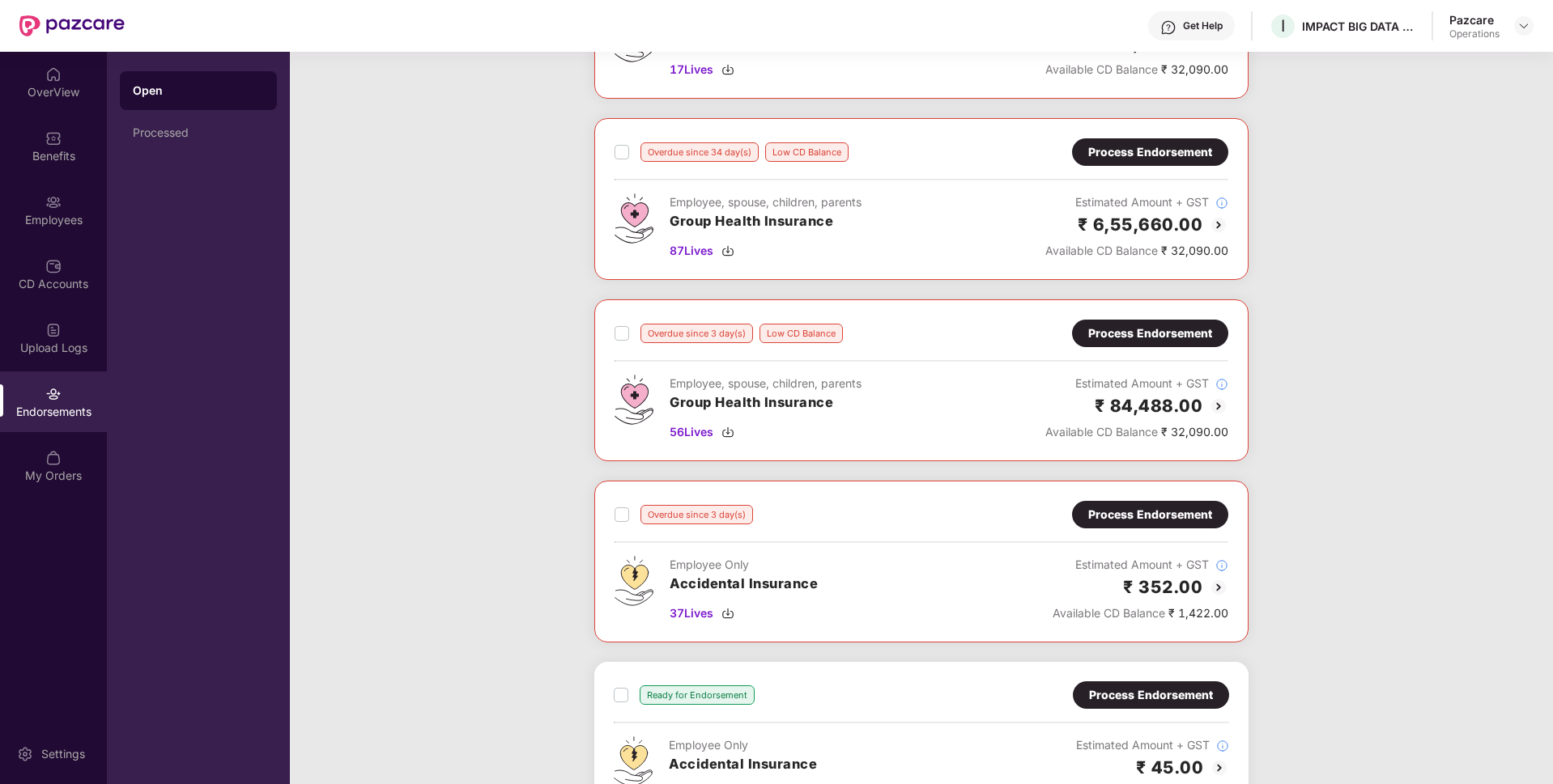
click at [1118, 336] on div "Process Endorsement" at bounding box center [1150, 333] width 124 height 18
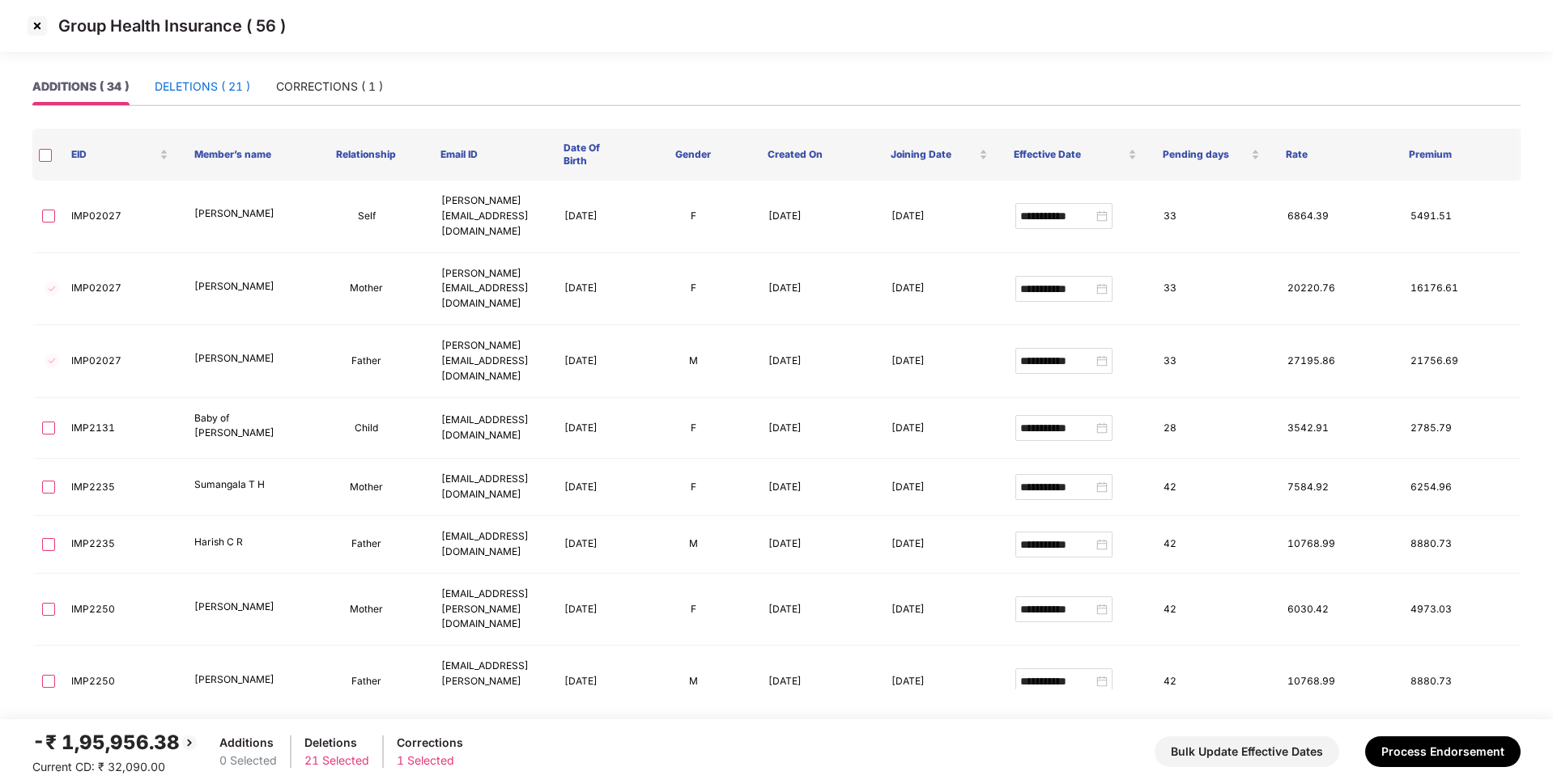
click at [199, 90] on div "DELETIONS ( 21 )" at bounding box center [202, 86] width 96 height 18
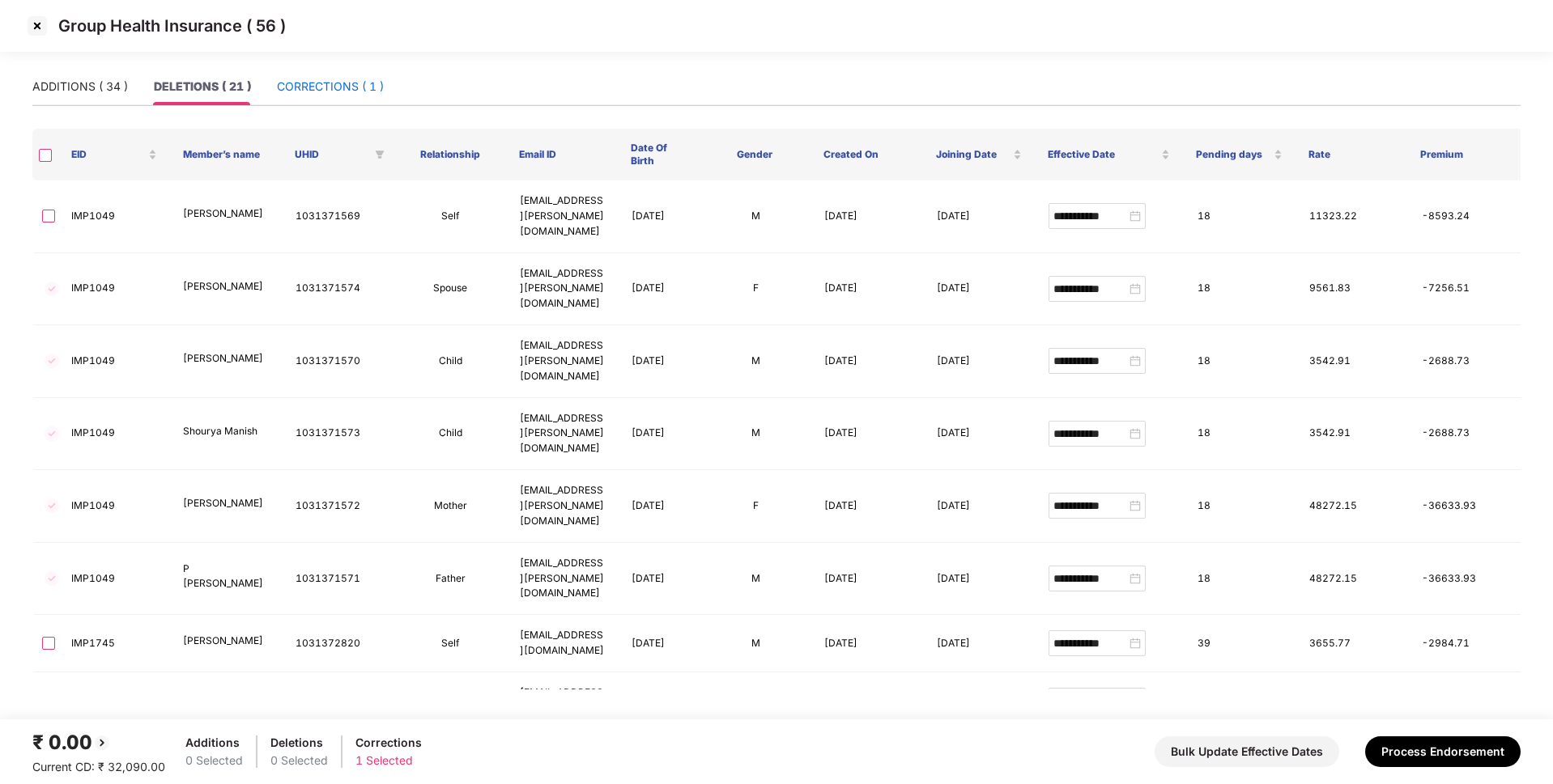
click at [296, 92] on div "CORRECTIONS ( 1 )" at bounding box center [330, 86] width 107 height 18
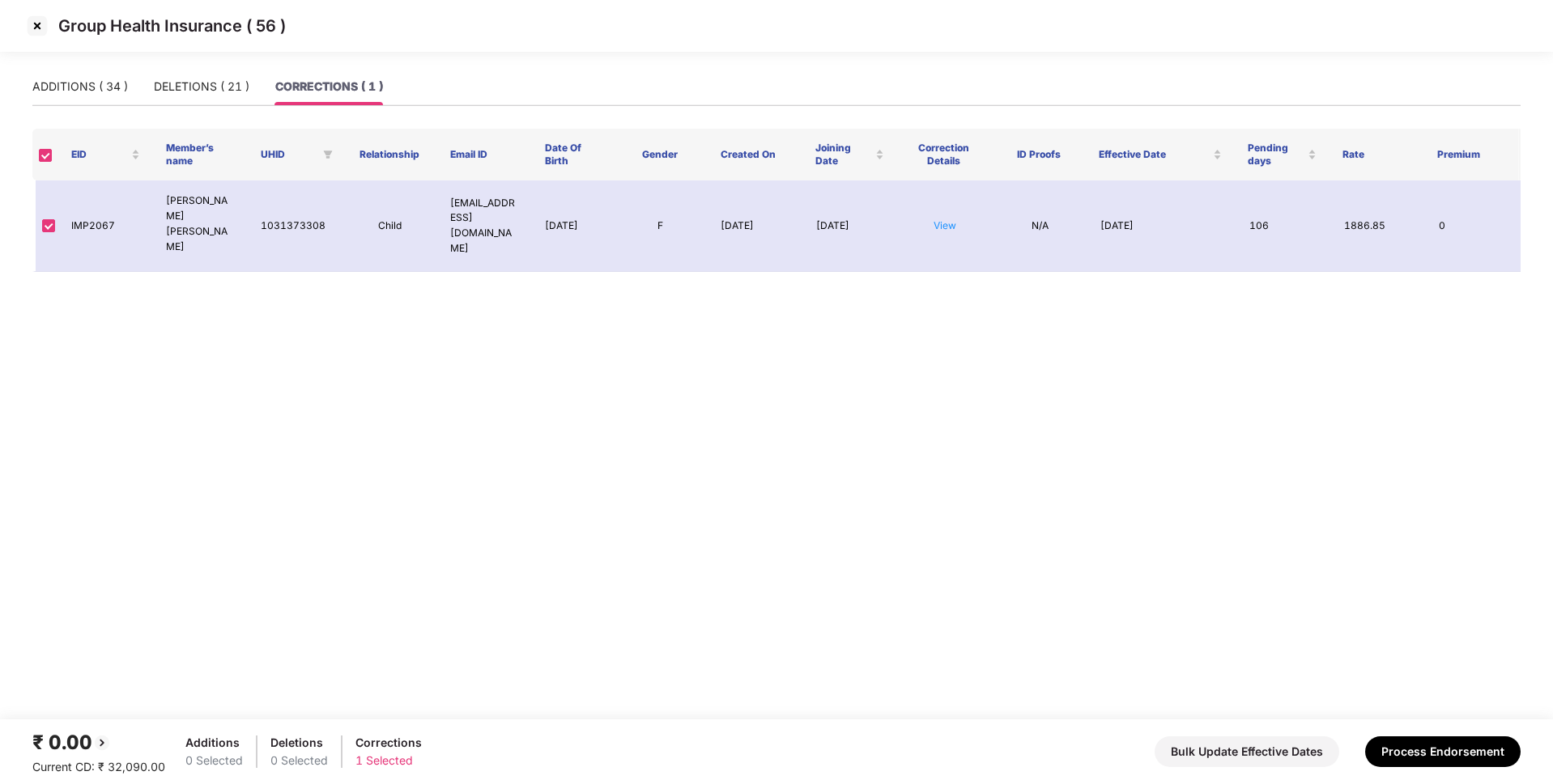
click at [38, 150] on th at bounding box center [46, 155] width 26 height 52
click at [54, 155] on th at bounding box center [46, 155] width 26 height 52
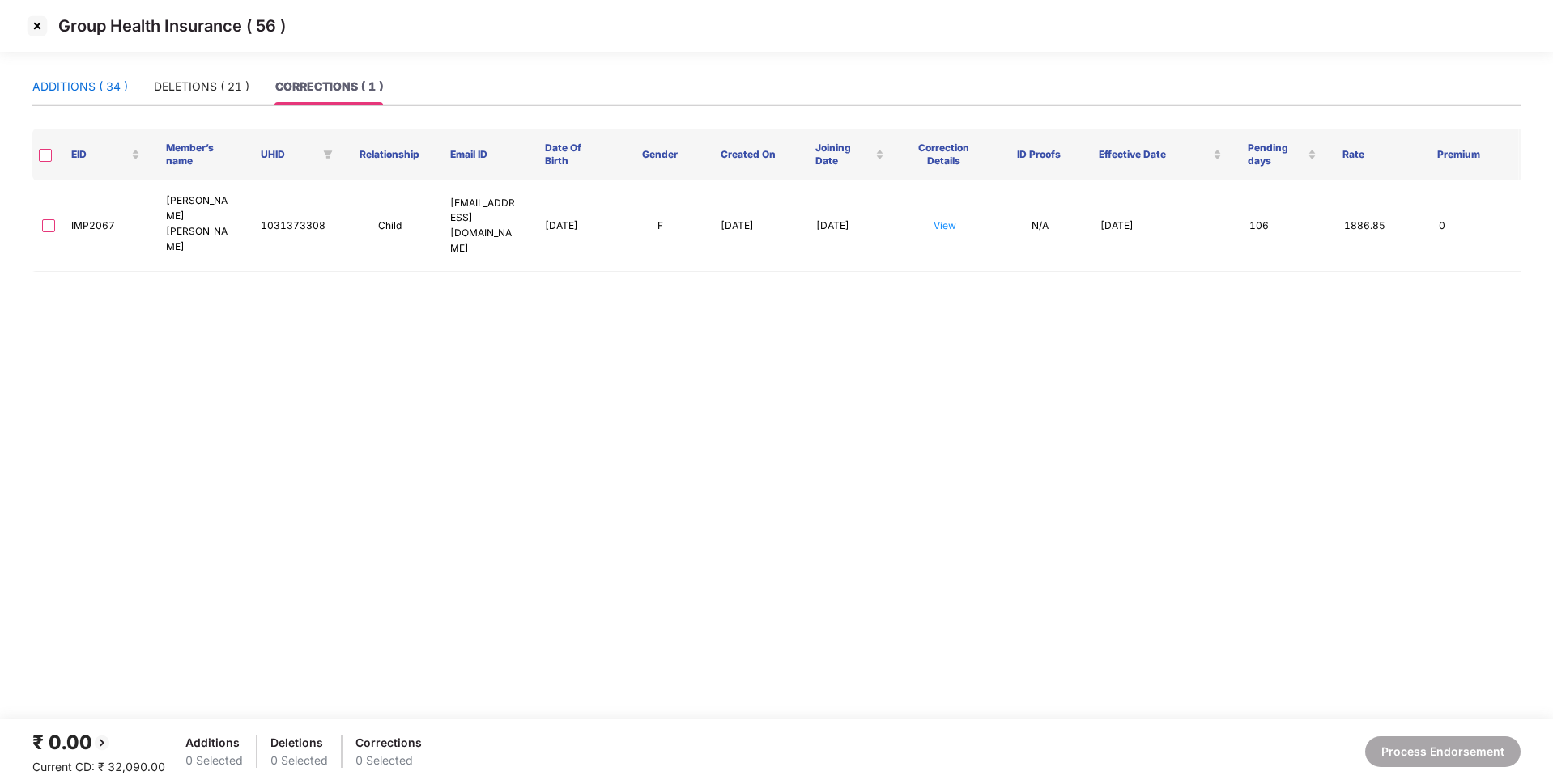
click at [91, 88] on div "ADDITIONS ( 34 )" at bounding box center [80, 86] width 96 height 18
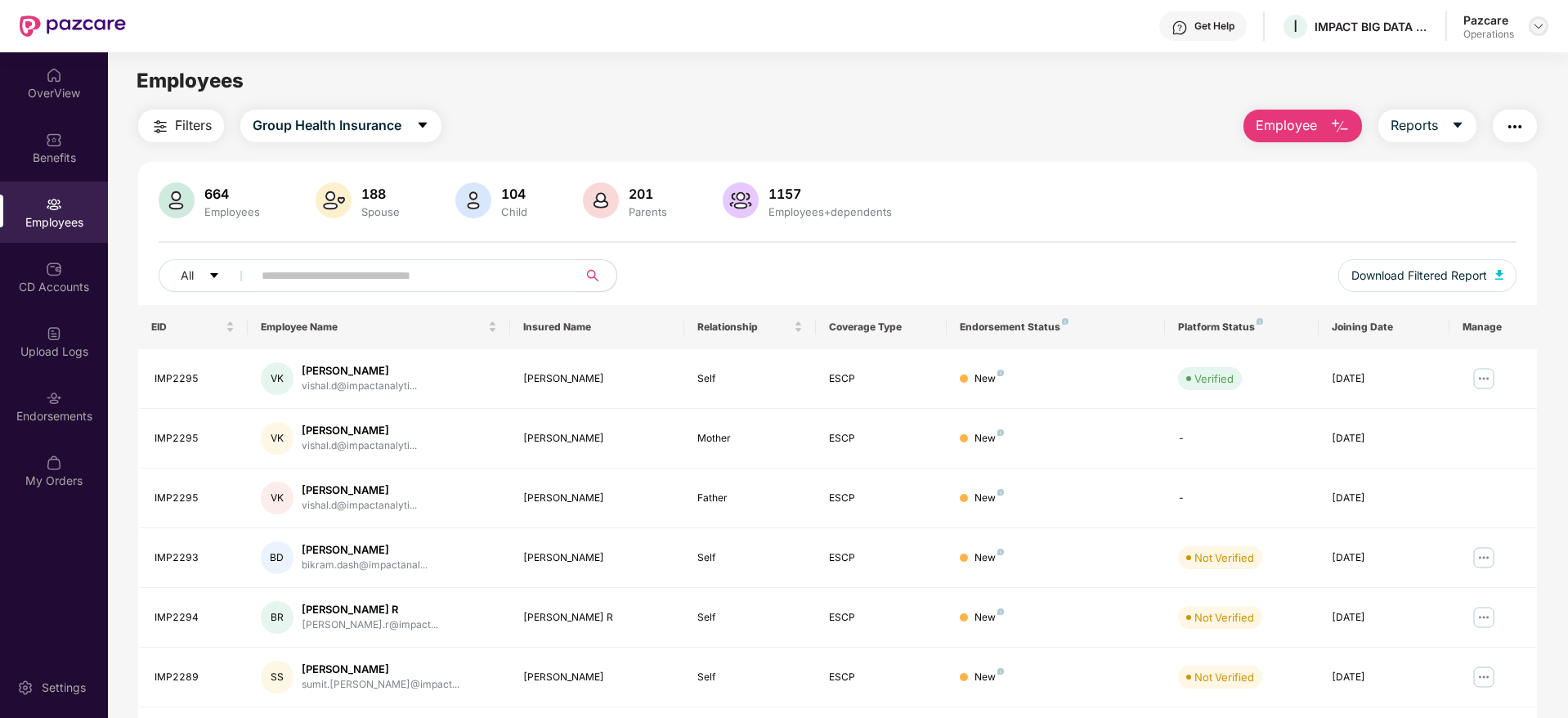
click at [1540, 23] on img at bounding box center [1539, 26] width 13 height 13
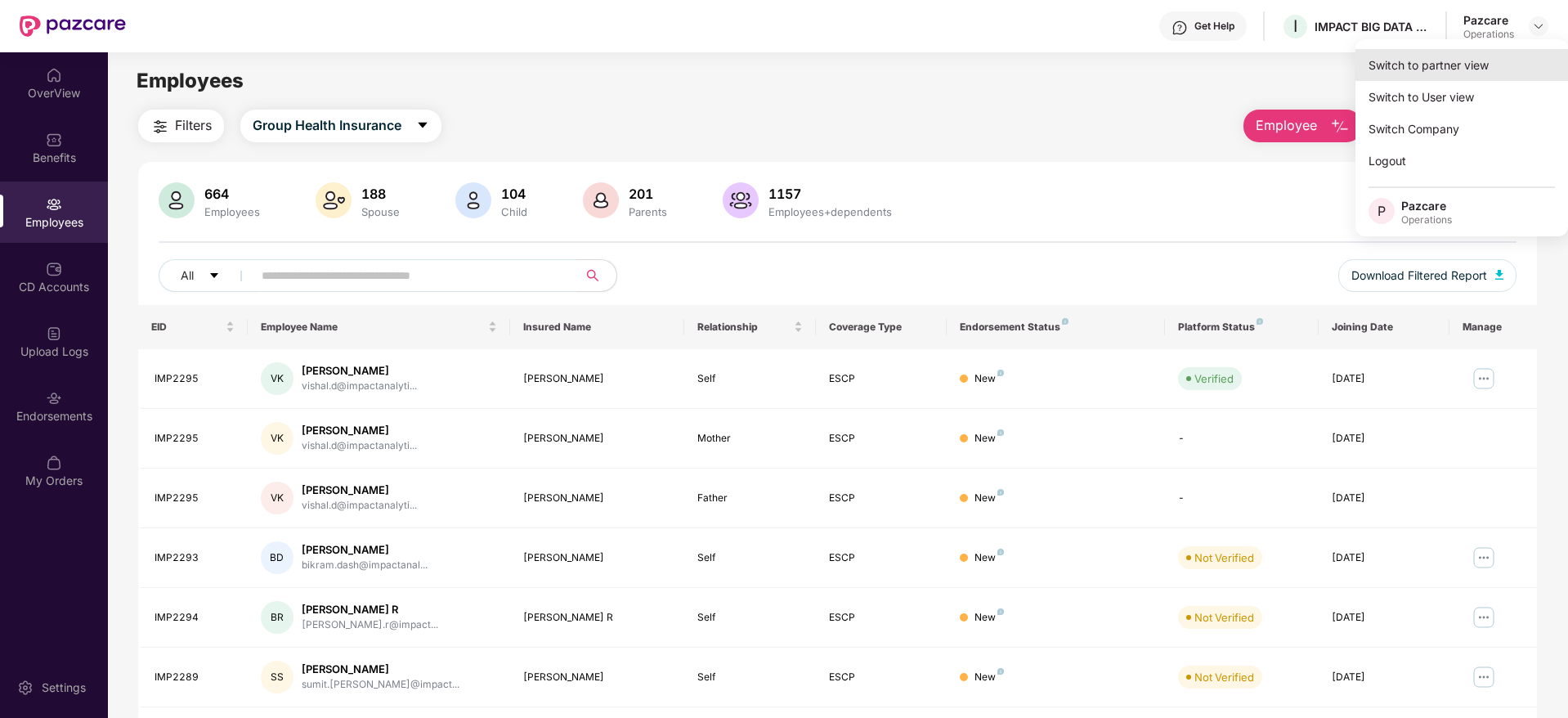
click at [1466, 50] on div "Switch to partner view" at bounding box center [1462, 65] width 213 height 32
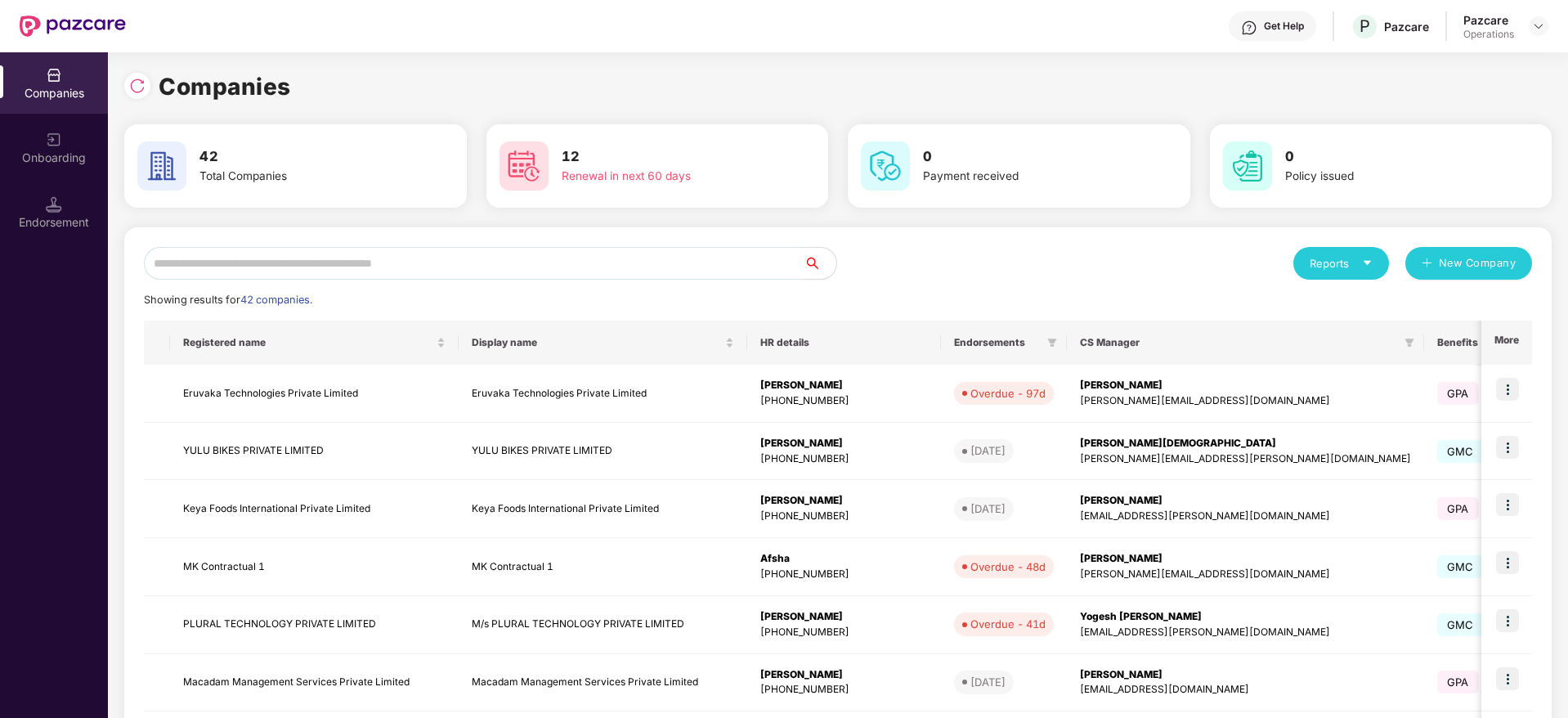
click at [511, 266] on input "text" at bounding box center [473, 263] width 660 height 33
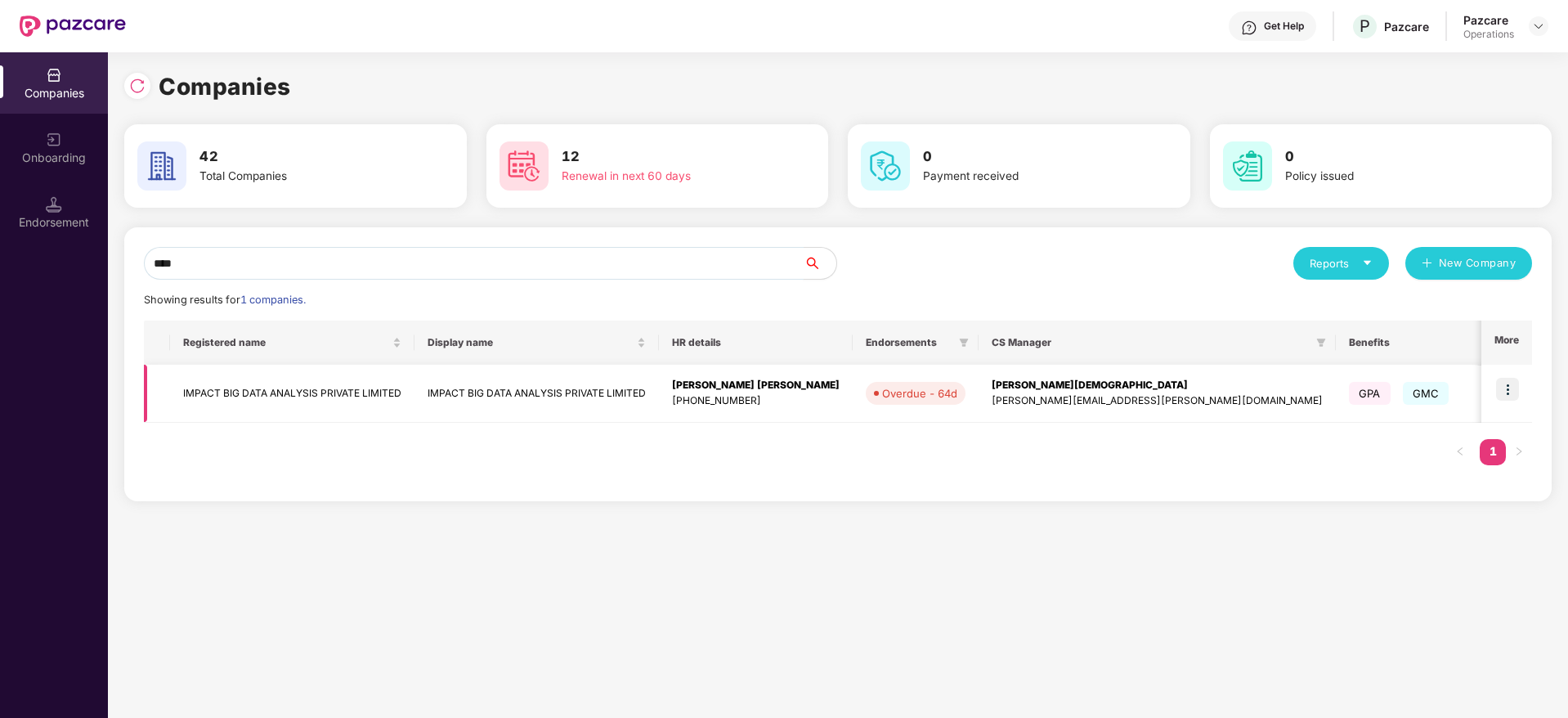
type input "****"
click at [320, 375] on td "IMPACT BIG DATA ANALYSIS PRIVATE LIMITED" at bounding box center [292, 394] width 245 height 58
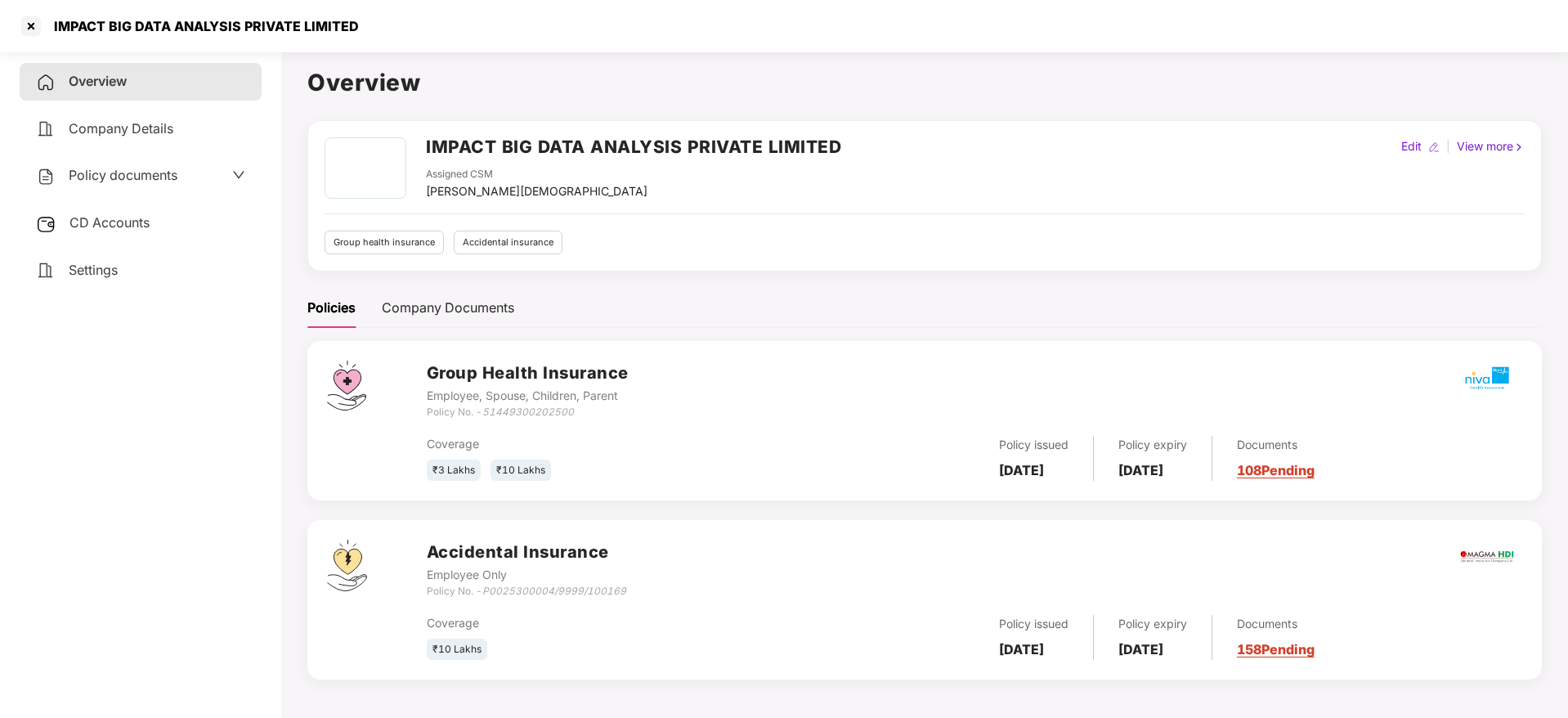
click at [129, 231] on div "CD Accounts" at bounding box center [141, 223] width 242 height 38
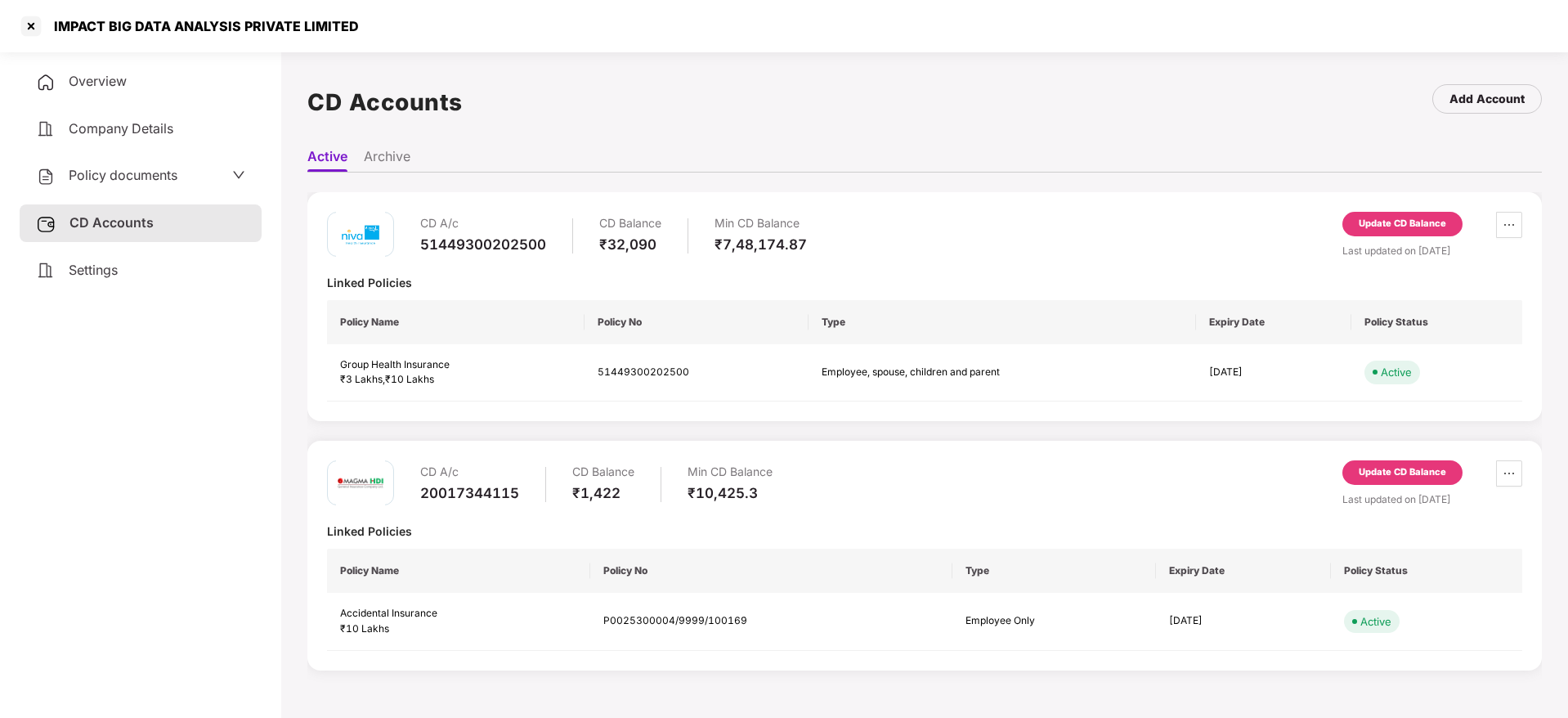
click at [1388, 228] on div "Update CD Balance" at bounding box center [1402, 224] width 87 height 15
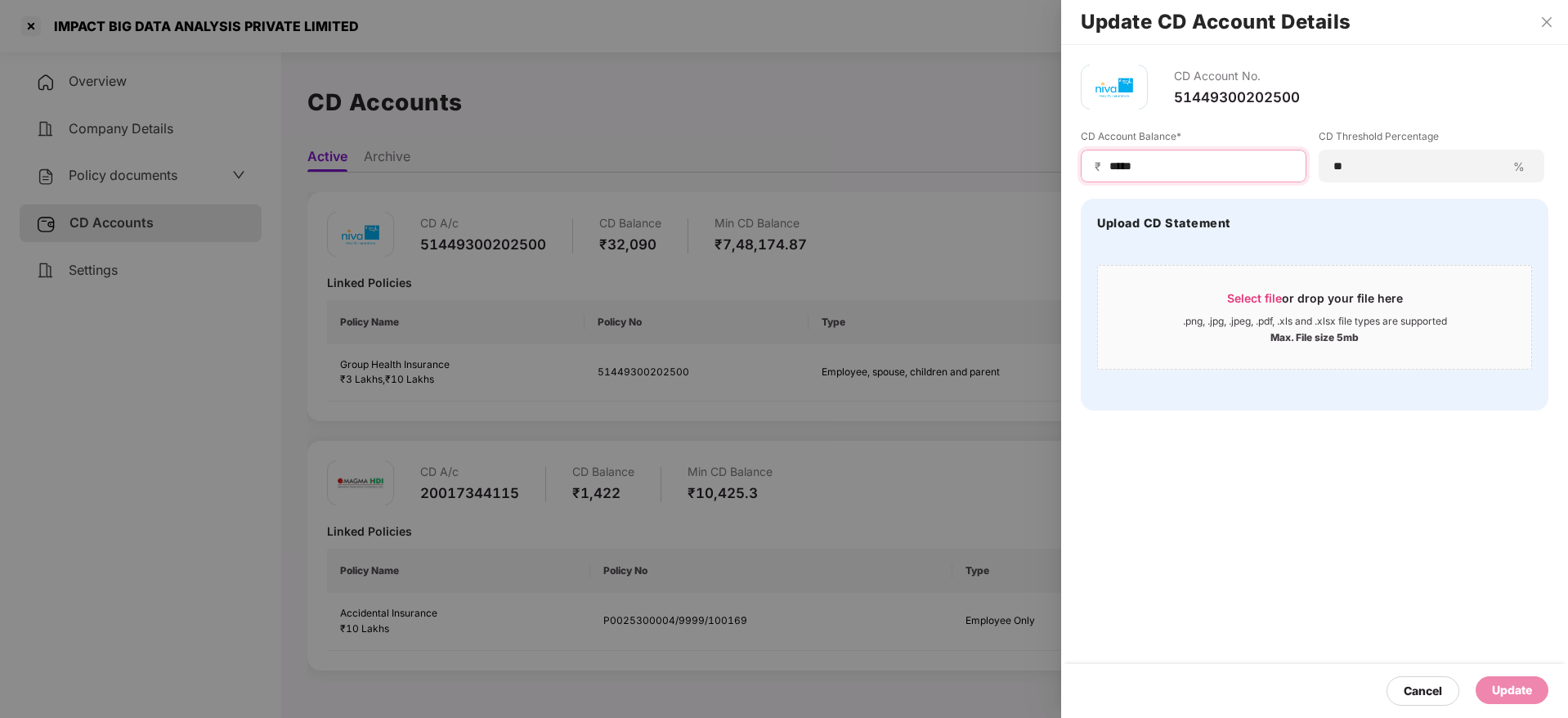
drag, startPoint x: 1179, startPoint y: 159, endPoint x: 1054, endPoint y: 175, distance: 126.0
click at [1054, 175] on div "Update CD Account Details CD Account No. 51449300202500 CD Account Balance* ₹ *…" at bounding box center [784, 359] width 1568 height 718
type input "*****"
click at [1510, 692] on div "Update" at bounding box center [1512, 690] width 40 height 18
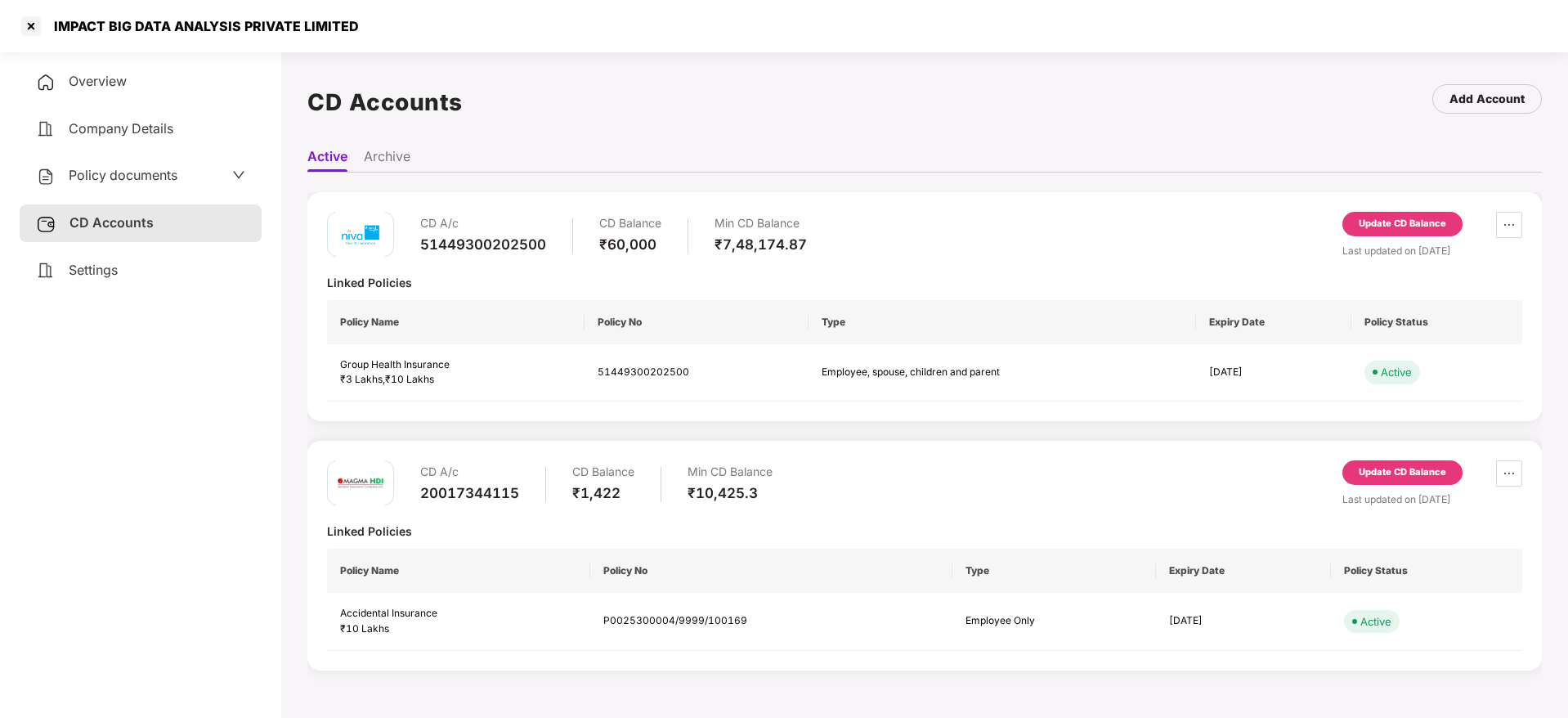
click at [1360, 234] on div "Update CD Balance" at bounding box center [1403, 224] width 120 height 24
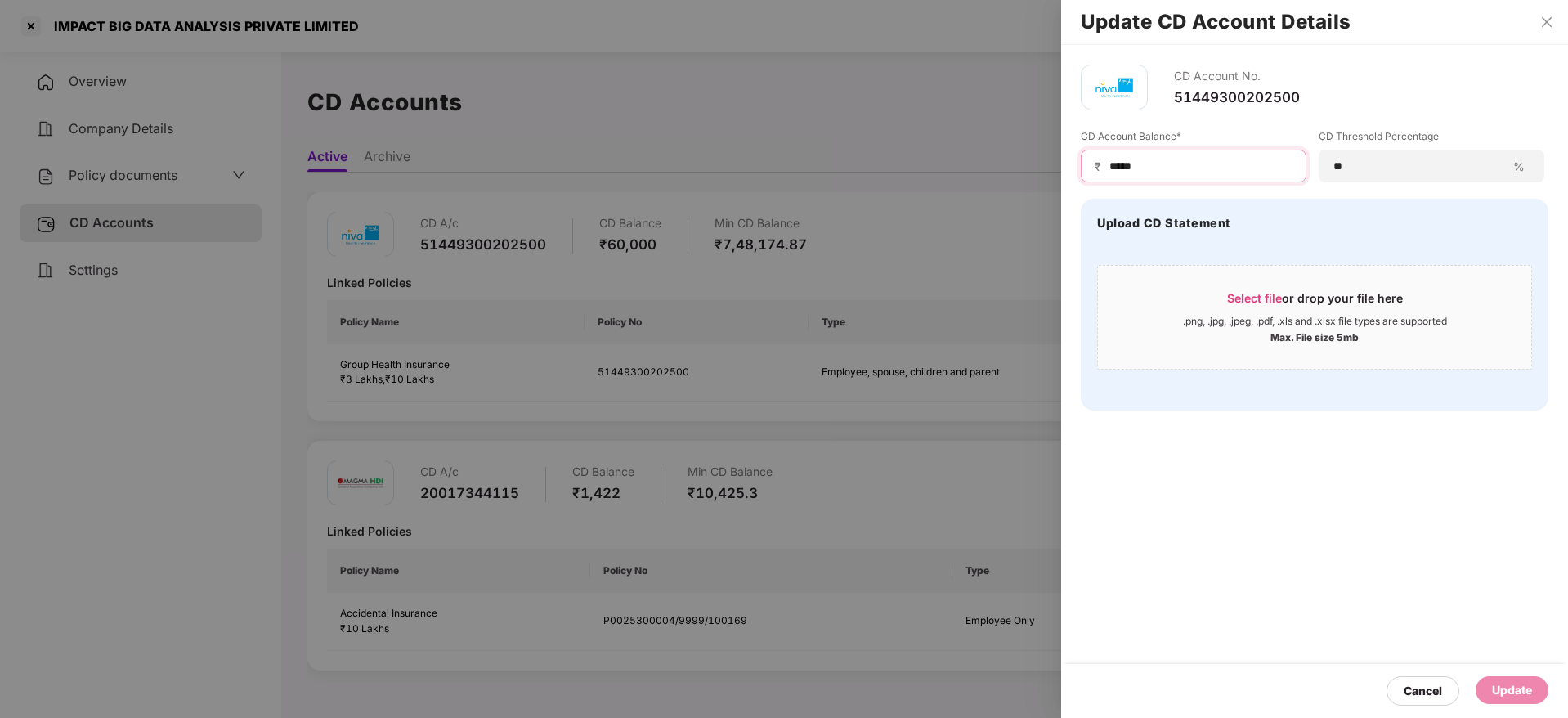
drag, startPoint x: 1162, startPoint y: 174, endPoint x: 1027, endPoint y: 147, distance: 137.7
click at [1027, 147] on div "Update CD Account Details CD Account No. 51449300202500 CD Account Balance* ₹ *…" at bounding box center [784, 359] width 1568 height 718
paste input
type input "*****"
click at [1503, 687] on div "Update" at bounding box center [1512, 690] width 40 height 18
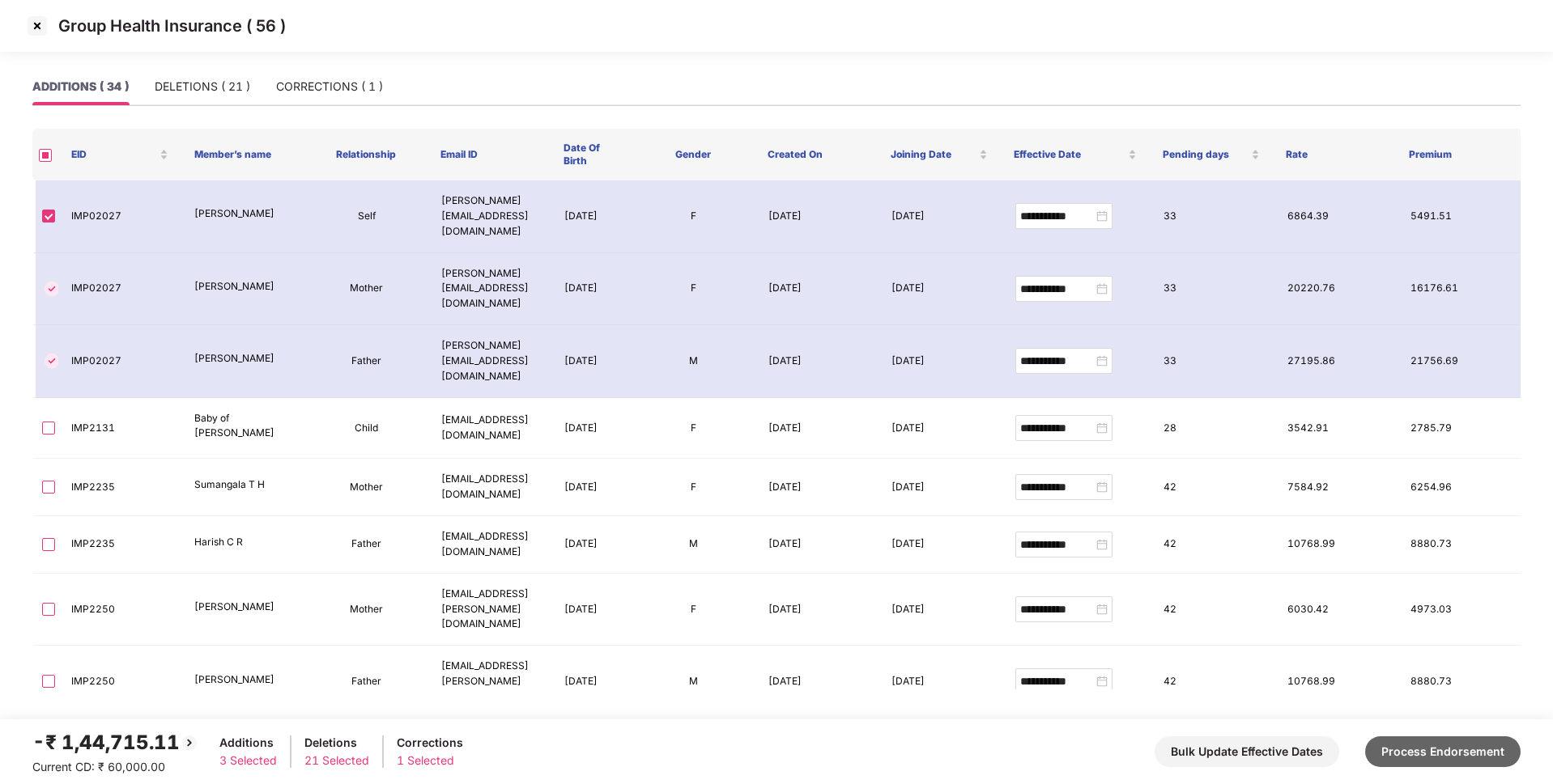
click at [1466, 748] on button "Process Endorsement" at bounding box center [1442, 751] width 155 height 31
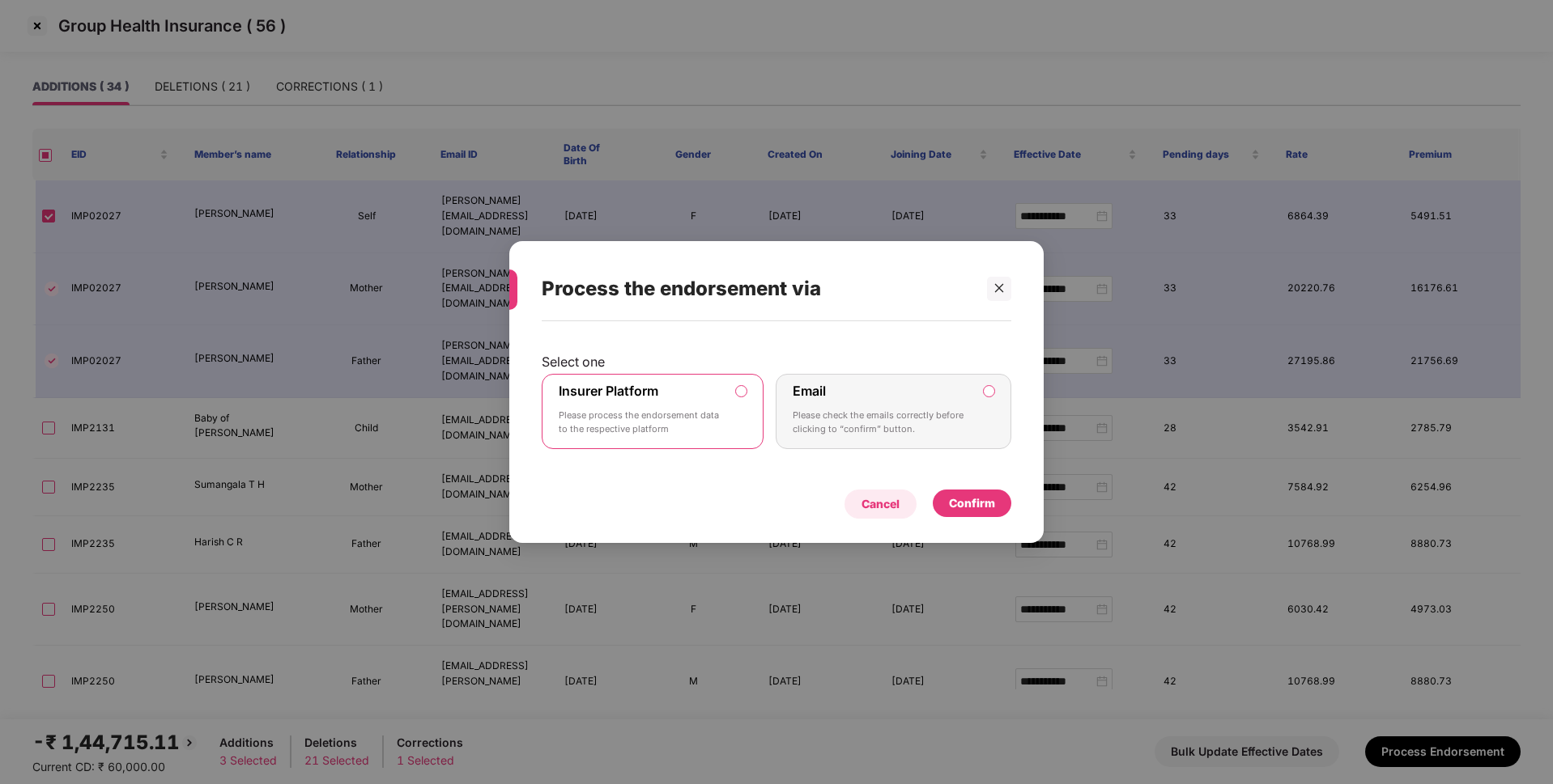
click at [876, 496] on div "Cancel" at bounding box center [880, 503] width 38 height 18
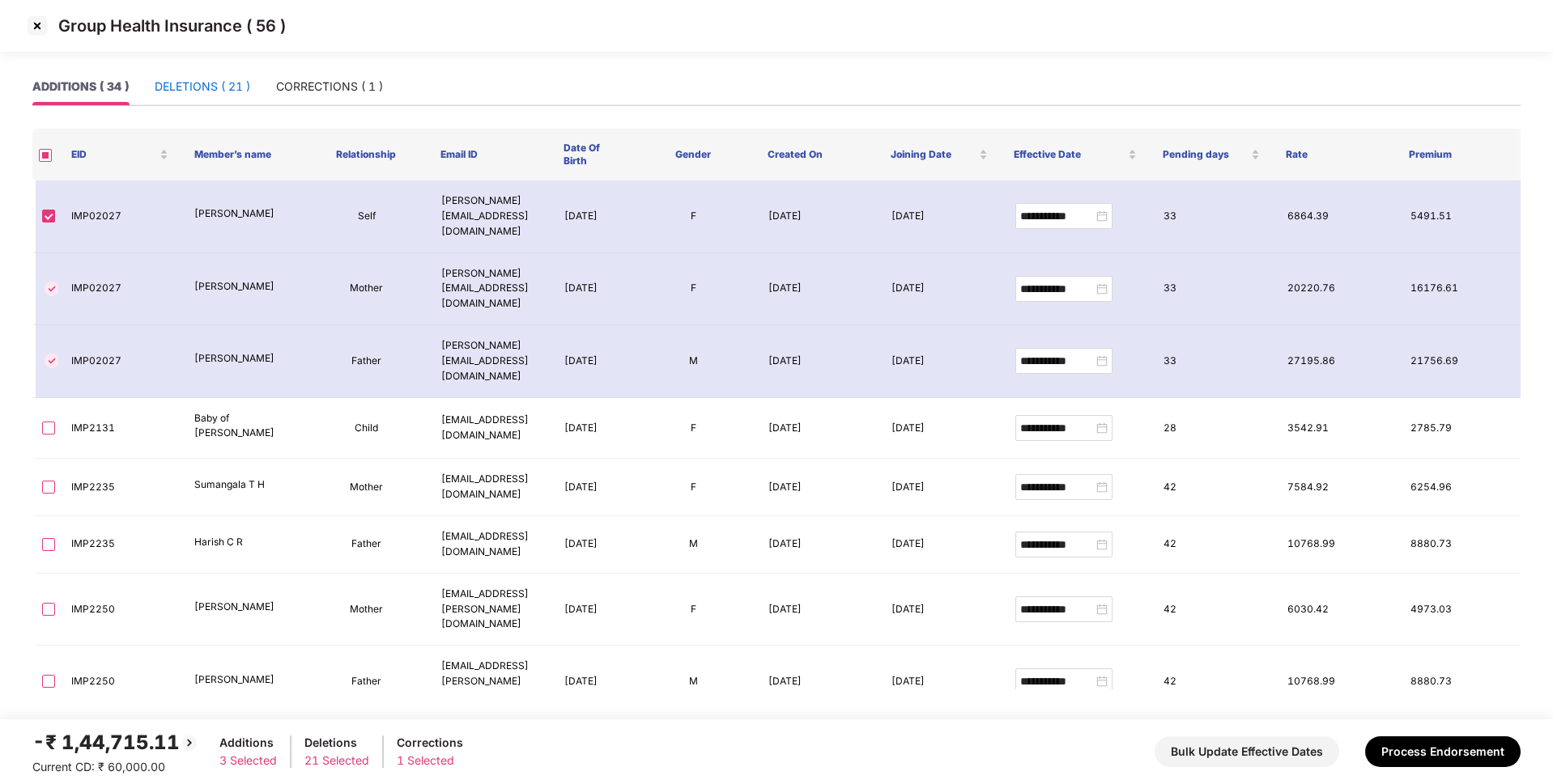
click at [228, 86] on div "DELETIONS ( 21 )" at bounding box center [202, 86] width 96 height 18
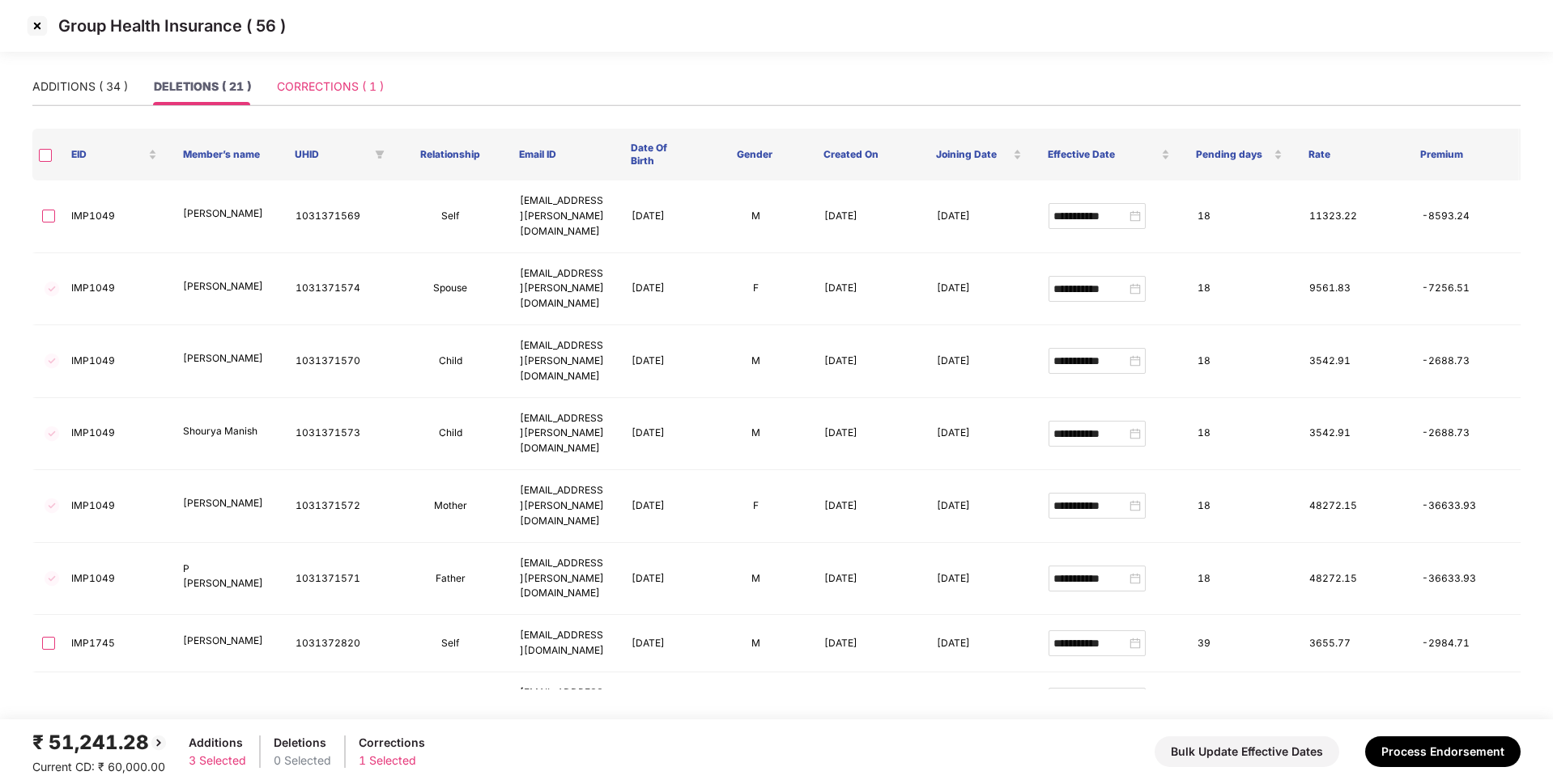
click at [306, 96] on div "CORRECTIONS ( 1 )" at bounding box center [330, 86] width 107 height 37
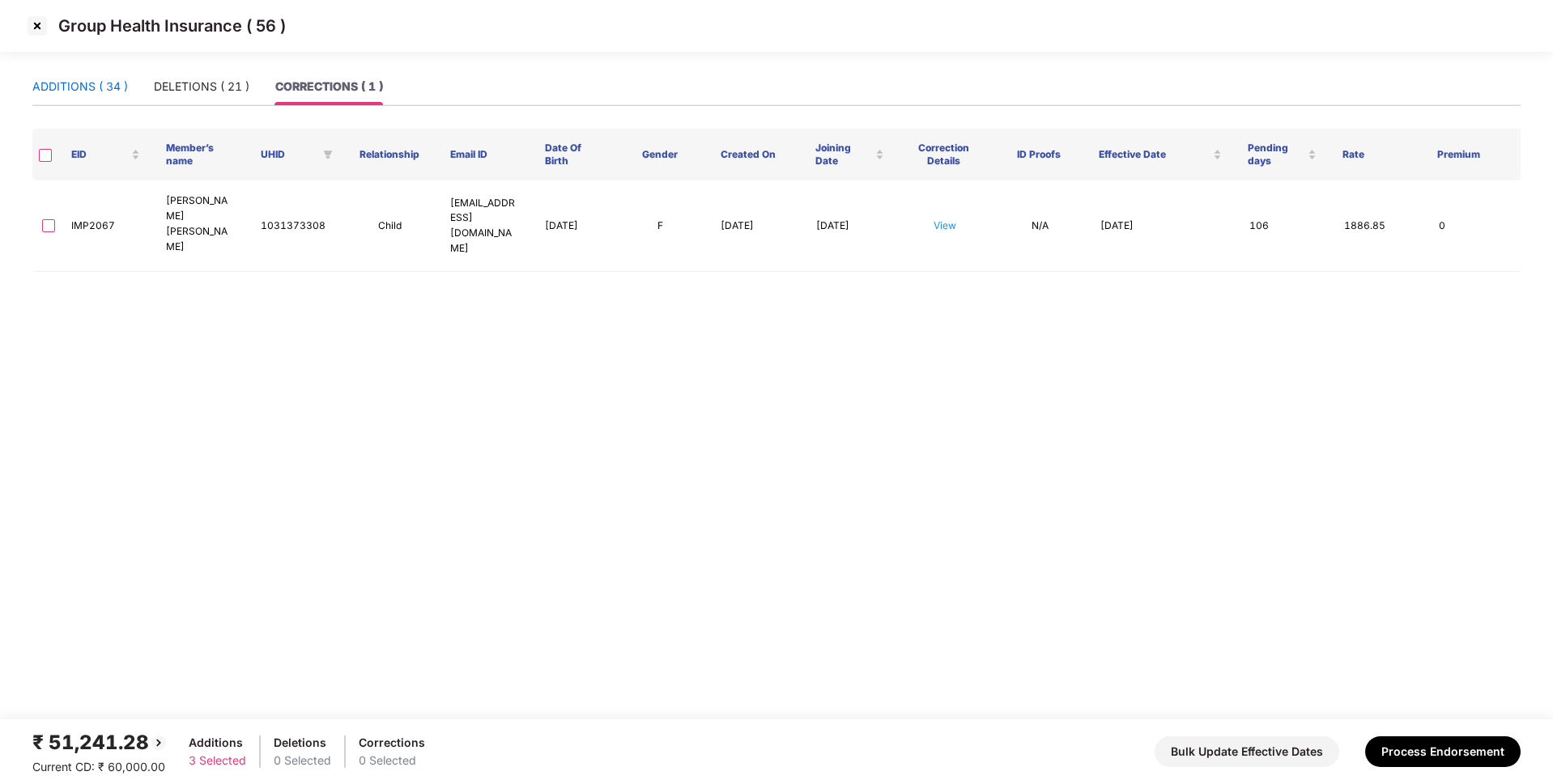
click at [87, 89] on div "ADDITIONS ( 34 )" at bounding box center [80, 86] width 96 height 18
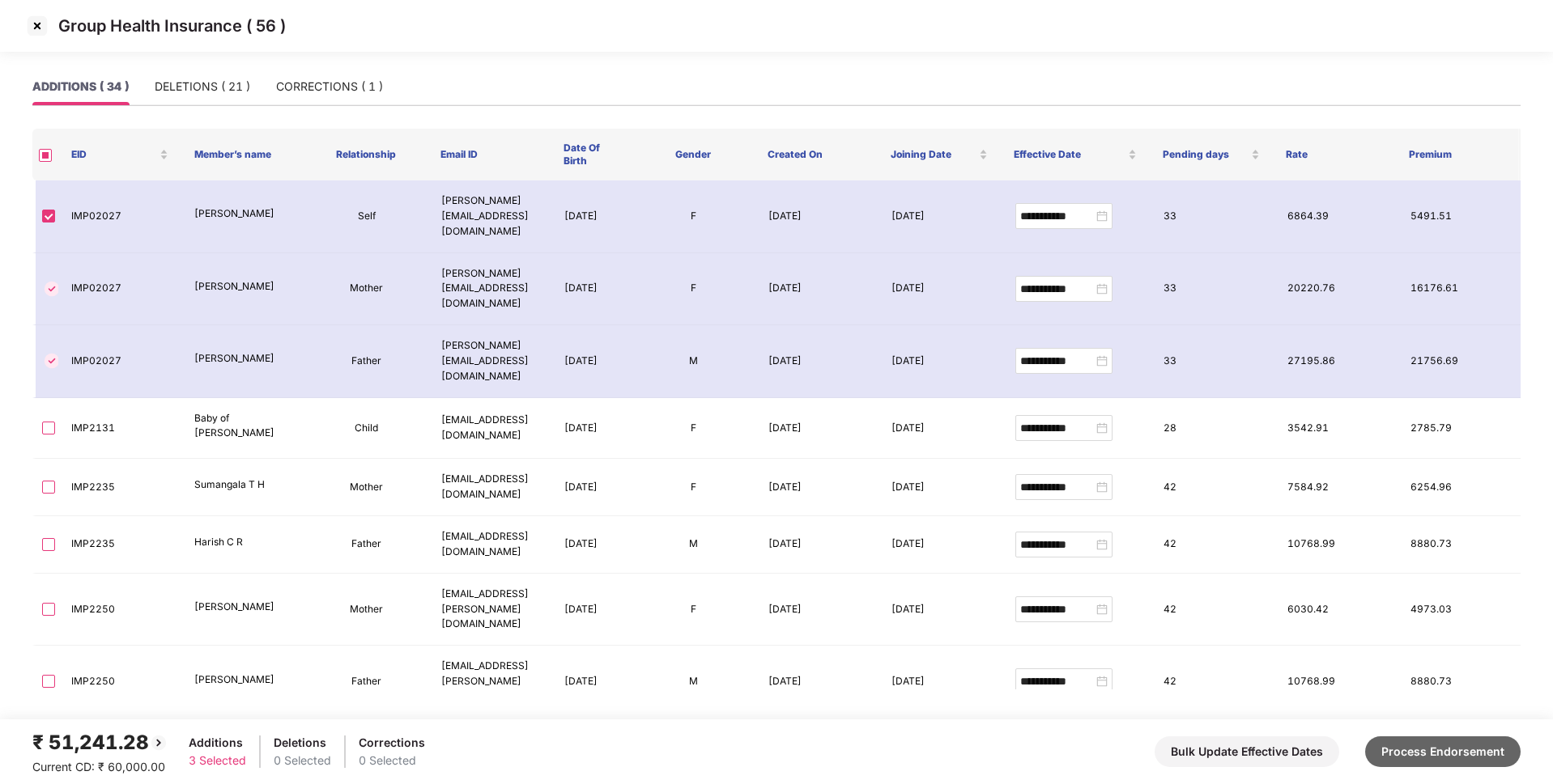
click at [1413, 748] on button "Process Endorsement" at bounding box center [1442, 751] width 155 height 31
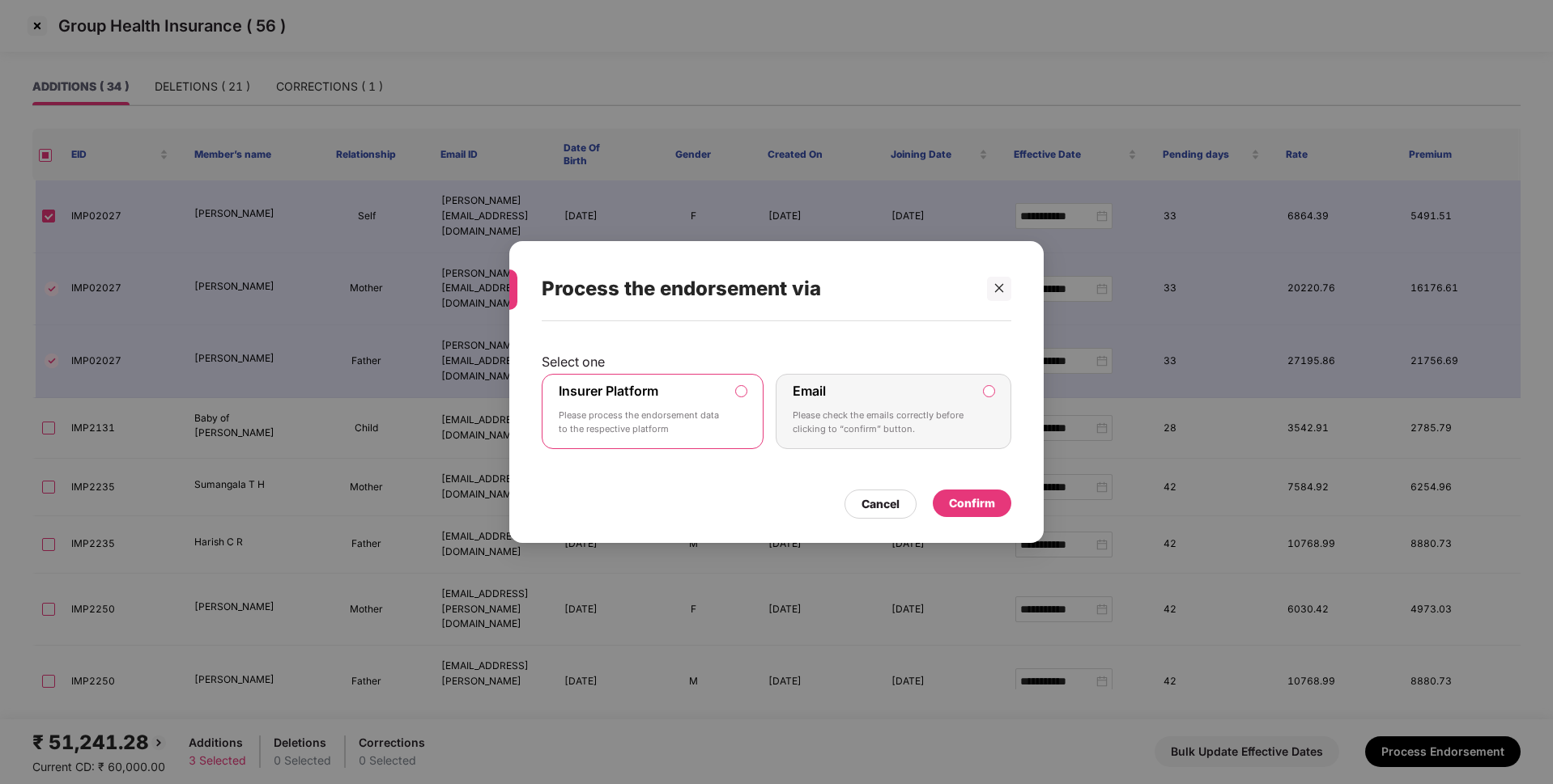
click at [955, 506] on div "Confirm" at bounding box center [972, 503] width 46 height 18
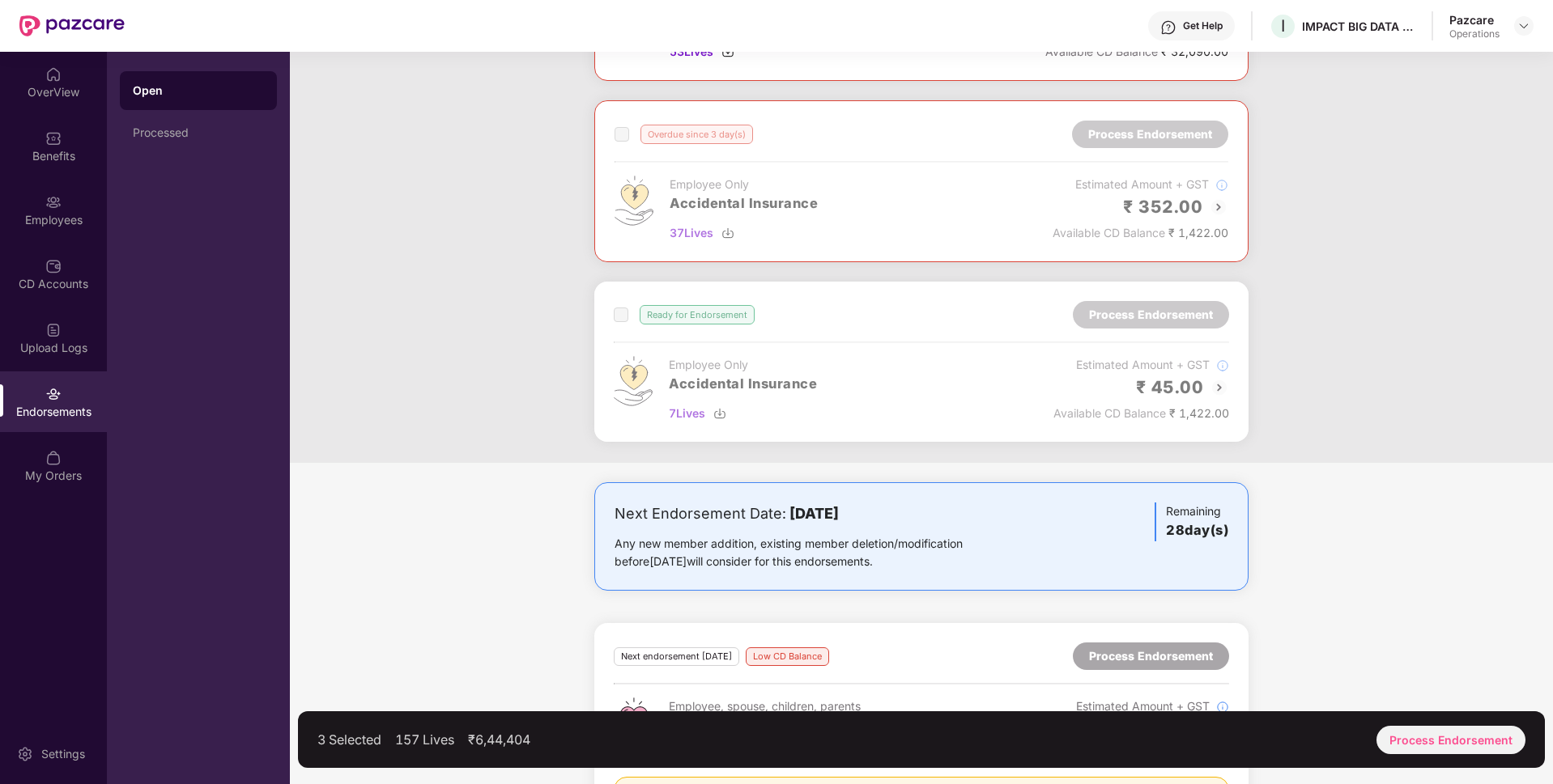
scroll to position [605, 0]
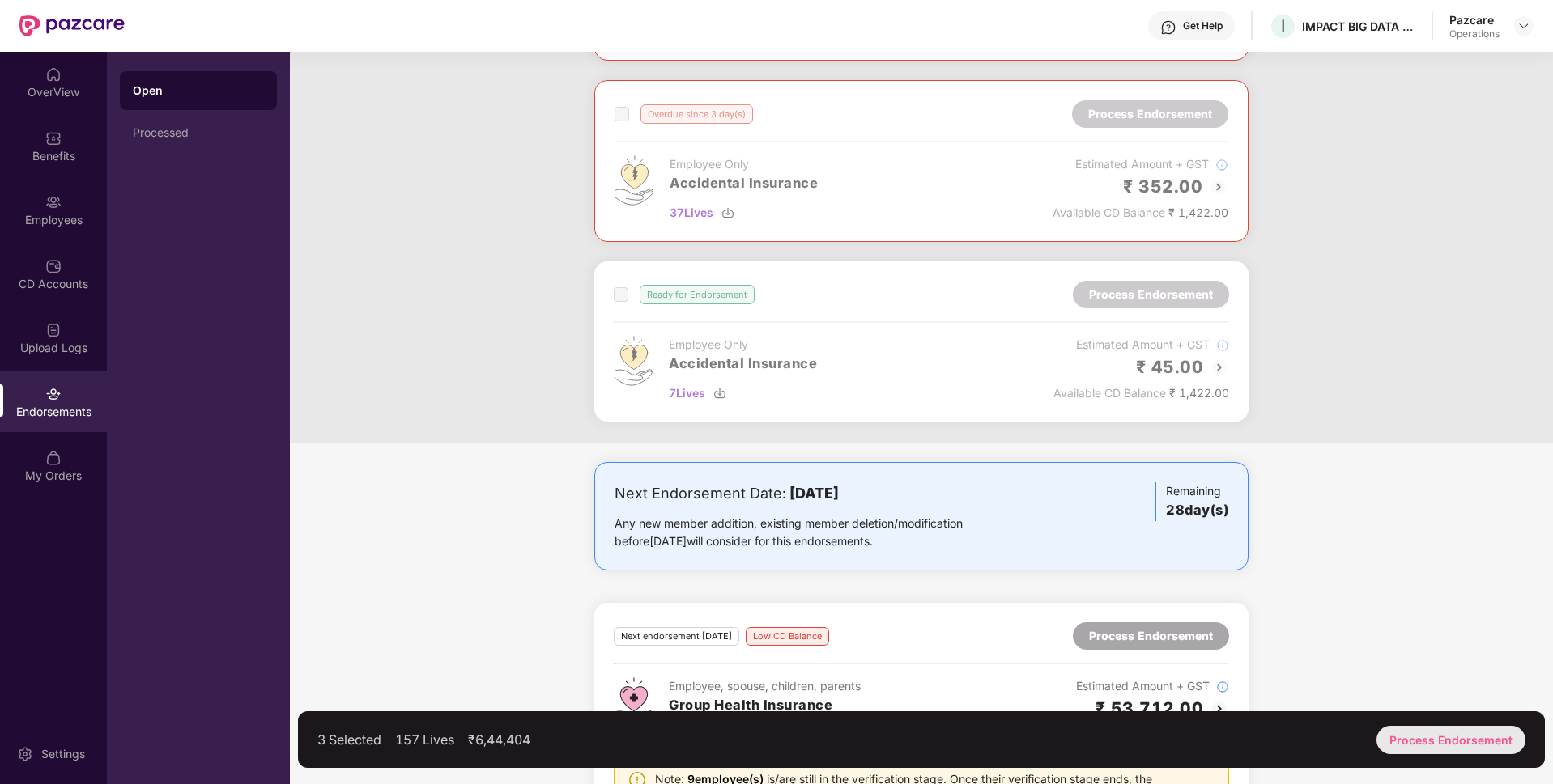
click at [1459, 732] on div "Process Endorsement" at bounding box center [1451, 740] width 149 height 28
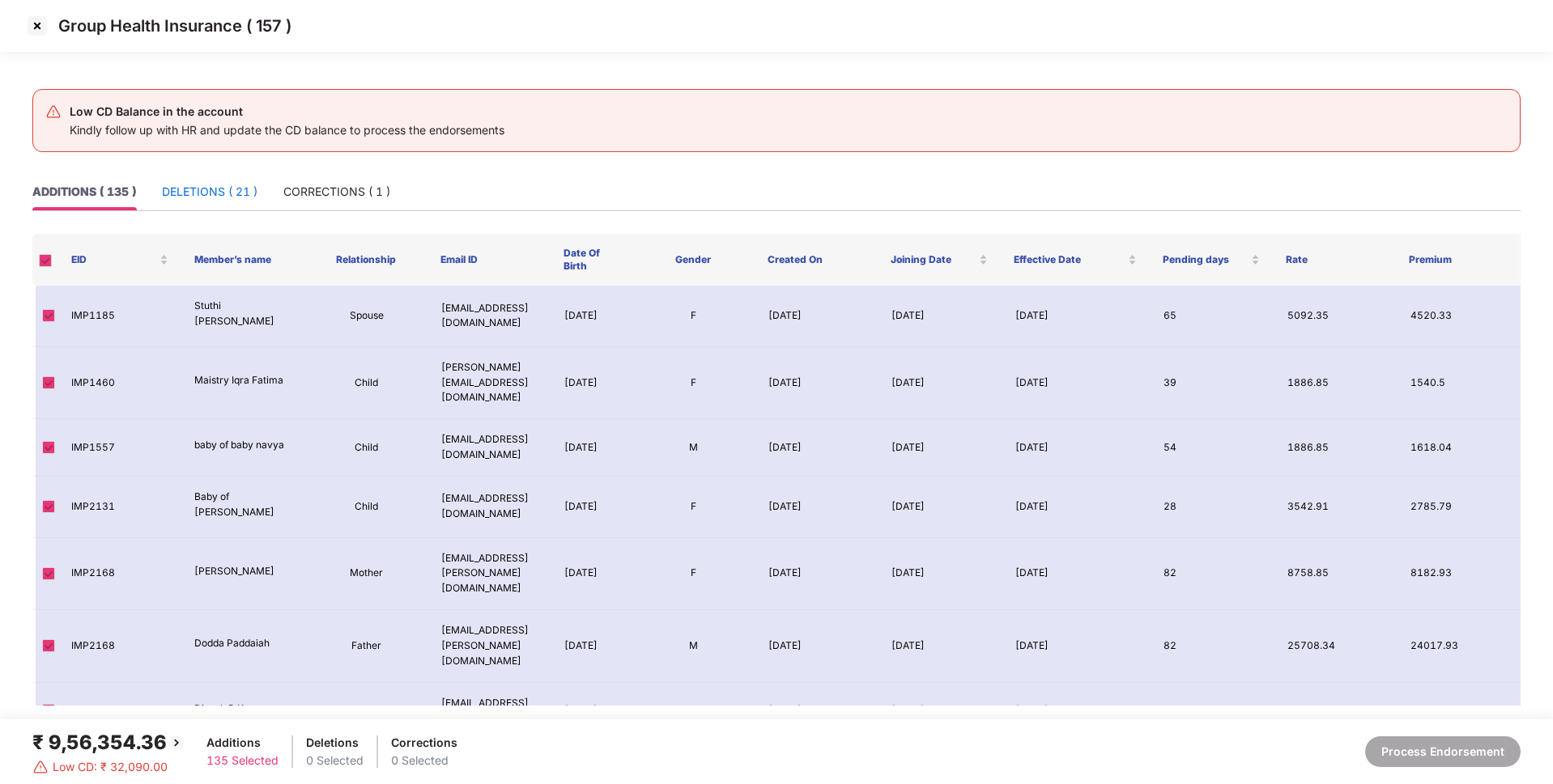
click at [213, 191] on div "DELETIONS ( 21 )" at bounding box center [209, 191] width 96 height 18
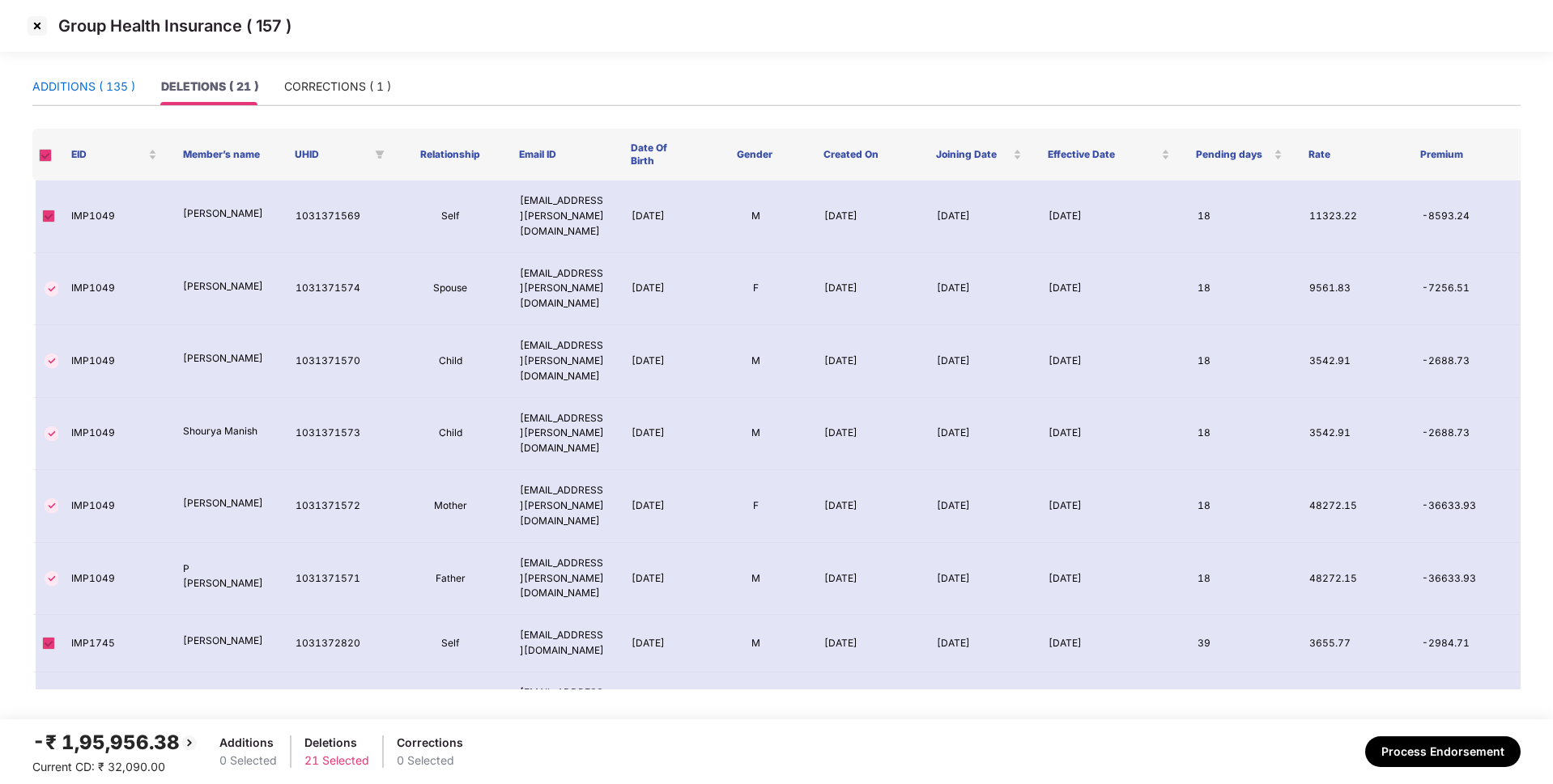
click at [116, 79] on div "ADDITIONS ( 135 )" at bounding box center [84, 86] width 103 height 18
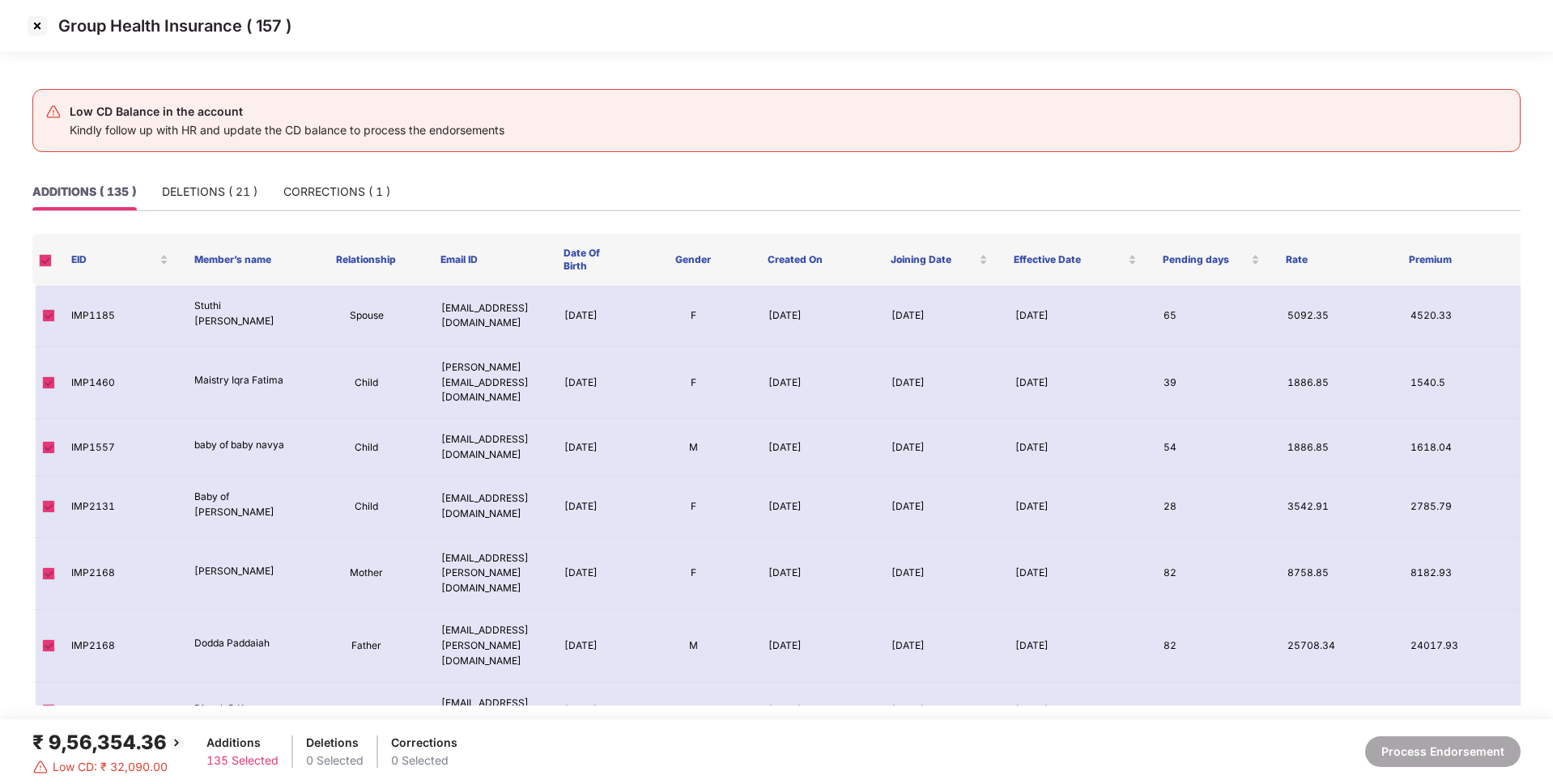
click at [39, 20] on img at bounding box center [37, 26] width 26 height 26
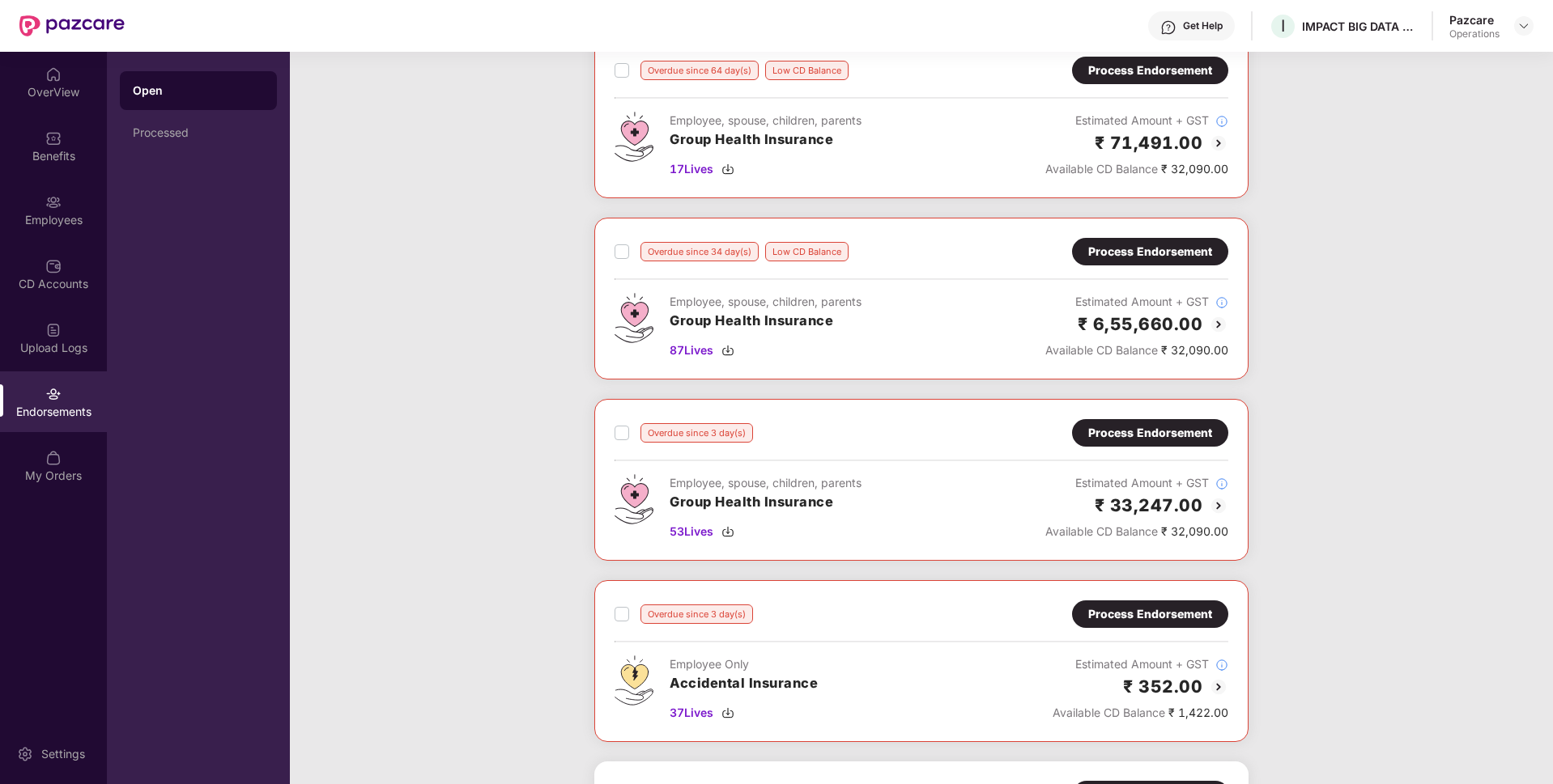
scroll to position [98, 0]
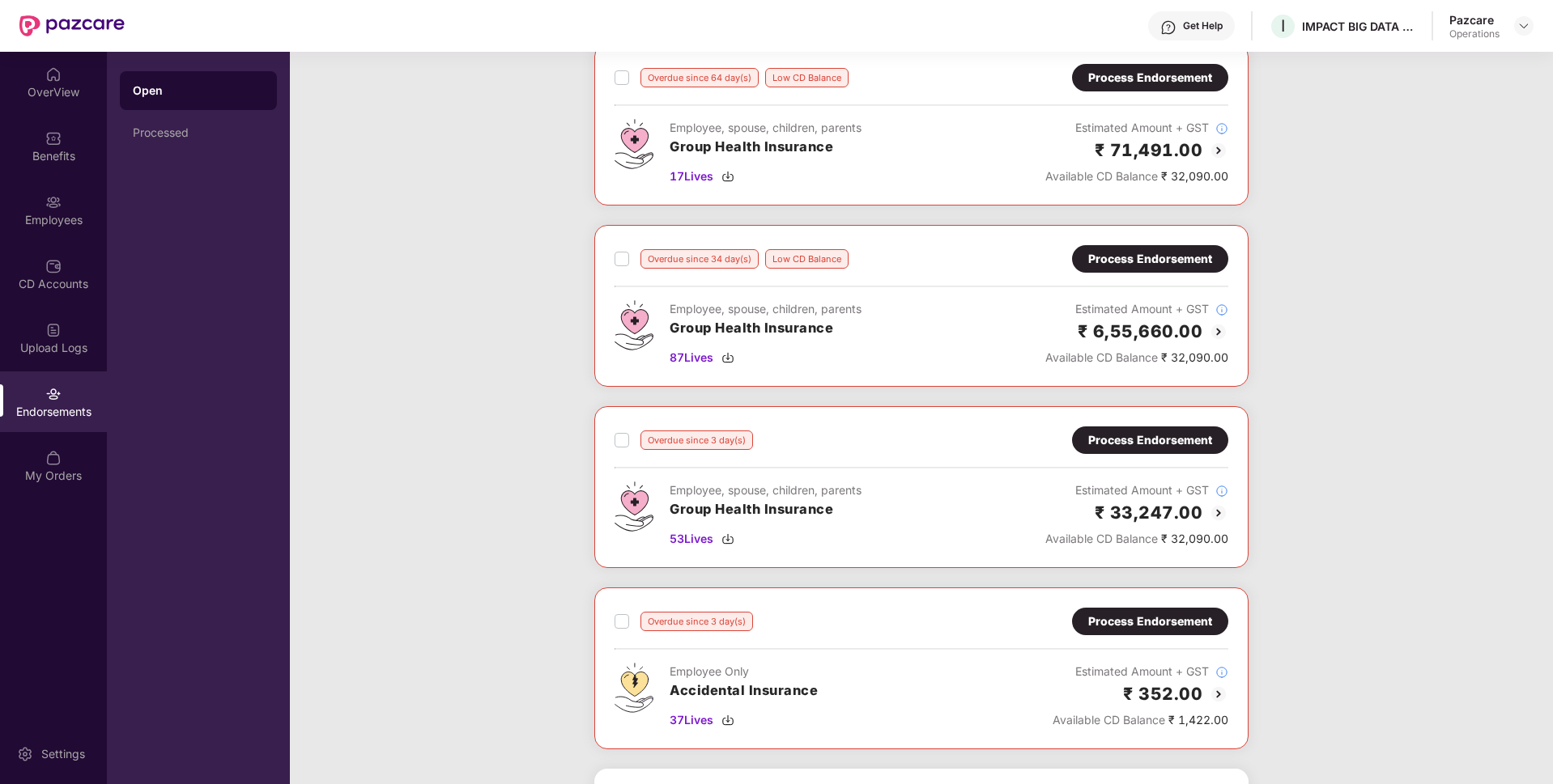
click at [1107, 253] on div "Process Endorsement" at bounding box center [1150, 258] width 124 height 18
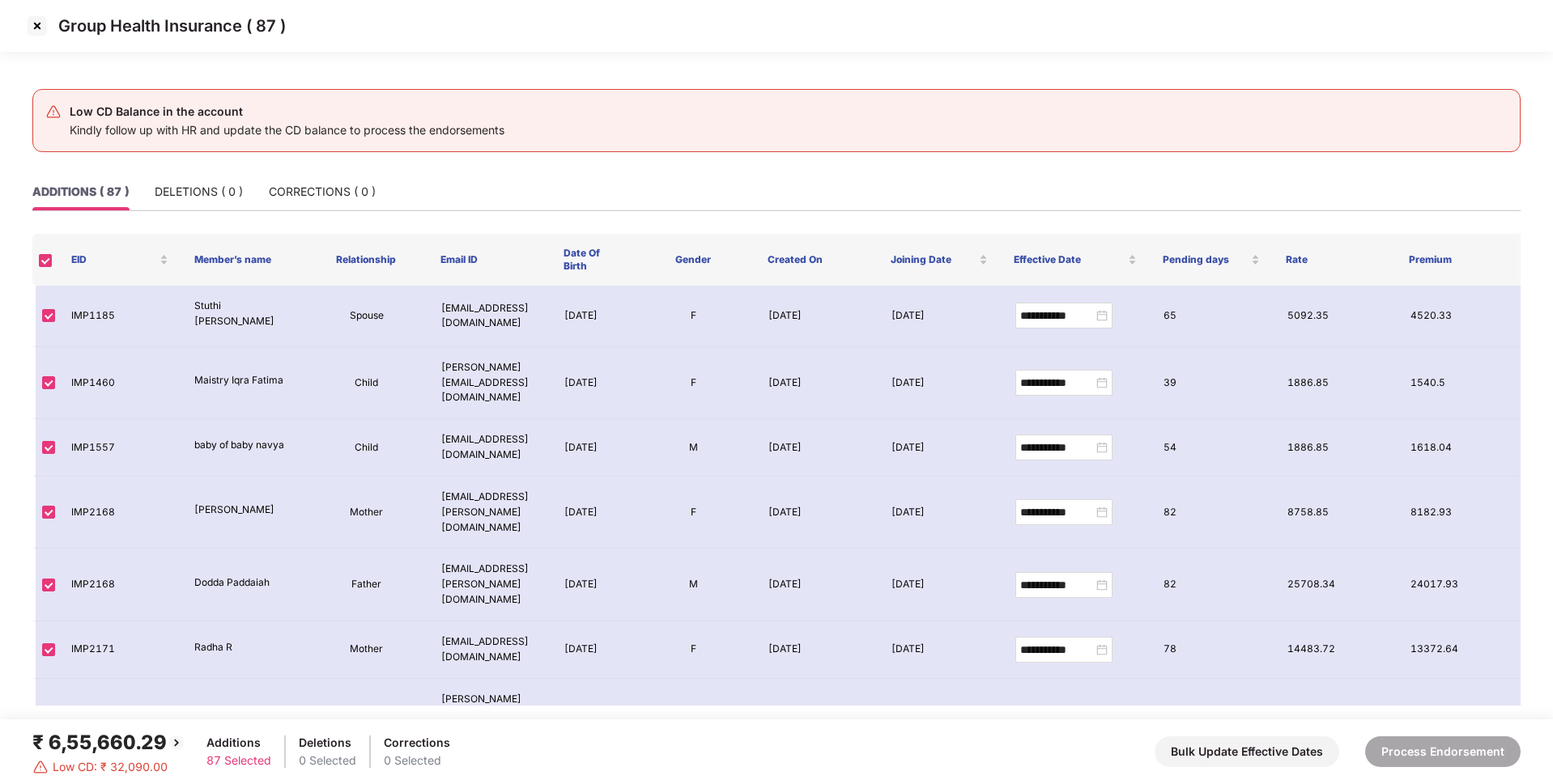
click at [42, 27] on img at bounding box center [37, 26] width 26 height 26
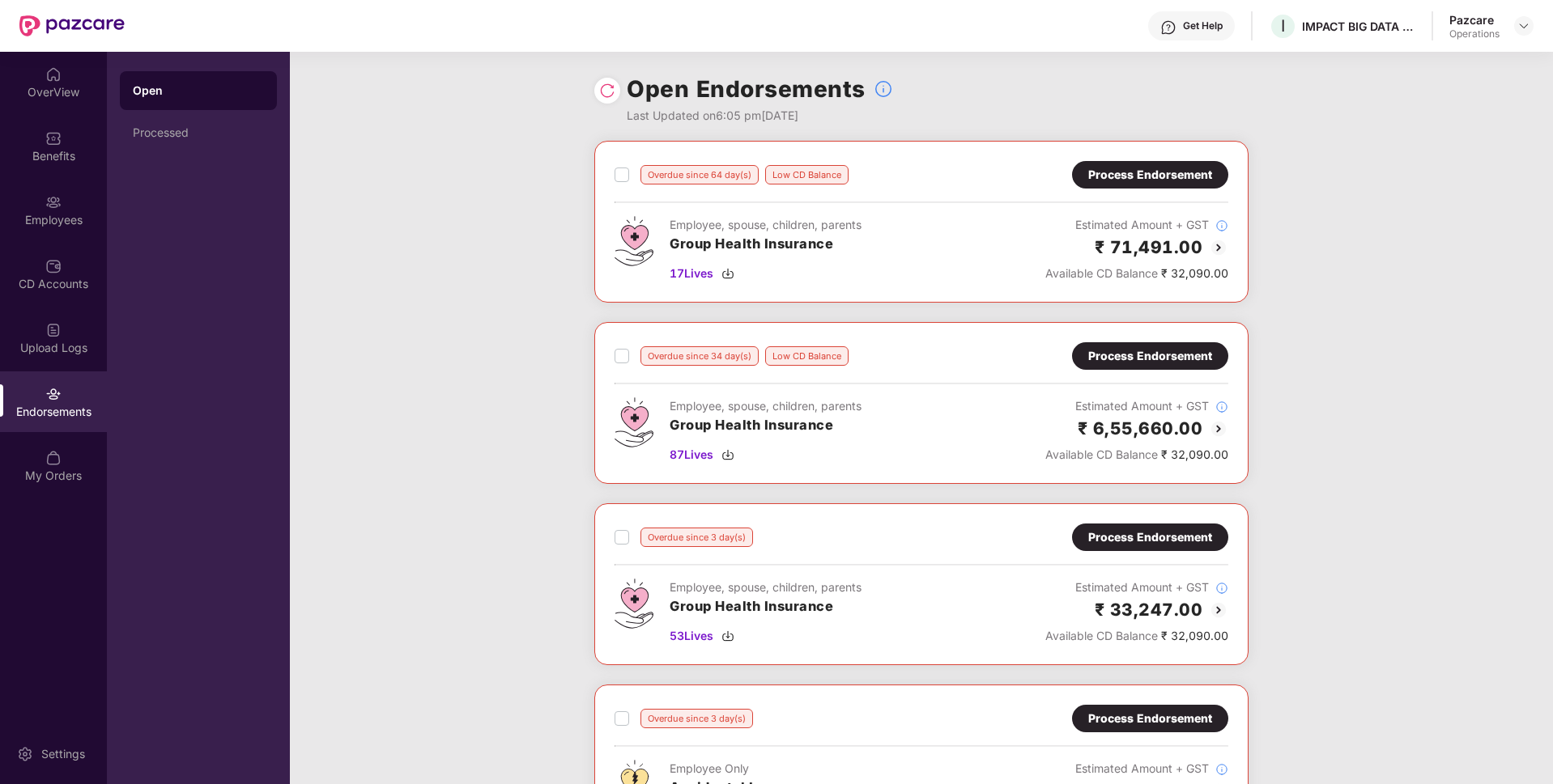
click at [1116, 165] on div "Process Endorsement" at bounding box center [1151, 175] width 156 height 28
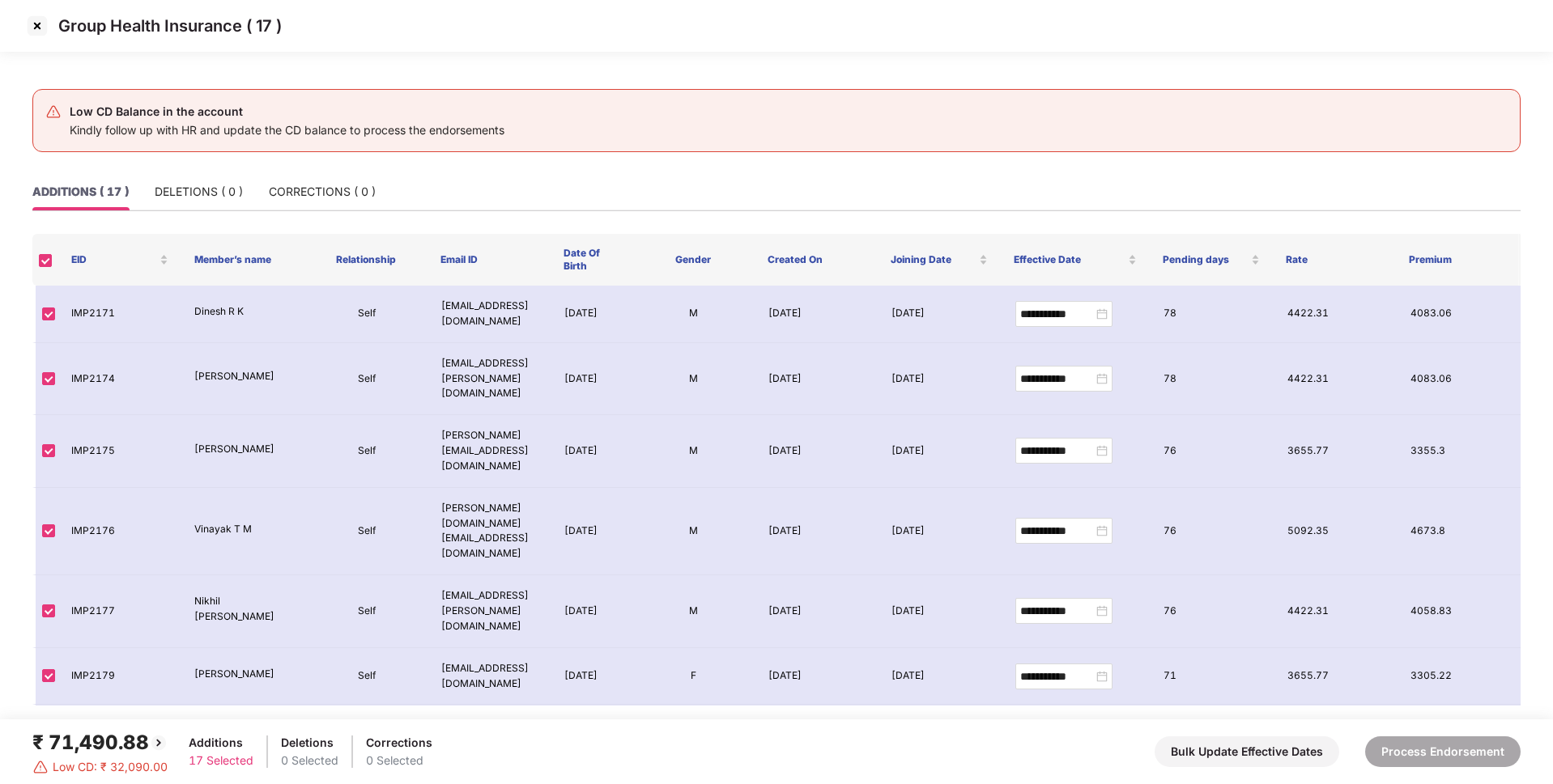
click at [35, 24] on img at bounding box center [37, 26] width 26 height 26
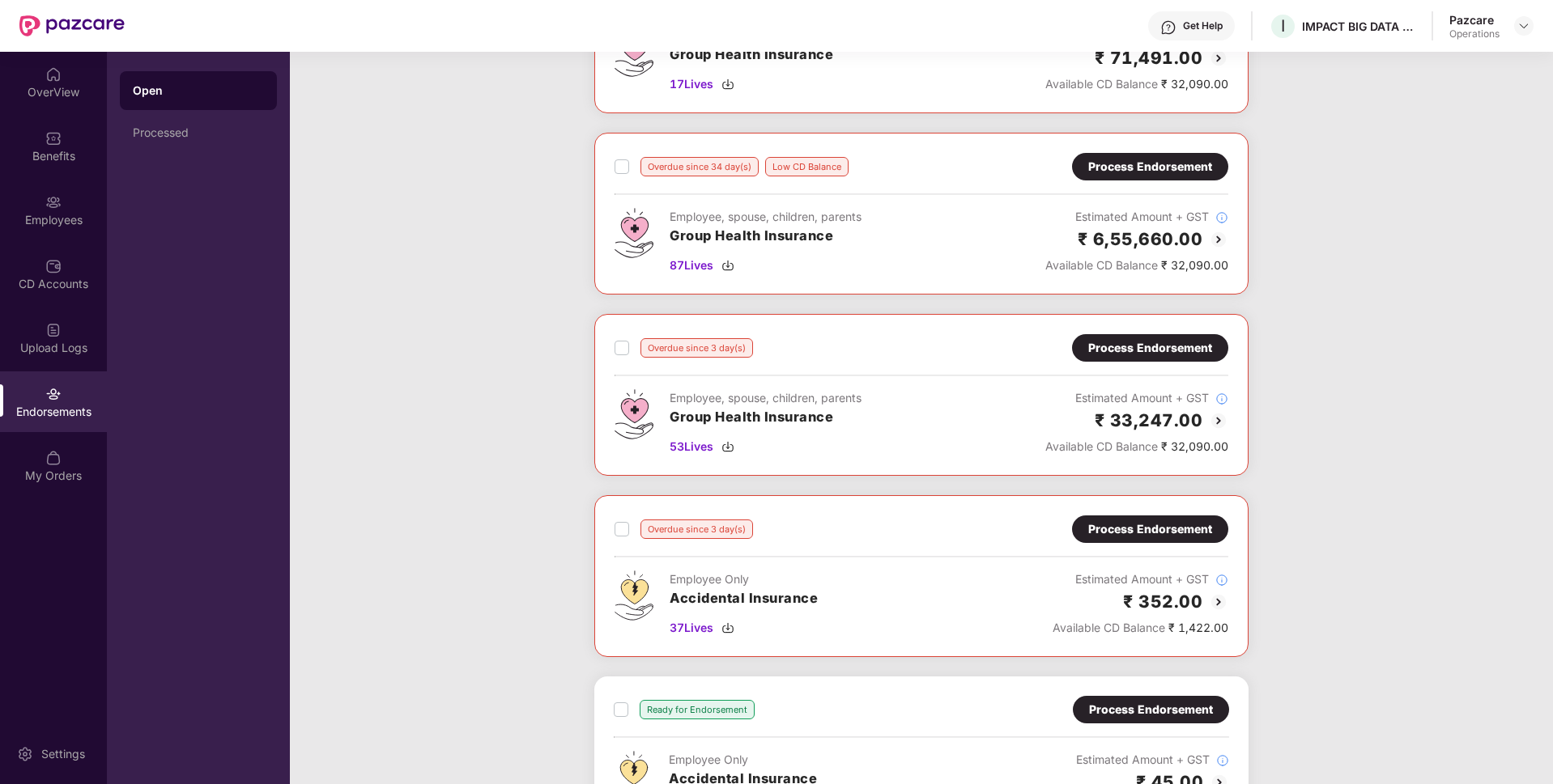
scroll to position [204, 0]
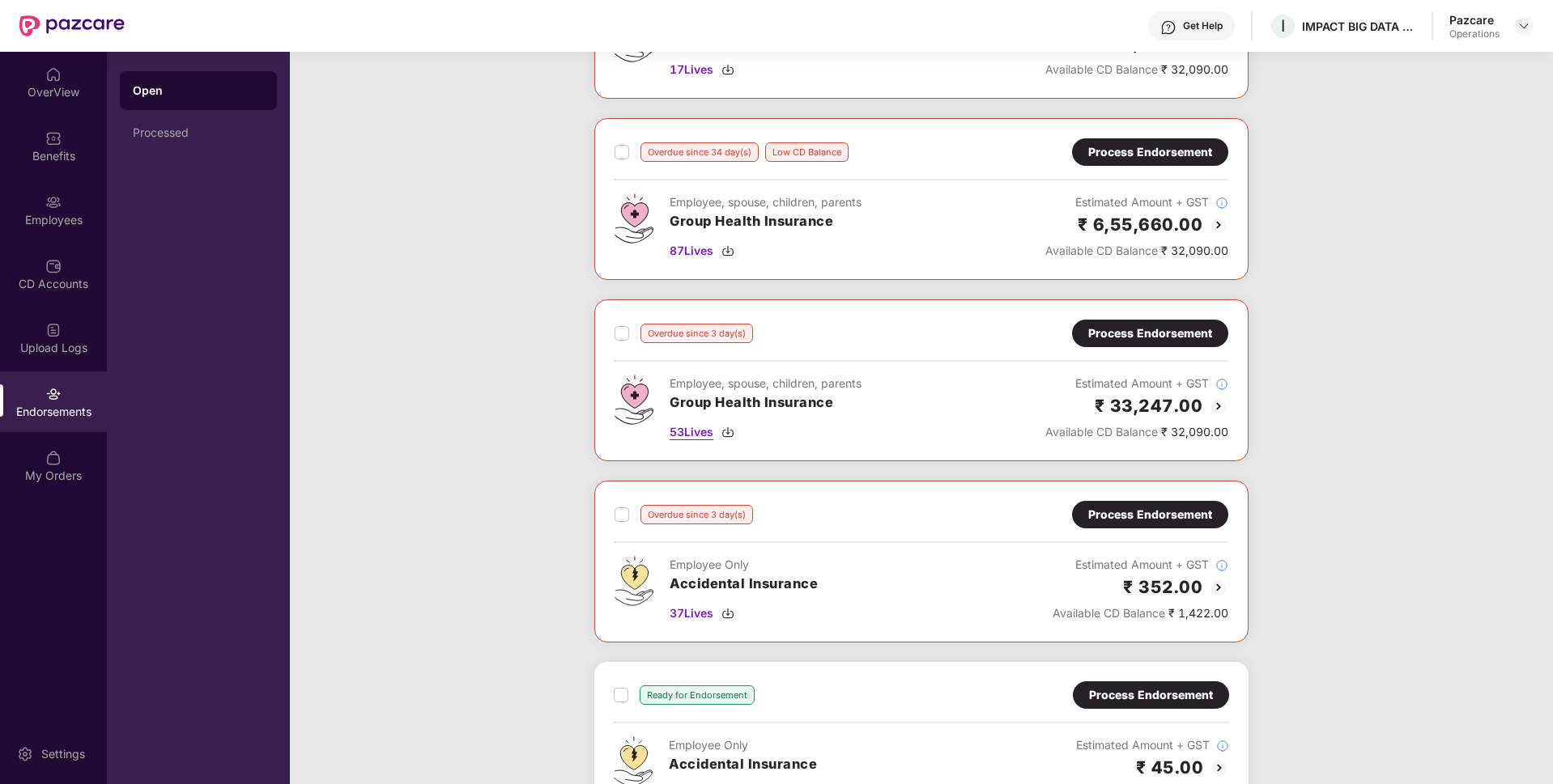
click at [682, 430] on span "53 Lives" at bounding box center [691, 432] width 44 height 18
click at [80, 217] on div "Employees" at bounding box center [53, 219] width 107 height 16
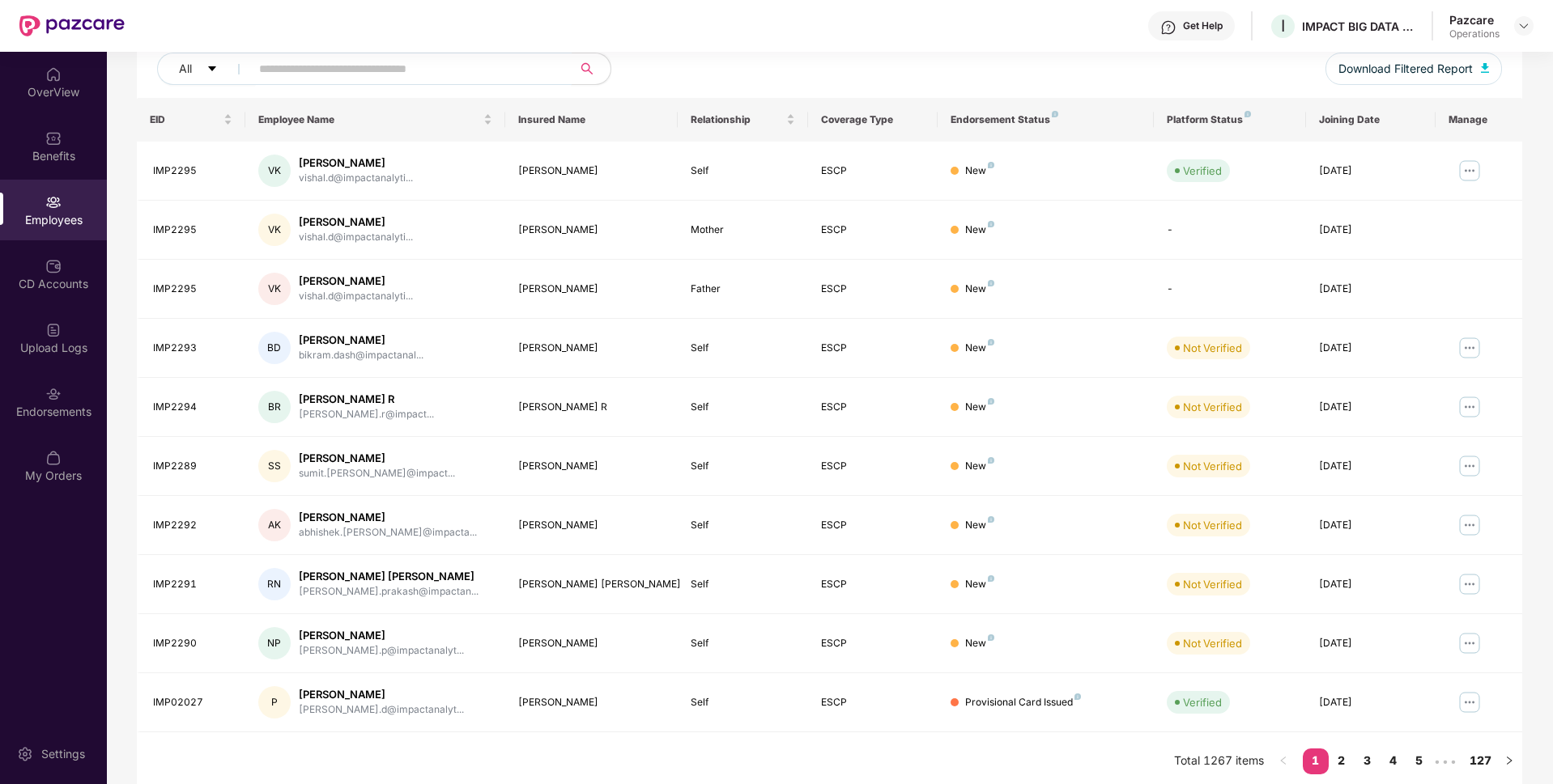
click at [292, 73] on input "text" at bounding box center [404, 69] width 291 height 24
paste input "********"
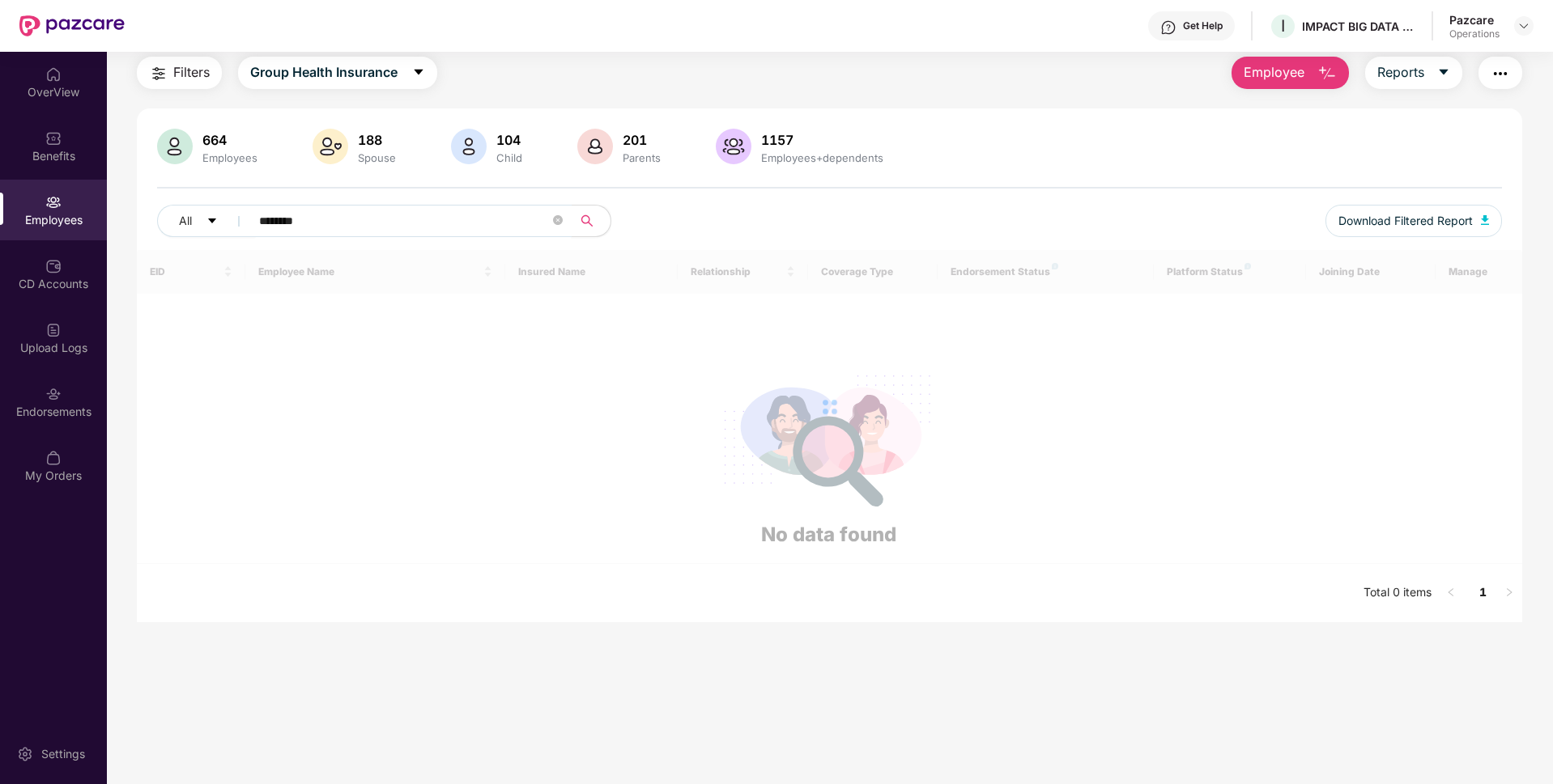
scroll to position [52, 0]
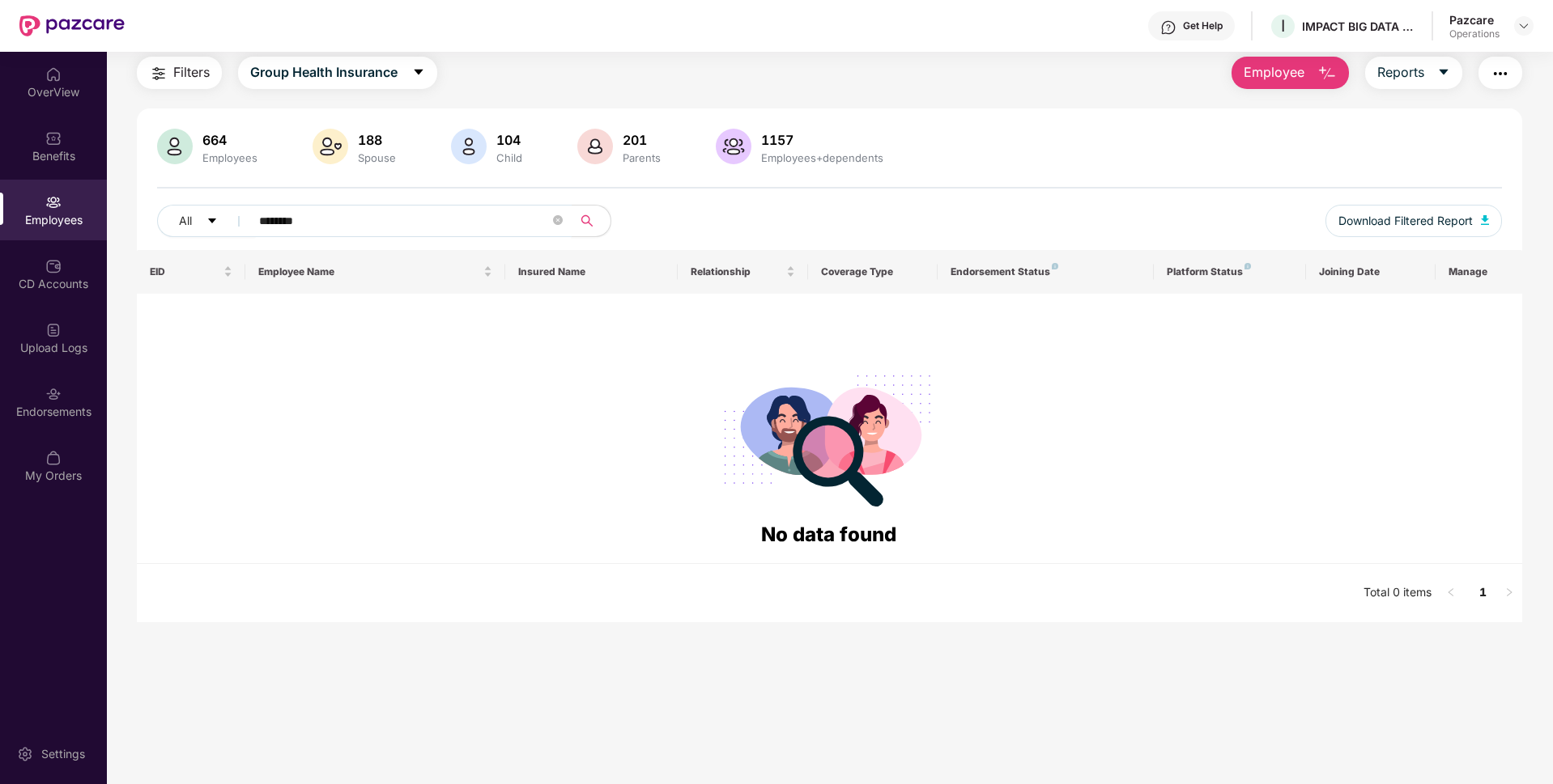
paste input "text"
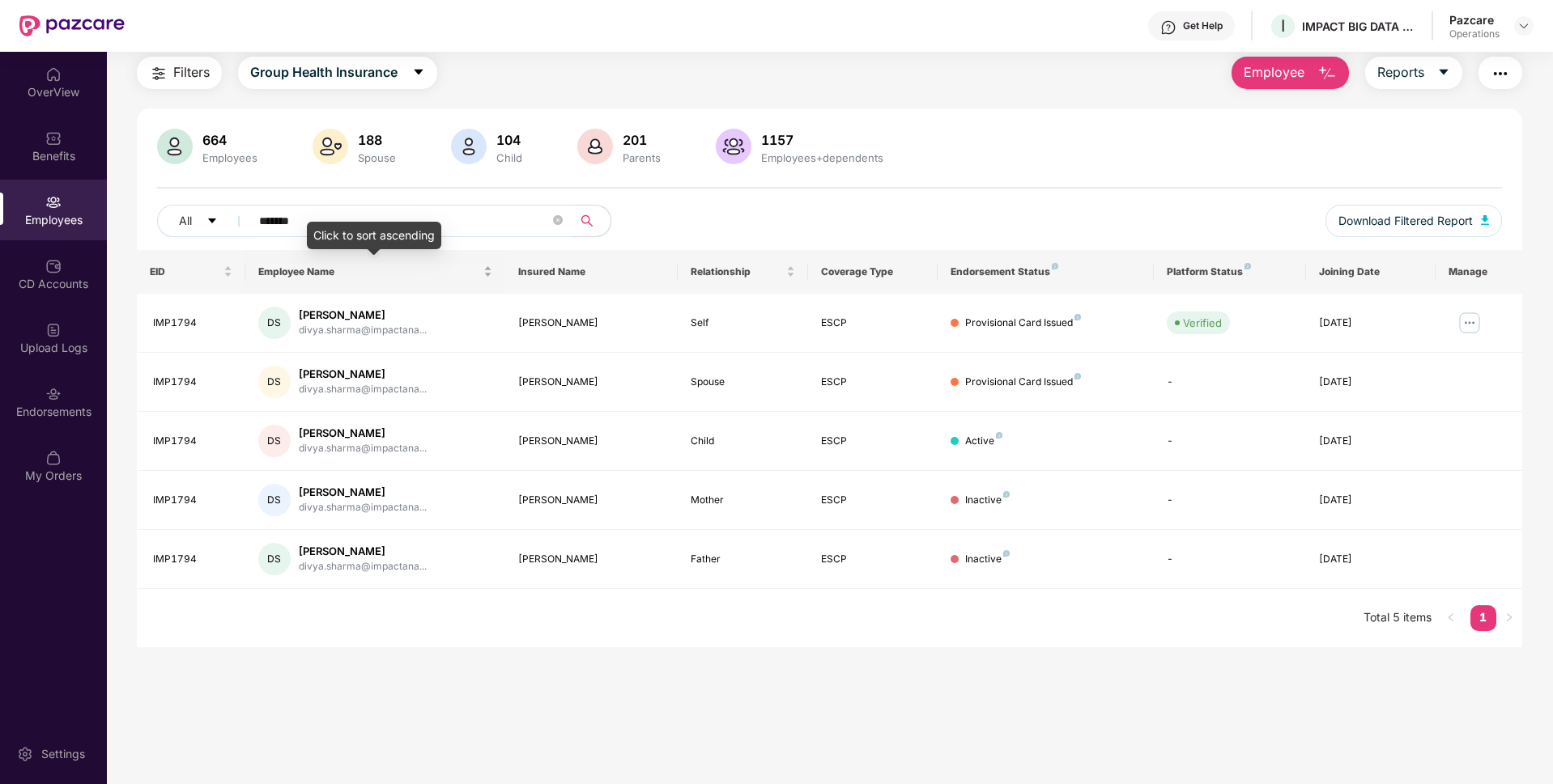
paste input "*"
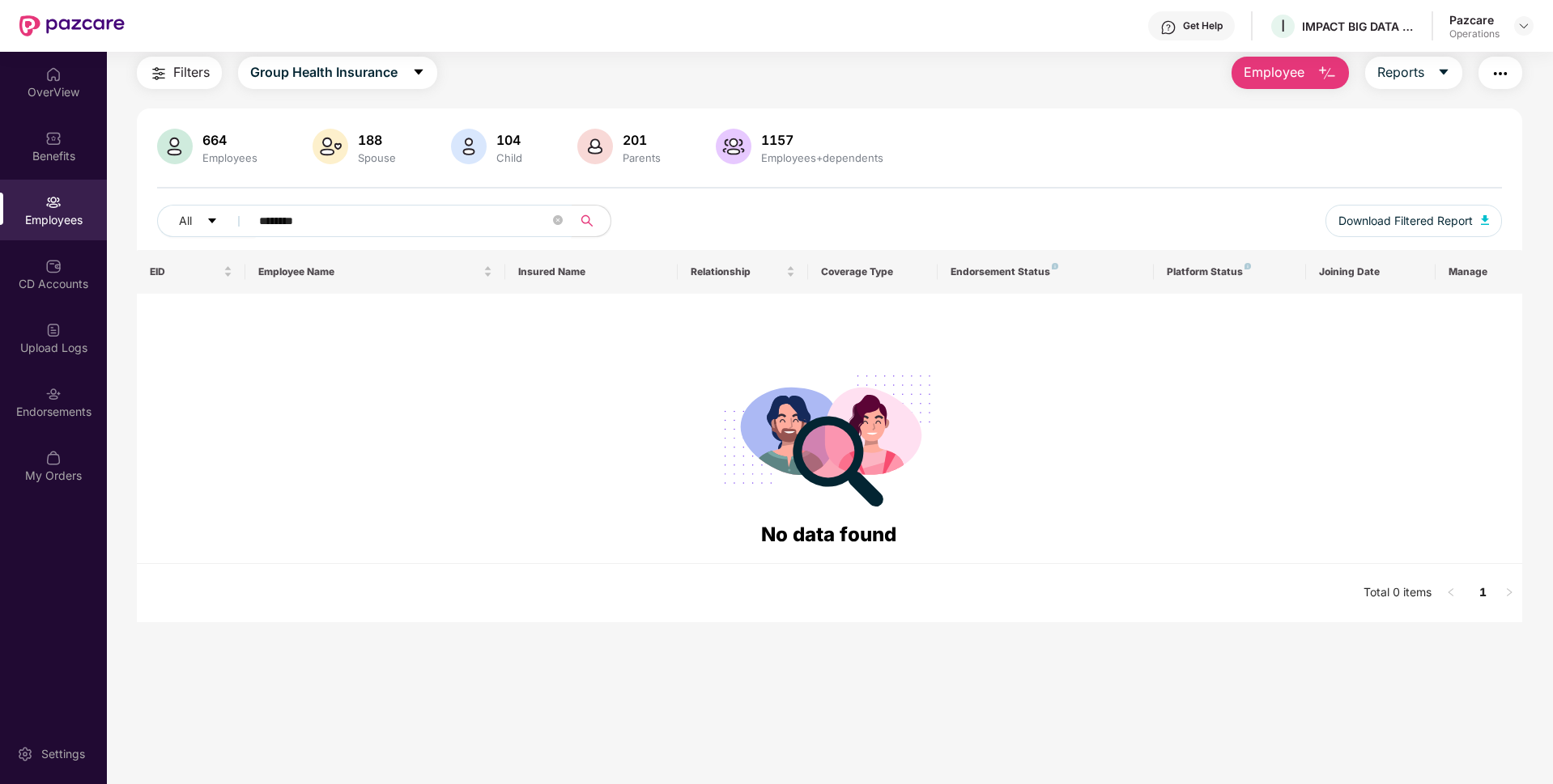
click at [267, 216] on input "********" at bounding box center [404, 221] width 291 height 24
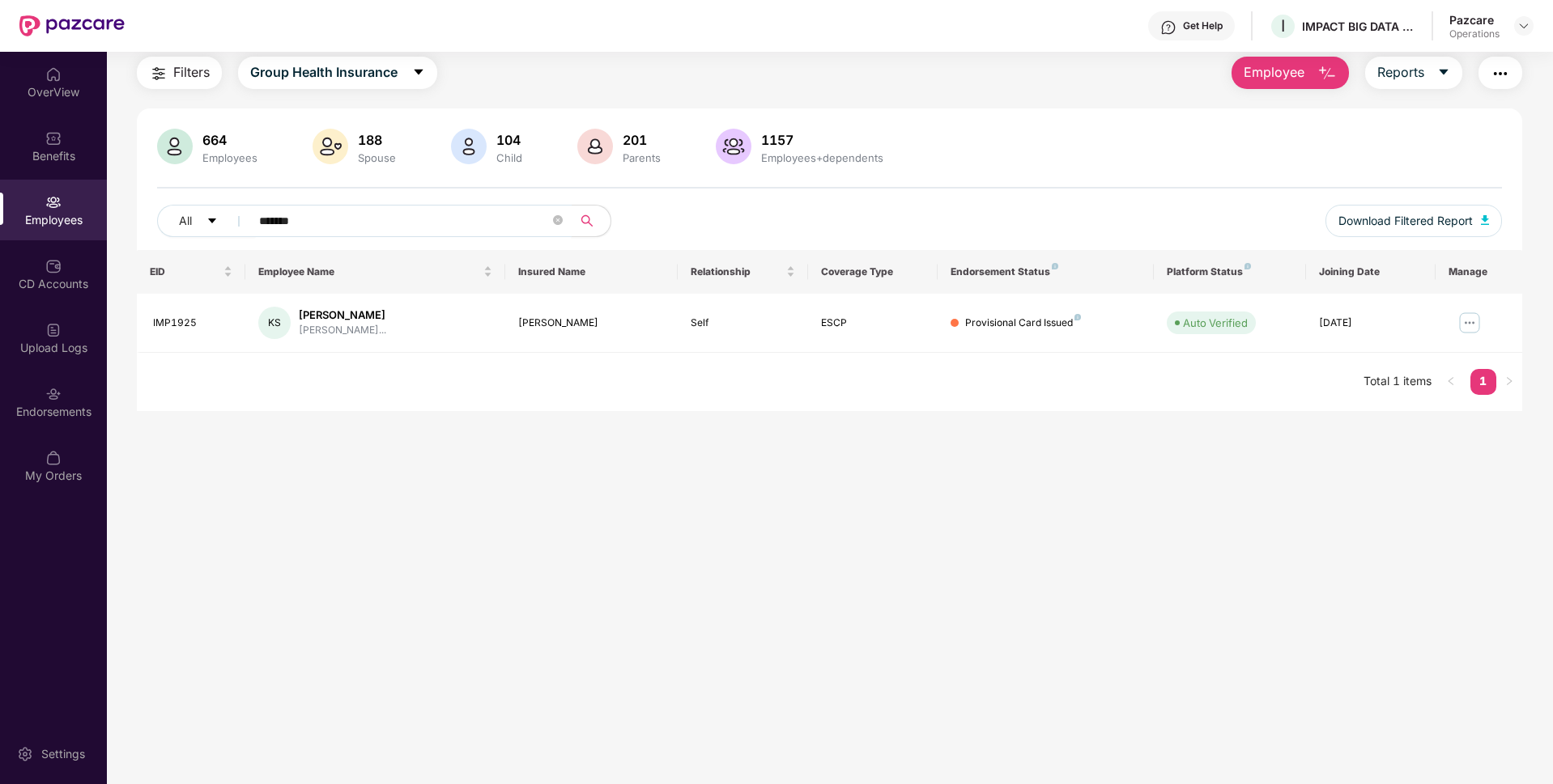
type input "*******"
click at [1518, 32] on img at bounding box center [1524, 26] width 13 height 13
click at [1449, 59] on div "Switch to partner view" at bounding box center [1448, 64] width 211 height 32
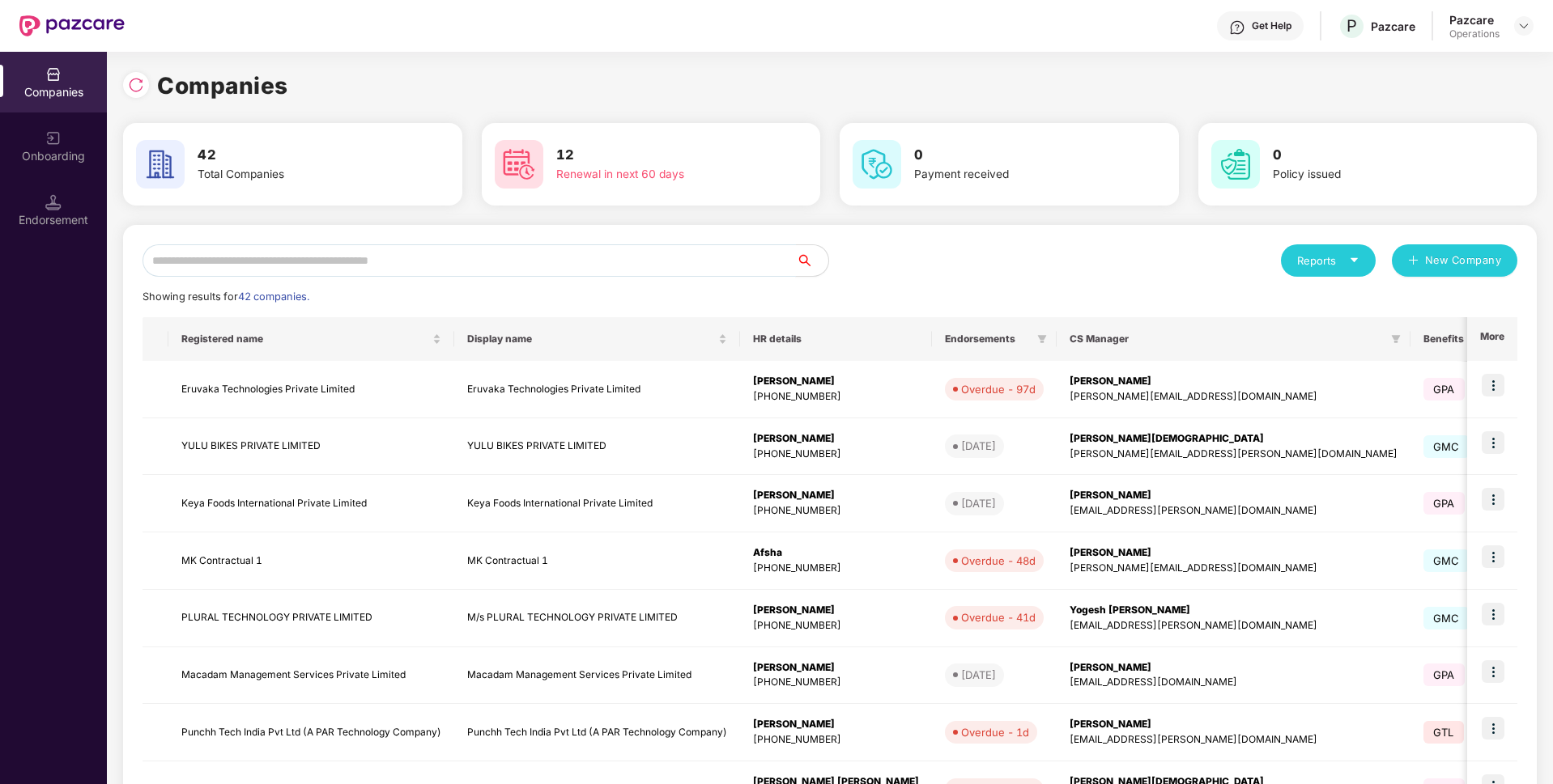
click at [362, 258] on input "text" at bounding box center [468, 260] width 653 height 33
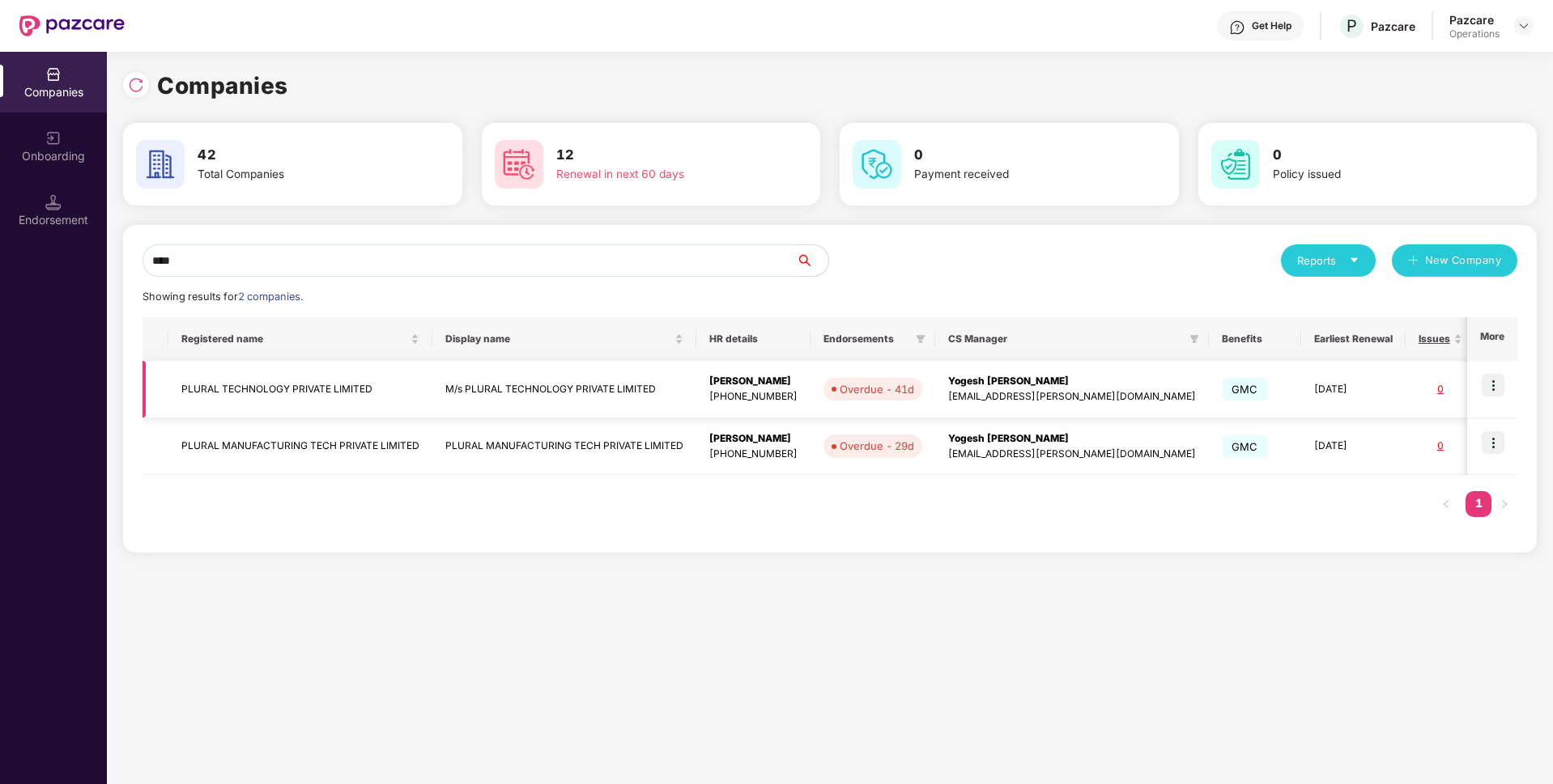
type input "****"
click at [1499, 382] on img at bounding box center [1494, 385] width 22 height 22
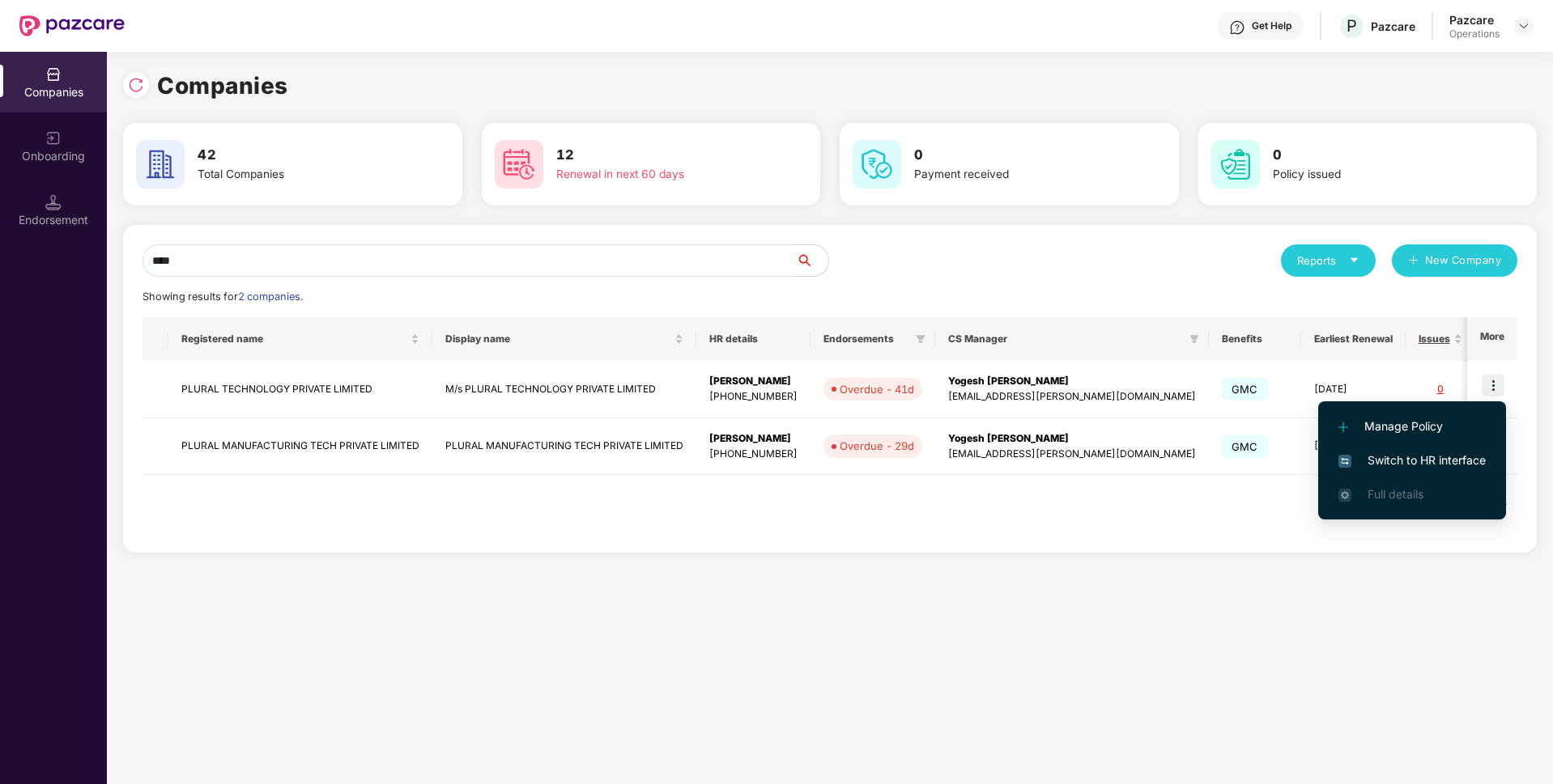
click at [1382, 463] on span "Switch to HR interface" at bounding box center [1412, 460] width 148 height 18
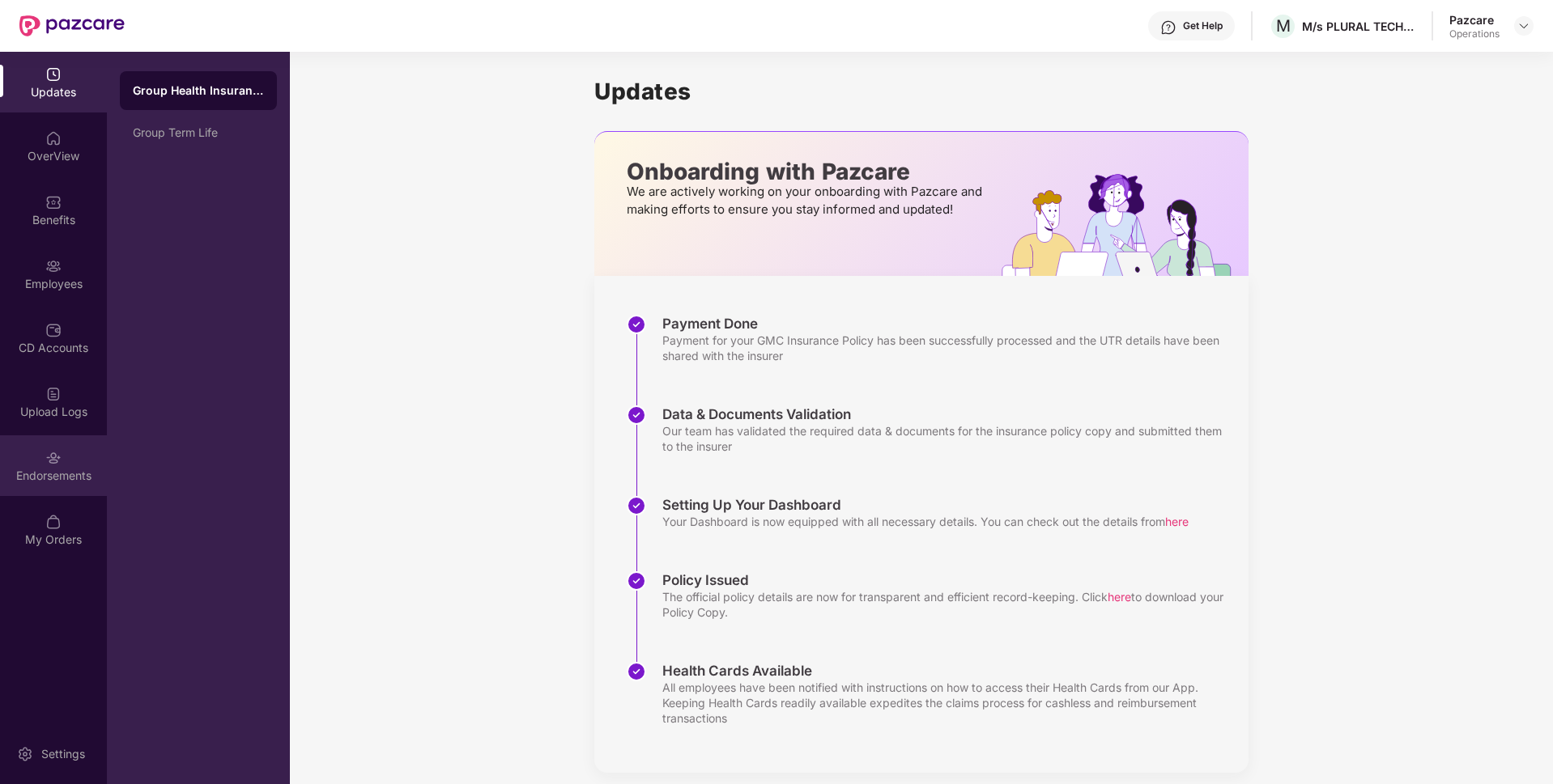
click at [56, 469] on div "Endorsements" at bounding box center [53, 476] width 107 height 16
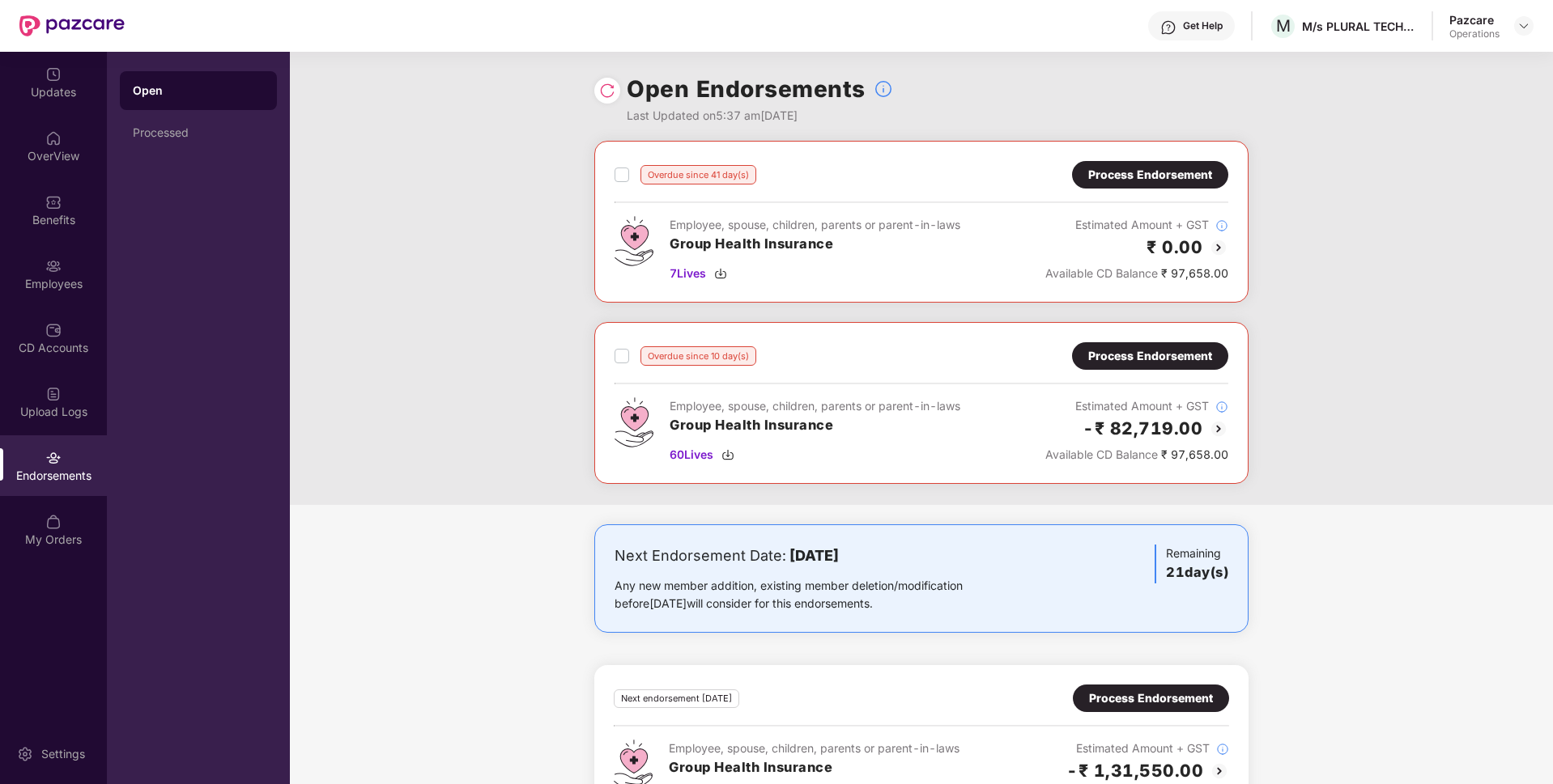
click at [1130, 181] on div "Process Endorsement" at bounding box center [1150, 175] width 124 height 18
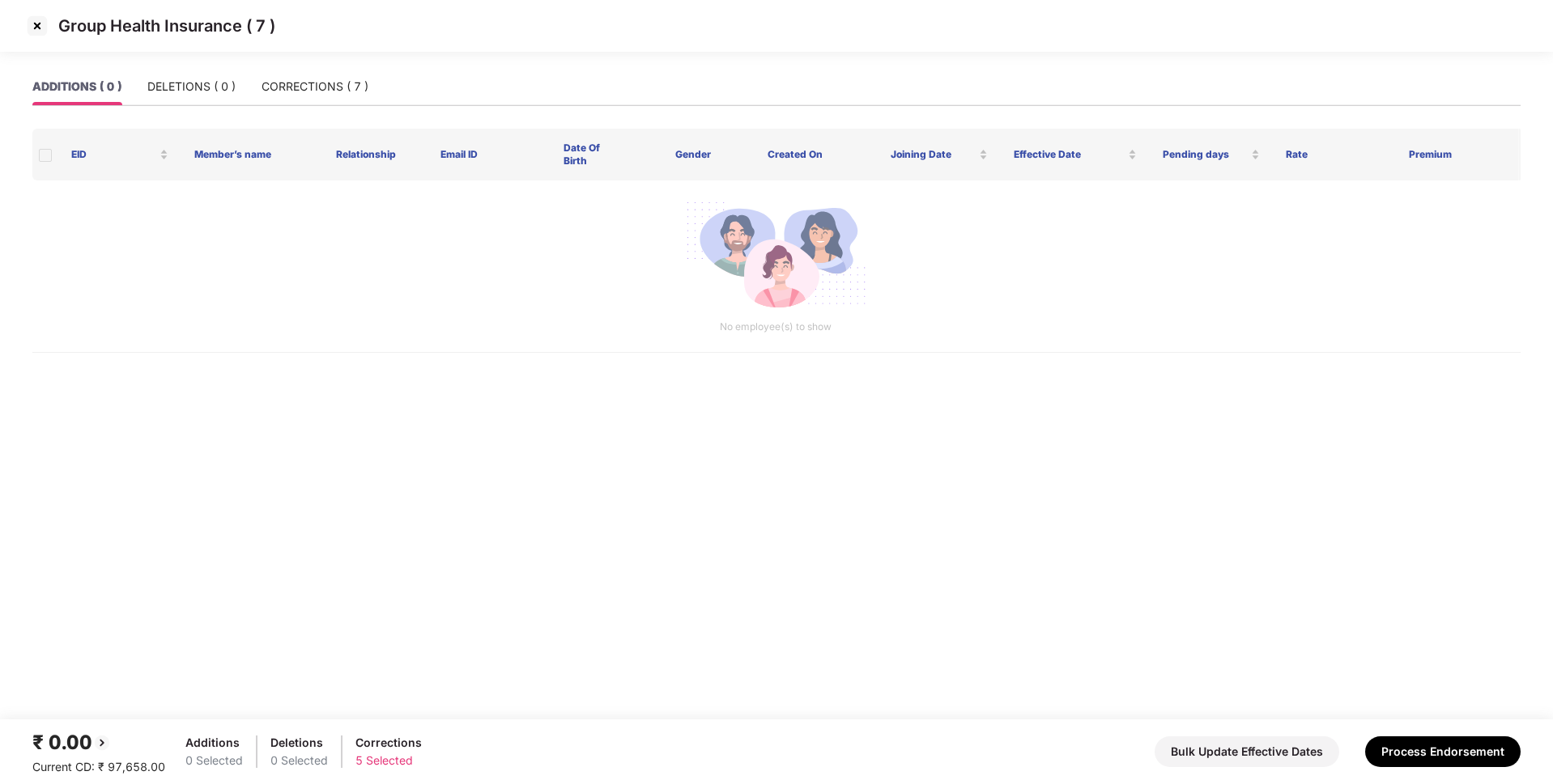
click at [27, 24] on img at bounding box center [37, 26] width 26 height 26
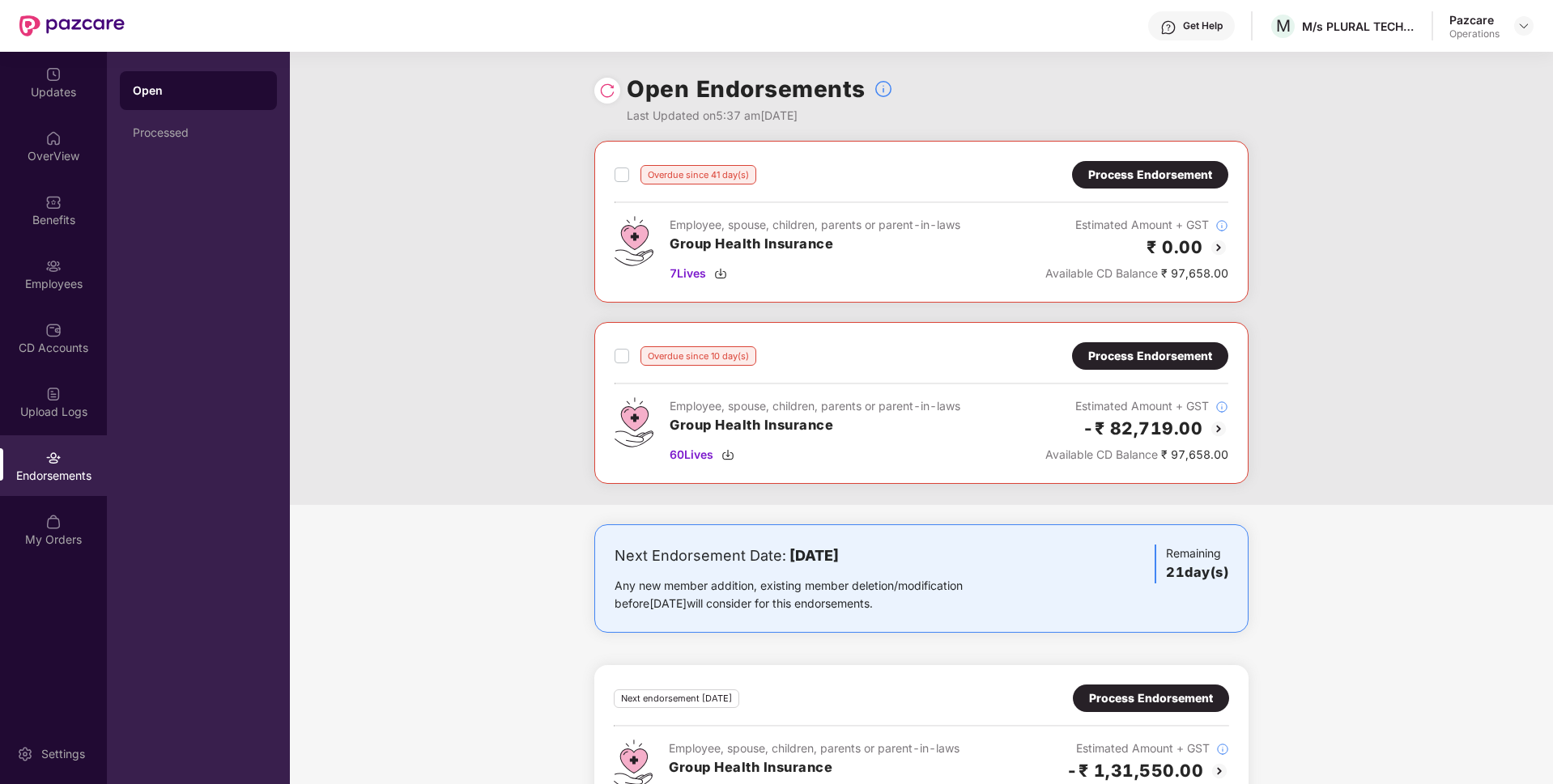
scroll to position [60, 0]
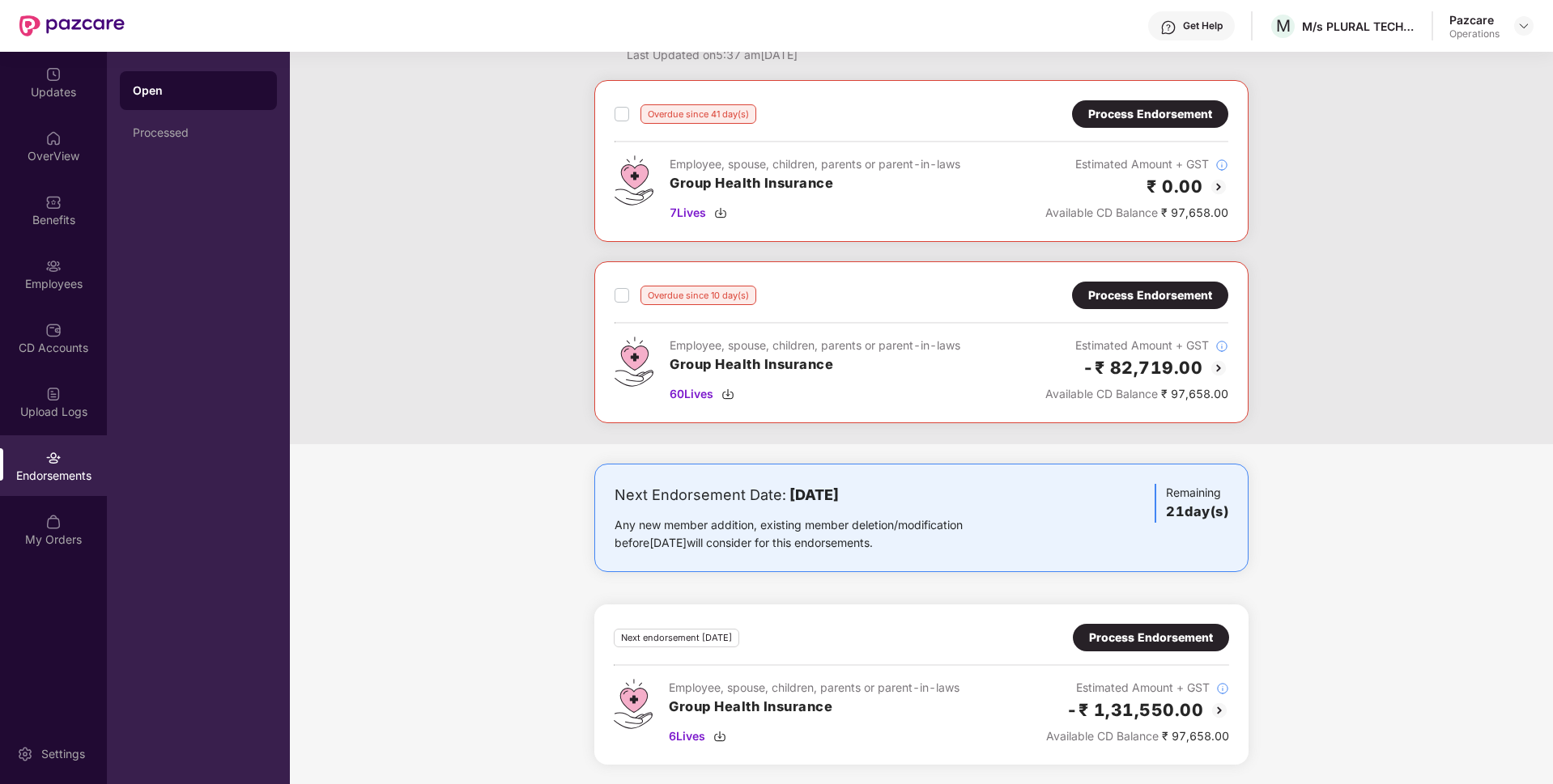
click at [628, 118] on div "Overdue since 41 day(s)" at bounding box center [685, 113] width 141 height 20
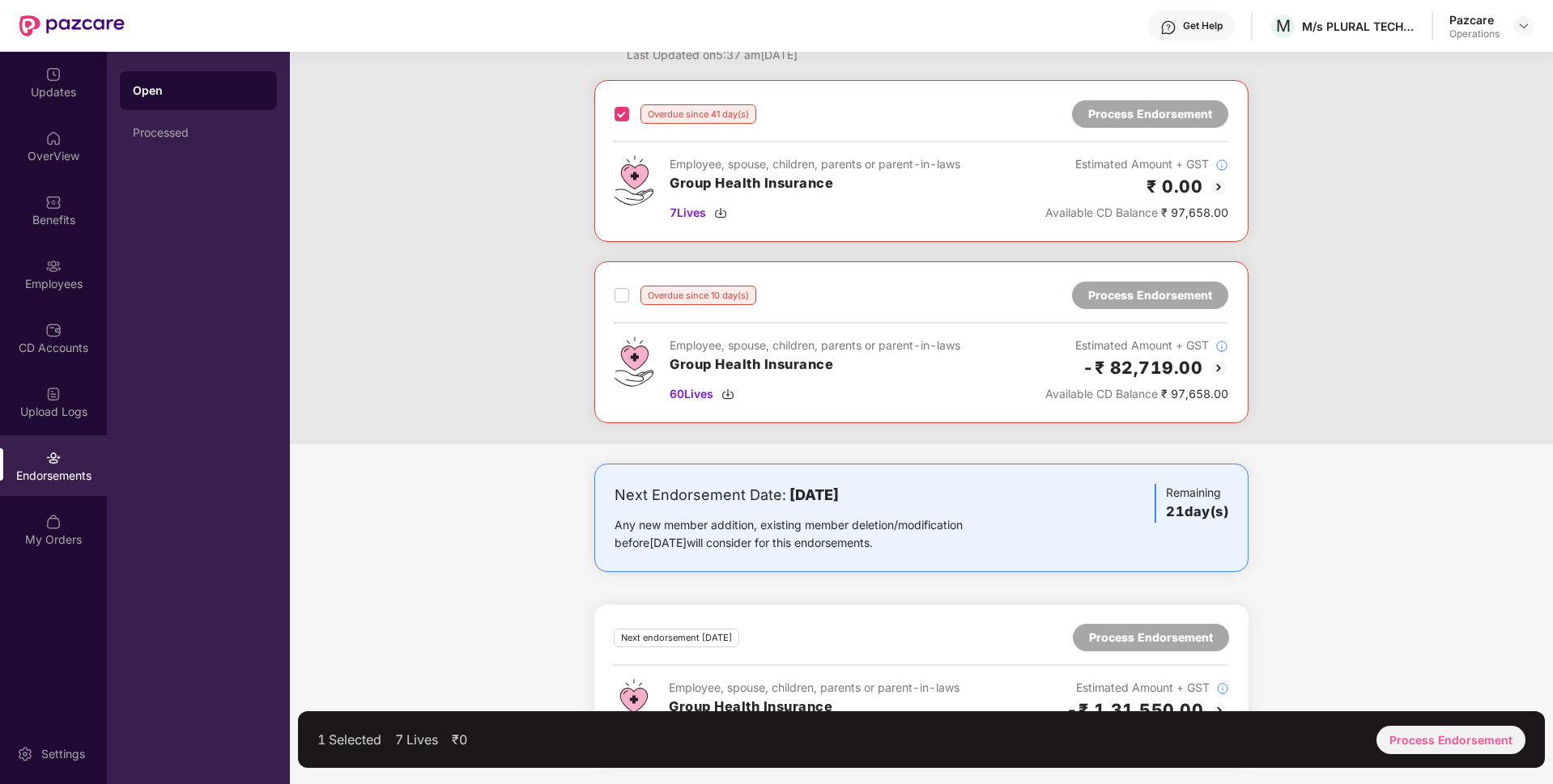
click at [621, 306] on div "Overdue since 10 day(s) Process Endorsement" at bounding box center [921, 295] width 614 height 28
click at [1407, 733] on div "Process Endorsement" at bounding box center [1451, 740] width 149 height 28
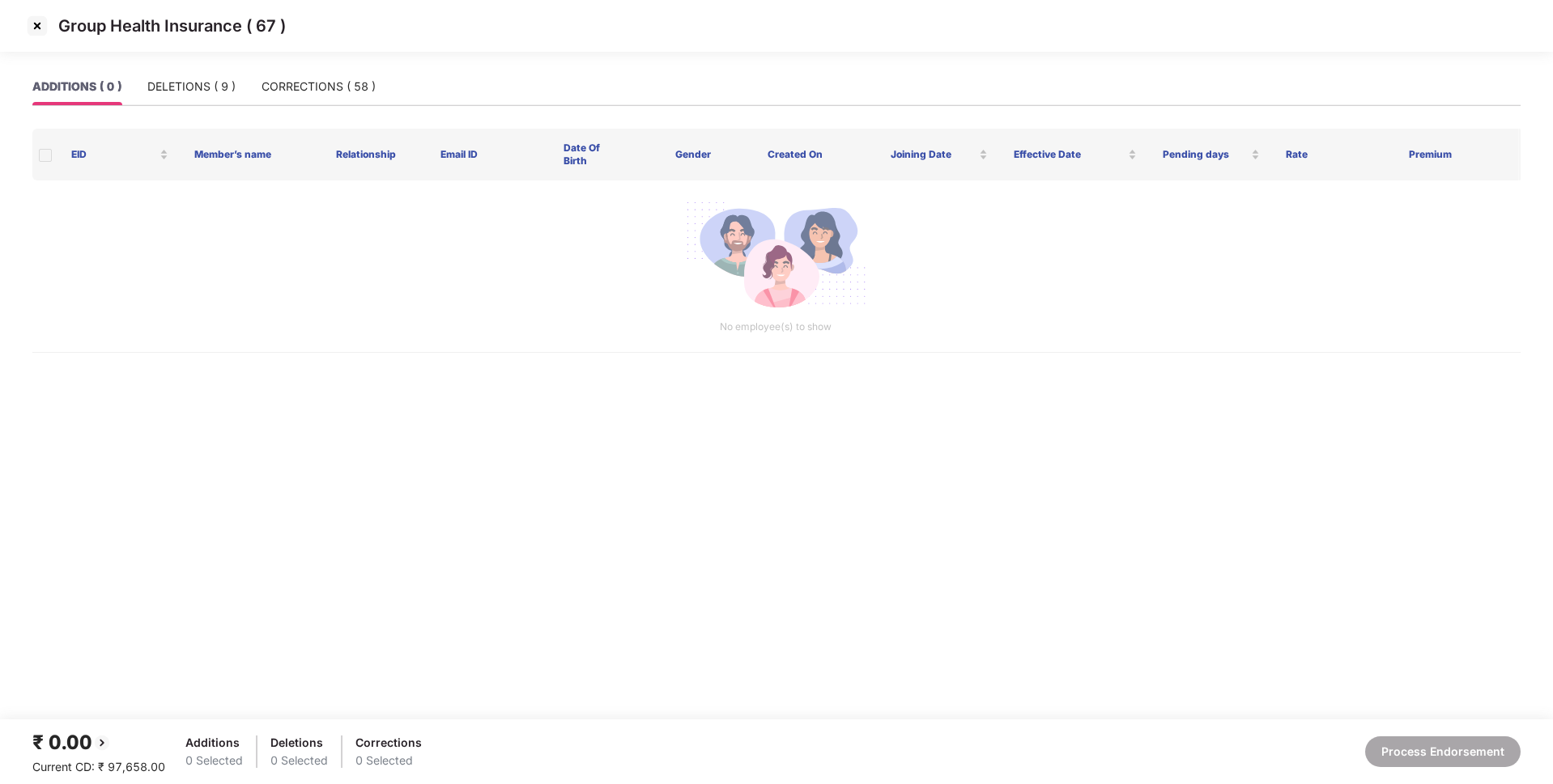
click at [41, 24] on img at bounding box center [37, 26] width 26 height 26
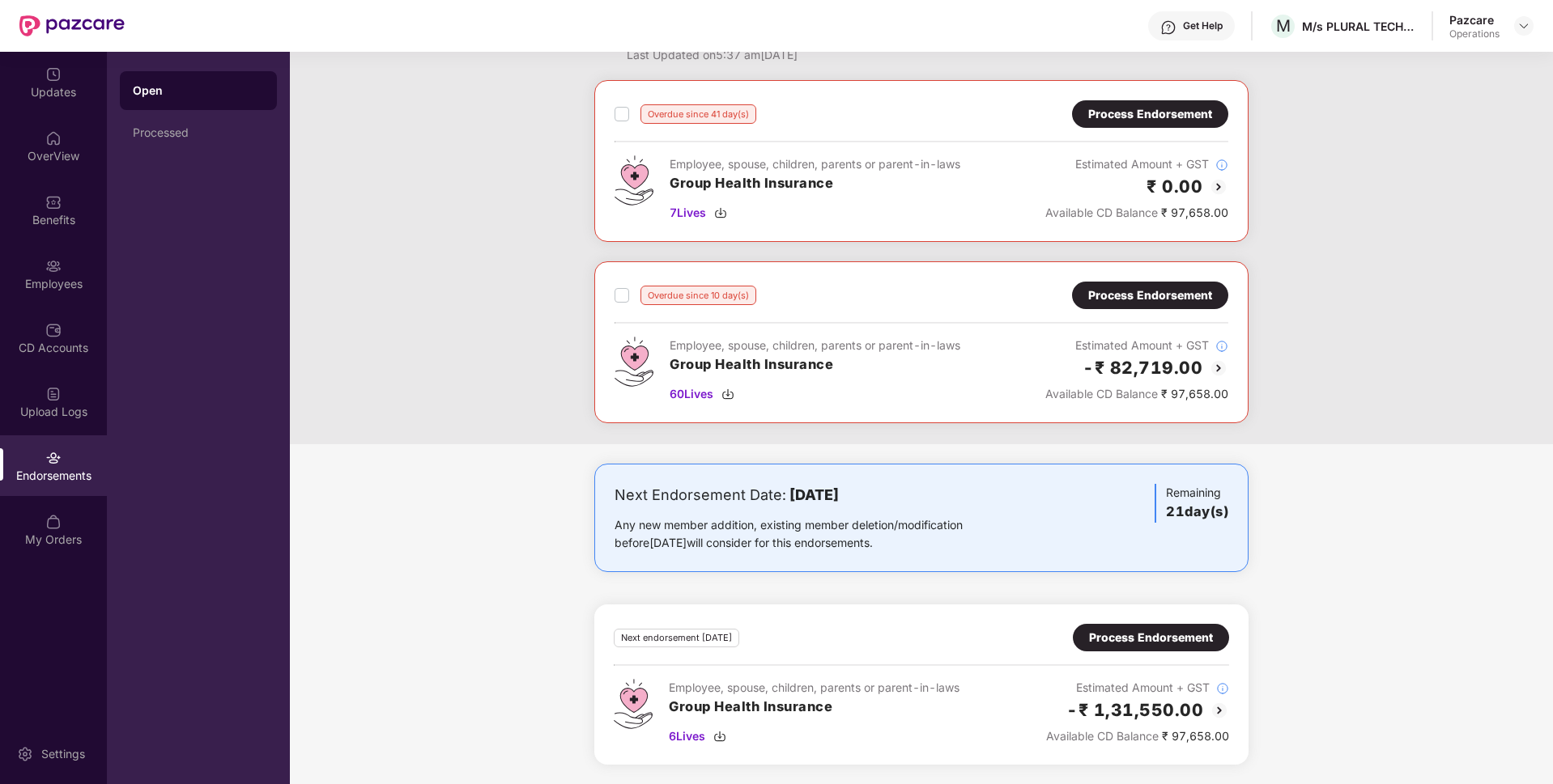
click at [1109, 639] on div "Process Endorsement" at bounding box center [1151, 637] width 124 height 18
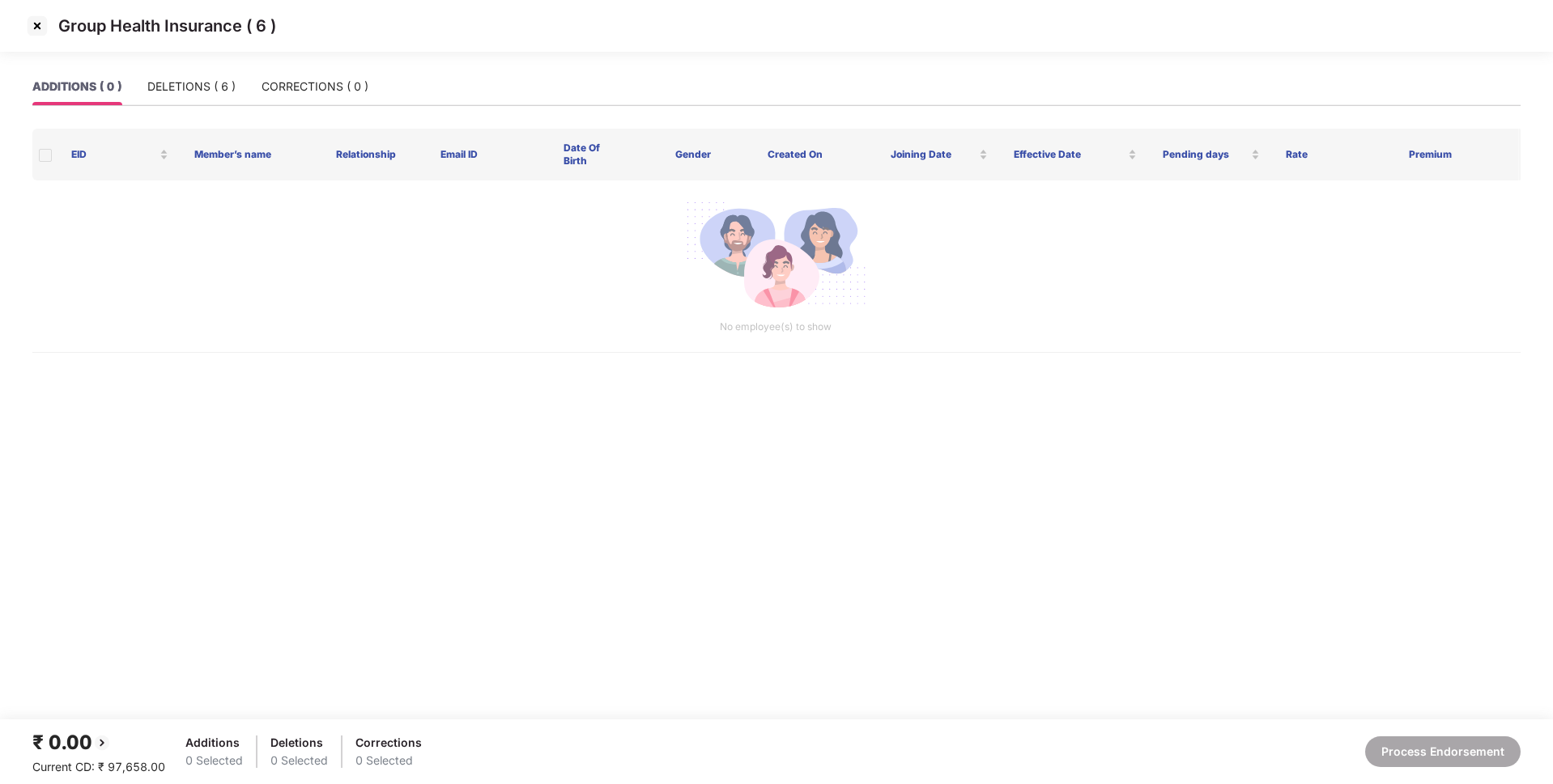
click at [39, 20] on img at bounding box center [37, 26] width 26 height 26
